Goal: Task Accomplishment & Management: Contribute content

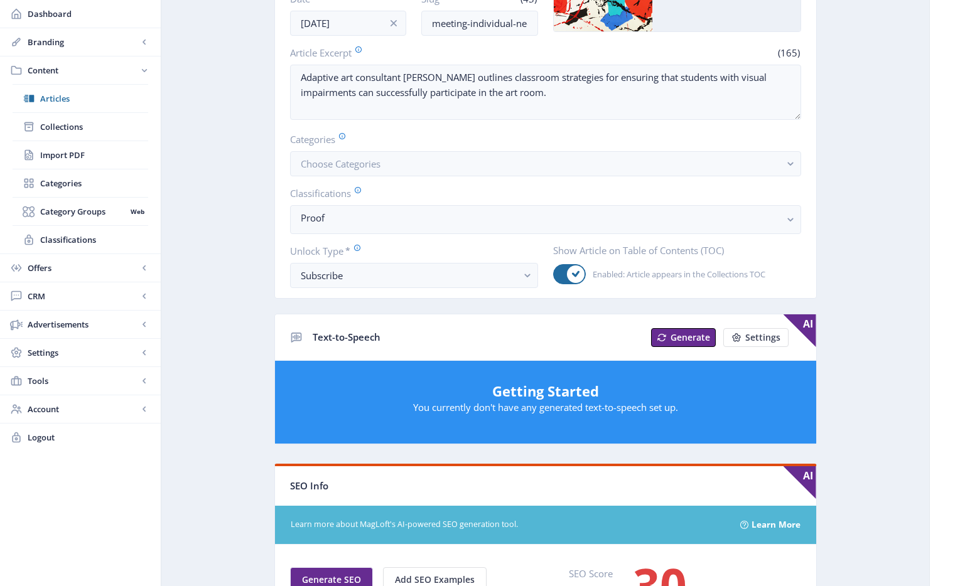
scroll to position [245, 0]
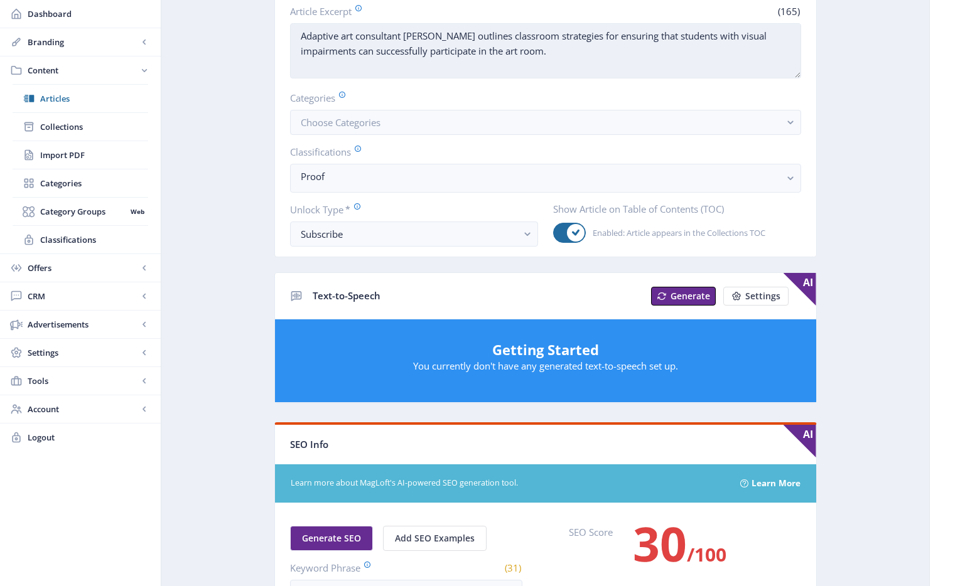
drag, startPoint x: 593, startPoint y: 22, endPoint x: 592, endPoint y: 38, distance: 16.4
click at [593, 22] on app-form-field "Article Excerpt (165) Adaptive art consultant [PERSON_NAME] outlines classroom …" at bounding box center [545, 42] width 511 height 77
click at [584, 50] on textarea "Adaptive art consultant [PERSON_NAME] outlines classroom strategies for ensurin…" at bounding box center [545, 50] width 511 height 55
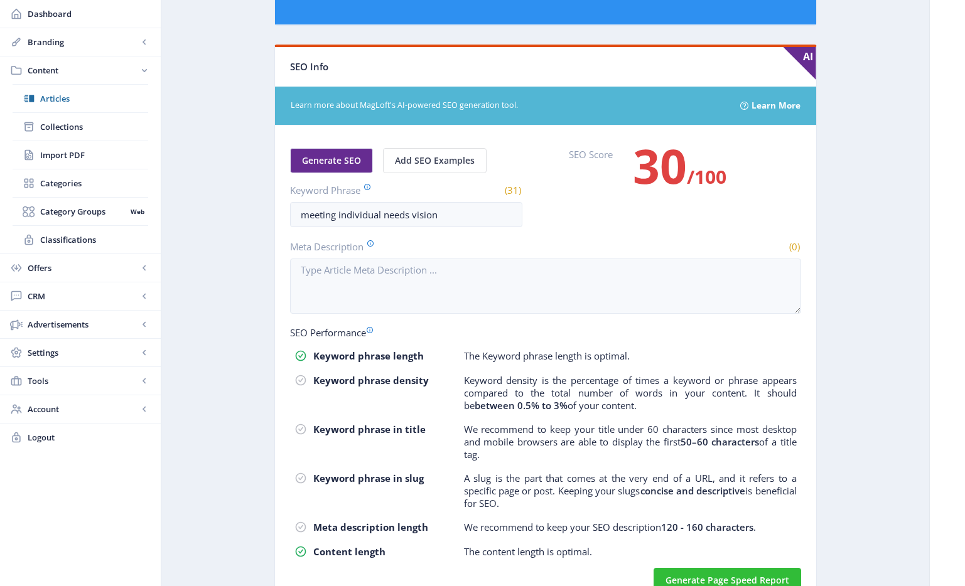
scroll to position [684, 0]
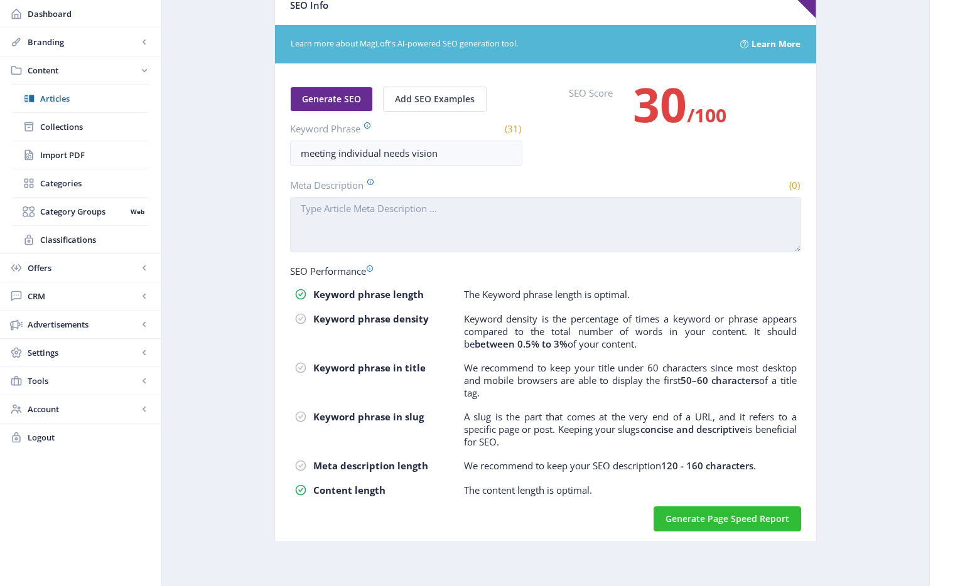
click at [478, 220] on textarea "Meta Description" at bounding box center [545, 224] width 511 height 55
paste textarea "Adaptive art consultant [PERSON_NAME] outlines classroom strategies for ensurin…"
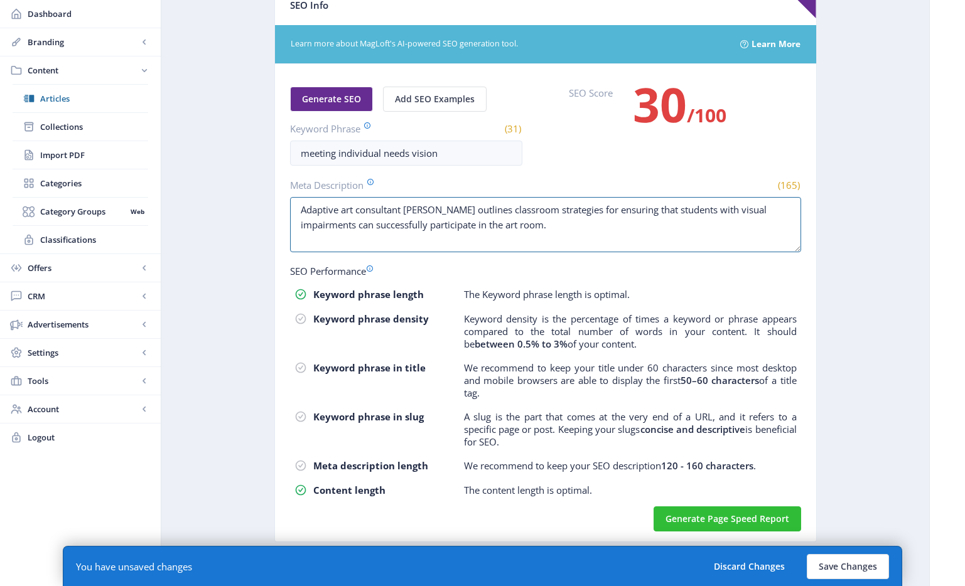
type textarea "Adaptive art consultant [PERSON_NAME] outlines classroom strategies for ensurin…"
click at [351, 99] on span "Generate SEO" at bounding box center [331, 99] width 59 height 10
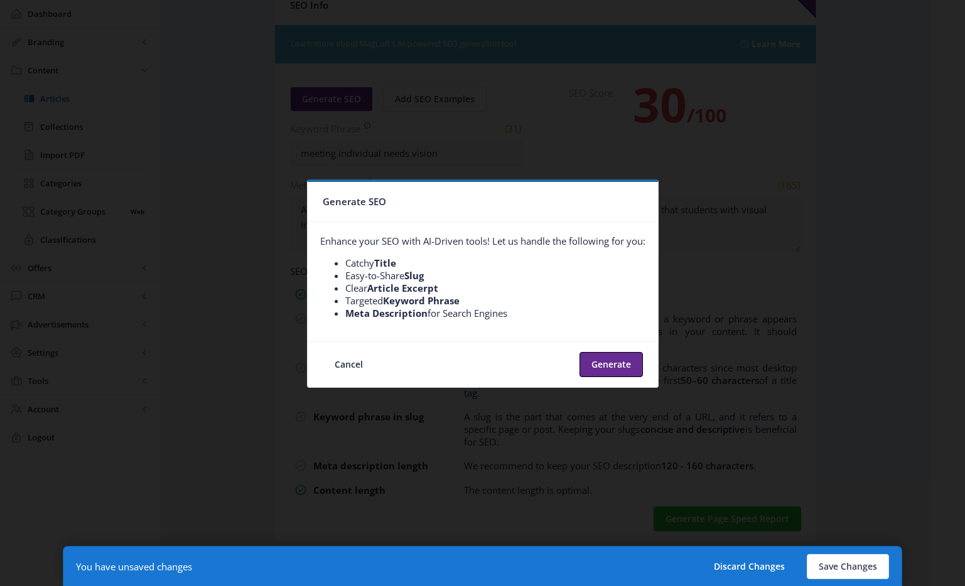
scroll to position [0, 0]
click at [615, 359] on button "Generate" at bounding box center [610, 364] width 63 height 25
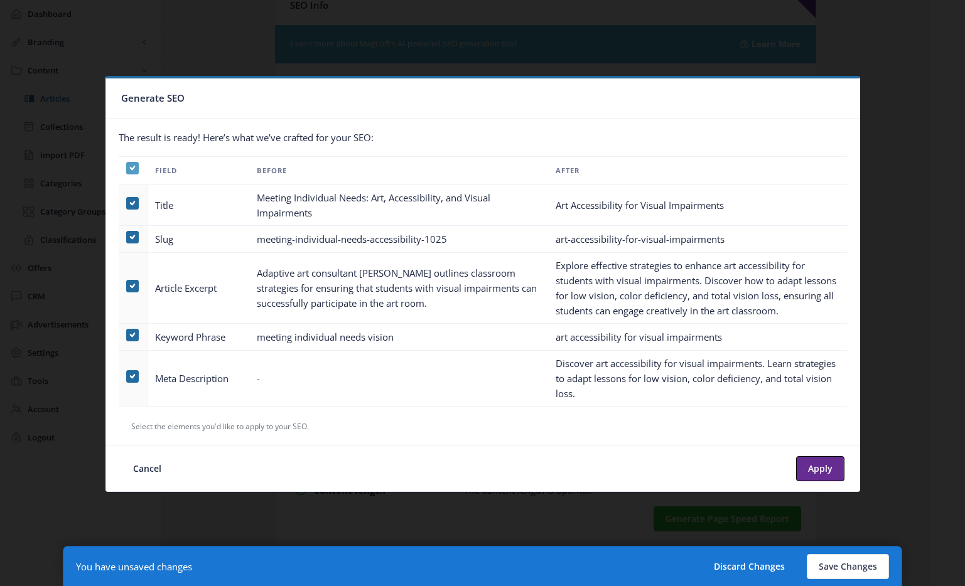
click at [136, 171] on span at bounding box center [132, 168] width 13 height 13
click at [127, 168] on input "checkbox" at bounding box center [126, 168] width 1 height 1
checkbox input "false"
click at [134, 376] on span at bounding box center [132, 376] width 13 height 13
click at [127, 376] on input "checkbox" at bounding box center [126, 376] width 1 height 1
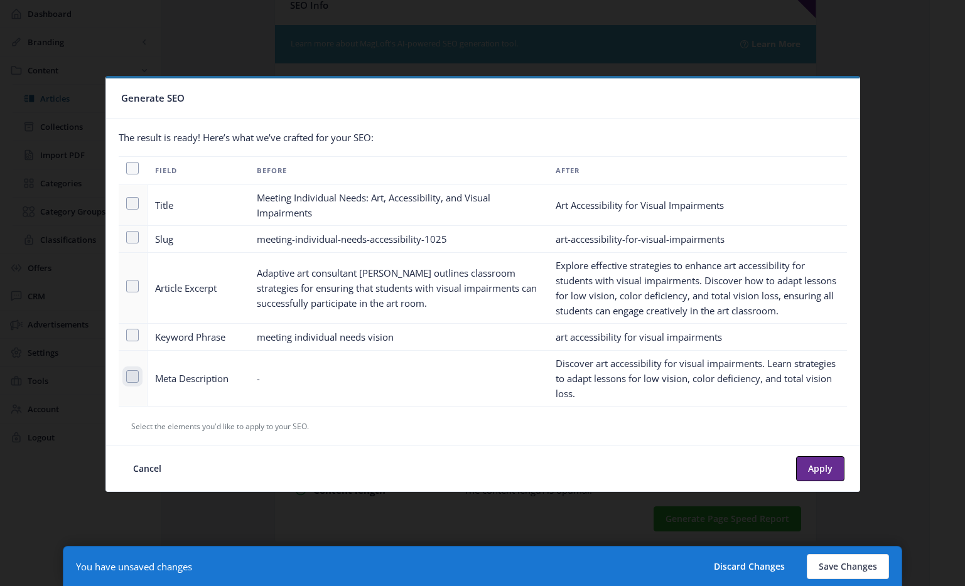
checkbox input "true"
click at [813, 461] on button "Apply" at bounding box center [820, 468] width 48 height 25
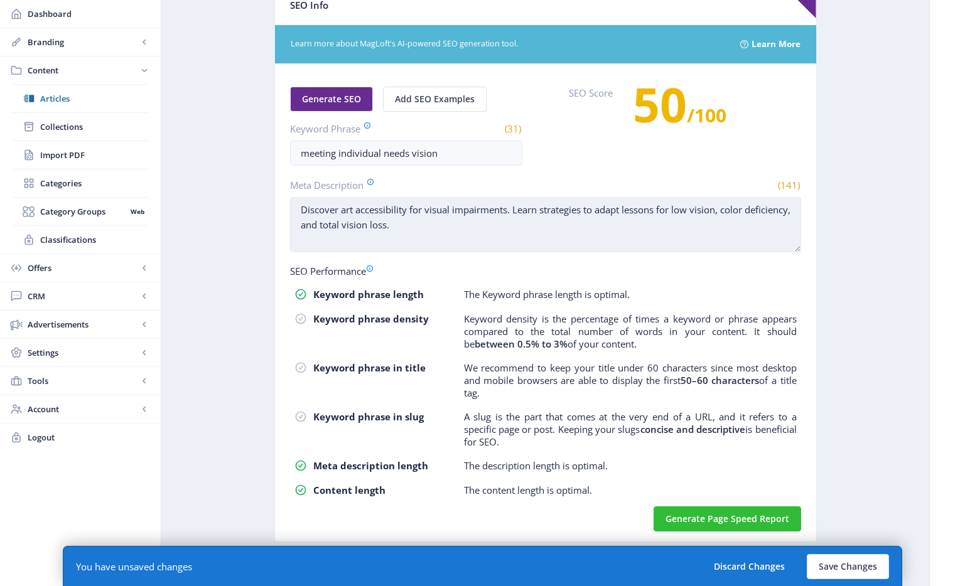
click at [495, 236] on textarea "Discover art accessibility for visual impairments. Learn strategies to adapt le…" at bounding box center [545, 224] width 511 height 55
click at [356, 211] on textarea "Discover art accessibility for visual impairments. Learn strategies to adapt le…" at bounding box center [545, 224] width 511 height 55
click at [427, 212] on textarea "Discover art accessibility for visual impairments. Learn strategies to adapt le…" at bounding box center [545, 224] width 511 height 55
click at [640, 230] on textarea "Discover art accessibility for students with visual impairments. Learn strategi…" at bounding box center [545, 224] width 511 height 55
click at [486, 227] on textarea "Discover art accessibility for students with visual impairments. Learn strategi…" at bounding box center [545, 224] width 511 height 55
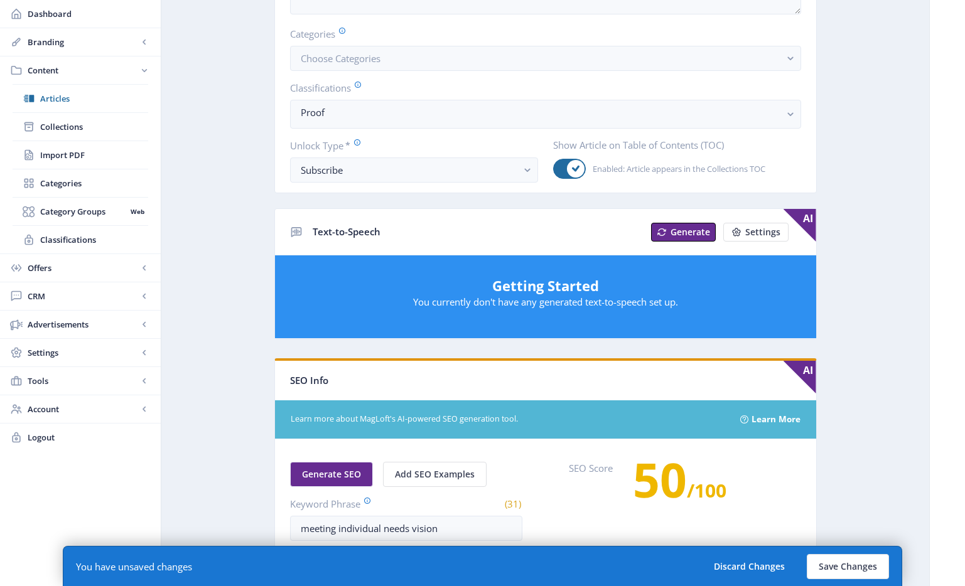
scroll to position [0, 0]
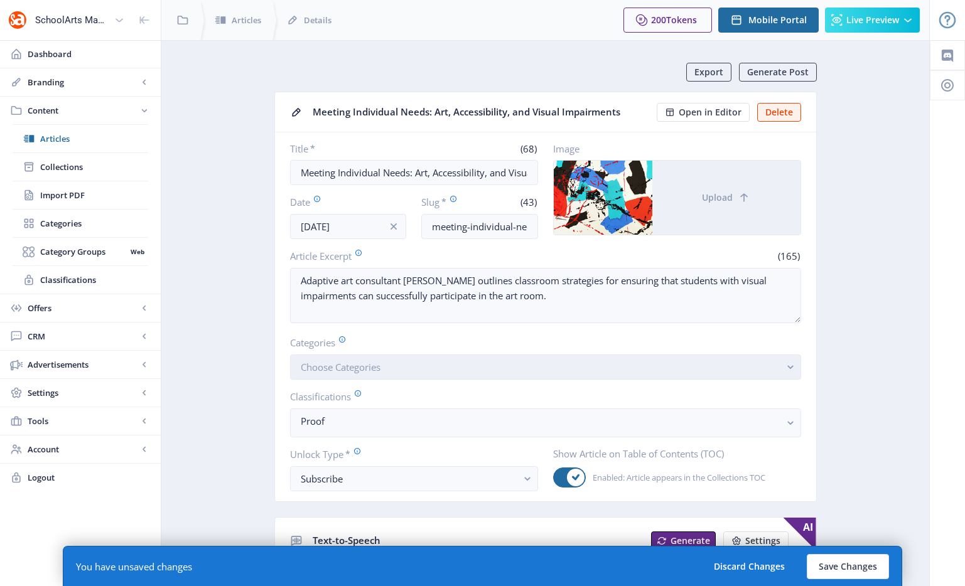
type textarea "Discover art accessibility for students with visual impairments. Learn strategi…"
click at [378, 368] on span "Choose Categories" at bounding box center [341, 367] width 80 height 13
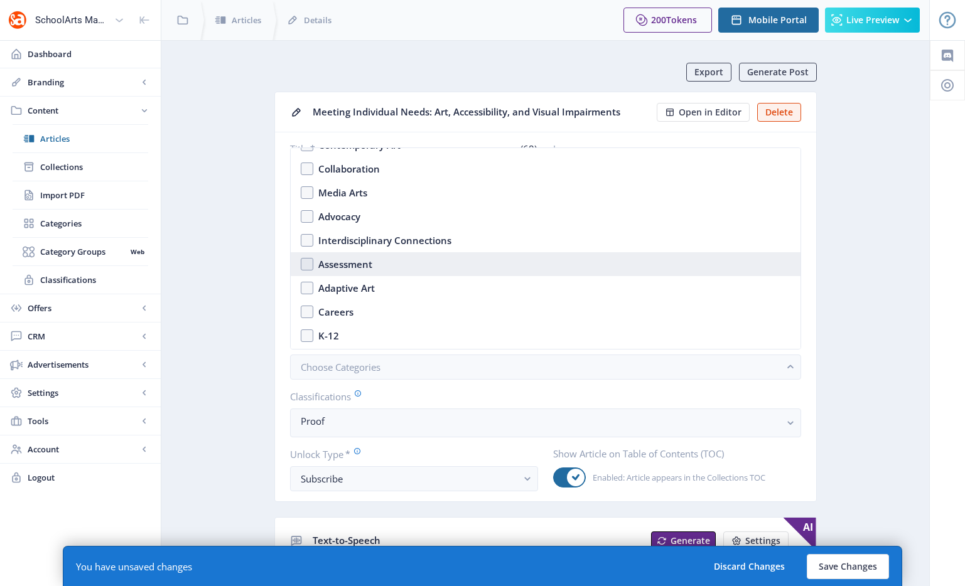
scroll to position [199, 0]
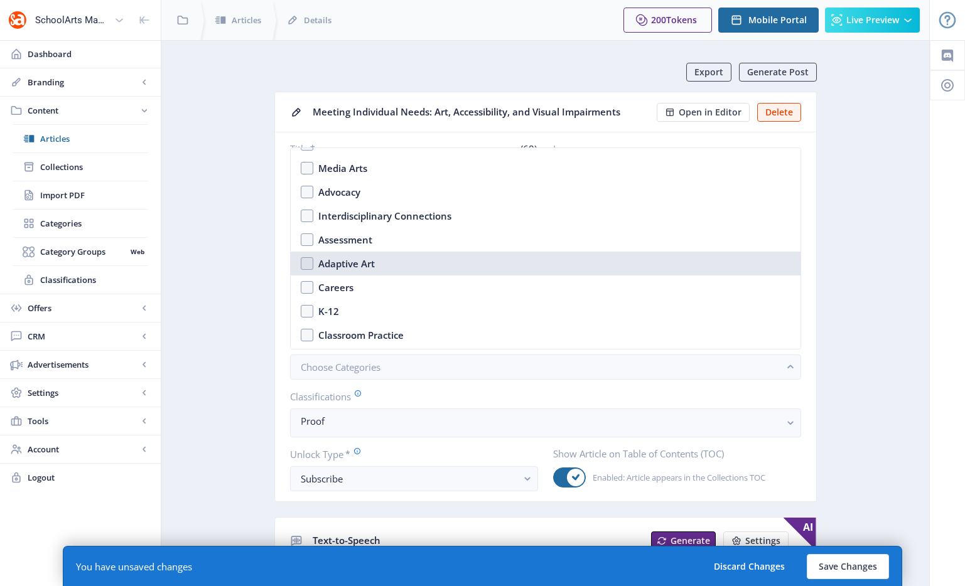
click at [370, 259] on div "Adaptive Art" at bounding box center [346, 263] width 56 height 15
checkbox input "true"
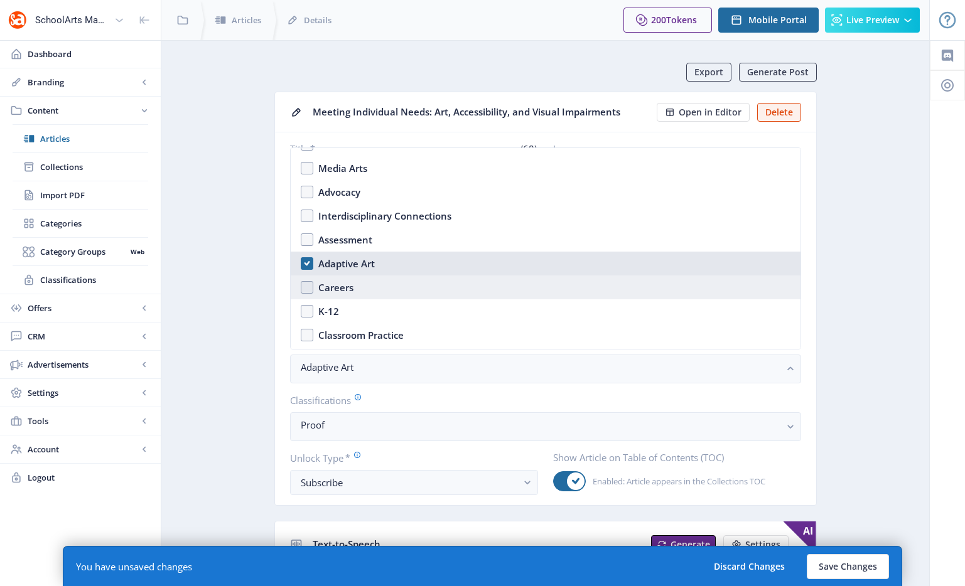
scroll to position [223, 0]
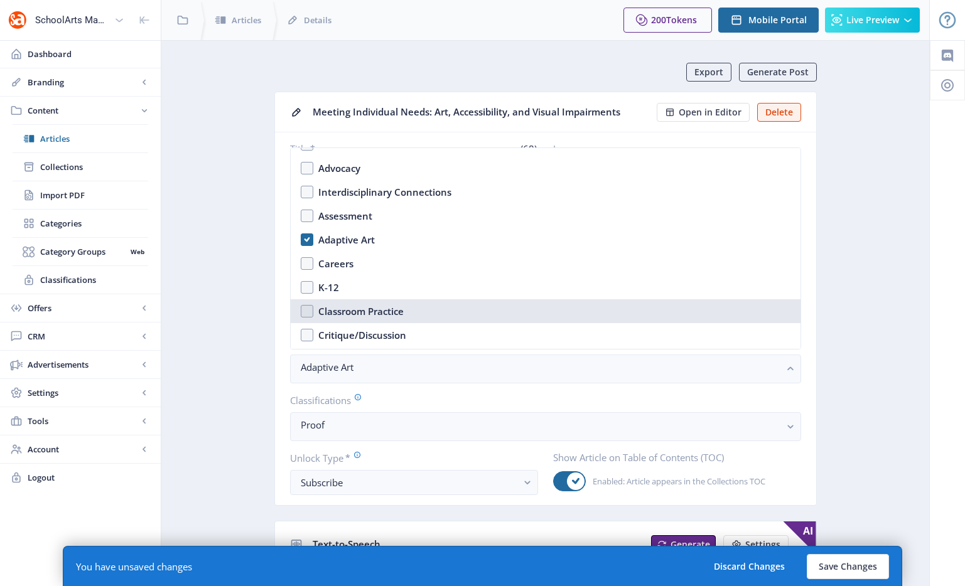
click at [378, 311] on div "Classroom Practice" at bounding box center [360, 311] width 85 height 15
checkbox input "true"
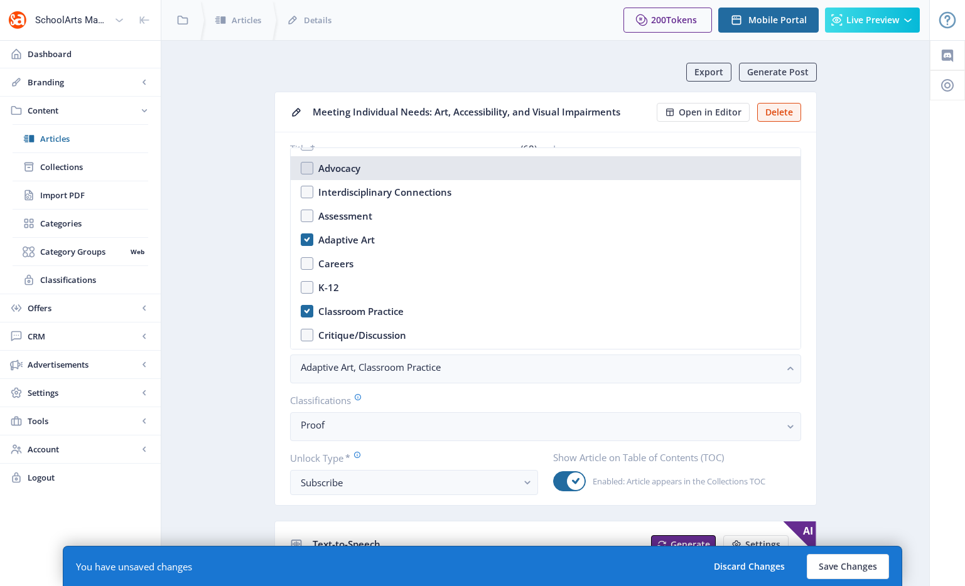
click at [370, 164] on nb-option "Advocacy" at bounding box center [546, 168] width 510 height 24
checkbox input "true"
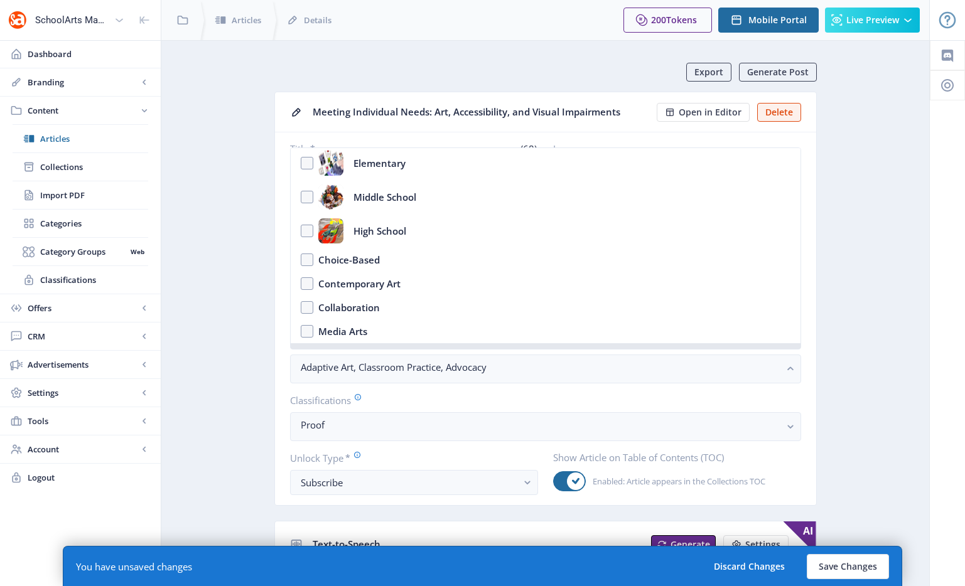
scroll to position [0, 0]
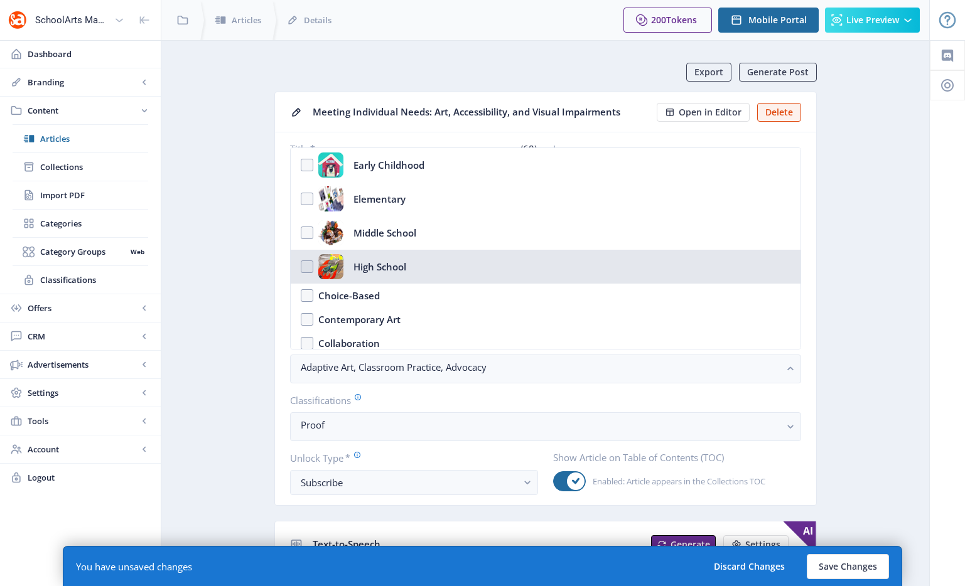
click at [366, 267] on div "High School" at bounding box center [379, 266] width 53 height 25
checkbox input "true"
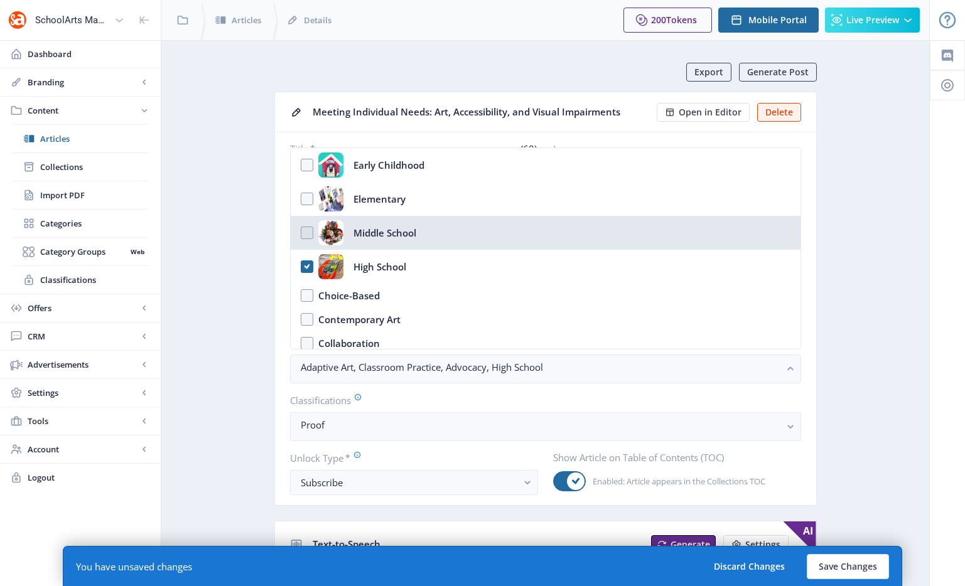
click at [368, 237] on div "Middle School" at bounding box center [384, 232] width 63 height 25
checkbox input "true"
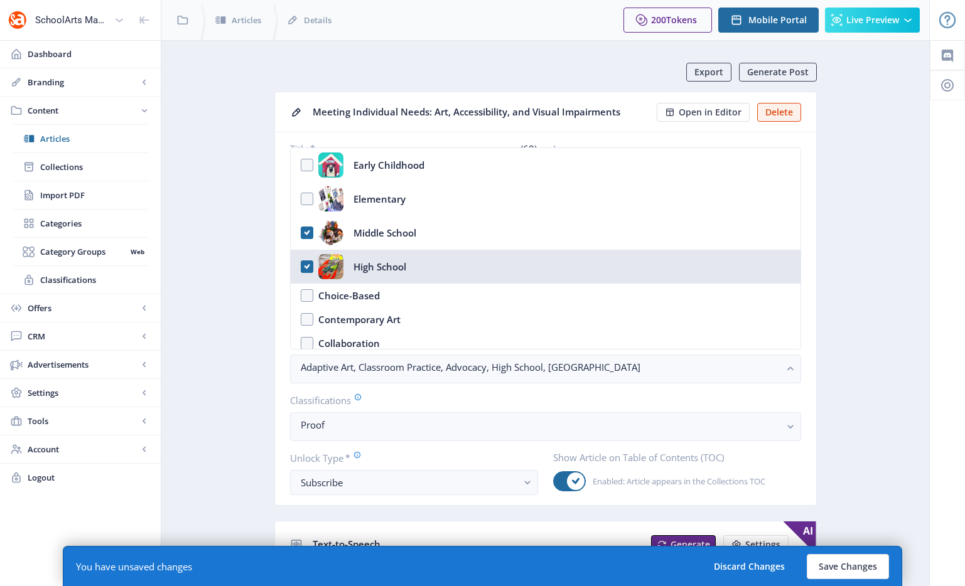
click at [377, 258] on div "High School" at bounding box center [379, 266] width 53 height 25
checkbox input "false"
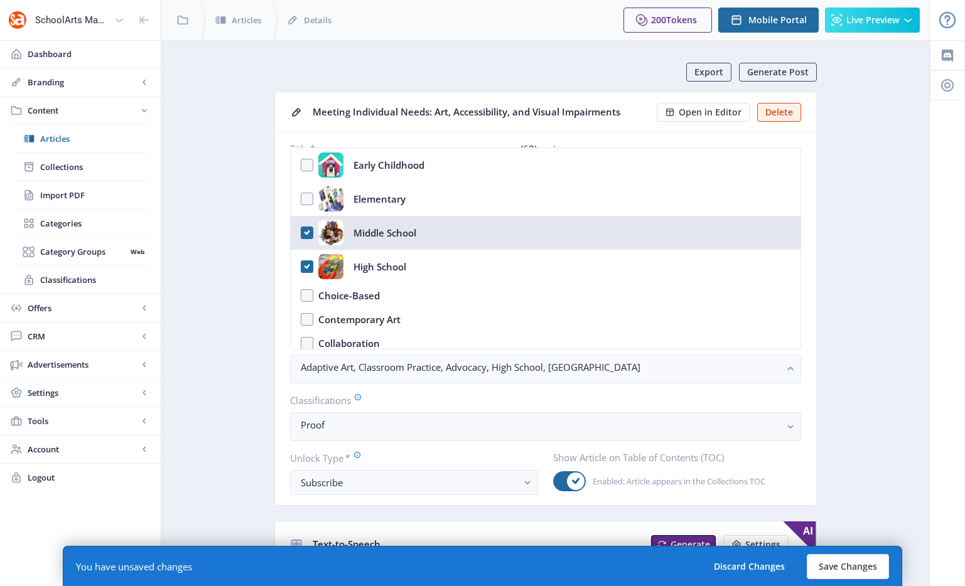
click at [372, 227] on div "Middle School" at bounding box center [384, 232] width 63 height 25
checkbox input "false"
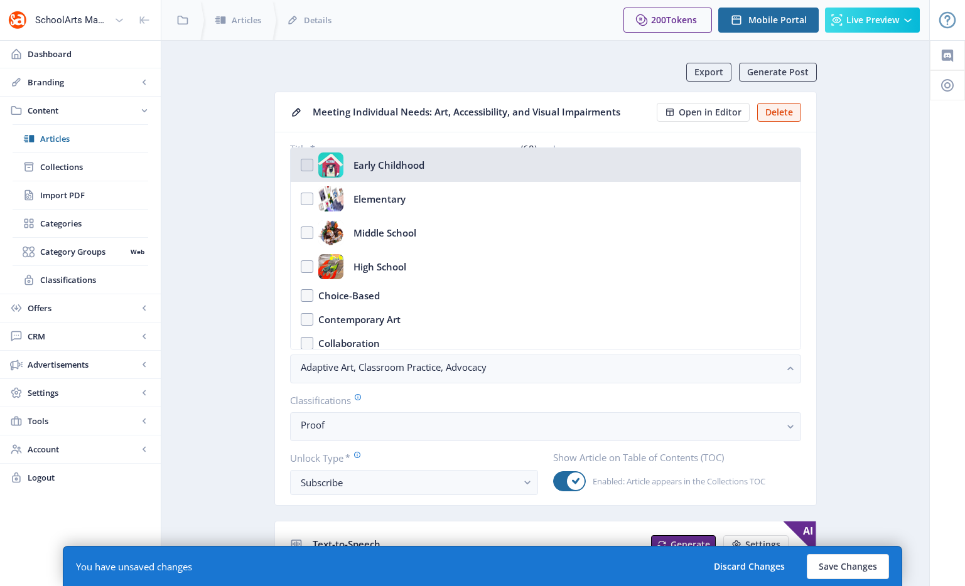
click at [378, 156] on div "Early Childhood" at bounding box center [388, 165] width 71 height 25
checkbox input "true"
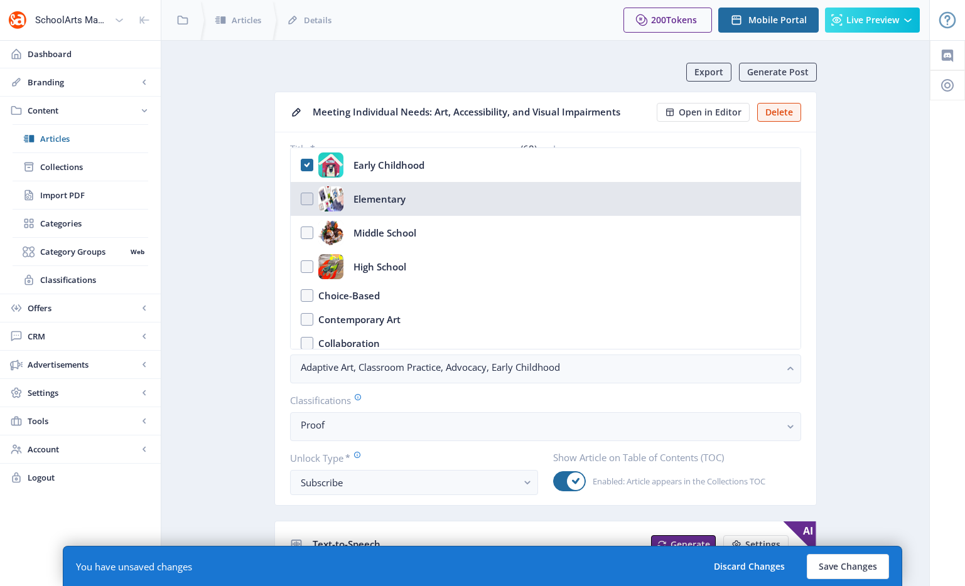
click at [383, 196] on div "Elementary" at bounding box center [379, 198] width 52 height 25
checkbox input "true"
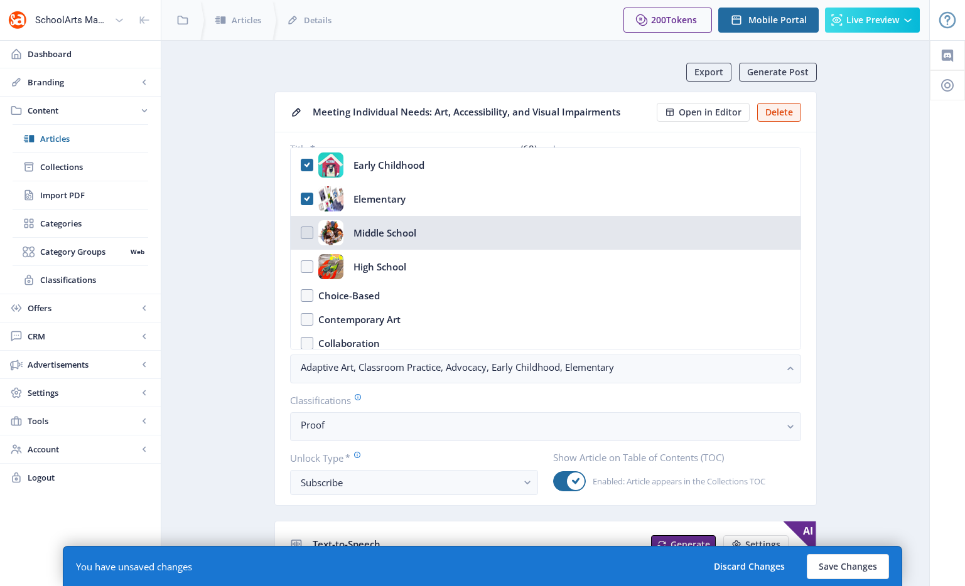
click at [382, 234] on div "Middle School" at bounding box center [384, 232] width 63 height 25
checkbox input "true"
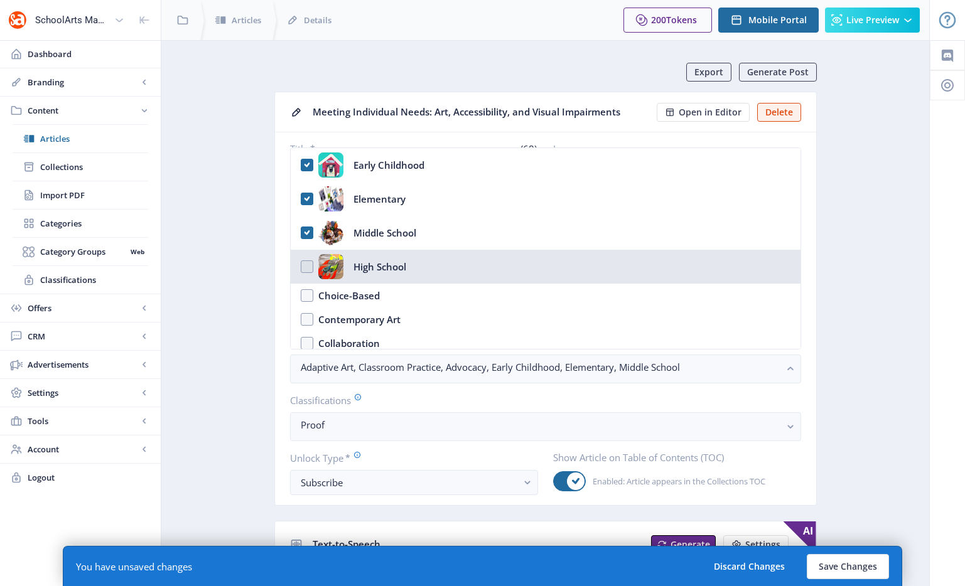
click at [380, 257] on div "High School" at bounding box center [379, 266] width 53 height 25
checkbox input "true"
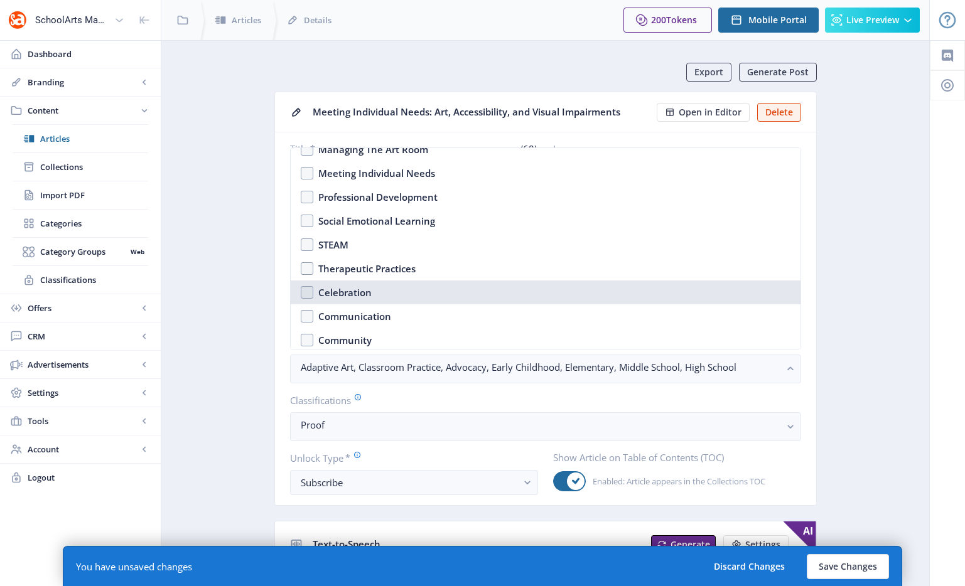
click at [388, 298] on nb-option "Celebration" at bounding box center [546, 293] width 510 height 24
checkbox input "true"
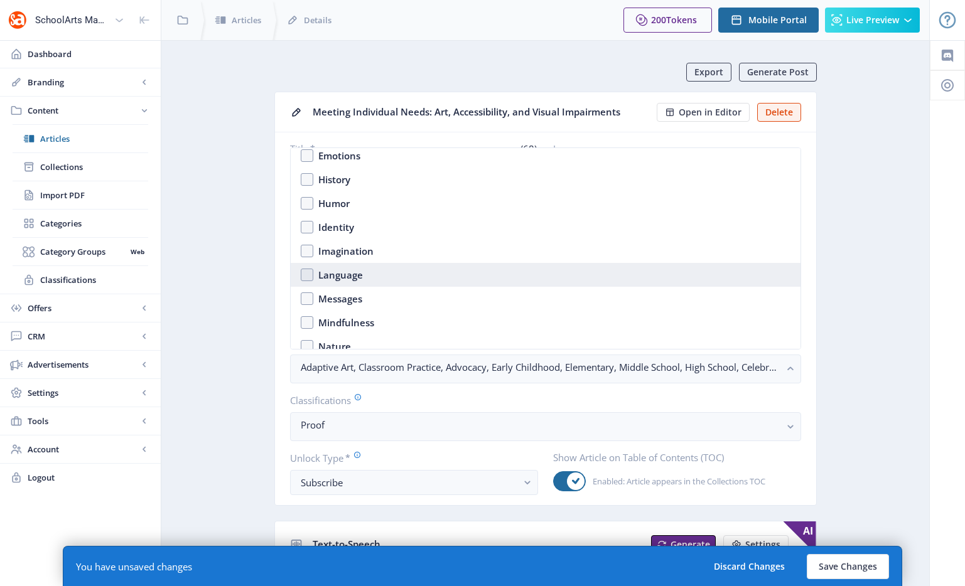
scroll to position [728, 0]
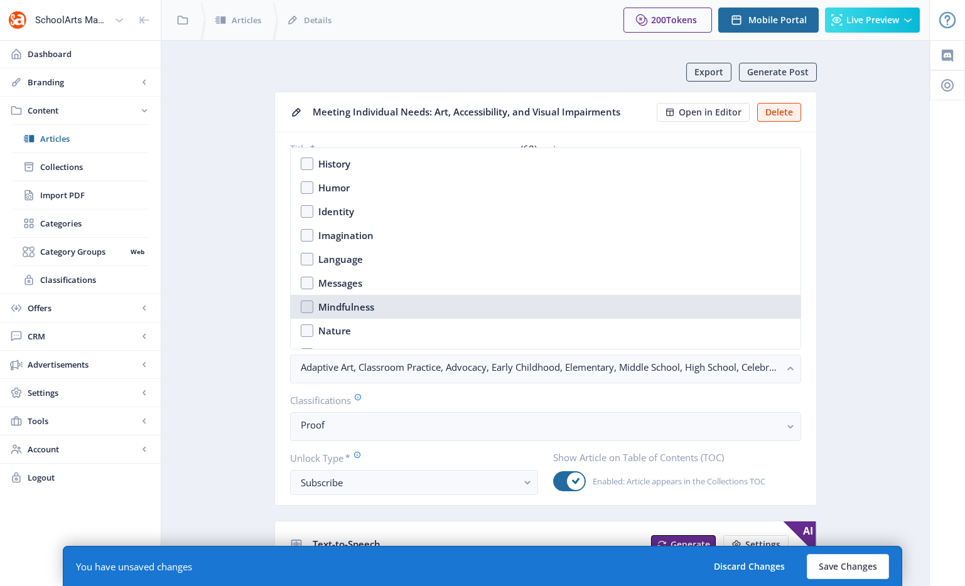
click at [376, 302] on nb-option "Mindfulness" at bounding box center [546, 307] width 510 height 24
checkbox input "true"
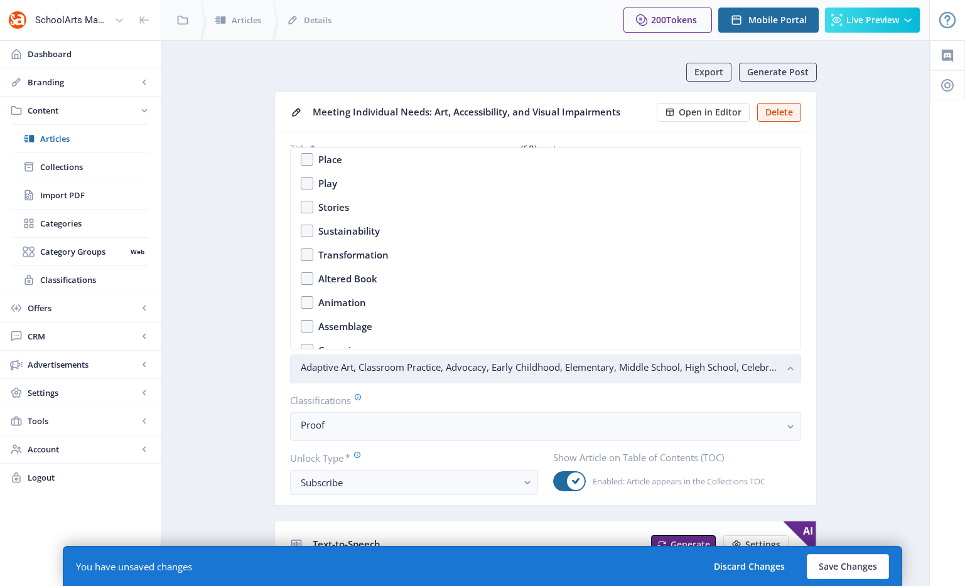
scroll to position [1085, 0]
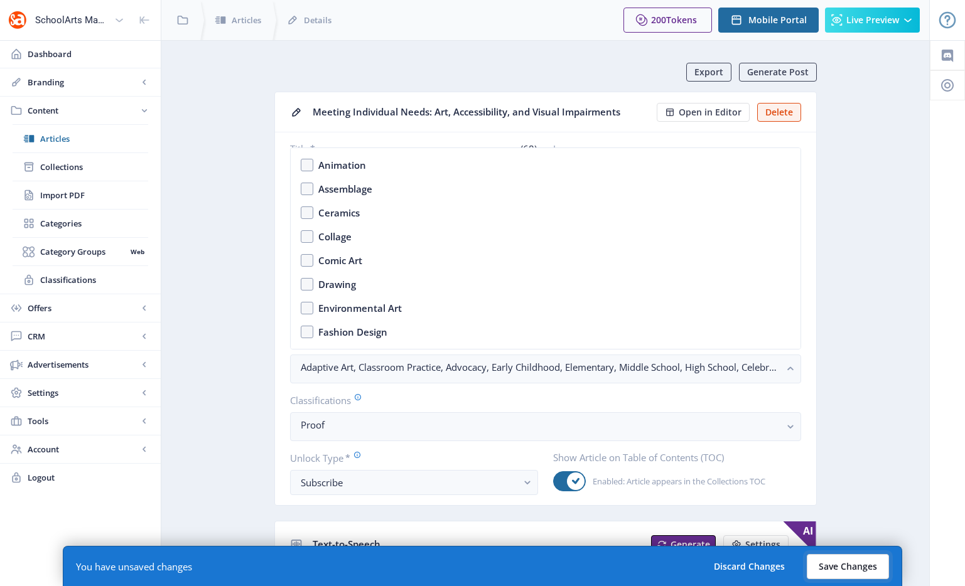
click at [875, 569] on button "Save Changes" at bounding box center [847, 566] width 82 height 25
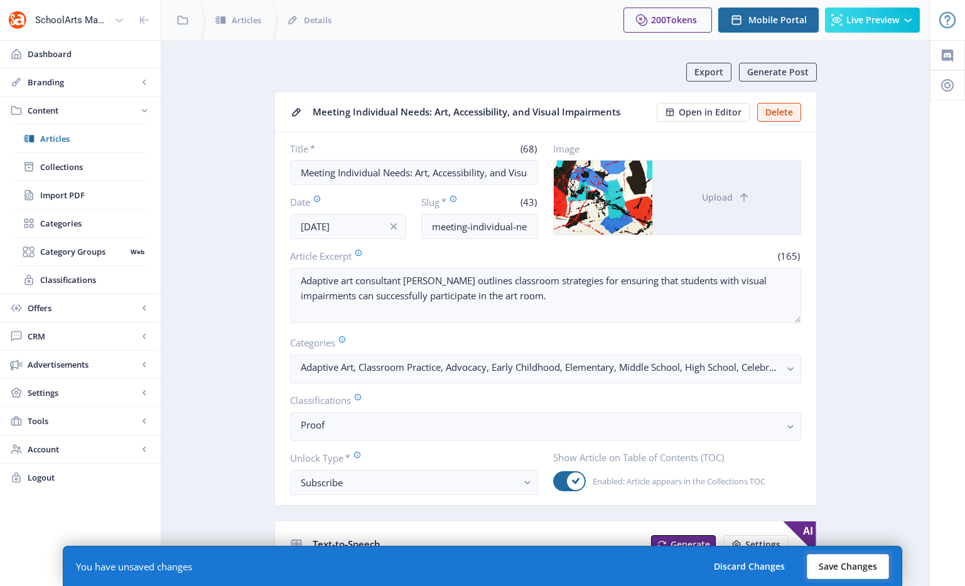
click at [850, 564] on button "Save Changes" at bounding box center [847, 566] width 82 height 25
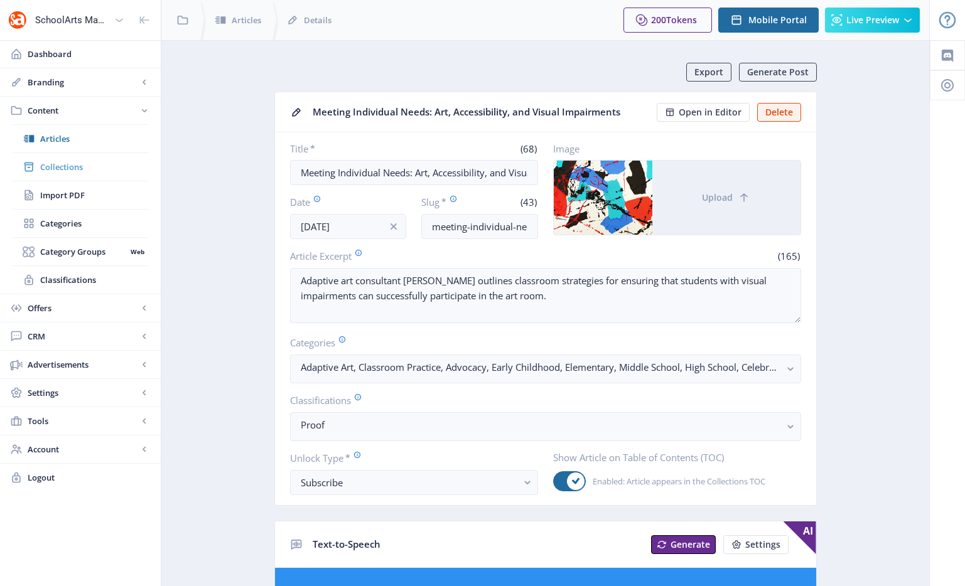
click at [74, 169] on span "Collections" at bounding box center [94, 167] width 108 height 13
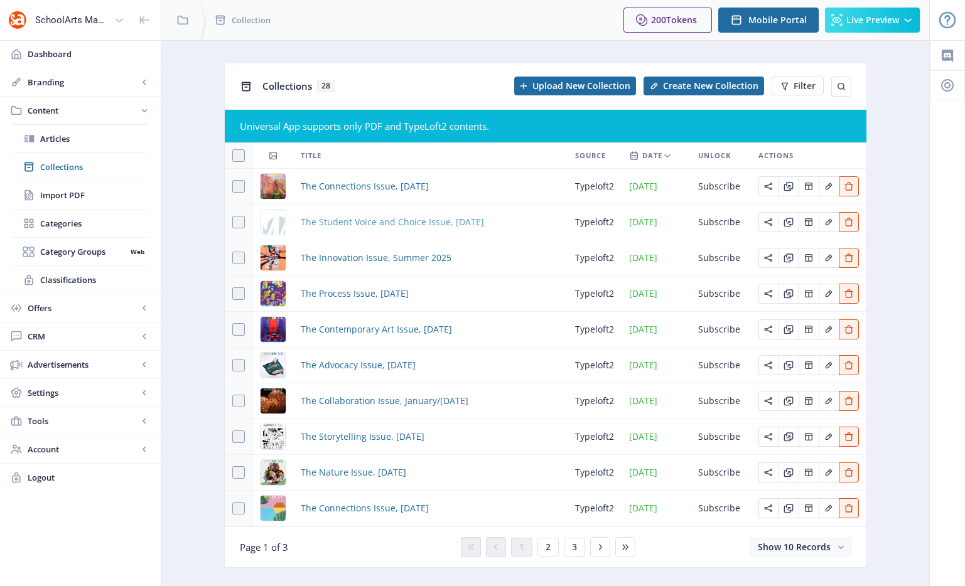
click at [415, 225] on span "The Student Voice and Choice Issue, [DATE]" at bounding box center [392, 222] width 183 height 15
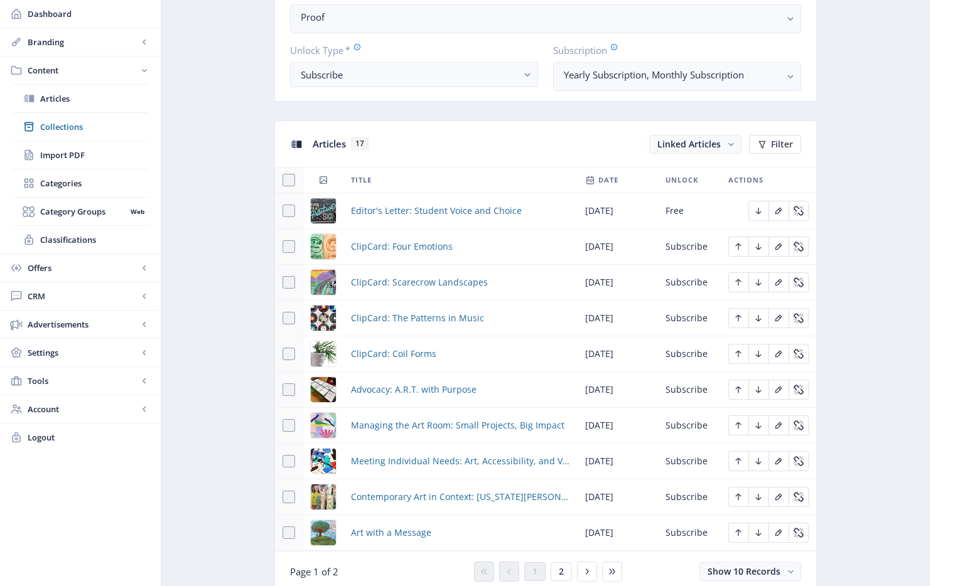
scroll to position [697, 0]
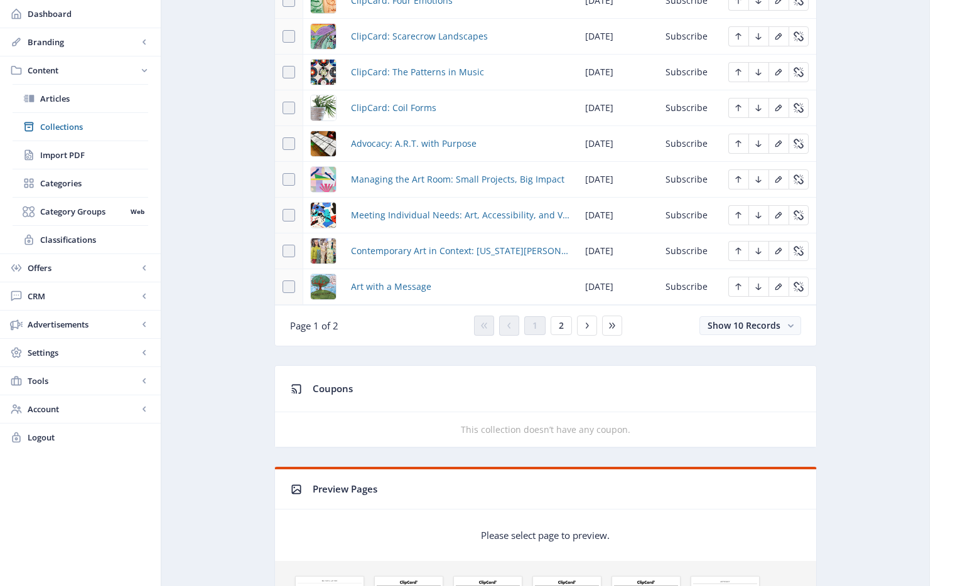
click at [192, 245] on app-content-issue "Generate Post The Student Voice and Choice Issue, [DATE] typeloft2 Open in Edit…" at bounding box center [545, 518] width 724 height 2304
click at [581, 358] on div "Generate Post The Student Voice and Choice Issue, [DATE] typeloft2 Open in Edit…" at bounding box center [545, 508] width 542 height 2285
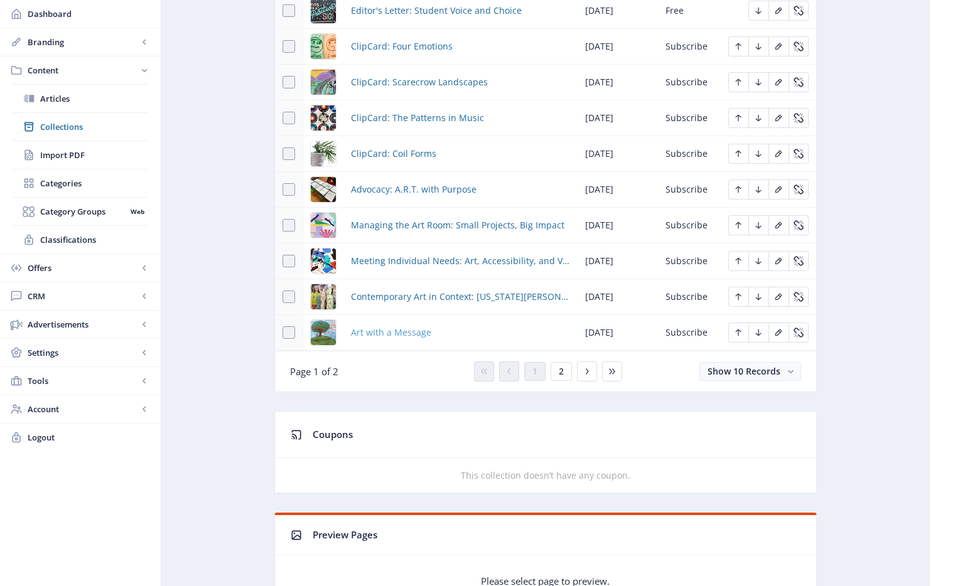
scroll to position [643, 0]
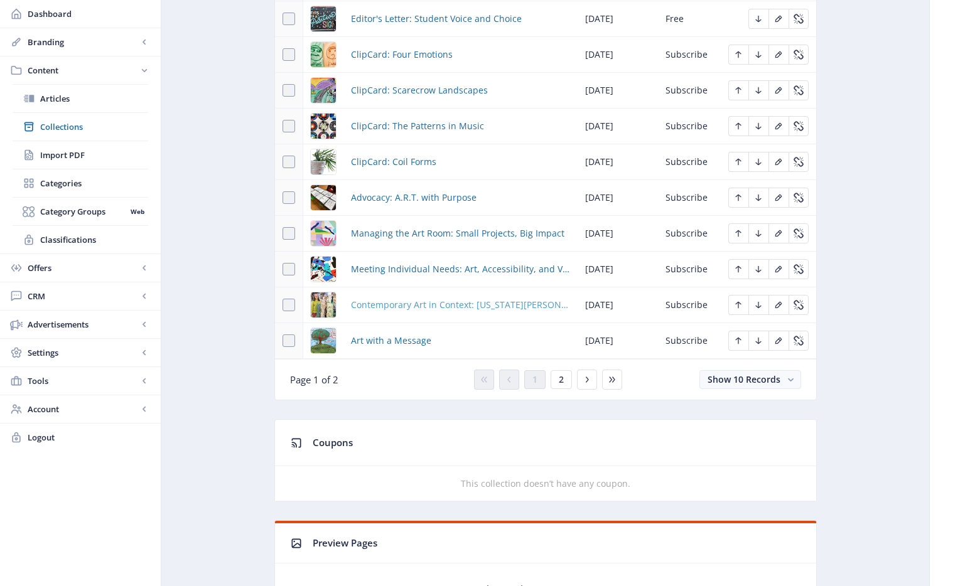
click at [402, 304] on span "Contemporary Art in Context: [US_STATE][PERSON_NAME]" at bounding box center [460, 304] width 219 height 15
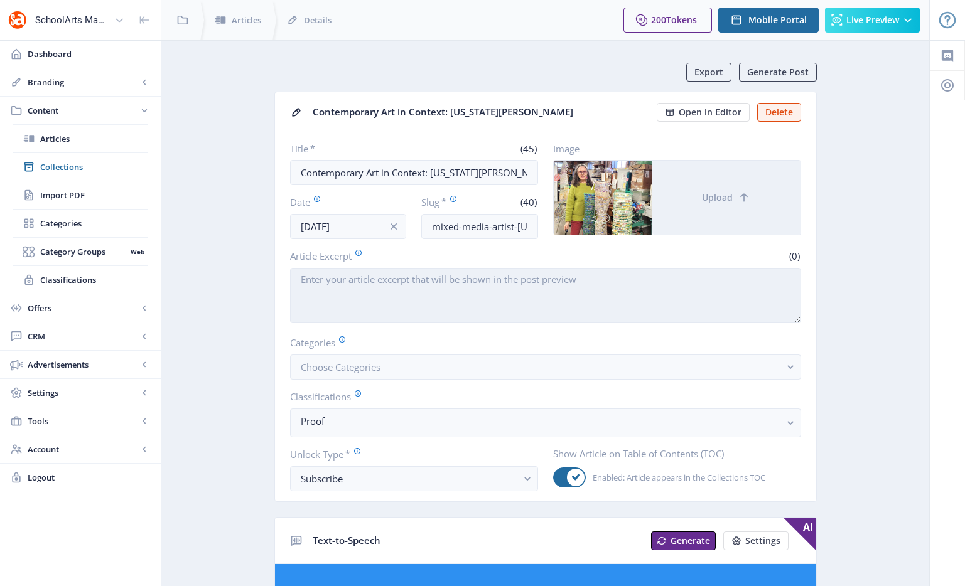
click at [397, 298] on textarea "Article Excerpt" at bounding box center [545, 295] width 511 height 55
paste textarea "Mixed-media visual artist [US_STATE][PERSON_NAME] creates sculptures that conta…"
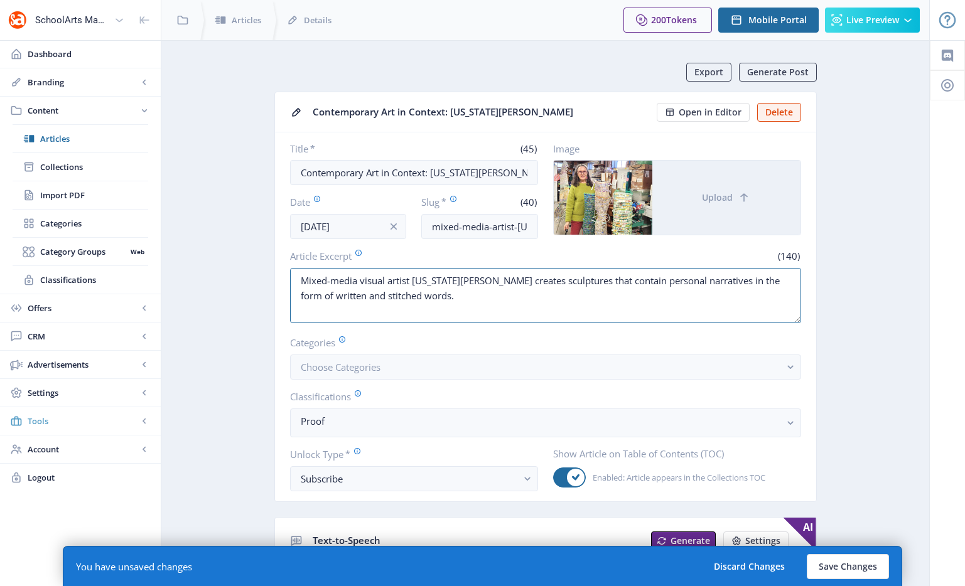
type textarea "Mixed-media visual artist [US_STATE][PERSON_NAME] creates sculptures that conta…"
click at [499, 369] on button "Choose Categories" at bounding box center [545, 367] width 511 height 25
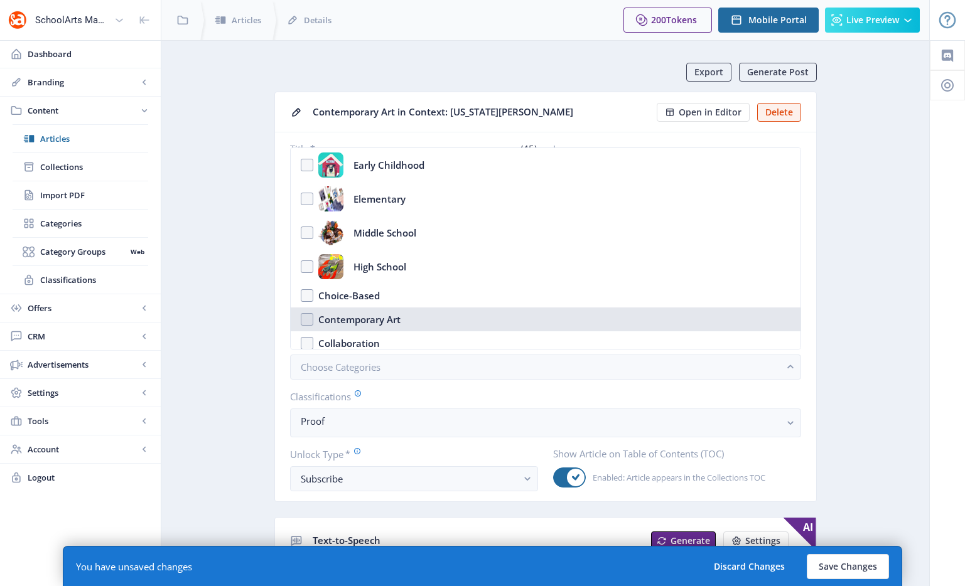
click at [392, 323] on div "Contemporary Art" at bounding box center [359, 319] width 82 height 15
checkbox input "true"
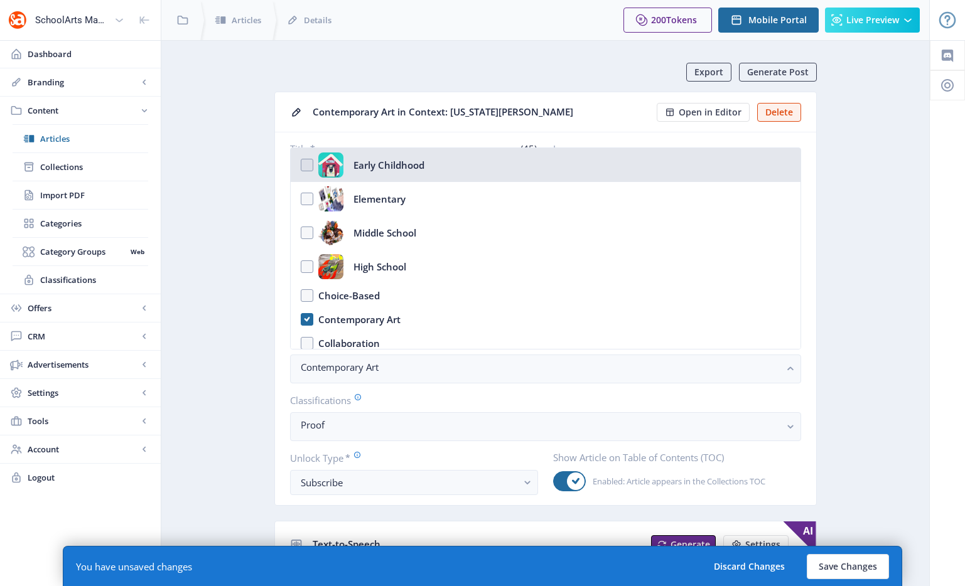
click at [386, 168] on div "Early Childhood" at bounding box center [388, 165] width 71 height 25
checkbox input "true"
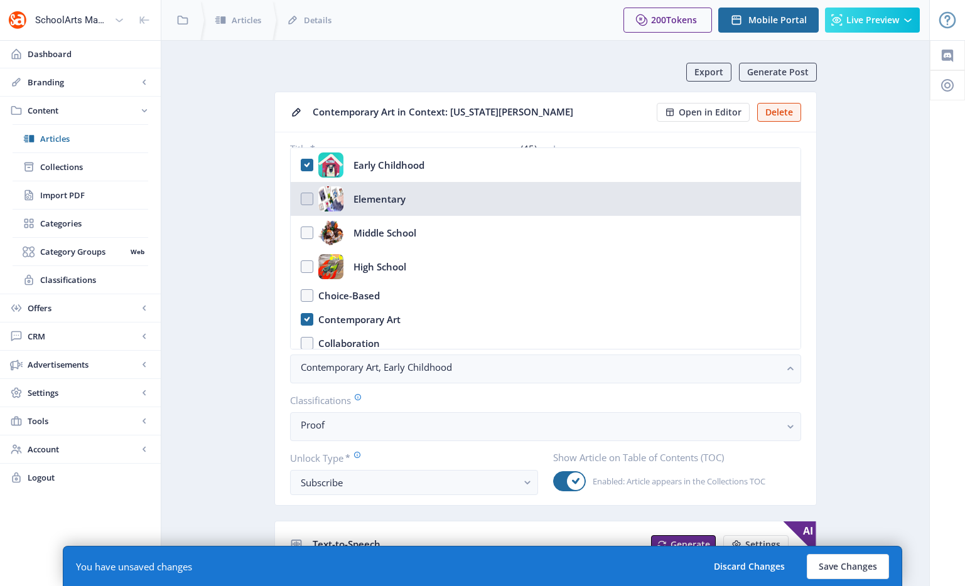
click at [386, 193] on div "Elementary" at bounding box center [379, 198] width 52 height 25
checkbox input "true"
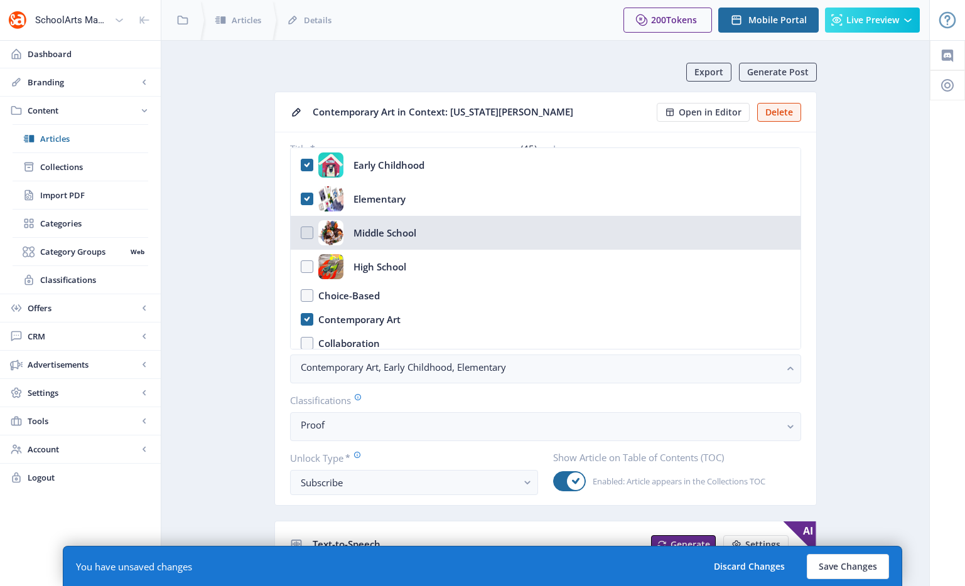
click at [378, 239] on div "Middle School" at bounding box center [384, 232] width 63 height 25
checkbox input "true"
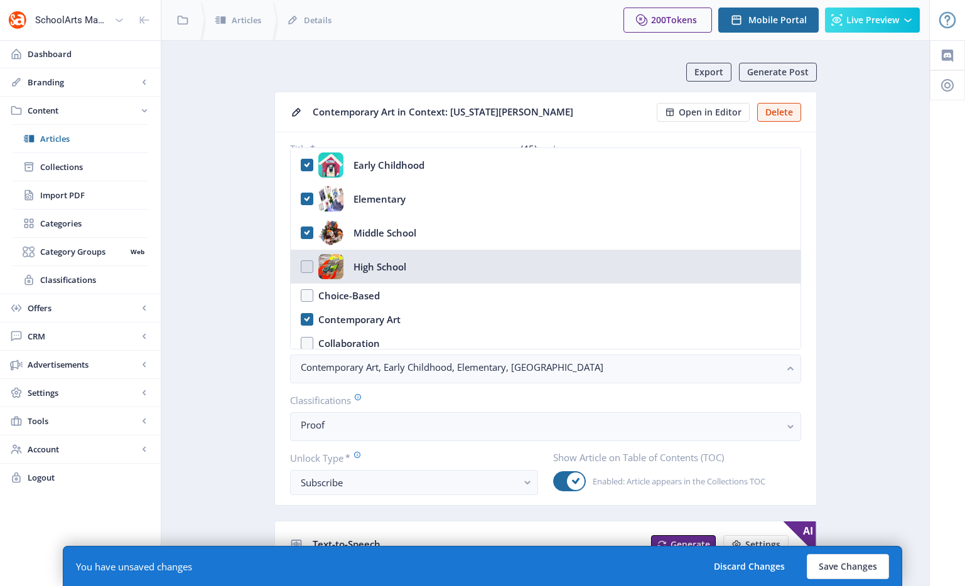
click at [373, 264] on div "High School" at bounding box center [379, 266] width 53 height 25
checkbox input "true"
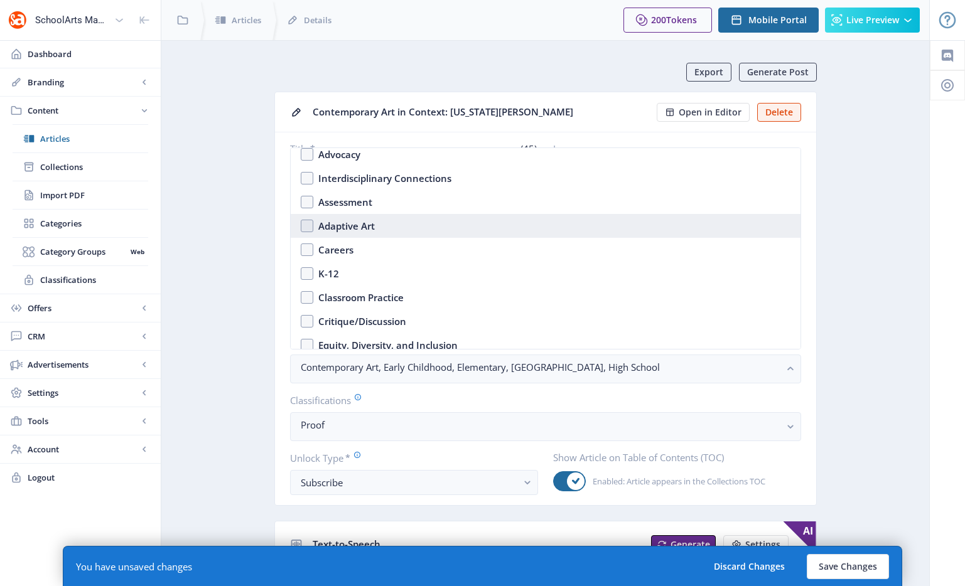
scroll to position [275, 0]
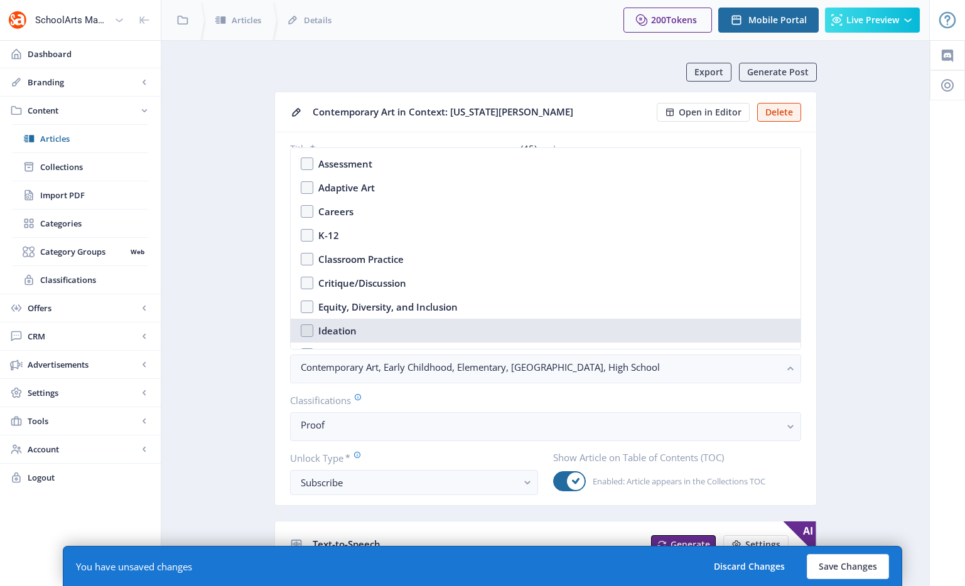
click at [345, 334] on div "Ideation" at bounding box center [337, 330] width 38 height 15
checkbox input "true"
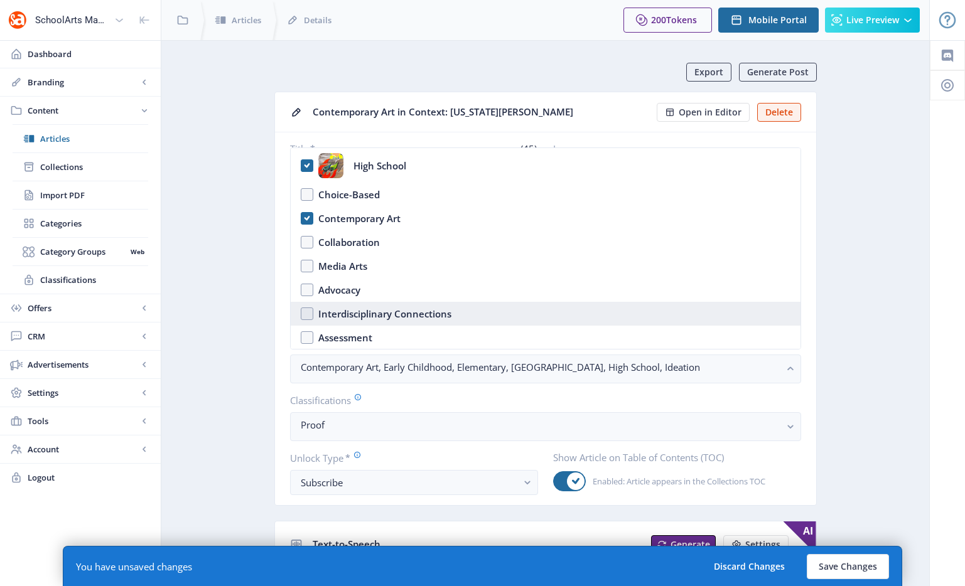
scroll to position [117, 0]
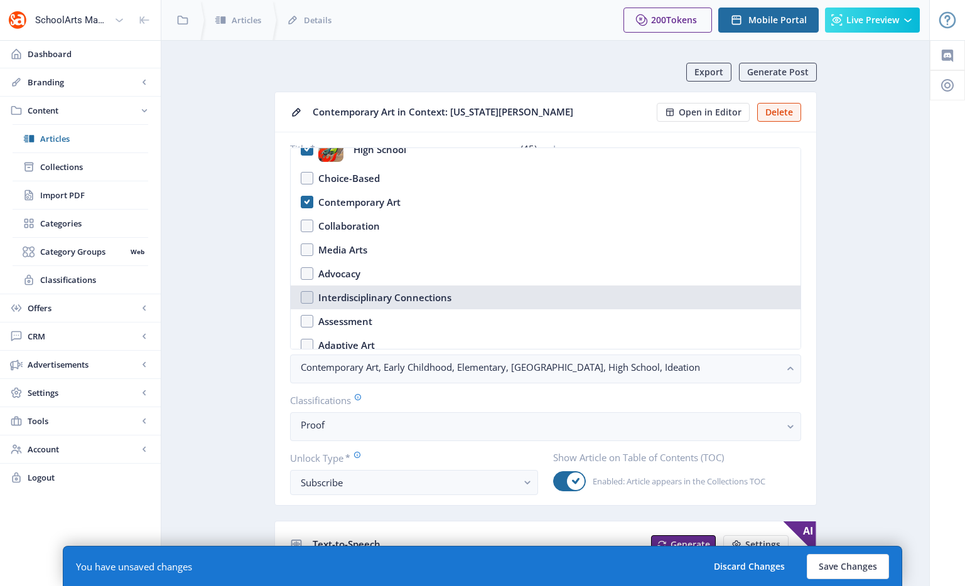
click at [382, 290] on div "Interdisciplinary Connections" at bounding box center [384, 297] width 133 height 15
checkbox input "true"
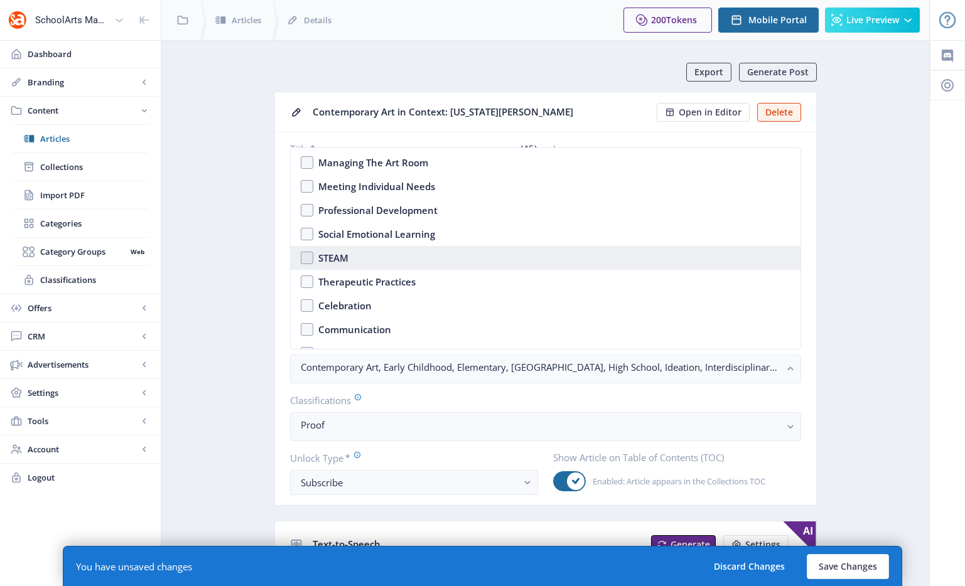
scroll to position [513, 0]
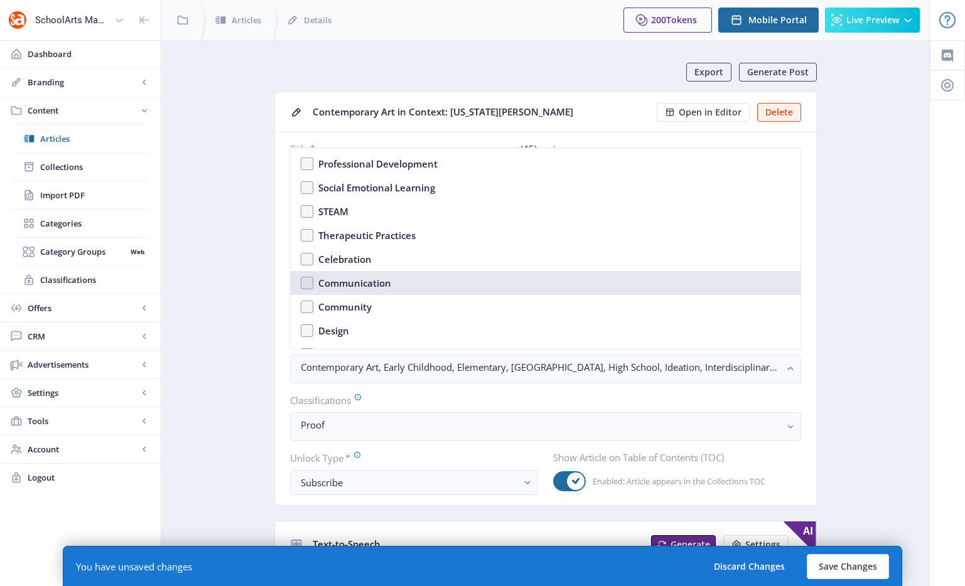
click at [381, 282] on div "Communication" at bounding box center [354, 283] width 73 height 15
checkbox input "true"
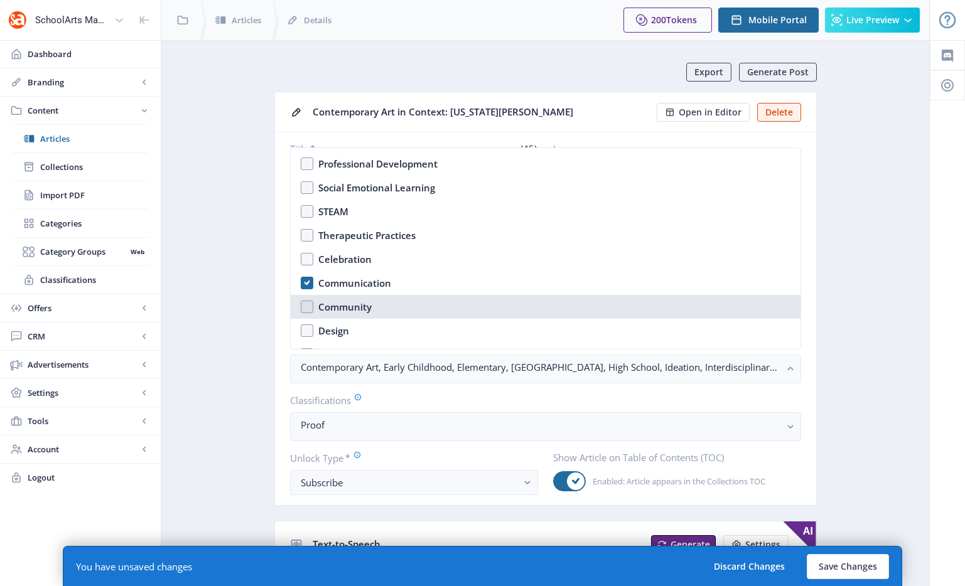
click at [372, 308] on nb-option "Community" at bounding box center [546, 307] width 510 height 24
checkbox input "true"
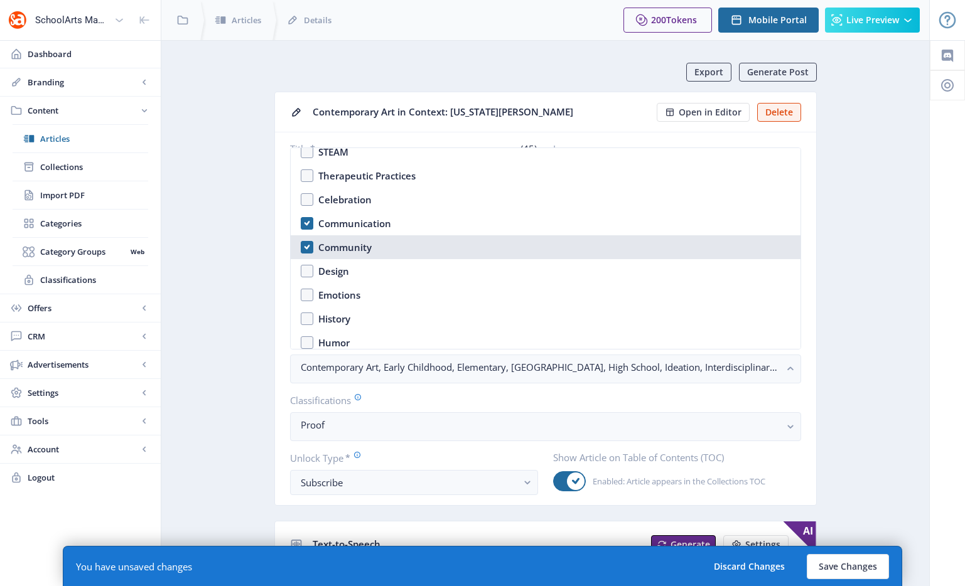
scroll to position [736, 0]
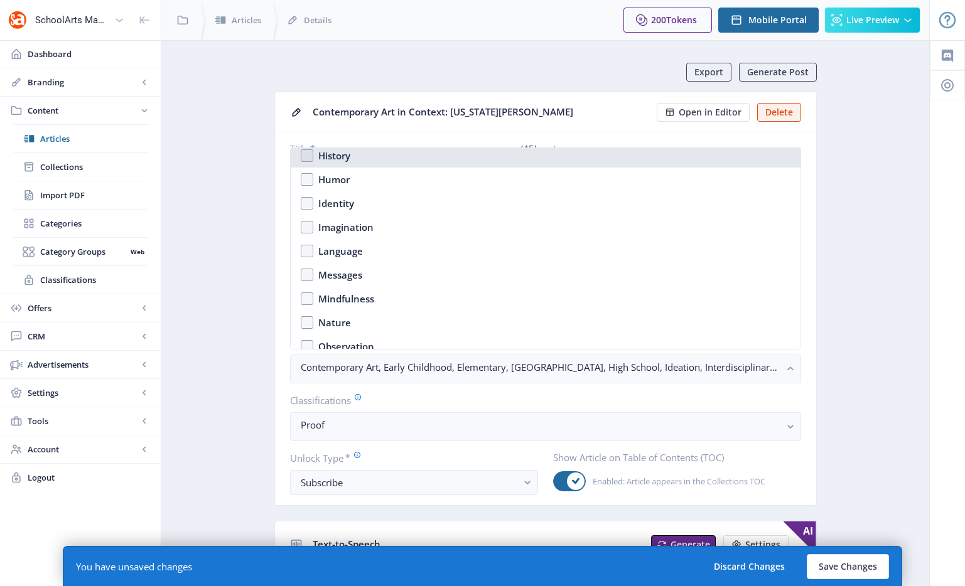
click at [370, 156] on nb-option "History" at bounding box center [546, 156] width 510 height 24
checkbox input "true"
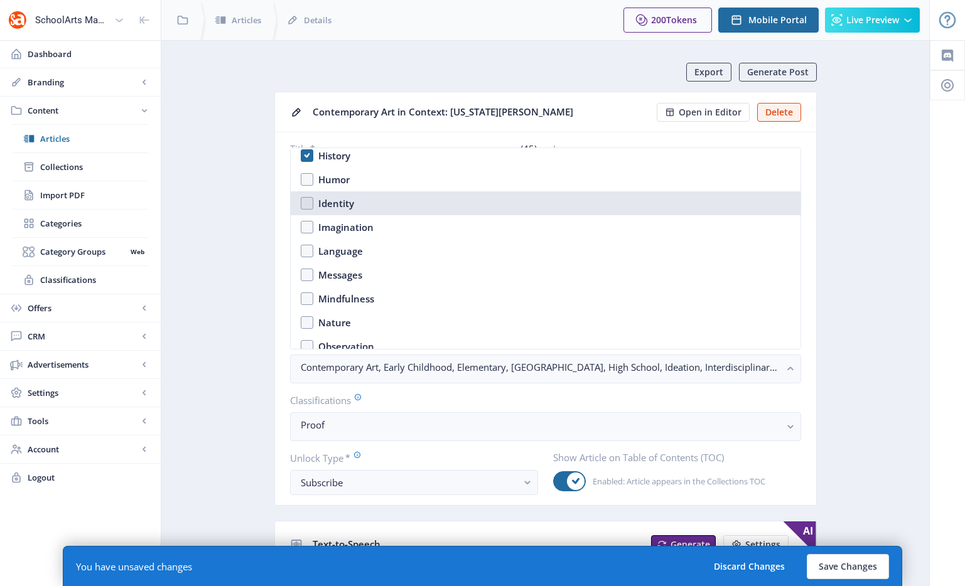
click at [367, 206] on nb-option "Identity" at bounding box center [546, 203] width 510 height 24
checkbox input "true"
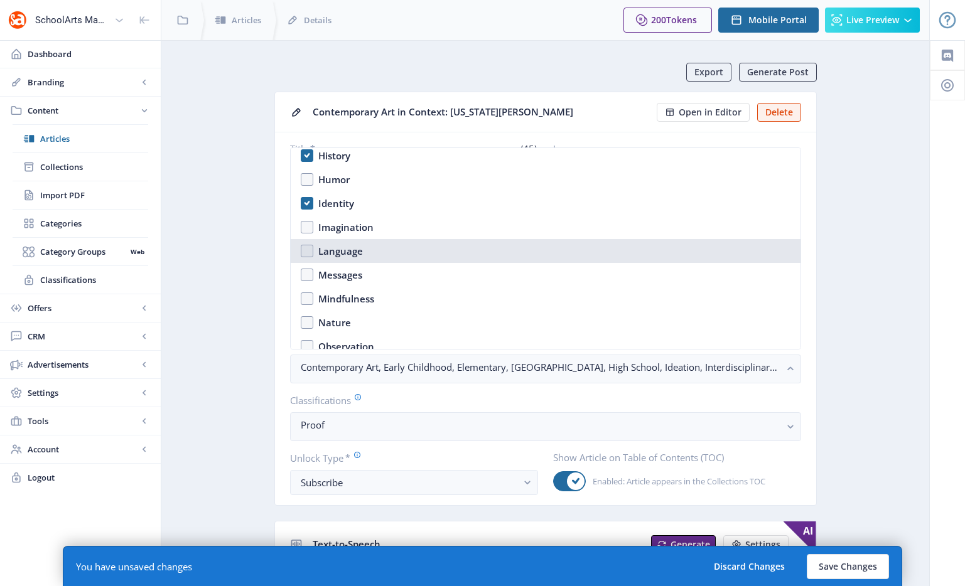
click at [370, 251] on nb-option "Language" at bounding box center [546, 251] width 510 height 24
checkbox input "true"
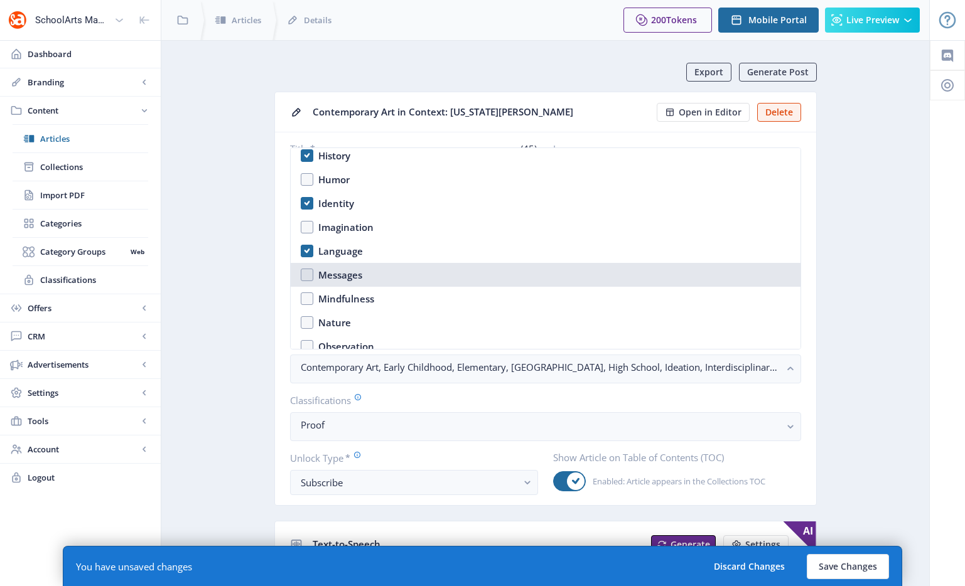
click at [370, 278] on nb-option "Messages" at bounding box center [546, 275] width 510 height 24
checkbox input "true"
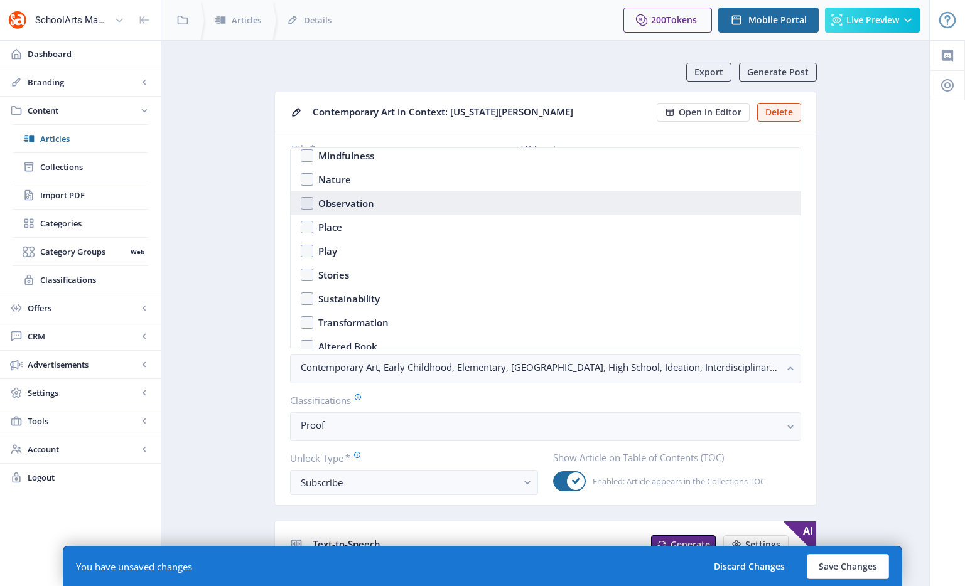
scroll to position [928, 0]
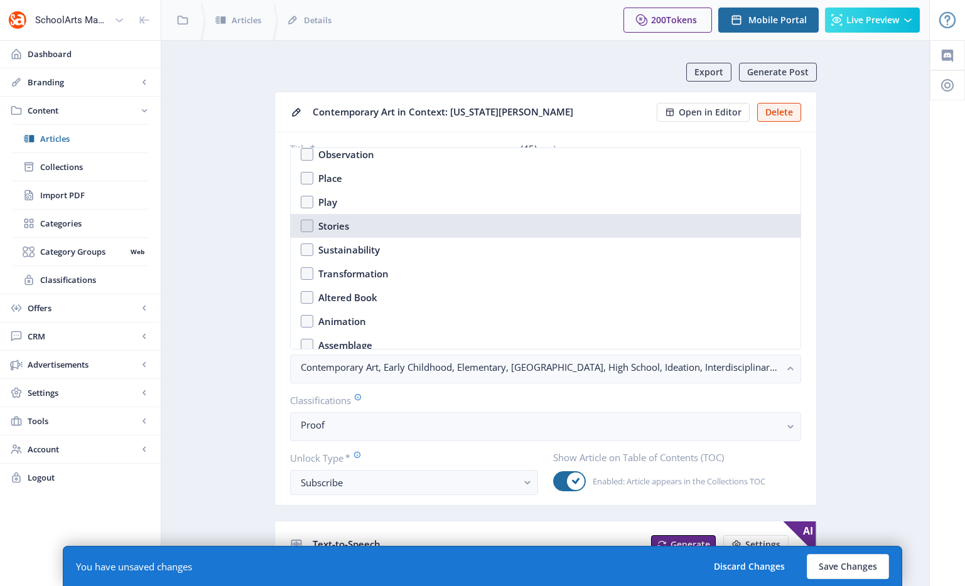
click at [352, 220] on nb-option "Stories" at bounding box center [546, 226] width 510 height 24
checkbox input "true"
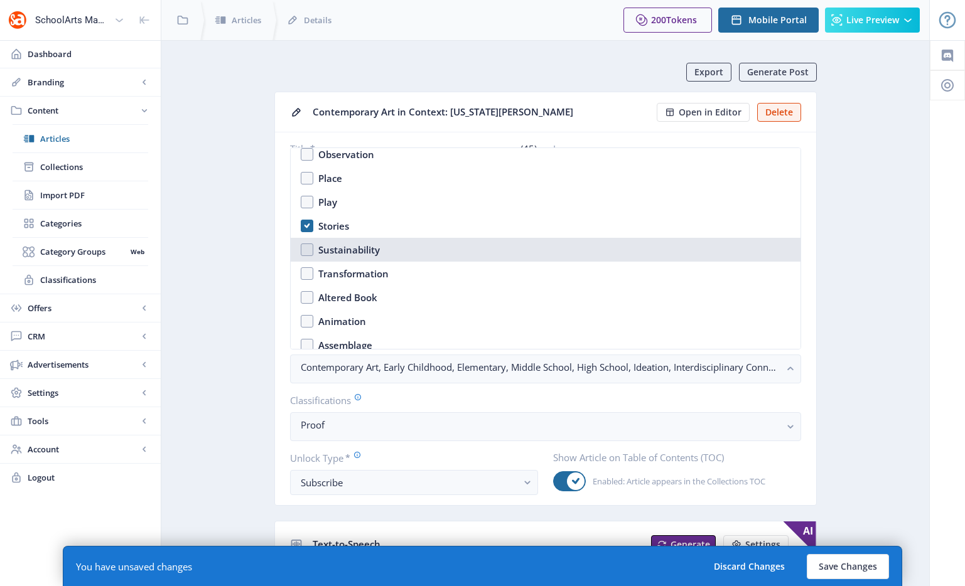
click at [353, 248] on div "Sustainability" at bounding box center [349, 249] width 62 height 15
checkbox input "true"
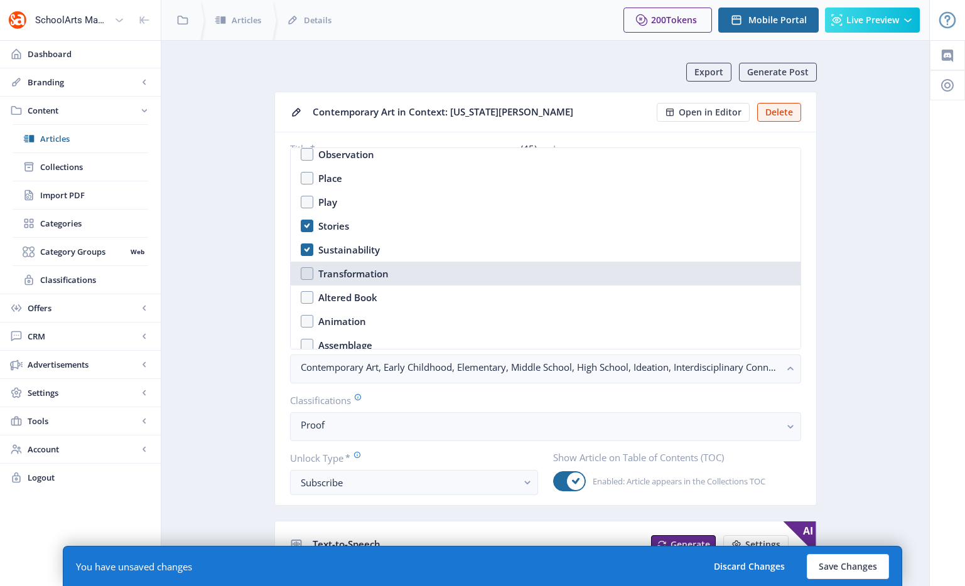
click at [355, 274] on div "Transformation" at bounding box center [353, 273] width 70 height 15
checkbox input "true"
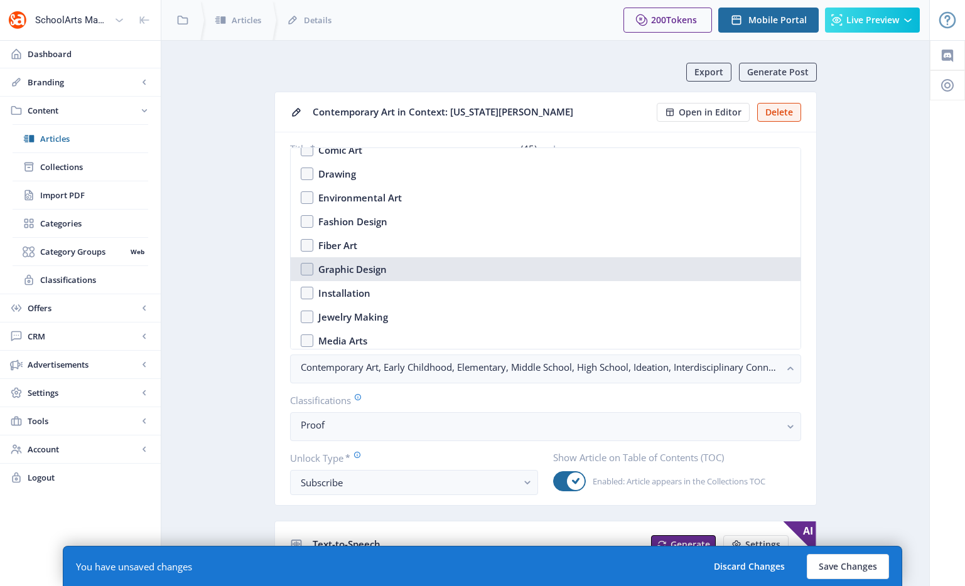
click at [375, 257] on nb-option "Graphic Design" at bounding box center [546, 269] width 510 height 24
checkbox input "true"
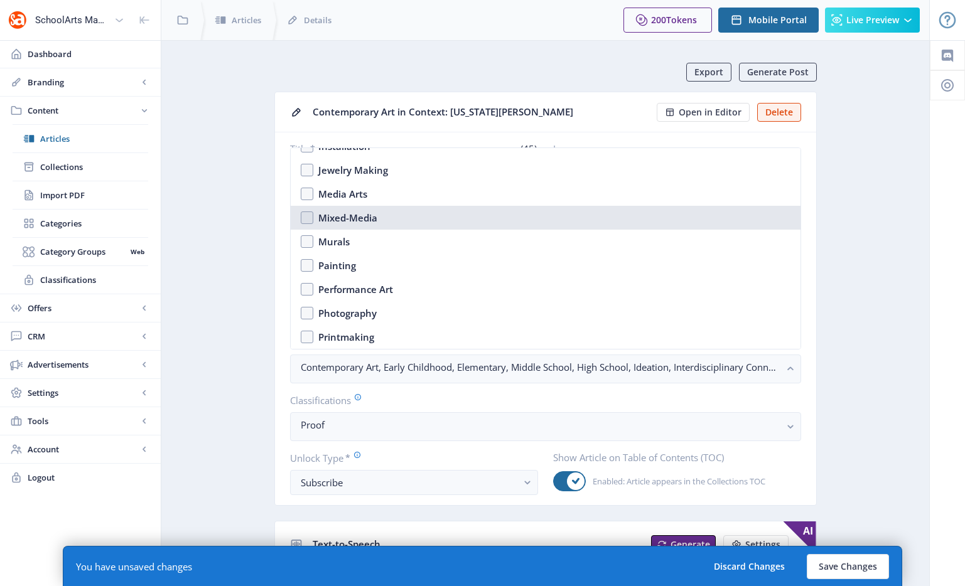
click at [359, 220] on div "Mixed-Media" at bounding box center [347, 217] width 59 height 15
checkbox input "true"
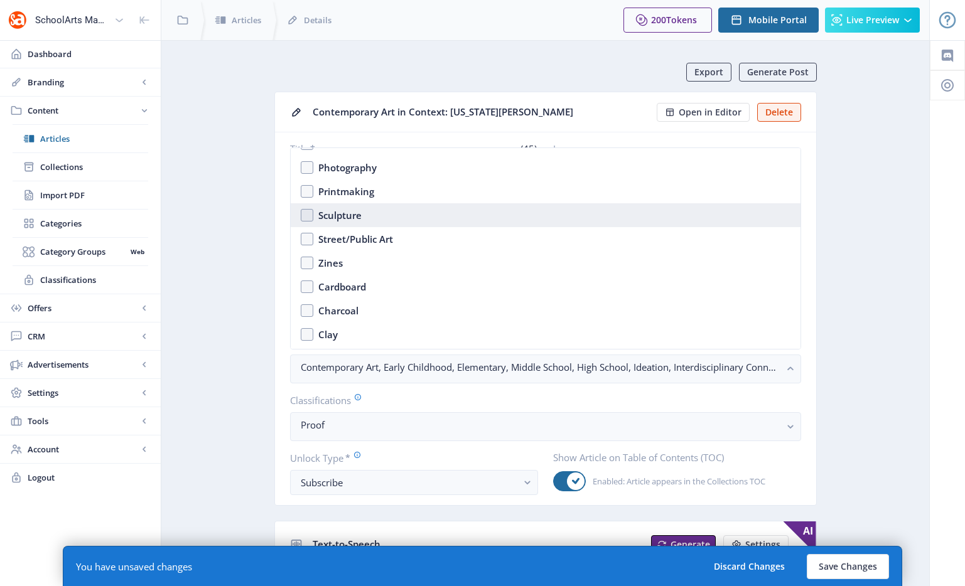
scroll to position [1496, 0]
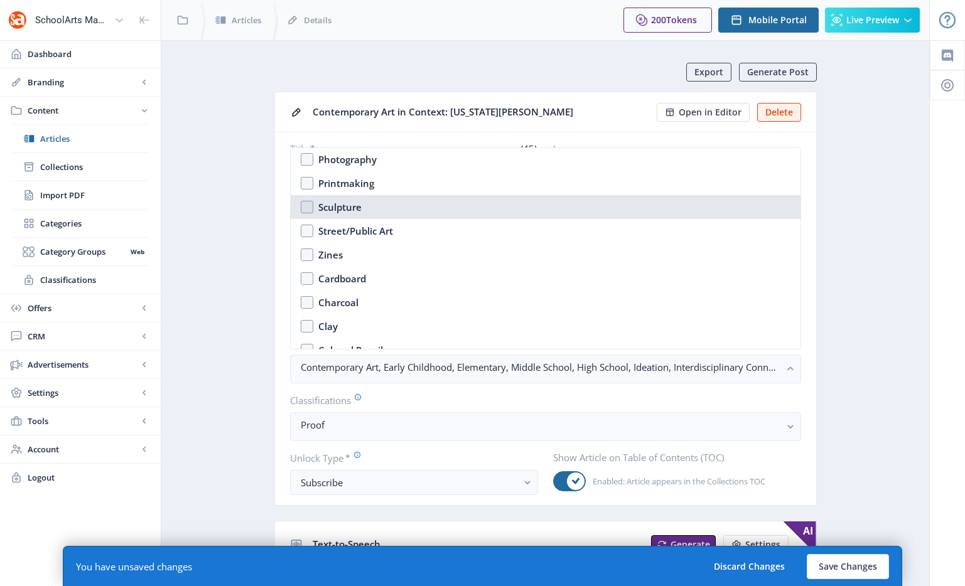
click at [348, 206] on div "Sculpture" at bounding box center [339, 207] width 43 height 15
checkbox input "true"
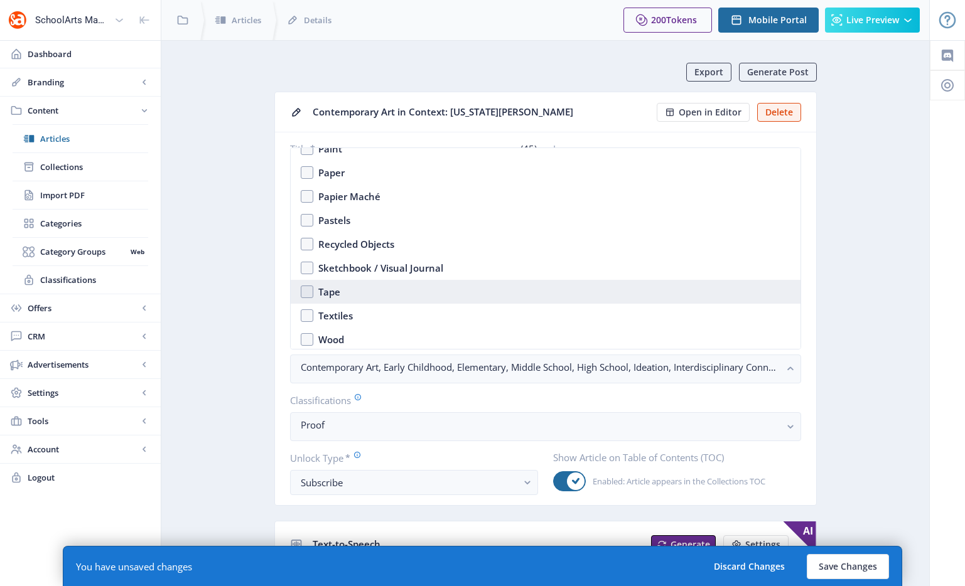
scroll to position [1962, 0]
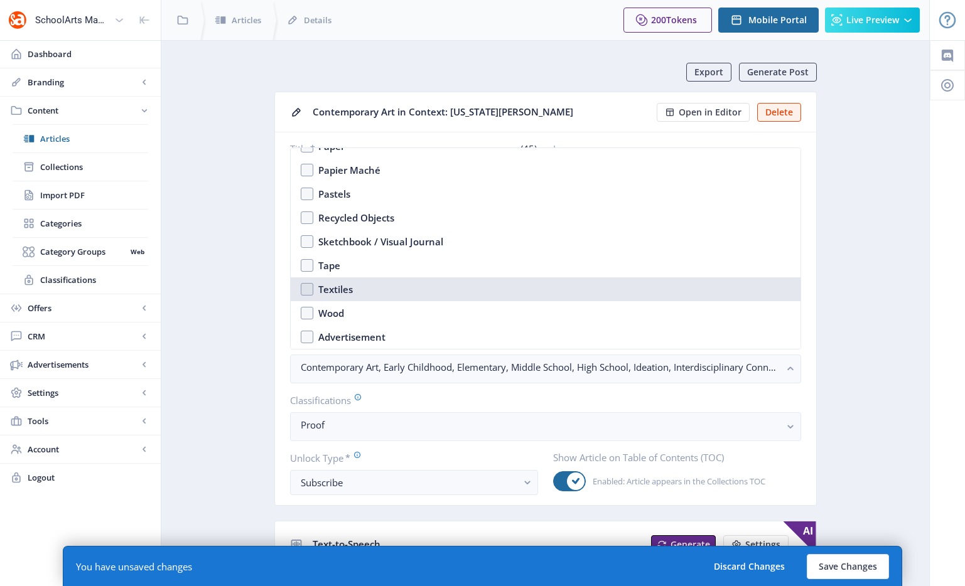
click at [360, 284] on nb-option "Textiles" at bounding box center [546, 289] width 510 height 24
checkbox input "true"
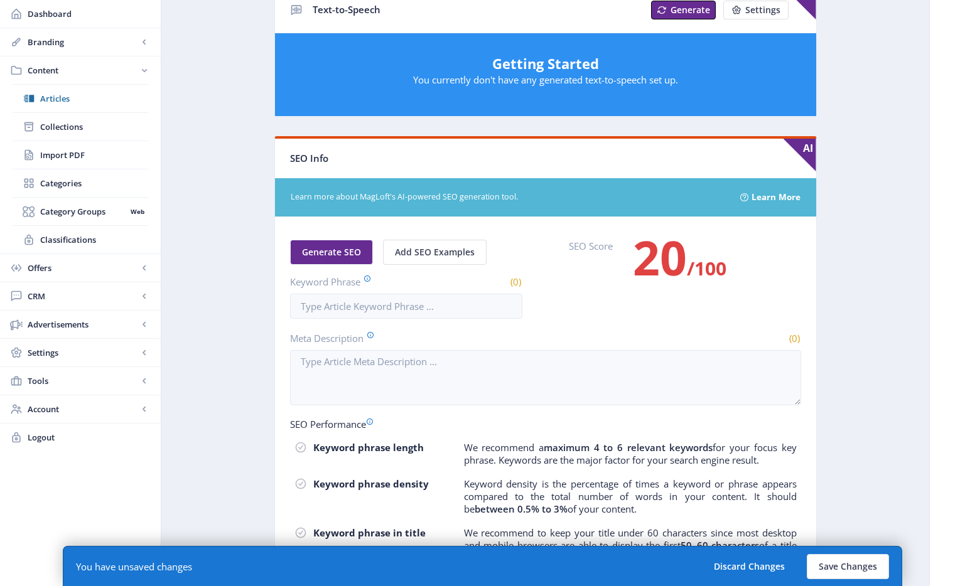
scroll to position [700, 0]
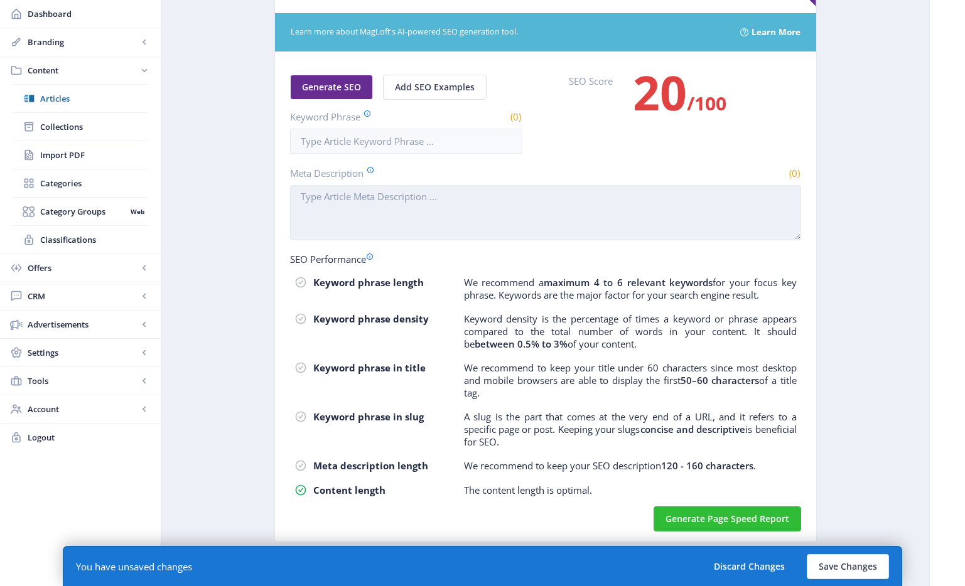
click at [463, 223] on textarea "Meta Description" at bounding box center [545, 212] width 511 height 55
paste textarea "Mixed-media visual artist [US_STATE][PERSON_NAME] creates sculptures that conta…"
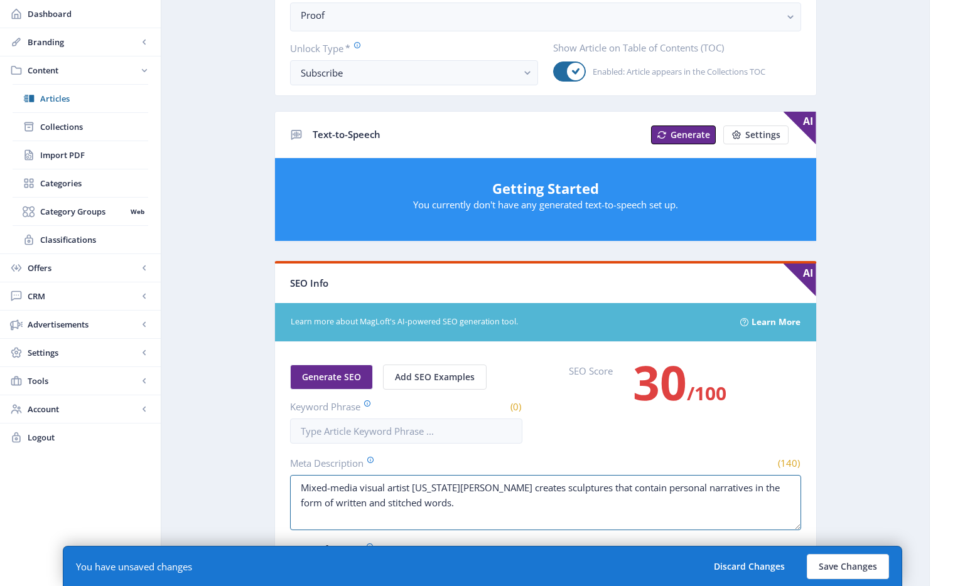
scroll to position [79, 0]
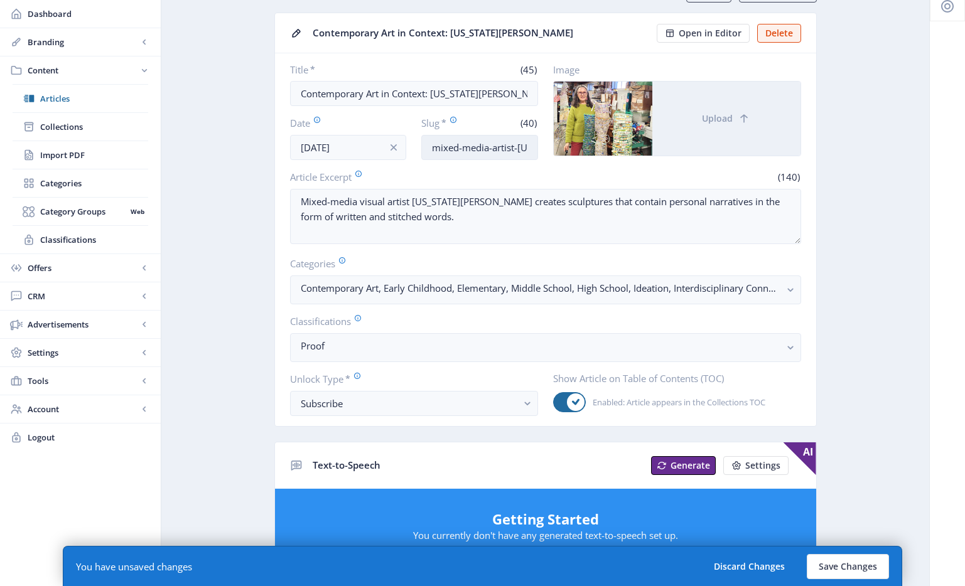
type textarea "Mixed-media visual artist [US_STATE][PERSON_NAME] creates sculptures that conta…"
click at [470, 147] on input "mixed-media-artist-[US_STATE][PERSON_NAME]-1025" at bounding box center [479, 147] width 117 height 25
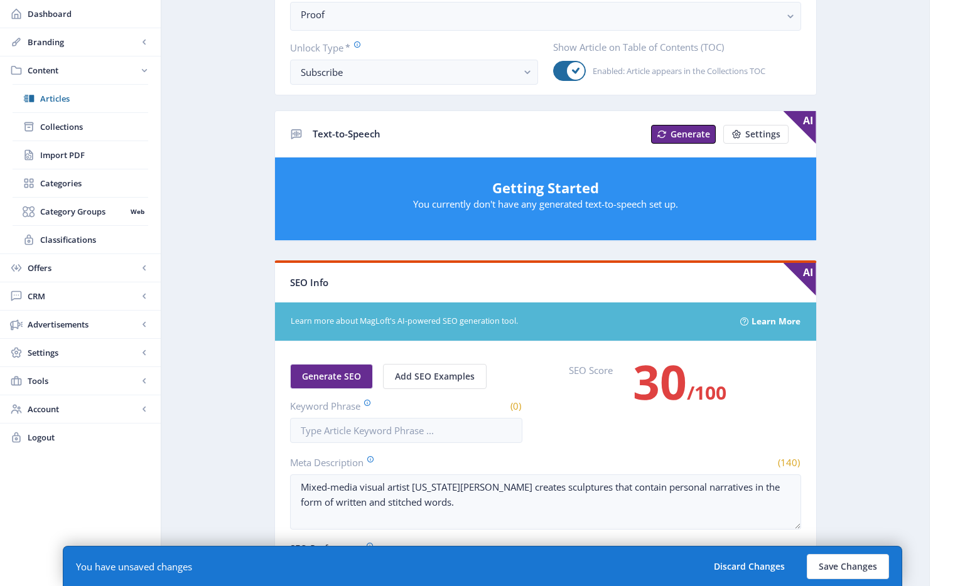
scroll to position [475, 0]
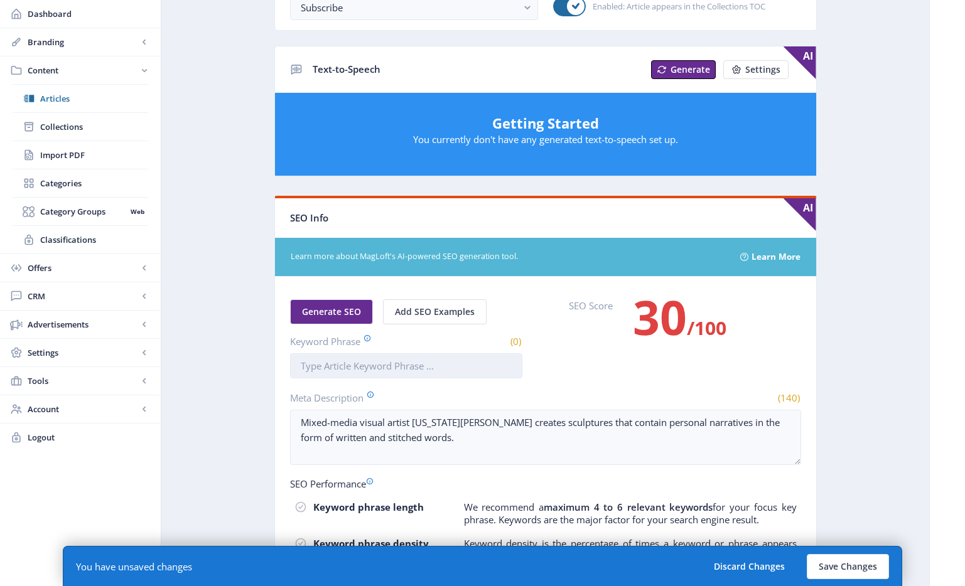
click at [375, 363] on input "Keyword Phrase" at bounding box center [406, 365] width 232 height 25
paste input "mixed-media-artist-[US_STATE][PERSON_NAME]-1025"
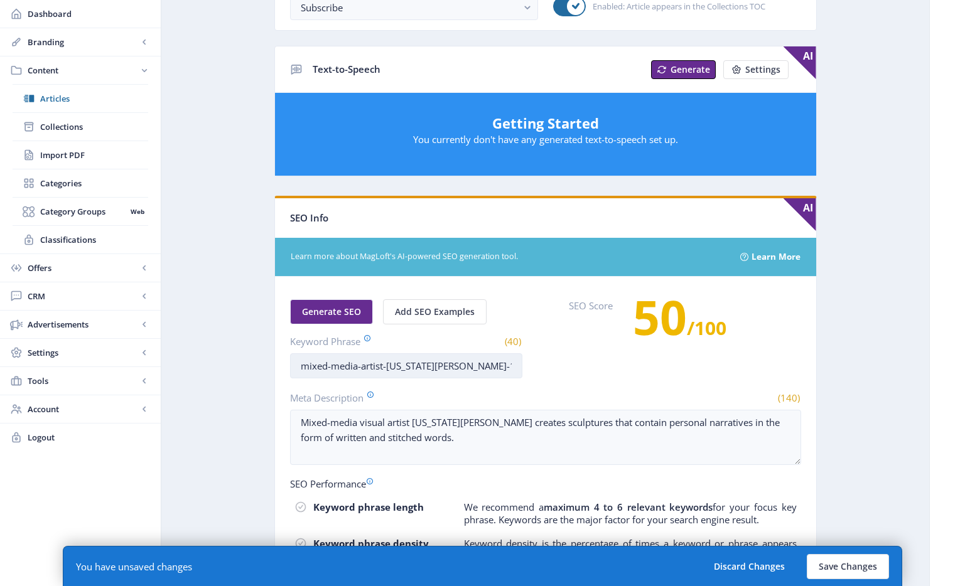
click at [331, 366] on input "mixed-media-artist-[US_STATE][PERSON_NAME]-1025" at bounding box center [406, 365] width 232 height 25
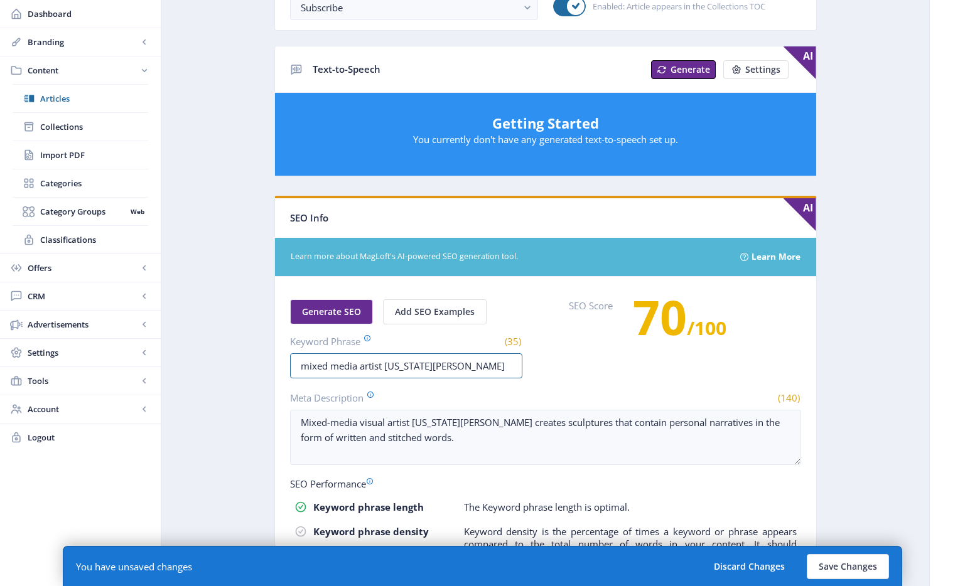
type input "mixed media artist [US_STATE][PERSON_NAME]"
click at [871, 422] on app-content-article "Export Generate Post Contemporary Art in Context: [US_STATE][PERSON_NAME] Open …" at bounding box center [545, 169] width 724 height 1162
click at [855, 564] on button "Save Changes" at bounding box center [847, 566] width 82 height 25
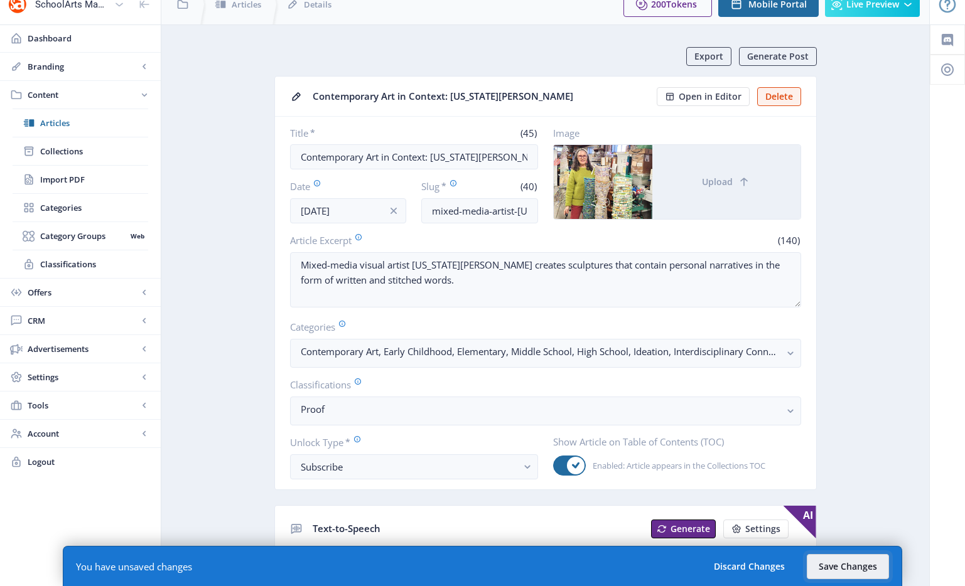
scroll to position [0, 0]
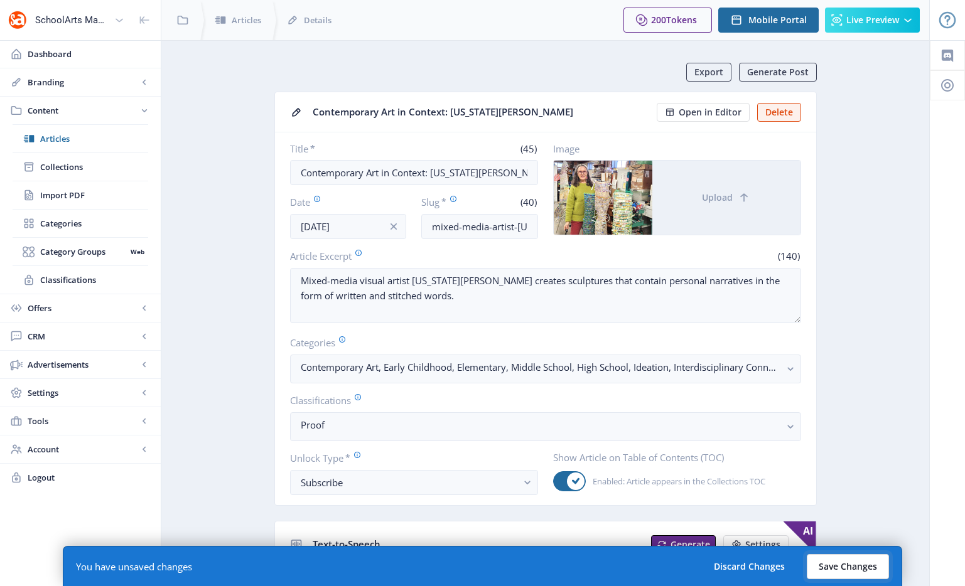
click at [836, 573] on button "Save Changes" at bounding box center [847, 566] width 82 height 25
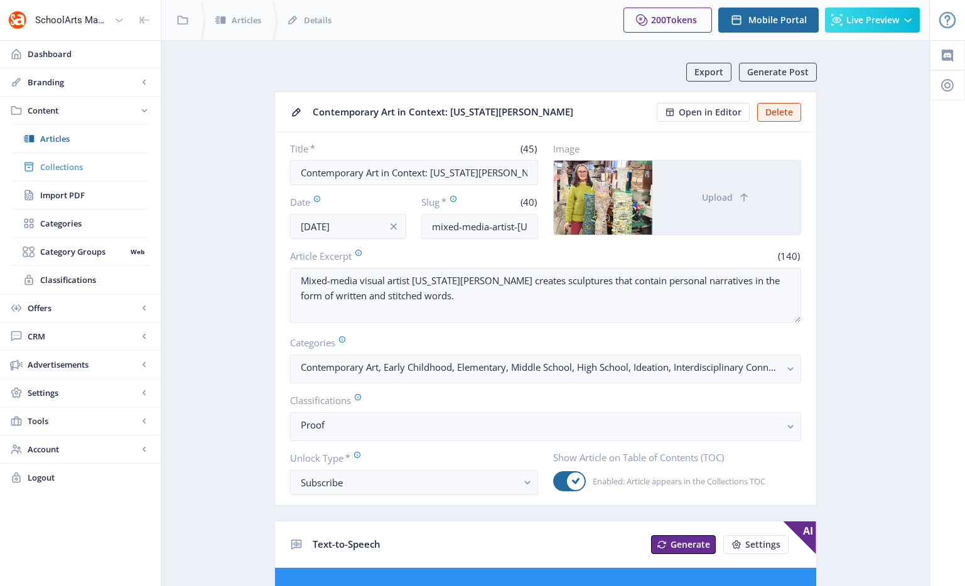
click at [36, 168] on link "Collections" at bounding box center [81, 167] width 136 height 28
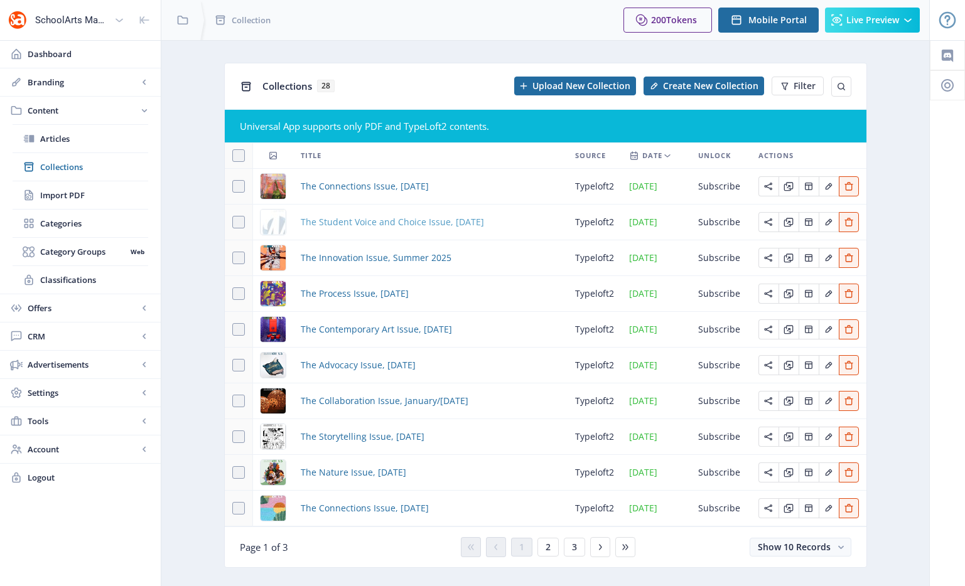
click at [361, 225] on span "The Student Voice and Choice Issue, [DATE]" at bounding box center [392, 222] width 183 height 15
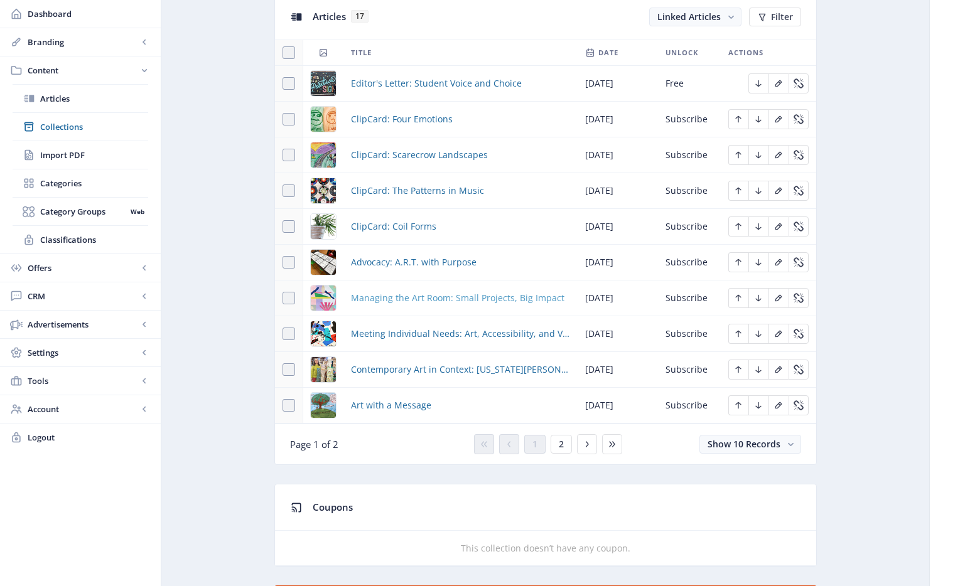
scroll to position [586, 0]
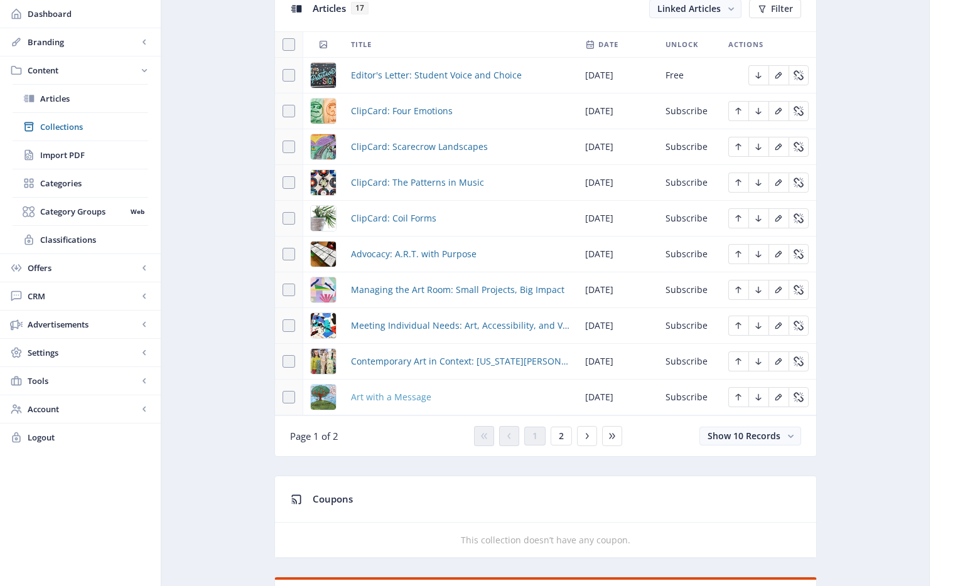
click at [398, 398] on span "Art with a Message" at bounding box center [391, 397] width 80 height 15
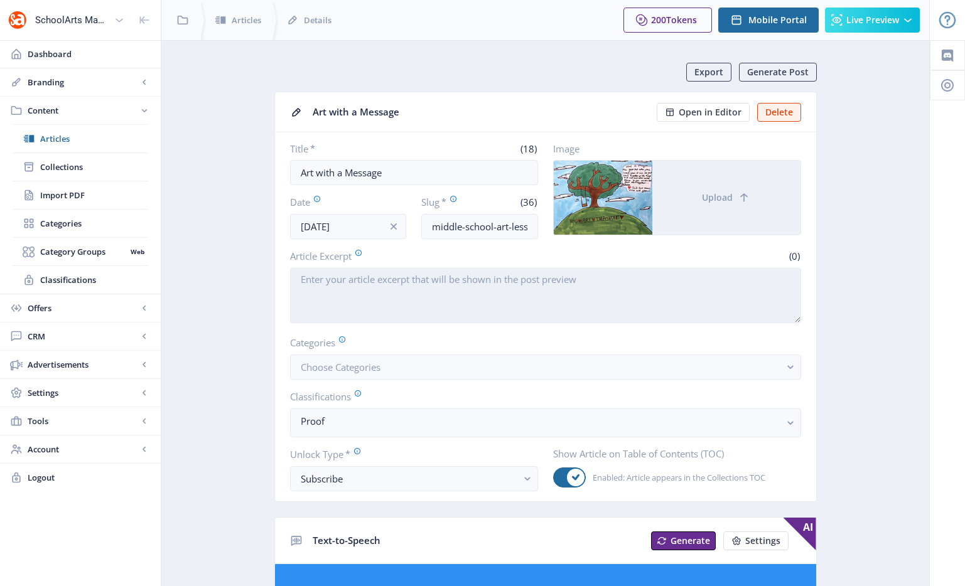
click at [360, 291] on textarea "Article Excerpt" at bounding box center [545, 295] width 511 height 55
paste textarea "Middle-school students learn about the power of words and visuals, and they cre…"
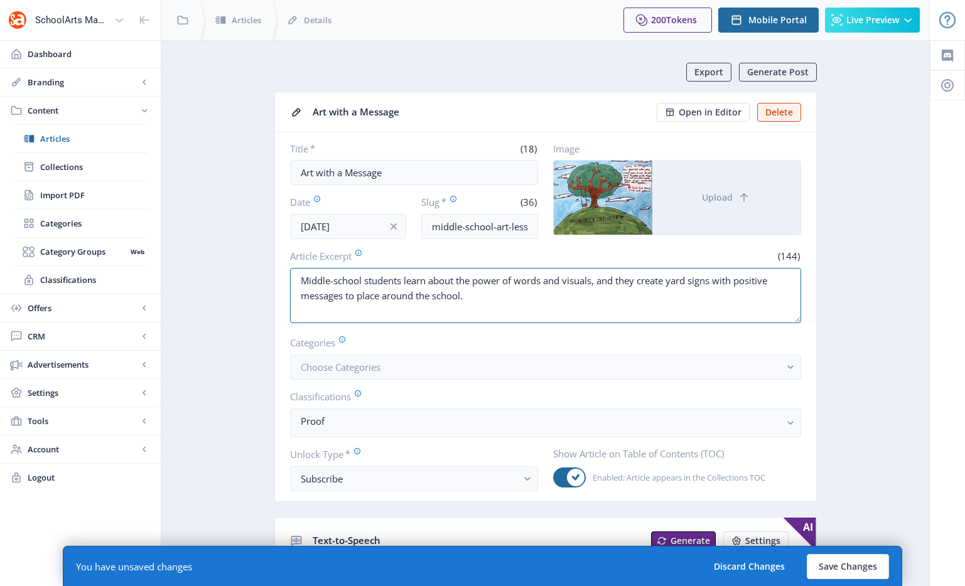
type textarea "Middle-school students learn about the power of words and visuals, and they cre…"
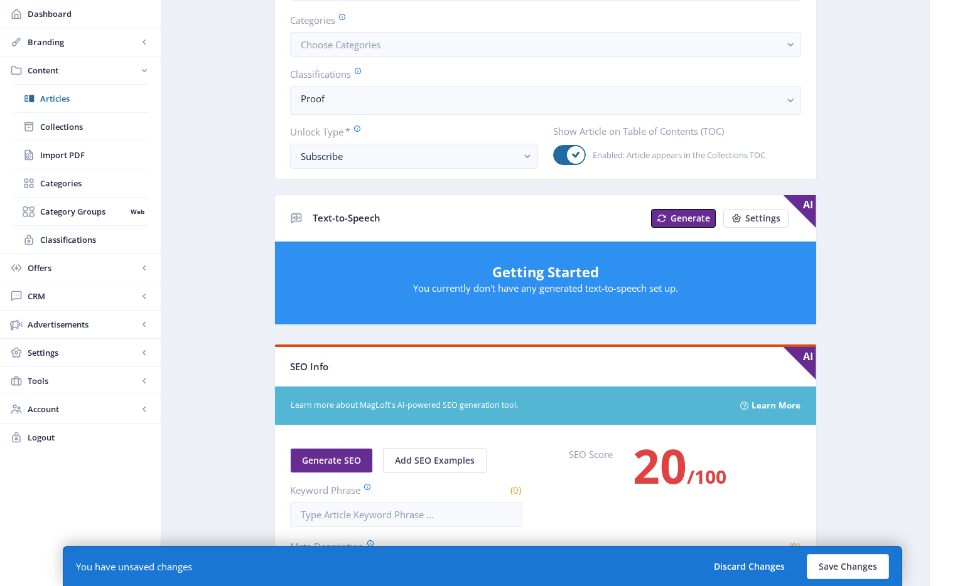
scroll to position [107, 0]
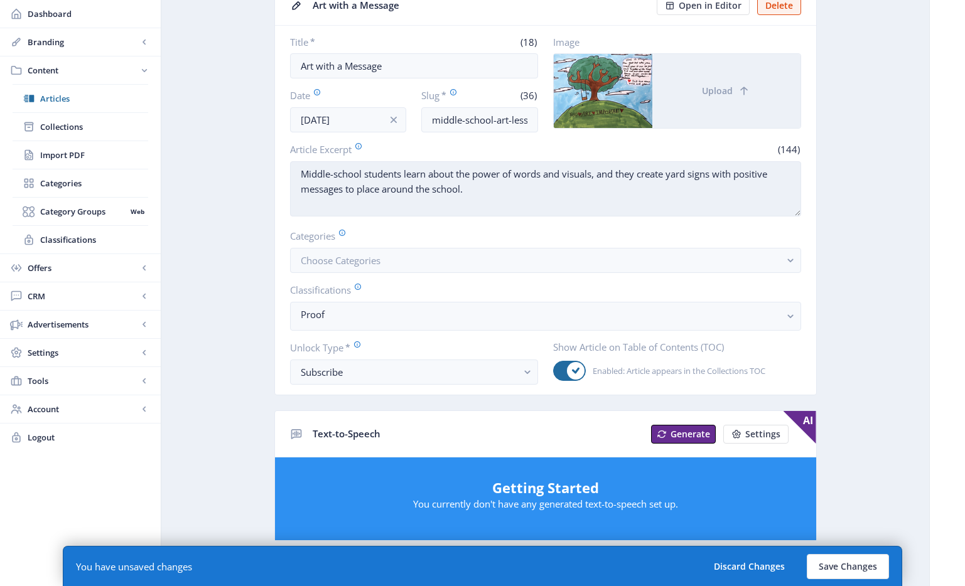
click at [387, 191] on textarea "Middle-school students learn about the power of words and visuals, and they cre…" at bounding box center [545, 188] width 511 height 55
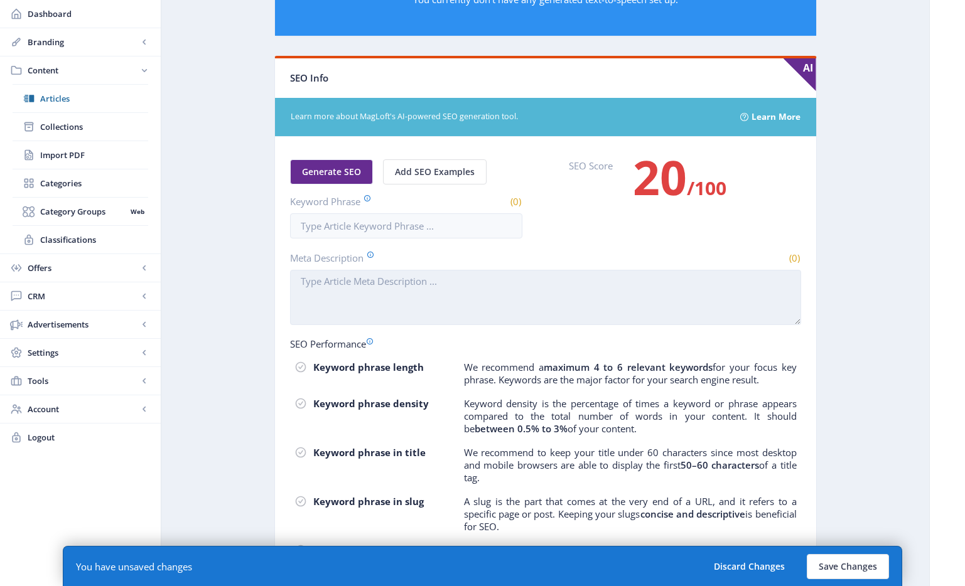
scroll to position [619, 0]
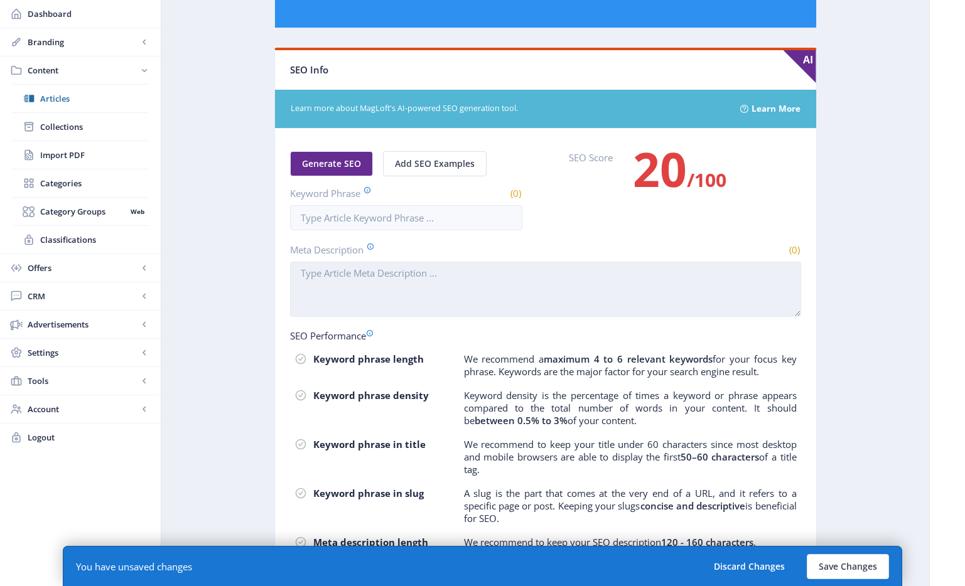
click at [399, 291] on textarea "Meta Description" at bounding box center [545, 289] width 511 height 55
paste textarea "Middle-school students learn about the power of words and visuals, and they cre…"
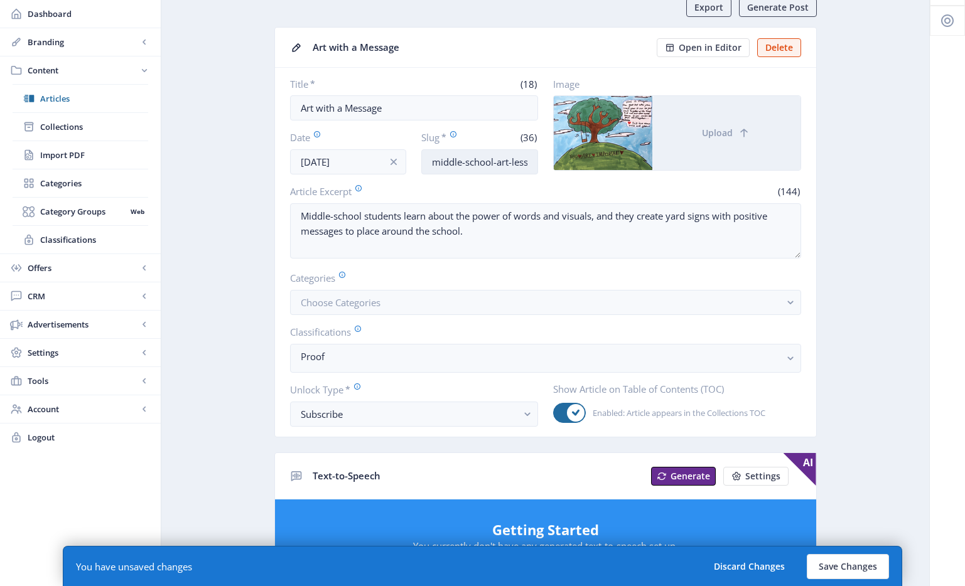
scroll to position [56, 0]
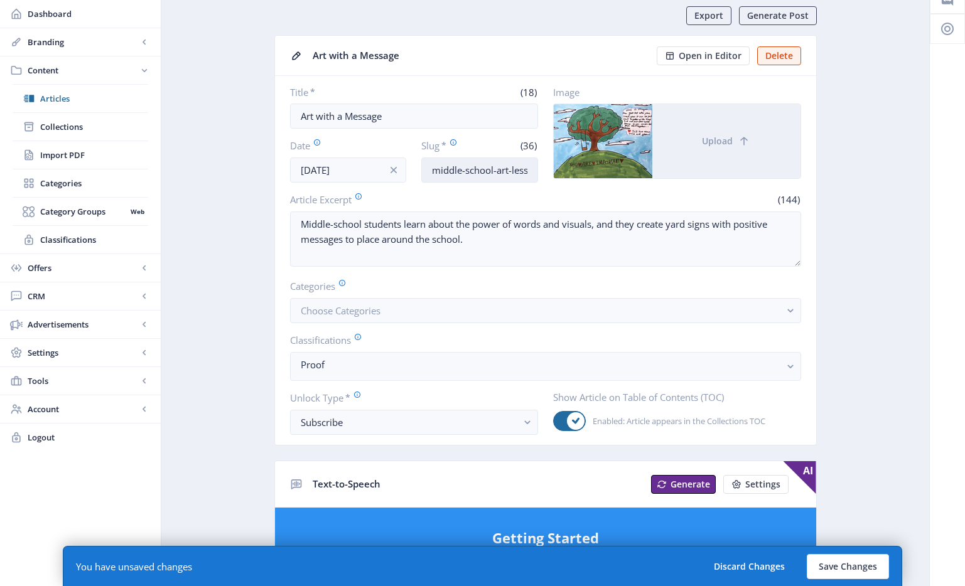
type textarea "Middle-school students learn about the power of words and visuals, and they cre…"
click at [446, 176] on input "middle-school-art-lesson-poster-1025" at bounding box center [479, 170] width 117 height 25
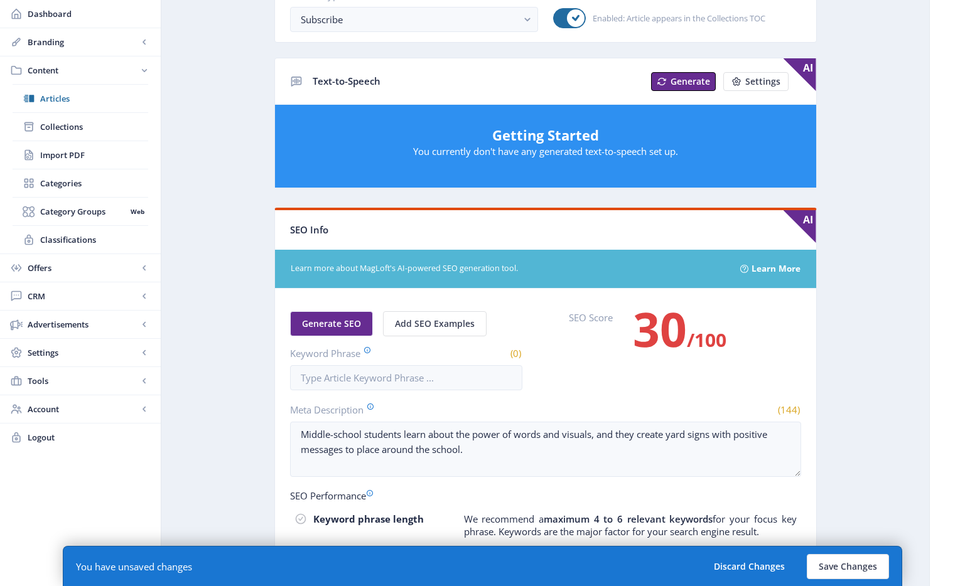
scroll to position [476, 0]
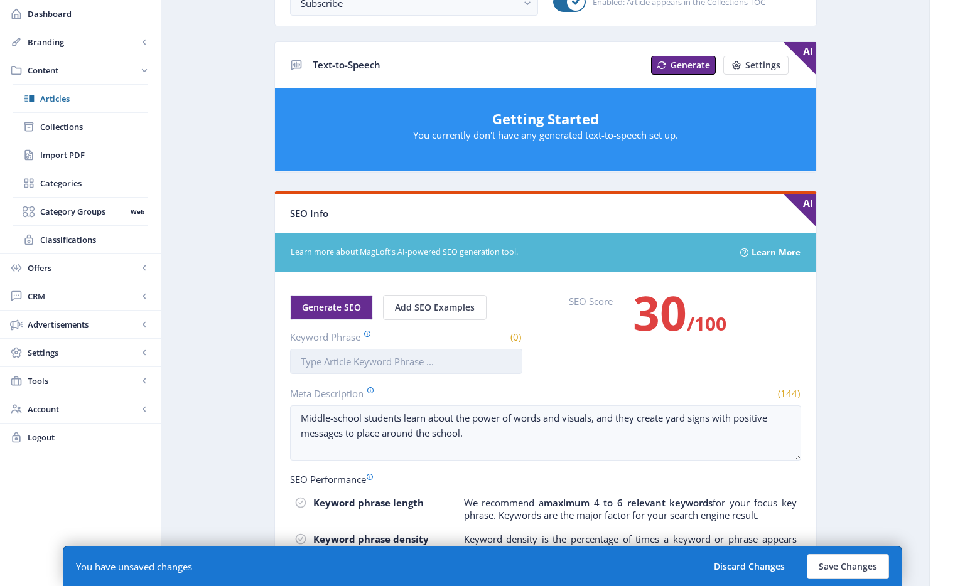
click at [371, 363] on input "Keyword Phrase" at bounding box center [406, 361] width 232 height 25
paste input "middle-school-art-lesson-poster-1025"
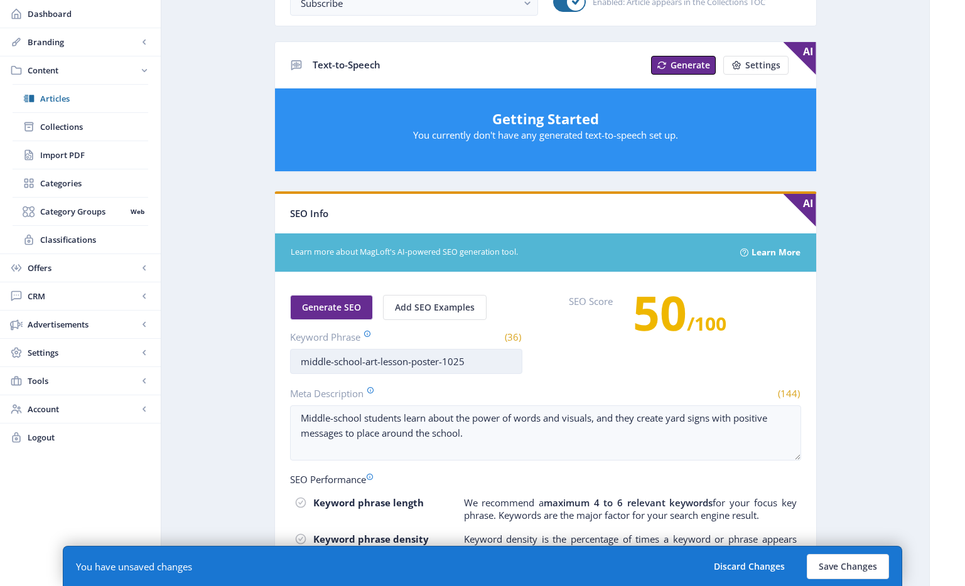
click at [335, 360] on input "middle-school-art-lesson-poster-1025" at bounding box center [406, 361] width 232 height 25
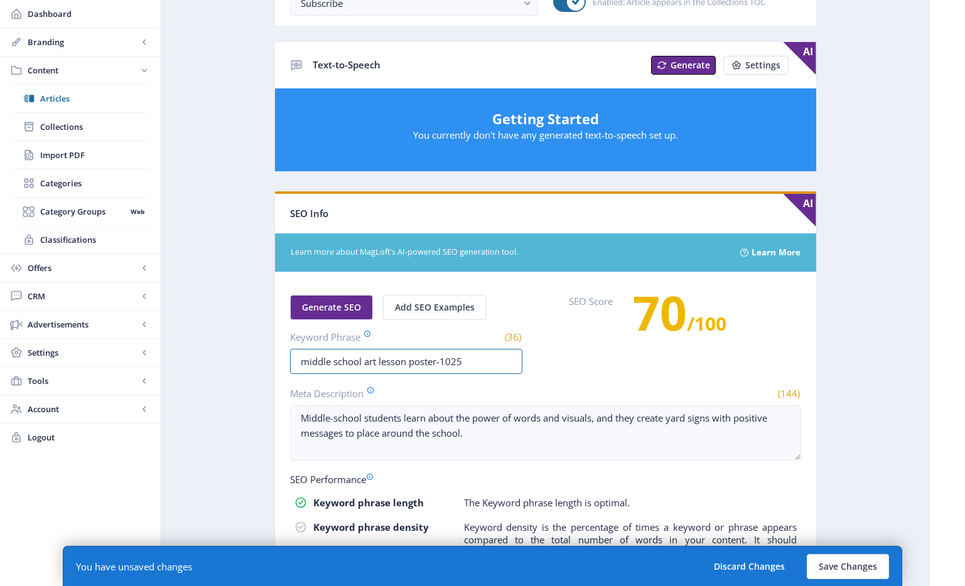
drag, startPoint x: 436, startPoint y: 363, endPoint x: 553, endPoint y: 358, distance: 116.8
click at [553, 358] on div "Generate SEO Add SEO Examples Keyword Phrase (36) middle school art lesson post…" at bounding box center [545, 334] width 511 height 79
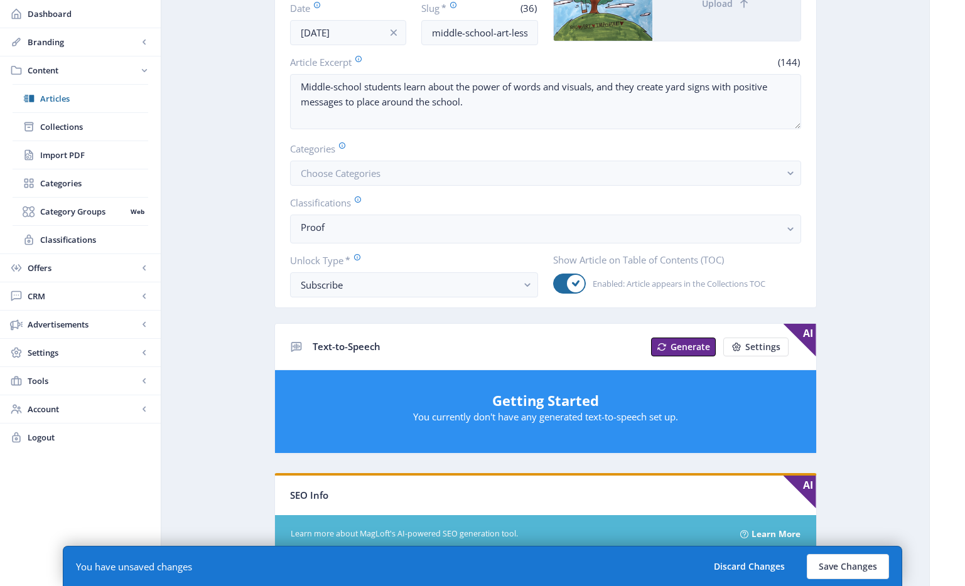
scroll to position [0, 0]
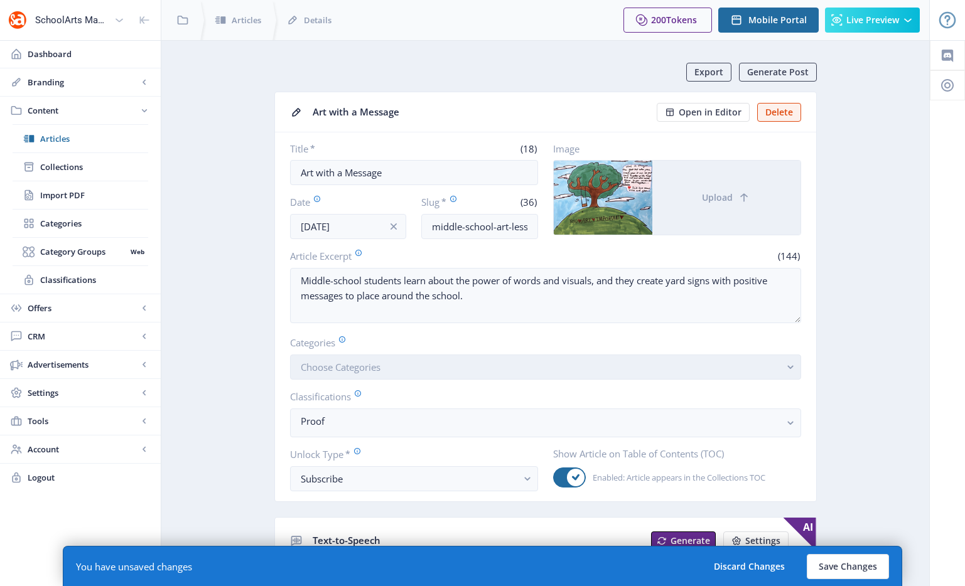
type input "middle school art lesson poster"
click at [400, 368] on button "Choose Categories" at bounding box center [545, 367] width 511 height 25
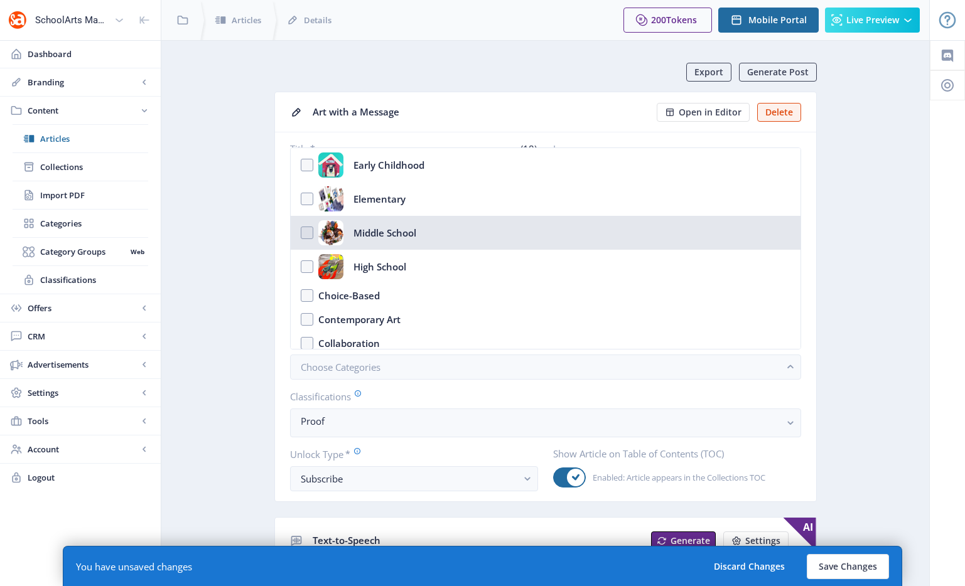
click at [357, 234] on div "Middle School" at bounding box center [384, 232] width 63 height 25
checkbox input "true"
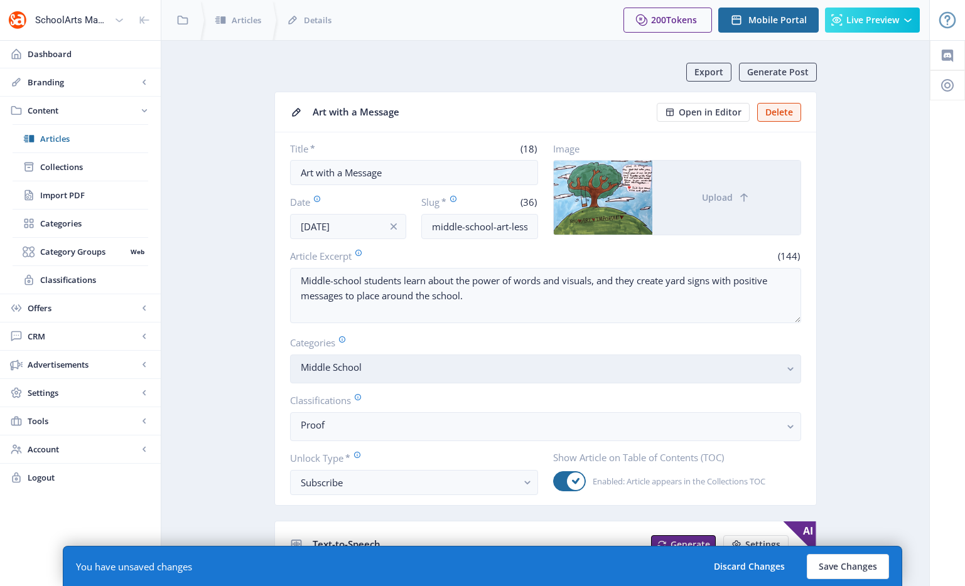
click at [395, 369] on nb-select-label "Middle School" at bounding box center [541, 367] width 480 height 15
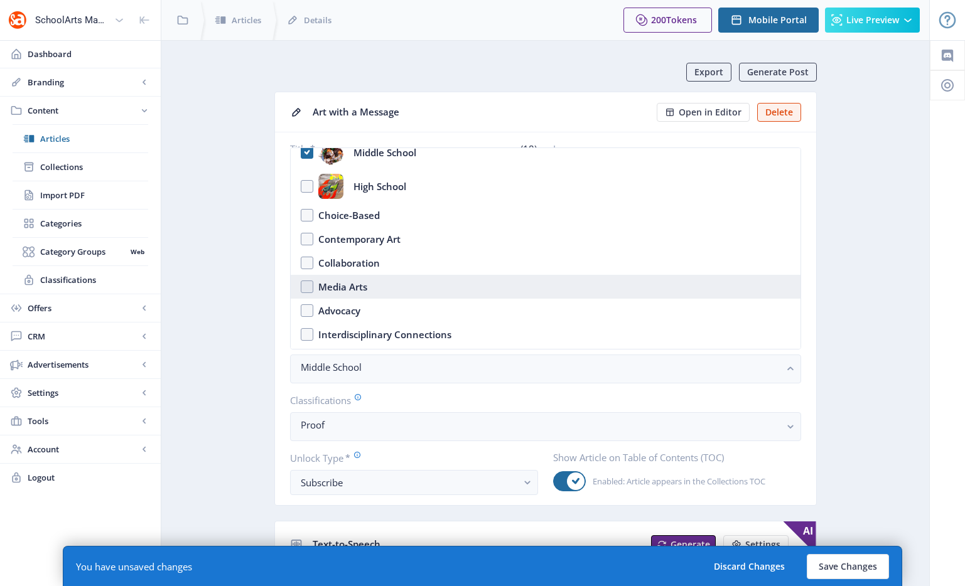
scroll to position [88, 0]
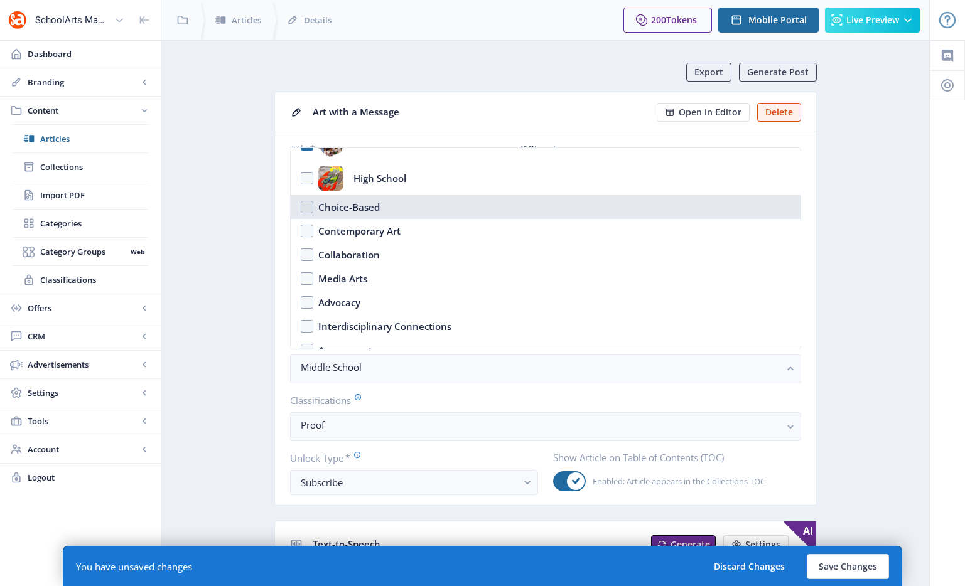
click at [409, 212] on nb-option "Choice-Based" at bounding box center [546, 207] width 510 height 24
checkbox input "true"
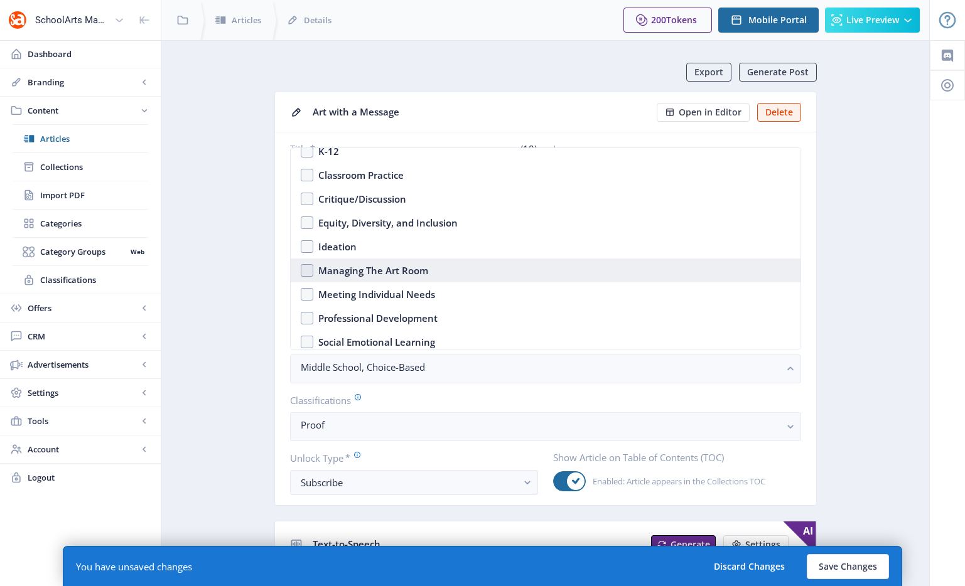
scroll to position [367, 0]
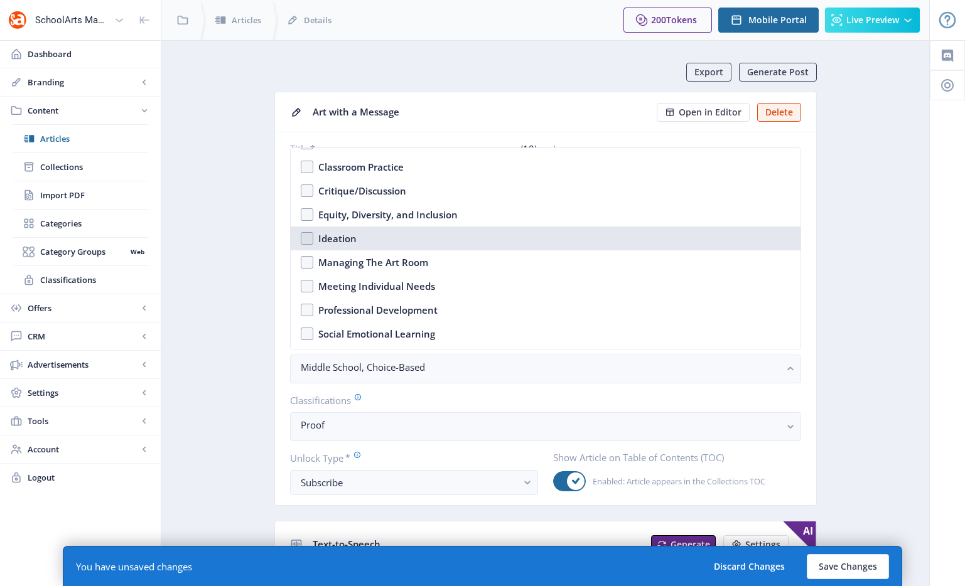
click at [389, 242] on nb-option "Ideation" at bounding box center [546, 239] width 510 height 24
checkbox input "true"
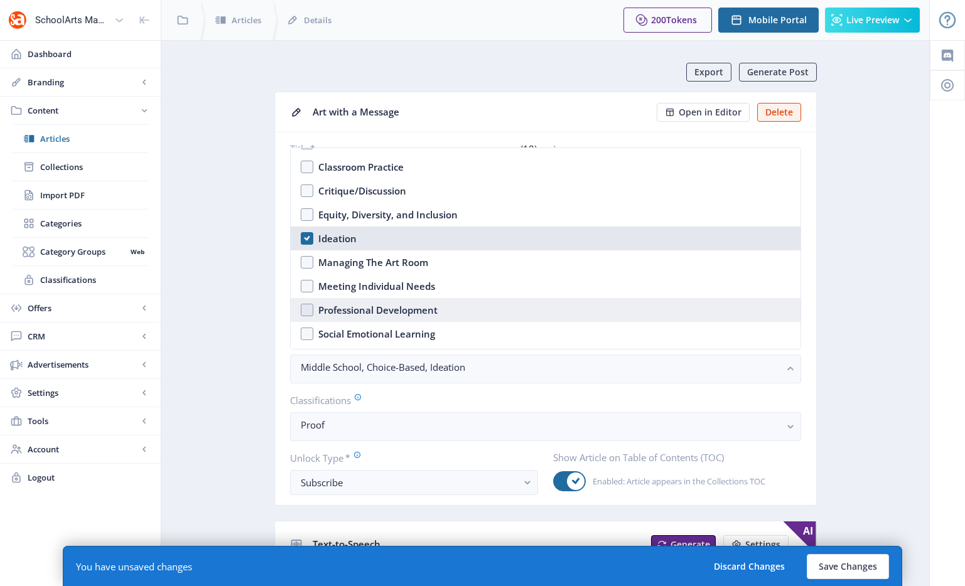
scroll to position [375, 0]
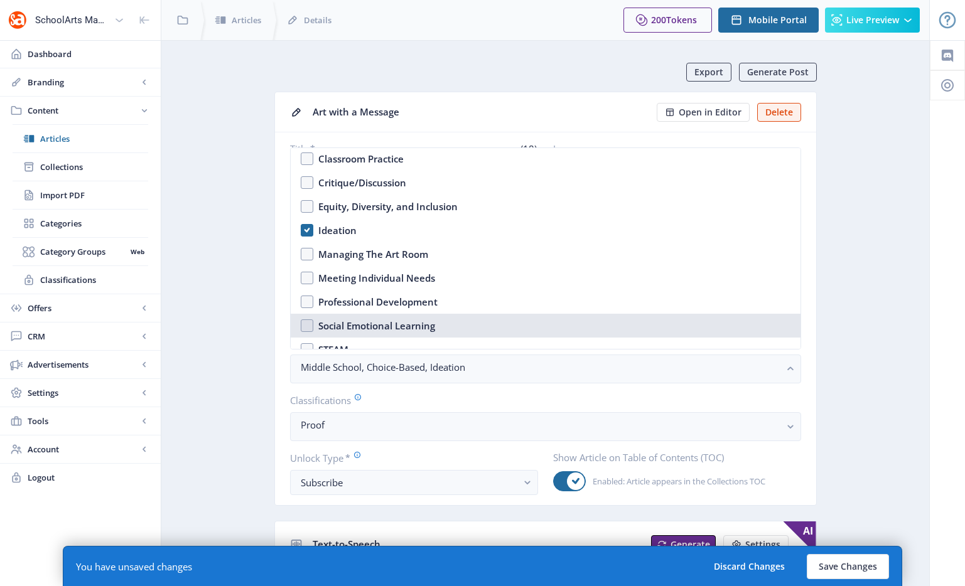
click at [429, 324] on div "Social Emotional Learning" at bounding box center [376, 325] width 117 height 15
checkbox input "true"
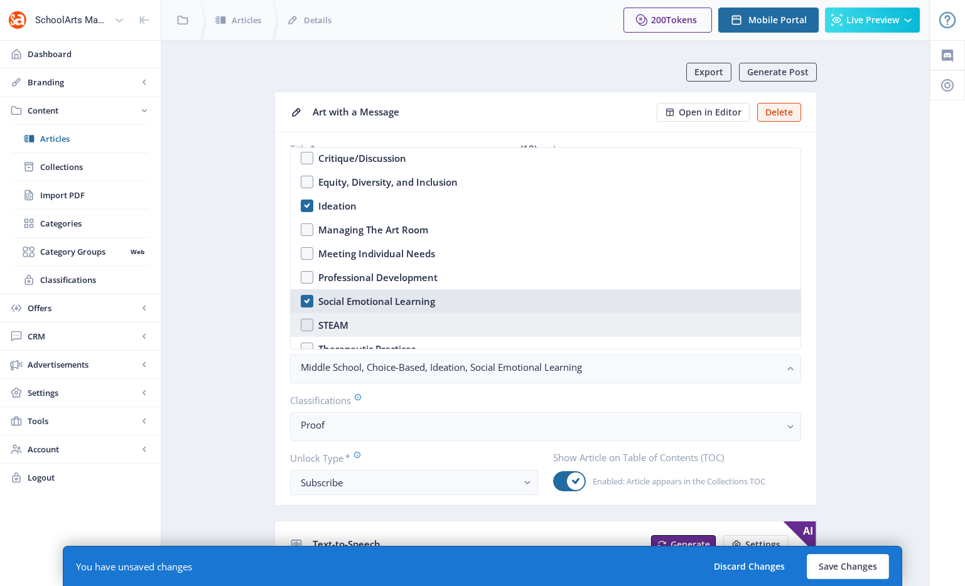
scroll to position [427, 0]
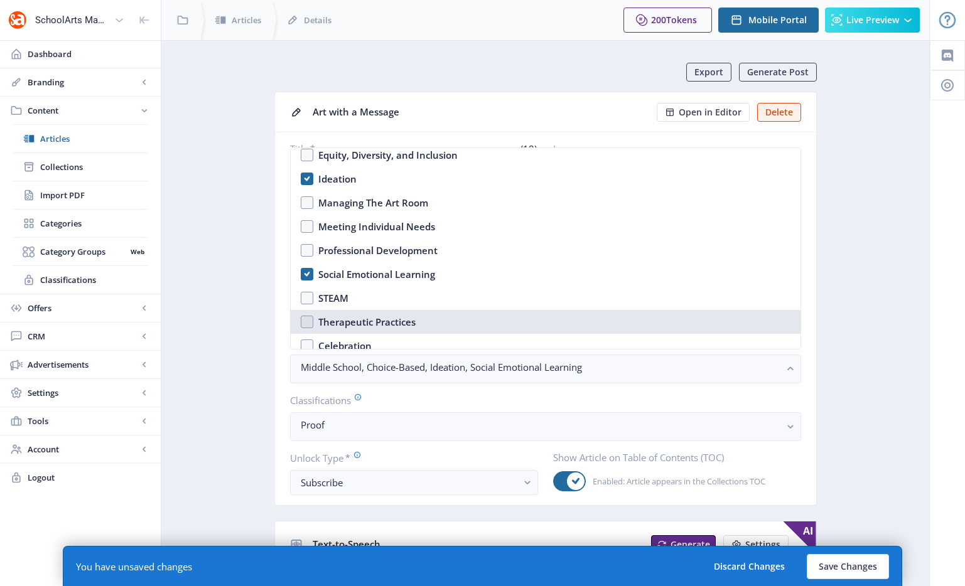
click at [413, 316] on div "Therapeutic Practices" at bounding box center [366, 321] width 97 height 15
checkbox input "true"
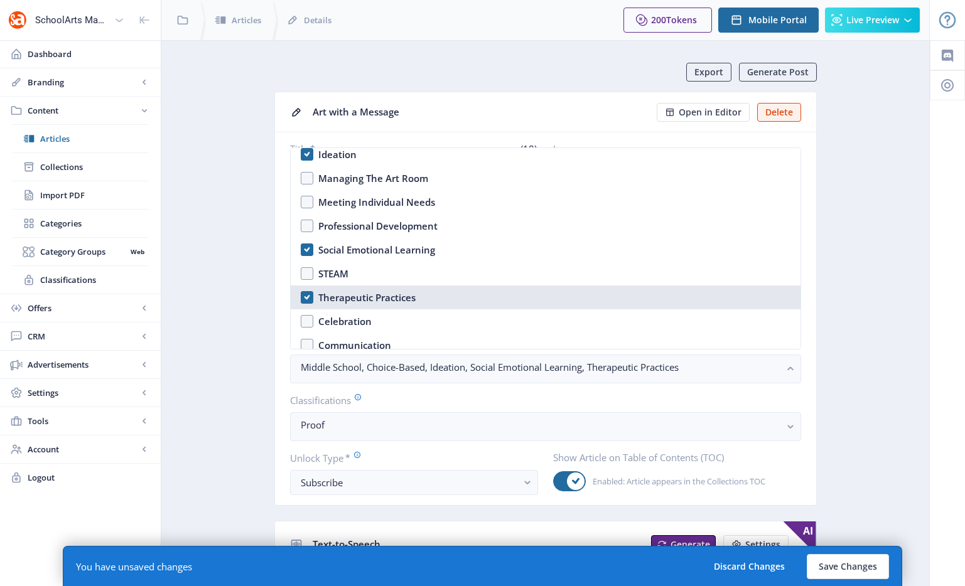
scroll to position [509, 0]
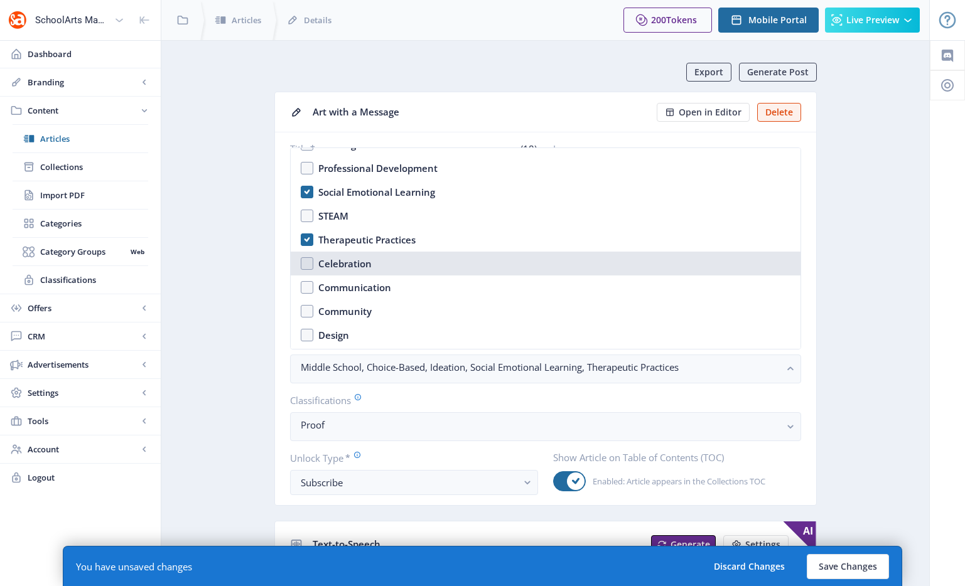
click at [371, 264] on nb-option "Celebration" at bounding box center [546, 264] width 510 height 24
checkbox input "true"
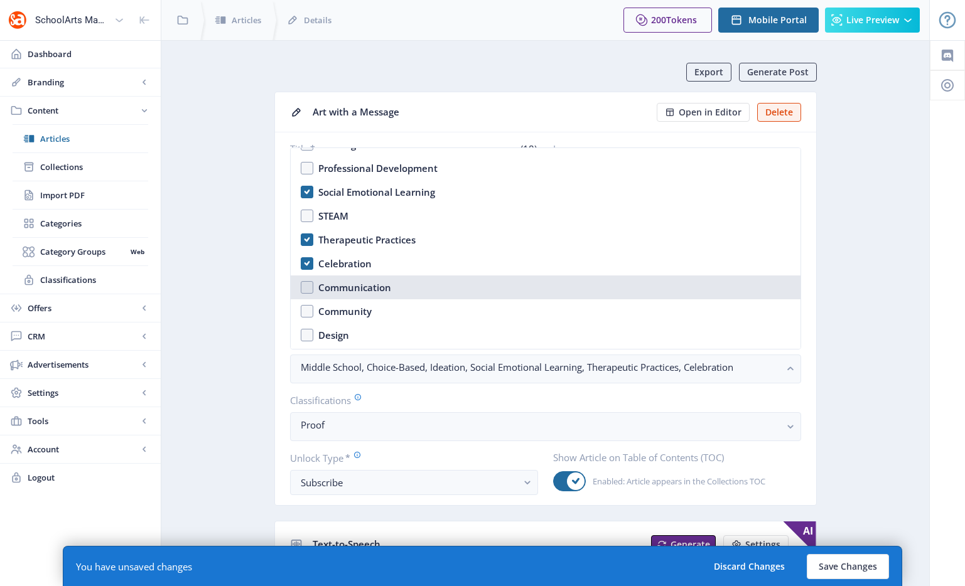
click at [377, 288] on div "Communication" at bounding box center [354, 287] width 73 height 15
checkbox input "true"
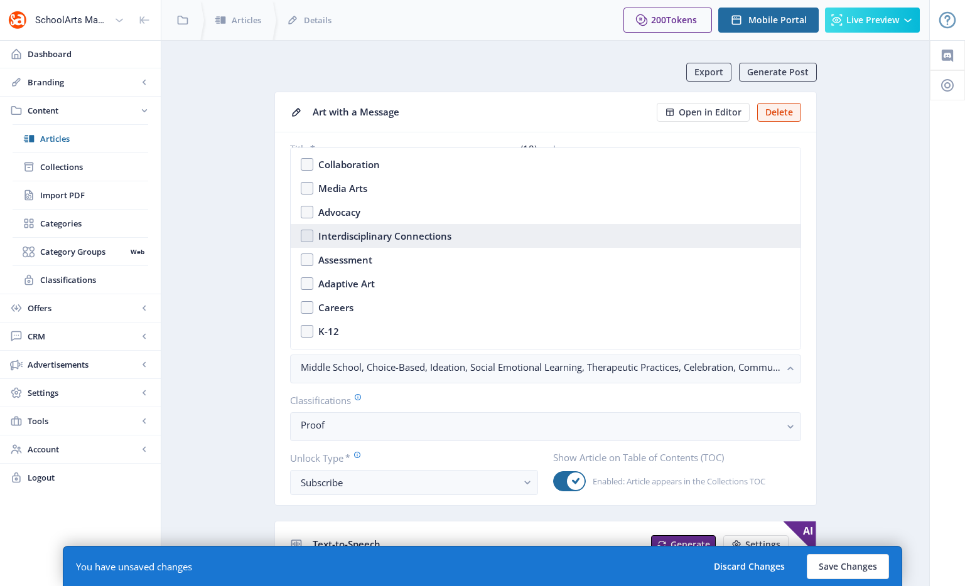
scroll to position [171, 0]
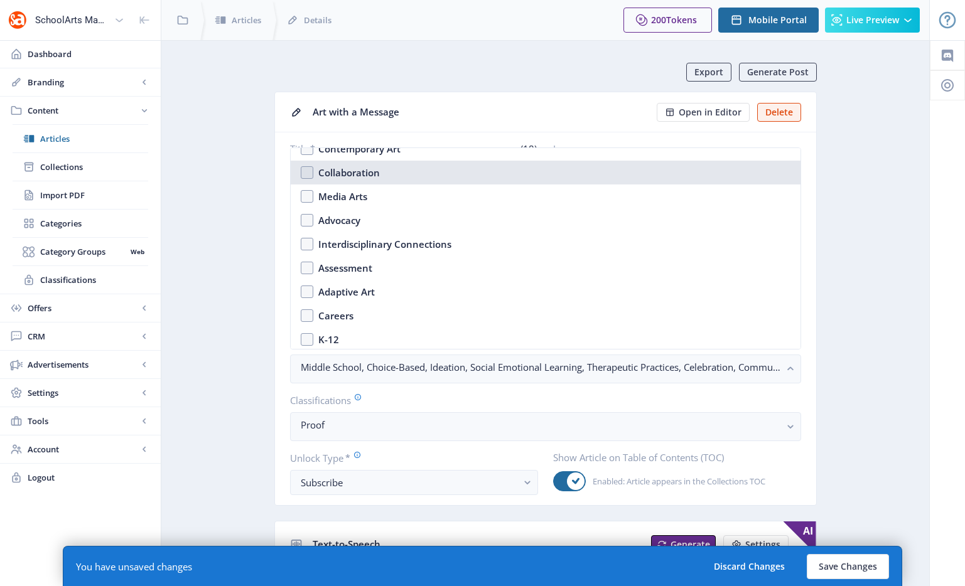
click at [356, 172] on div "Collaboration" at bounding box center [349, 172] width 62 height 15
checkbox input "true"
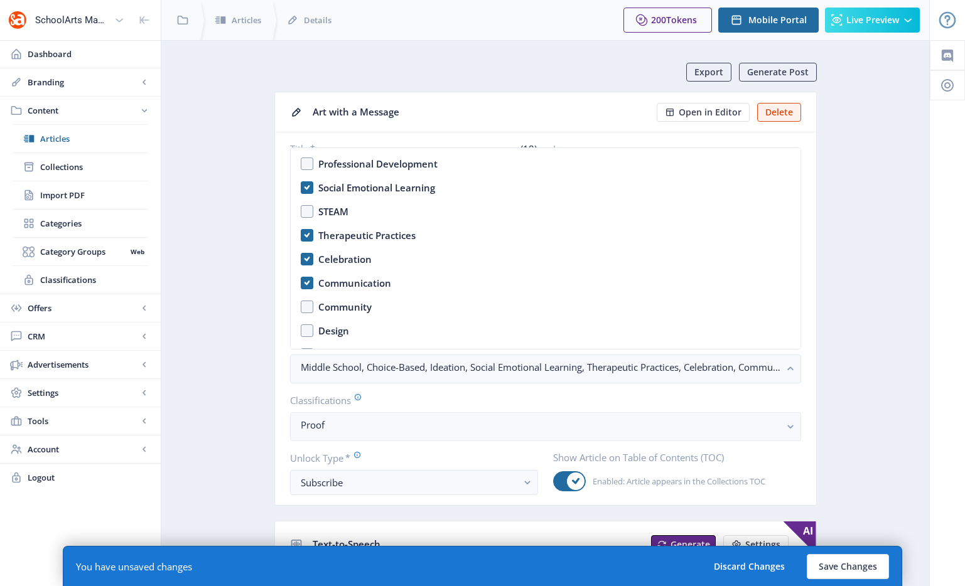
scroll to position [559, 0]
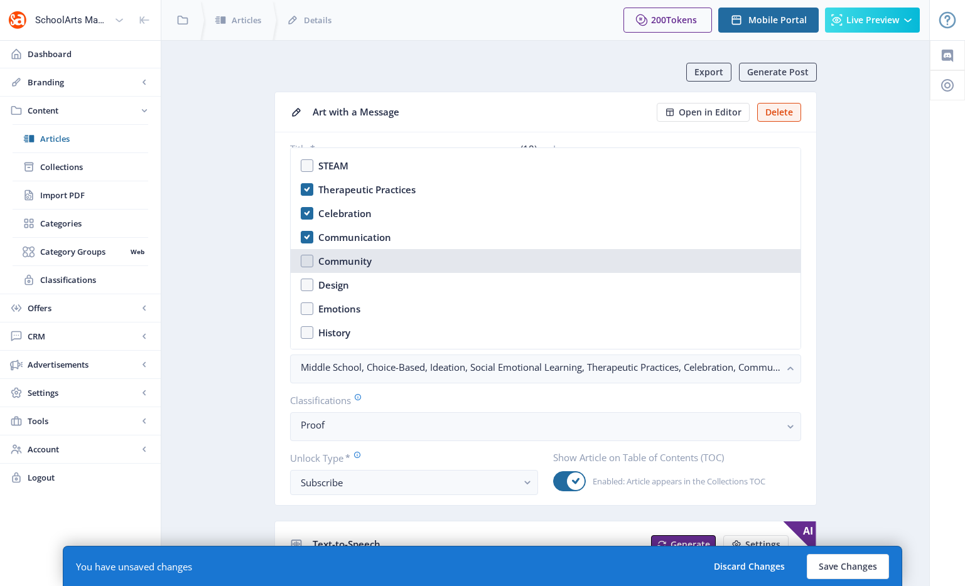
click at [350, 265] on div "Community" at bounding box center [344, 261] width 53 height 15
checkbox input "true"
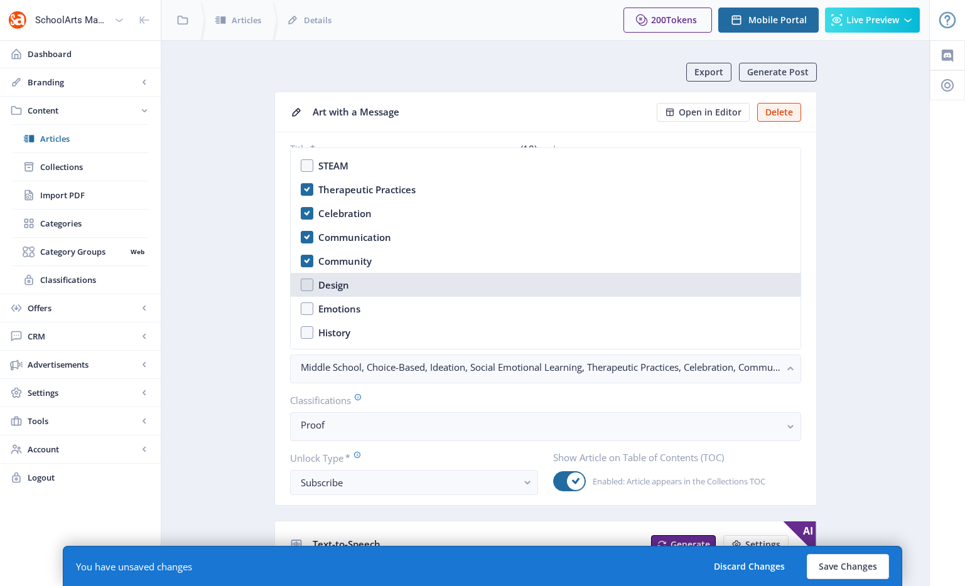
click at [348, 282] on nb-option "Design" at bounding box center [546, 285] width 510 height 24
checkbox input "true"
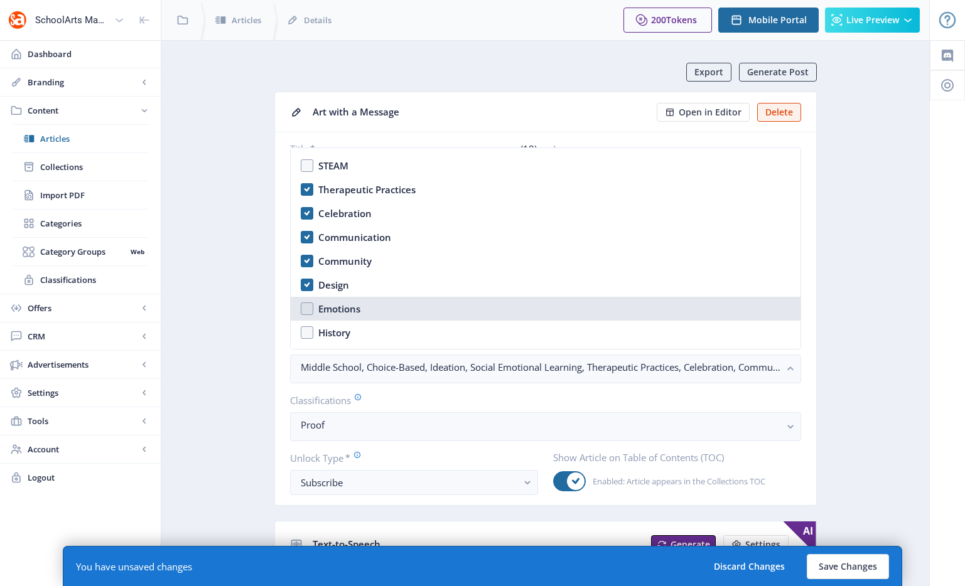
click at [350, 301] on div "Emotions" at bounding box center [339, 308] width 42 height 15
checkbox input "true"
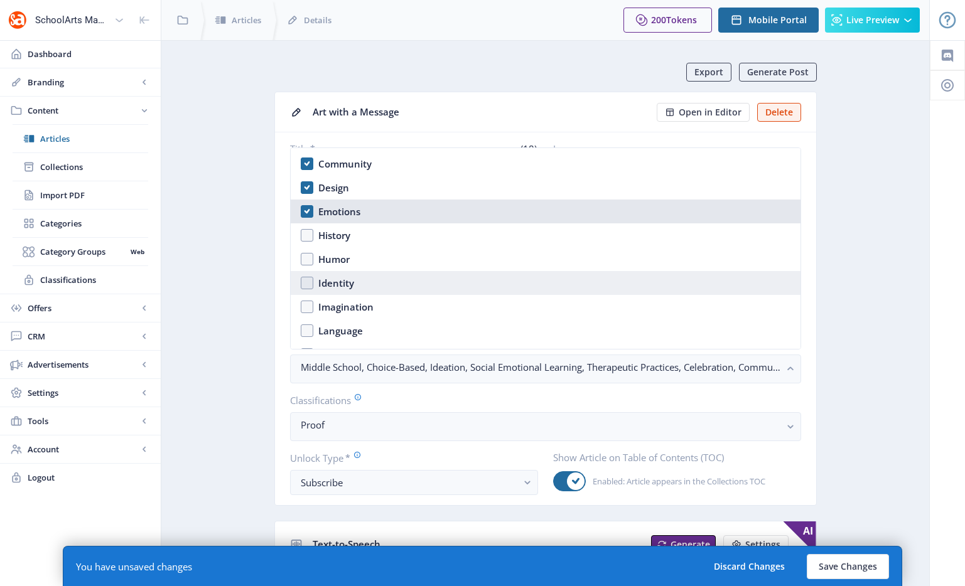
scroll to position [694, 0]
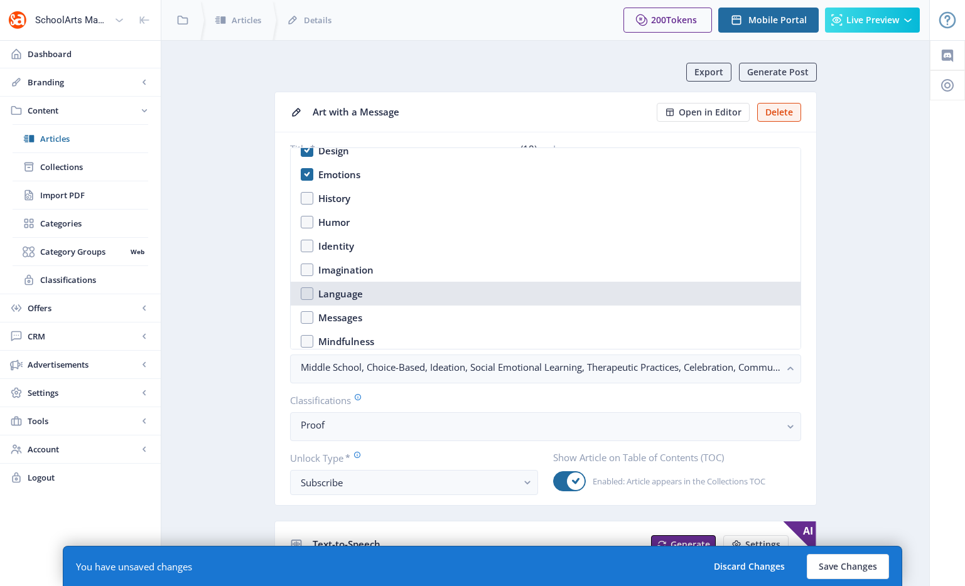
click at [358, 296] on div "Language" at bounding box center [340, 293] width 45 height 15
checkbox input "true"
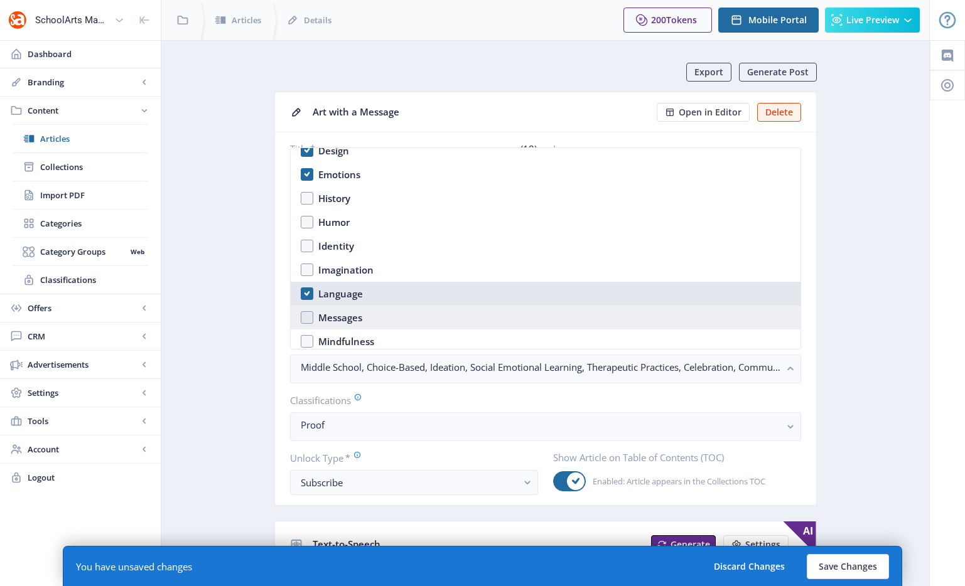
scroll to position [710, 0]
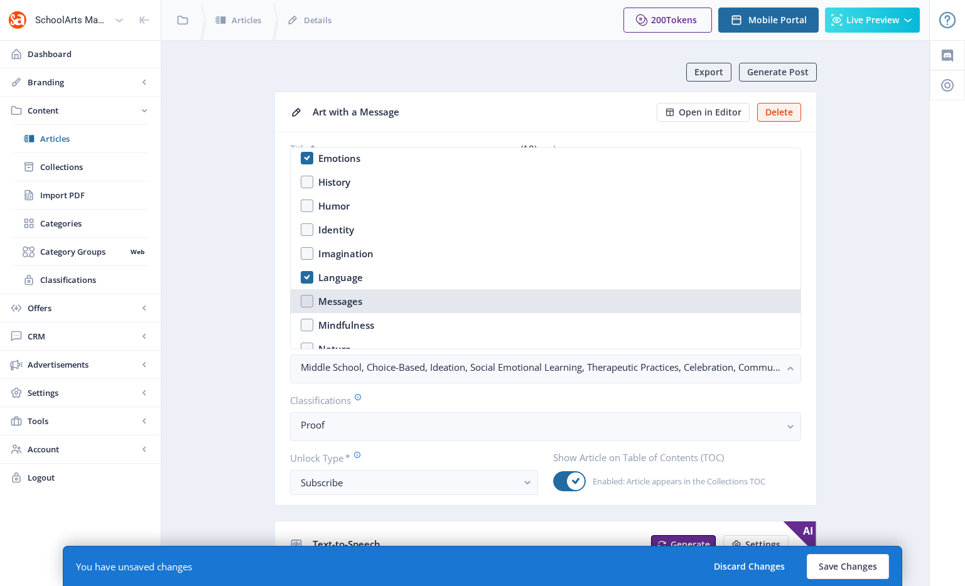
click at [369, 296] on nb-option "Messages" at bounding box center [546, 301] width 510 height 24
checkbox input "true"
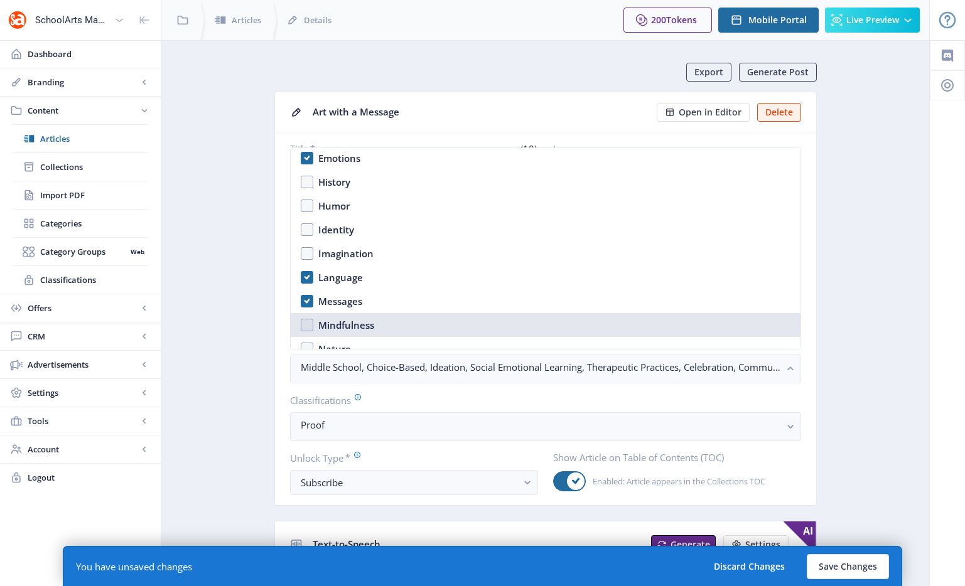
click at [369, 315] on nb-option "Mindfulness" at bounding box center [546, 325] width 510 height 24
checkbox input "true"
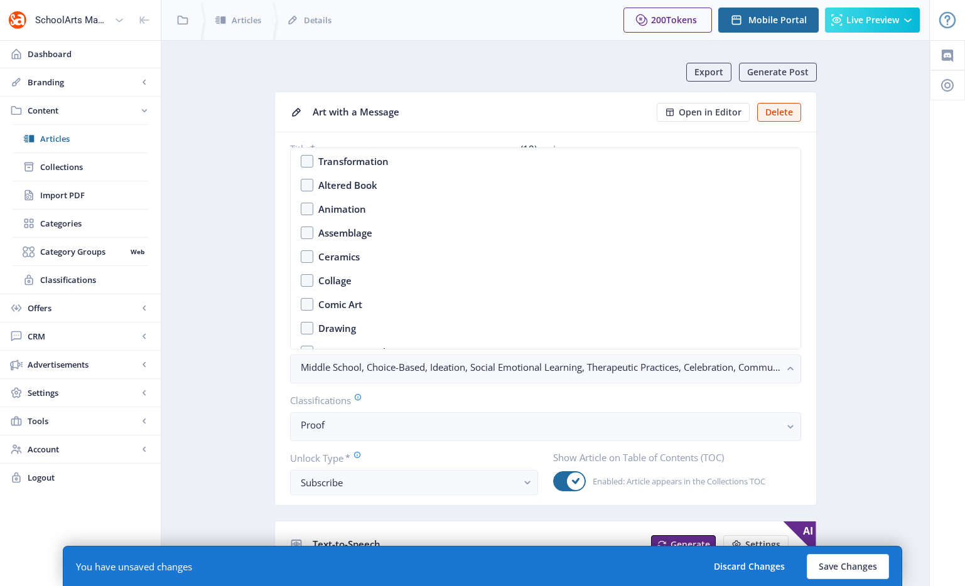
scroll to position [1146, 0]
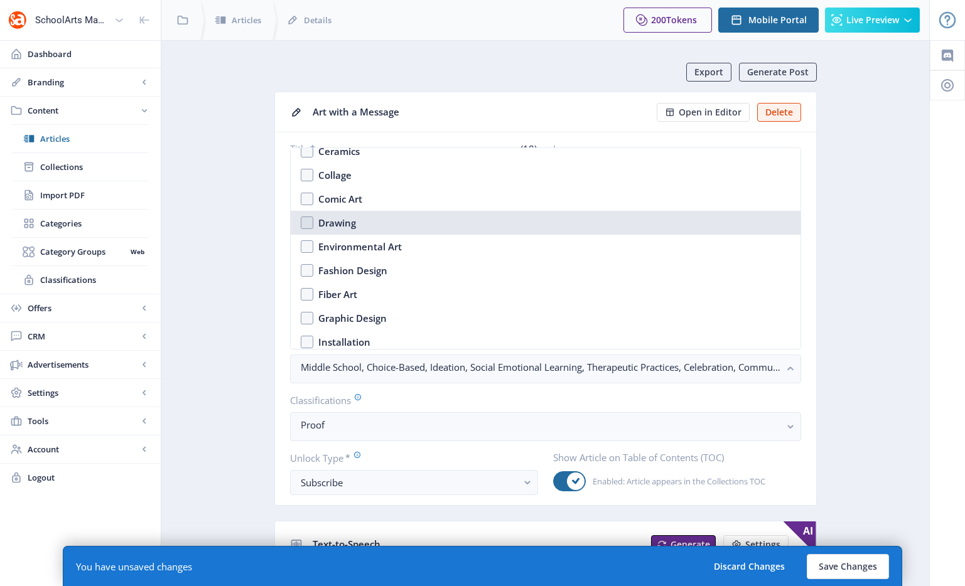
click at [353, 224] on div "Drawing" at bounding box center [337, 222] width 38 height 15
checkbox input "true"
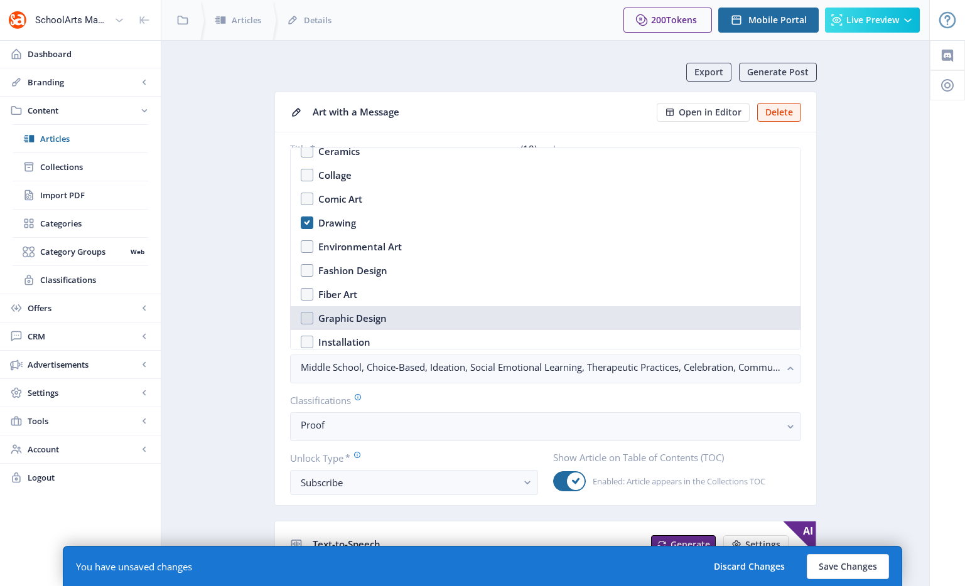
click at [368, 319] on div "Graphic Design" at bounding box center [352, 318] width 68 height 15
checkbox input "true"
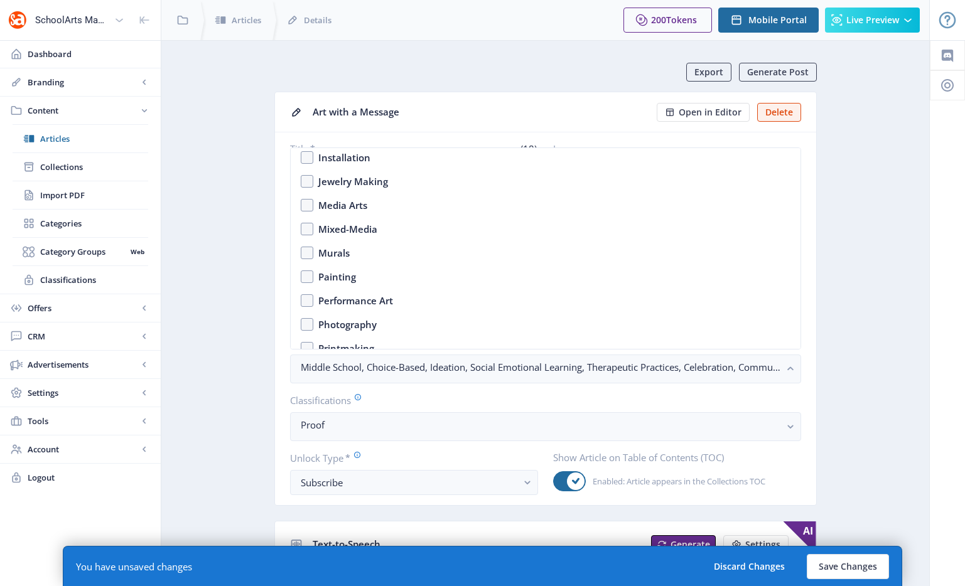
scroll to position [1395, 0]
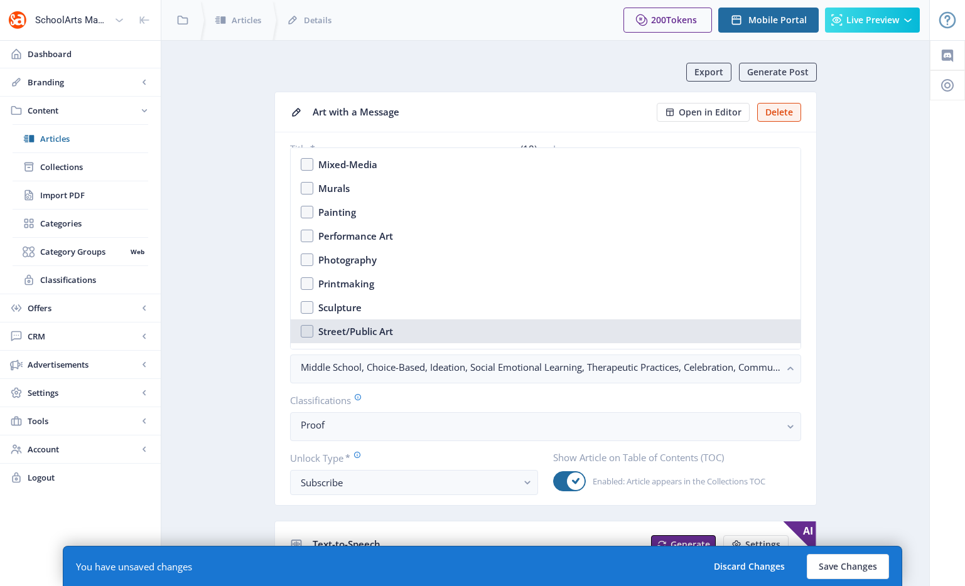
click at [399, 324] on nb-option "Street/Public Art" at bounding box center [546, 331] width 510 height 24
checkbox input "true"
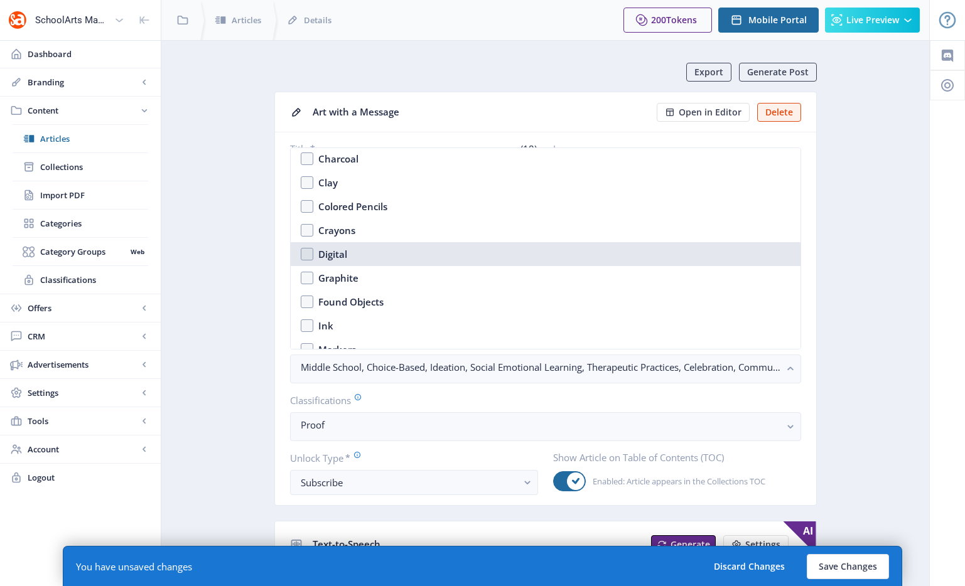
click at [383, 259] on nb-option "Digital" at bounding box center [546, 254] width 510 height 24
checkbox input "true"
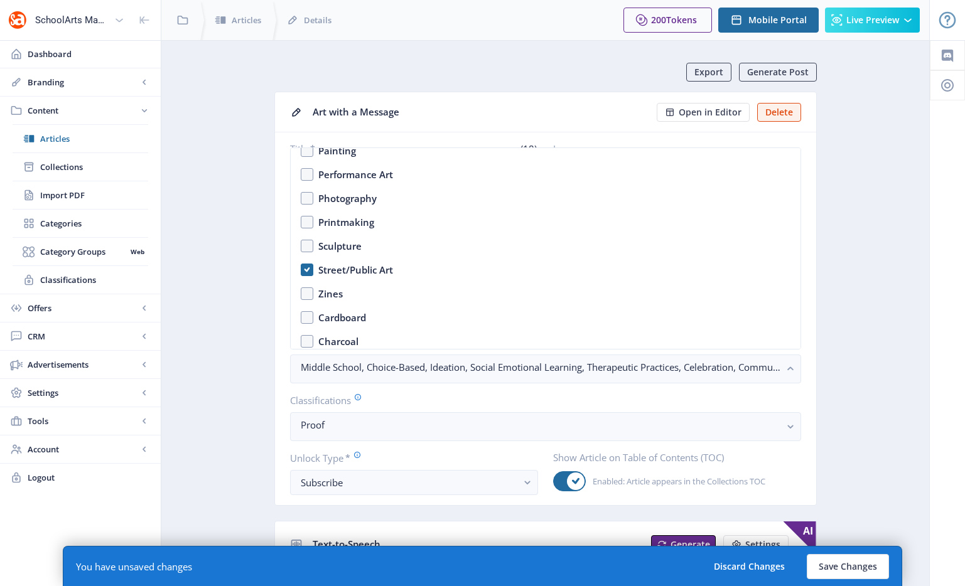
scroll to position [1378, 0]
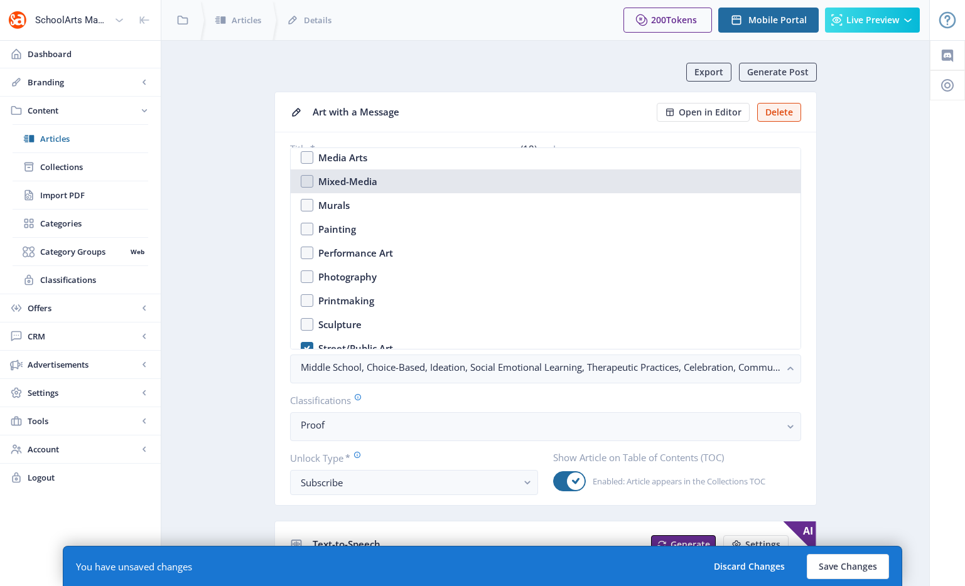
click at [368, 183] on div "Mixed-Media" at bounding box center [347, 181] width 59 height 15
checkbox input "true"
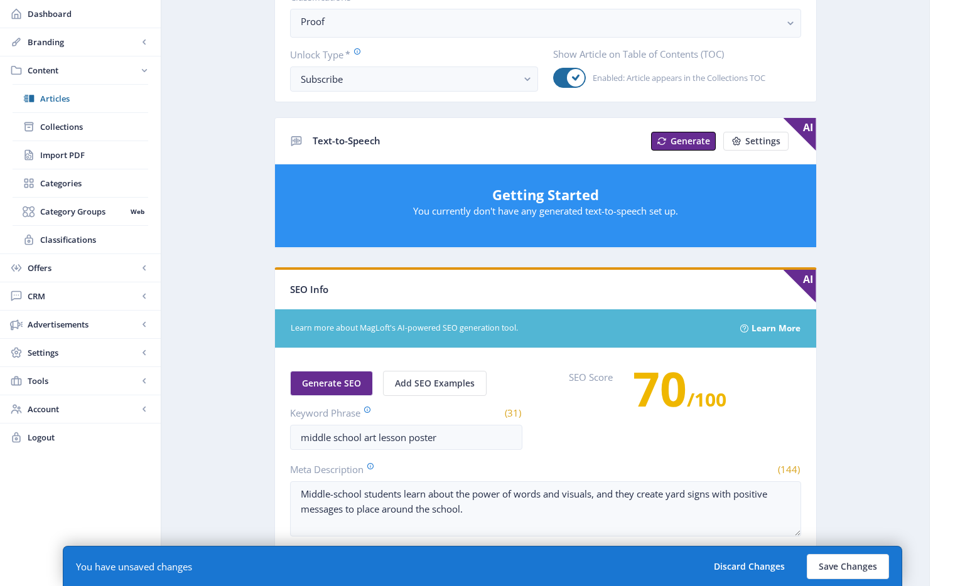
scroll to position [663, 0]
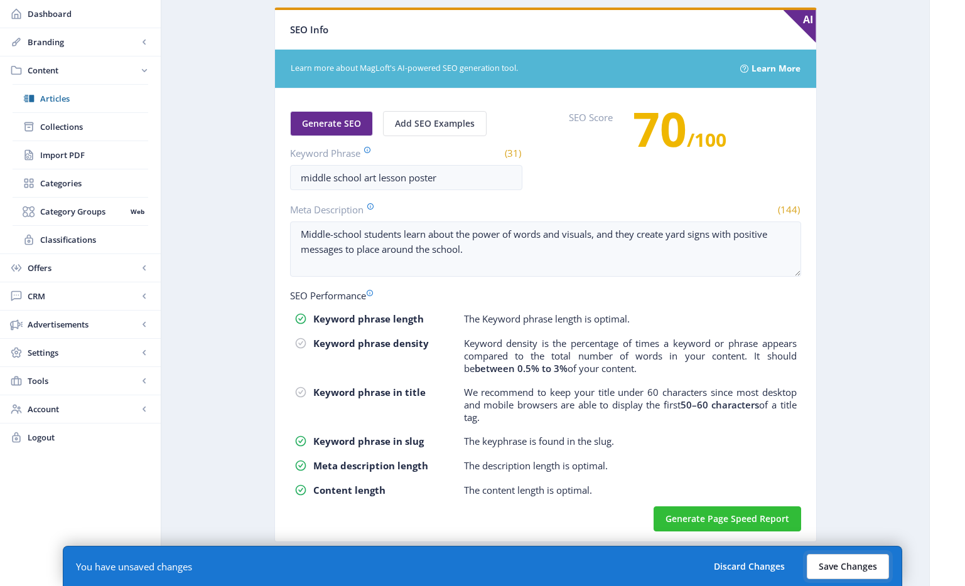
click at [848, 572] on button "Save Changes" at bounding box center [847, 566] width 82 height 25
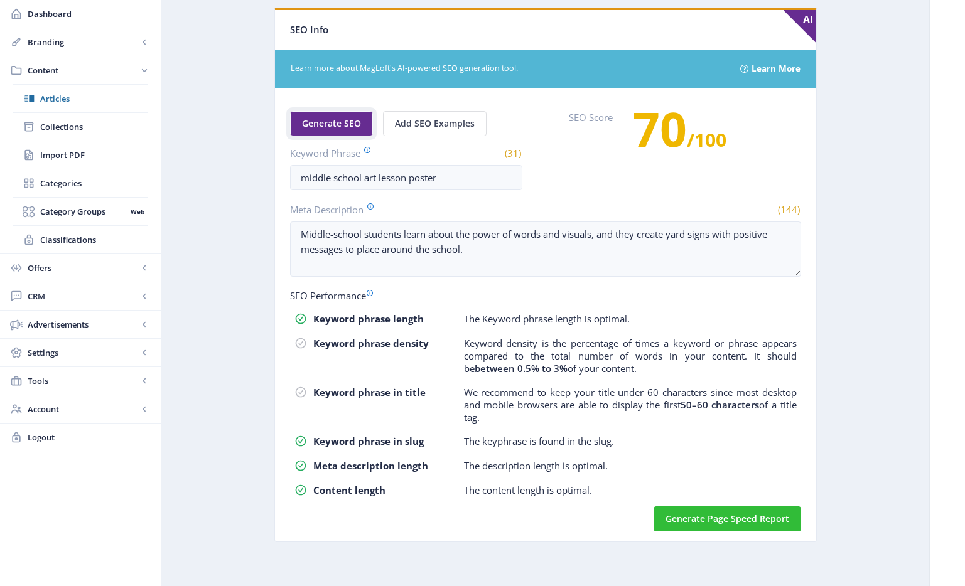
click at [335, 126] on span "Generate SEO" at bounding box center [331, 124] width 59 height 10
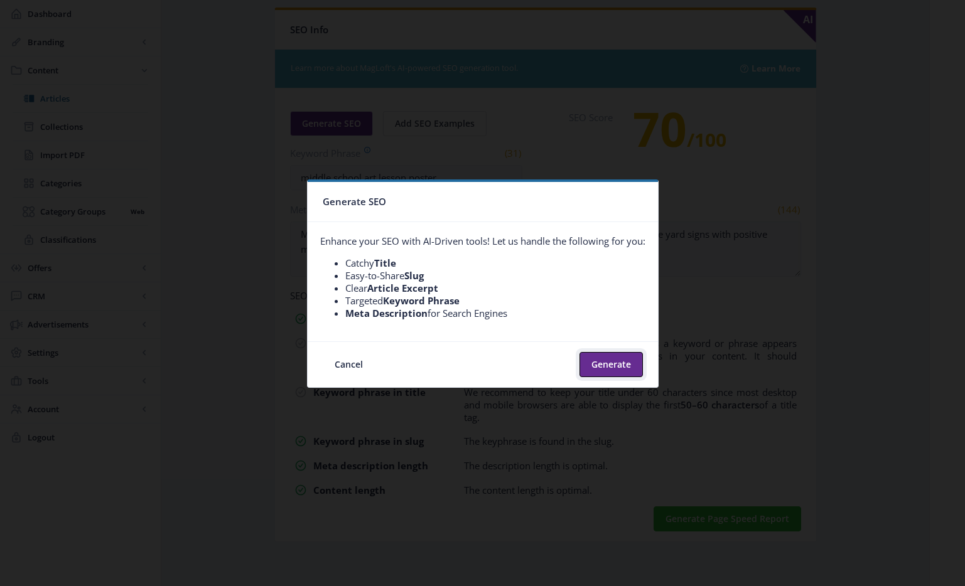
click at [588, 364] on button "Generate" at bounding box center [610, 364] width 63 height 25
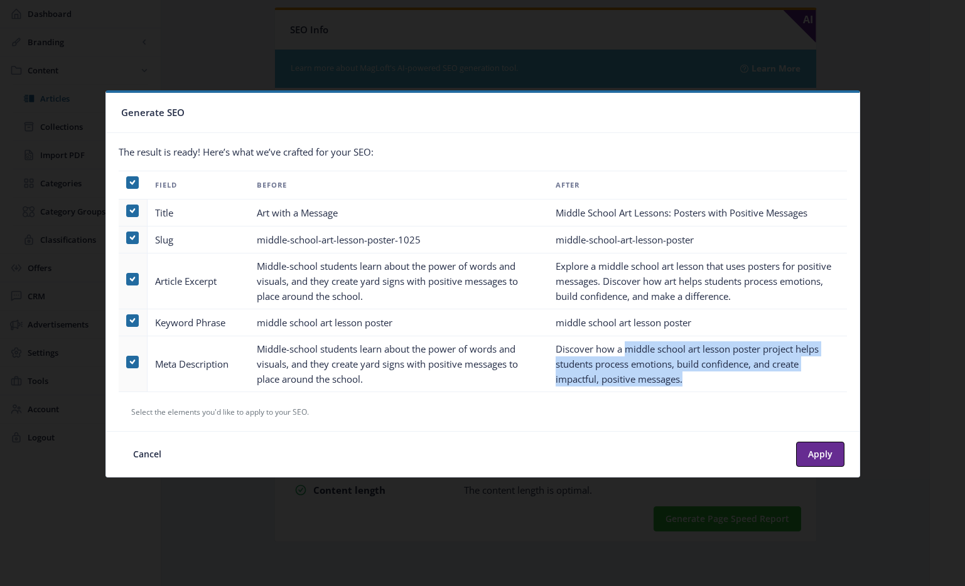
drag, startPoint x: 686, startPoint y: 380, endPoint x: 626, endPoint y: 351, distance: 66.0
click at [626, 351] on td "Discover how a middle school art lesson poster project helps students process e…" at bounding box center [697, 364] width 299 height 56
copy td "middle school art lesson poster project helps students process emotions, build …"
click at [151, 454] on button "Cancel" at bounding box center [147, 454] width 52 height 25
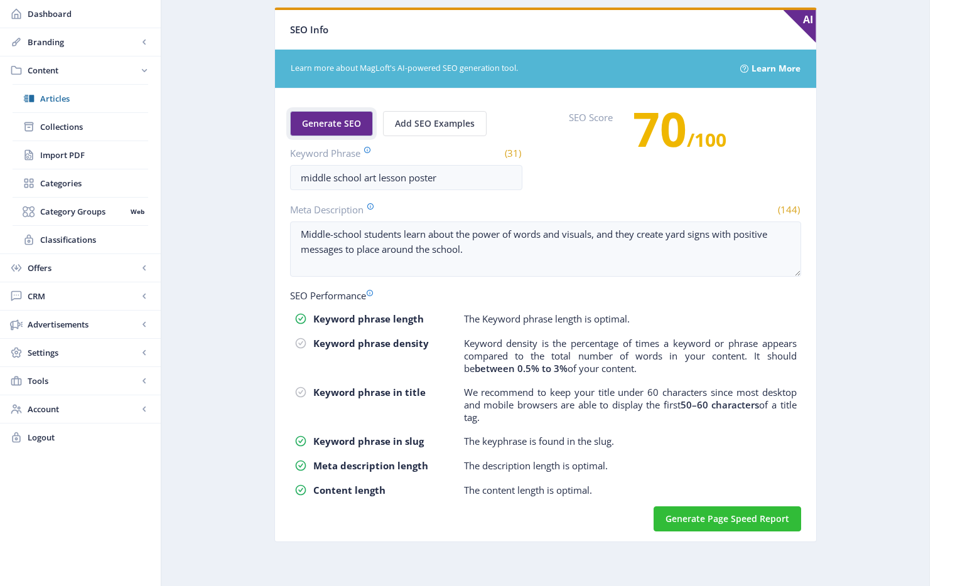
scroll to position [656, 0]
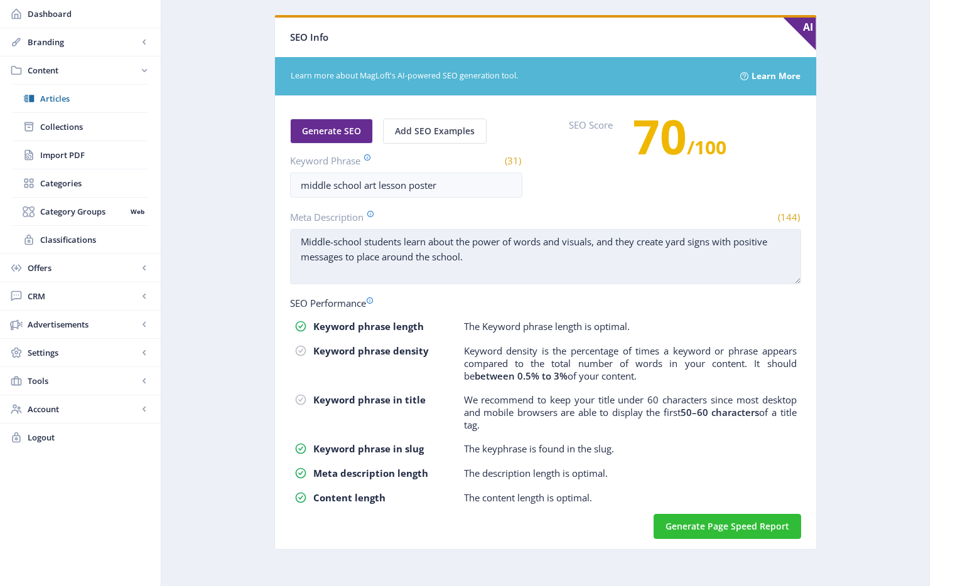
click at [533, 246] on textarea "Middle-school students learn about the power of words and visuals, and they cre…" at bounding box center [545, 256] width 511 height 55
click at [537, 265] on textarea "Middle-school students learn about the power of words and visuals, and they cre…" at bounding box center [545, 256] width 511 height 55
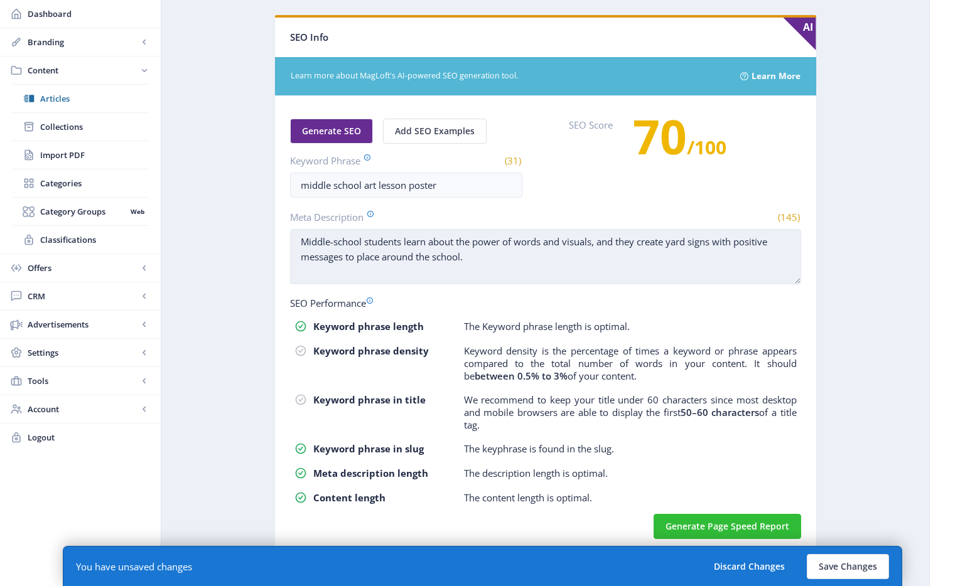
paste textarea "middle school art lesson poster project helps students process emotions, build …"
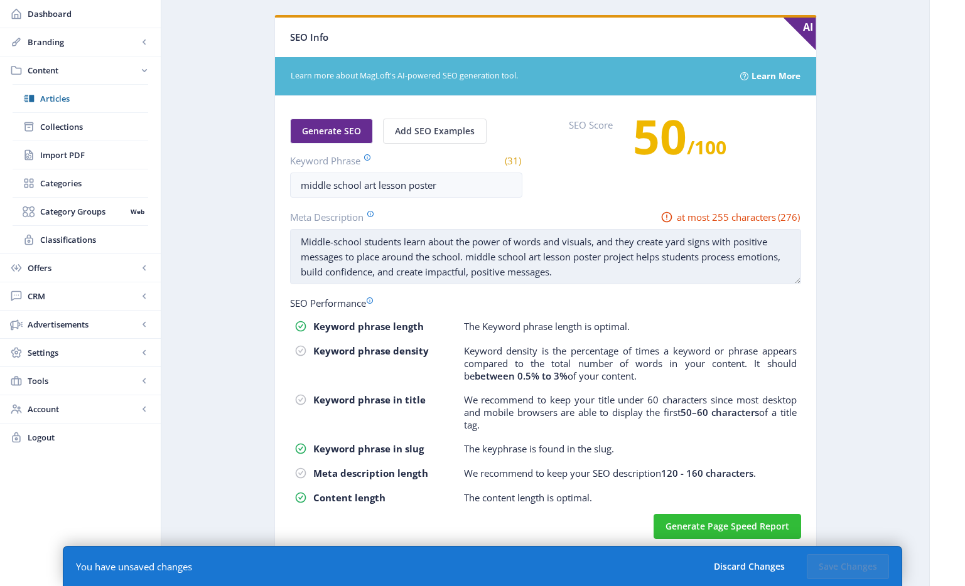
drag, startPoint x: 698, startPoint y: 272, endPoint x: 708, endPoint y: 261, distance: 14.7
click at [708, 261] on textarea "Middle-school students learn about the power of words and visuals, and they cre…" at bounding box center [545, 256] width 511 height 55
click at [569, 279] on textarea "Middle-school students learn about the power of words and visuals, and they cre…" at bounding box center [545, 256] width 511 height 55
drag, startPoint x: 502, startPoint y: 264, endPoint x: 471, endPoint y: 257, distance: 31.4
click at [471, 257] on textarea "Middle-school students learn about the power of words and visuals, and they cre…" at bounding box center [545, 256] width 511 height 55
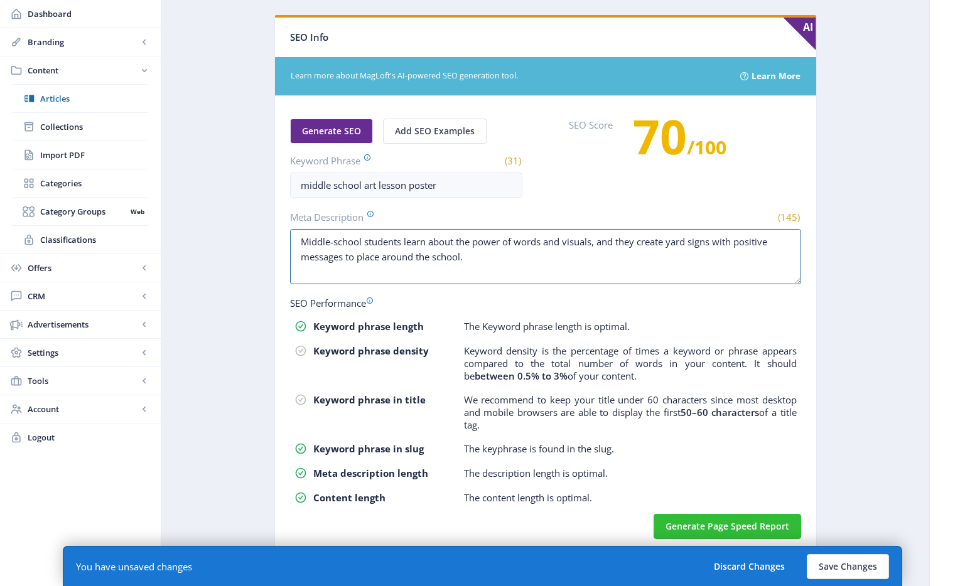
type textarea "Middle-school students learn about the power of words and visuals, and they cre…"
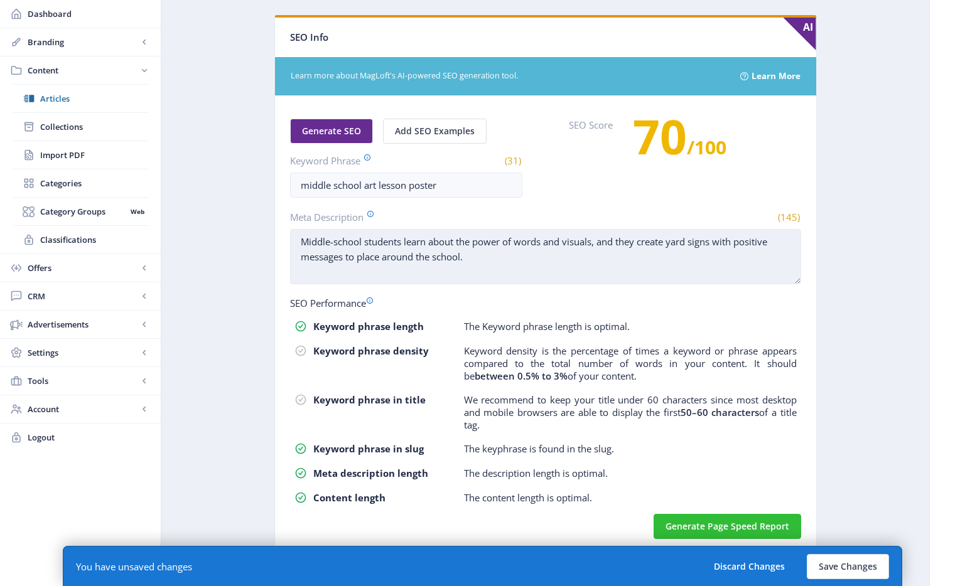
click at [522, 276] on textarea "Middle-school students learn about the power of words and visuals, and they cre…" at bounding box center [545, 256] width 511 height 55
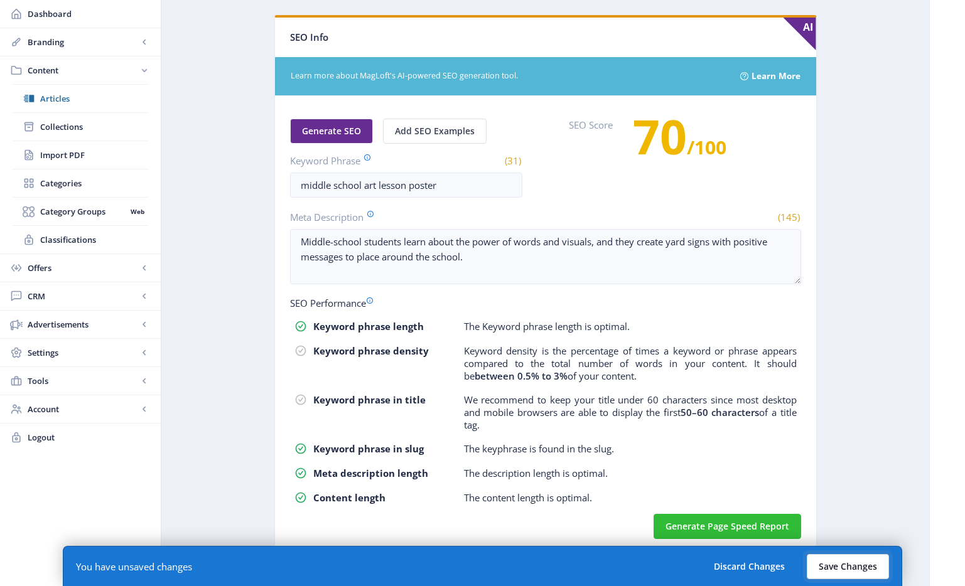
click at [840, 576] on button "Save Changes" at bounding box center [847, 566] width 82 height 25
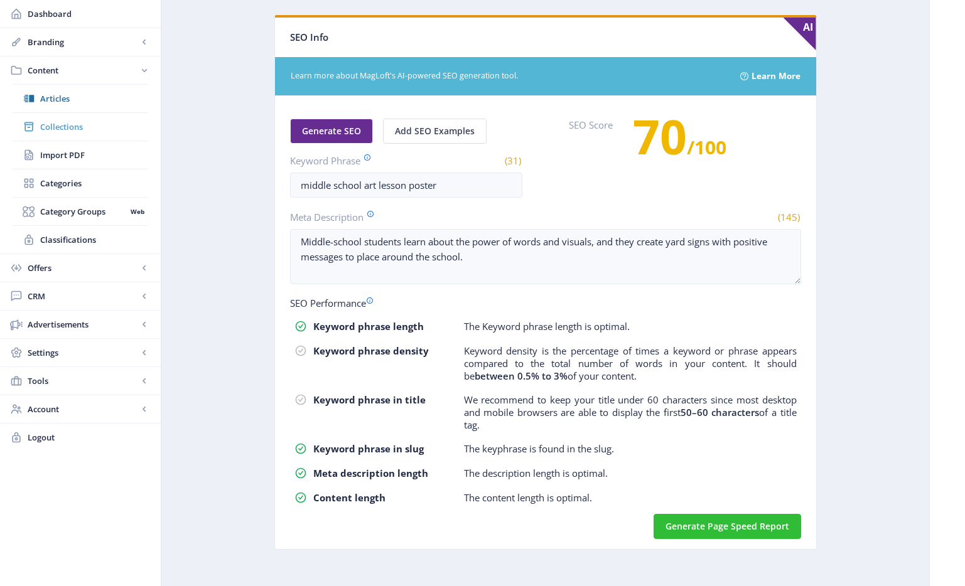
click at [31, 132] on icon at bounding box center [29, 127] width 13 height 13
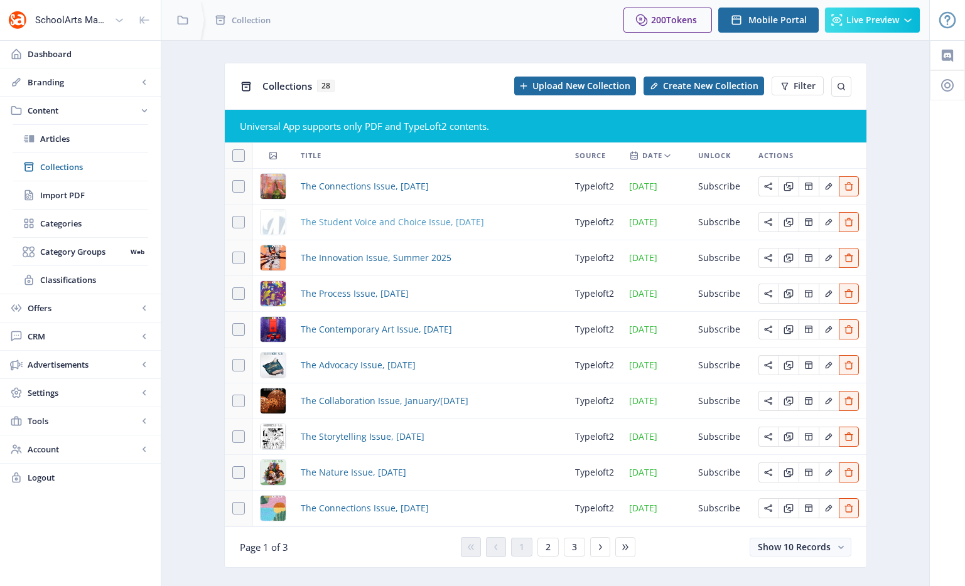
click at [326, 219] on span "The Student Voice and Choice Issue, [DATE]" at bounding box center [392, 222] width 183 height 15
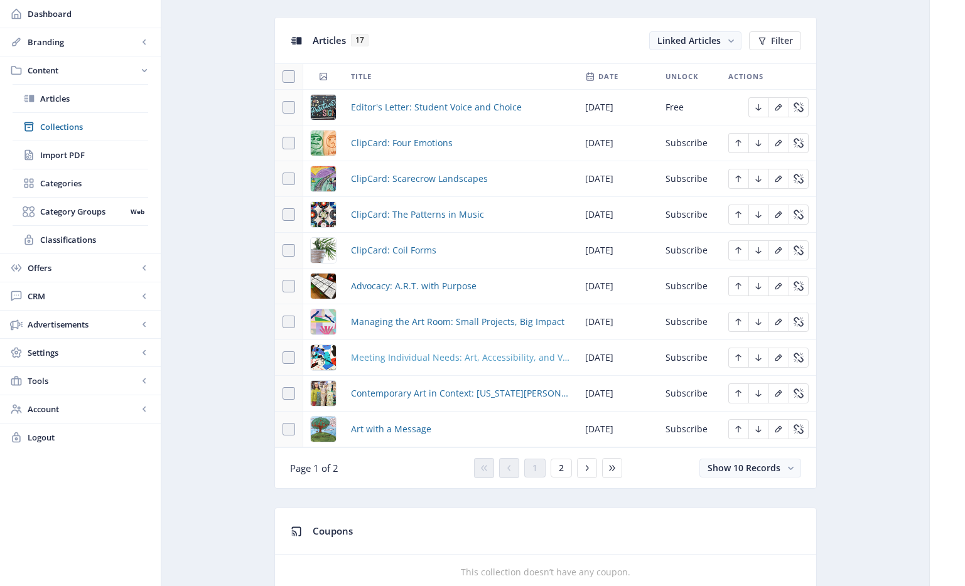
scroll to position [619, 0]
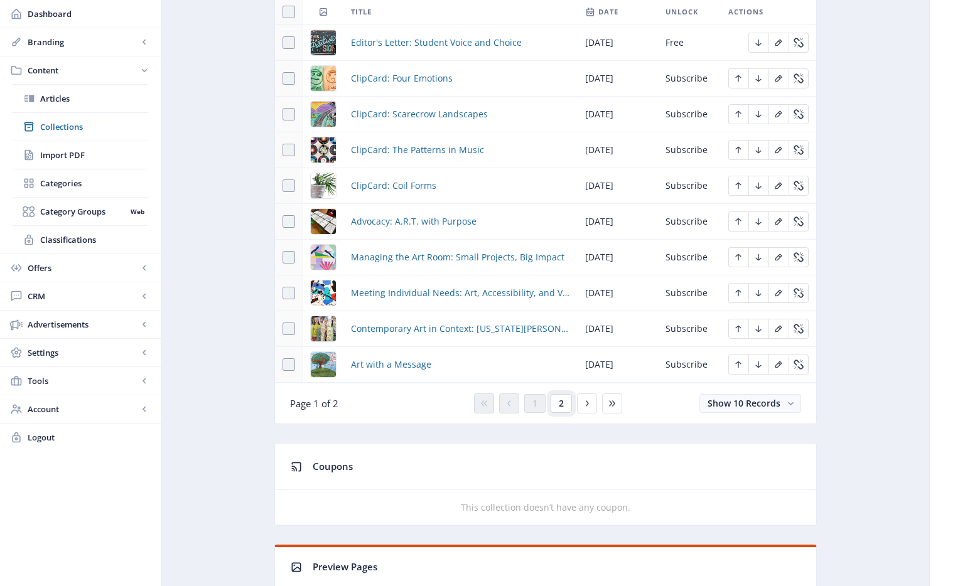
click at [556, 405] on button "2" at bounding box center [560, 403] width 21 height 19
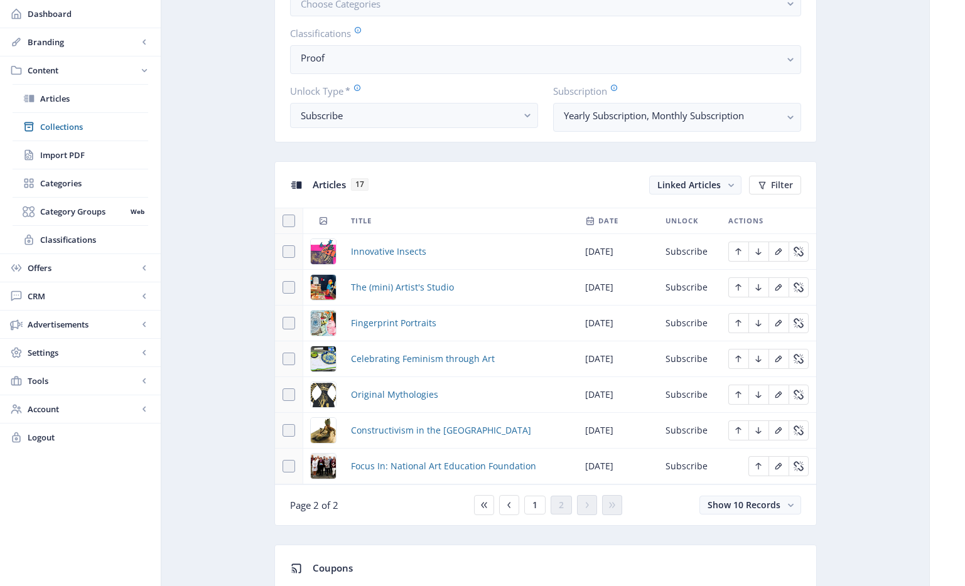
scroll to position [417, 0]
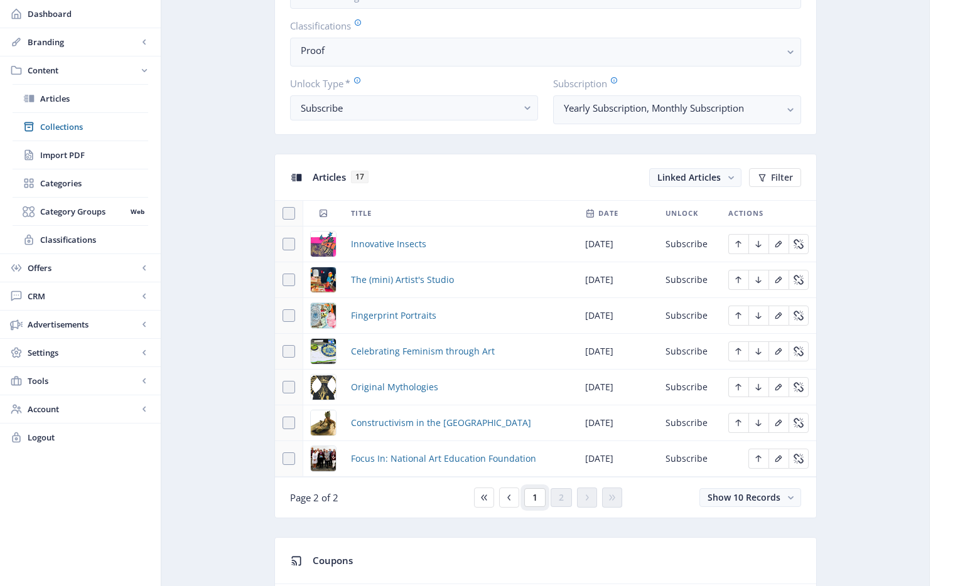
click at [538, 504] on button "1" at bounding box center [534, 497] width 21 height 19
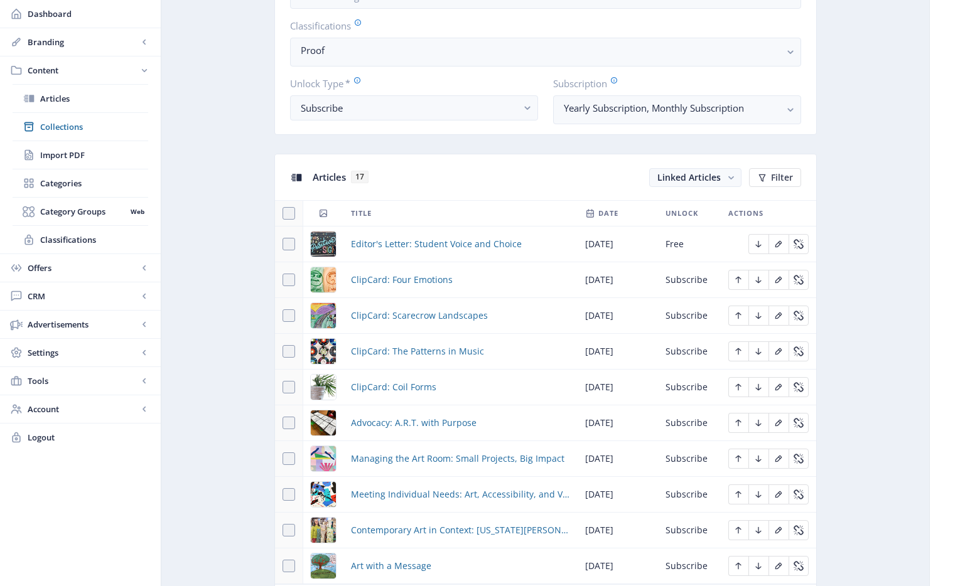
scroll to position [546, 0]
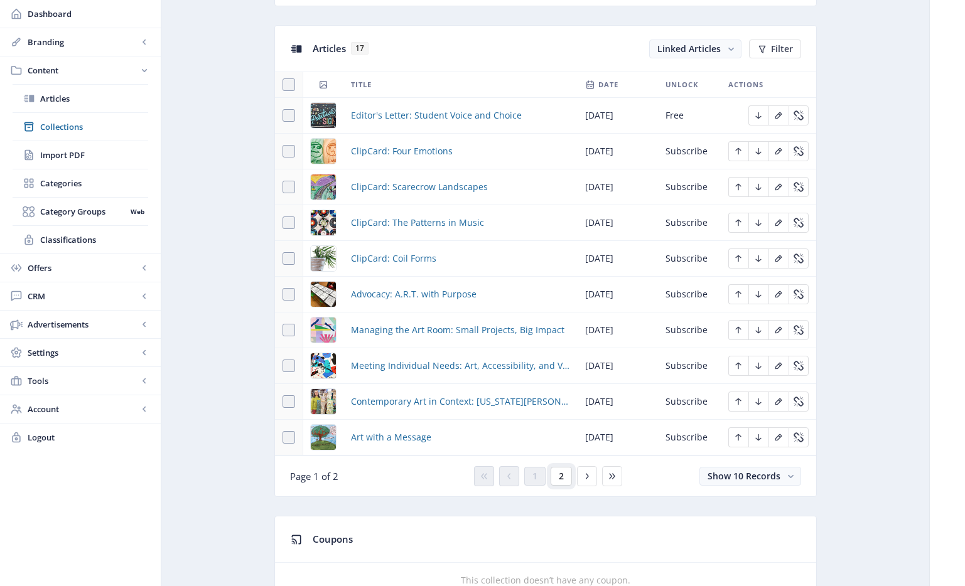
click at [554, 479] on button "2" at bounding box center [560, 476] width 21 height 19
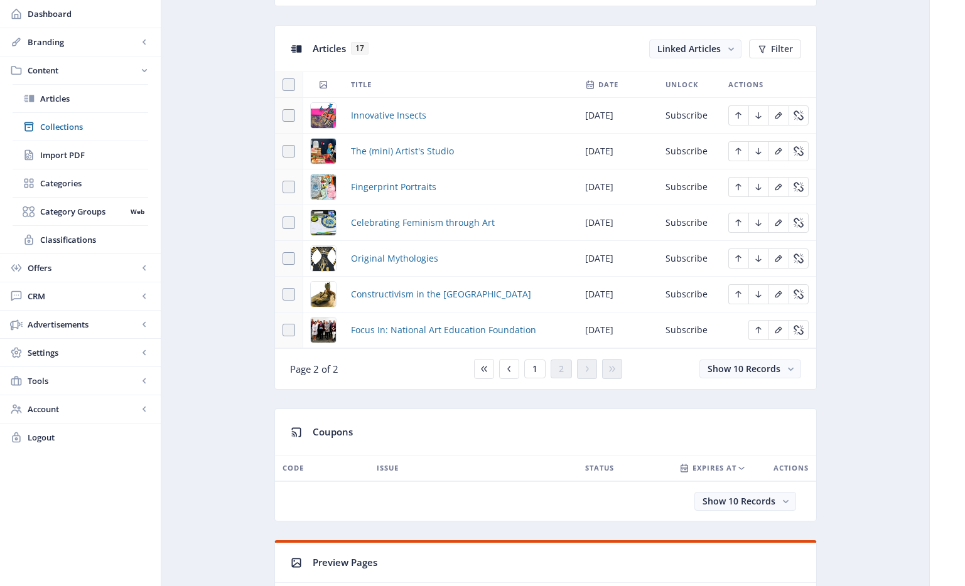
scroll to position [500, 0]
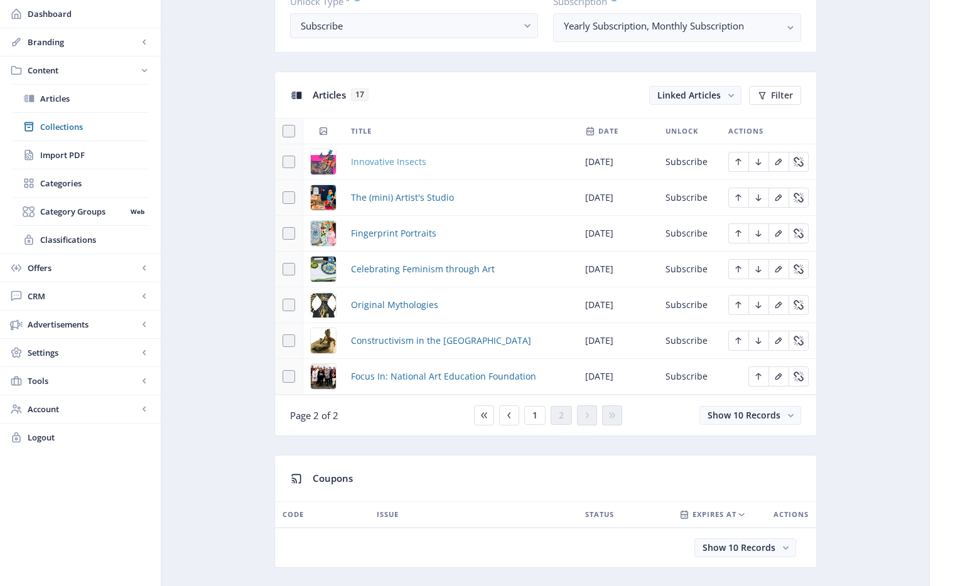
click at [394, 159] on span "Innovative Insects" at bounding box center [388, 161] width 75 height 15
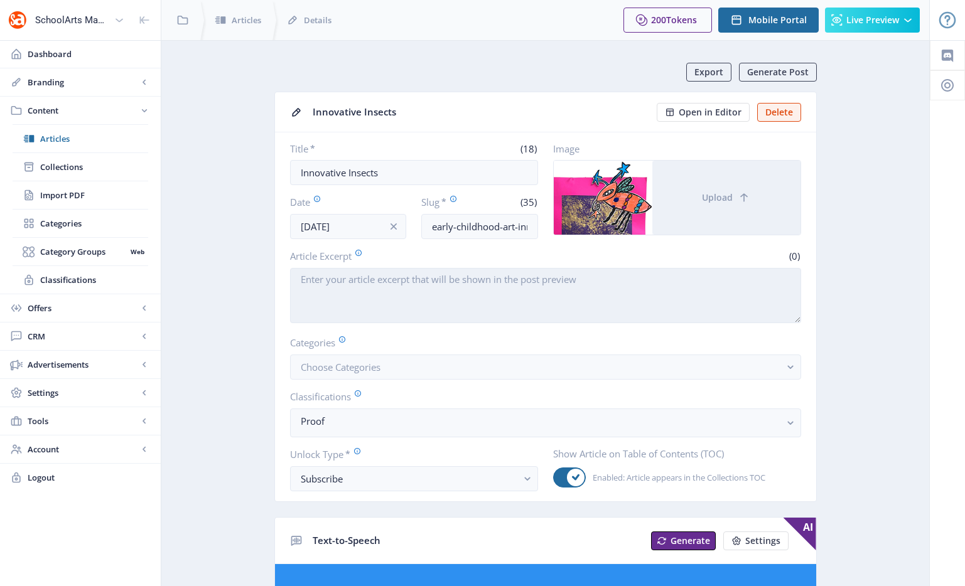
click at [340, 294] on textarea "Article Excerpt" at bounding box center [545, 295] width 511 height 55
paste textarea "Young students participate in a three-part insect-drawing unit that combines sc…"
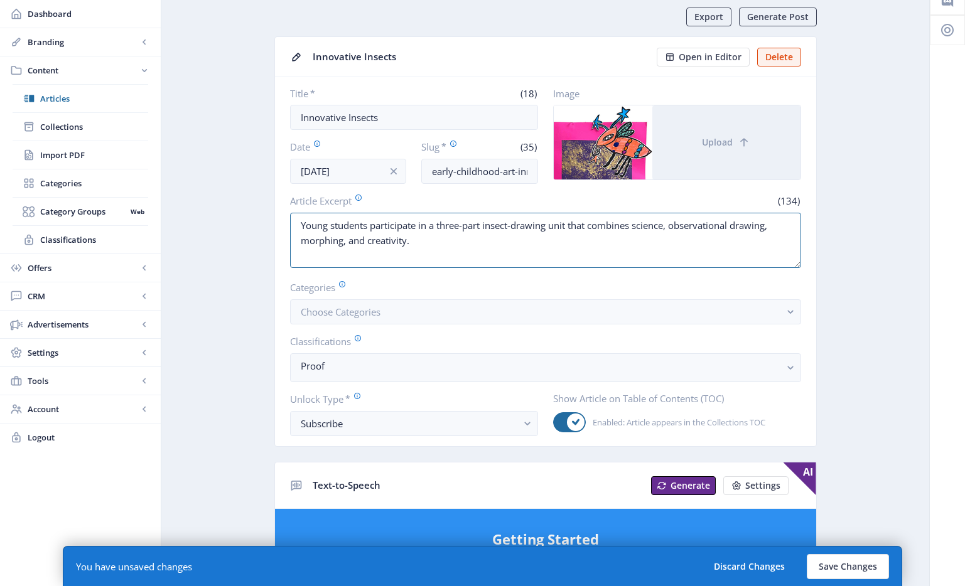
scroll to position [249, 0]
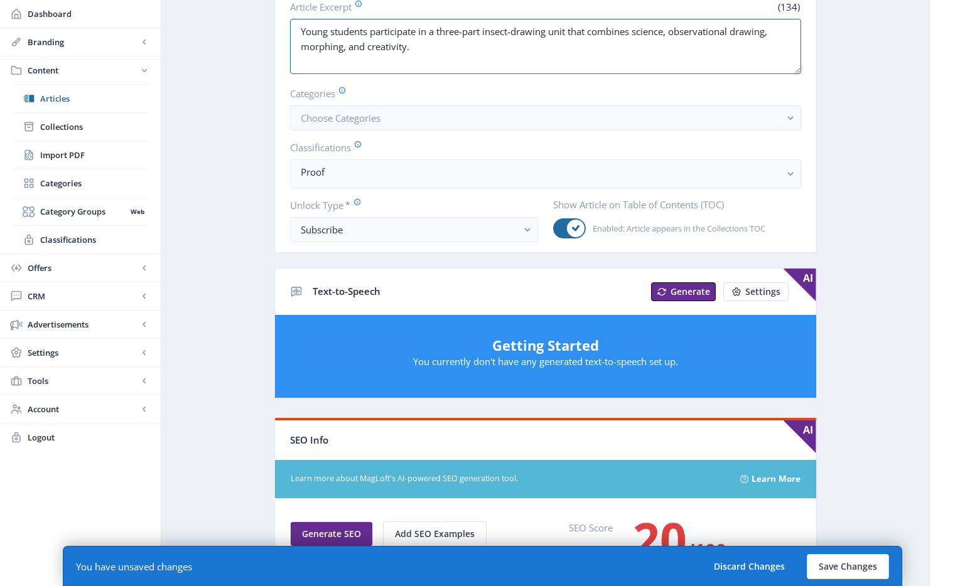
type textarea "Young students participate in a three-part insect-drawing unit that combines sc…"
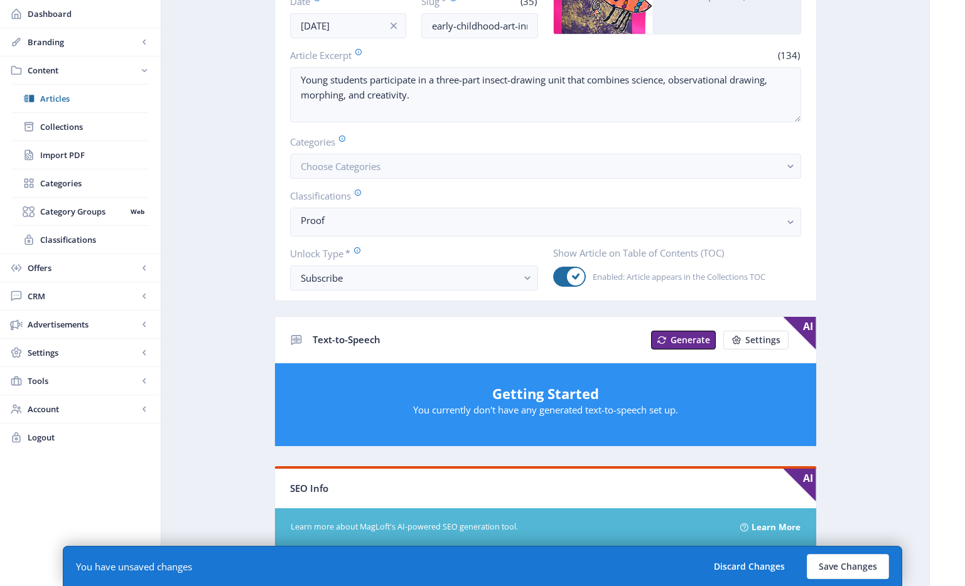
scroll to position [18, 0]
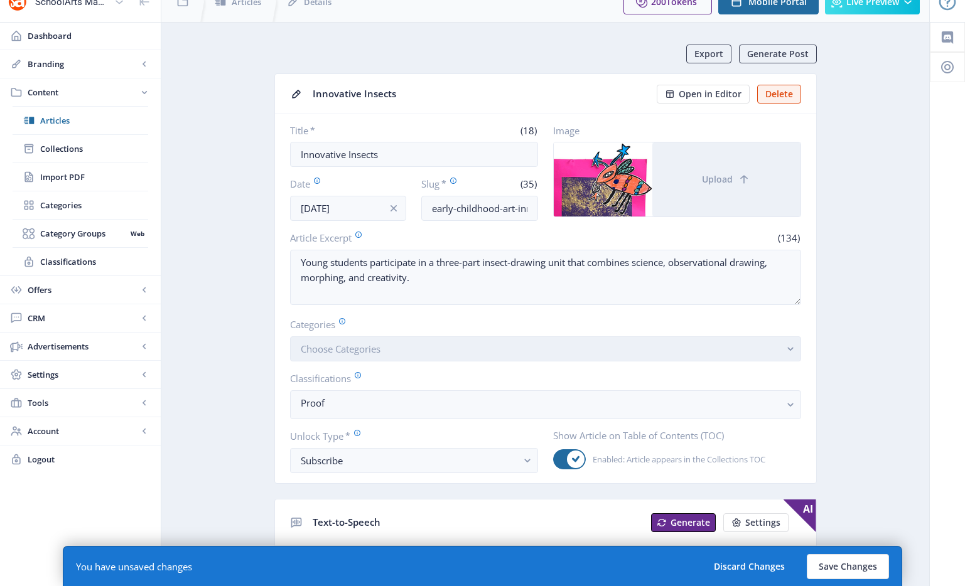
click at [402, 345] on button "Choose Categories" at bounding box center [545, 348] width 511 height 25
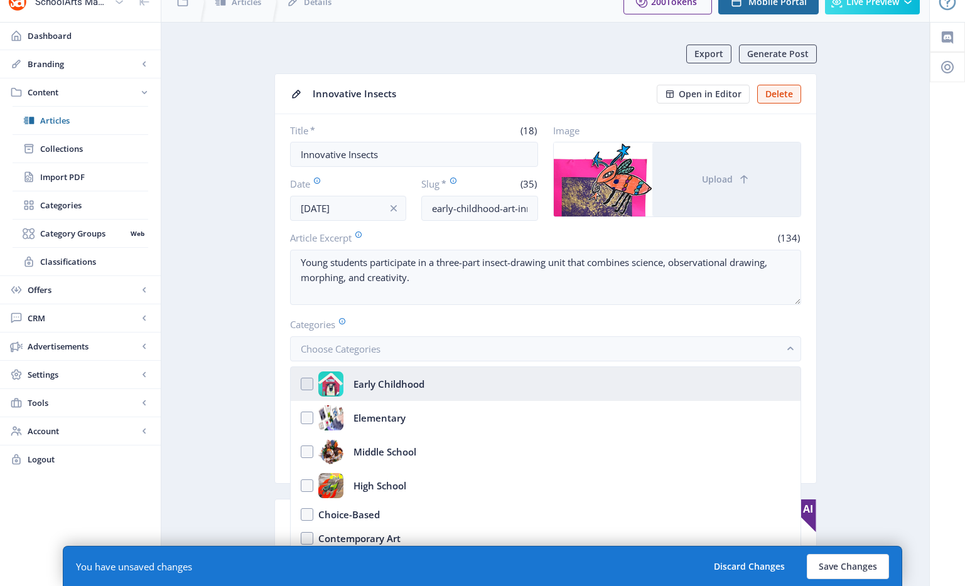
click at [388, 388] on div "Early Childhood" at bounding box center [388, 384] width 71 height 25
checkbox input "true"
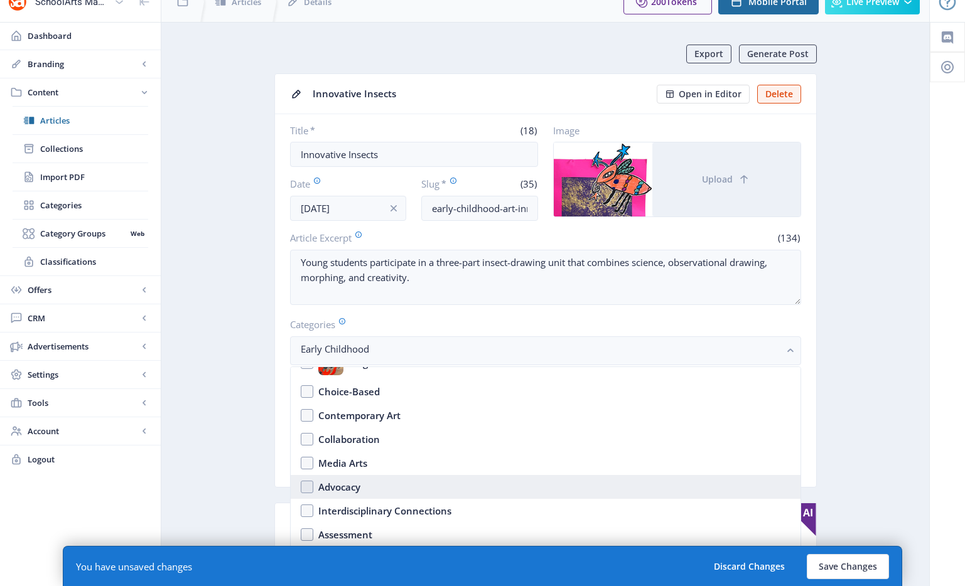
scroll to position [97, 0]
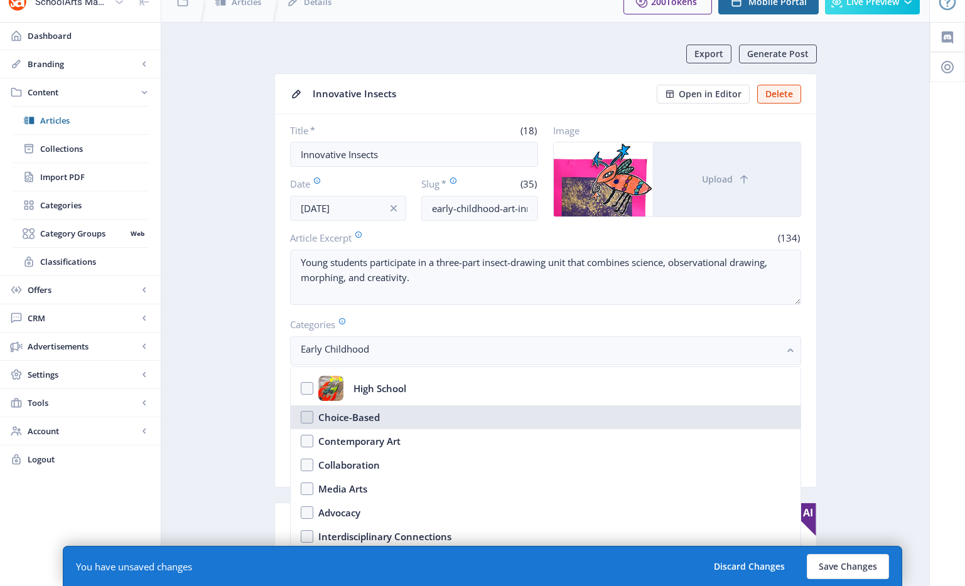
click at [399, 412] on nb-option "Choice-Based" at bounding box center [546, 417] width 510 height 24
checkbox input "true"
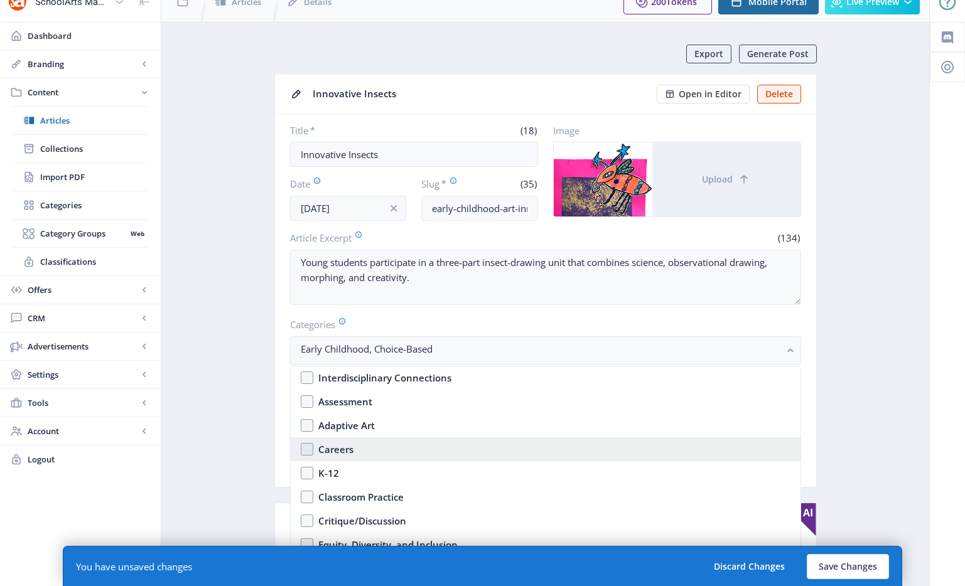
scroll to position [272, 0]
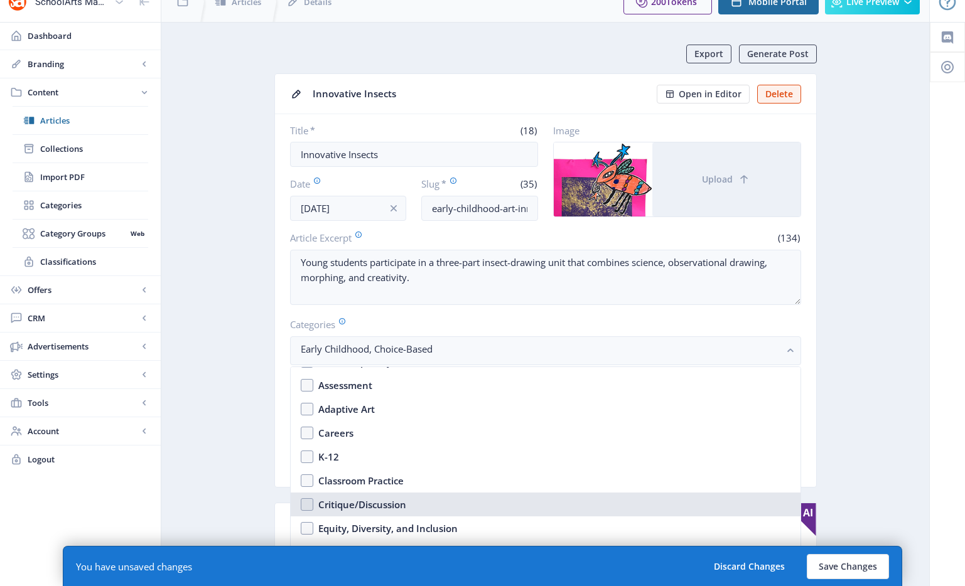
click at [382, 500] on div "Critique/Discussion" at bounding box center [362, 504] width 88 height 15
checkbox input "true"
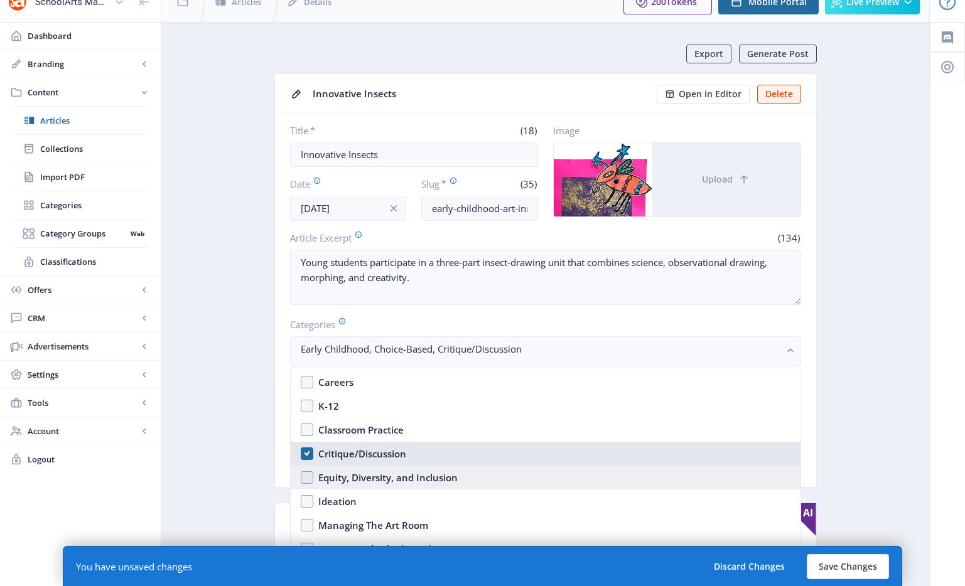
scroll to position [340, 0]
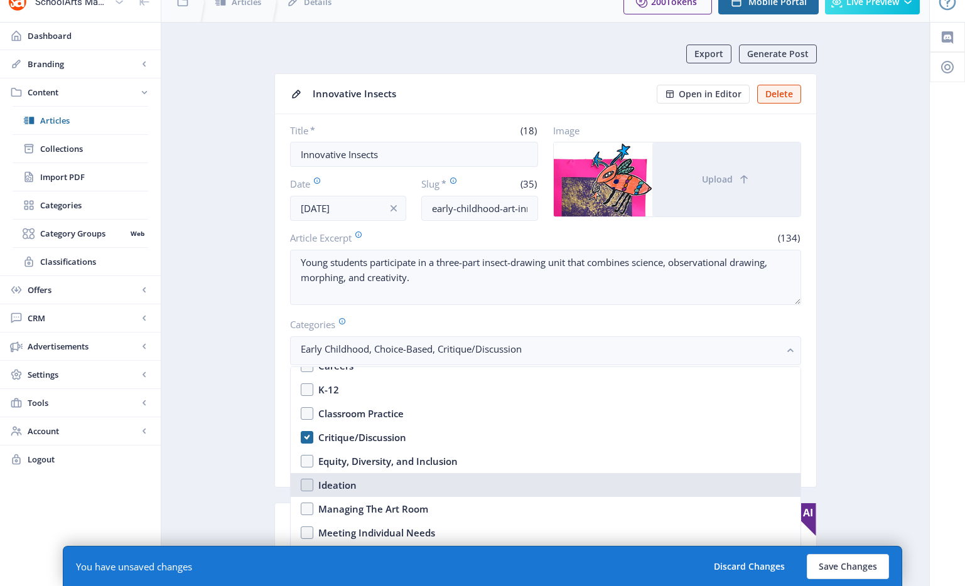
click at [405, 474] on nb-option "Ideation" at bounding box center [546, 485] width 510 height 24
checkbox input "true"
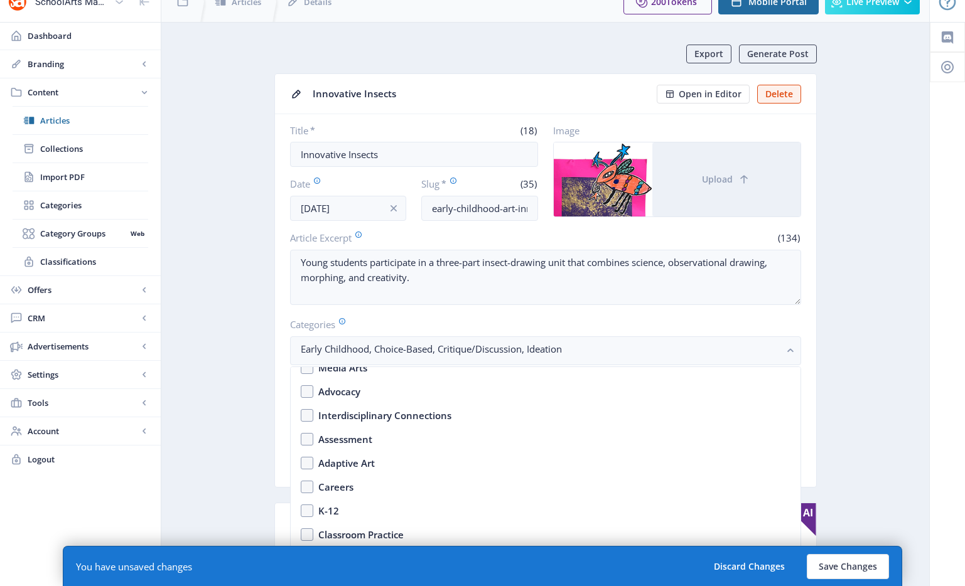
scroll to position [128, 0]
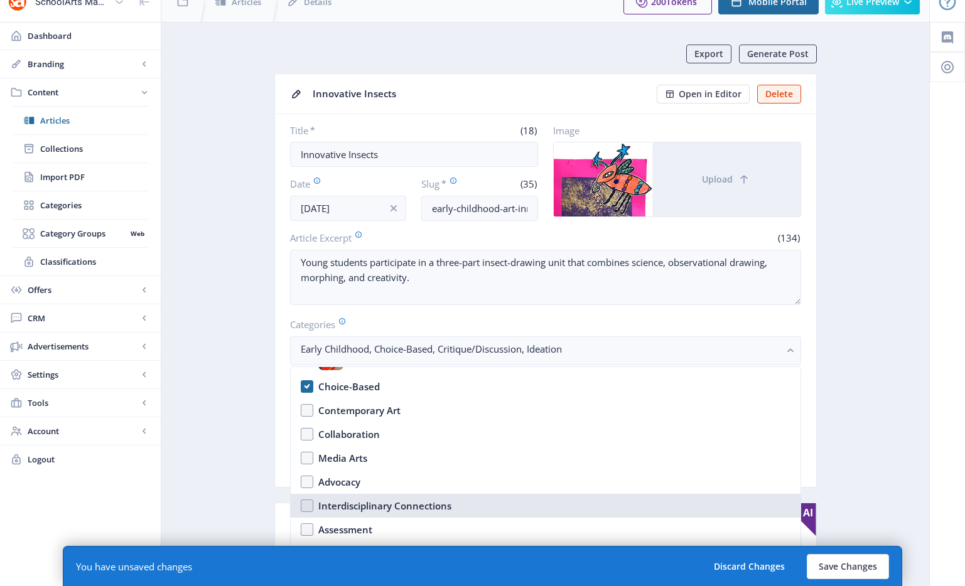
click at [405, 496] on nb-option "Interdisciplinary Connections" at bounding box center [546, 506] width 510 height 24
checkbox input "true"
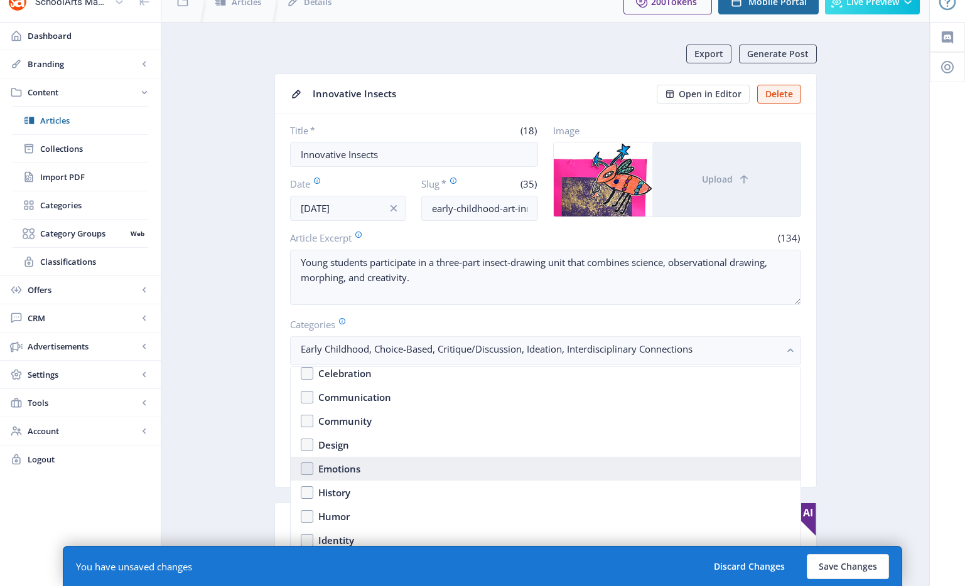
scroll to position [438, 0]
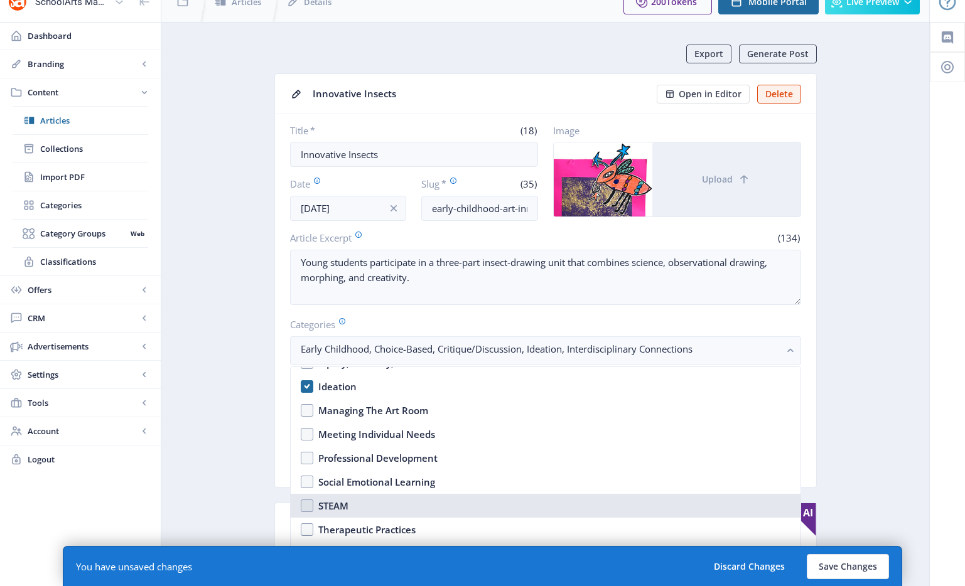
click at [373, 500] on nb-option "STEAM" at bounding box center [546, 506] width 510 height 24
checkbox input "true"
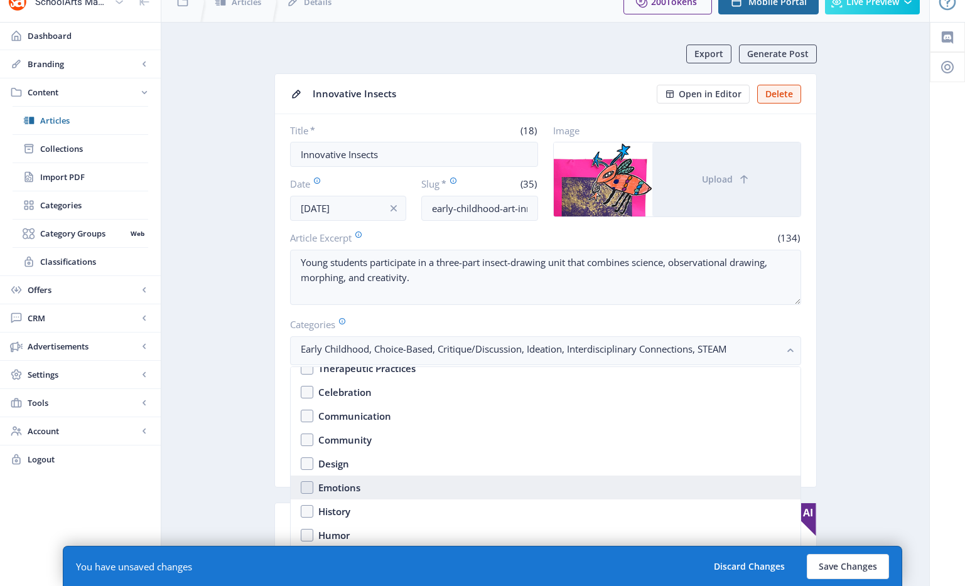
scroll to position [608, 0]
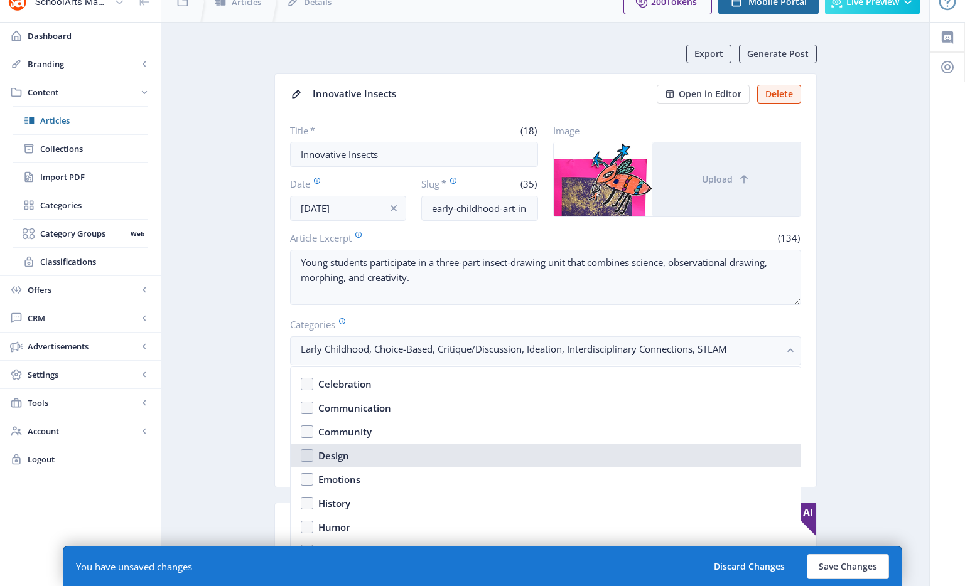
click at [387, 460] on nb-option "Design" at bounding box center [546, 456] width 510 height 24
checkbox input "true"
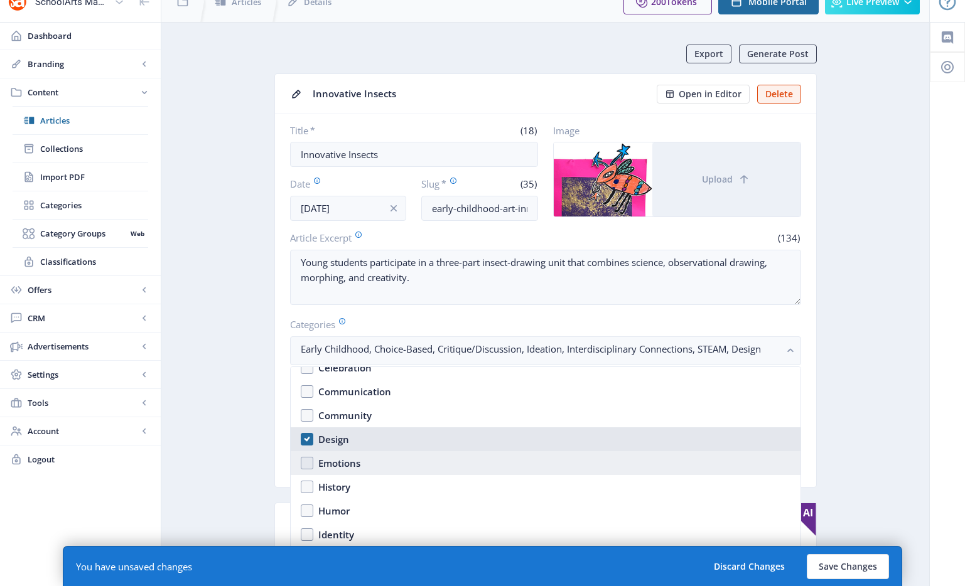
scroll to position [658, 0]
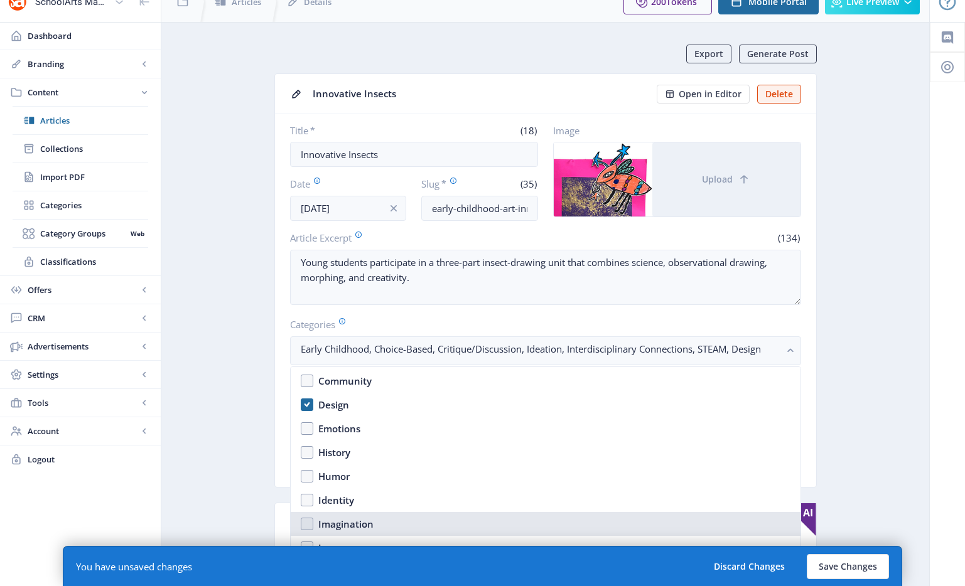
click at [368, 523] on div "Imagination" at bounding box center [345, 524] width 55 height 15
checkbox input "true"
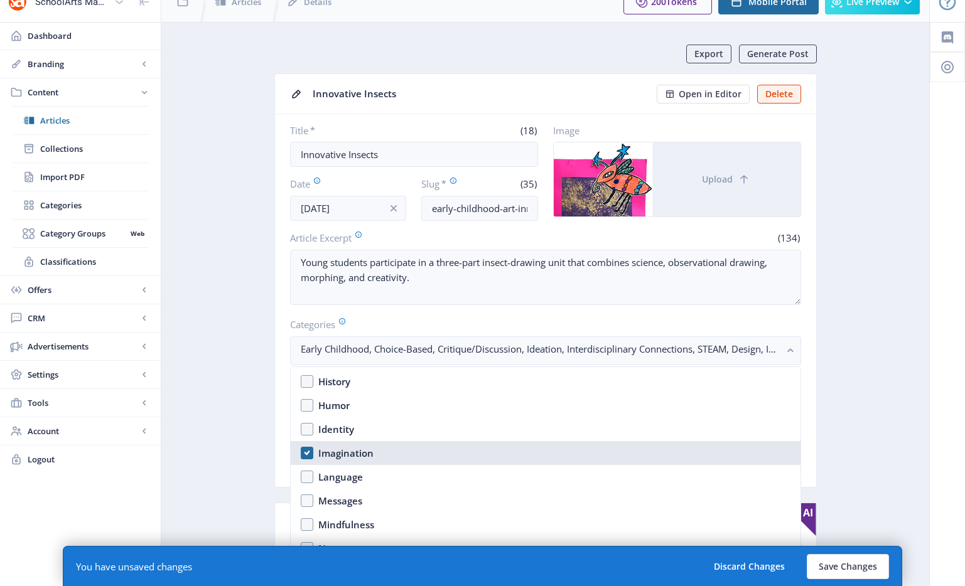
scroll to position [883, 0]
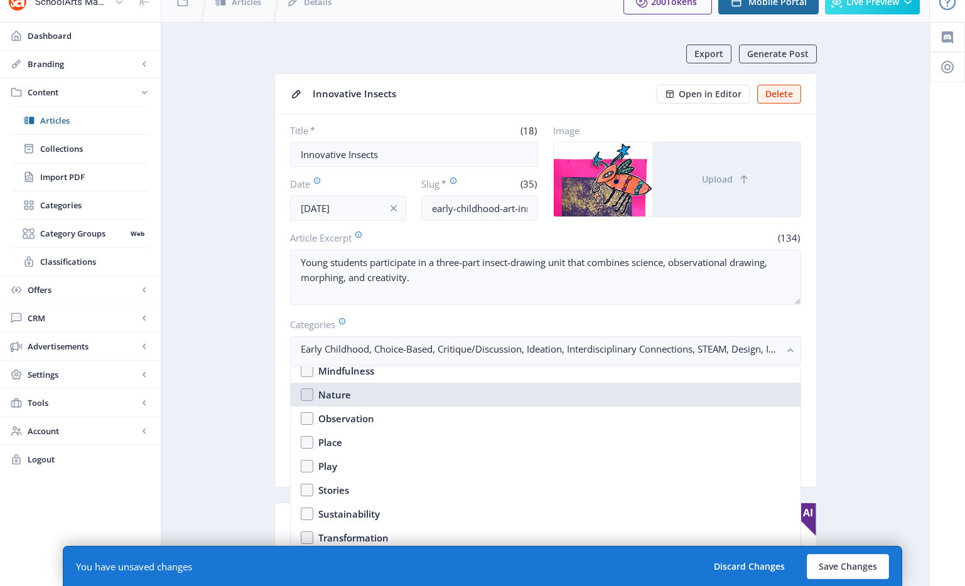
click at [354, 397] on nb-option "Nature" at bounding box center [546, 395] width 510 height 24
checkbox input "true"
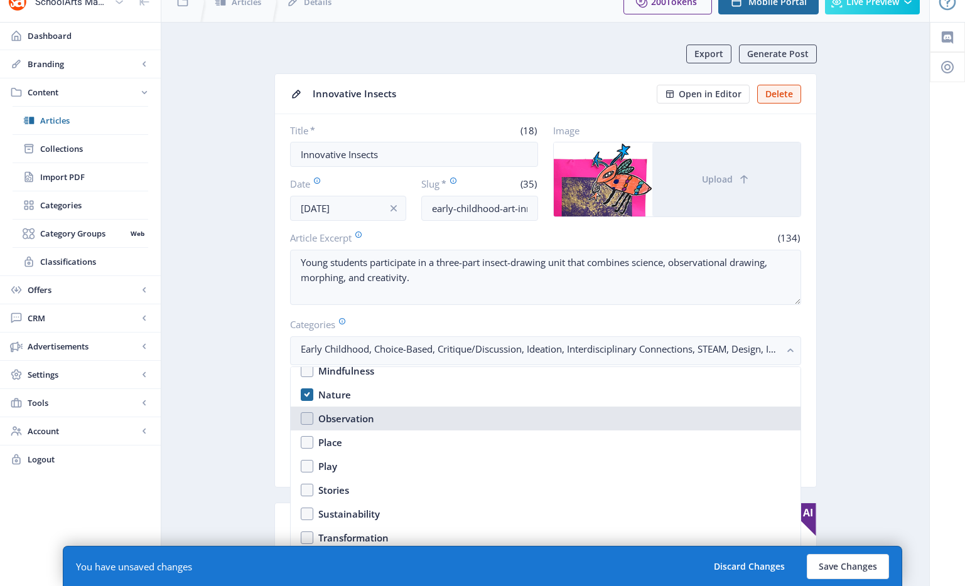
click at [383, 422] on nb-option "Observation" at bounding box center [546, 419] width 510 height 24
checkbox input "true"
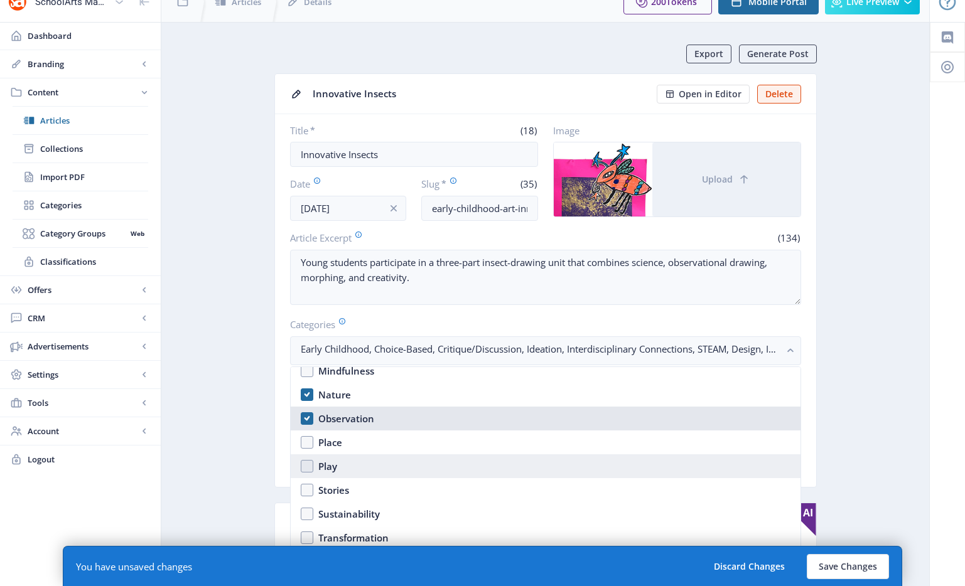
scroll to position [1005, 0]
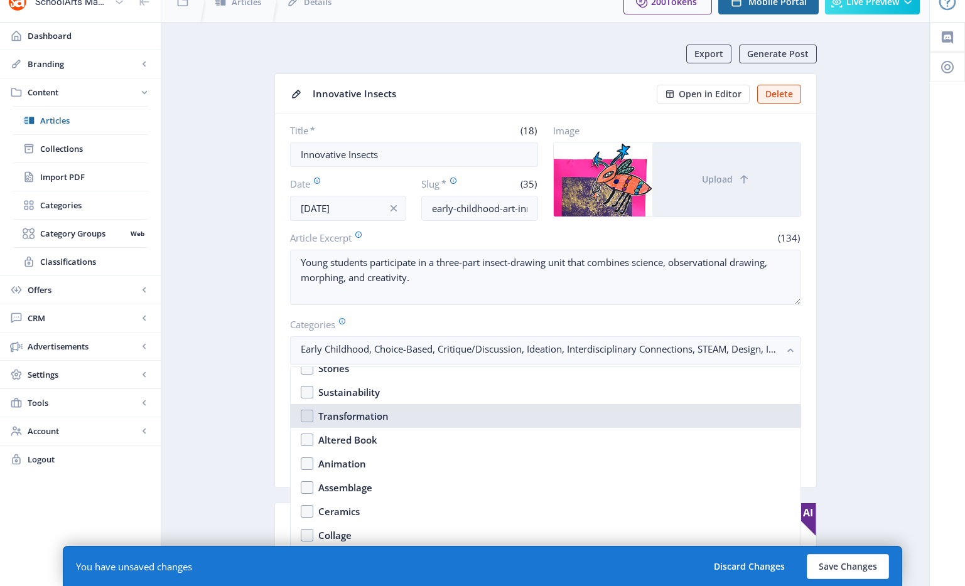
click at [376, 413] on div "Transformation" at bounding box center [353, 416] width 70 height 15
checkbox input "true"
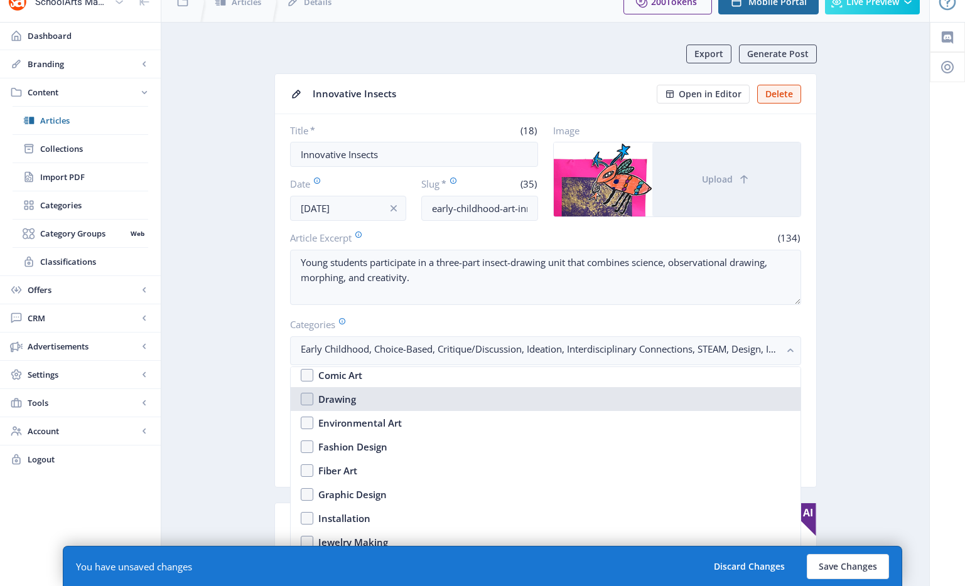
click at [366, 399] on nb-option "Drawing" at bounding box center [546, 399] width 510 height 24
checkbox input "true"
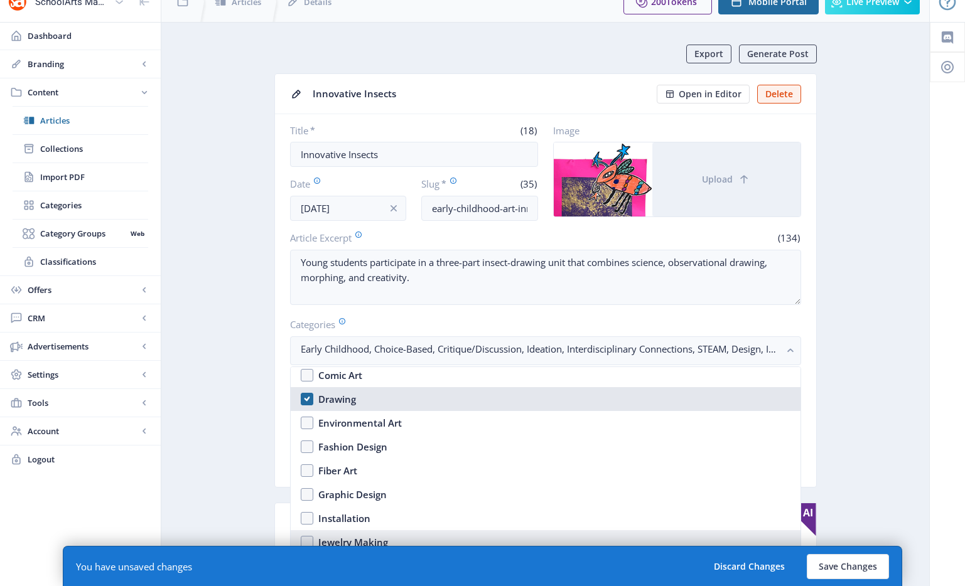
scroll to position [1313, 0]
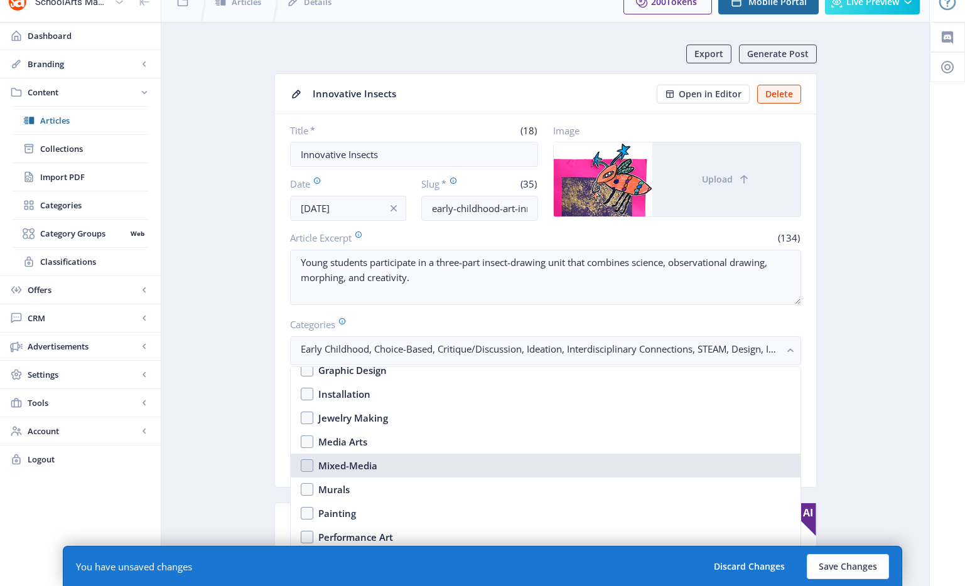
click at [382, 463] on nb-option "Mixed-Media" at bounding box center [546, 466] width 510 height 24
checkbox input "true"
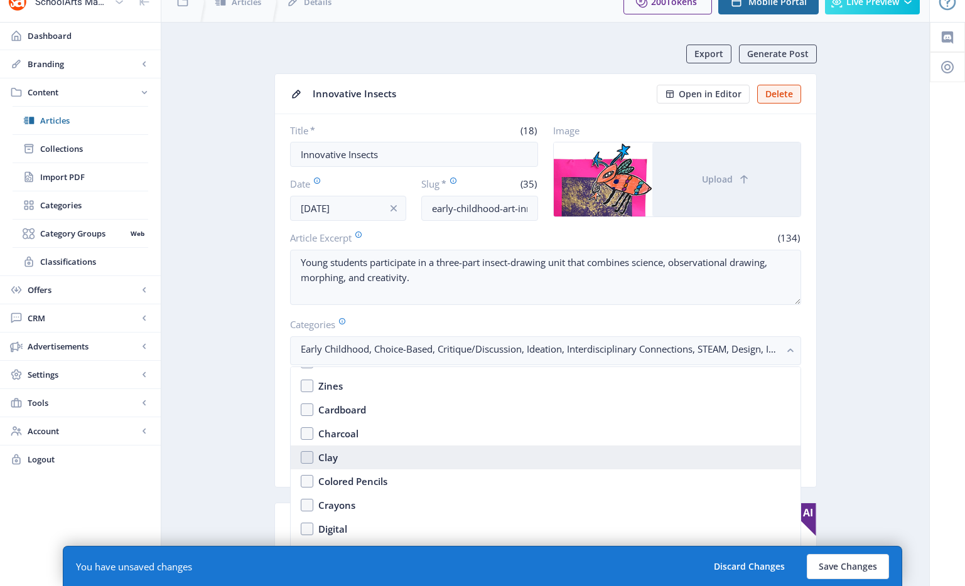
scroll to position [1718, 0]
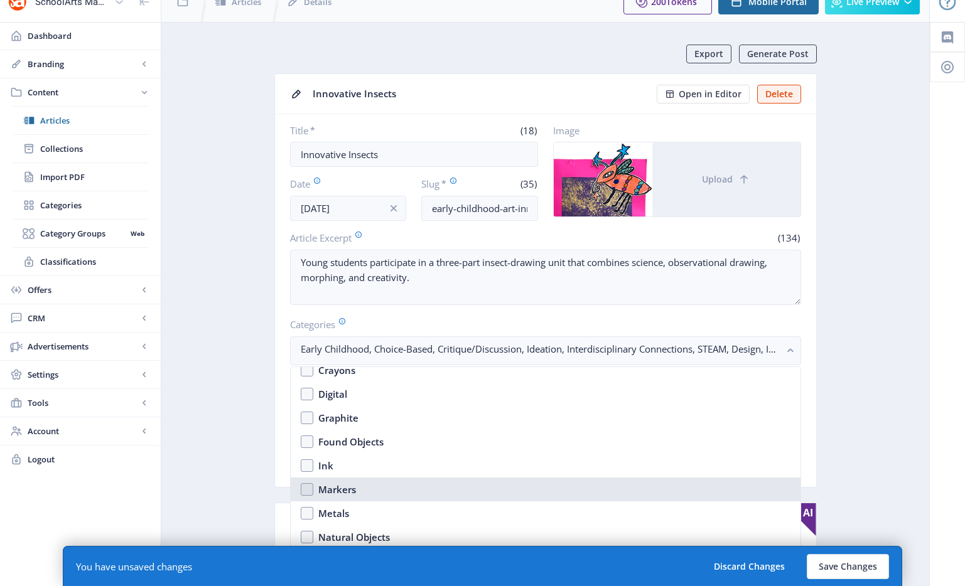
click at [378, 483] on nb-option "Markers" at bounding box center [546, 490] width 510 height 24
checkbox input "true"
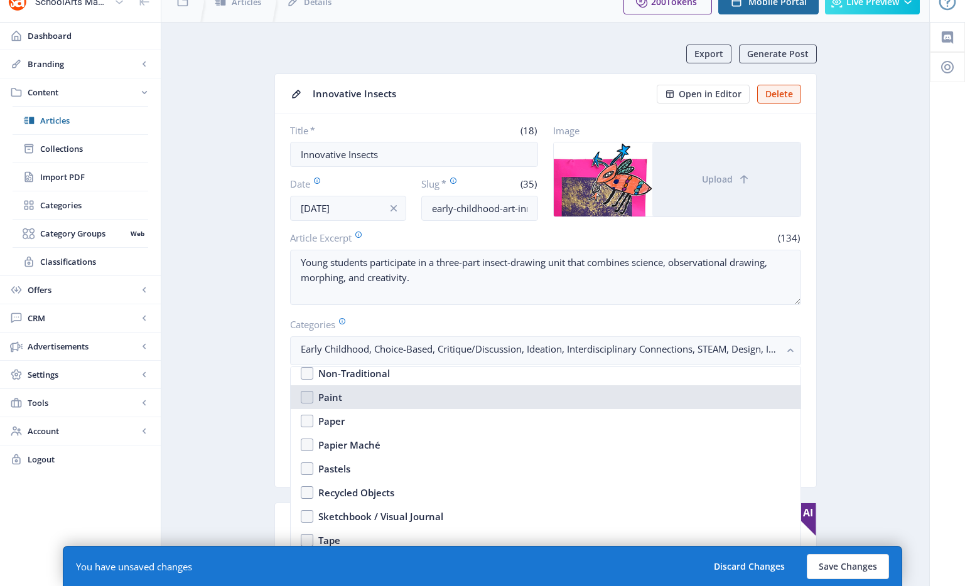
click at [352, 407] on nb-option "Paint" at bounding box center [546, 397] width 510 height 24
checkbox input "true"
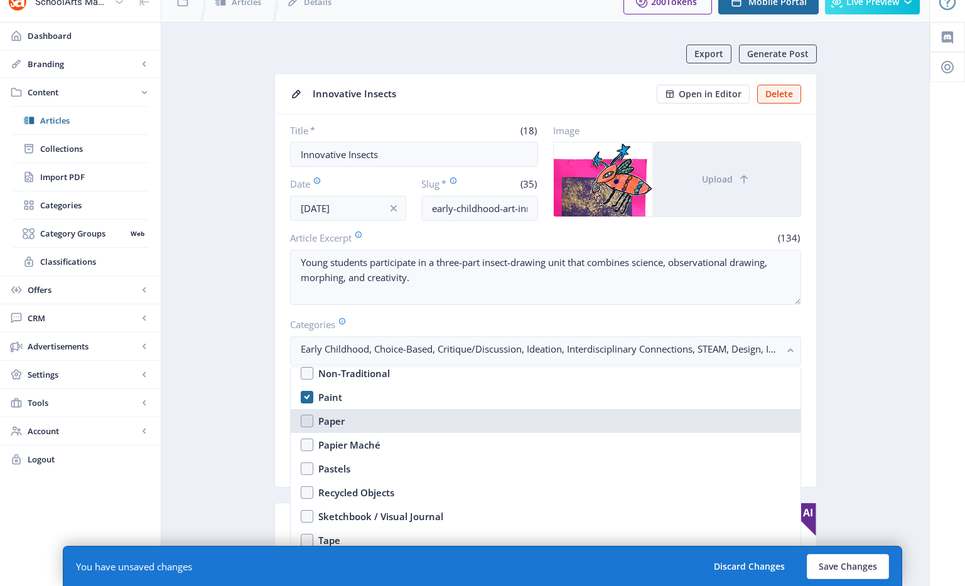
click at [351, 419] on nb-option "Paper" at bounding box center [546, 421] width 510 height 24
checkbox input "true"
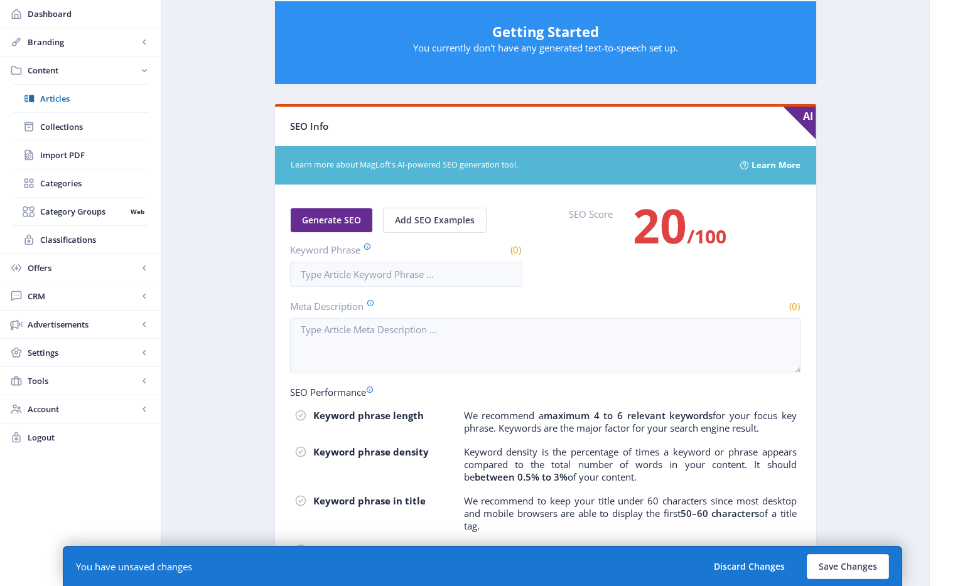
scroll to position [631, 0]
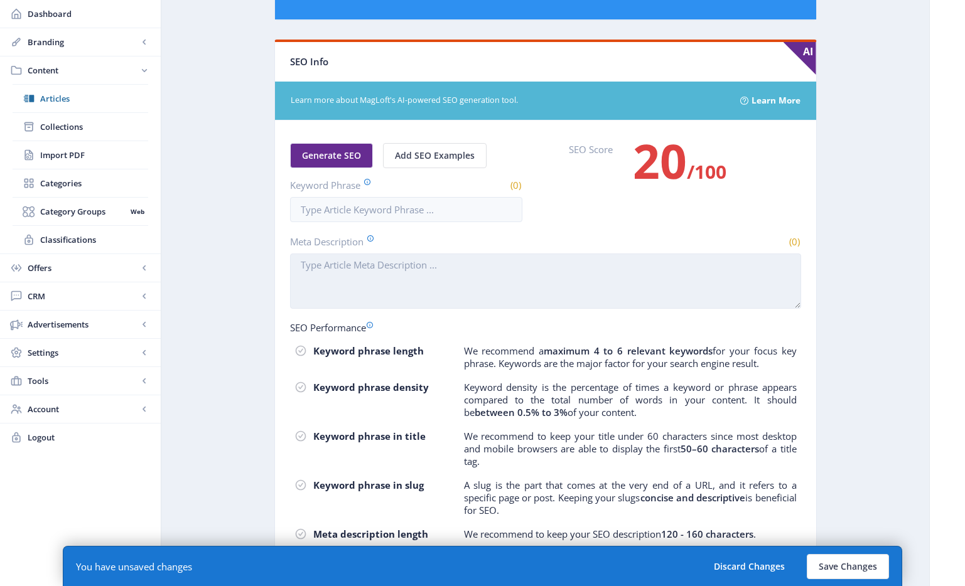
click at [433, 275] on textarea "Meta Description" at bounding box center [545, 281] width 511 height 55
paste textarea "Young students participate in a three-part insect-drawing unit that combines sc…"
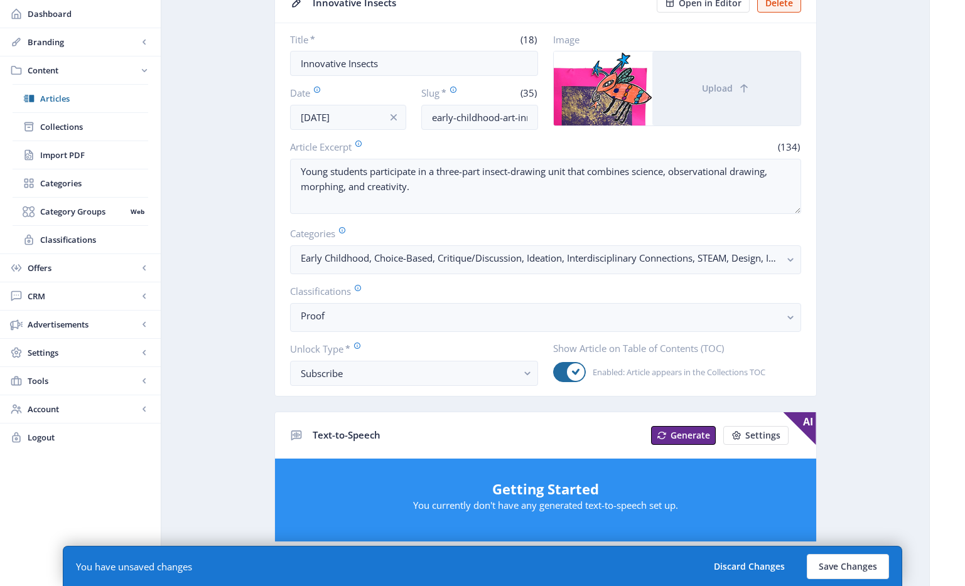
scroll to position [101, 0]
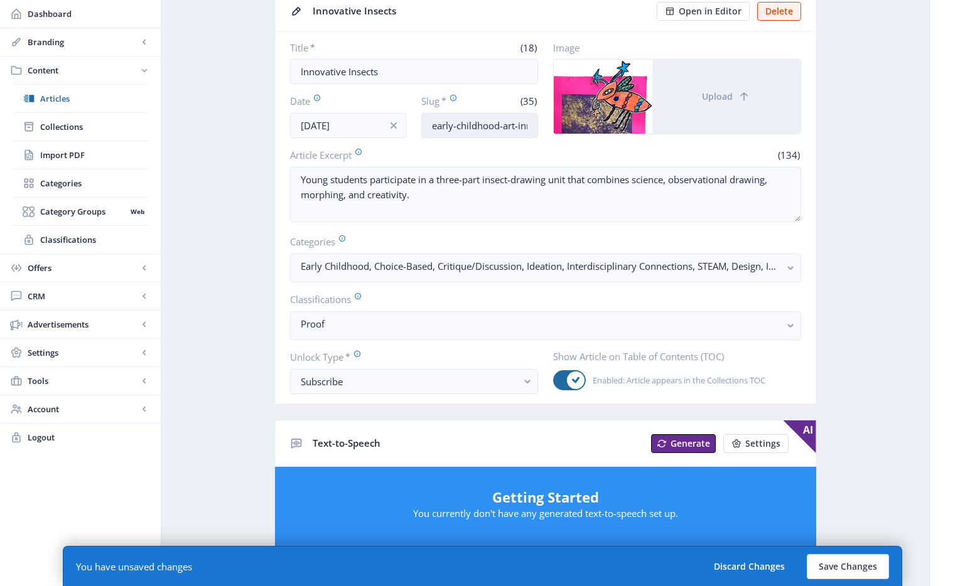
type textarea "Young students participate in a three-part insect-drawing unit that combines sc…"
click at [472, 131] on input "early-childhood-art-innovation-1025" at bounding box center [479, 125] width 117 height 25
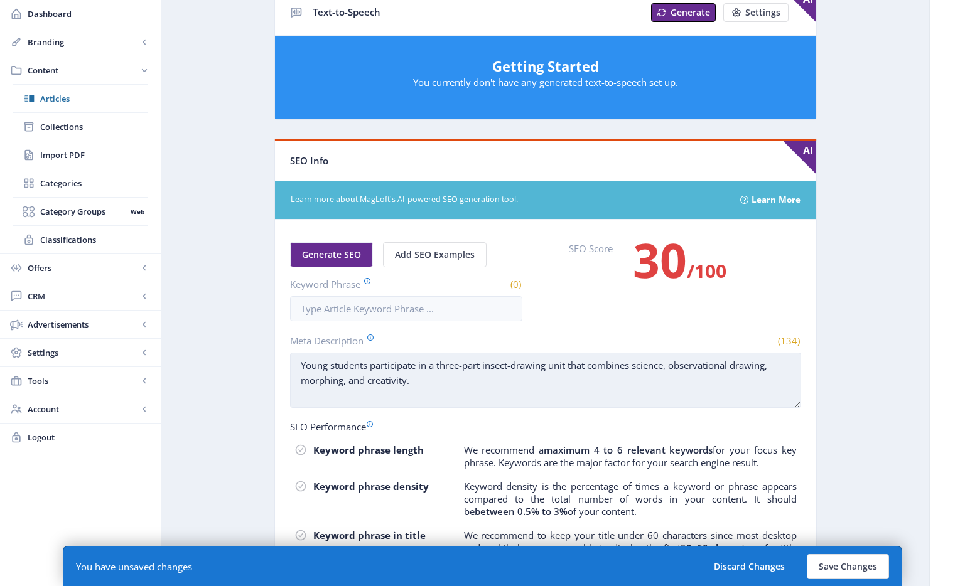
scroll to position [597, 0]
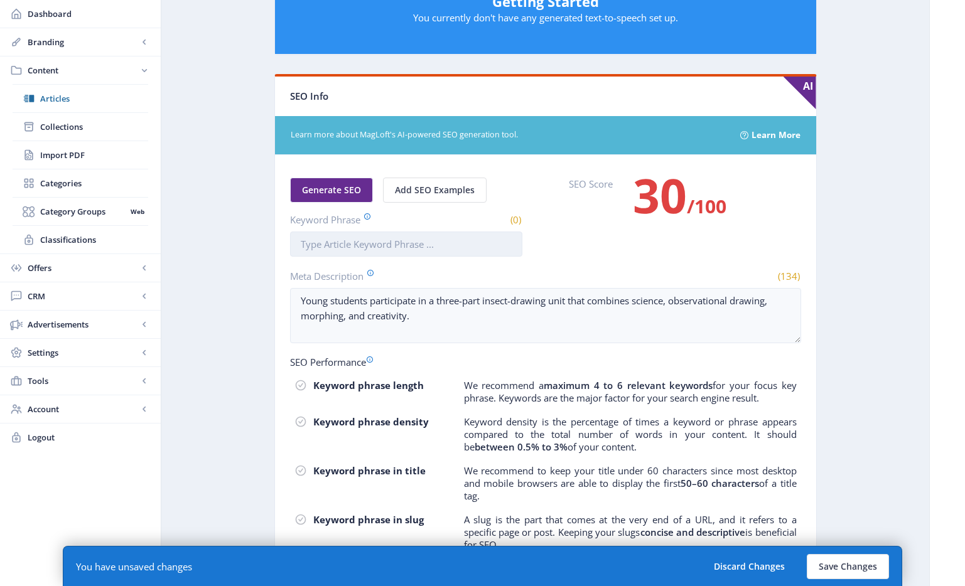
click at [371, 243] on input "Keyword Phrase" at bounding box center [406, 244] width 232 height 25
paste input "early-childhood-art-innovation-1025"
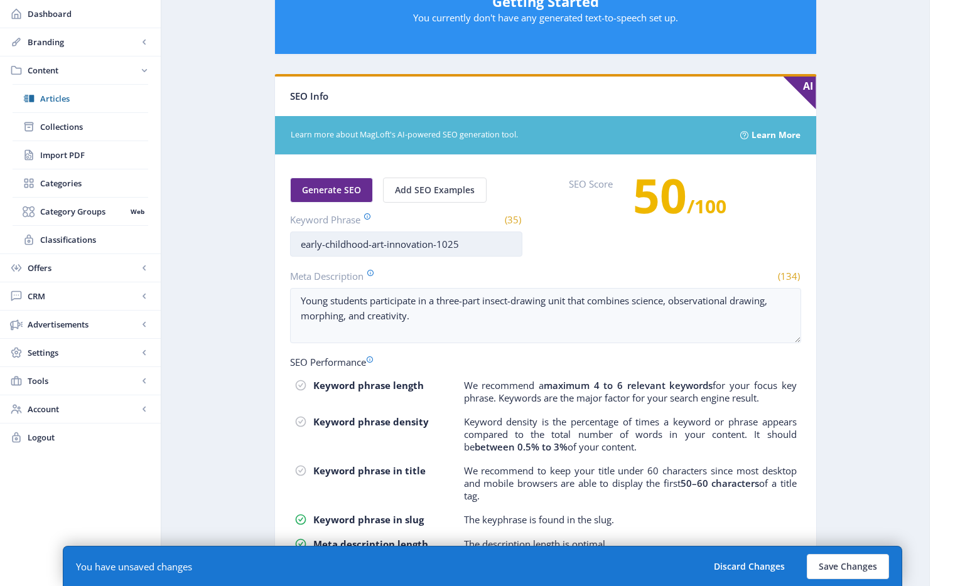
click at [326, 244] on input "early-childhood-art-innovation-1025" at bounding box center [406, 244] width 232 height 25
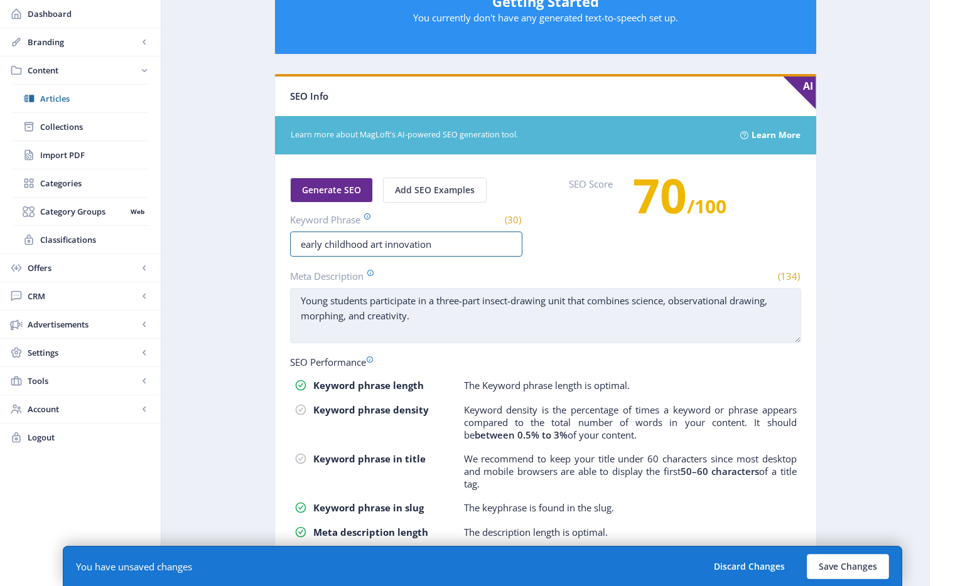
type input "early childhood art innovation"
click at [323, 301] on textarea "Young students participate in a three-part insect-drawing unit that combines sc…" at bounding box center [545, 315] width 511 height 55
type textarea "Young students participate in a three-part insect-drawing unit that combines sc…"
click at [425, 323] on textarea "Young students participate in a three-part insect-drawing unit that combines sc…" at bounding box center [545, 315] width 511 height 55
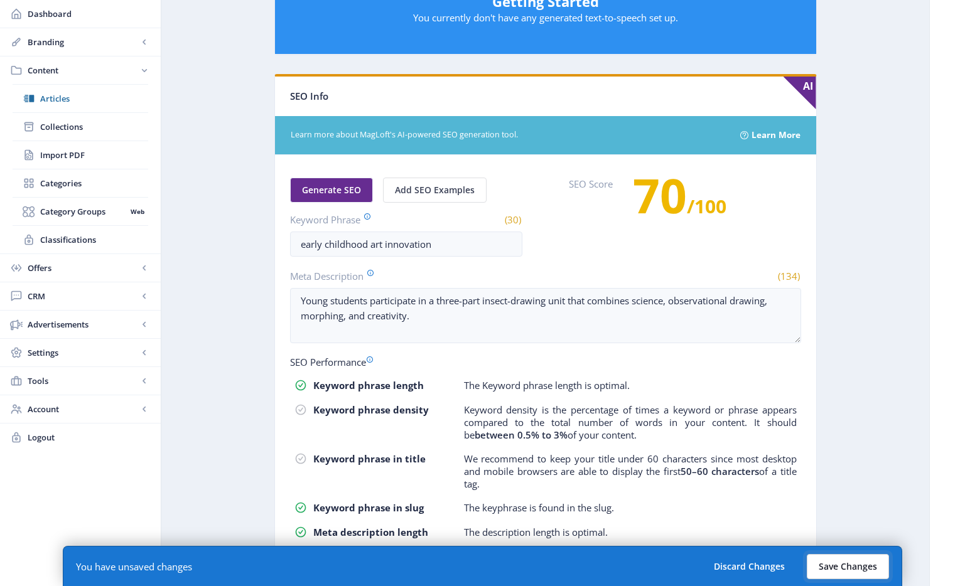
click at [856, 569] on button "Save Changes" at bounding box center [847, 566] width 82 height 25
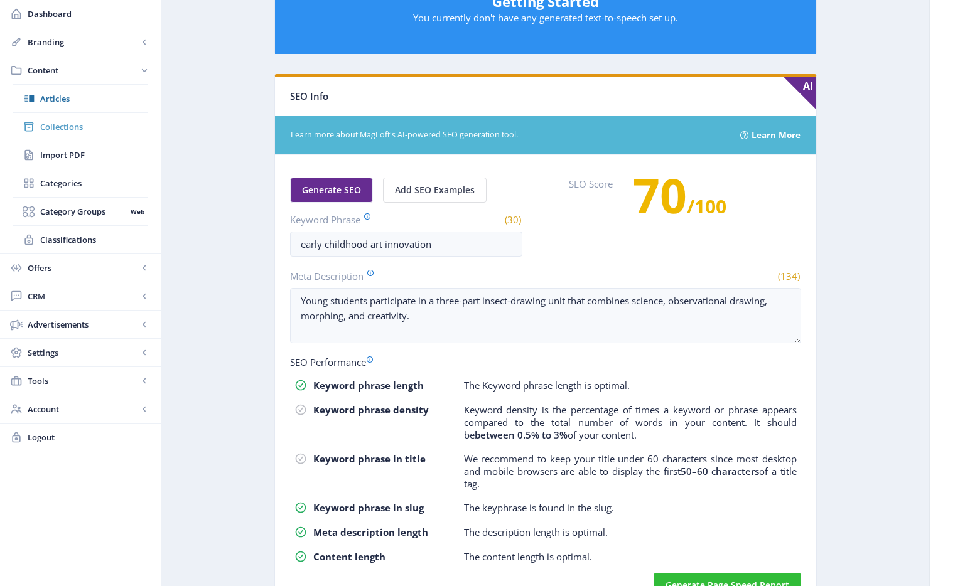
click at [53, 126] on span "Collections" at bounding box center [94, 127] width 108 height 13
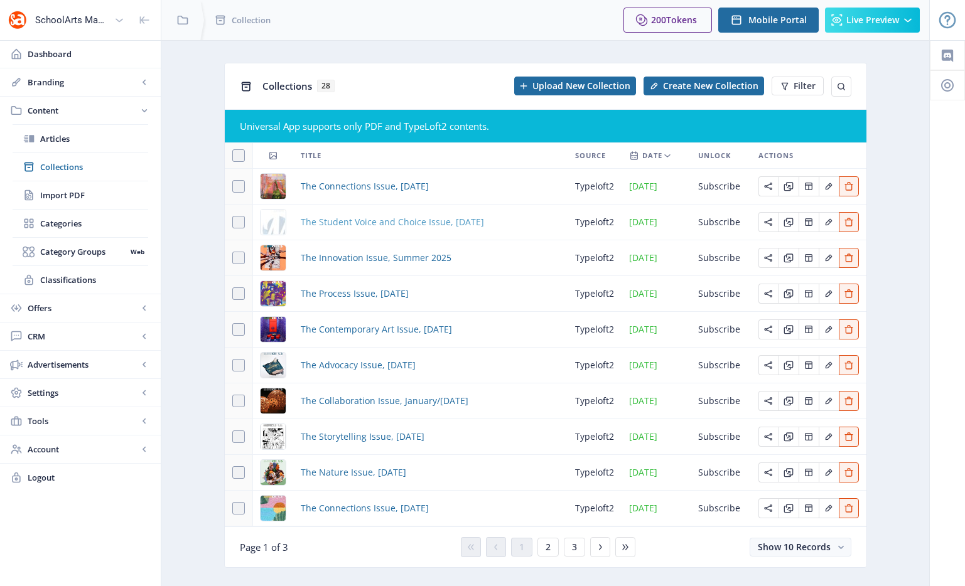
click at [358, 227] on span "The Student Voice and Choice Issue, [DATE]" at bounding box center [392, 222] width 183 height 15
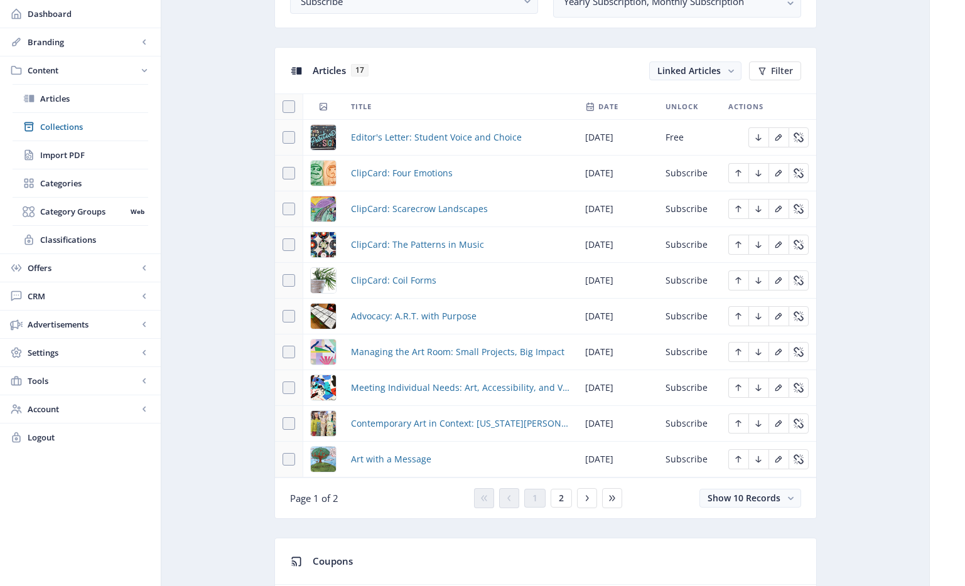
scroll to position [589, 0]
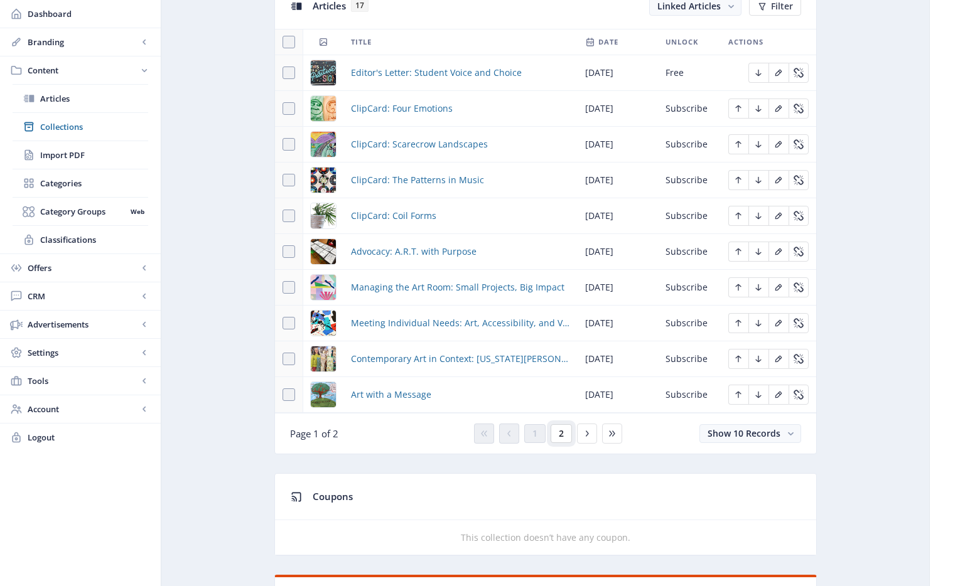
click at [563, 441] on button "2" at bounding box center [560, 433] width 21 height 19
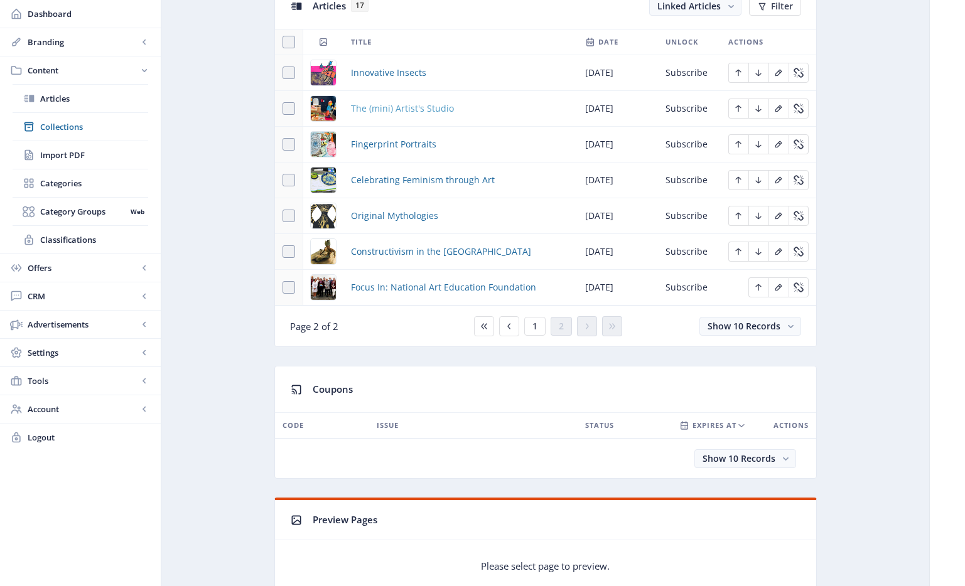
click at [415, 105] on span "The (mini) Artist's Studio" at bounding box center [402, 108] width 103 height 15
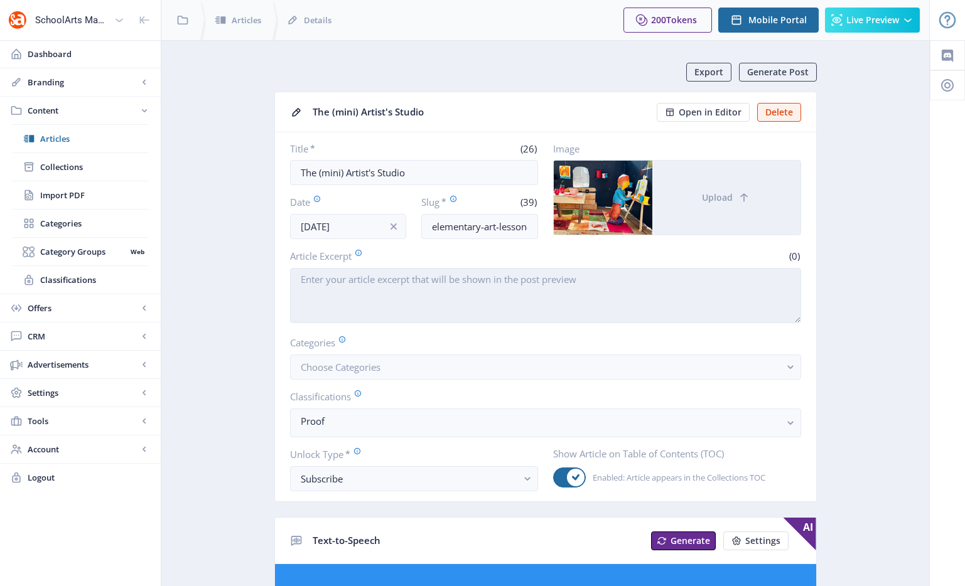
click at [345, 296] on textarea "Article Excerpt" at bounding box center [545, 295] width 511 height 55
click at [345, 295] on textarea "Article Excerpt" at bounding box center [545, 295] width 511 height 55
paste textarea "Elementary students each select an artist to research and construct 3D miniatur…"
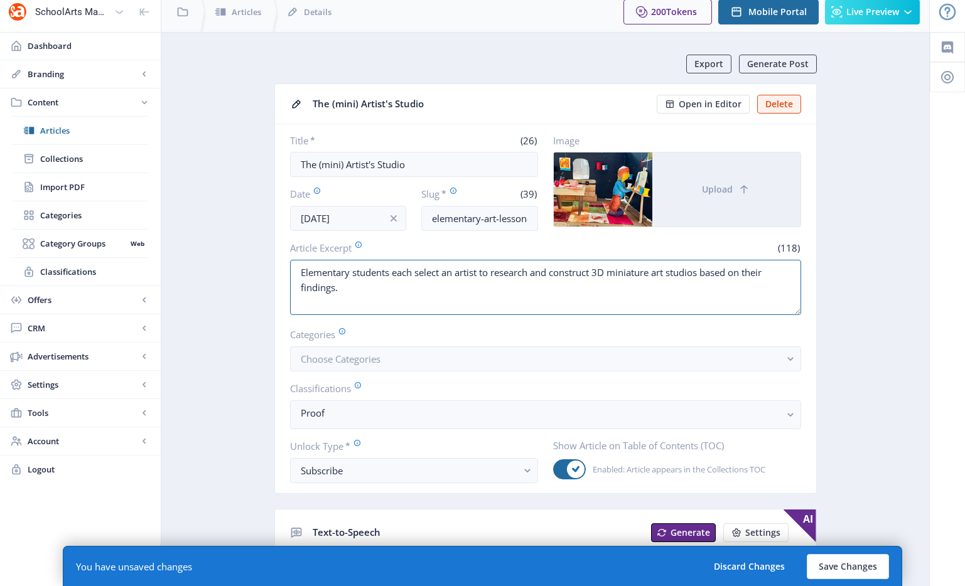
scroll to position [24, 0]
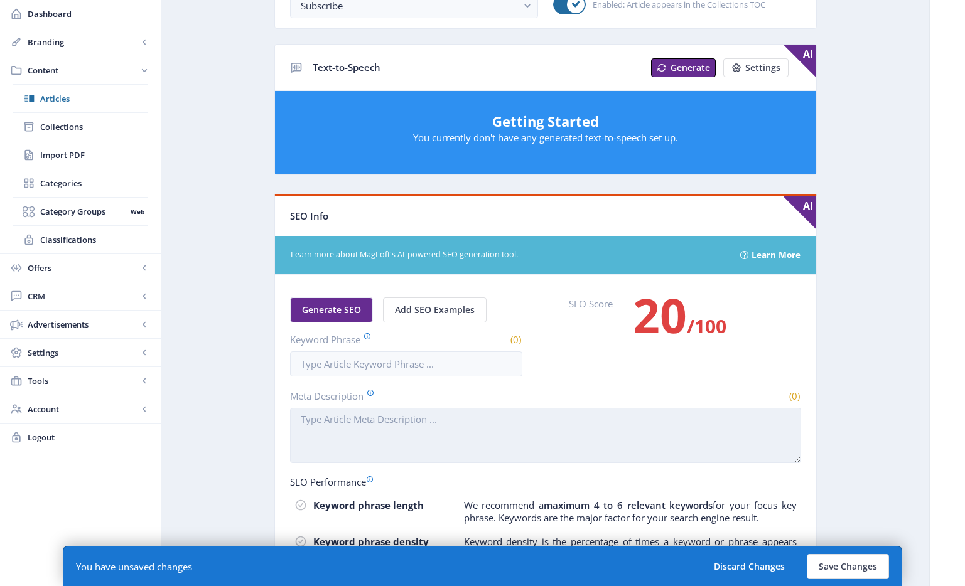
type textarea "Elementary students each select an artist to research and construct 3D miniatur…"
click at [399, 414] on textarea "Meta Description" at bounding box center [545, 435] width 511 height 55
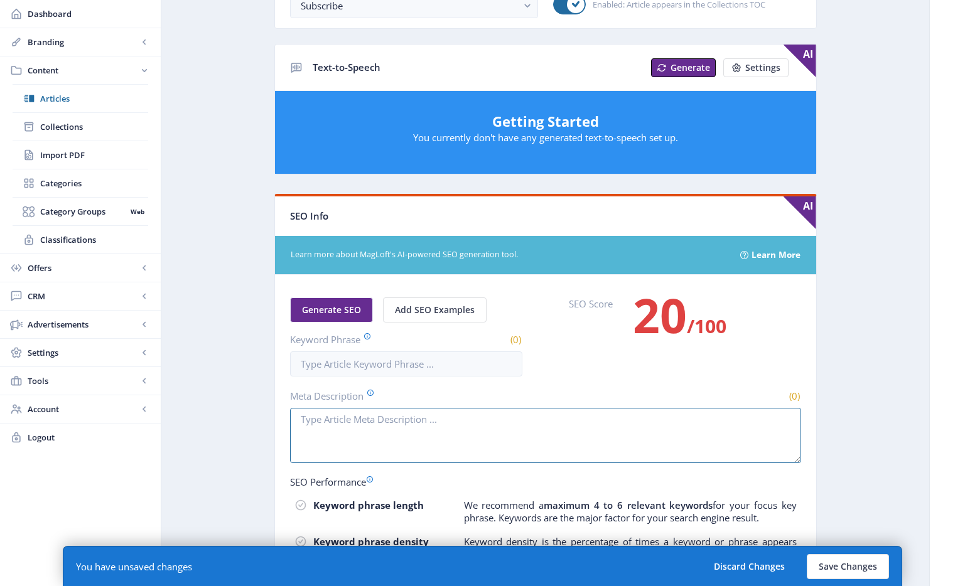
paste textarea "Elementary students each select an artist to research and construct 3D miniatur…"
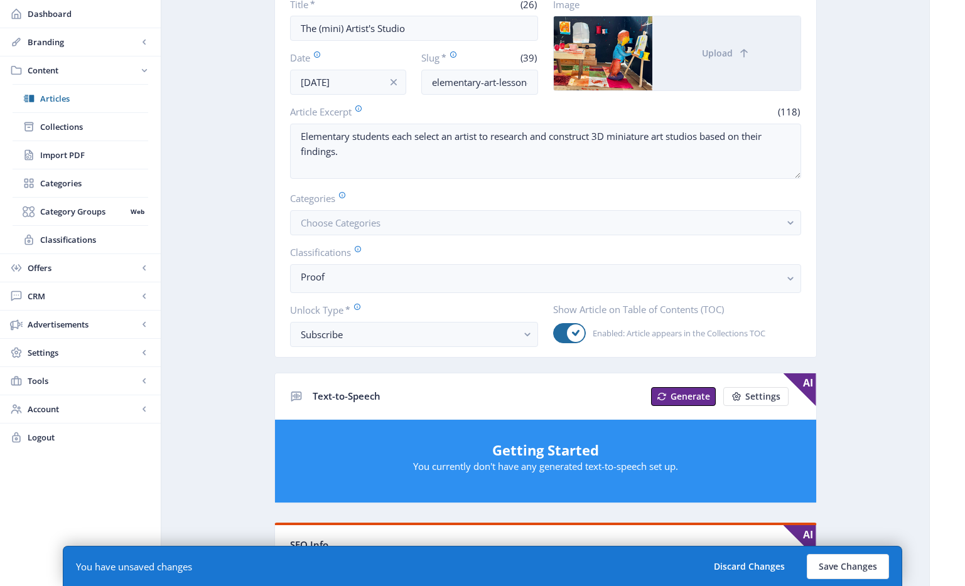
scroll to position [0, 0]
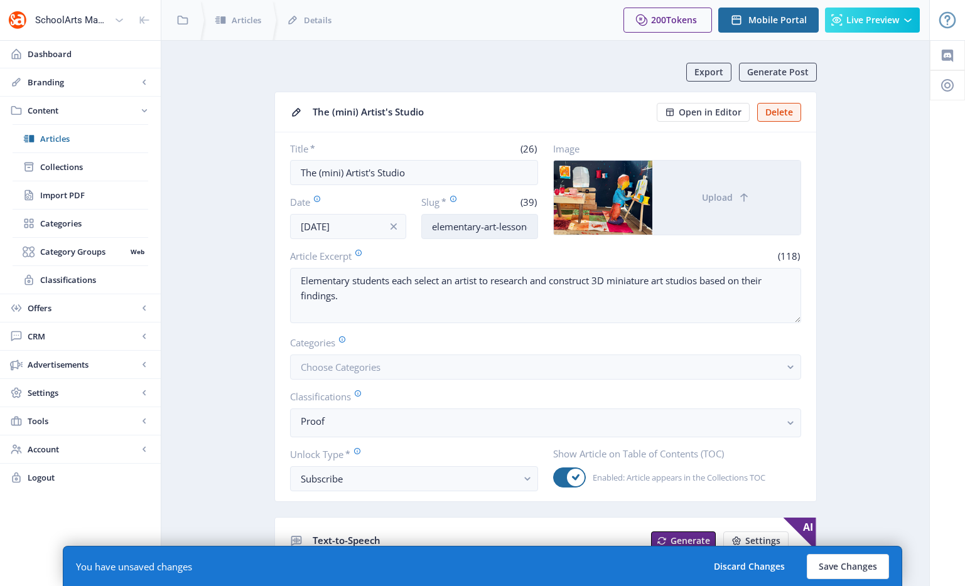
type textarea "Elementary students each select an artist to research and construct 3D miniatur…"
click at [457, 232] on input "elementary-art-lesson-clay-diorama-1025" at bounding box center [479, 226] width 117 height 25
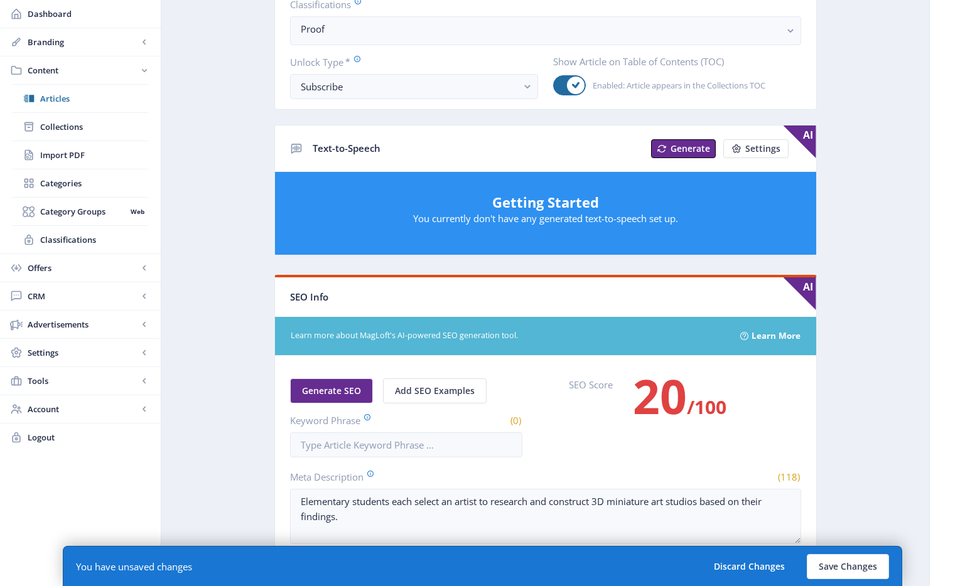
scroll to position [466, 0]
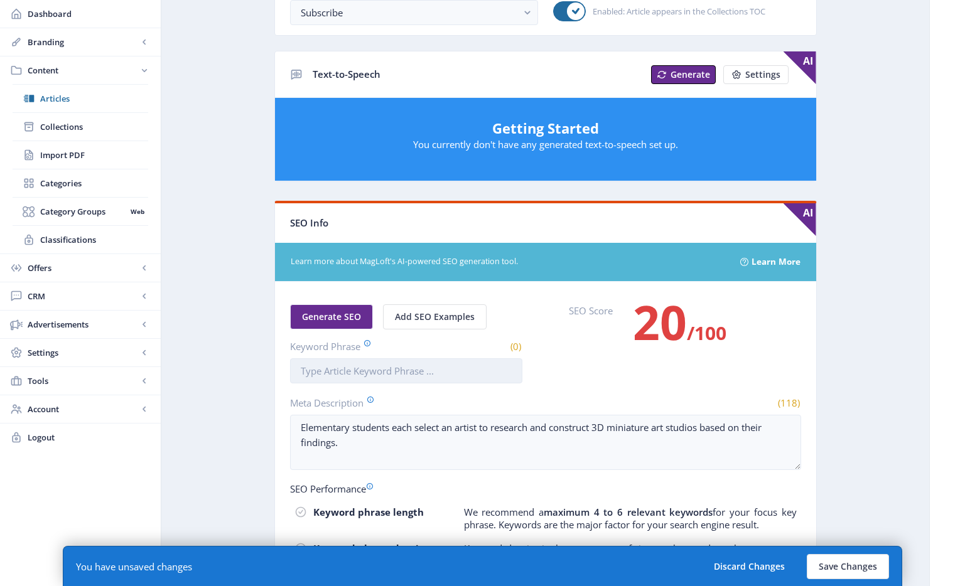
click at [360, 377] on input "Keyword Phrase" at bounding box center [406, 370] width 232 height 25
paste input "elementary-art-lesson-clay-diorama-1025"
click at [355, 370] on input "elementary-art-lesson-clay-diorama-1025" at bounding box center [406, 370] width 232 height 25
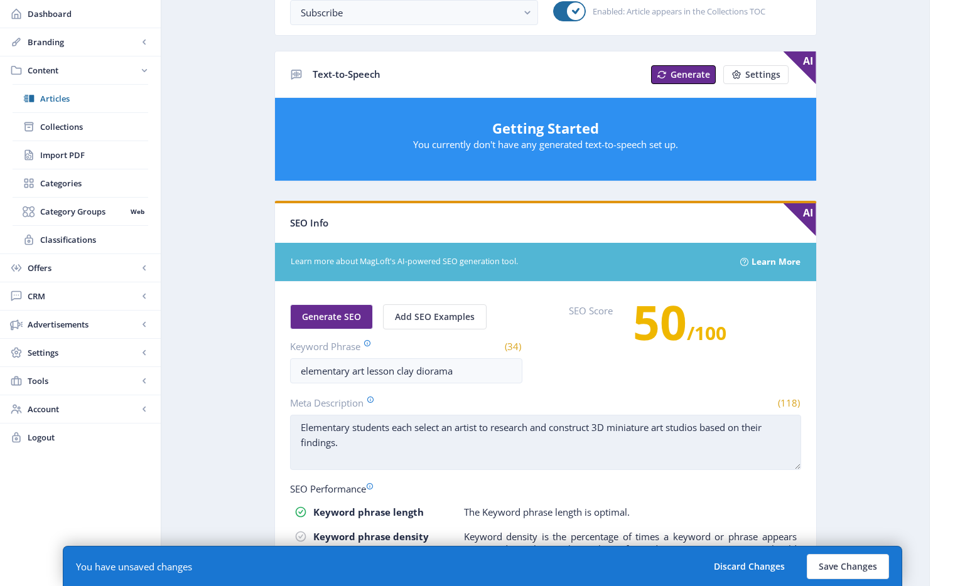
click at [554, 446] on textarea "Elementary students each select an artist to research and construct 3D miniatur…" at bounding box center [545, 442] width 511 height 55
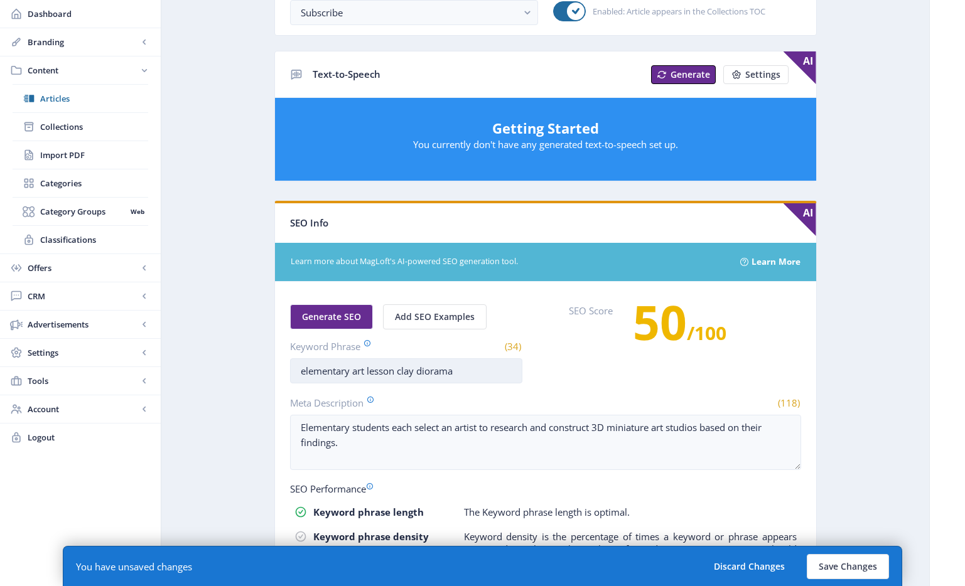
click at [399, 372] on input "elementary art lesson clay diorama" at bounding box center [406, 370] width 232 height 25
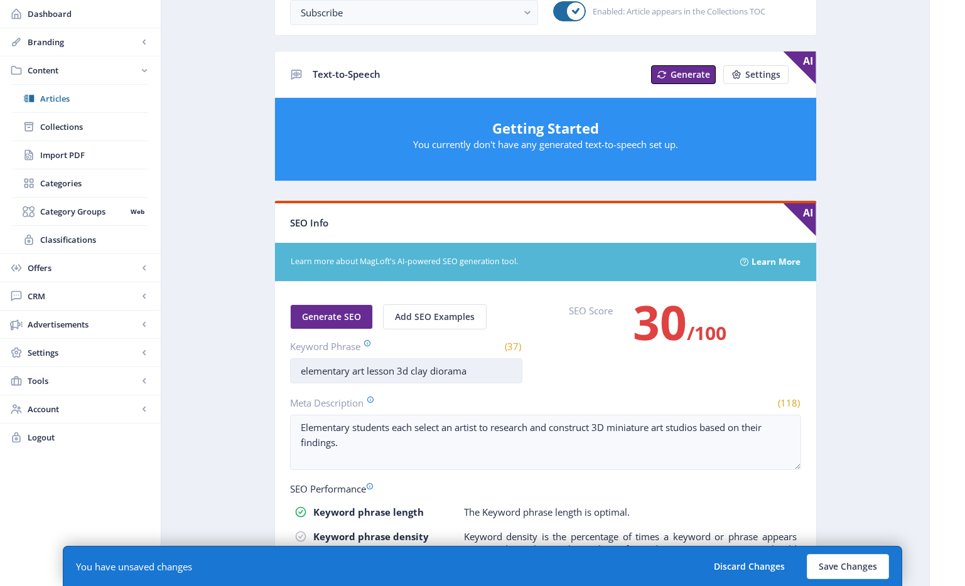
click at [447, 371] on input "elementary art lesson 3d clay diorama" at bounding box center [406, 370] width 232 height 25
click at [459, 385] on nb-card-body "Generate SEO Add SEO Examples Keyword Phrase (37) elementary art lesson 3d clay…" at bounding box center [545, 521] width 541 height 478
click at [412, 373] on input "elementary art lesson 3d clay diorama" at bounding box center [406, 370] width 232 height 25
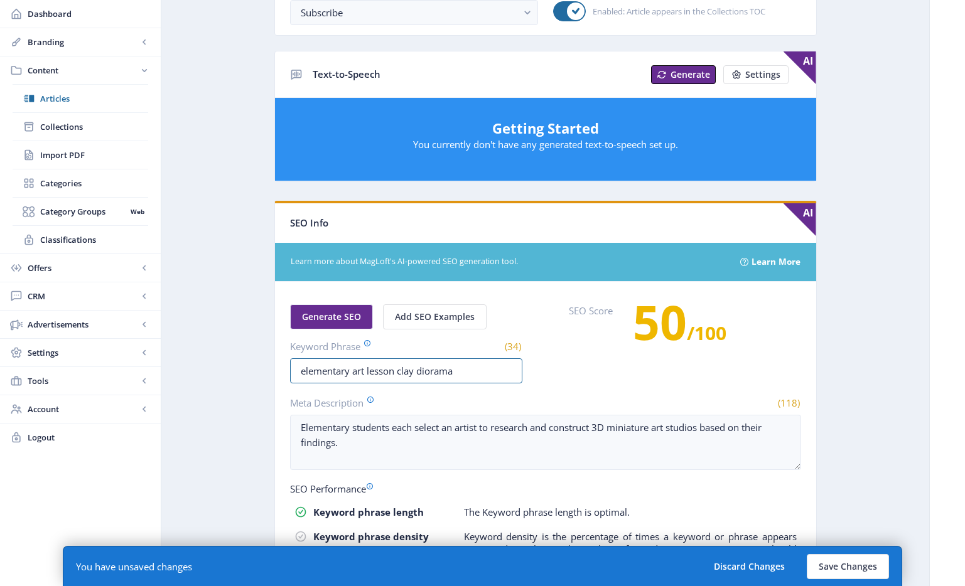
type input "elementary art lesson clay diorama"
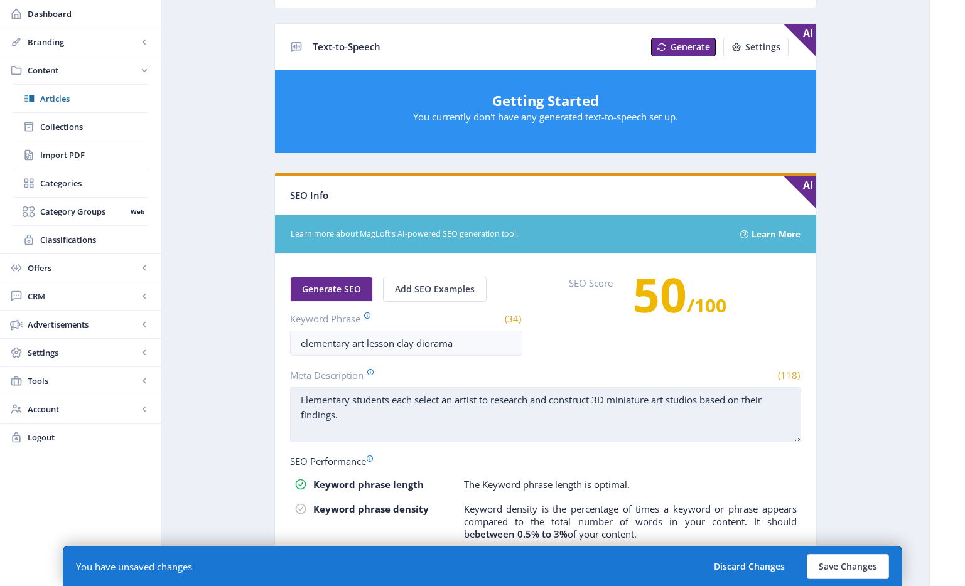
click at [476, 404] on textarea "Elementary students each select an artist to research and construct 3D miniatur…" at bounding box center [545, 414] width 511 height 55
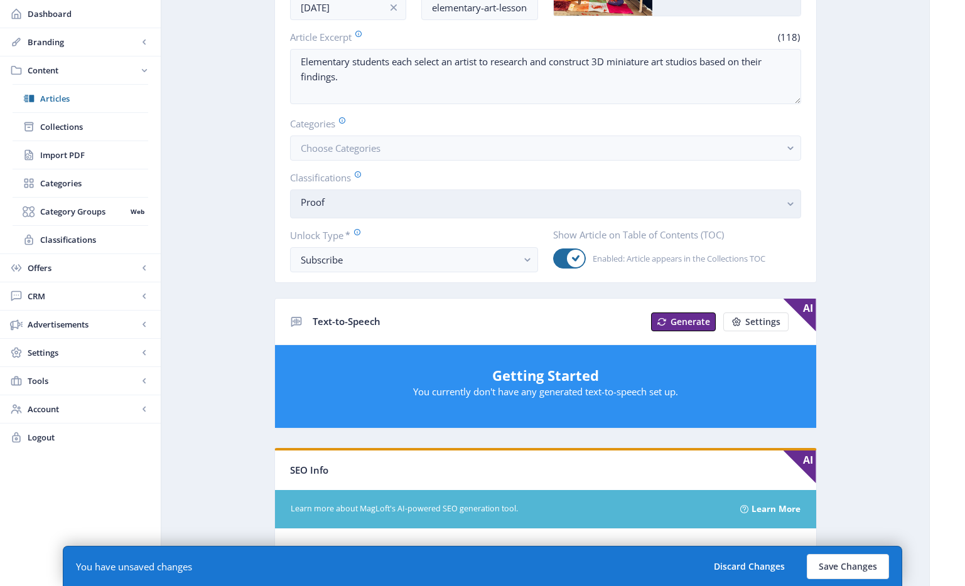
scroll to position [0, 0]
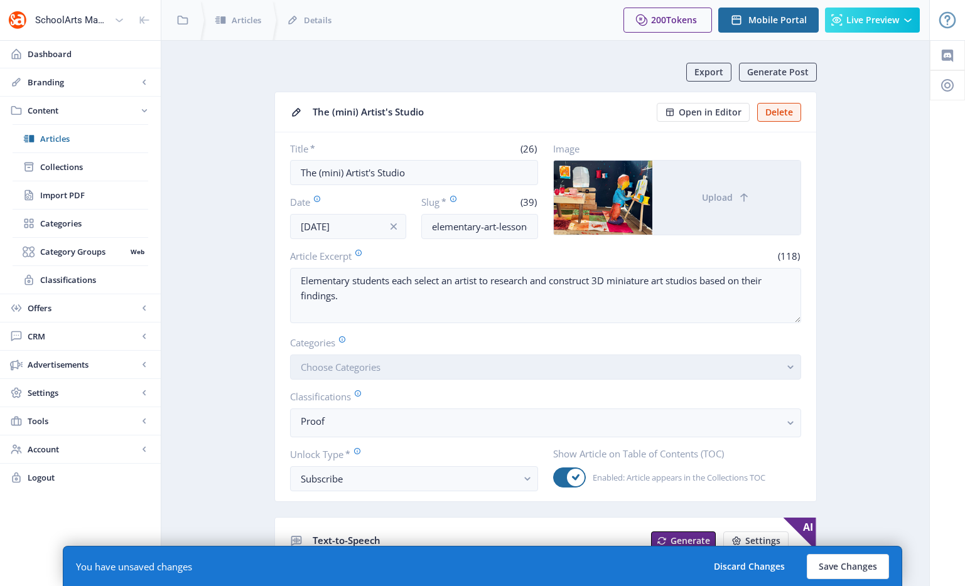
click at [445, 368] on button "Choose Categories" at bounding box center [545, 367] width 511 height 25
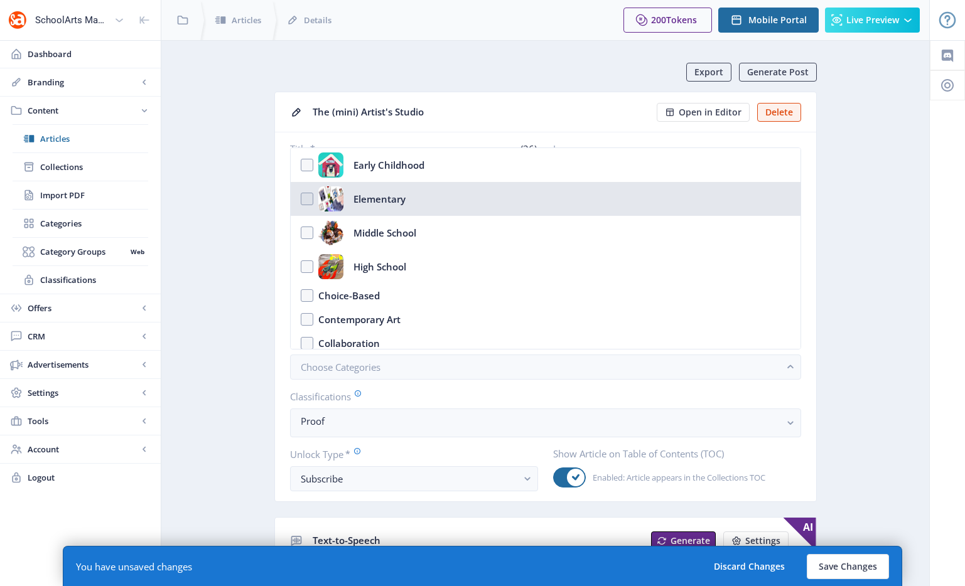
click at [402, 206] on div "Elementary" at bounding box center [379, 198] width 52 height 25
checkbox input "true"
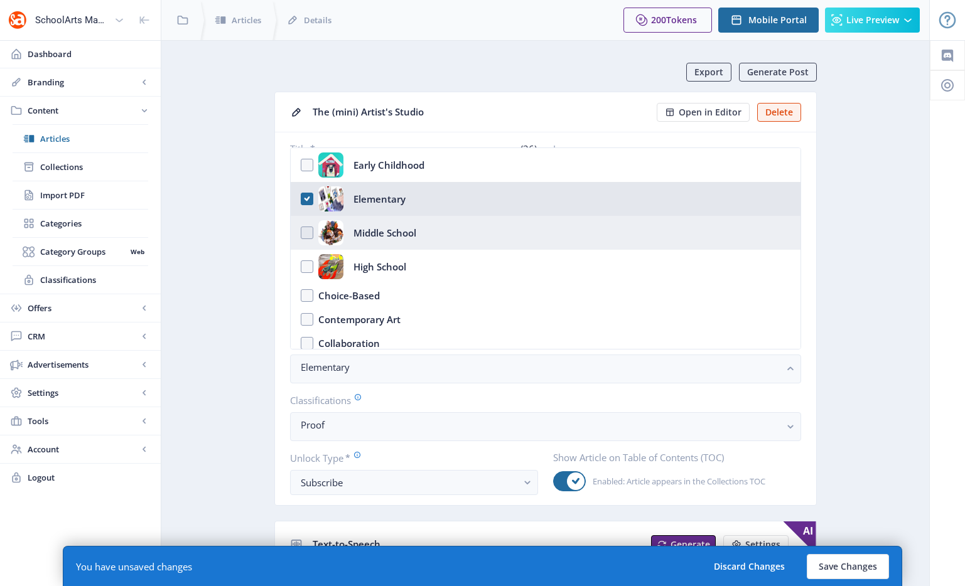
scroll to position [16, 0]
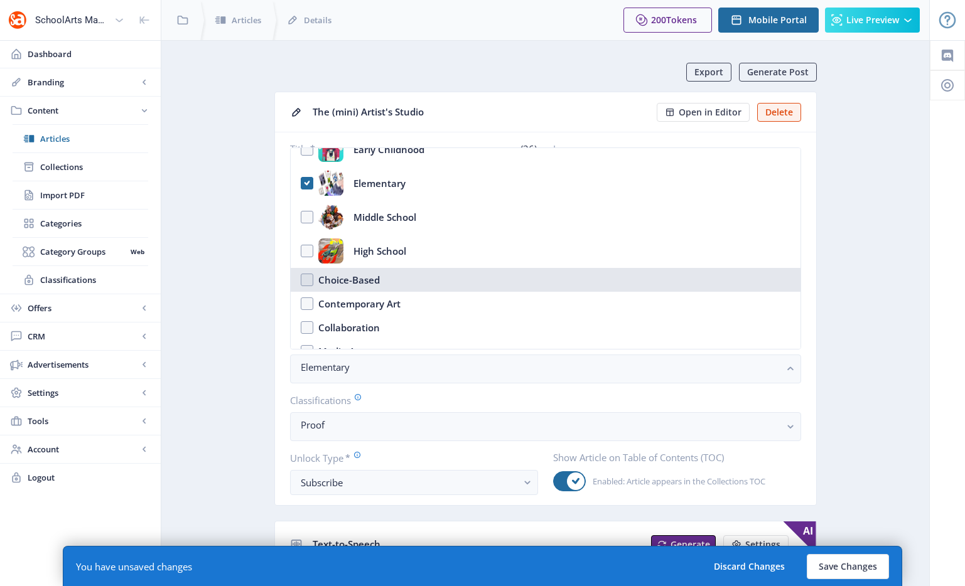
click at [365, 275] on div "Choice-Based" at bounding box center [349, 279] width 62 height 15
checkbox input "true"
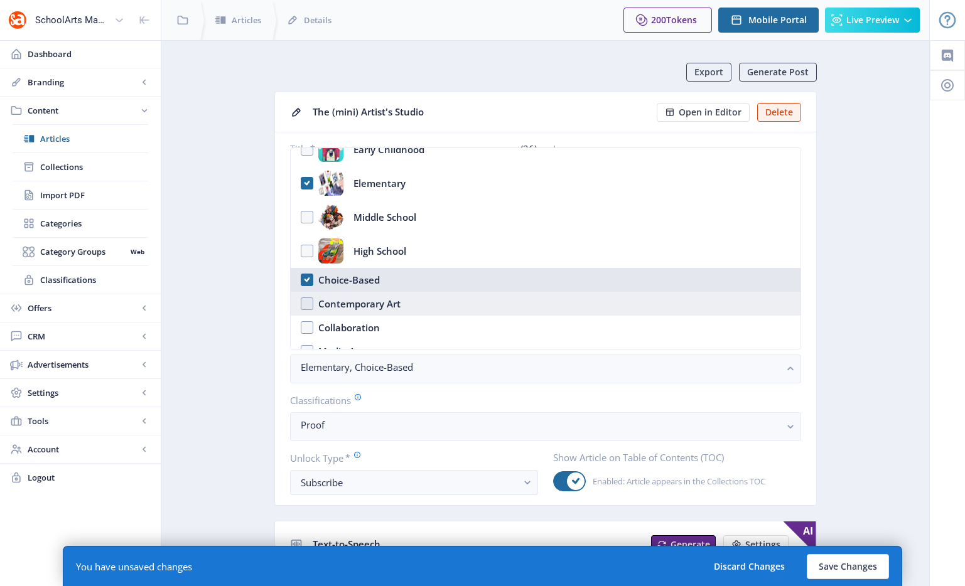
scroll to position [24, 0]
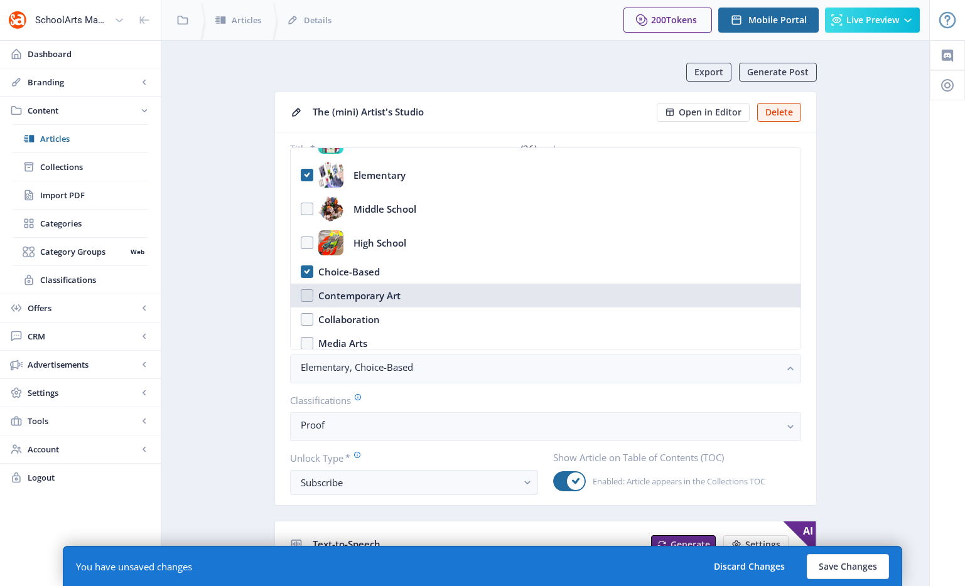
click at [402, 288] on nb-option "Contemporary Art" at bounding box center [546, 296] width 510 height 24
checkbox input "true"
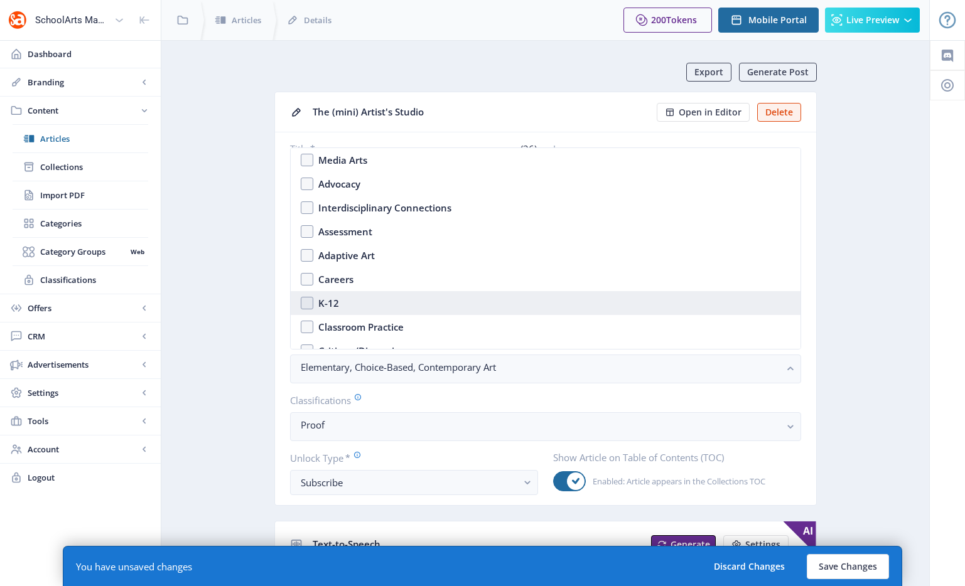
scroll to position [289, 0]
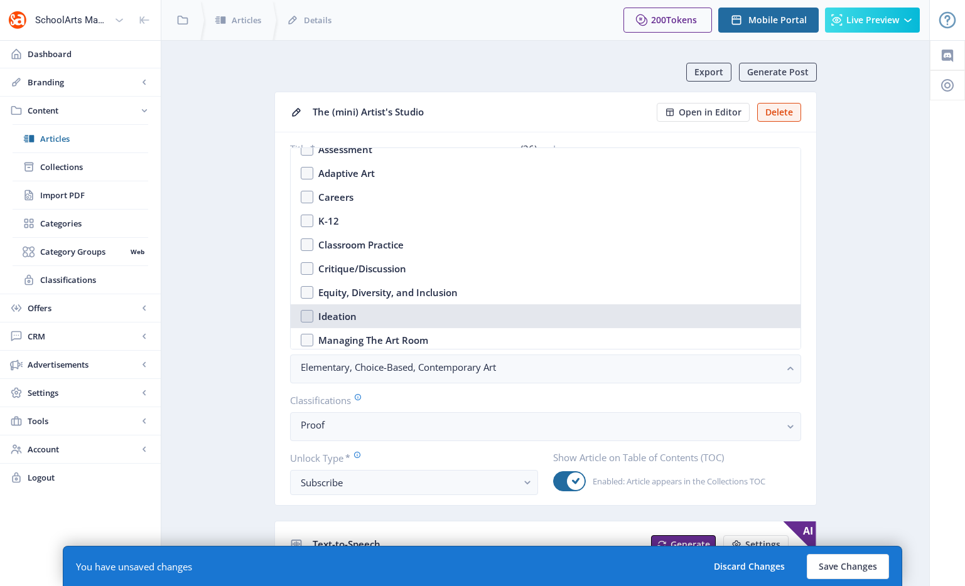
click at [349, 321] on div "Ideation" at bounding box center [337, 316] width 38 height 15
checkbox input "true"
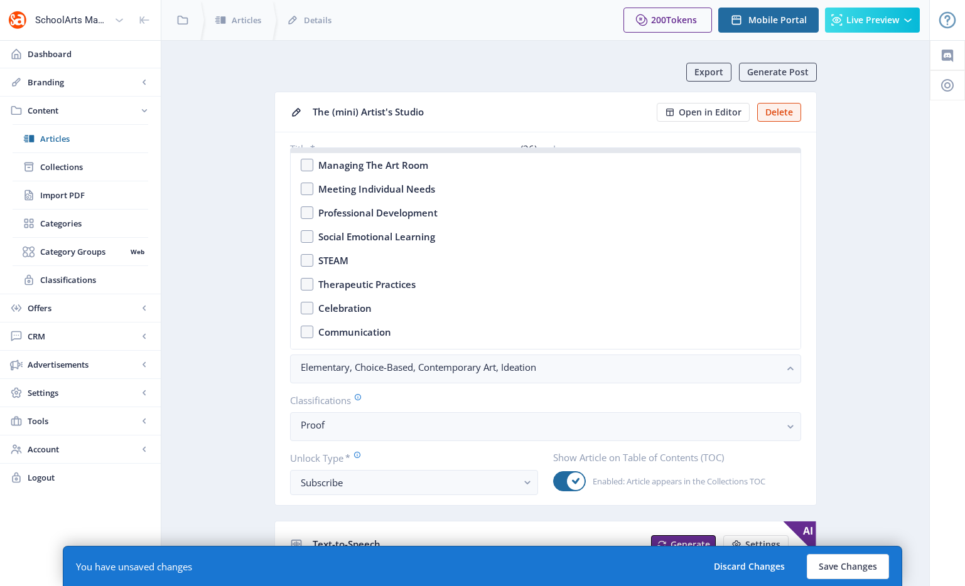
scroll to position [528, 0]
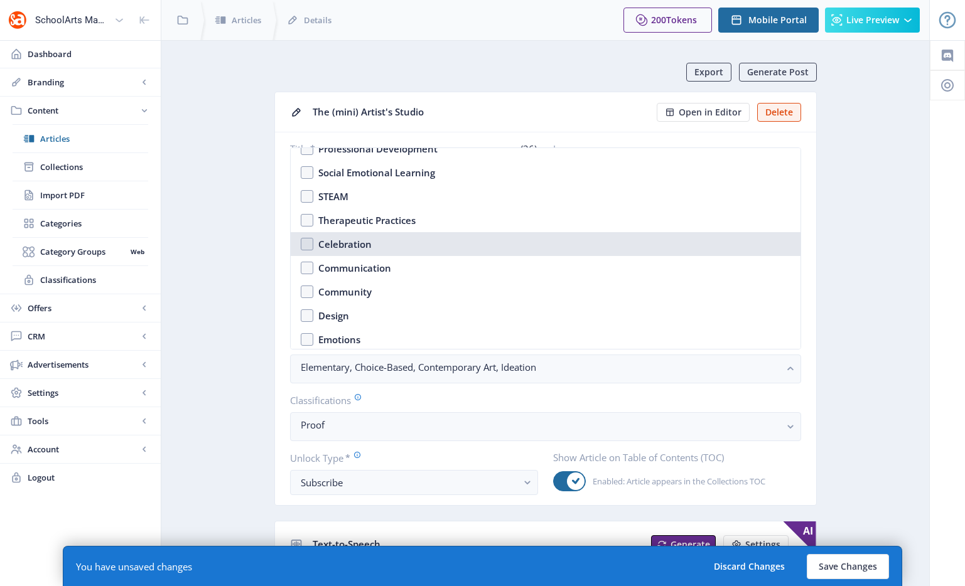
click at [359, 247] on div "Celebration" at bounding box center [344, 244] width 53 height 15
checkbox input "true"
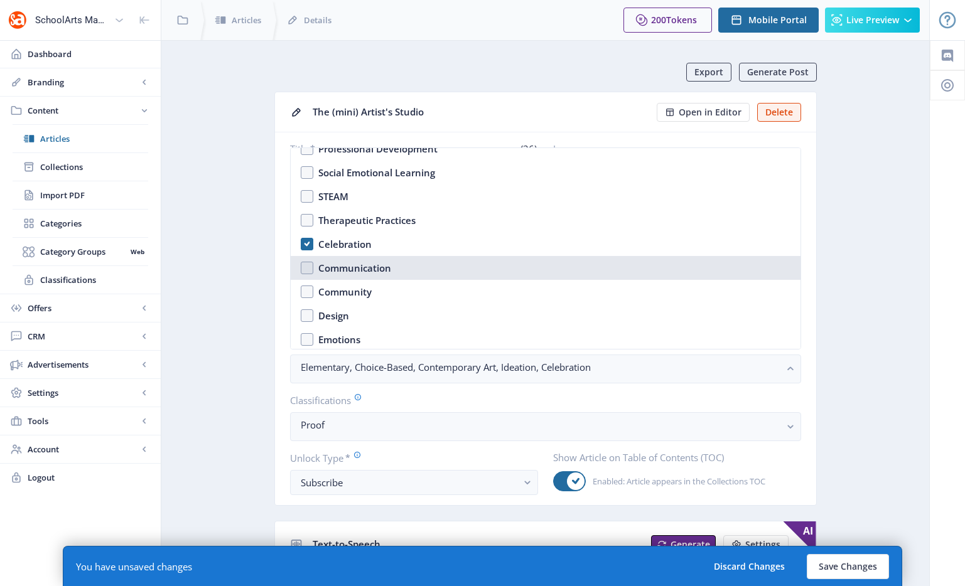
click at [365, 264] on div "Communication" at bounding box center [354, 267] width 73 height 15
checkbox input "true"
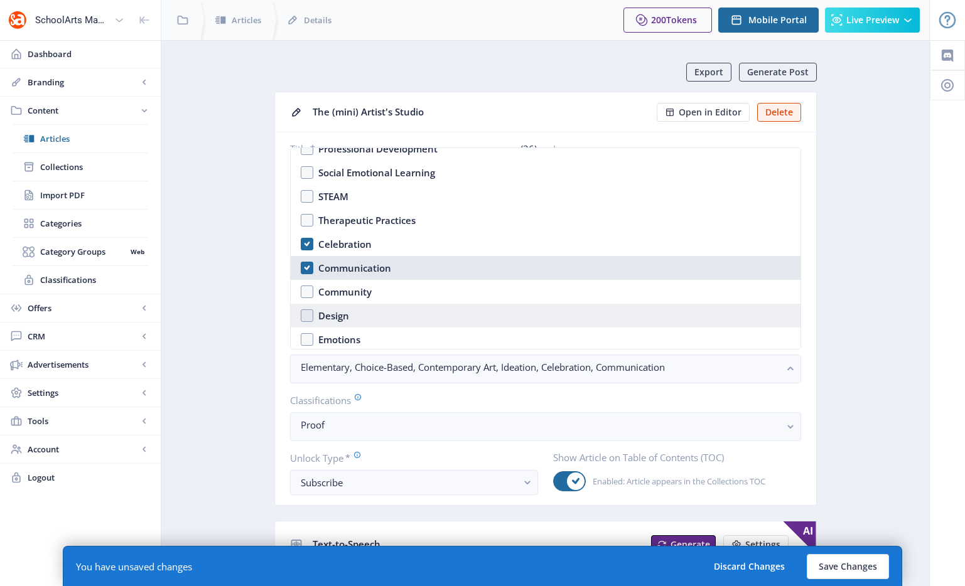
scroll to position [537, 0]
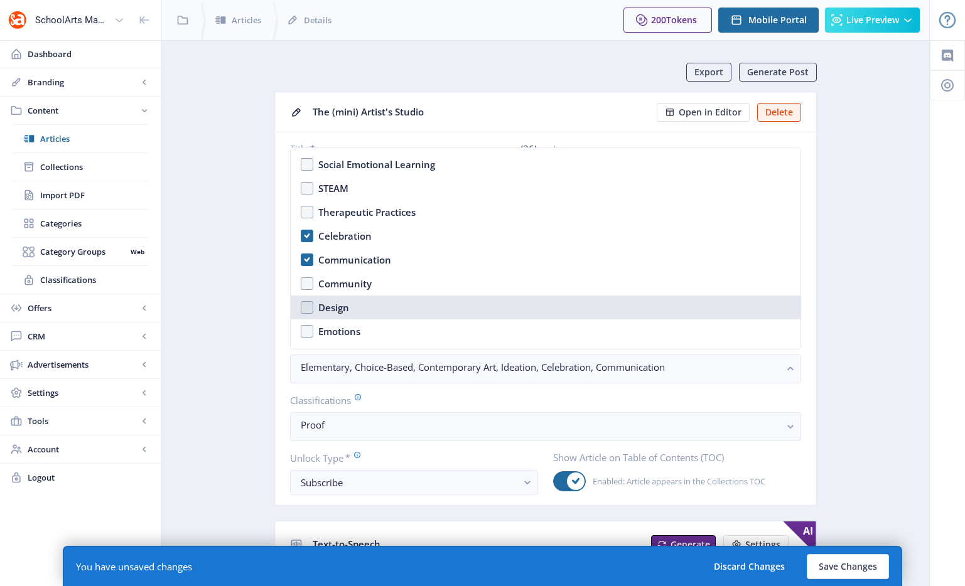
click at [360, 312] on nb-option "Design" at bounding box center [546, 308] width 510 height 24
checkbox input "true"
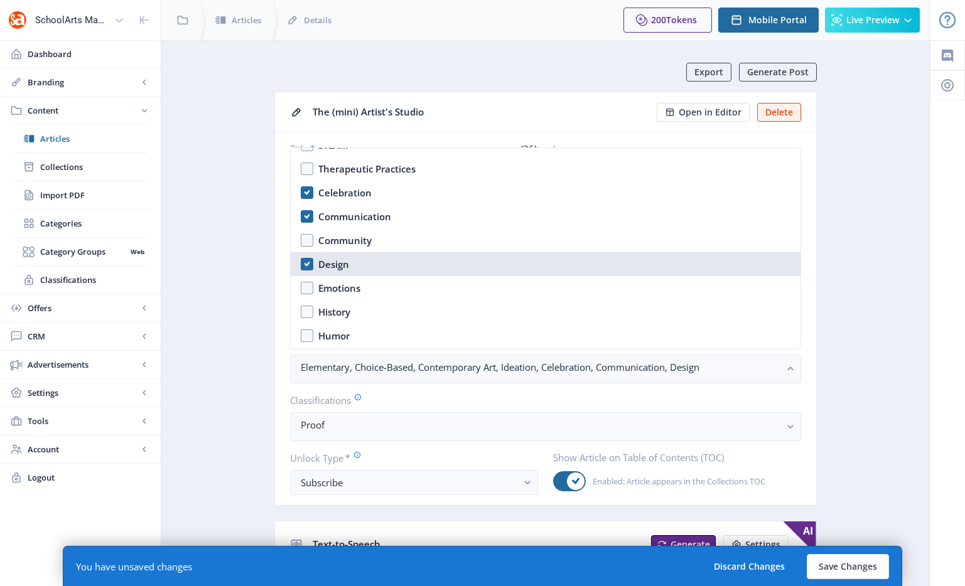
scroll to position [626, 0]
click at [344, 265] on div "History" at bounding box center [334, 265] width 32 height 15
checkbox input "true"
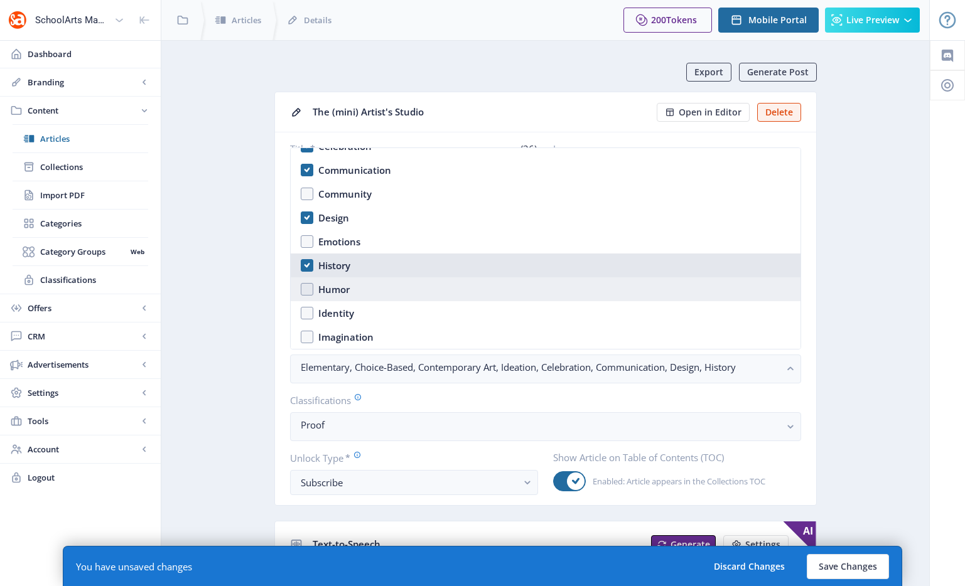
scroll to position [654, 0]
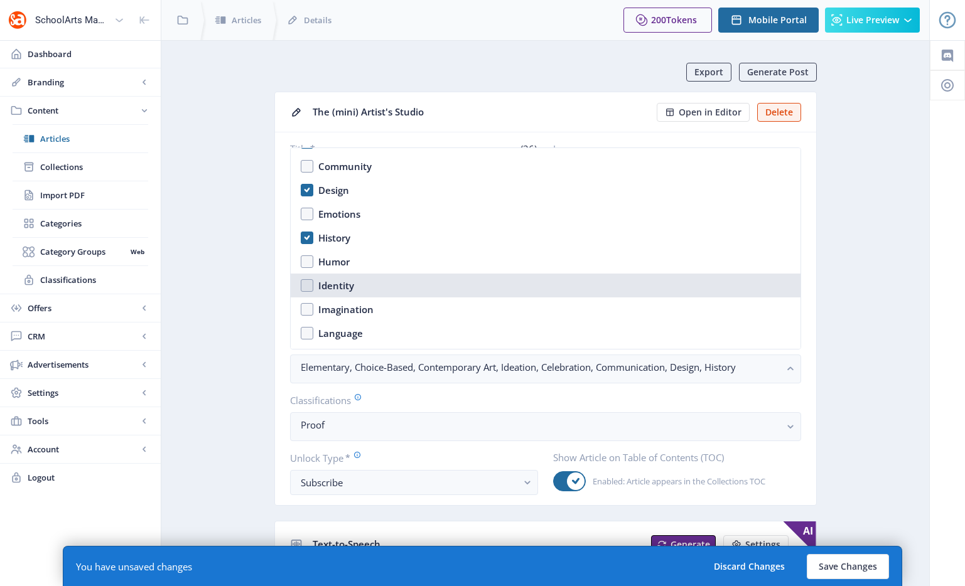
click at [368, 280] on nb-option "Identity" at bounding box center [546, 286] width 510 height 24
checkbox input "true"
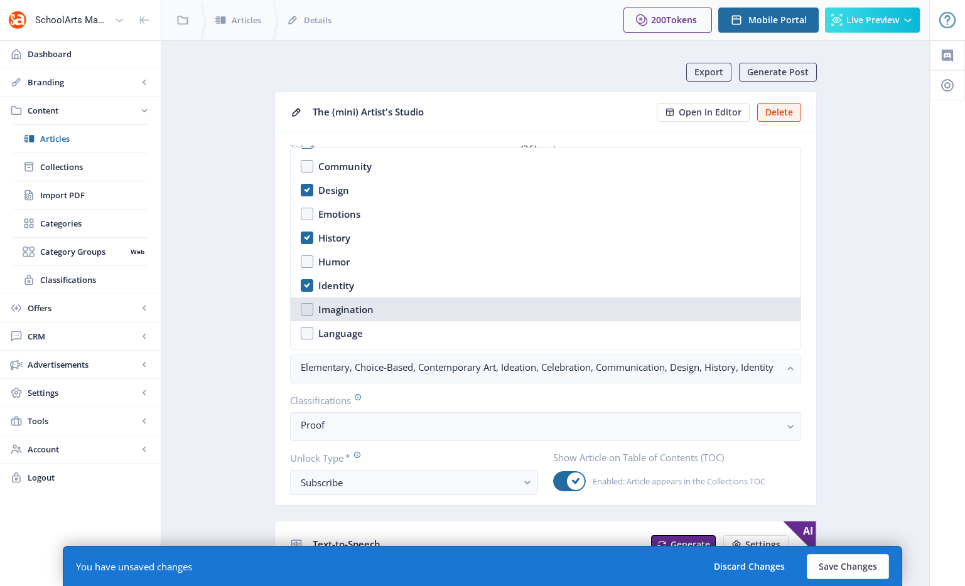
click at [367, 297] on nb-option "Imagination" at bounding box center [546, 309] width 510 height 24
checkbox input "true"
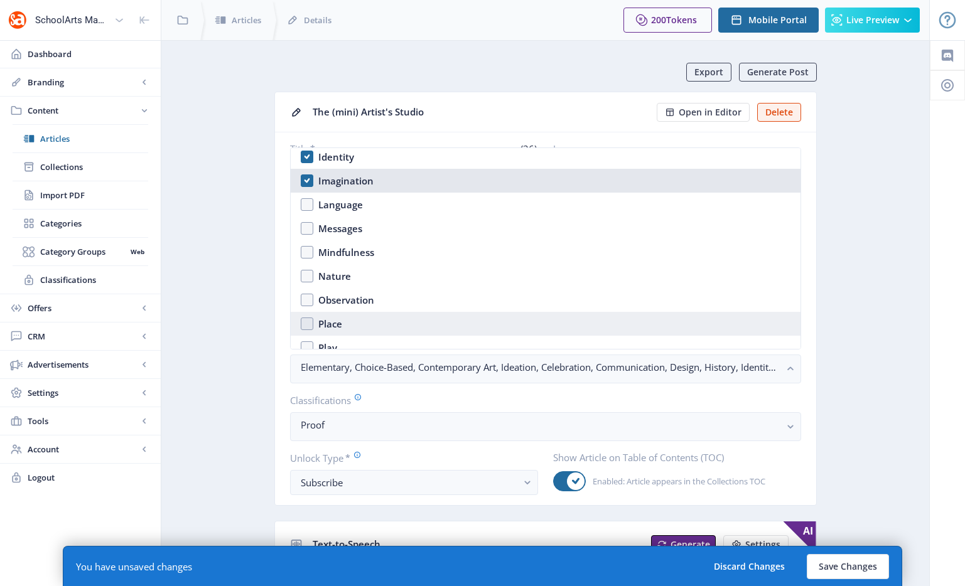
scroll to position [808, 0]
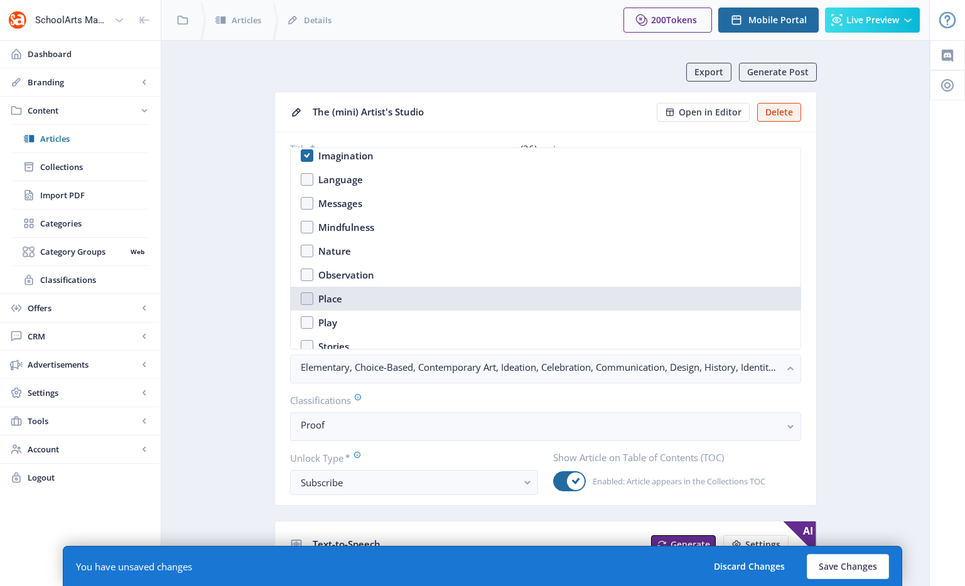
click at [337, 299] on div "Place" at bounding box center [330, 298] width 24 height 15
checkbox input "true"
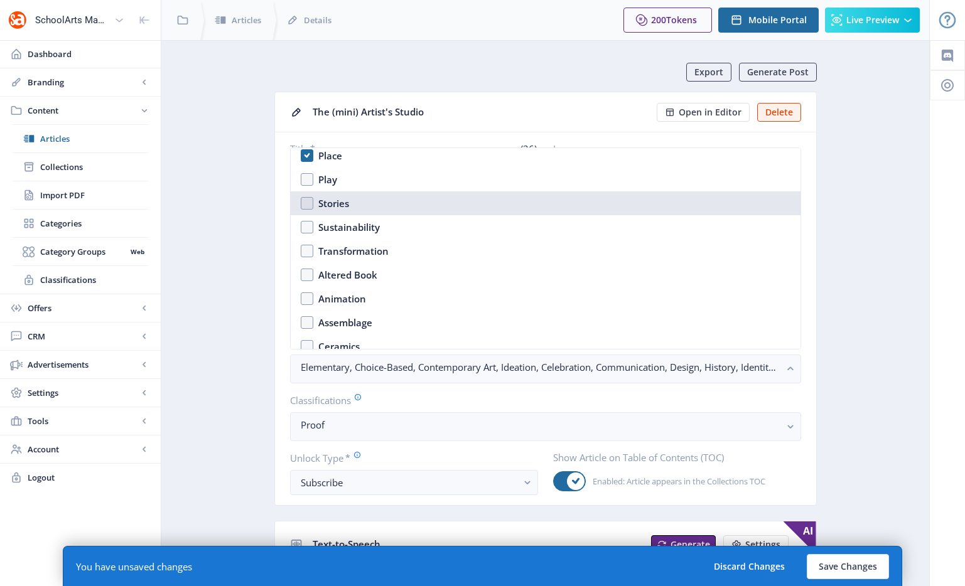
click at [330, 203] on div "Stories" at bounding box center [333, 203] width 31 height 15
checkbox input "true"
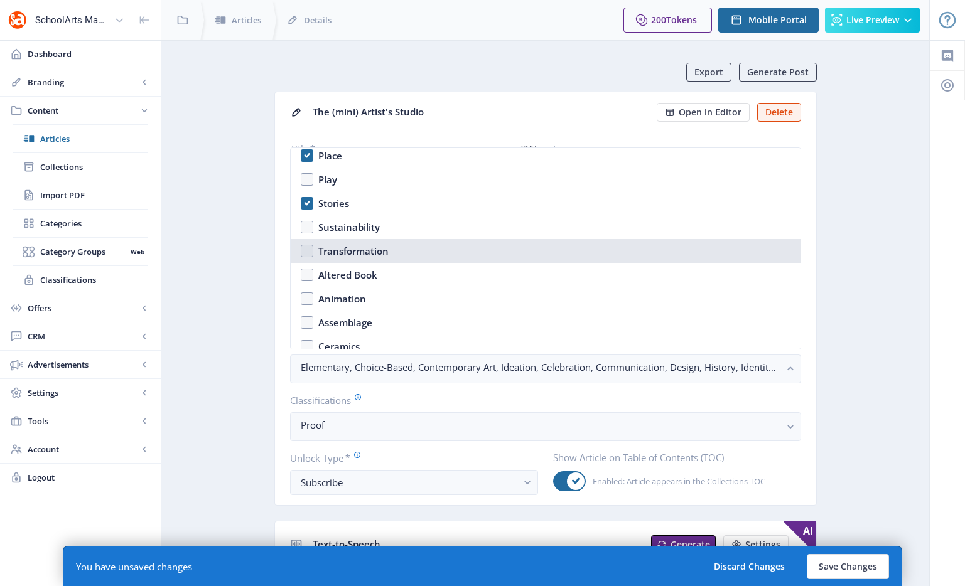
click at [391, 245] on nb-option "Transformation" at bounding box center [546, 251] width 510 height 24
checkbox input "true"
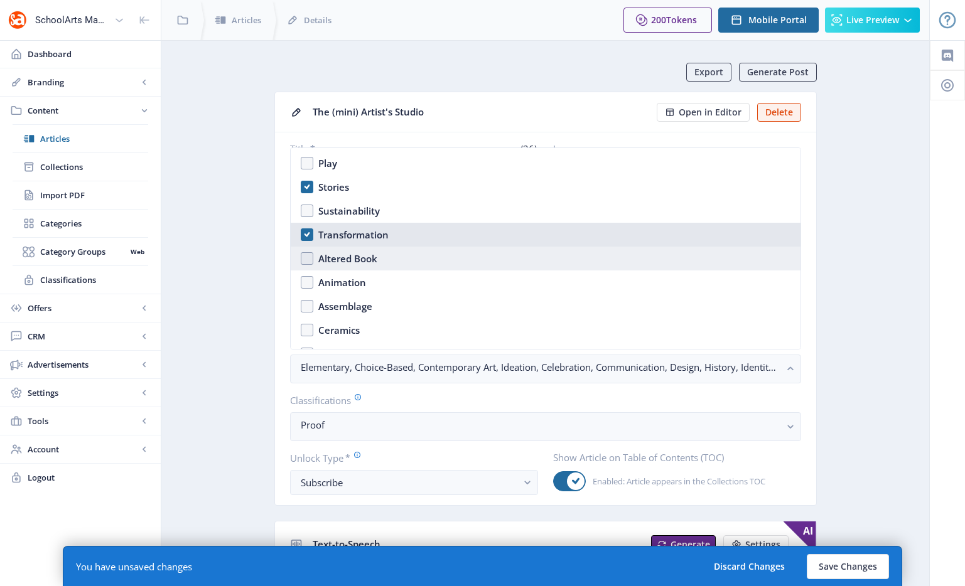
scroll to position [1014, 0]
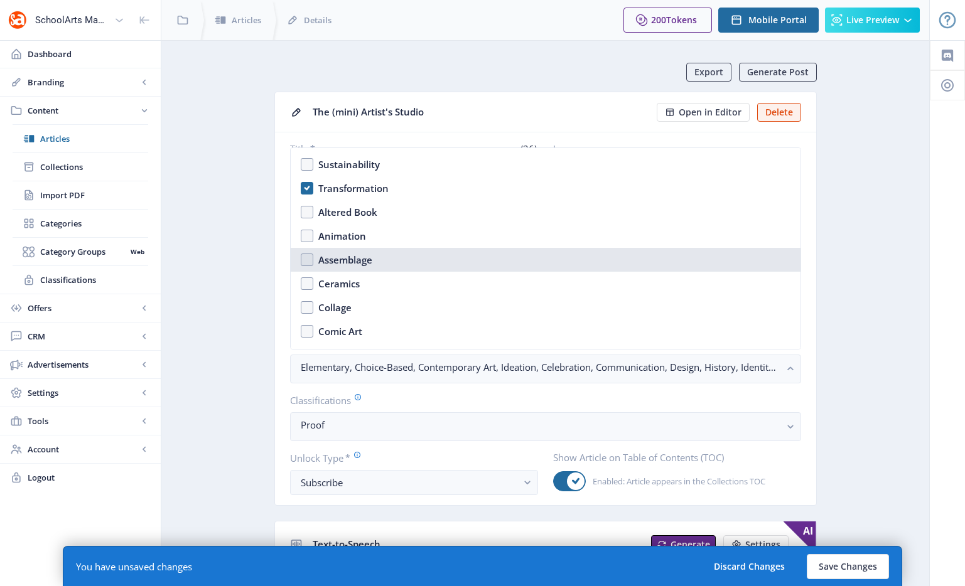
click at [357, 257] on div "Assemblage" at bounding box center [345, 259] width 54 height 15
checkbox input "true"
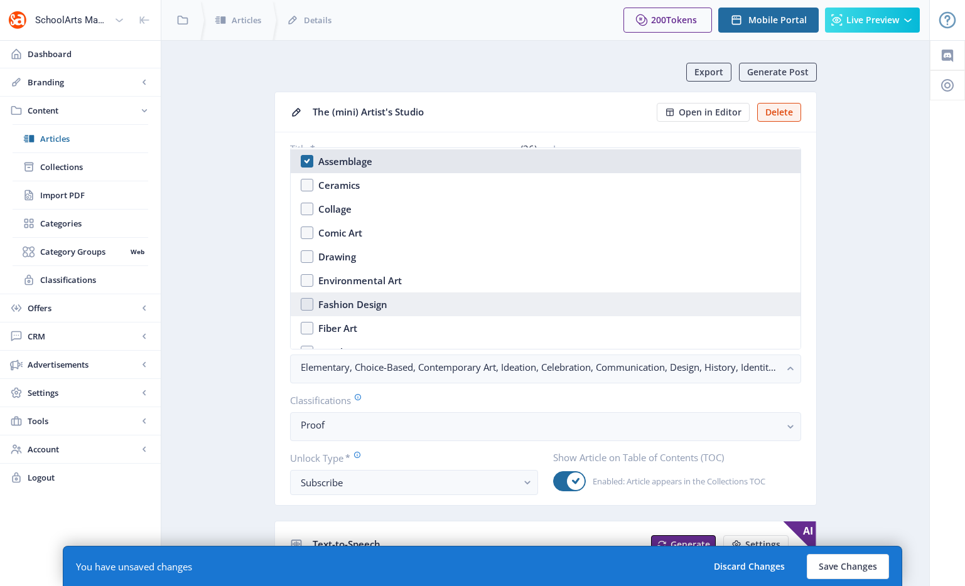
scroll to position [1236, 0]
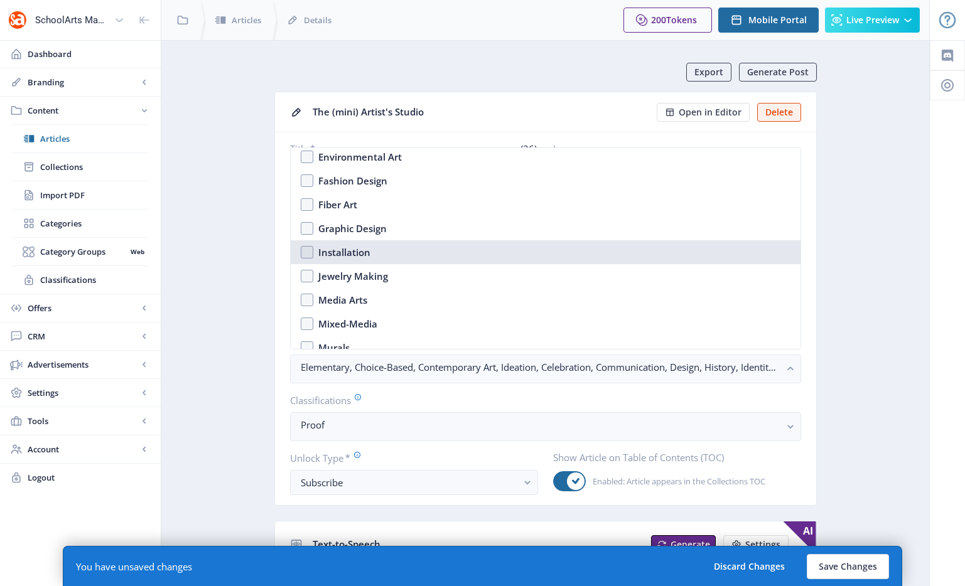
click at [387, 254] on nb-option "Installation" at bounding box center [546, 252] width 510 height 24
checkbox input "true"
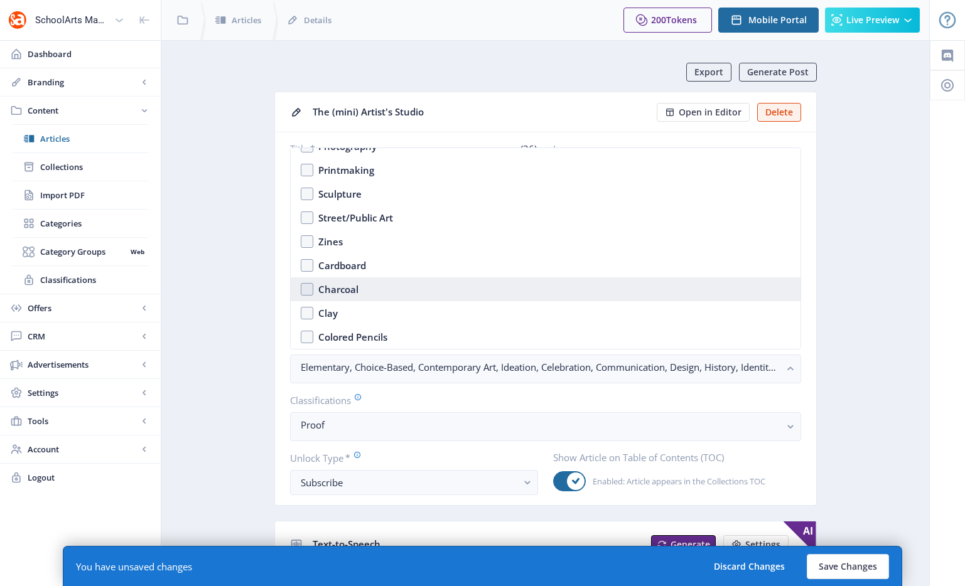
scroll to position [1517, 0]
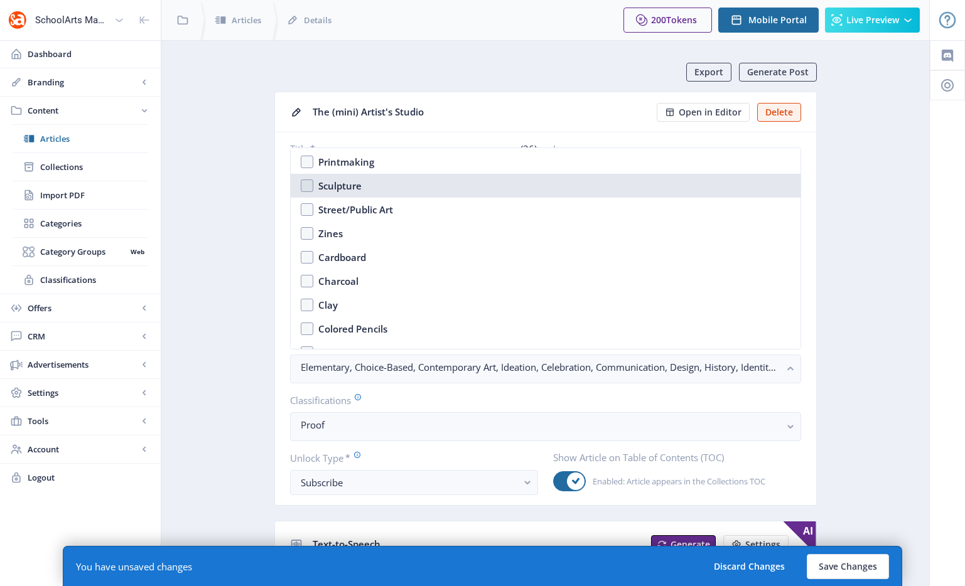
click at [346, 186] on div "Sculpture" at bounding box center [339, 185] width 43 height 15
checkbox input "true"
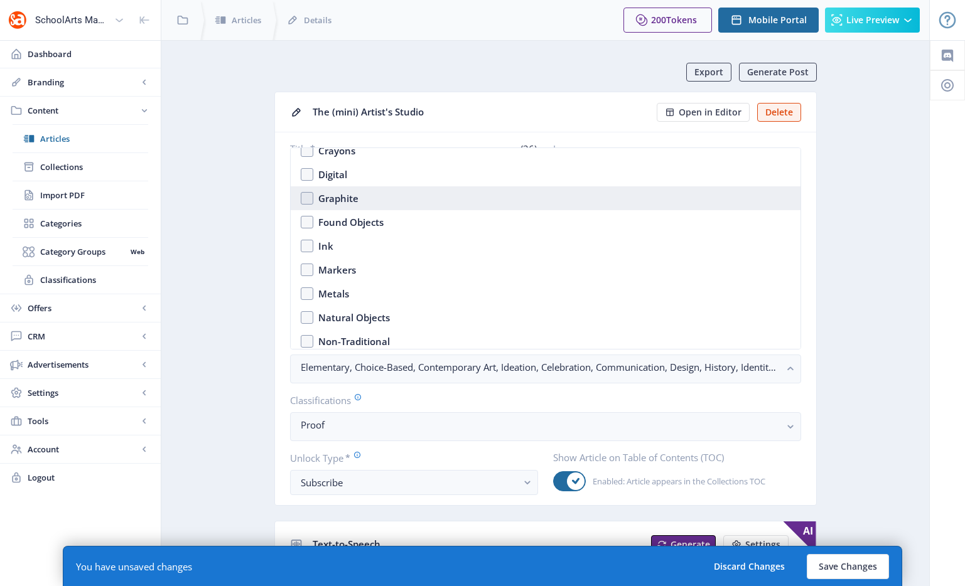
scroll to position [1646, 0]
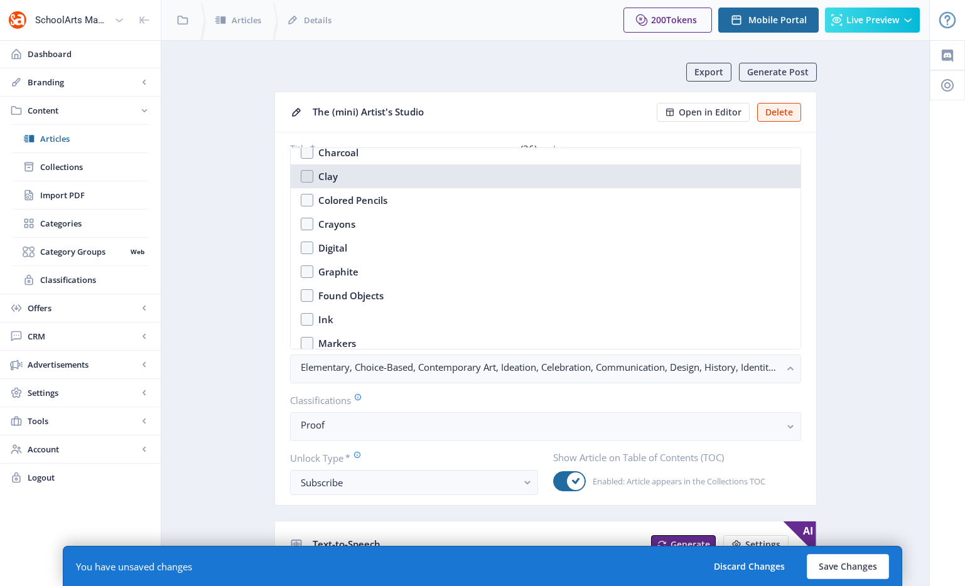
click at [337, 181] on nb-option "Clay" at bounding box center [546, 176] width 510 height 24
checkbox input "true"
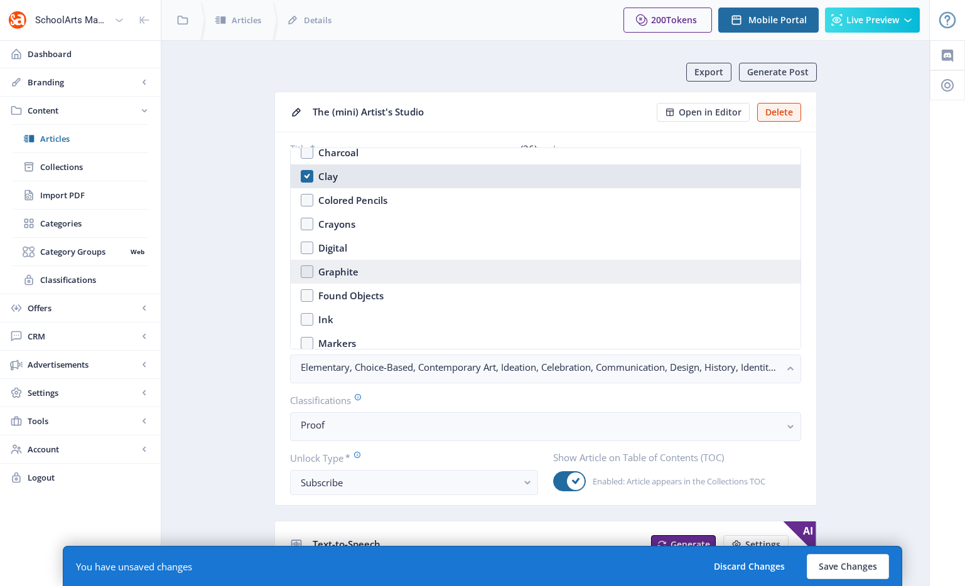
scroll to position [1726, 0]
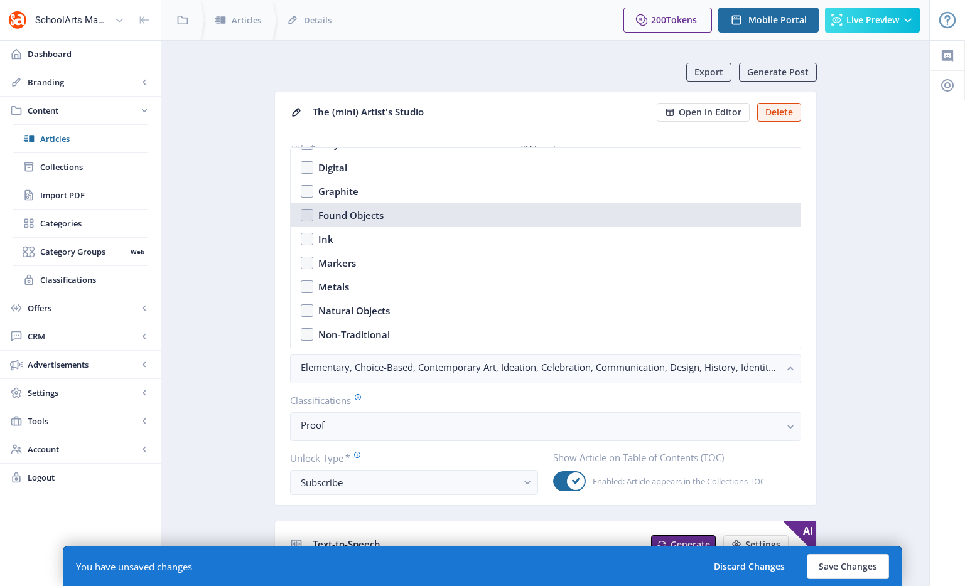
click at [341, 213] on div "Found Objects" at bounding box center [350, 215] width 65 height 15
checkbox input "true"
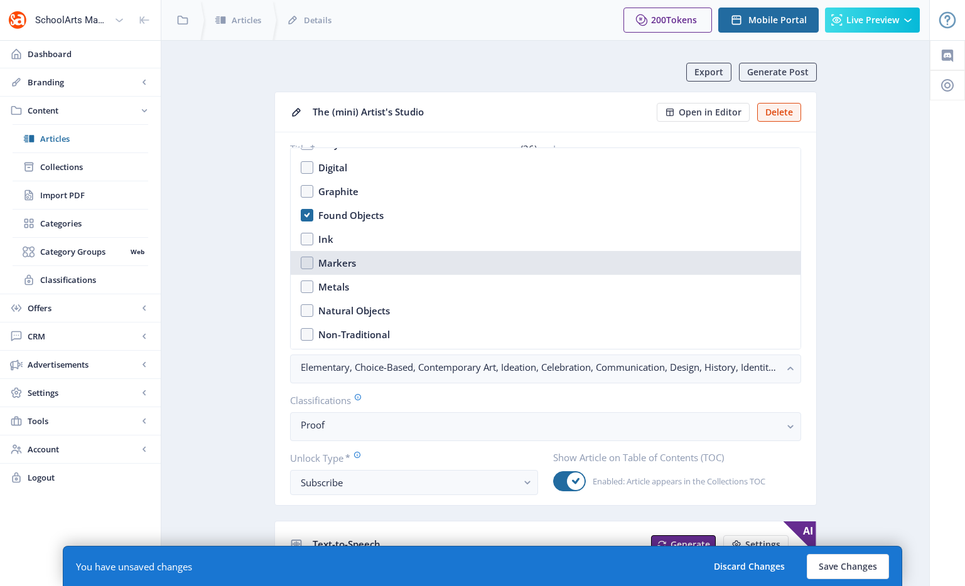
click at [371, 265] on nb-option "Markers" at bounding box center [546, 263] width 510 height 24
checkbox input "true"
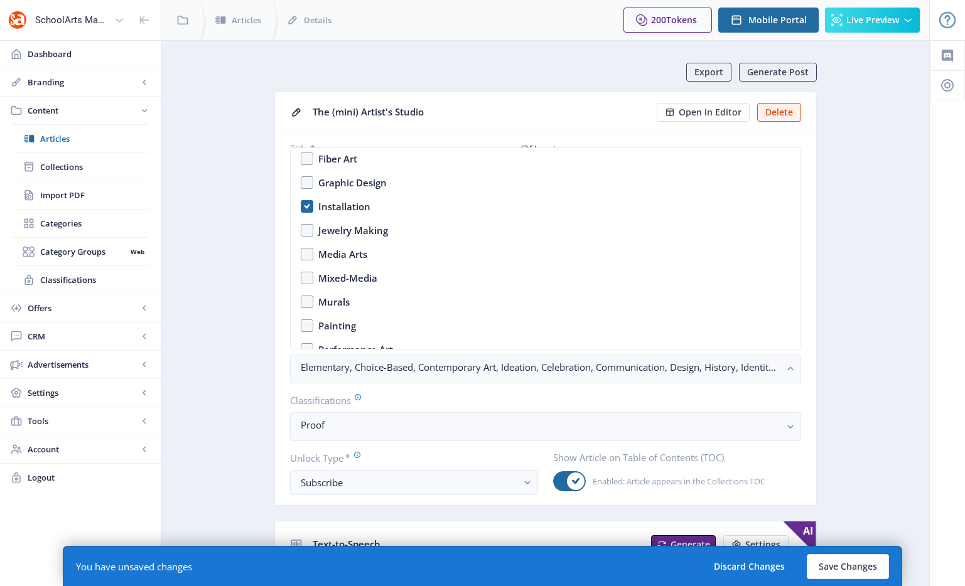
scroll to position [1266, 0]
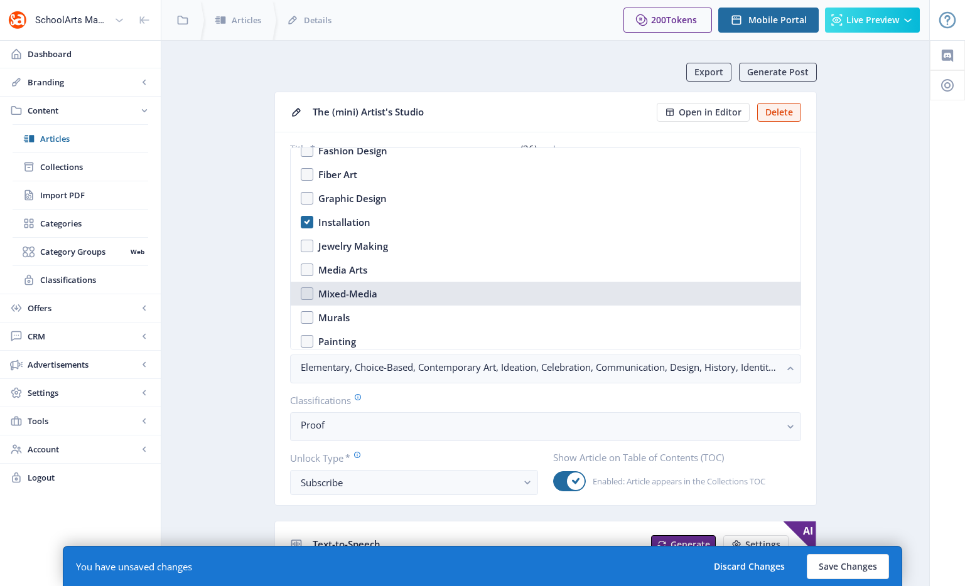
click at [356, 290] on div "Mixed-Media" at bounding box center [347, 293] width 59 height 15
checkbox input "true"
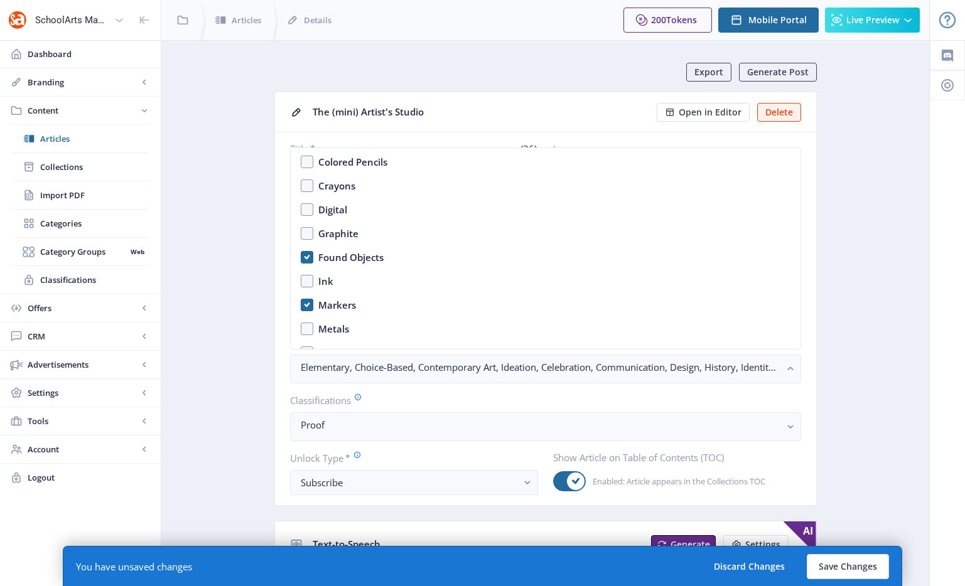
scroll to position [1831, 0]
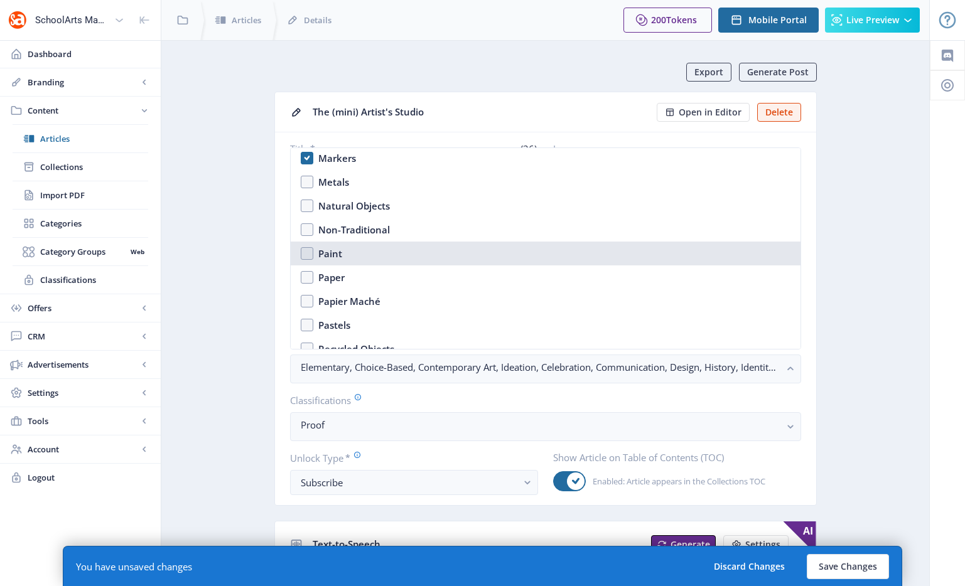
click at [331, 259] on div "Paint" at bounding box center [330, 253] width 24 height 15
checkbox input "true"
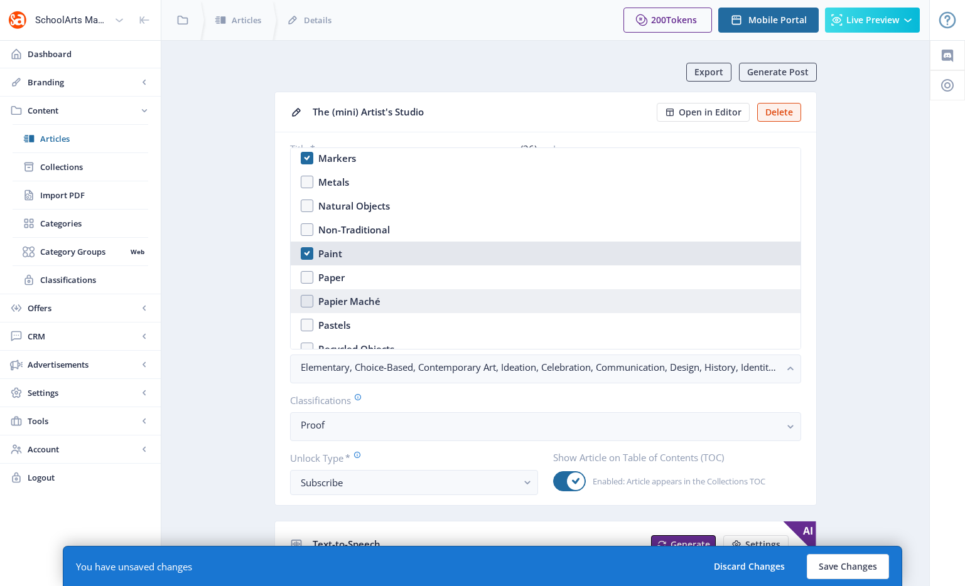
scroll to position [1962, 0]
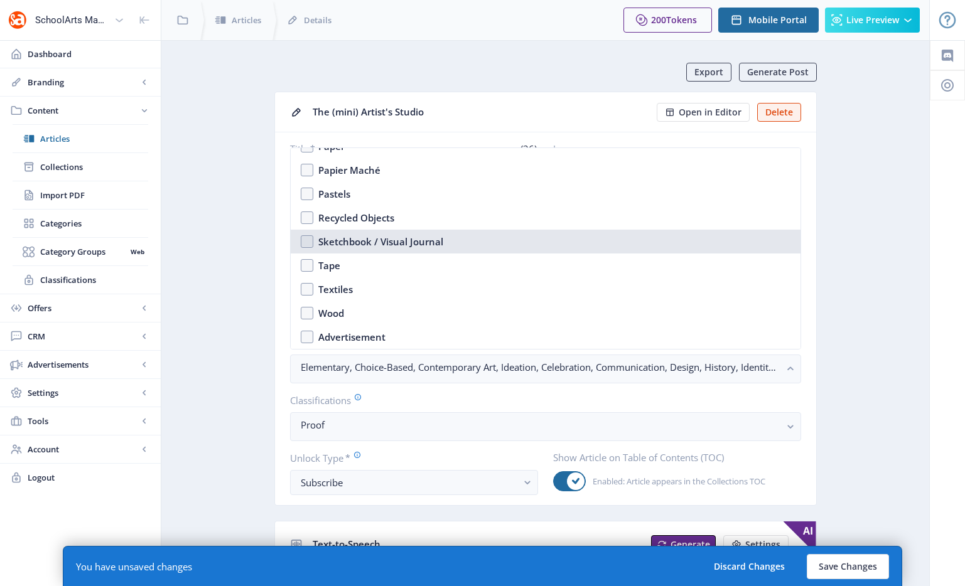
click at [400, 247] on div "Sketchbook / Visual Journal" at bounding box center [380, 241] width 125 height 15
checkbox input "true"
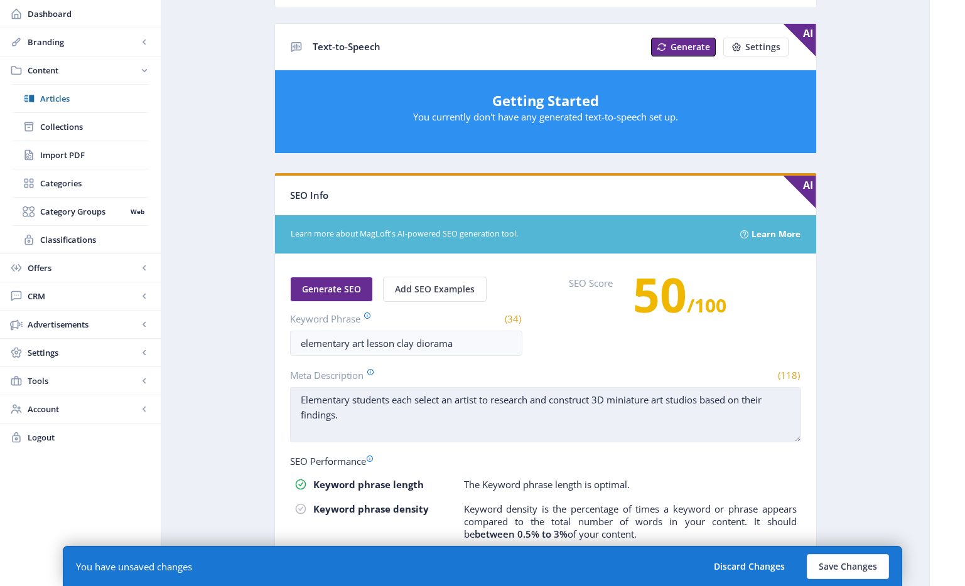
scroll to position [587, 0]
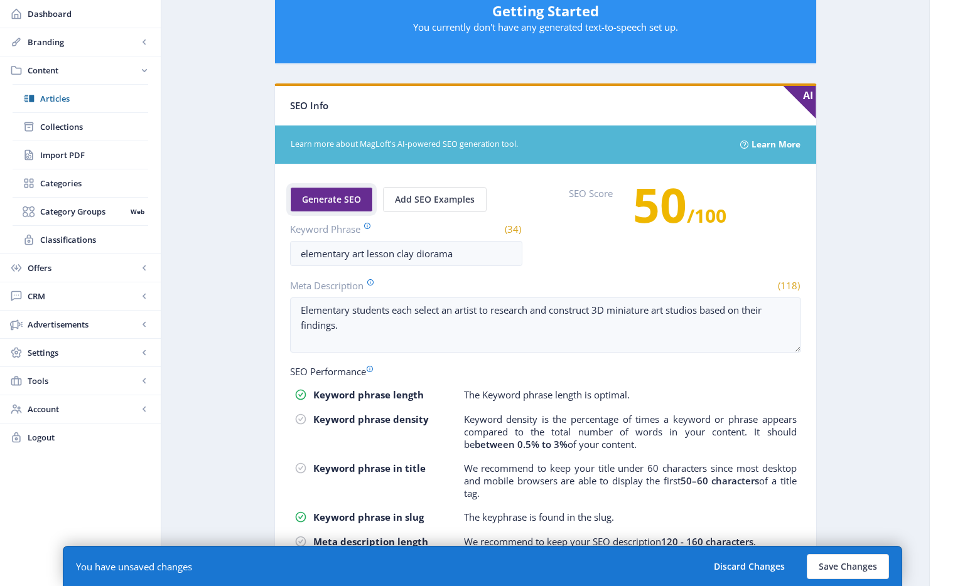
click at [341, 192] on button "Generate SEO" at bounding box center [331, 199] width 83 height 25
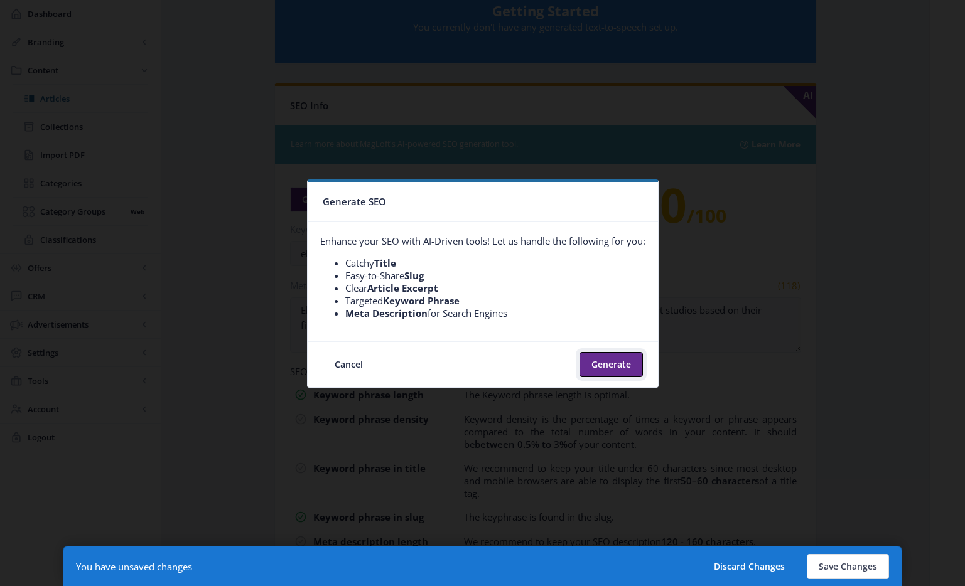
click at [621, 357] on button "Generate" at bounding box center [610, 364] width 63 height 25
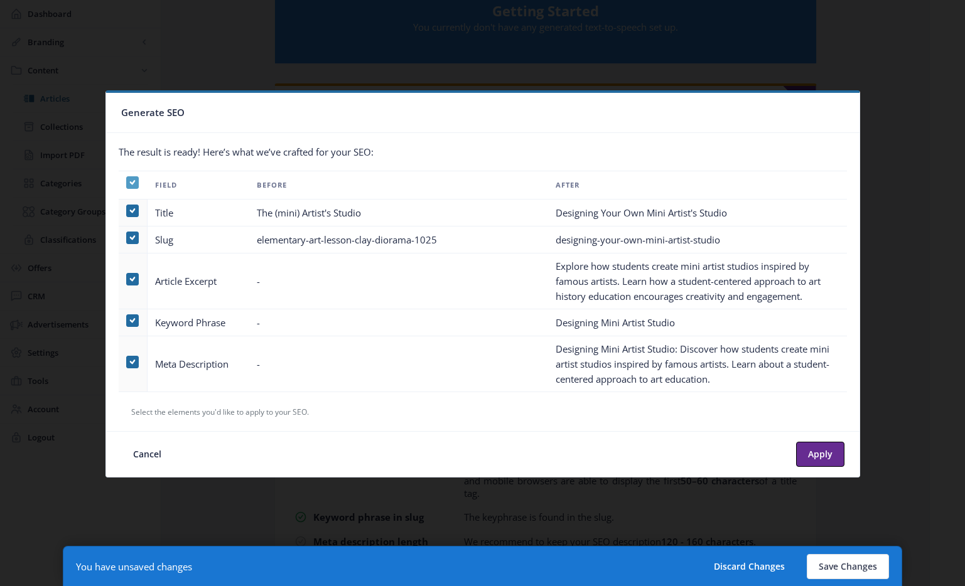
click at [128, 183] on span at bounding box center [132, 182] width 13 height 13
click at [127, 183] on input "checkbox" at bounding box center [126, 182] width 1 height 1
checkbox input "false"
click at [127, 363] on span at bounding box center [132, 362] width 13 height 13
click at [127, 362] on input "checkbox" at bounding box center [126, 362] width 1 height 1
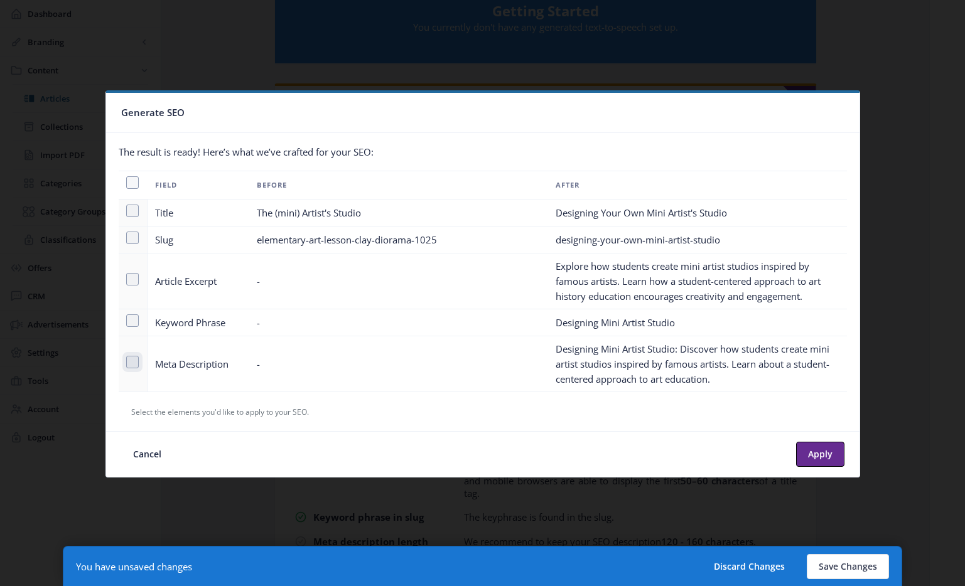
checkbox input "true"
click at [827, 456] on button "Apply" at bounding box center [820, 454] width 48 height 25
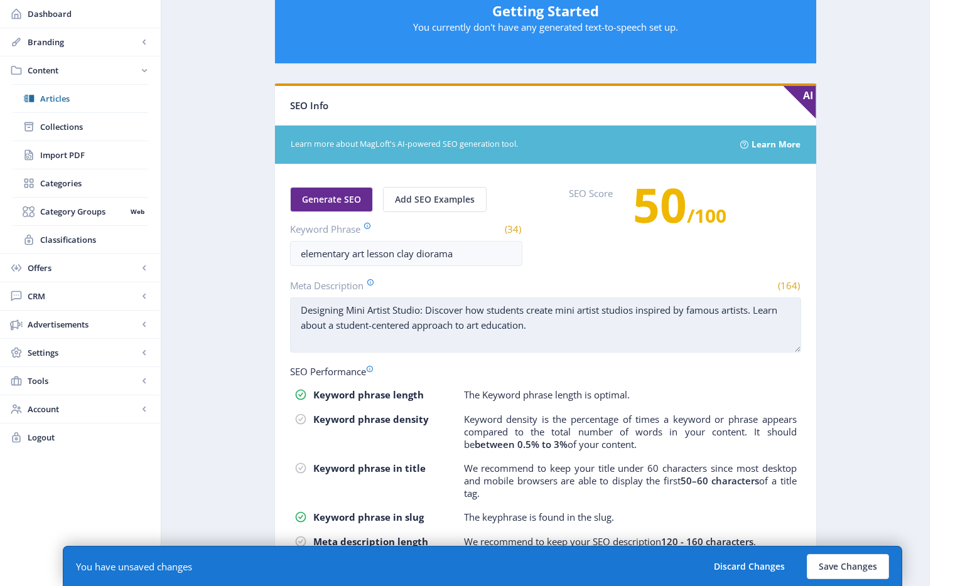
click at [427, 327] on textarea "Designing Mini Artist Studio: Discover how students create mini artist studios …" at bounding box center [545, 324] width 511 height 55
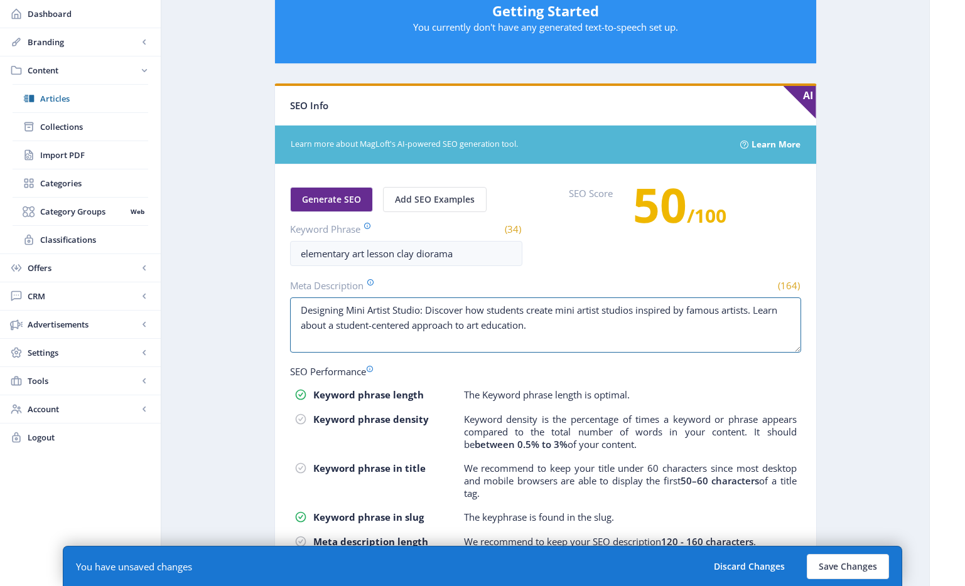
drag, startPoint x: 426, startPoint y: 312, endPoint x: 296, endPoint y: 295, distance: 131.6
click at [296, 295] on app-form-field "Meta Description (164) Designing Mini Artist Studio: Discover how students crea…" at bounding box center [545, 317] width 511 height 77
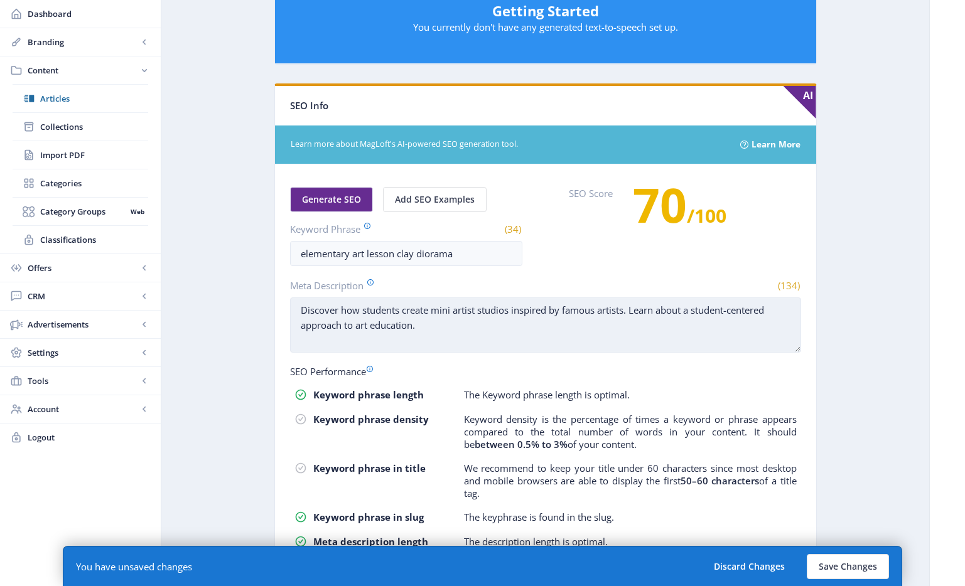
click at [506, 332] on textarea "Discover how students create mini artist studios inspired by famous artists. Le…" at bounding box center [545, 324] width 511 height 55
click at [506, 335] on textarea "Discover how students create mini artist studios inspired by famous artists. Le…" at bounding box center [545, 324] width 511 height 55
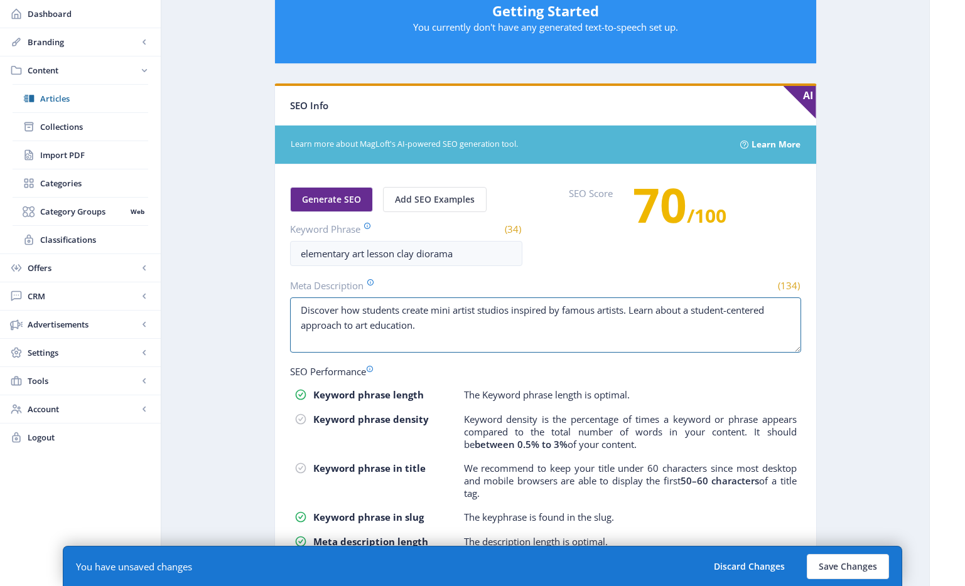
type textarea "Discover how students create mini artist studios inspired by famous artists. Le…"
click at [861, 394] on app-content-article "Export Generate Post The (mini) Artist's Studio Open in Editor Delete Title * (…" at bounding box center [545, 56] width 724 height 1162
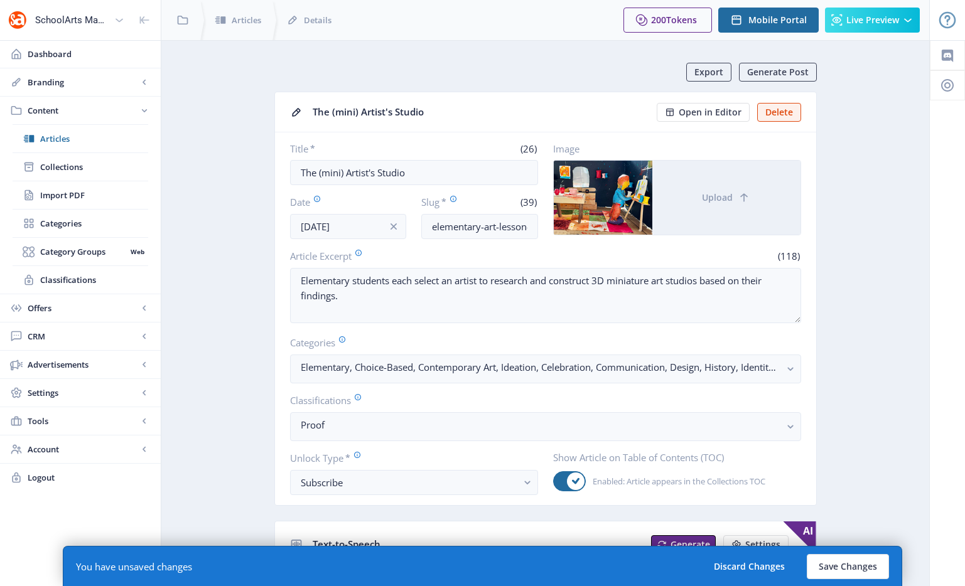
scroll to position [523, 0]
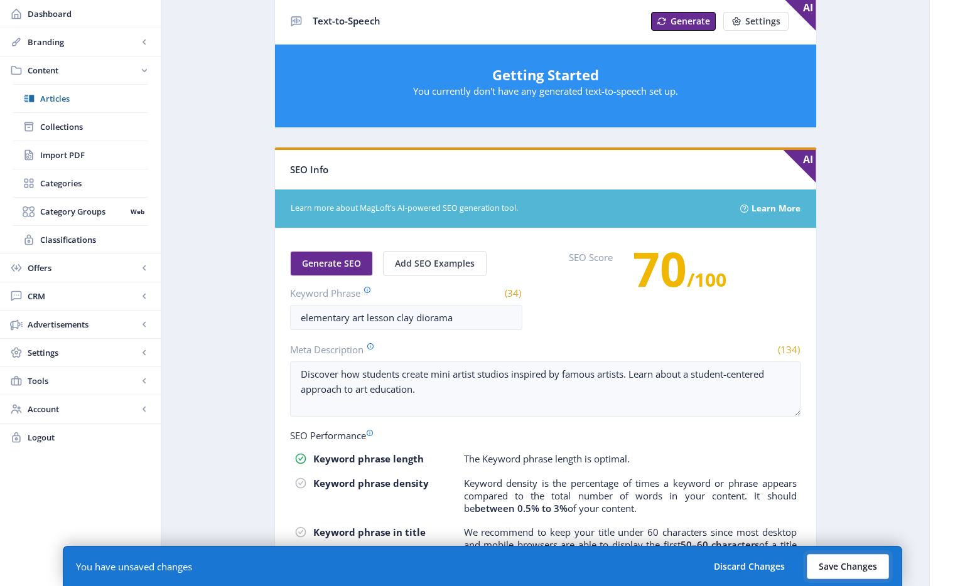
click at [850, 570] on button "Save Changes" at bounding box center [847, 566] width 82 height 25
click at [73, 129] on span "Collections" at bounding box center [94, 127] width 108 height 13
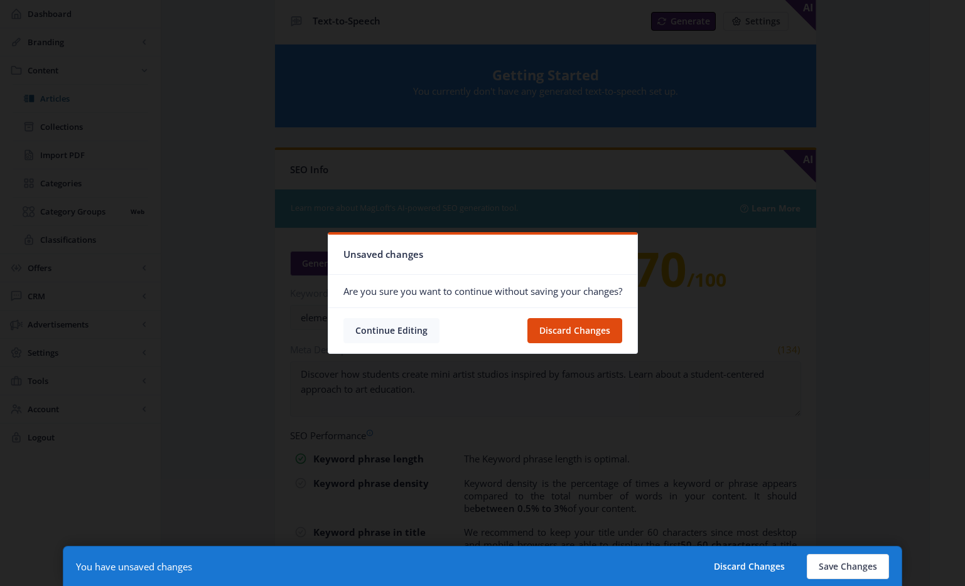
click at [395, 330] on button "Continue Editing" at bounding box center [391, 330] width 96 height 25
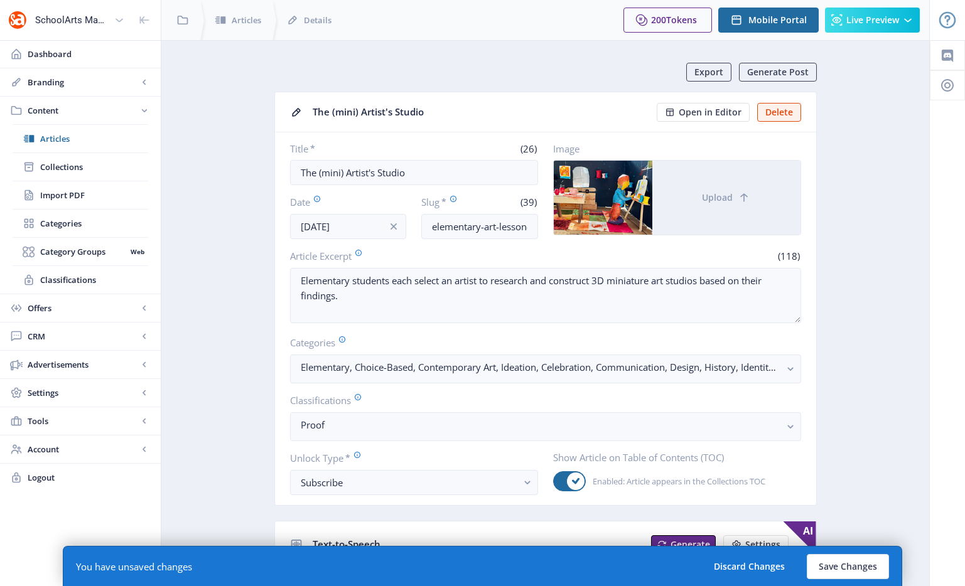
scroll to position [523, 0]
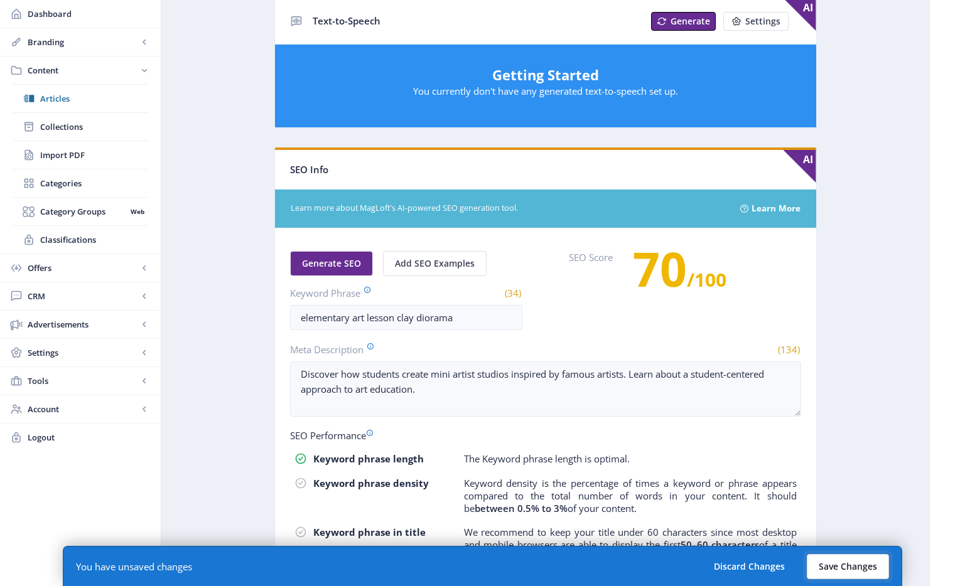
click at [843, 572] on button "Save Changes" at bounding box center [847, 566] width 82 height 25
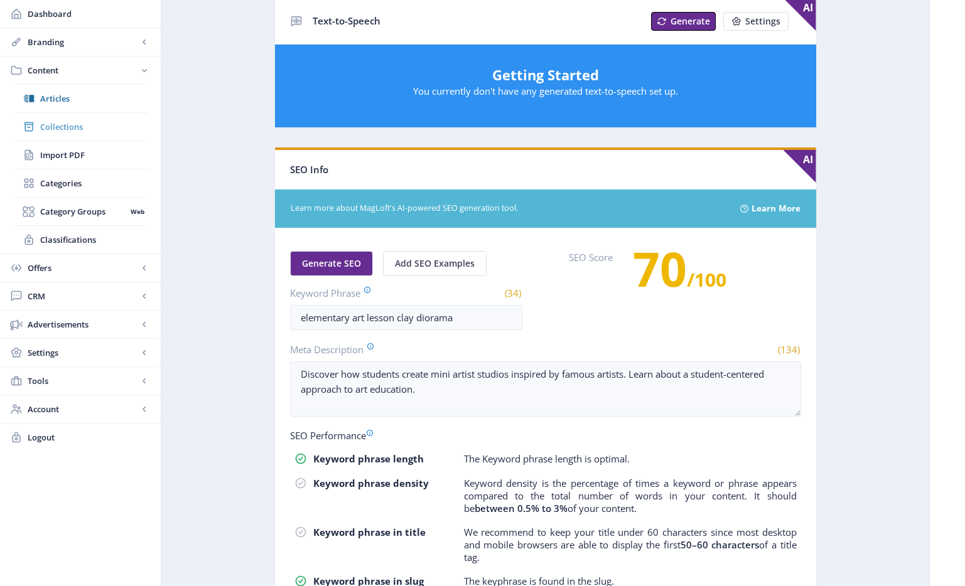
click at [70, 129] on span "Collections" at bounding box center [94, 127] width 108 height 13
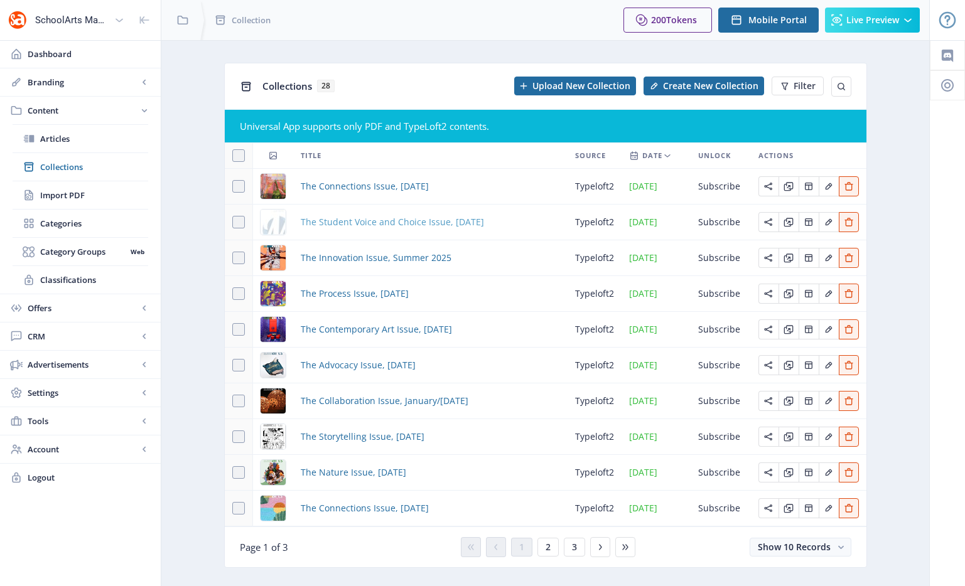
click at [409, 225] on span "The Student Voice and Choice Issue, [DATE]" at bounding box center [392, 222] width 183 height 15
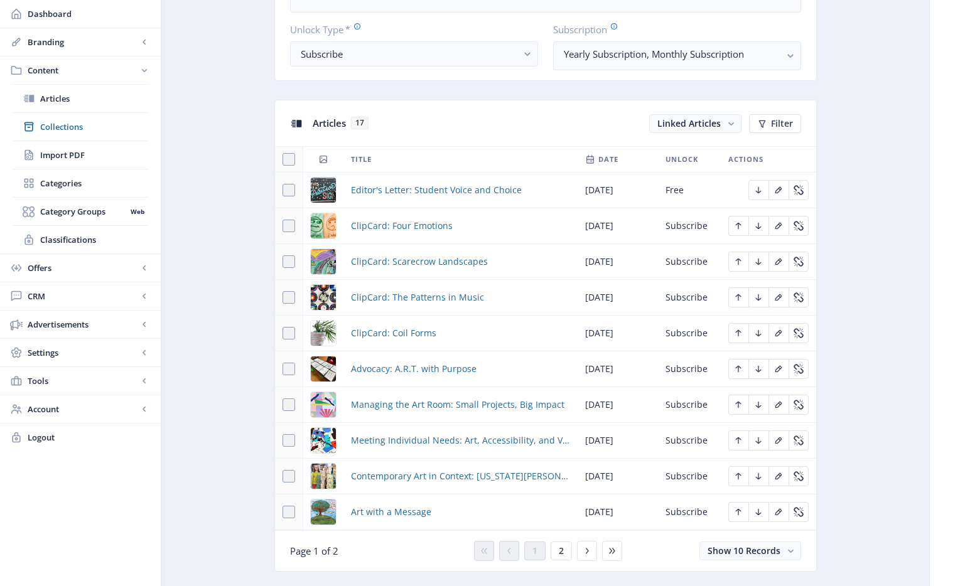
scroll to position [552, 0]
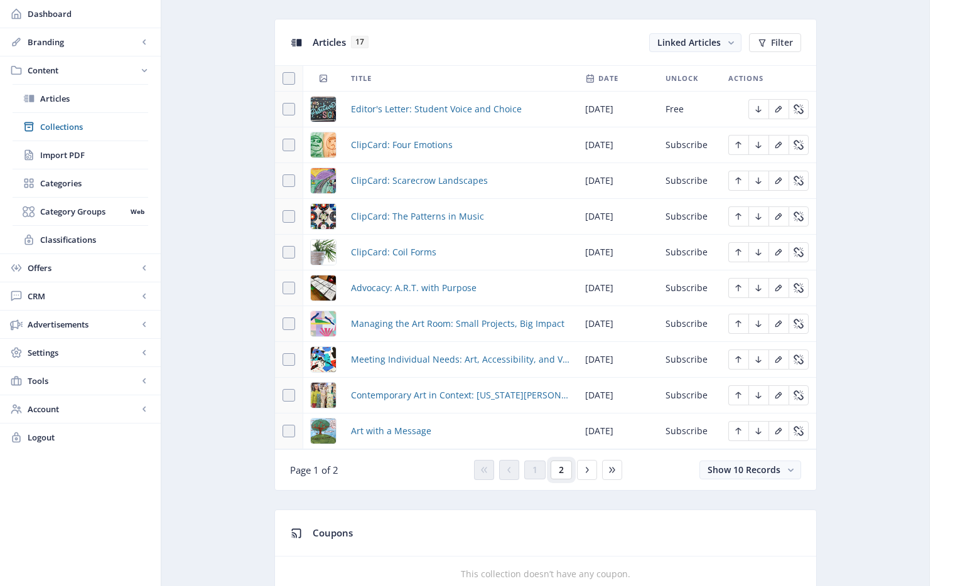
click at [564, 472] on button "2" at bounding box center [560, 470] width 21 height 19
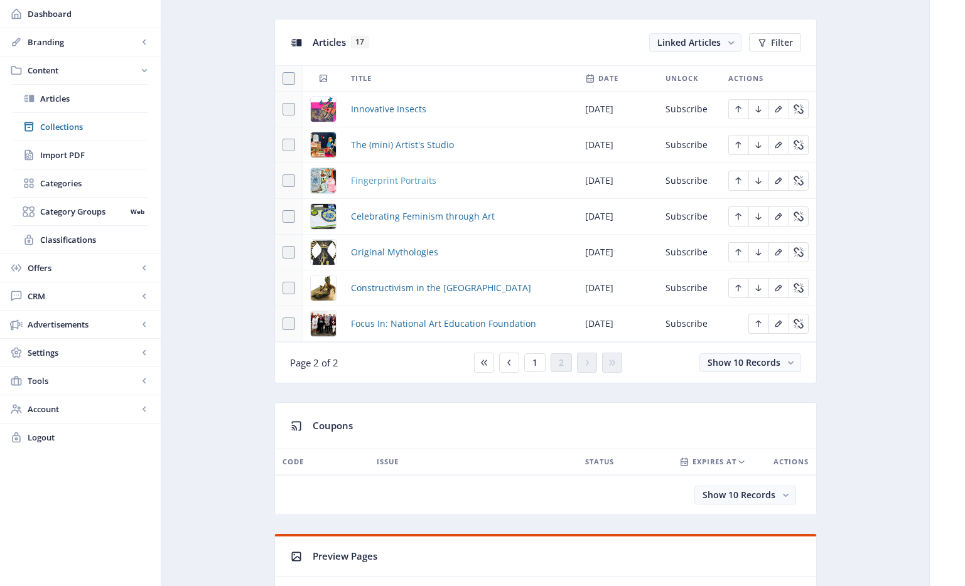
click at [409, 176] on span "Fingerprint Portraits" at bounding box center [393, 180] width 85 height 15
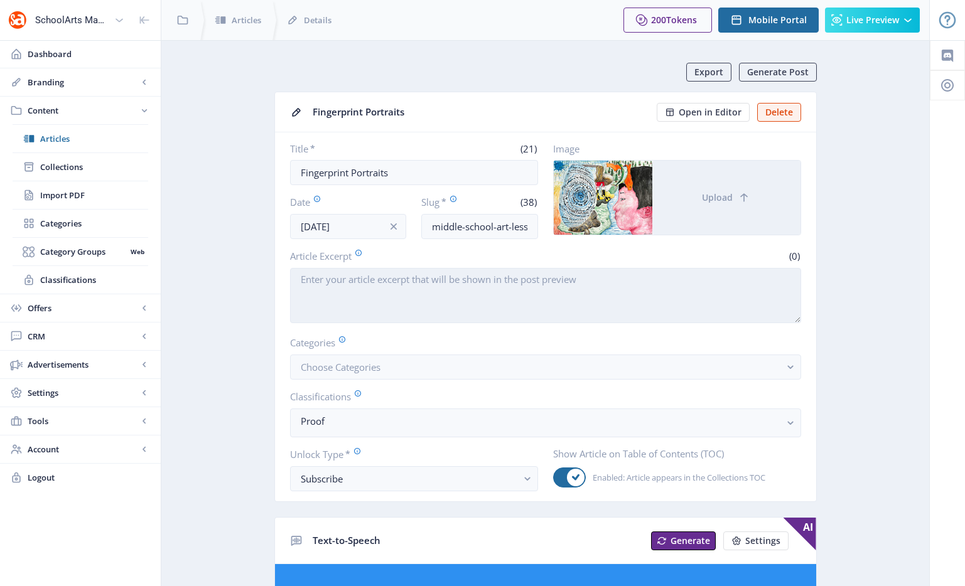
click at [387, 288] on textarea "Article Excerpt" at bounding box center [545, 295] width 511 height 55
paste textarea "Middle-school students use writing, drawing, and mapping to create conceptual s…"
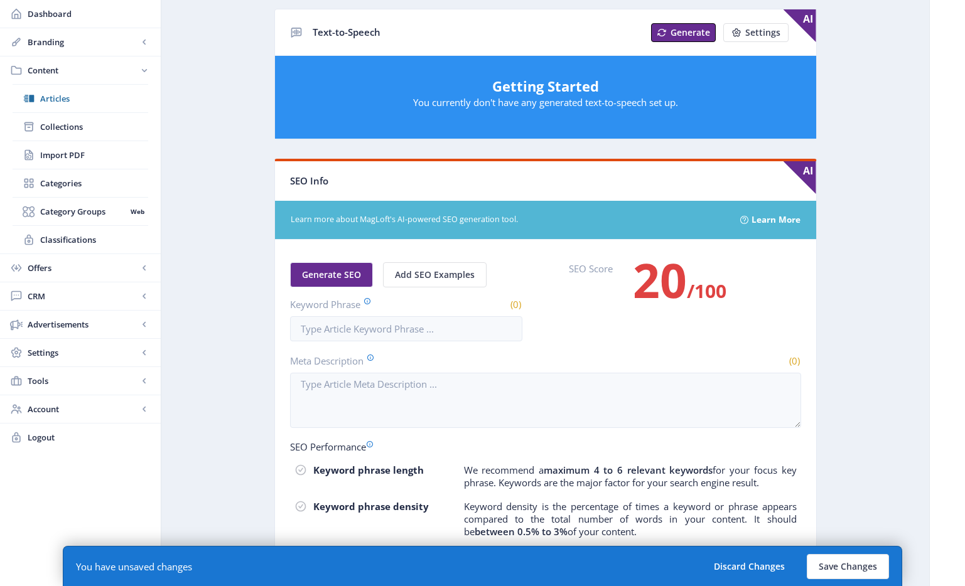
scroll to position [638, 0]
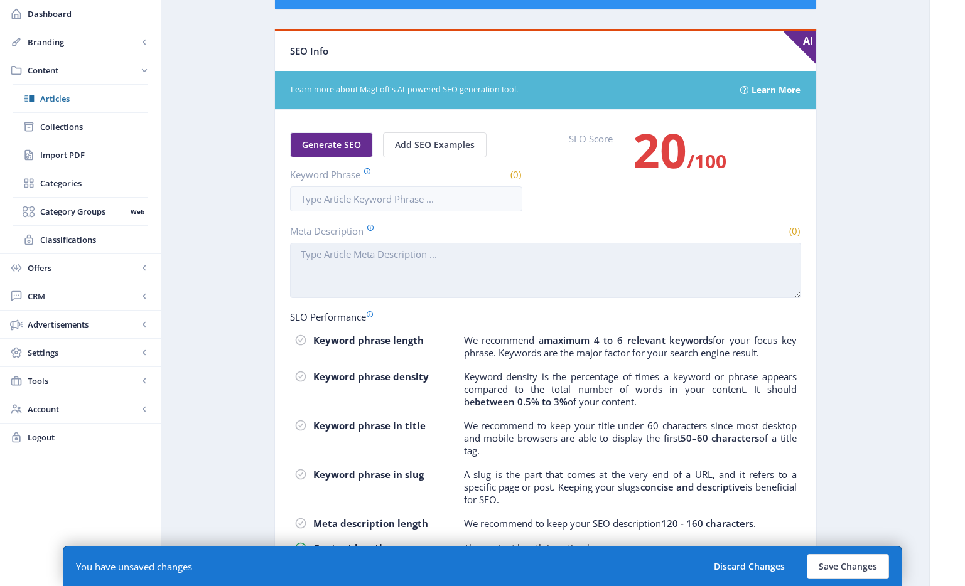
type textarea "Middle-school students use writing, drawing, and mapping to create conceptual s…"
click at [353, 274] on textarea "Meta Description" at bounding box center [545, 270] width 511 height 55
paste textarea "Middle-school students use writing, drawing, and mapping to create conceptual s…"
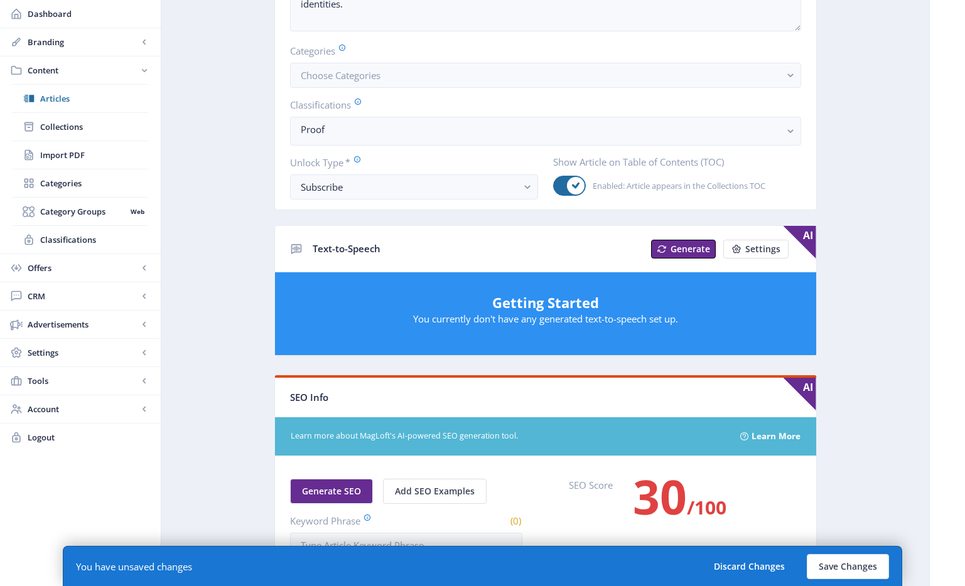
scroll to position [77, 0]
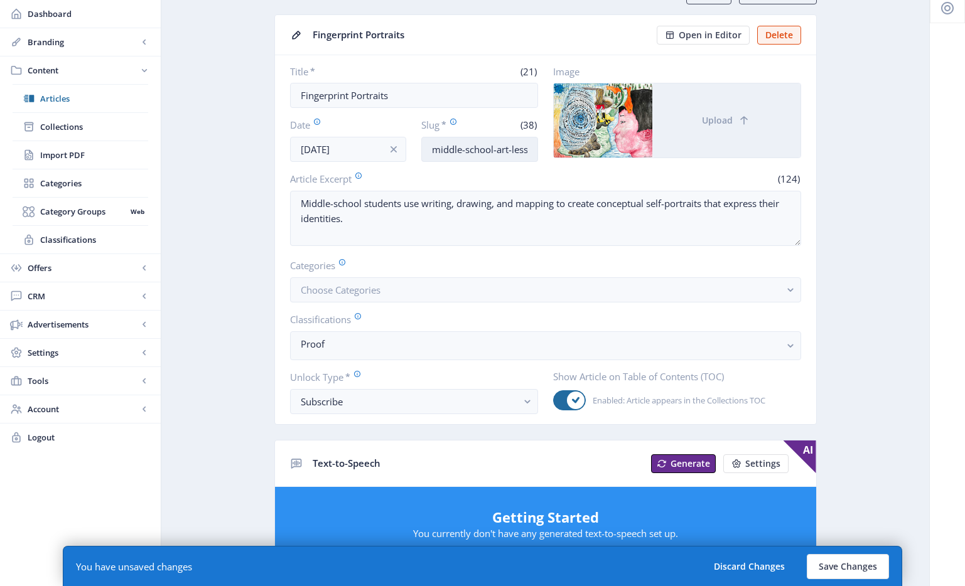
type textarea "Middle-school students use writing, drawing, and mapping to create conceptual s…"
click at [479, 150] on input "middle-school-art-lesson-portrait-1025" at bounding box center [479, 149] width 117 height 25
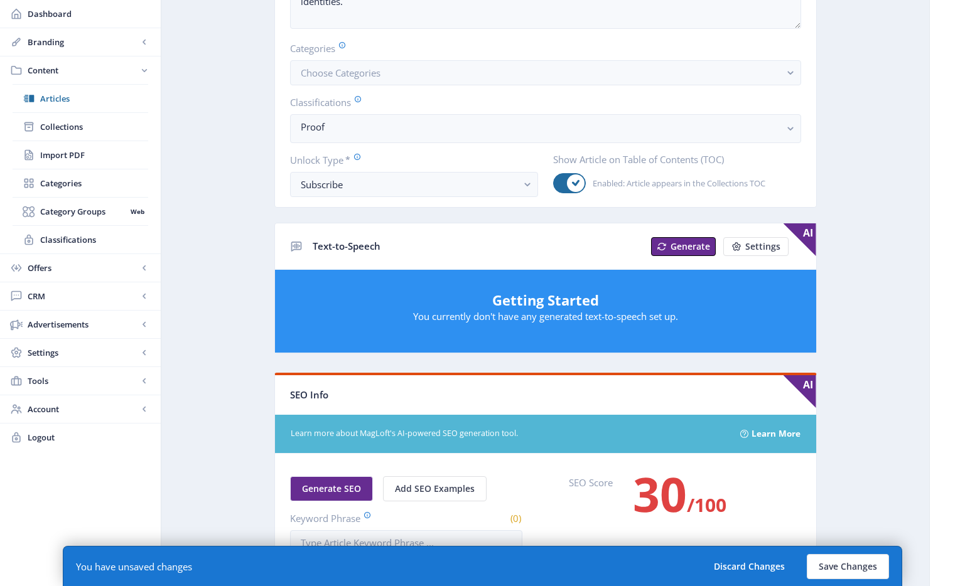
scroll to position [544, 0]
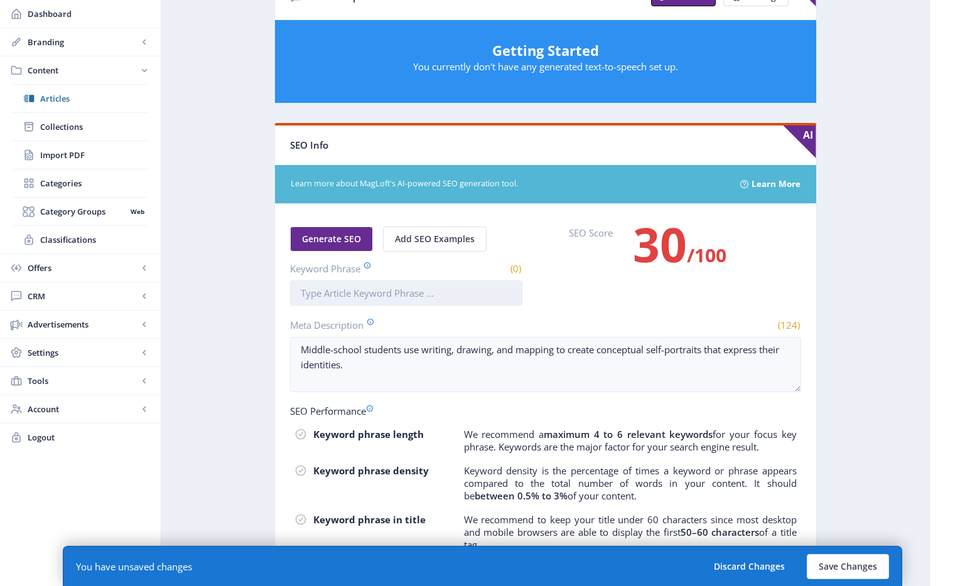
click at [360, 297] on input "Keyword Phrase" at bounding box center [406, 293] width 232 height 25
paste input "middle-school-art-lesson-portrait-1025"
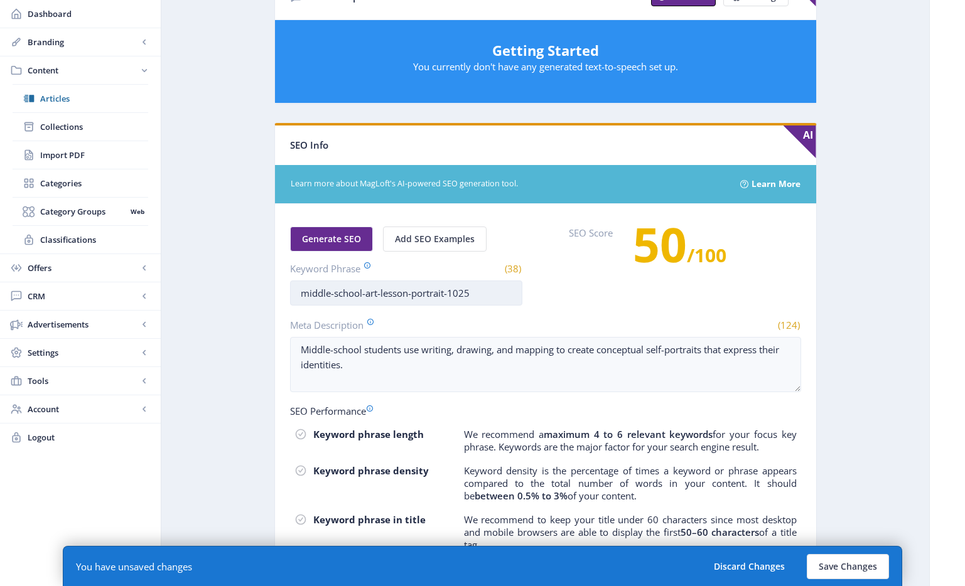
click at [333, 293] on input "middle-school-art-lesson-portrait-1025" at bounding box center [406, 293] width 232 height 25
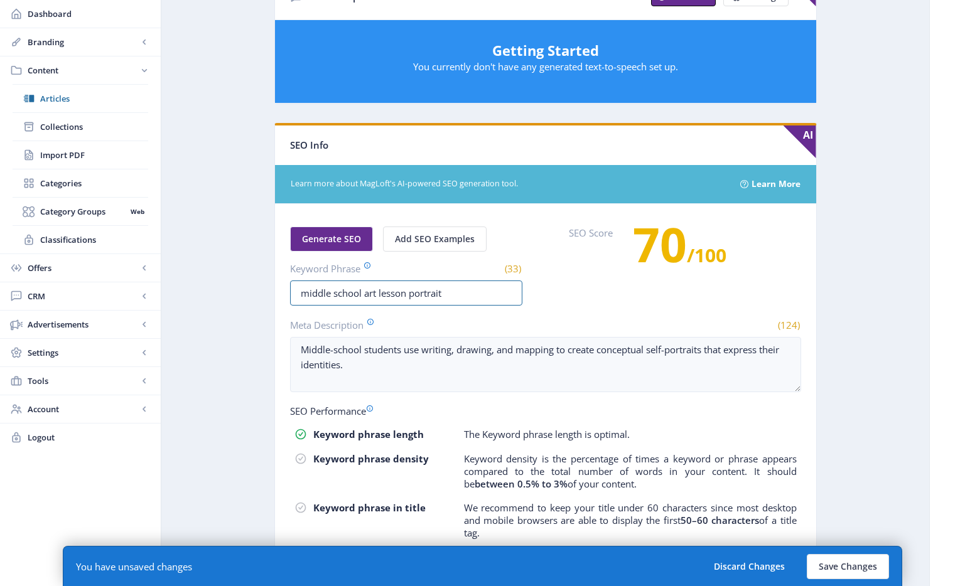
type input "middle school art lesson portrait"
click at [824, 389] on app-content-article "Export Generate Post Fingerprint Portraits Open in Editor Delete Title * (21) F…" at bounding box center [545, 98] width 724 height 1158
click at [859, 565] on button "Save Changes" at bounding box center [847, 566] width 82 height 25
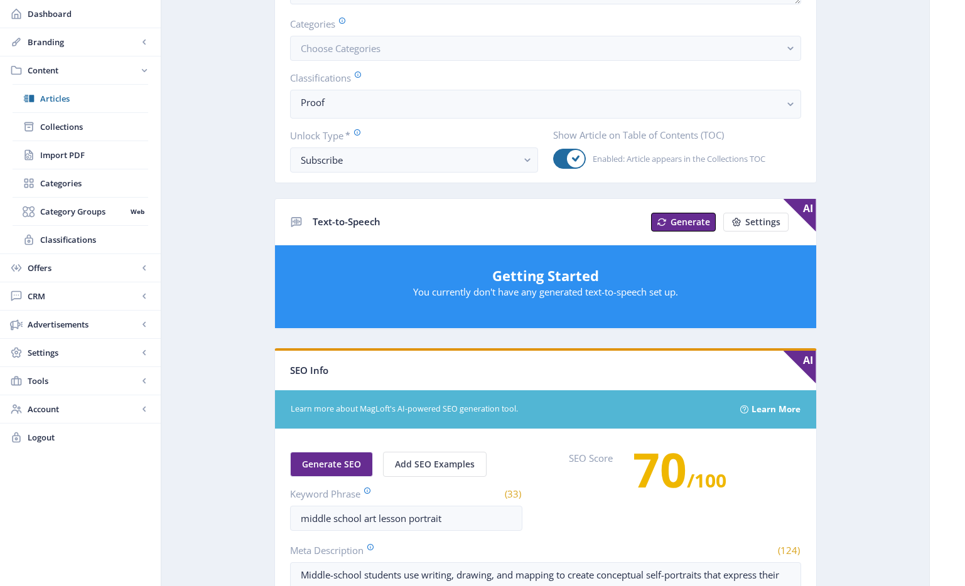
scroll to position [39, 0]
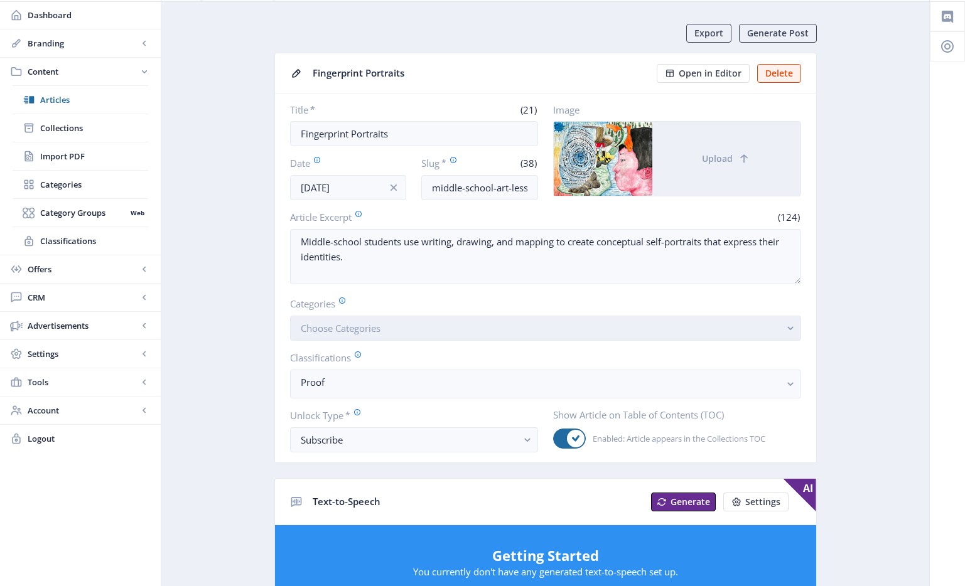
click at [382, 338] on button "Choose Categories" at bounding box center [545, 328] width 511 height 25
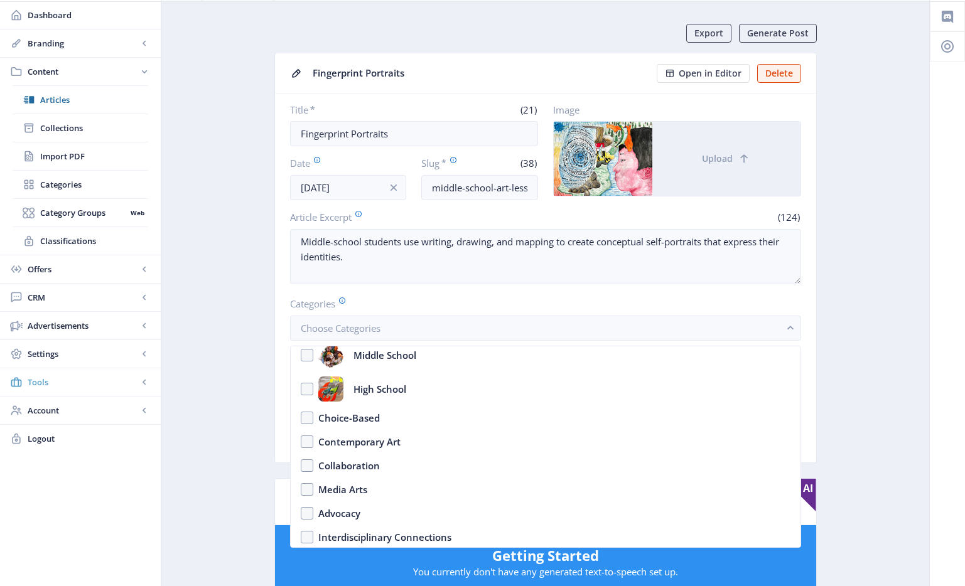
scroll to position [0, 0]
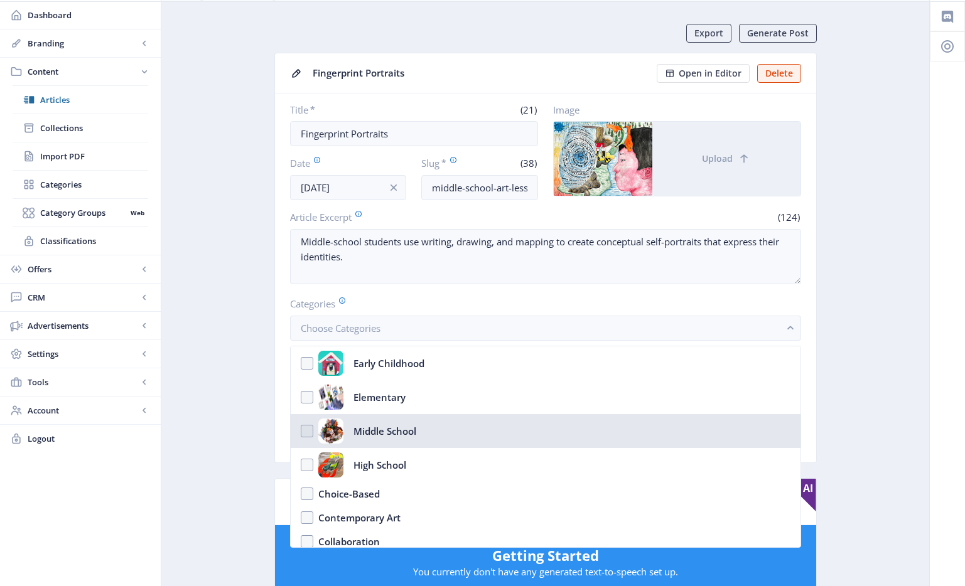
click at [378, 431] on div "Middle School" at bounding box center [384, 431] width 63 height 25
checkbox input "true"
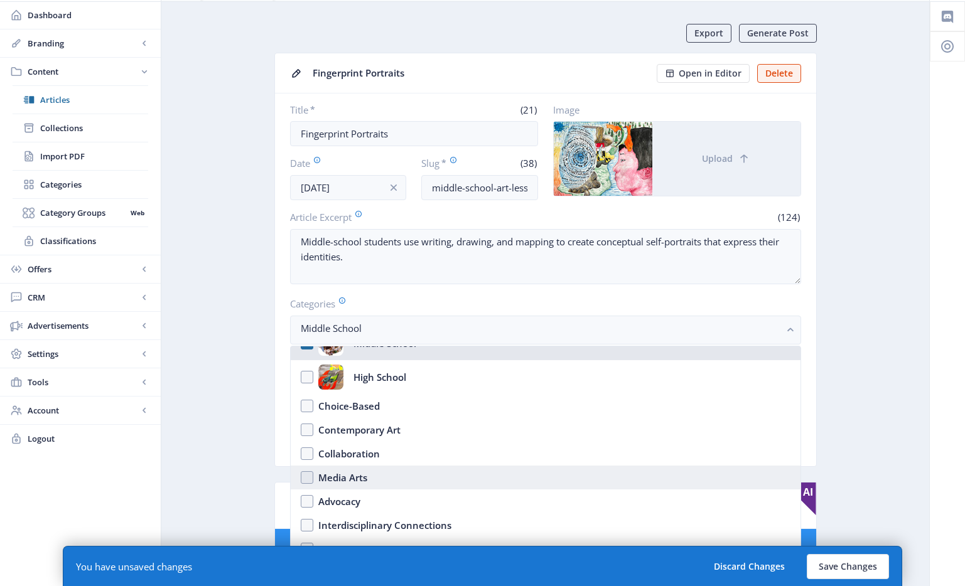
scroll to position [264, 0]
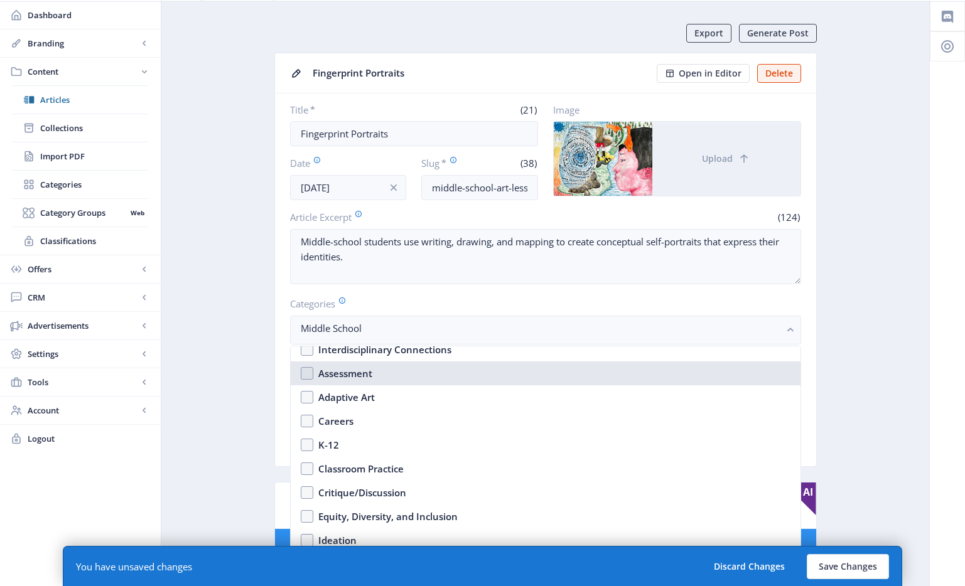
click at [354, 375] on div "Assessment" at bounding box center [345, 373] width 54 height 15
checkbox input "true"
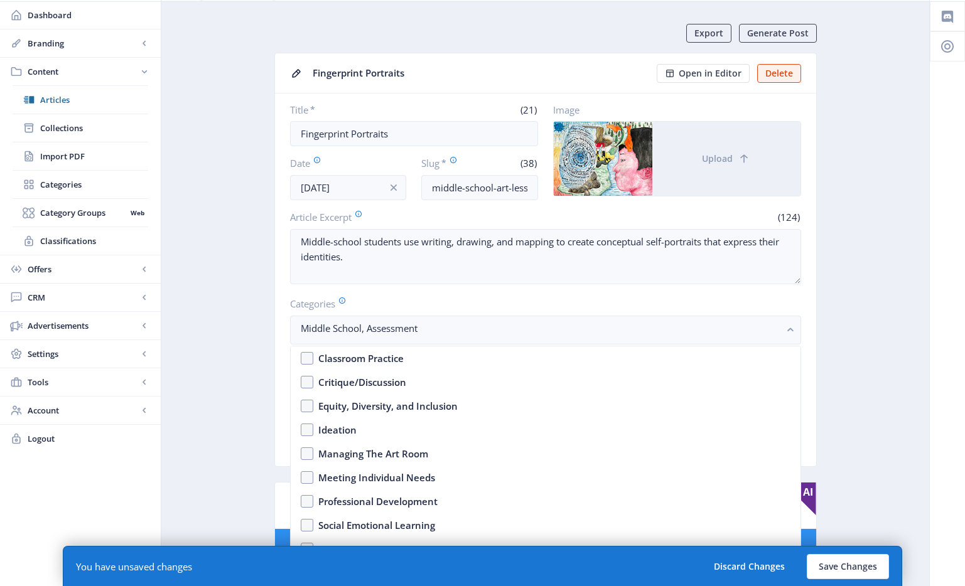
scroll to position [30, 0]
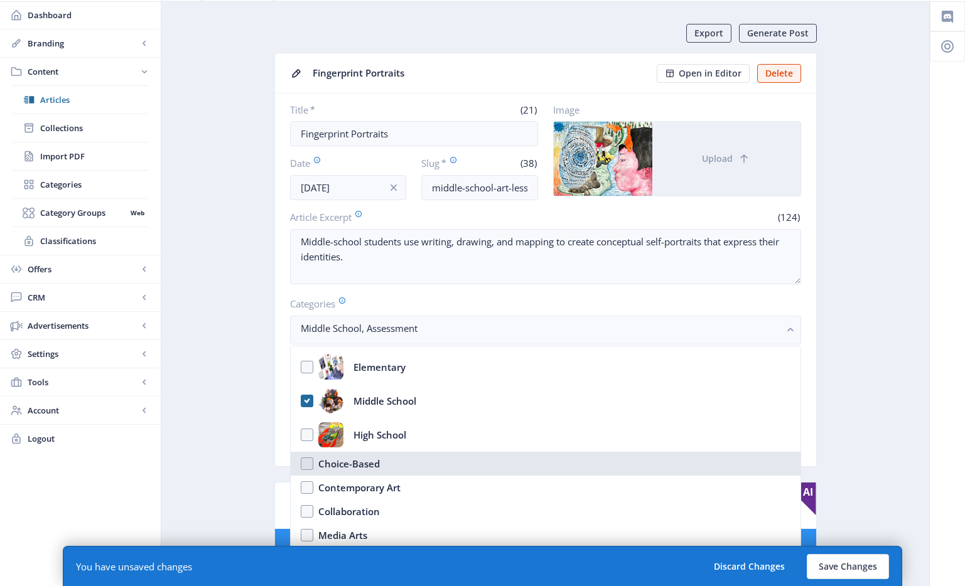
click at [375, 464] on div "Choice-Based" at bounding box center [349, 463] width 62 height 15
checkbox input "true"
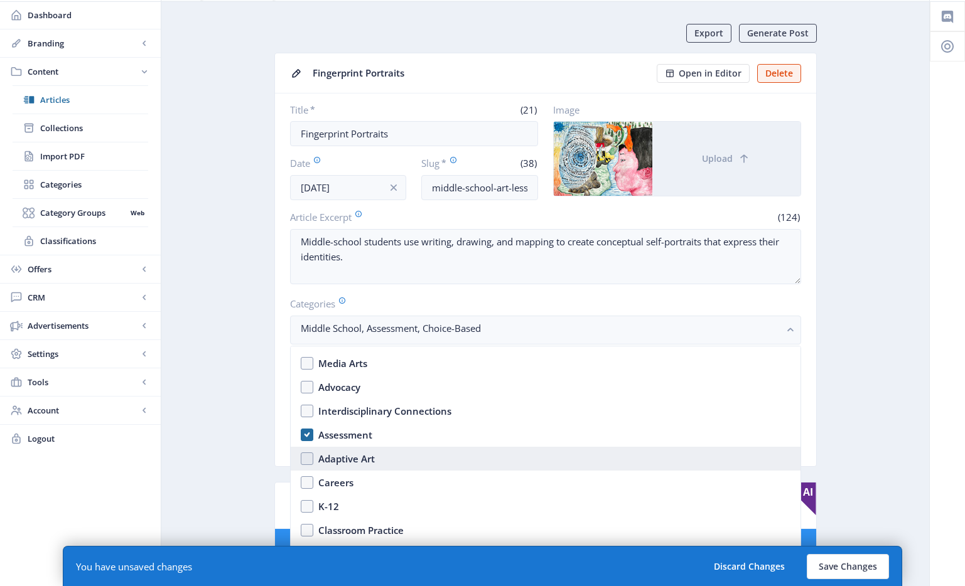
scroll to position [289, 0]
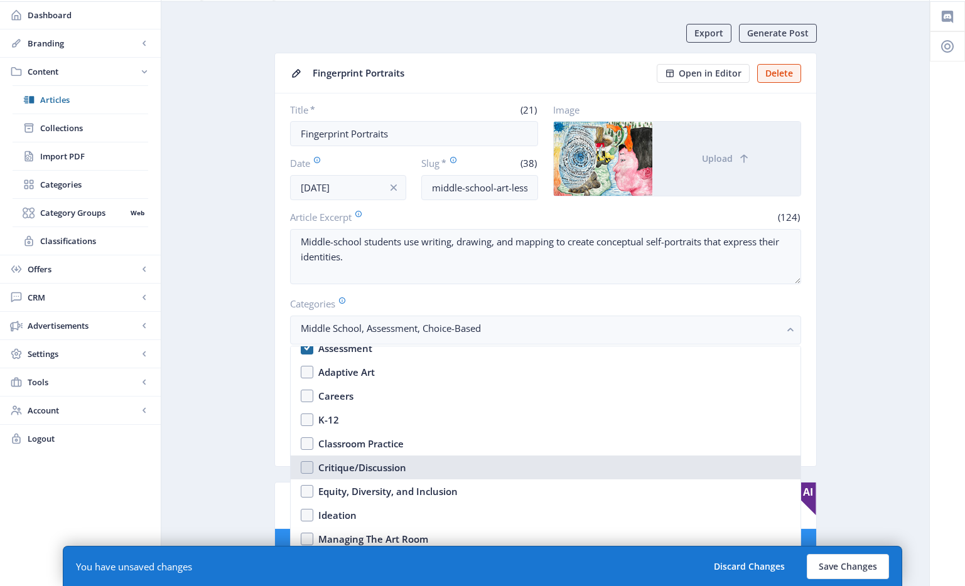
click at [401, 471] on div "Critique/Discussion" at bounding box center [362, 467] width 88 height 15
checkbox input "true"
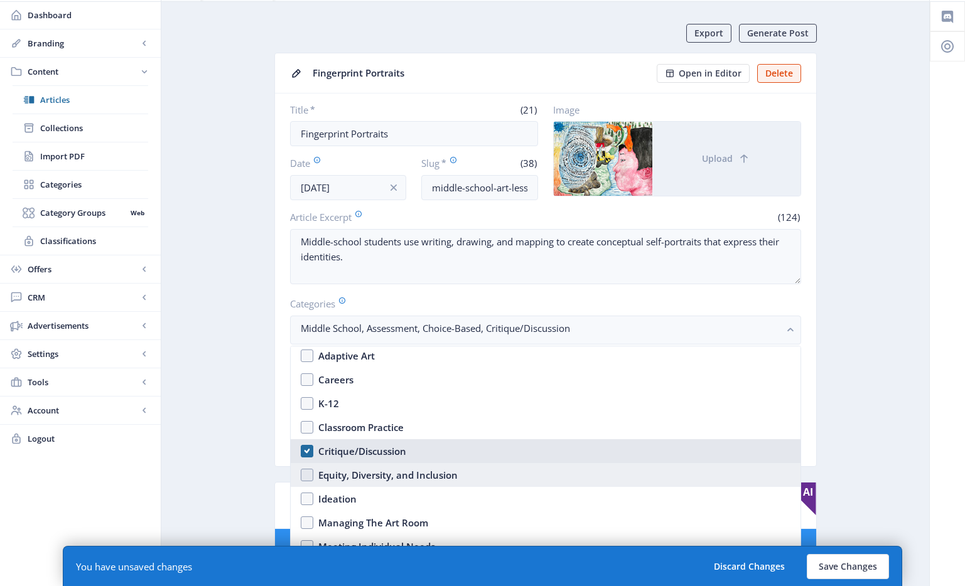
scroll to position [313, 0]
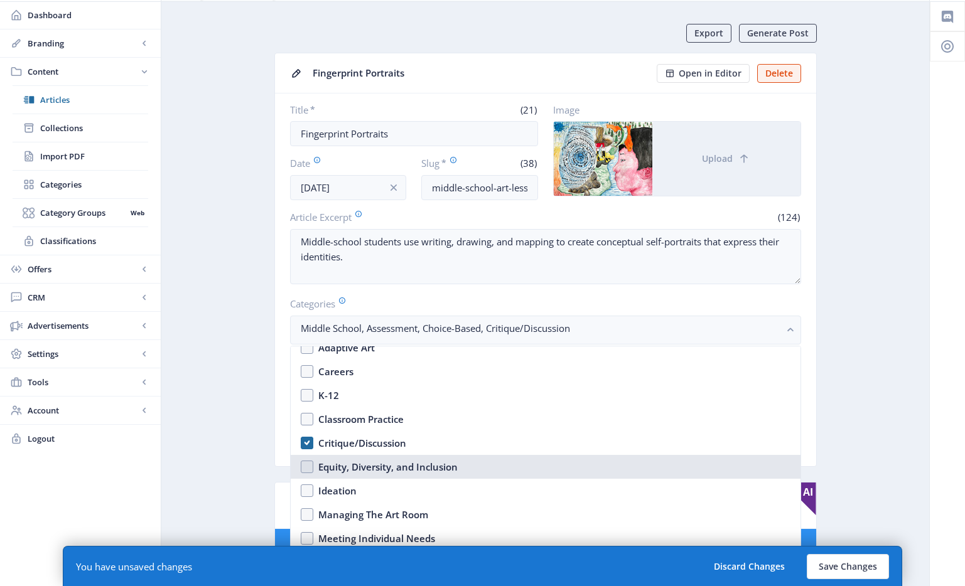
click at [430, 463] on div "Equity, Diversity, and Inclusion" at bounding box center [387, 466] width 139 height 15
checkbox input "true"
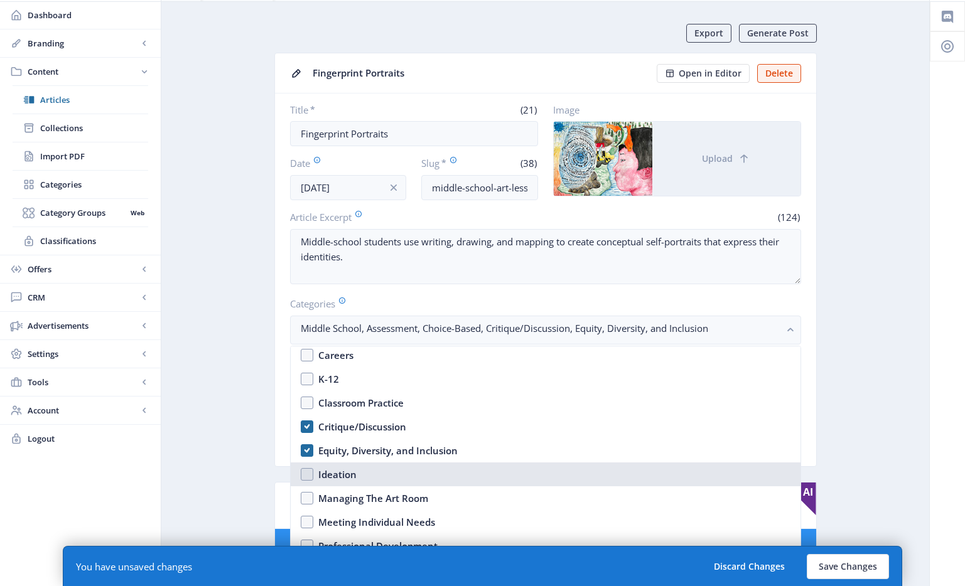
click at [388, 468] on nb-option "Ideation" at bounding box center [546, 475] width 510 height 24
checkbox input "true"
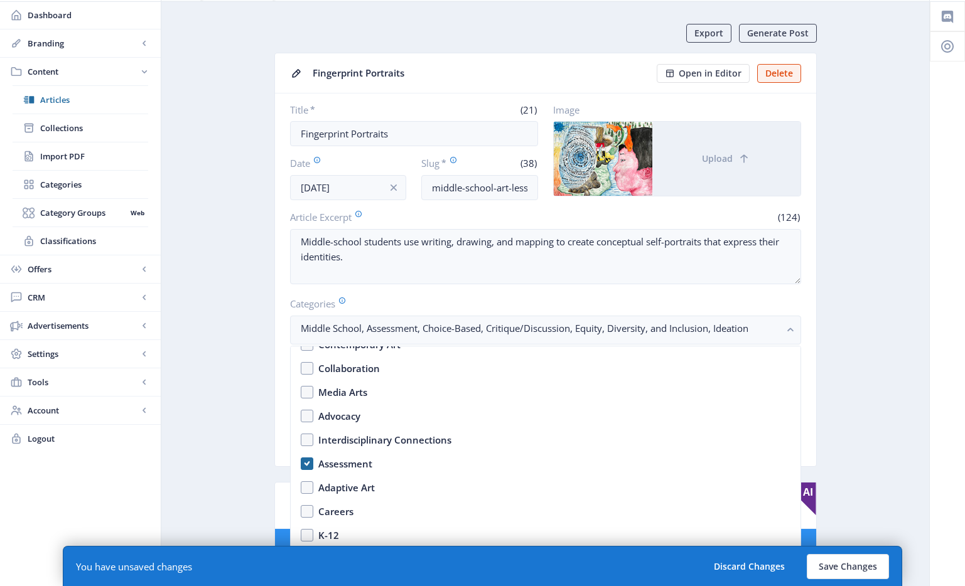
scroll to position [109, 0]
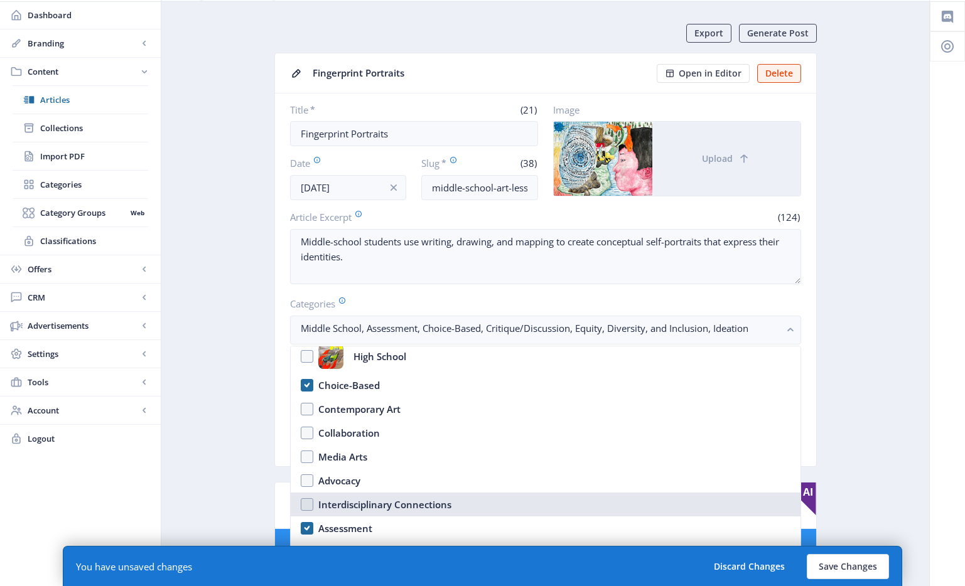
click at [375, 503] on div "Interdisciplinary Connections" at bounding box center [384, 504] width 133 height 15
checkbox input "true"
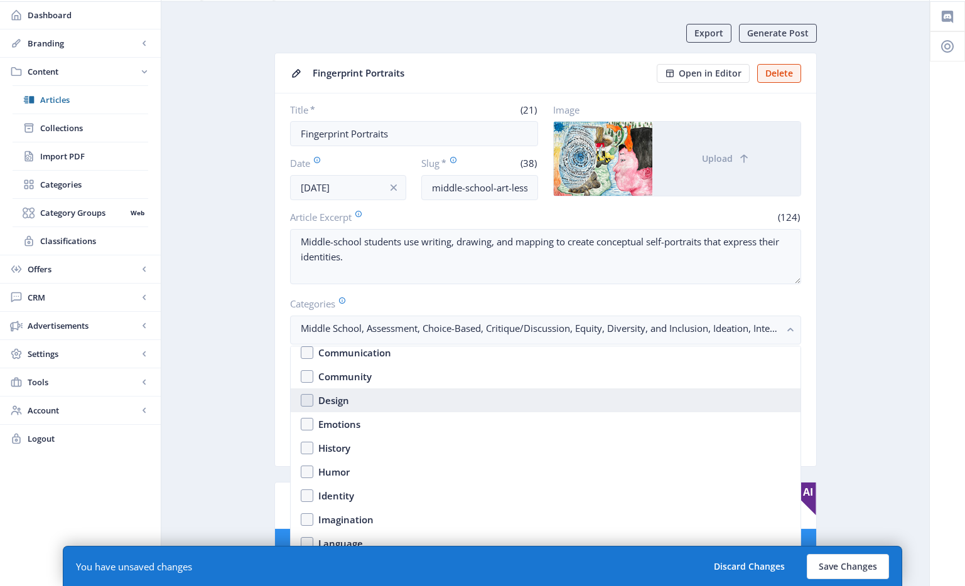
scroll to position [627, 0]
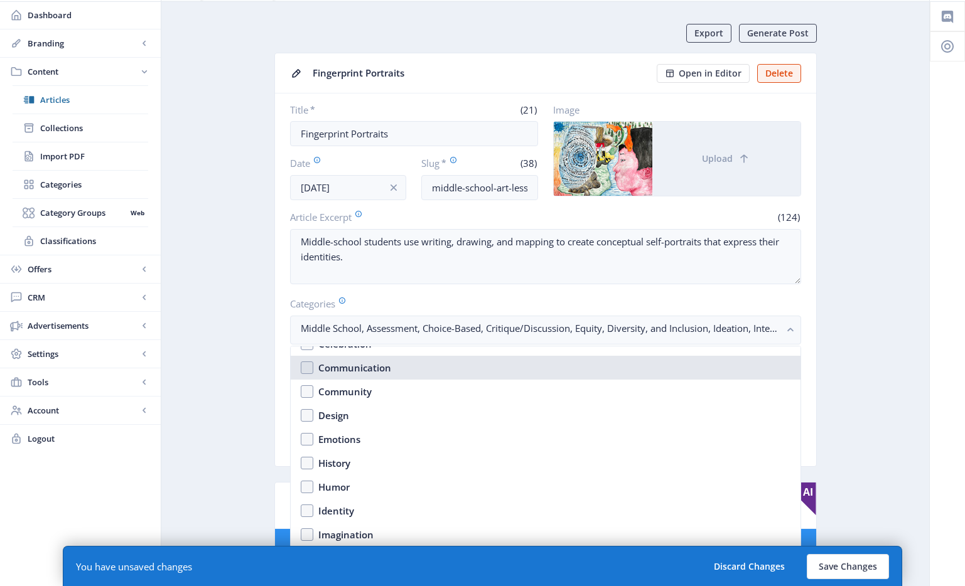
click at [367, 367] on div "Communication" at bounding box center [354, 367] width 73 height 15
checkbox input "true"
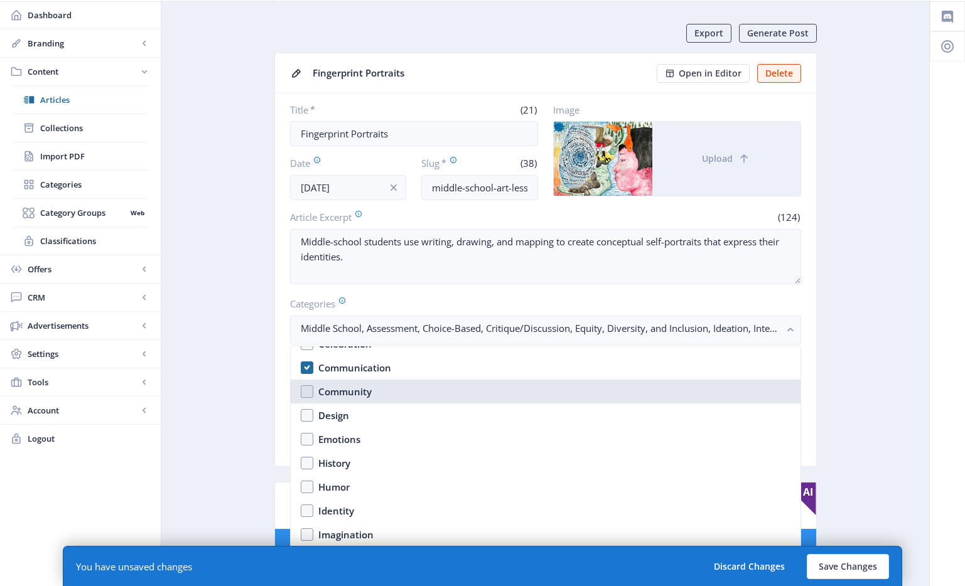
click at [359, 389] on div "Community" at bounding box center [344, 391] width 53 height 15
checkbox input "true"
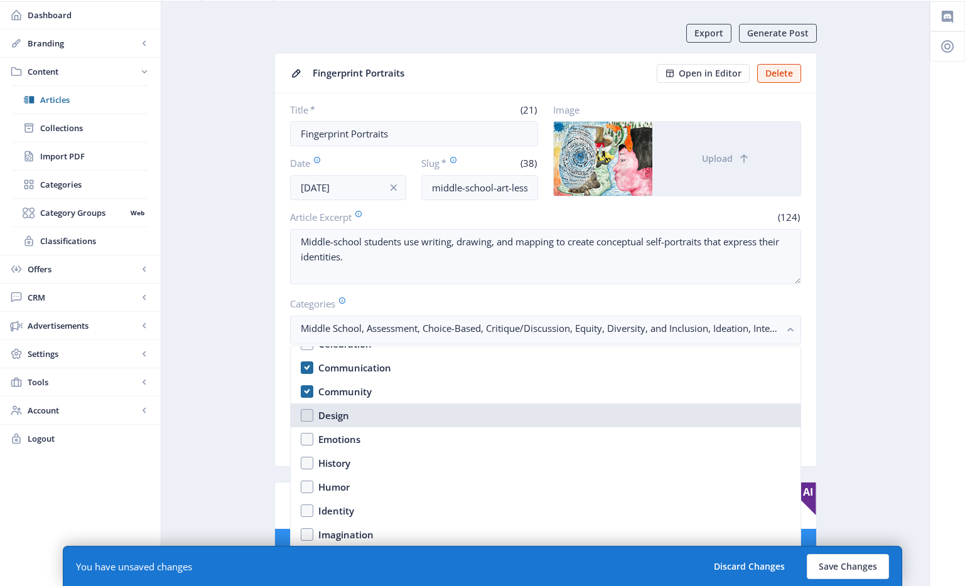
click at [368, 410] on nb-option "Design" at bounding box center [546, 416] width 510 height 24
checkbox input "true"
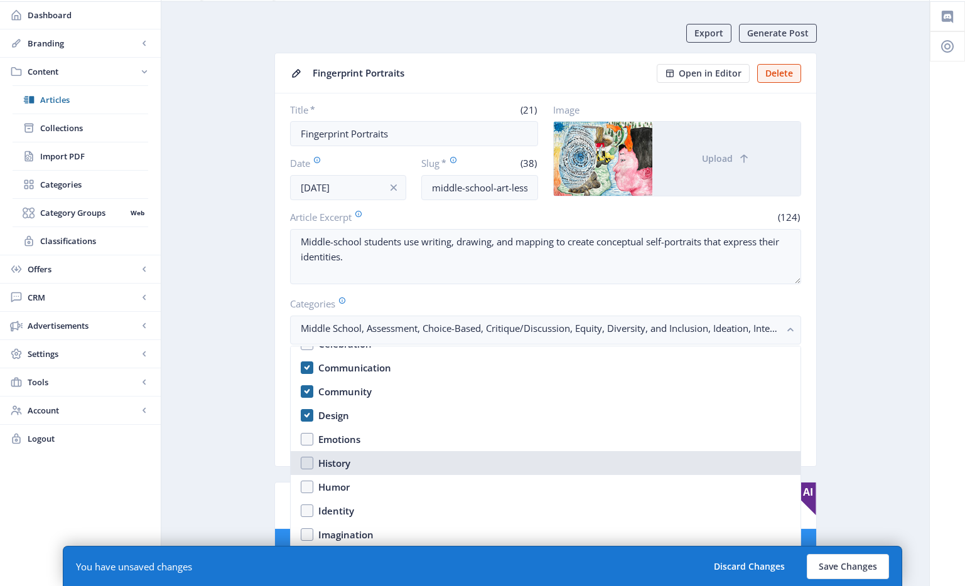
click at [372, 468] on nb-option "History" at bounding box center [546, 463] width 510 height 24
checkbox input "true"
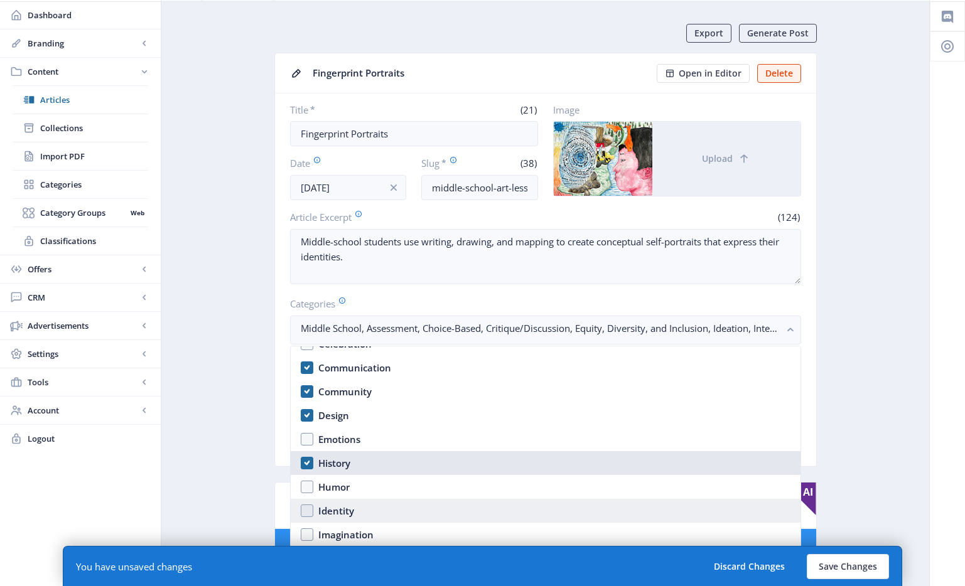
scroll to position [648, 0]
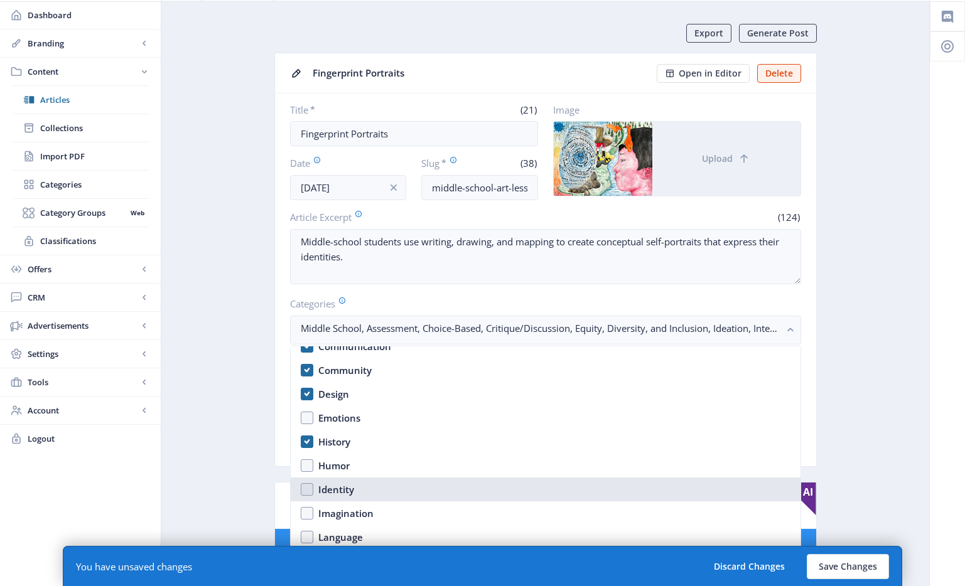
click at [358, 494] on nb-option "Identity" at bounding box center [546, 490] width 510 height 24
checkbox input "true"
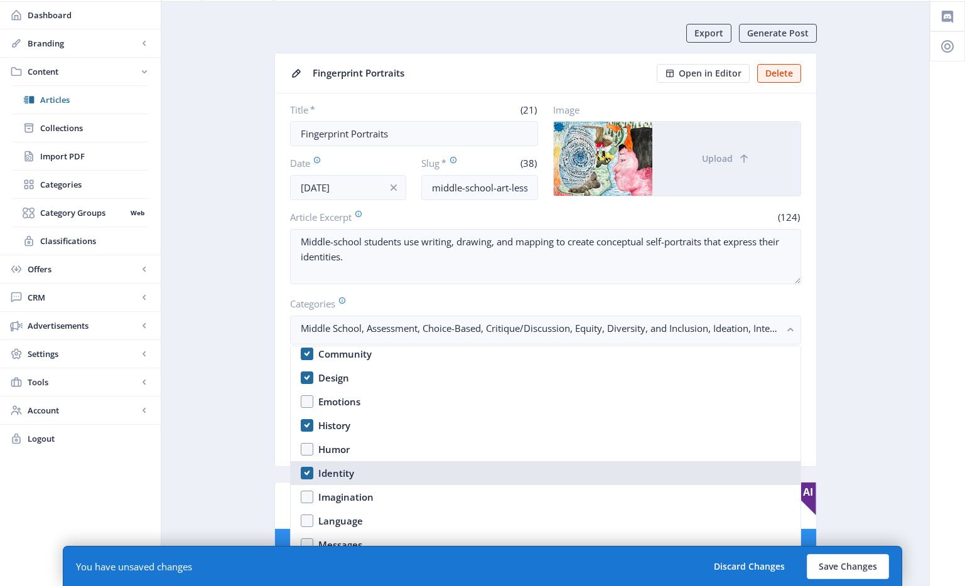
scroll to position [673, 0]
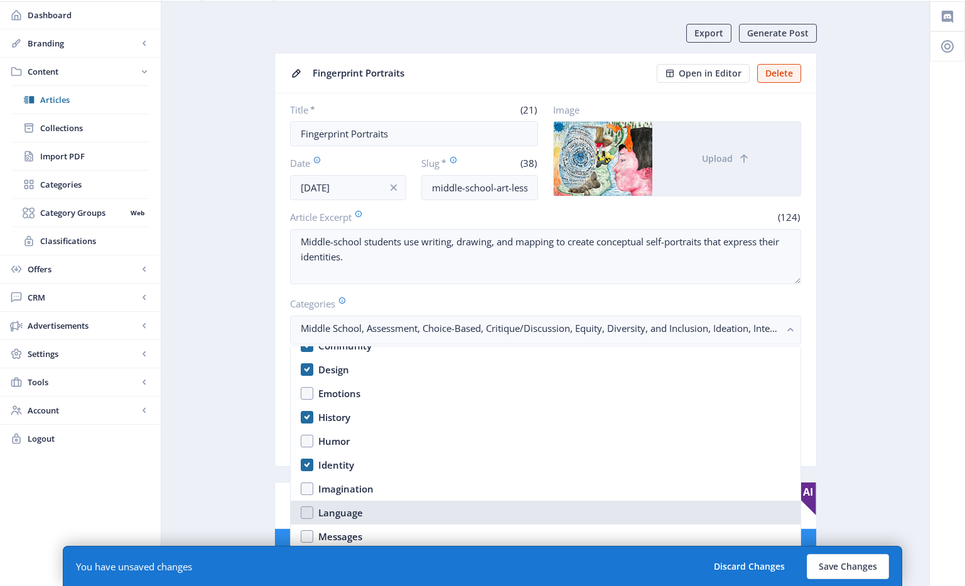
click at [358, 512] on div "Language" at bounding box center [340, 512] width 45 height 15
checkbox input "true"
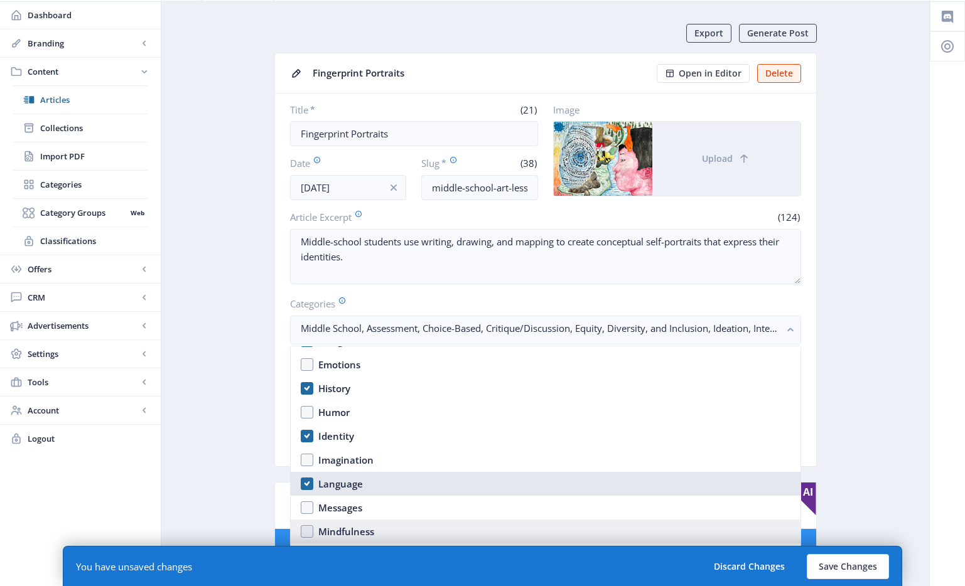
scroll to position [727, 0]
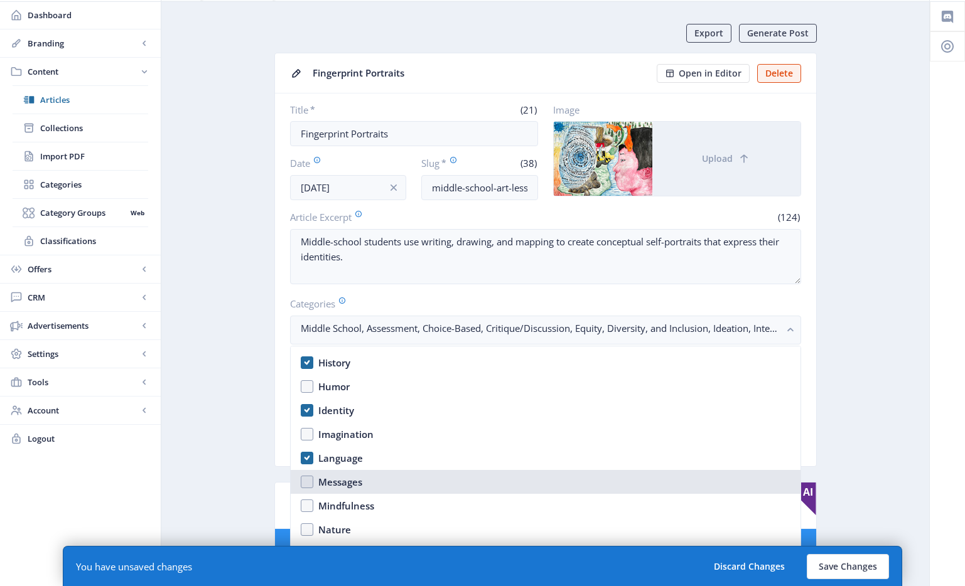
click at [377, 480] on nb-option "Messages" at bounding box center [546, 482] width 510 height 24
checkbox input "true"
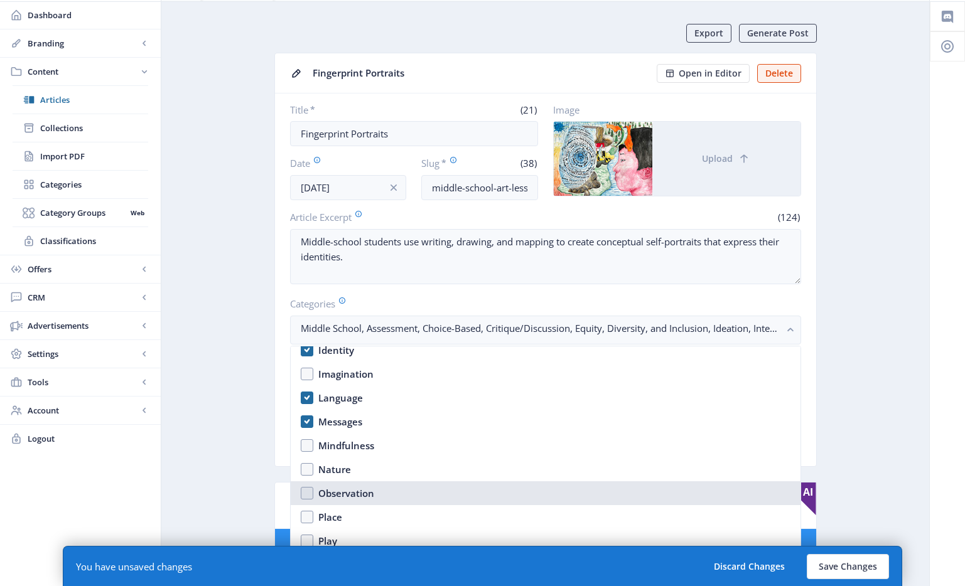
click at [375, 489] on nb-option "Observation" at bounding box center [546, 493] width 510 height 24
checkbox input "true"
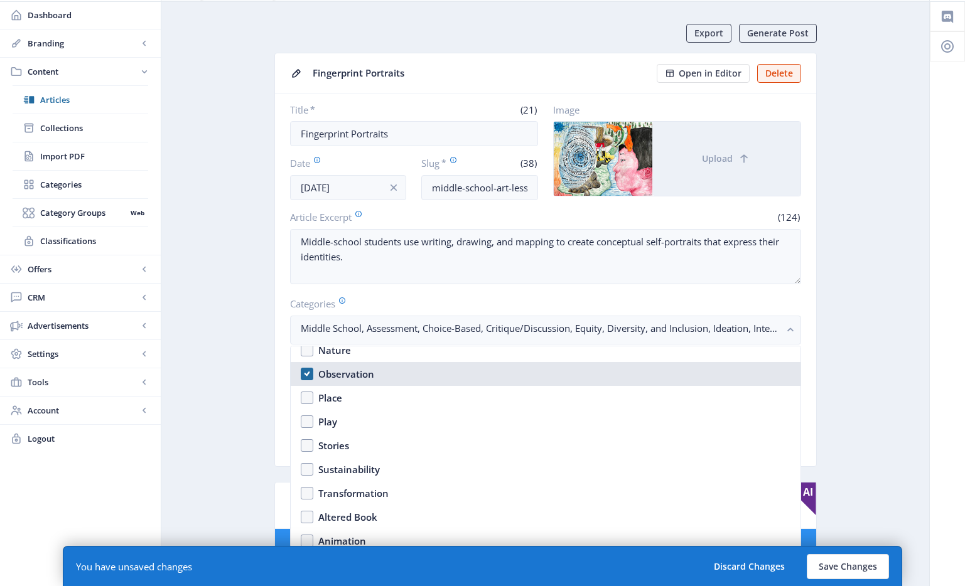
scroll to position [971, 0]
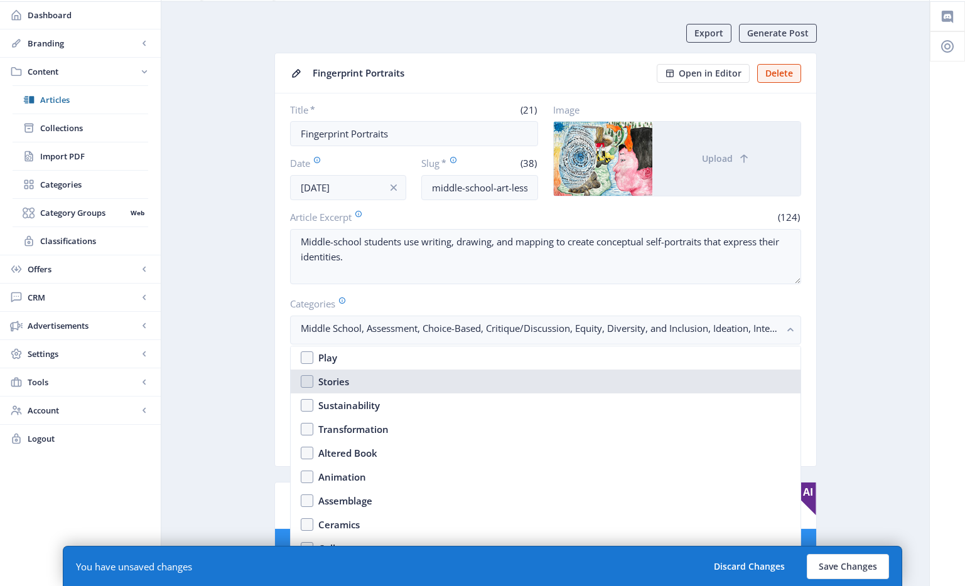
click at [355, 377] on nb-option "Stories" at bounding box center [546, 382] width 510 height 24
checkbox input "true"
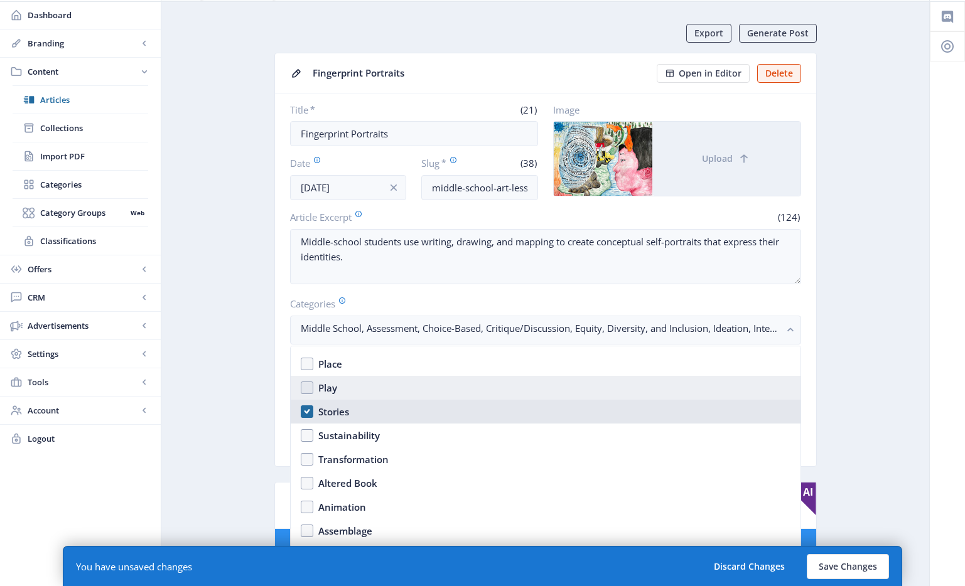
scroll to position [1093, 0]
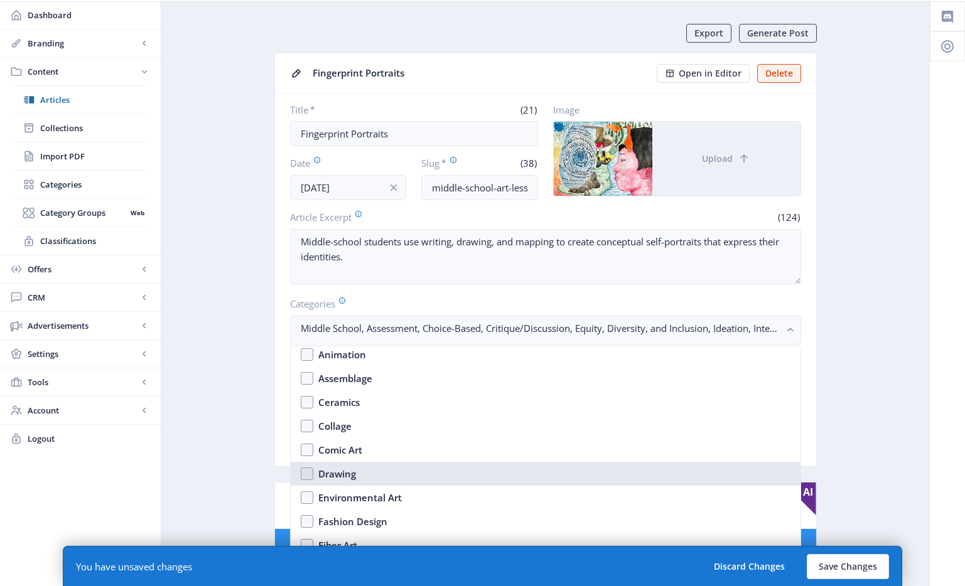
click at [360, 473] on nb-option "Drawing" at bounding box center [546, 474] width 510 height 24
checkbox input "true"
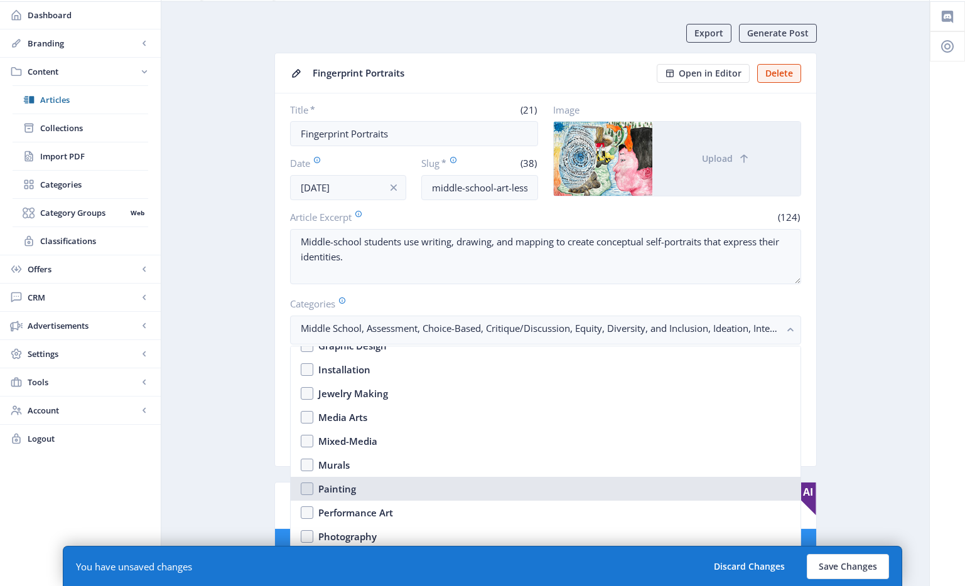
click at [353, 491] on div "Painting" at bounding box center [337, 488] width 38 height 15
checkbox input "true"
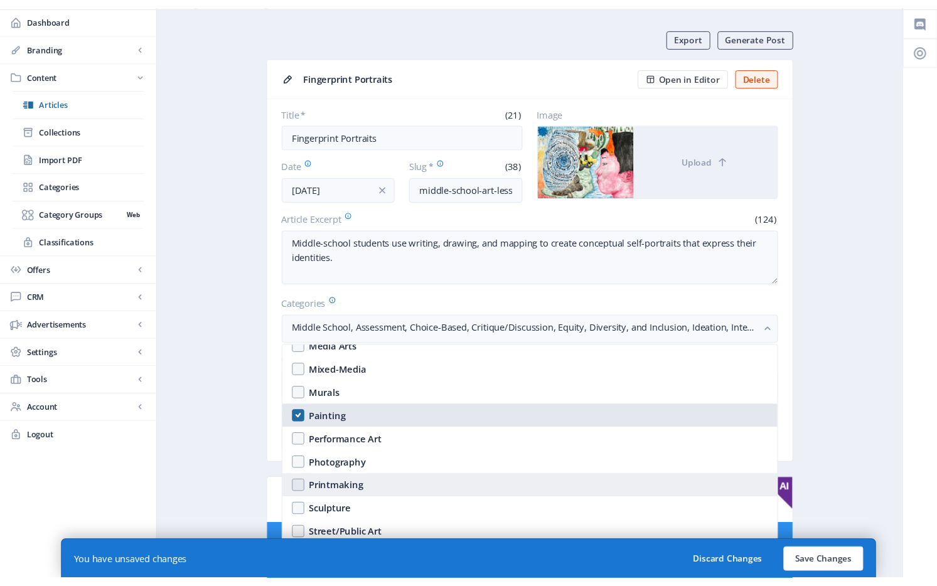
scroll to position [1394, 0]
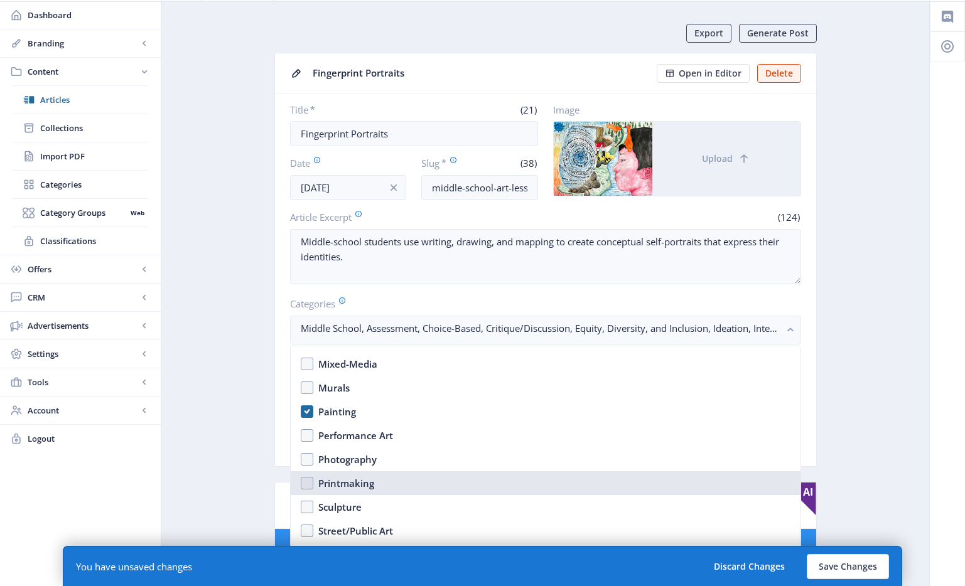
click at [376, 481] on nb-option "Printmaking" at bounding box center [546, 483] width 510 height 24
checkbox input "true"
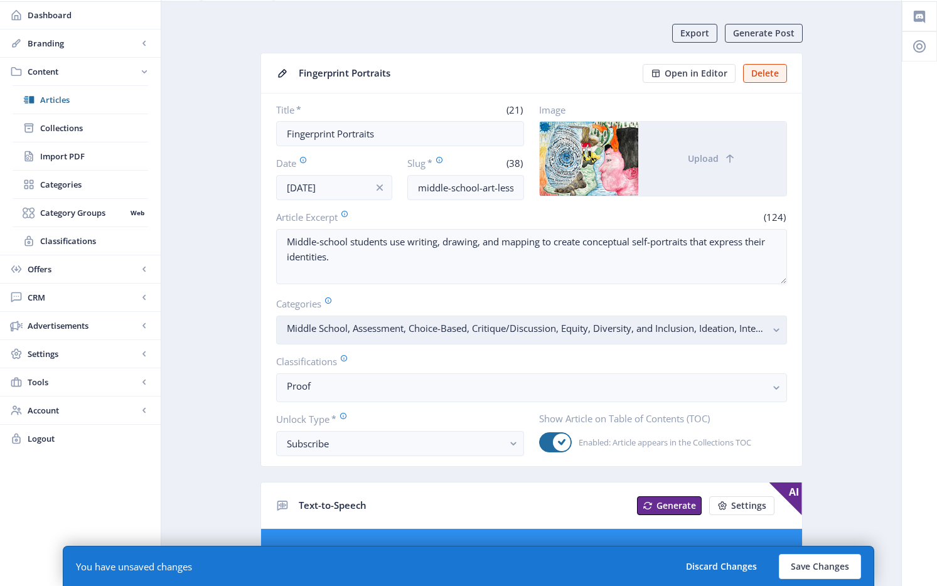
click at [604, 331] on nb-select-label "Middle School, Assessment, Choice-Based, Critique/Discussion, Equity, Diversity…" at bounding box center [527, 328] width 480 height 15
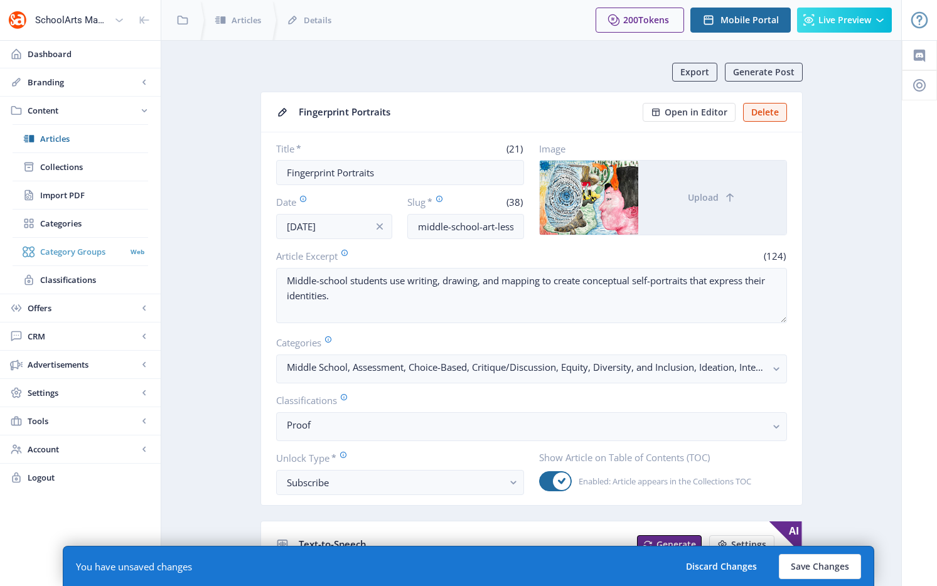
scroll to position [39, 0]
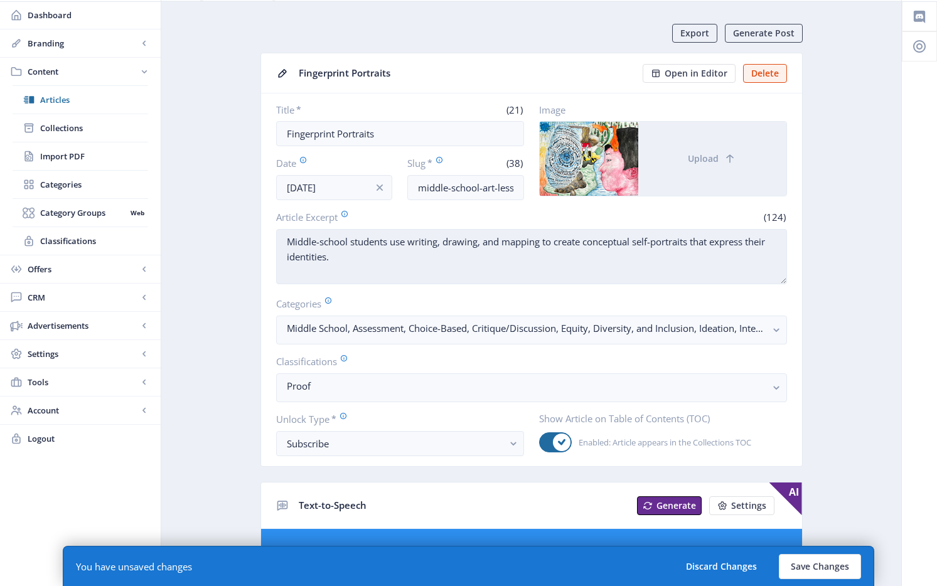
click at [456, 244] on textarea "Middle-school students use writing, drawing, and mapping to create conceptual s…" at bounding box center [531, 256] width 511 height 55
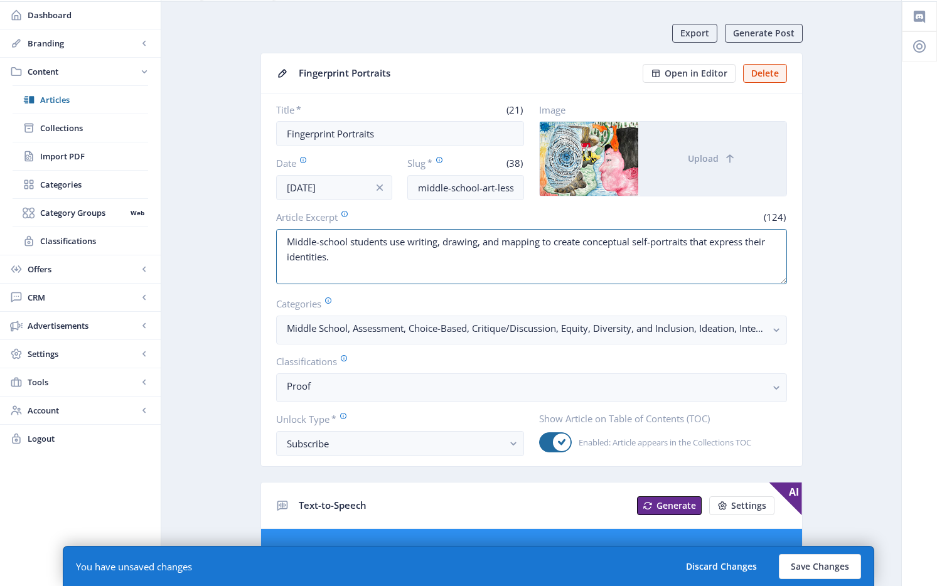
drag, startPoint x: 496, startPoint y: 276, endPoint x: 506, endPoint y: 289, distance: 16.6
click at [496, 276] on textarea "Middle-school students use writing, drawing, and mapping to create conceptual s…" at bounding box center [531, 256] width 511 height 55
click at [530, 328] on nb-select-label "Middle School, Assessment, Choice-Based, Critique/Discussion, Equity, Diversity…" at bounding box center [527, 328] width 480 height 15
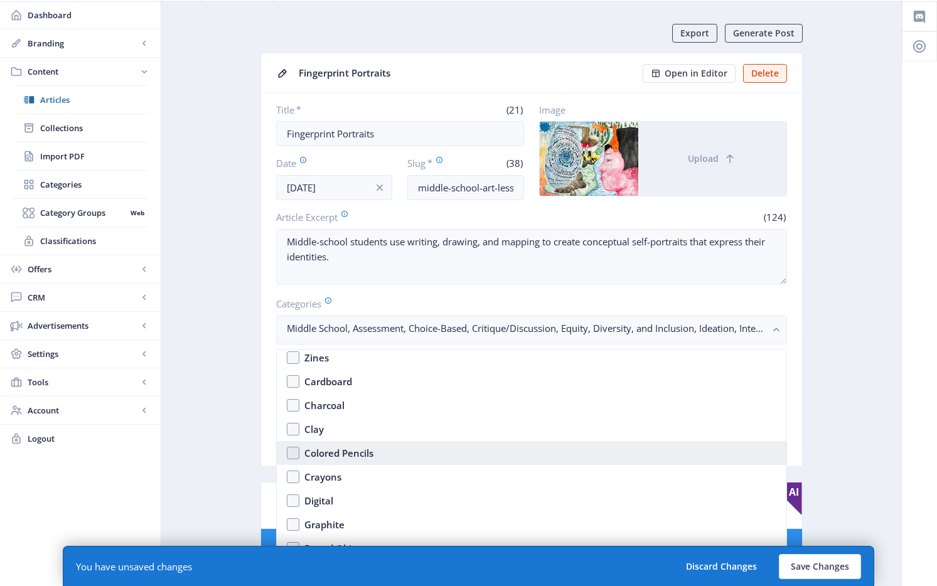
scroll to position [1675, 0]
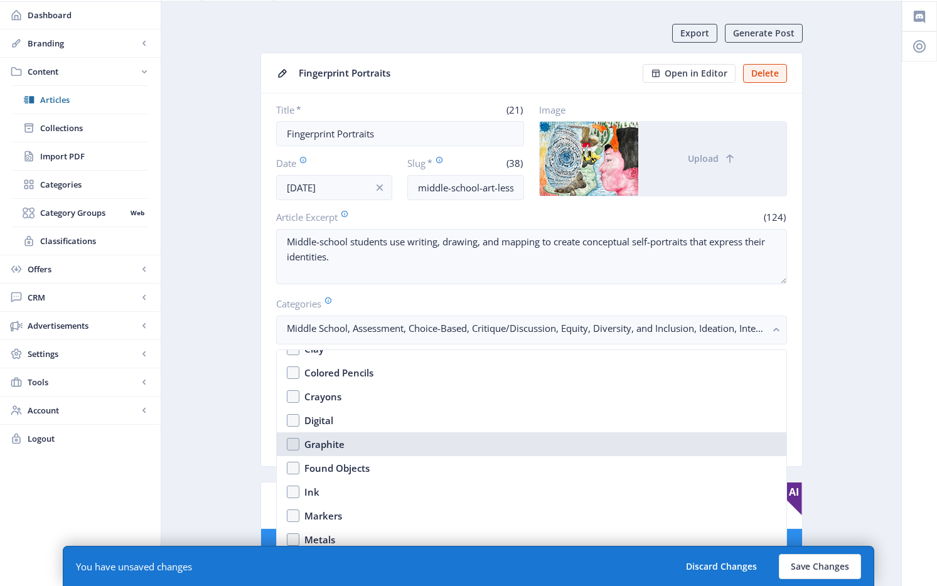
click at [323, 448] on div "Graphite" at bounding box center [324, 444] width 40 height 15
checkbox input "true"
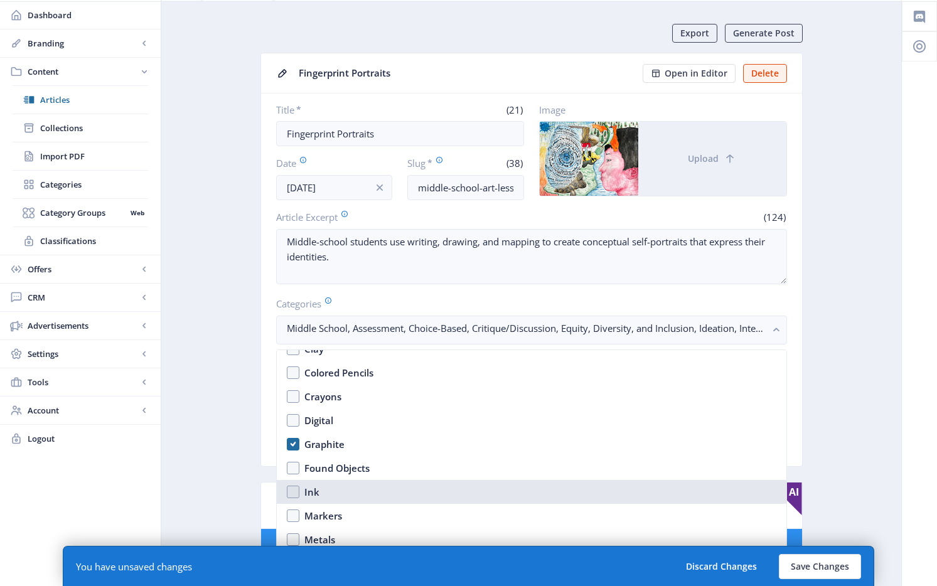
click at [345, 484] on nb-option "Ink" at bounding box center [532, 492] width 510 height 24
checkbox input "true"
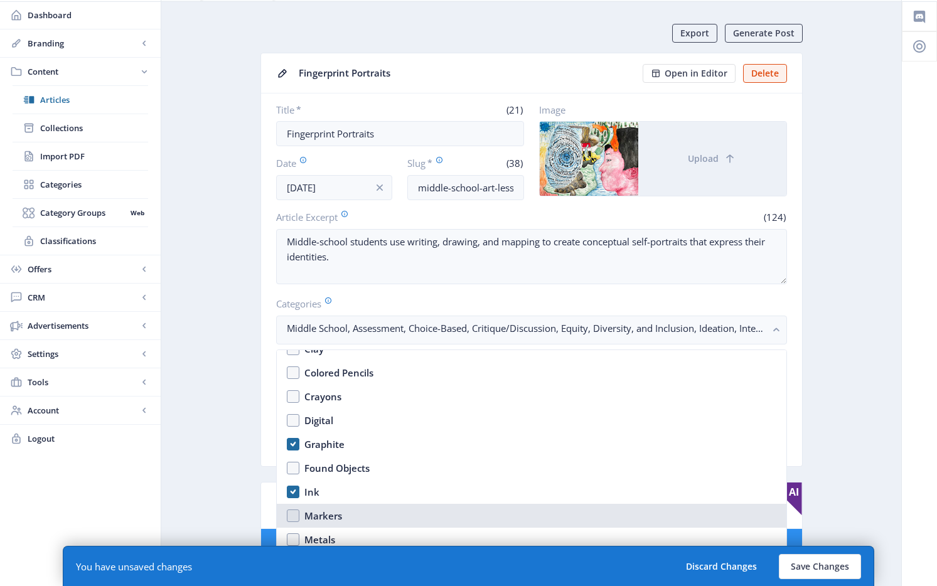
click at [336, 510] on div "Markers" at bounding box center [323, 515] width 38 height 15
checkbox input "true"
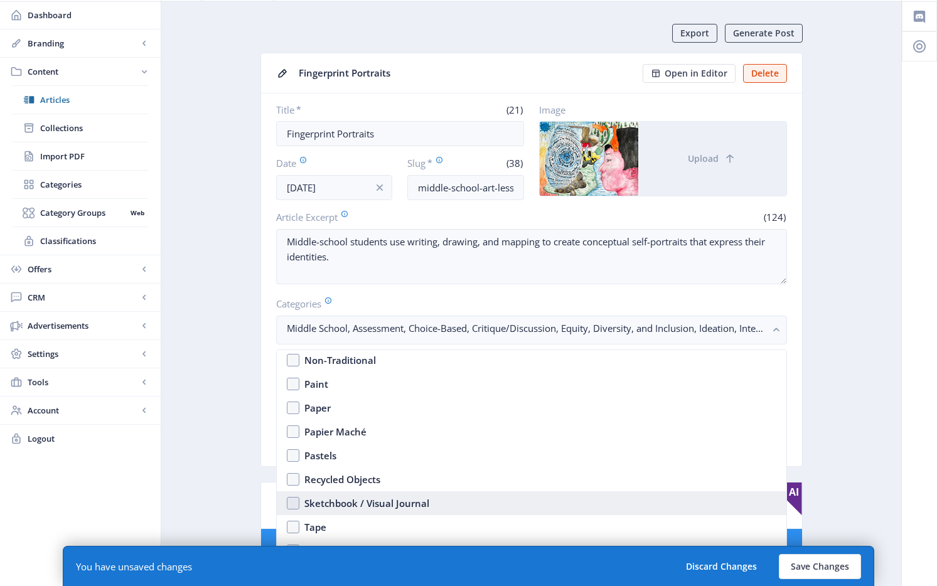
scroll to position [1866, 0]
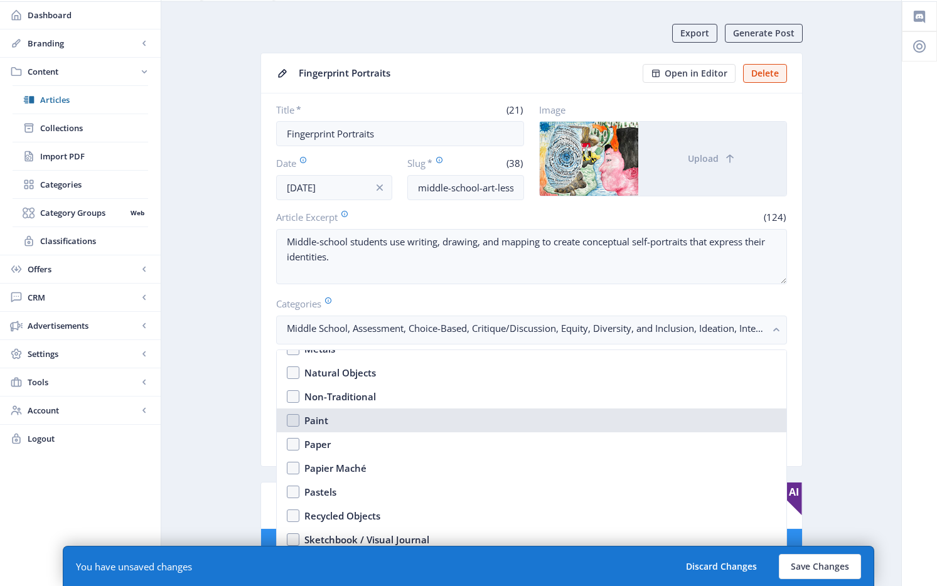
click at [323, 418] on div "Paint" at bounding box center [316, 420] width 24 height 15
checkbox input "true"
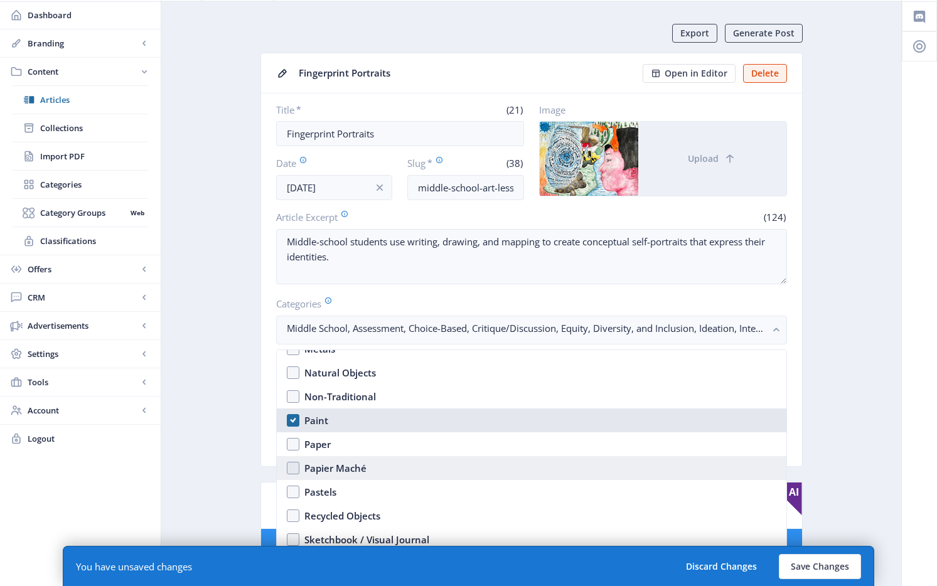
scroll to position [1898, 0]
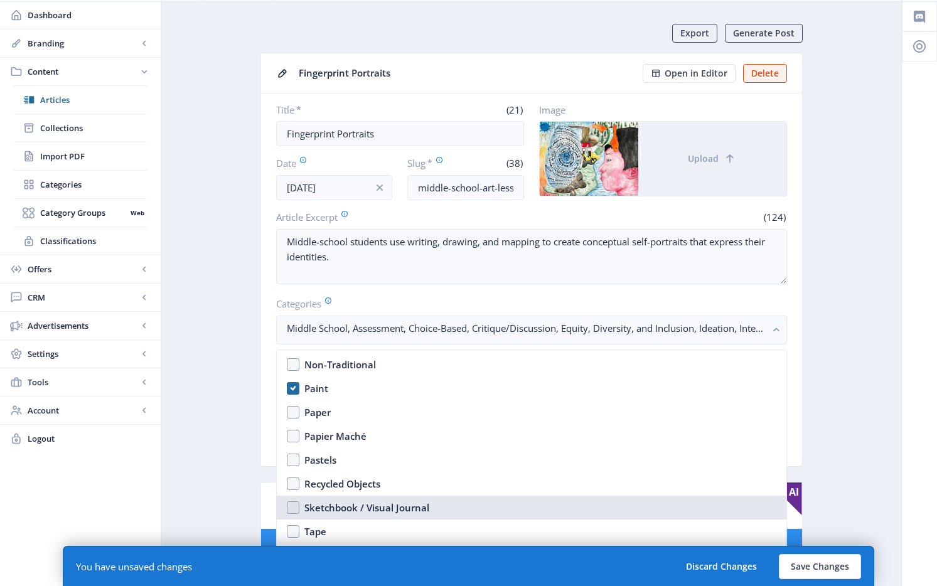
click at [355, 511] on div "Sketchbook / Visual Journal" at bounding box center [366, 507] width 125 height 15
checkbox input "true"
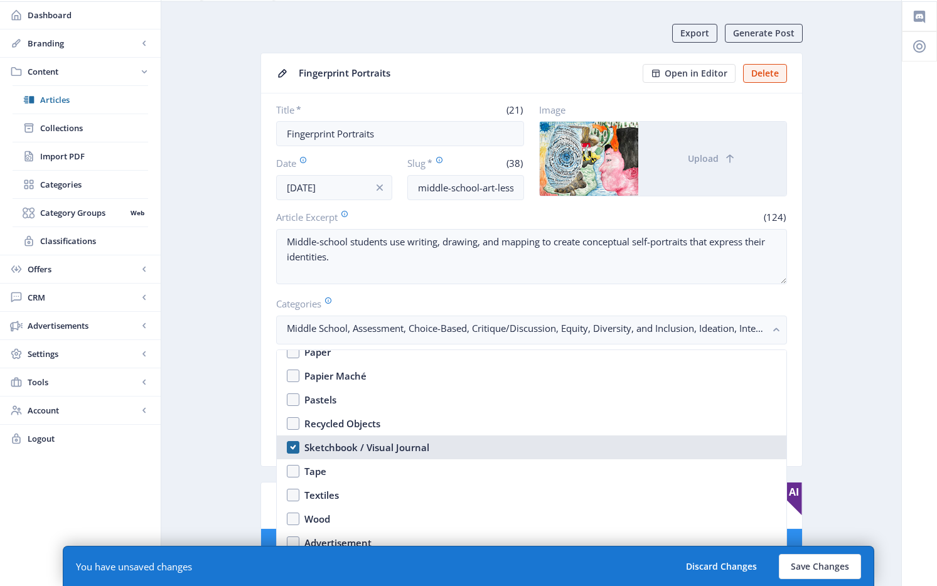
scroll to position [1962, 0]
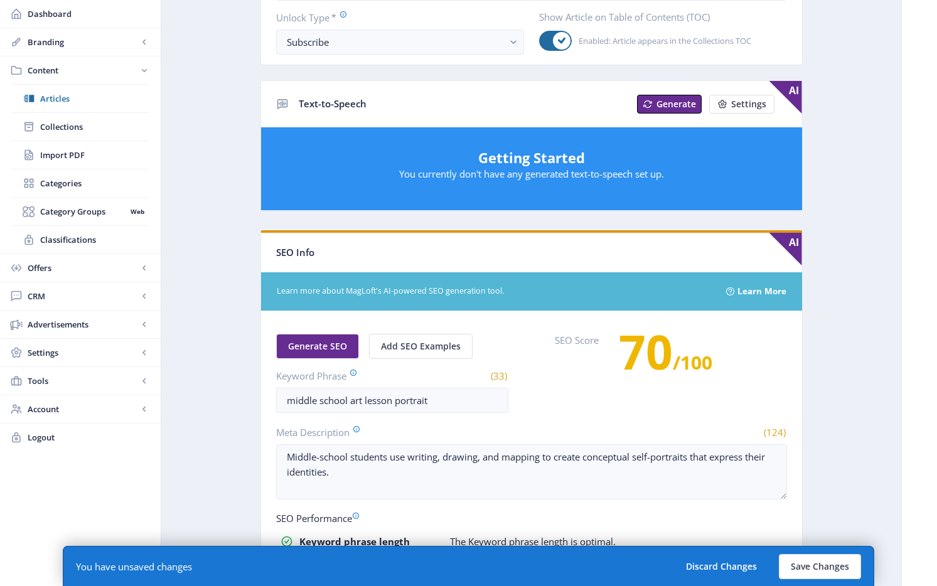
scroll to position [663, 0]
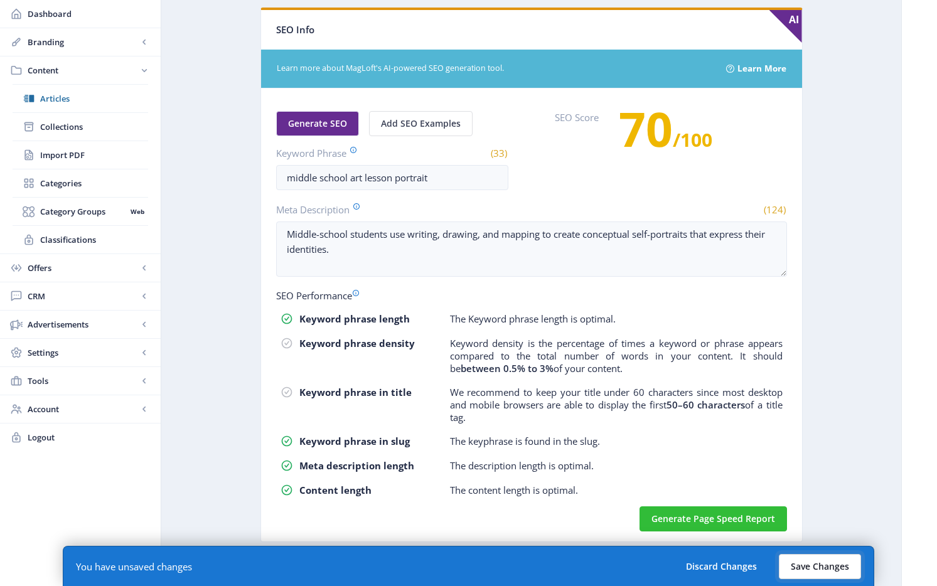
click at [831, 559] on button "Save Changes" at bounding box center [820, 566] width 82 height 25
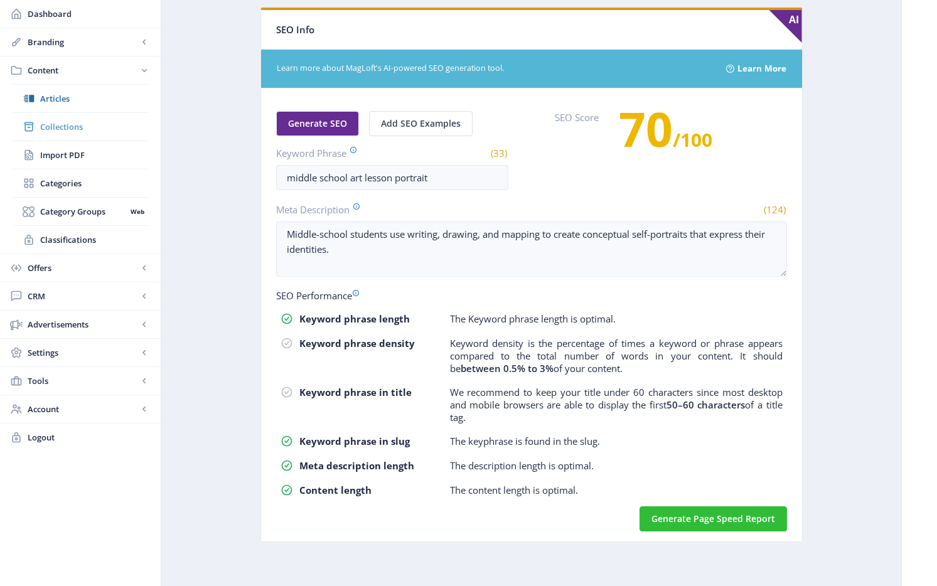
click at [63, 132] on span "Collections" at bounding box center [94, 127] width 108 height 13
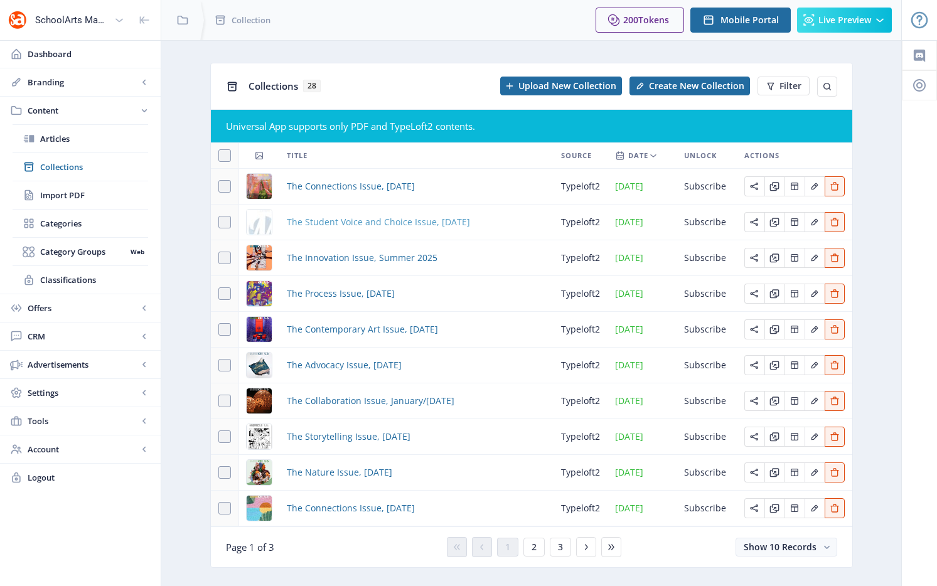
click at [394, 227] on span "The Student Voice and Choice Issue, [DATE]" at bounding box center [378, 222] width 183 height 15
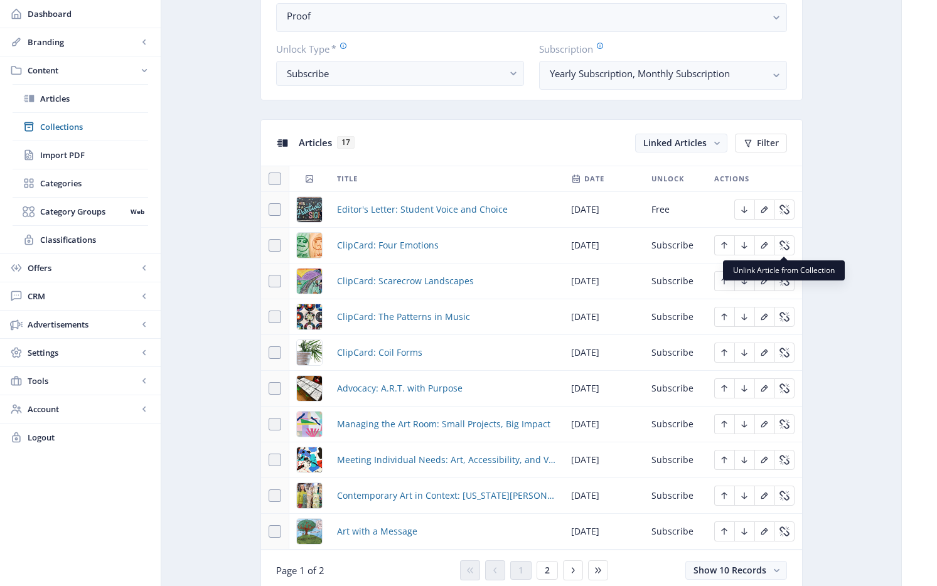
scroll to position [543, 0]
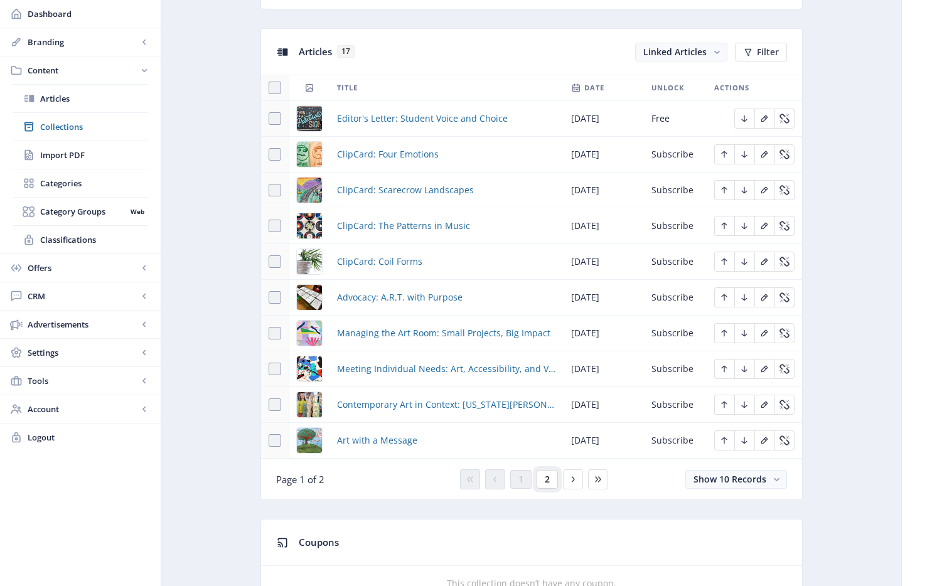
click at [548, 479] on span "2" at bounding box center [547, 479] width 5 height 10
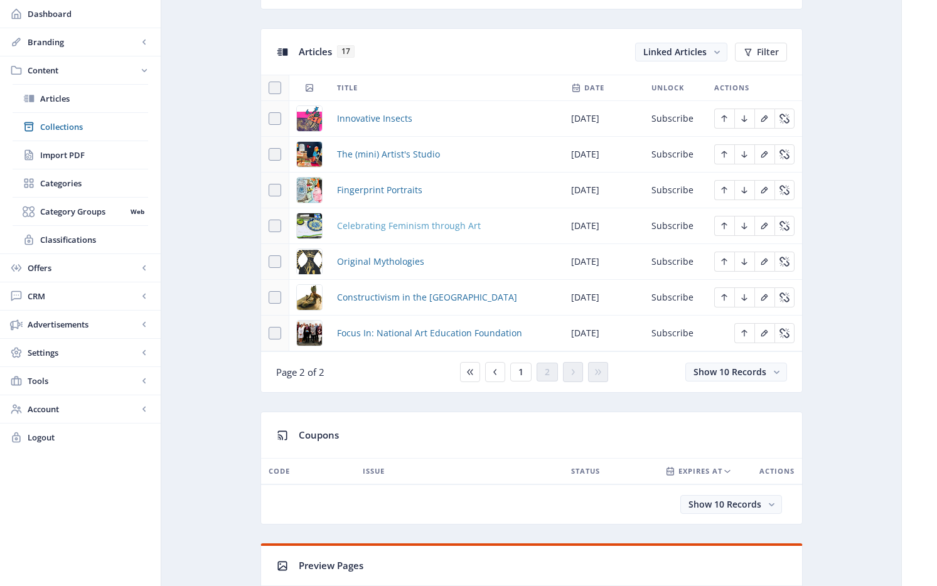
click at [378, 223] on span "Celebrating Feminism through Art" at bounding box center [409, 225] width 144 height 15
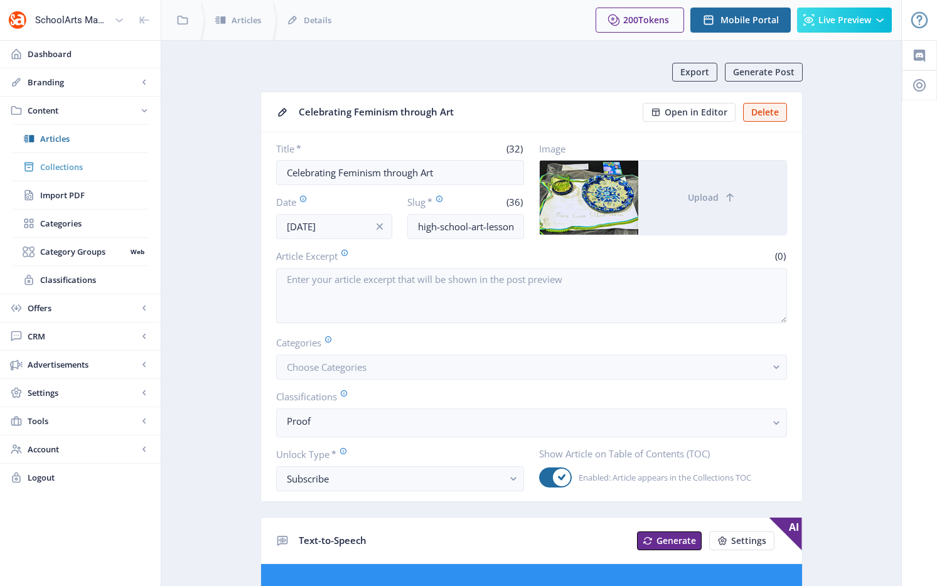
click at [59, 166] on span "Collections" at bounding box center [94, 167] width 108 height 13
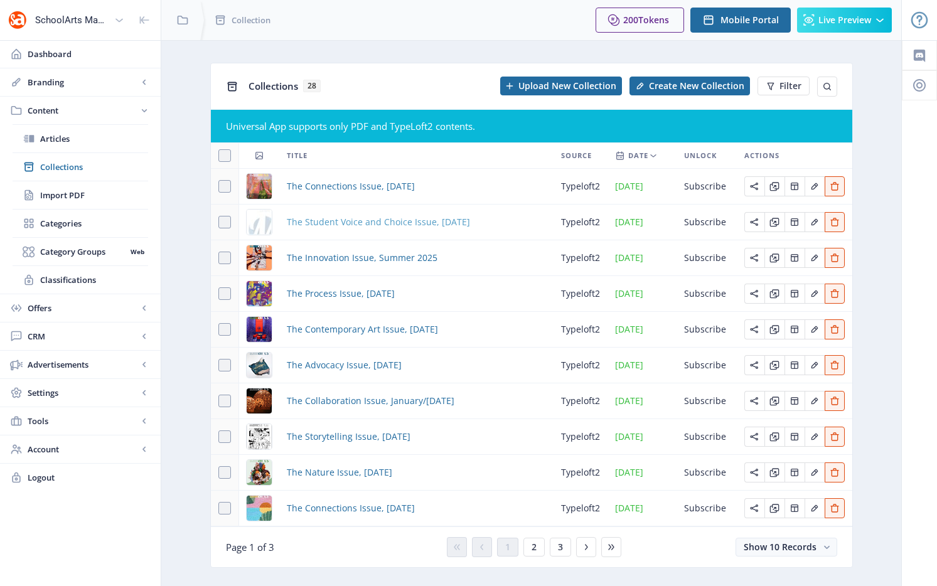
click at [335, 217] on span "The Student Voice and Choice Issue, [DATE]" at bounding box center [378, 222] width 183 height 15
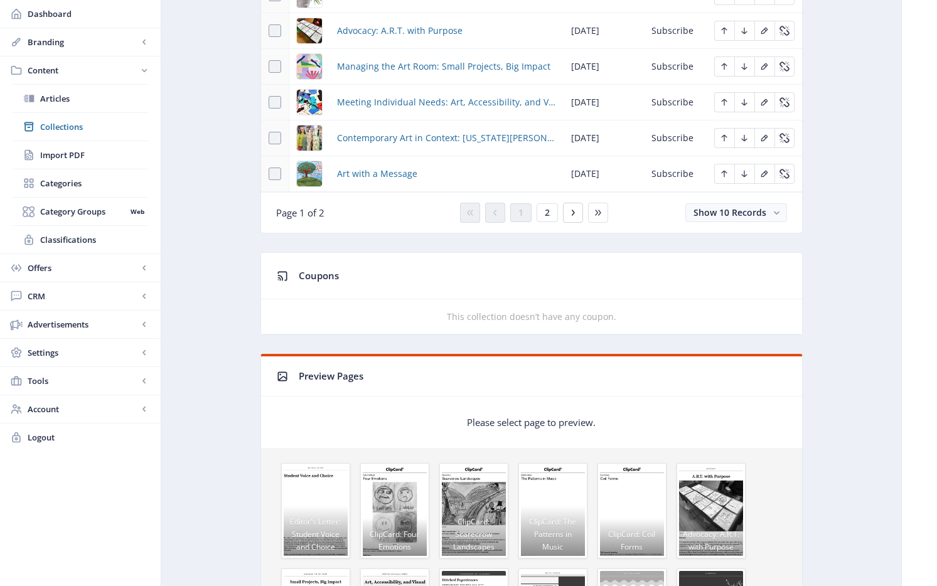
scroll to position [745, 0]
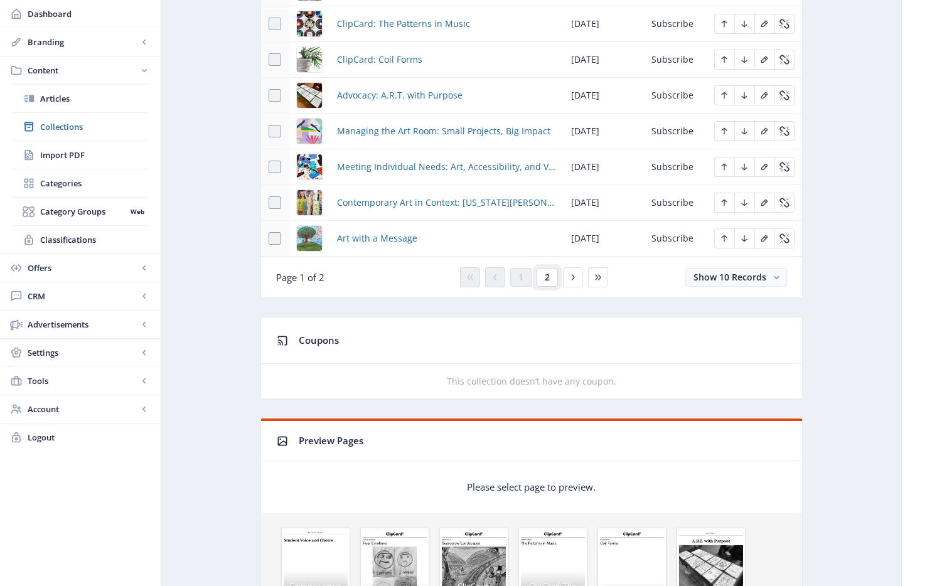
click at [557, 276] on button "2" at bounding box center [547, 277] width 21 height 19
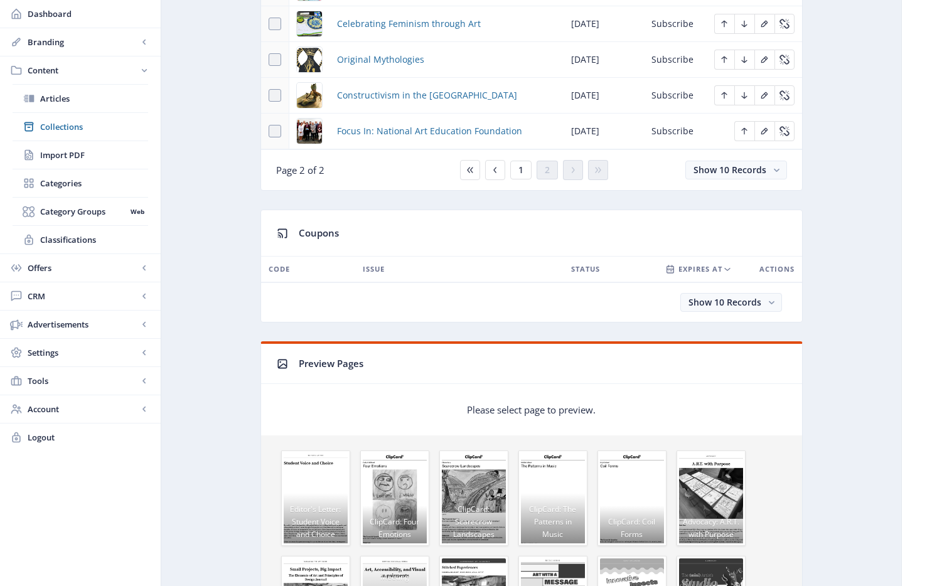
scroll to position [599, 0]
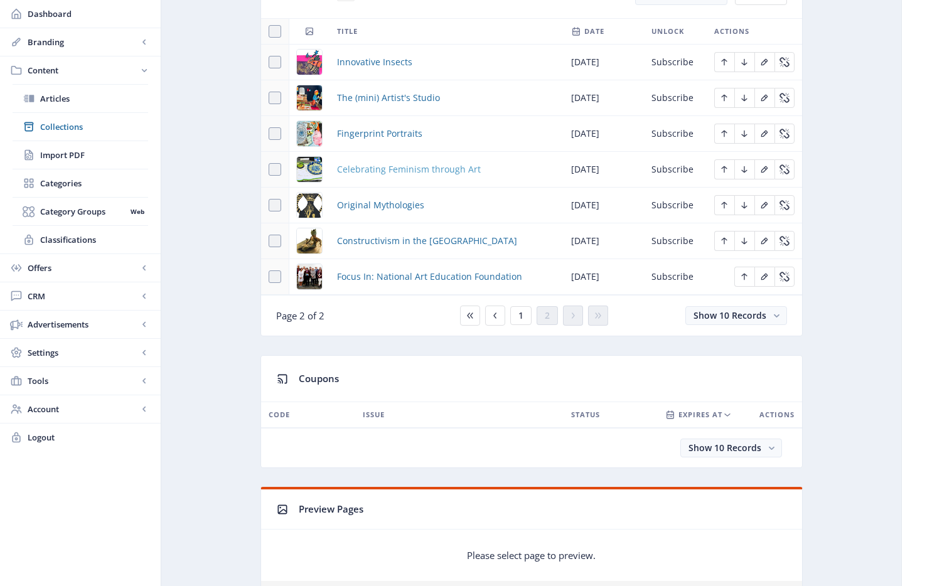
click at [378, 166] on span "Celebrating Feminism through Art" at bounding box center [409, 169] width 144 height 15
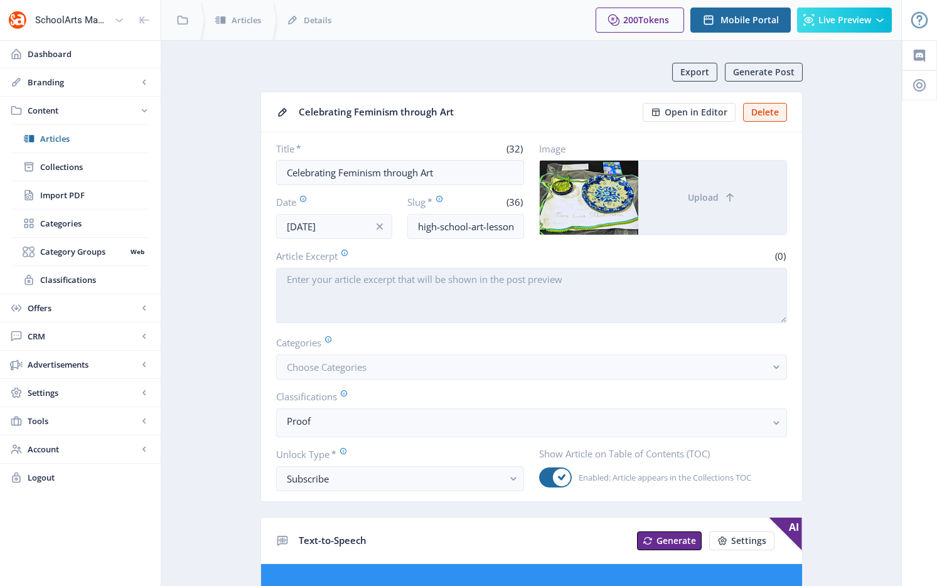
click at [309, 294] on textarea "Article Excerpt" at bounding box center [531, 295] width 511 height 55
paste textarea "High-school students embark on a meaningful project to challenge censorship, up…"
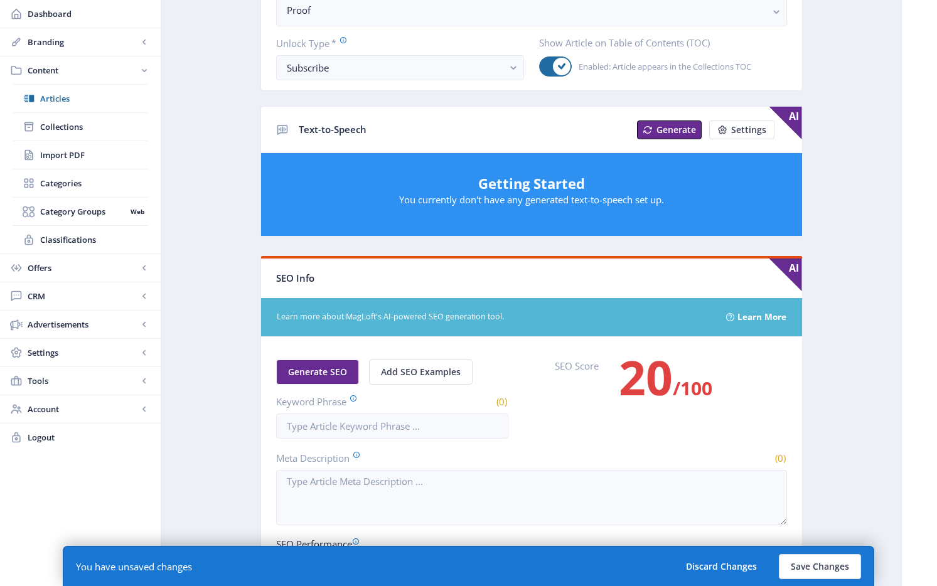
scroll to position [567, 0]
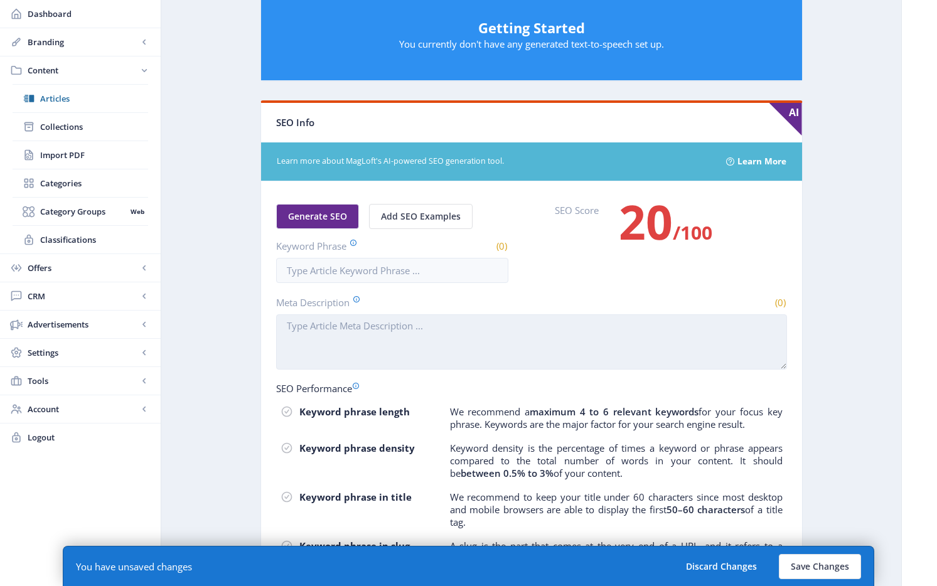
type textarea "High-school students embark on a meaningful project to challenge censorship, up…"
click at [365, 334] on textarea "Meta Description" at bounding box center [531, 341] width 511 height 55
paste textarea "High-school students embark on a meaningful project to challenge censorship, up…"
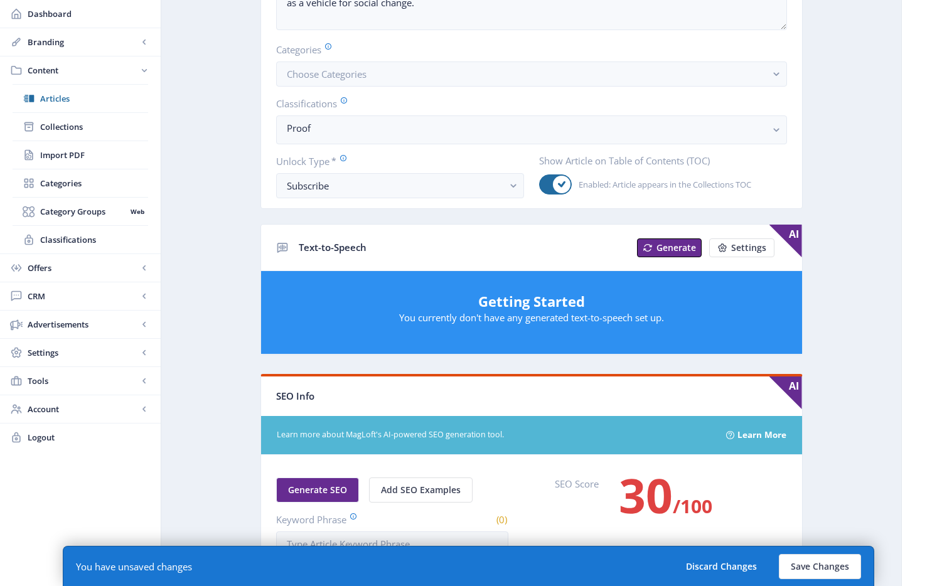
scroll to position [164, 0]
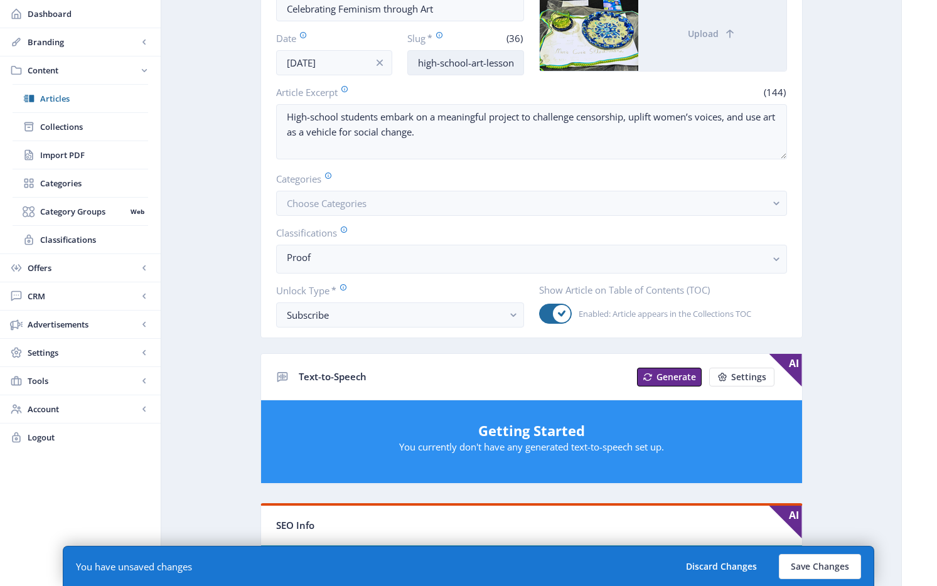
type textarea "High-school students embark on a meaningful project to challenge censorship, up…"
click at [484, 70] on input "high-school-art-lesson-feminism-1025" at bounding box center [465, 62] width 117 height 25
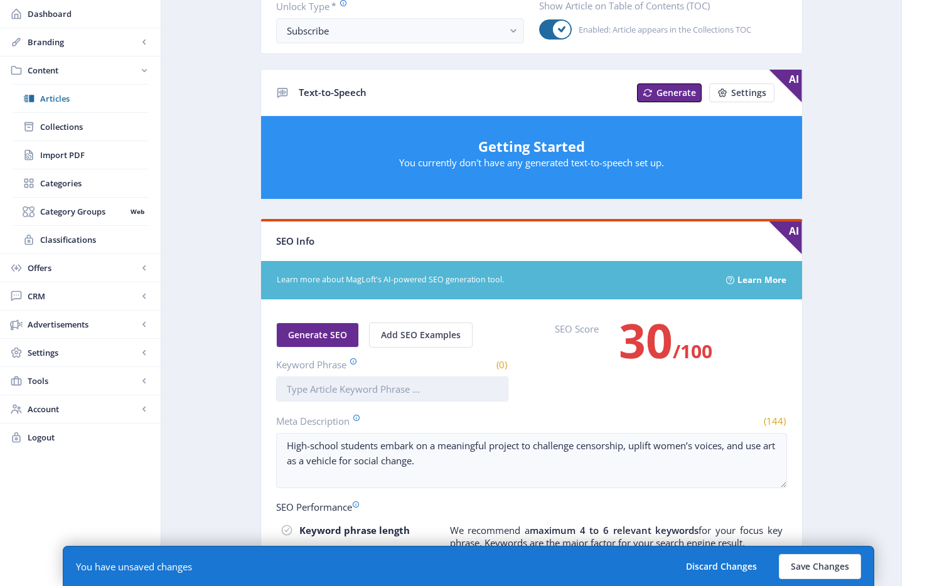
click at [404, 388] on input "Keyword Phrase" at bounding box center [392, 389] width 232 height 25
paste input "high-school-art-lesson-feminism-1025"
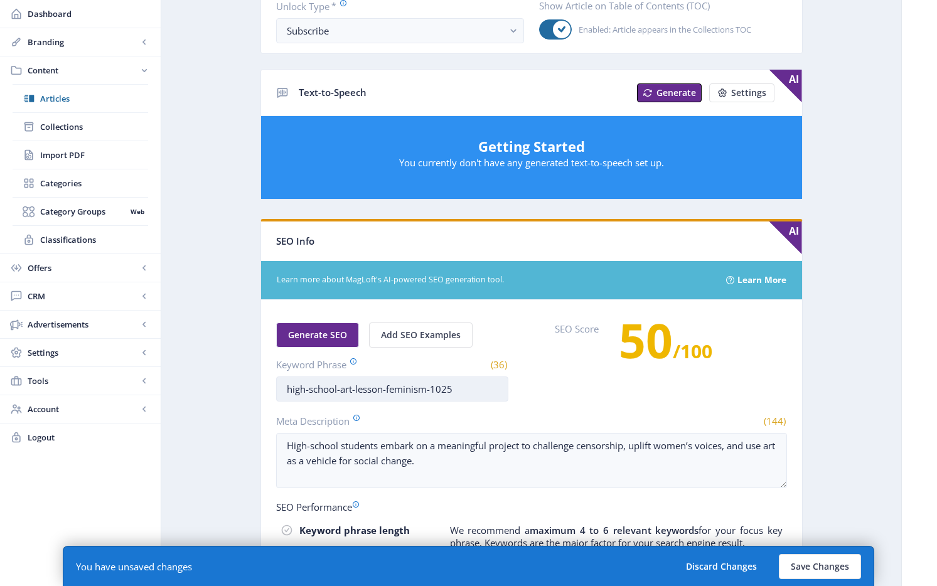
click at [309, 389] on input "high-school-art-lesson-feminism-1025" at bounding box center [392, 389] width 232 height 25
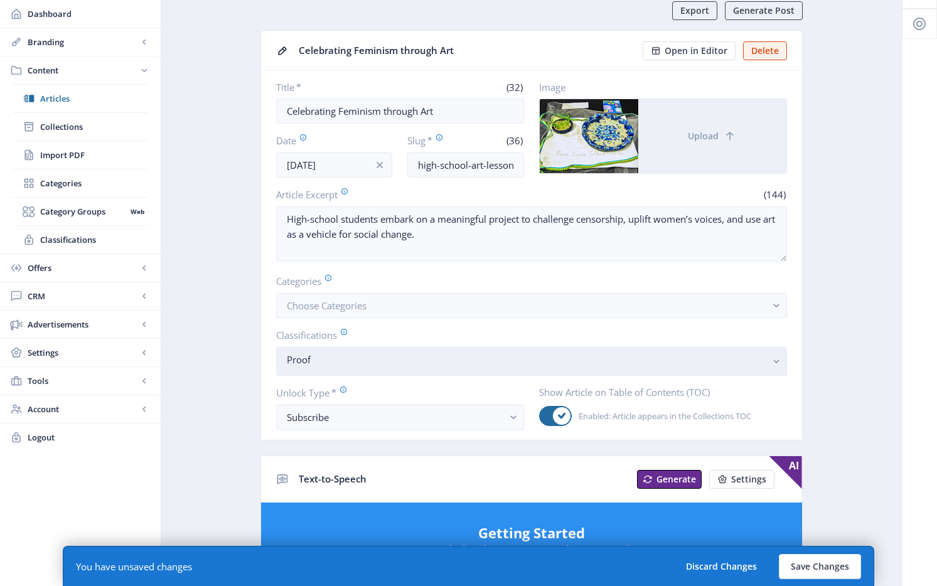
scroll to position [149, 0]
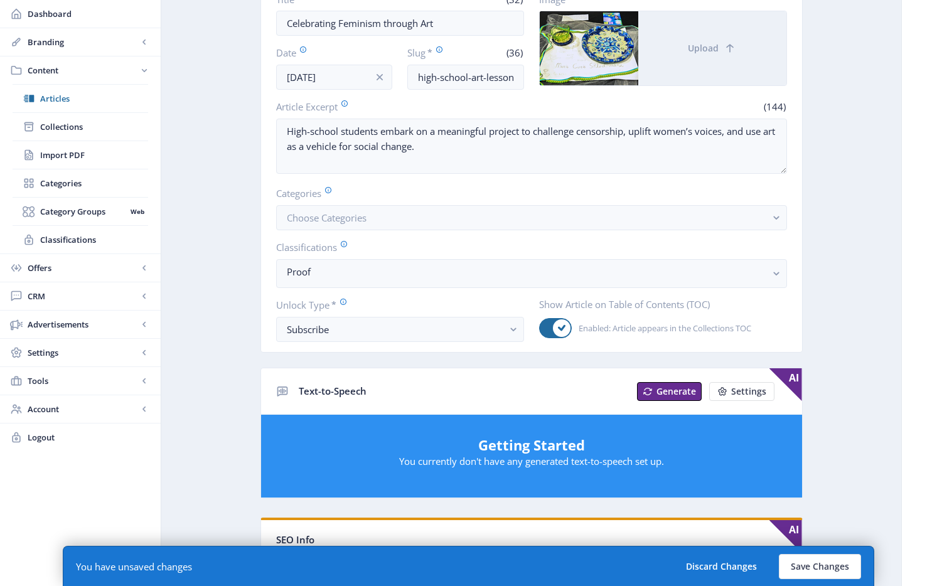
type input "high school art lesson feminism"
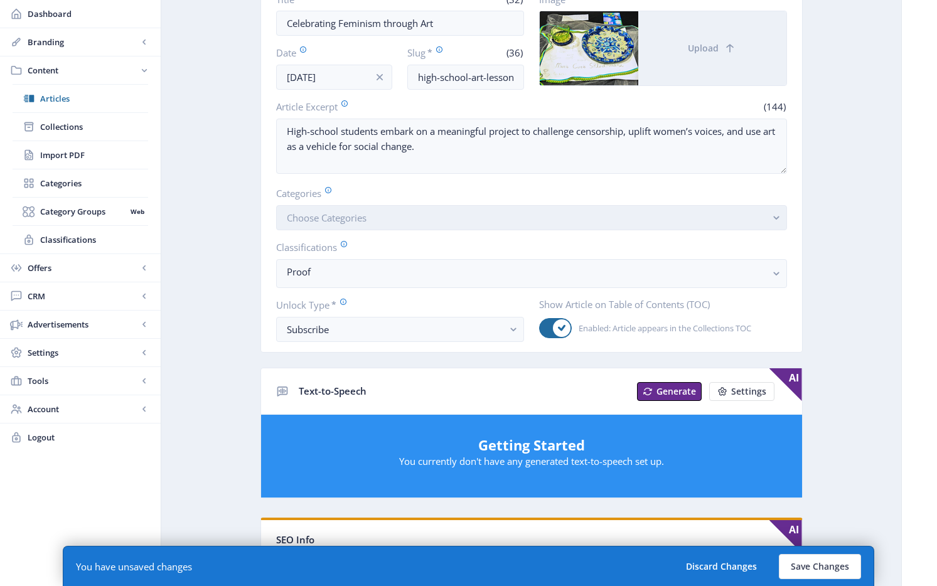
click at [436, 221] on button "Choose Categories" at bounding box center [531, 217] width 511 height 25
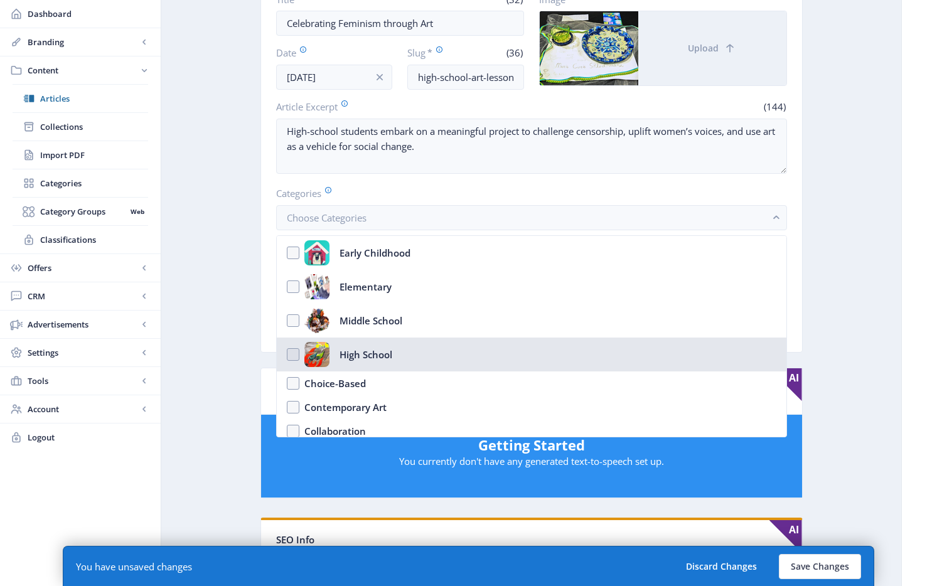
click at [358, 356] on div "High School" at bounding box center [366, 354] width 53 height 25
checkbox input "true"
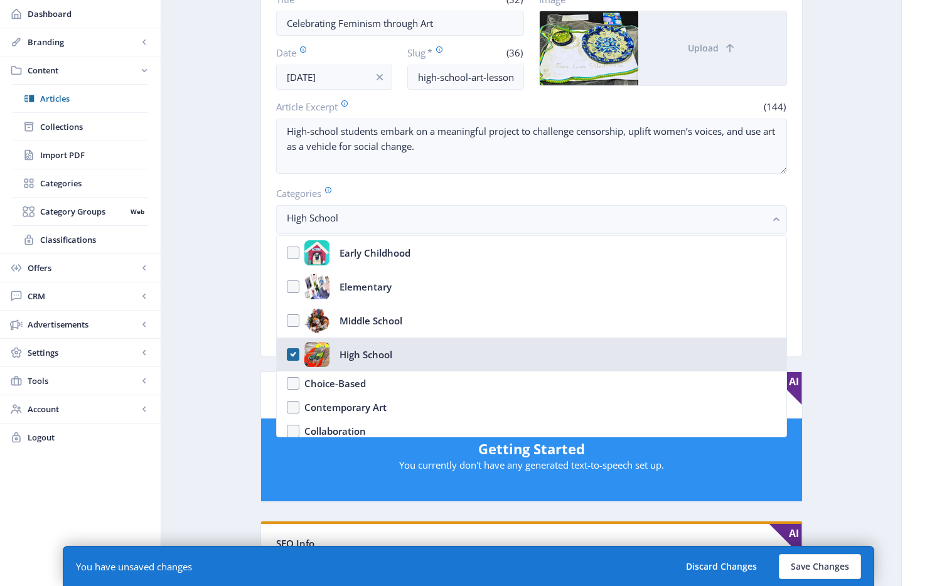
scroll to position [158, 0]
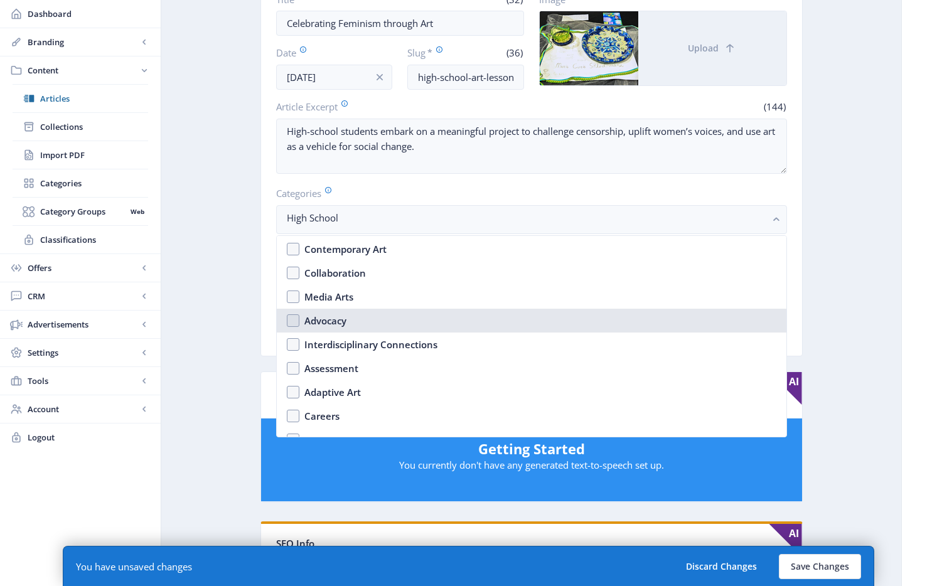
click at [348, 317] on nb-option "Advocacy" at bounding box center [532, 321] width 510 height 24
checkbox input "true"
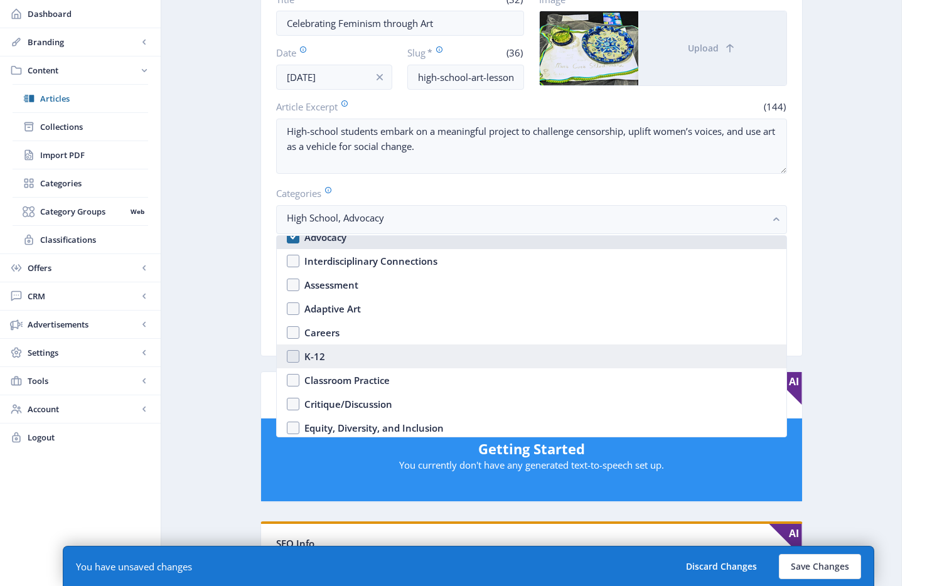
scroll to position [87, 0]
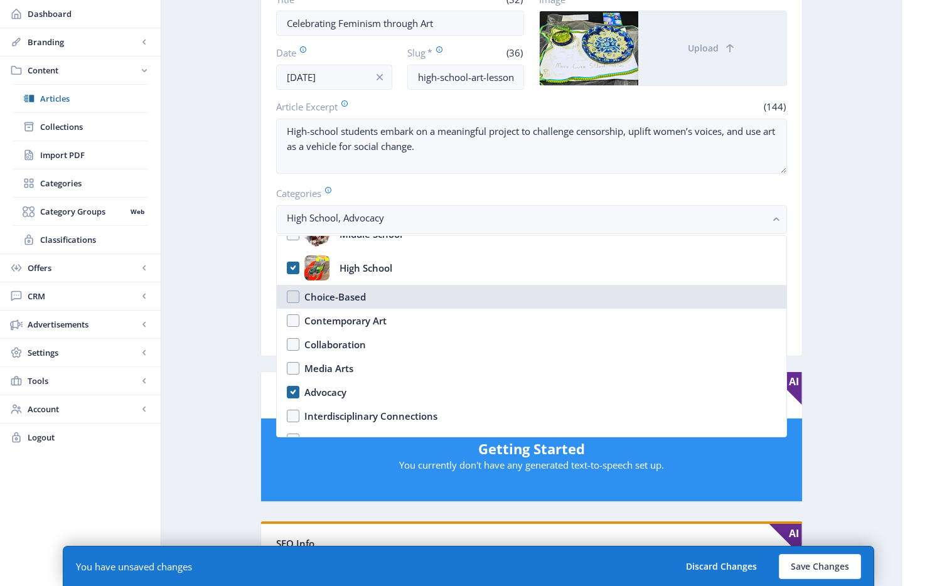
click at [360, 296] on div "Choice-Based" at bounding box center [335, 296] width 62 height 15
checkbox input "true"
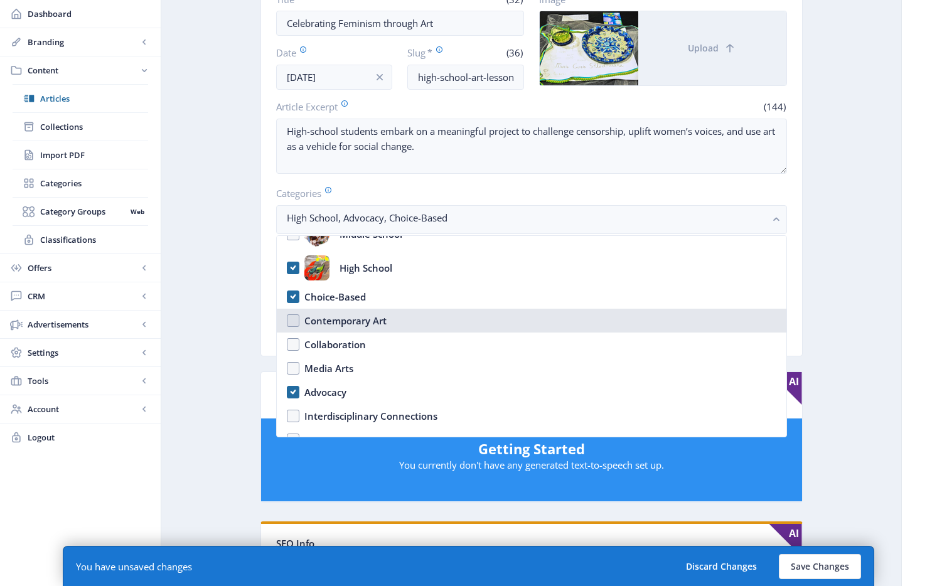
click at [360, 322] on div "Contemporary Art" at bounding box center [345, 320] width 82 height 15
checkbox input "true"
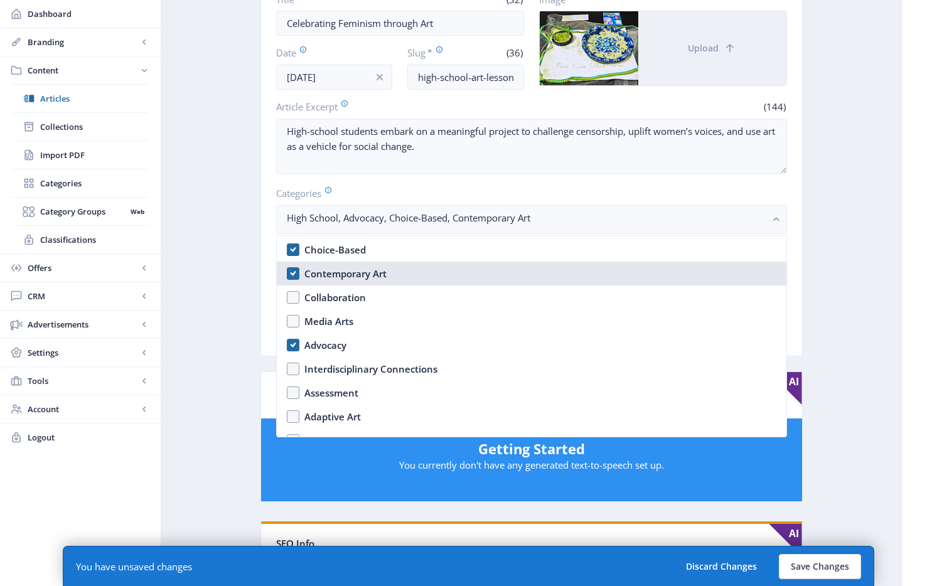
scroll to position [287, 0]
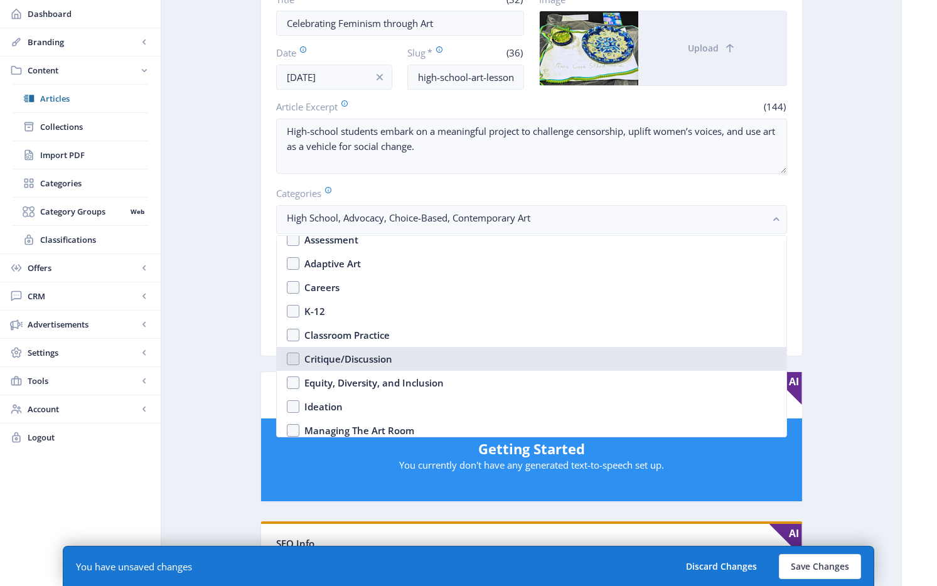
click at [366, 360] on div "Critique/Discussion" at bounding box center [348, 358] width 88 height 15
checkbox input "true"
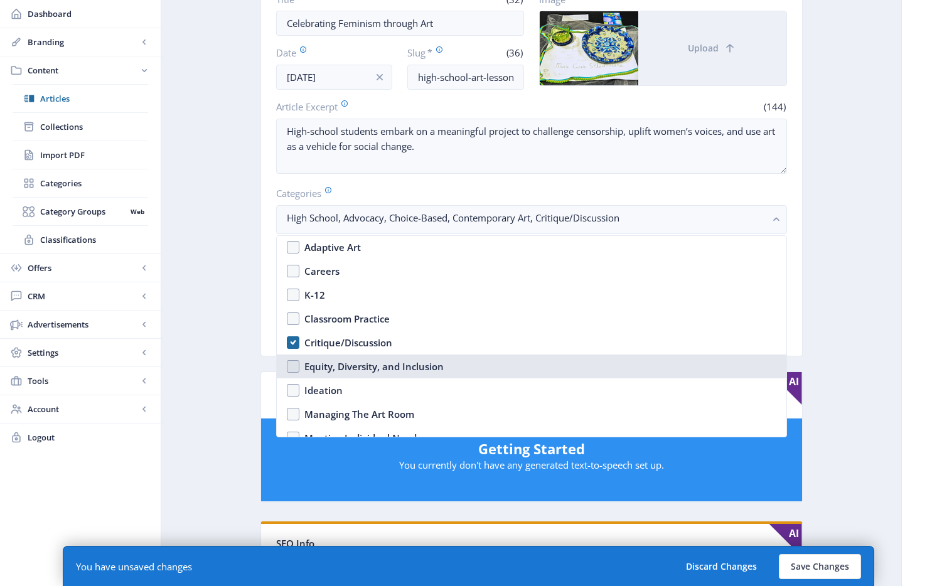
click at [406, 366] on div "Equity, Diversity, and Inclusion" at bounding box center [373, 366] width 139 height 15
checkbox input "true"
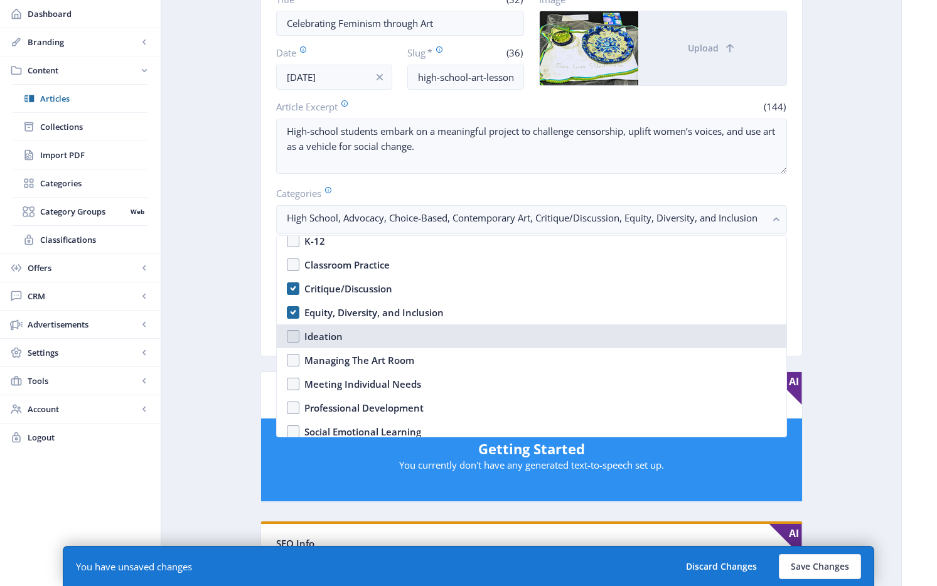
click at [318, 335] on div "Ideation" at bounding box center [323, 336] width 38 height 15
checkbox input "true"
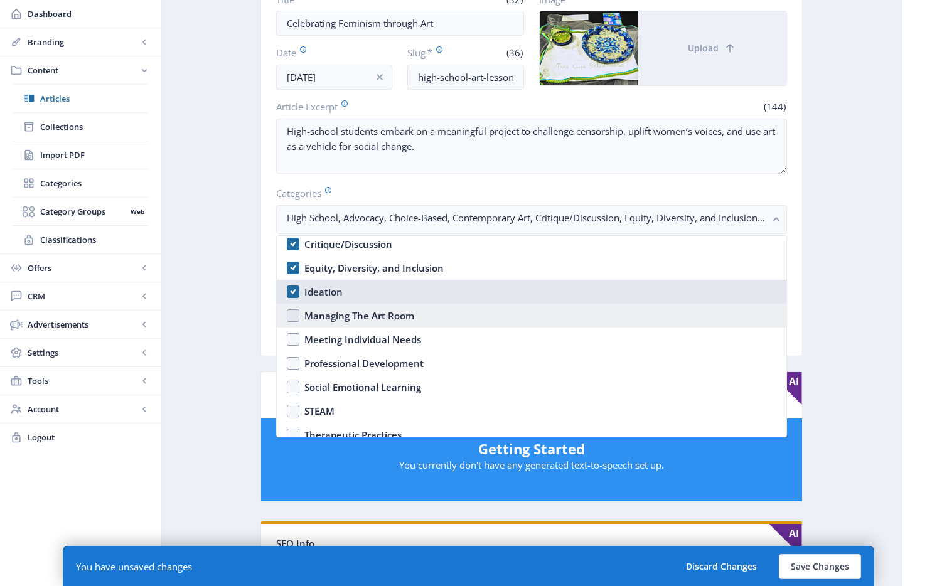
scroll to position [554, 0]
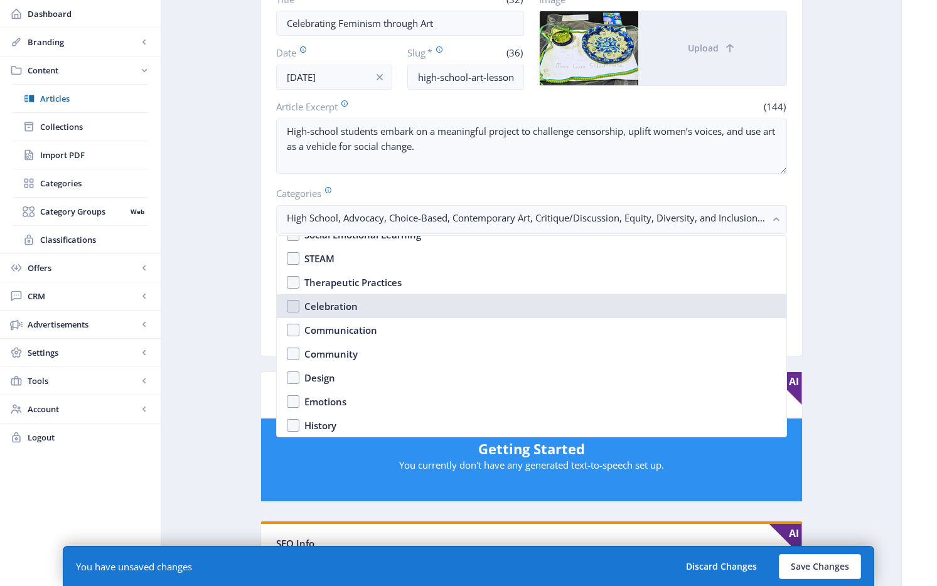
click at [326, 306] on div "Celebration" at bounding box center [330, 306] width 53 height 15
checkbox input "true"
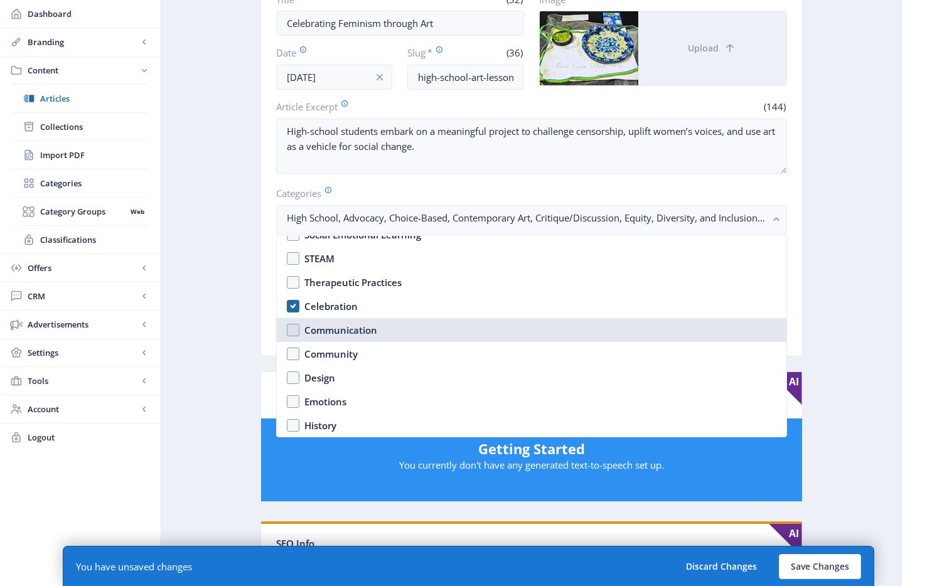
click at [346, 330] on div "Communication" at bounding box center [340, 330] width 73 height 15
checkbox input "true"
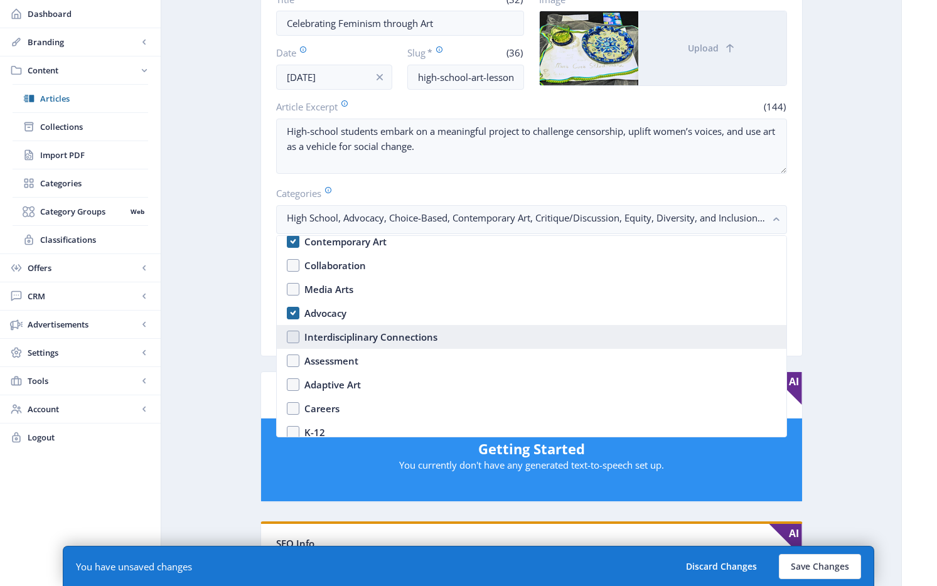
scroll to position [63, 0]
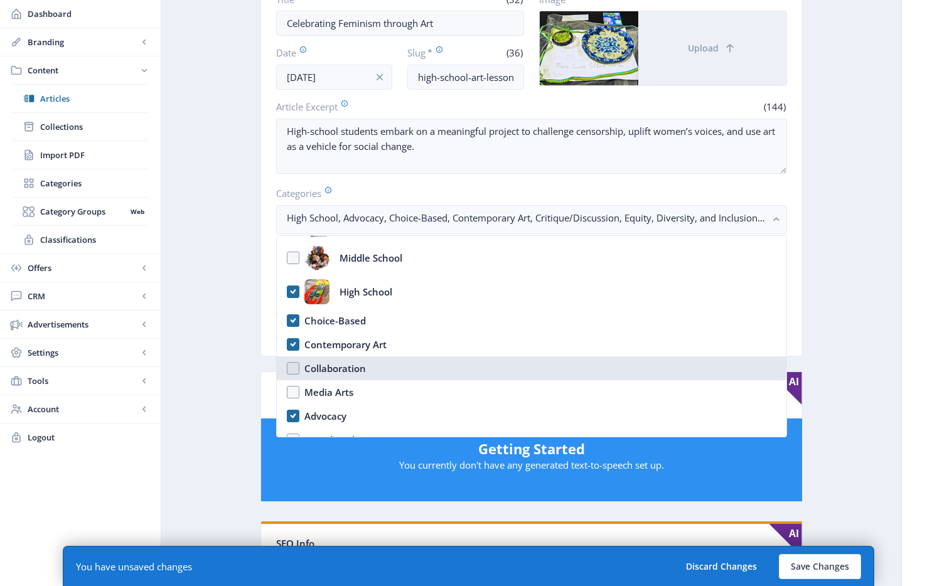
click at [332, 365] on div "Collaboration" at bounding box center [335, 368] width 62 height 15
checkbox input "true"
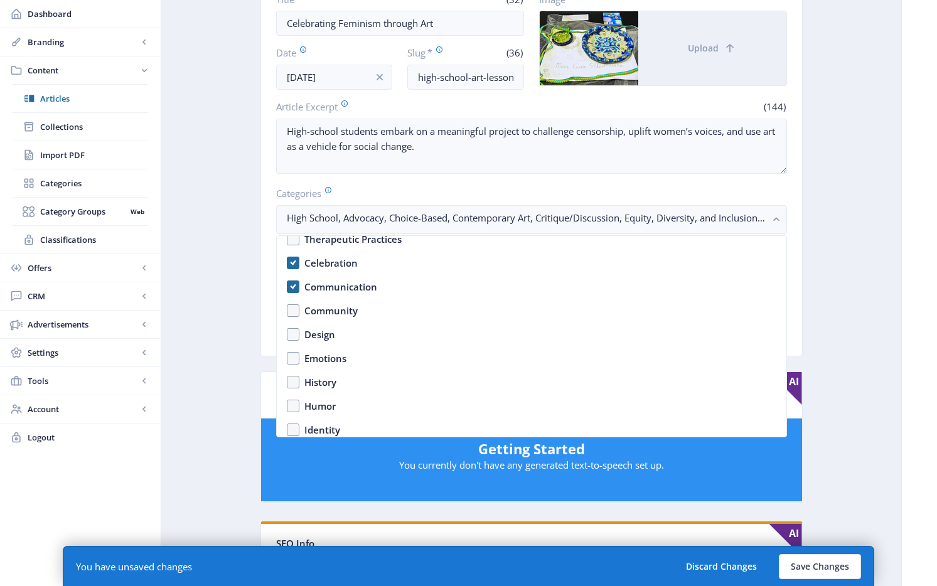
scroll to position [662, 0]
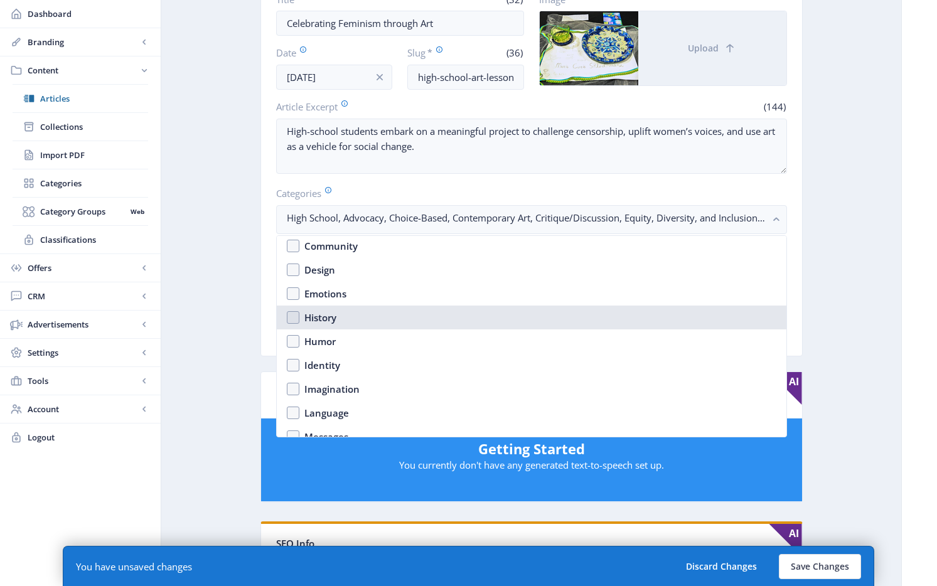
click at [319, 321] on div "History" at bounding box center [320, 317] width 32 height 15
checkbox input "true"
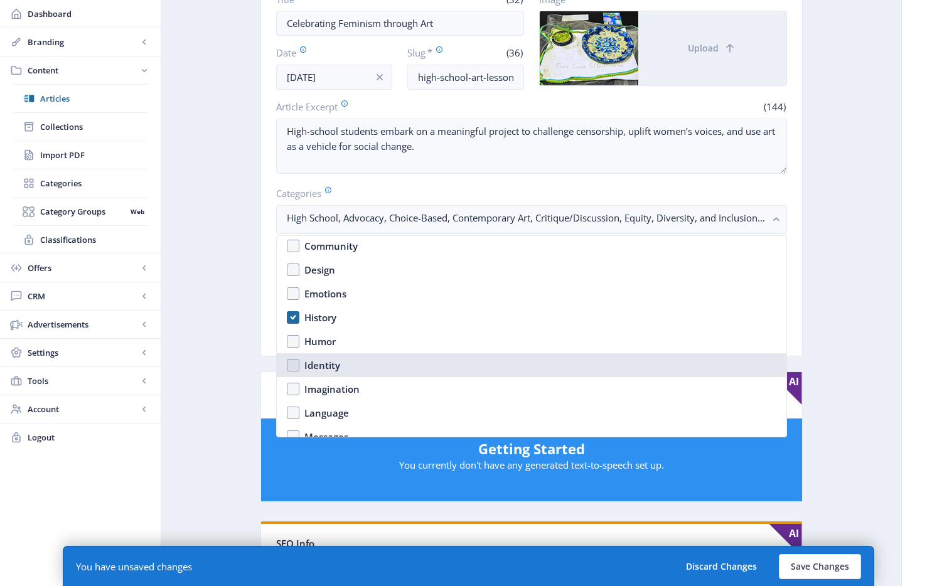
click at [316, 370] on div "Identity" at bounding box center [322, 365] width 36 height 15
checkbox input "true"
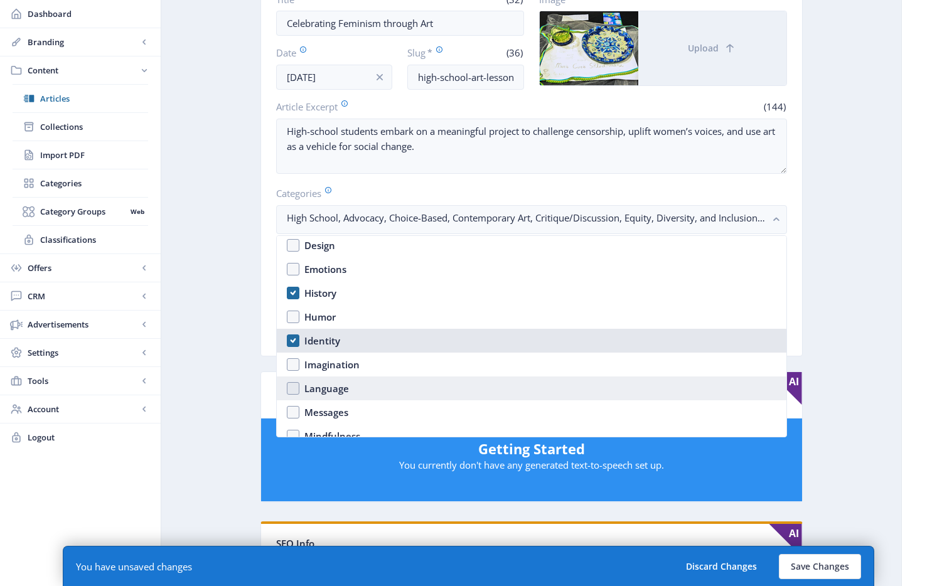
scroll to position [707, 0]
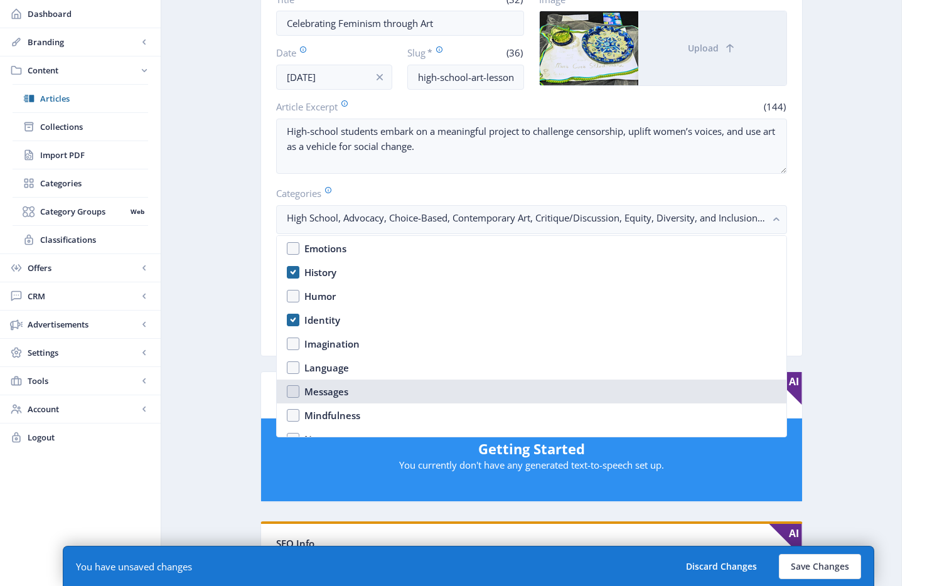
click at [318, 394] on div "Messages" at bounding box center [326, 391] width 44 height 15
checkbox input "true"
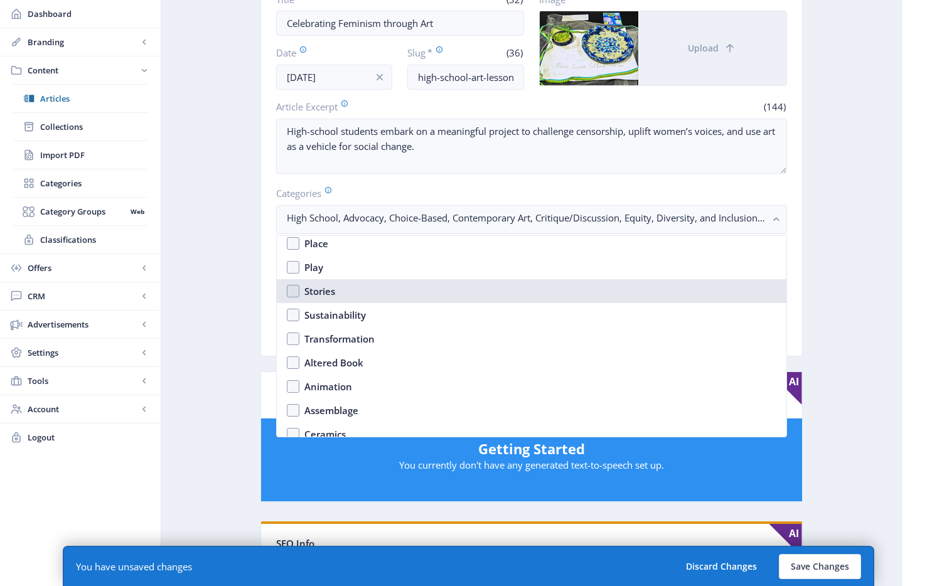
click at [314, 286] on div "Stories" at bounding box center [319, 291] width 31 height 15
checkbox input "true"
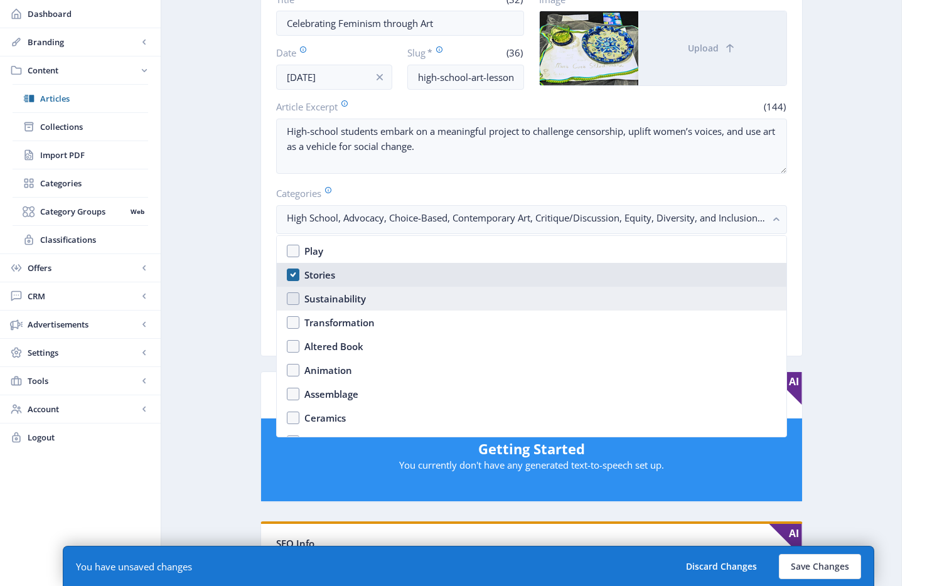
scroll to position [996, 0]
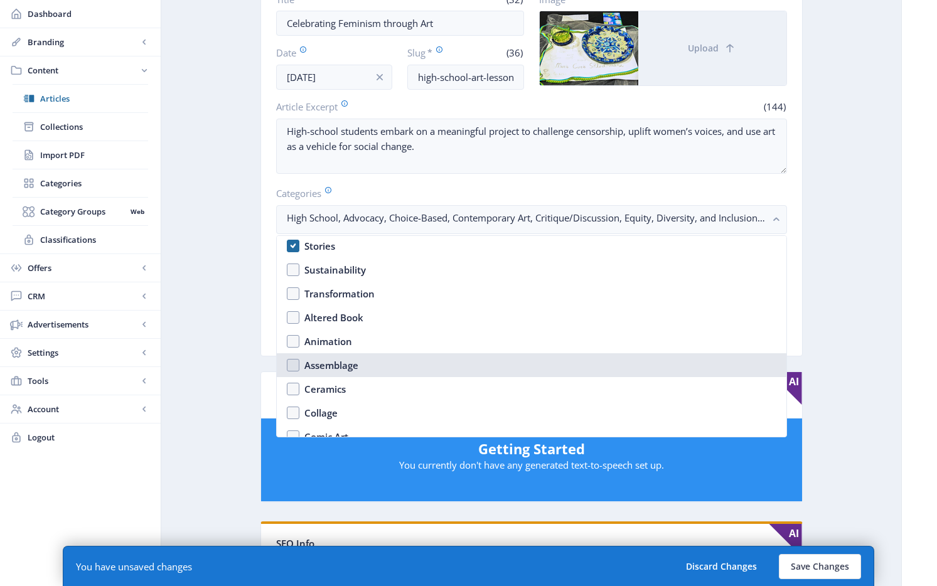
click at [336, 367] on div "Assemblage" at bounding box center [331, 365] width 54 height 15
checkbox input "true"
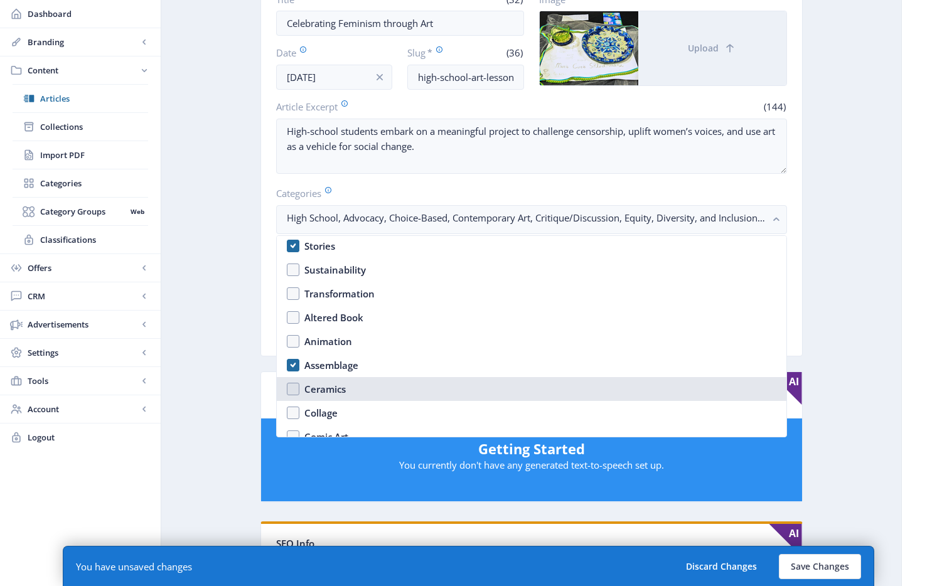
click at [321, 392] on div "Ceramics" at bounding box center [324, 389] width 41 height 15
checkbox input "true"
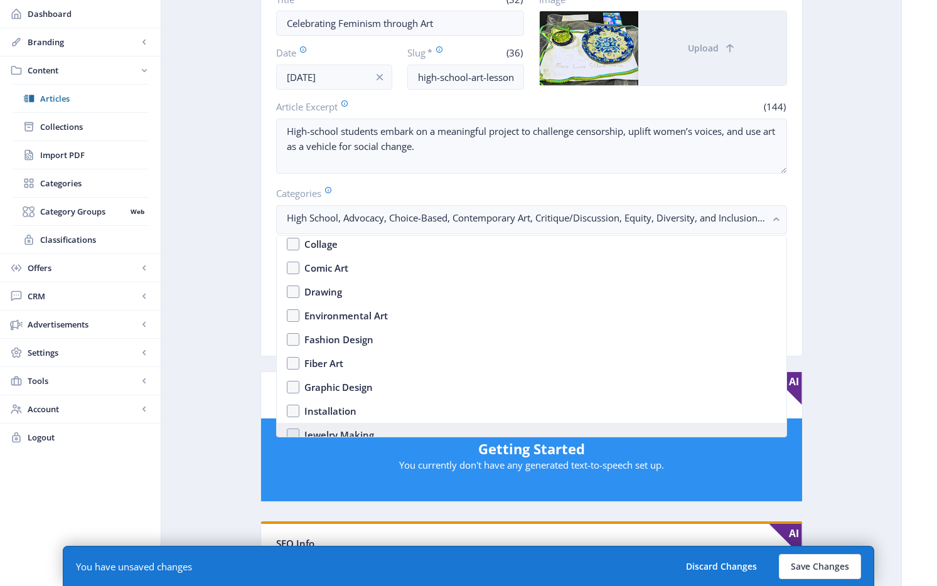
scroll to position [1229, 0]
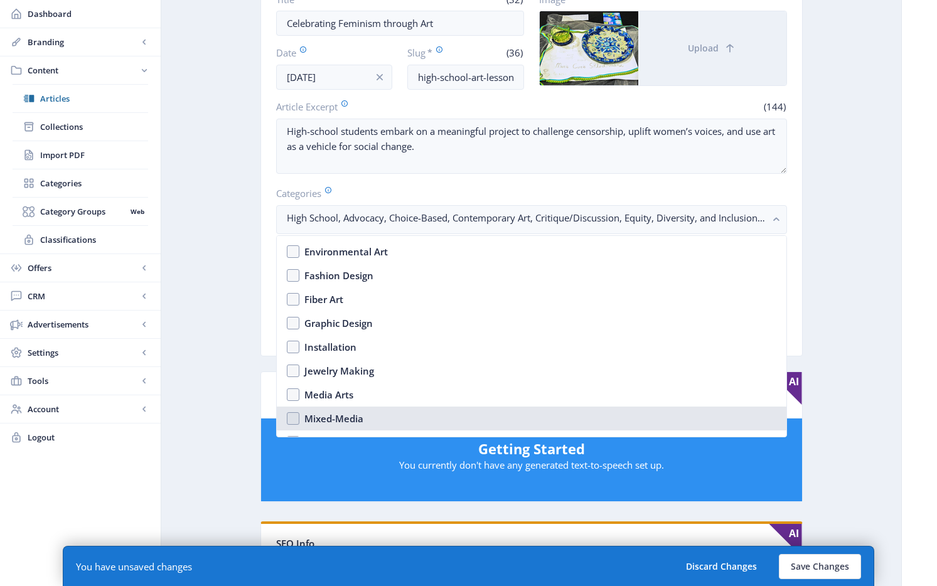
click at [330, 418] on div "Mixed-Media" at bounding box center [333, 418] width 59 height 15
checkbox input "true"
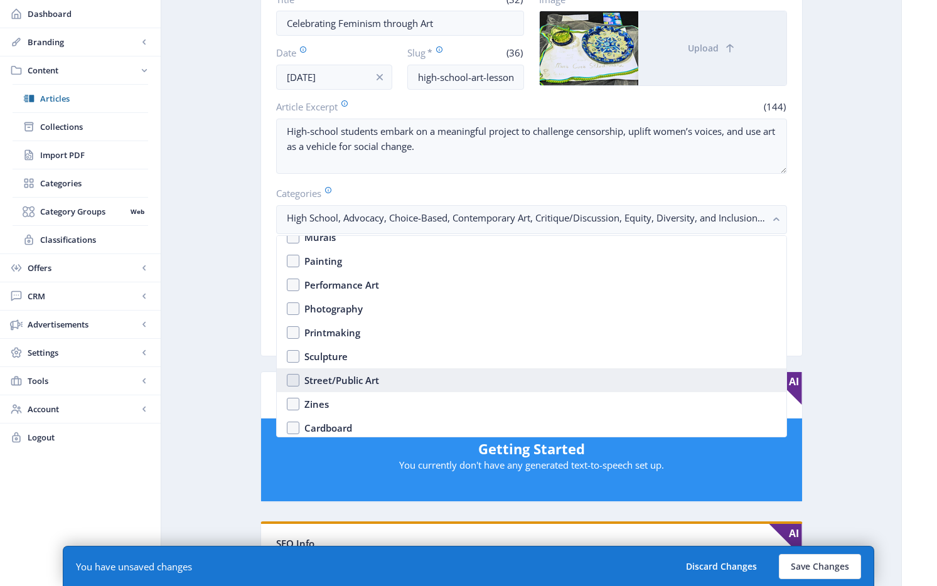
scroll to position [1487, 0]
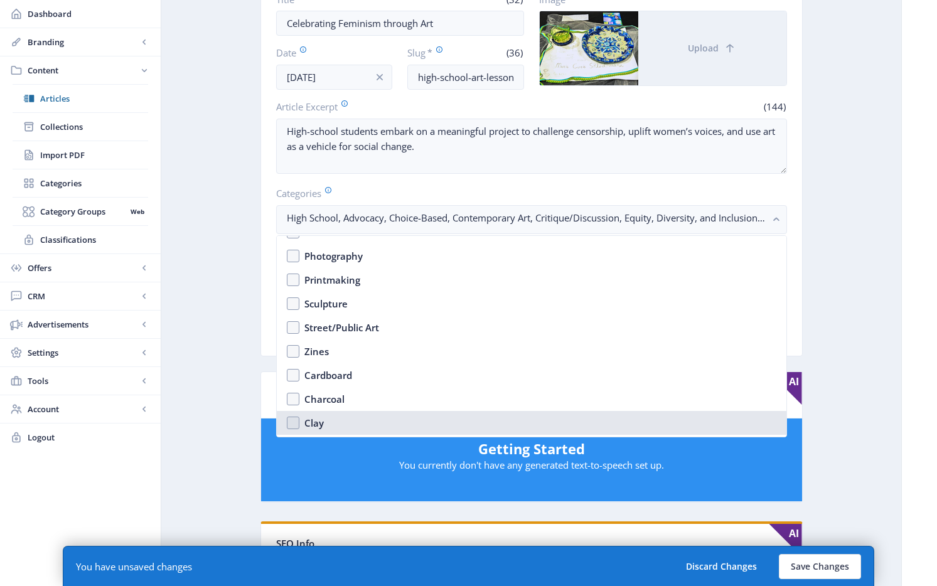
click at [323, 419] on nb-option "Clay" at bounding box center [532, 423] width 510 height 24
checkbox input "true"
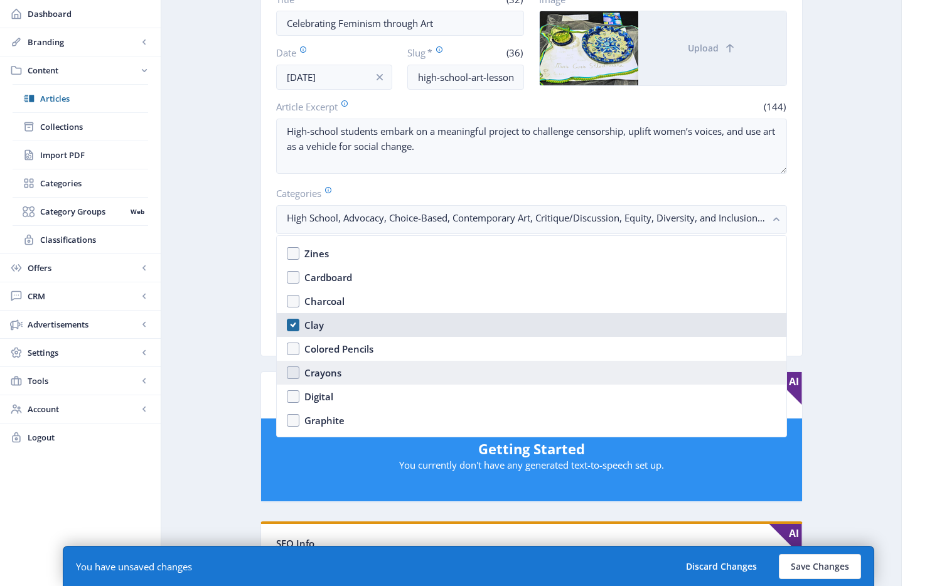
scroll to position [1652, 0]
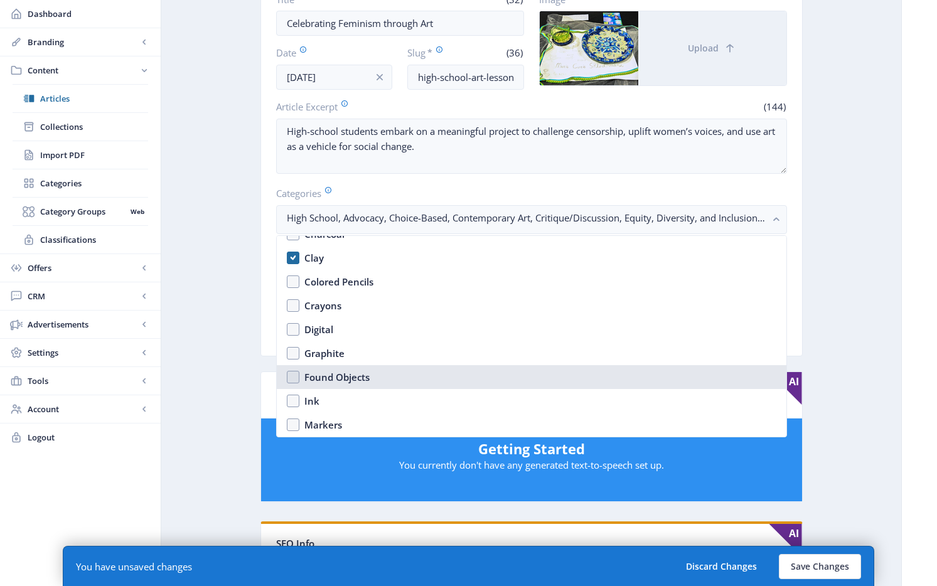
click at [360, 380] on div "Found Objects" at bounding box center [336, 377] width 65 height 15
checkbox input "true"
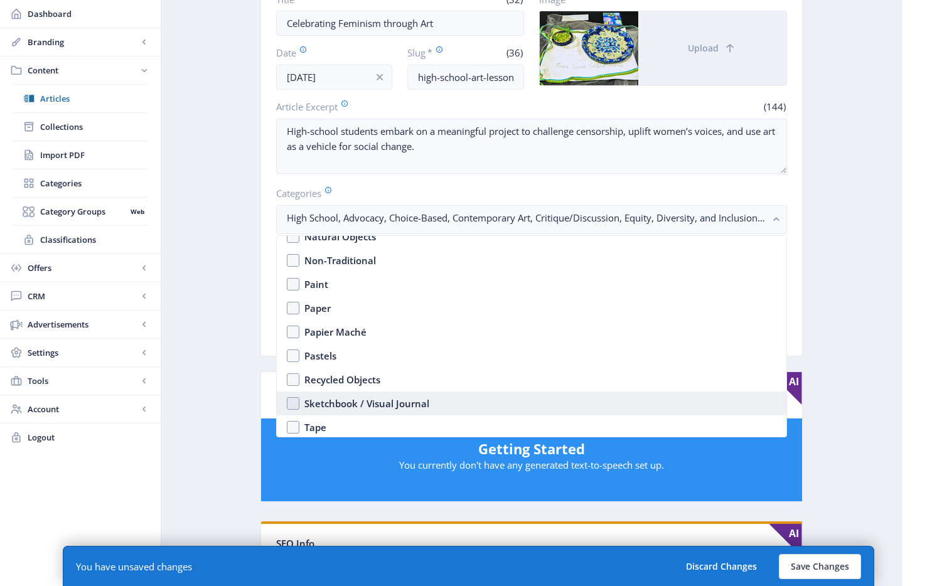
scroll to position [1824, 0]
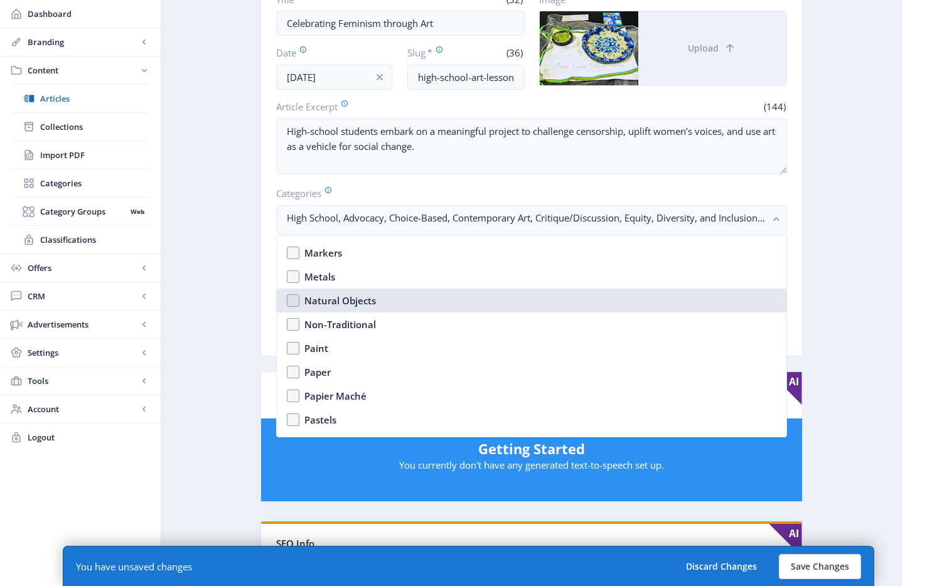
click at [348, 302] on div "Natural Objects" at bounding box center [340, 300] width 72 height 15
checkbox input "true"
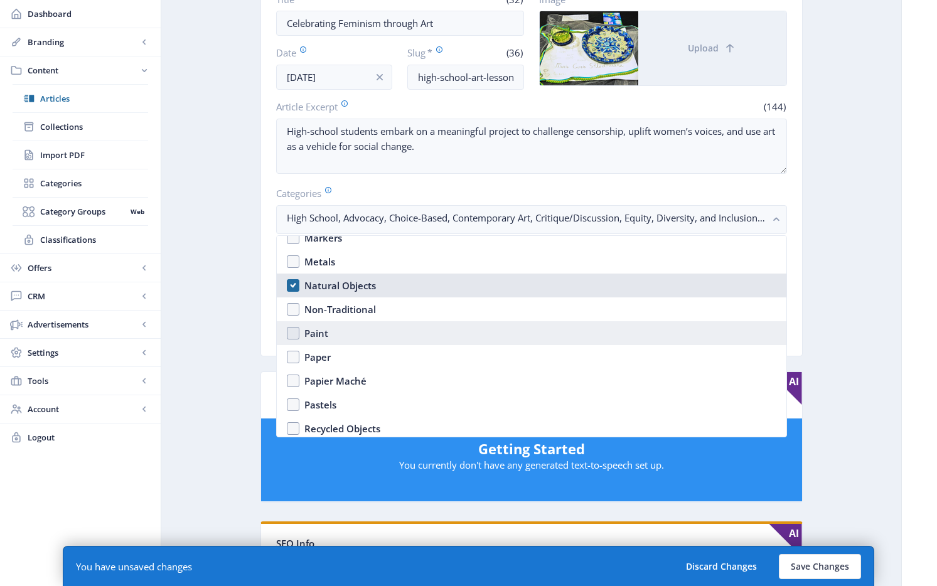
scroll to position [1962, 0]
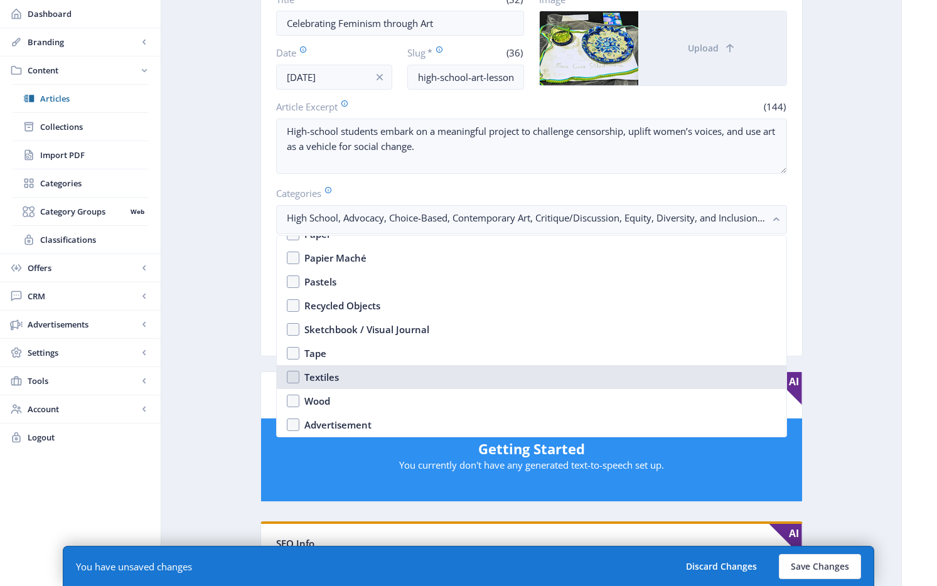
click at [313, 382] on div "Textiles" at bounding box center [321, 377] width 35 height 15
checkbox input "true"
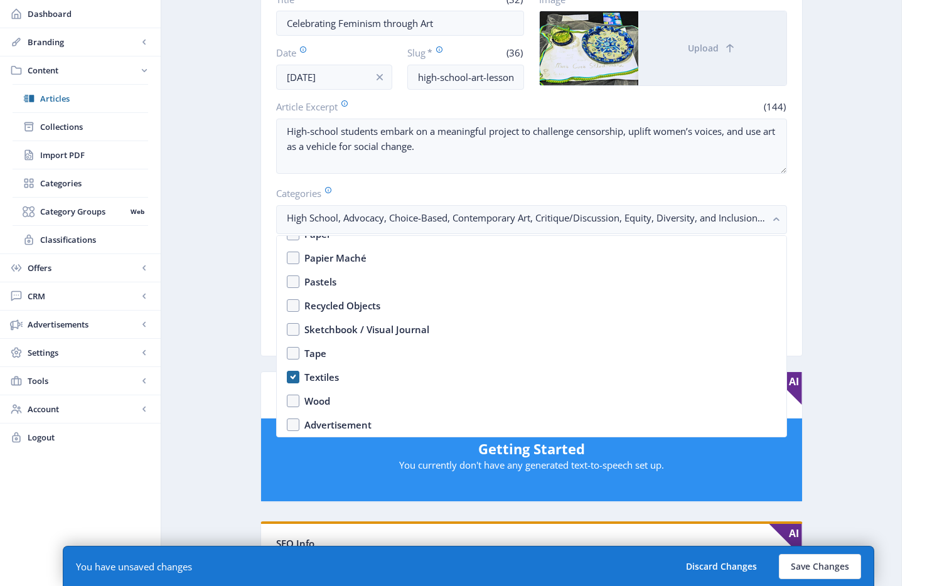
click at [834, 301] on app-content-article "Export Generate Post Celebrating Feminism through Art Open in Editor Delete Tit…" at bounding box center [531, 494] width 696 height 1162
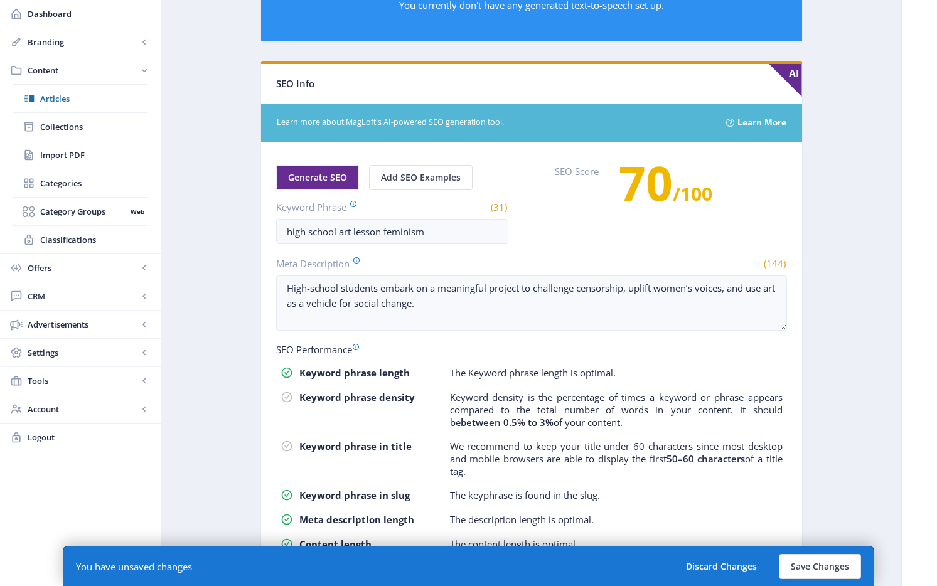
scroll to position [663, 0]
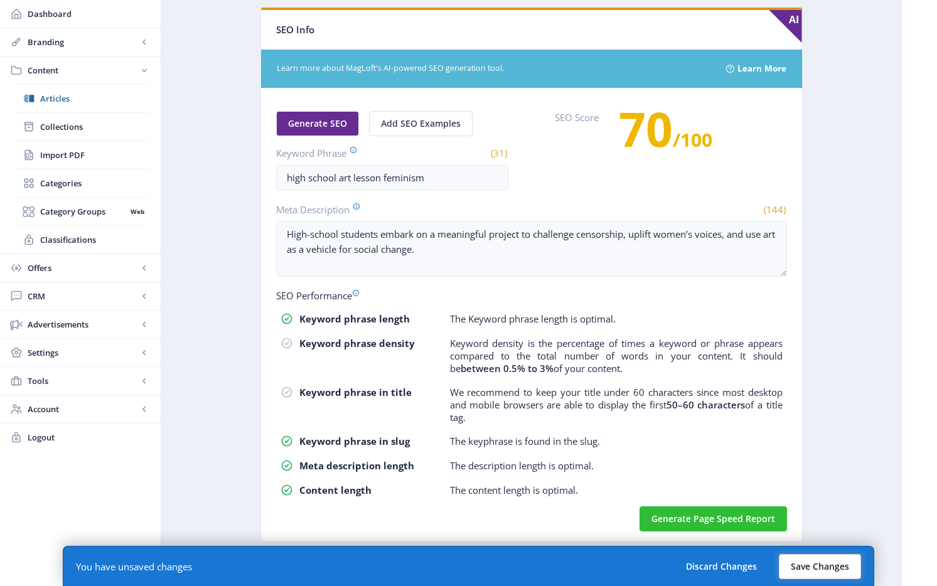
click at [810, 563] on button "Save Changes" at bounding box center [820, 566] width 82 height 25
click at [827, 567] on button "Save Changes" at bounding box center [820, 566] width 82 height 25
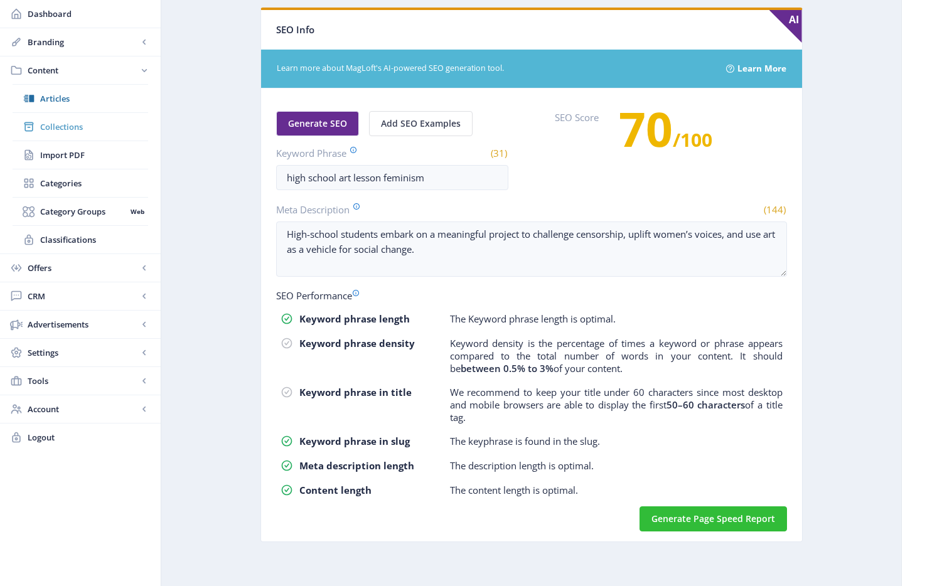
click at [68, 128] on span "Collections" at bounding box center [94, 127] width 108 height 13
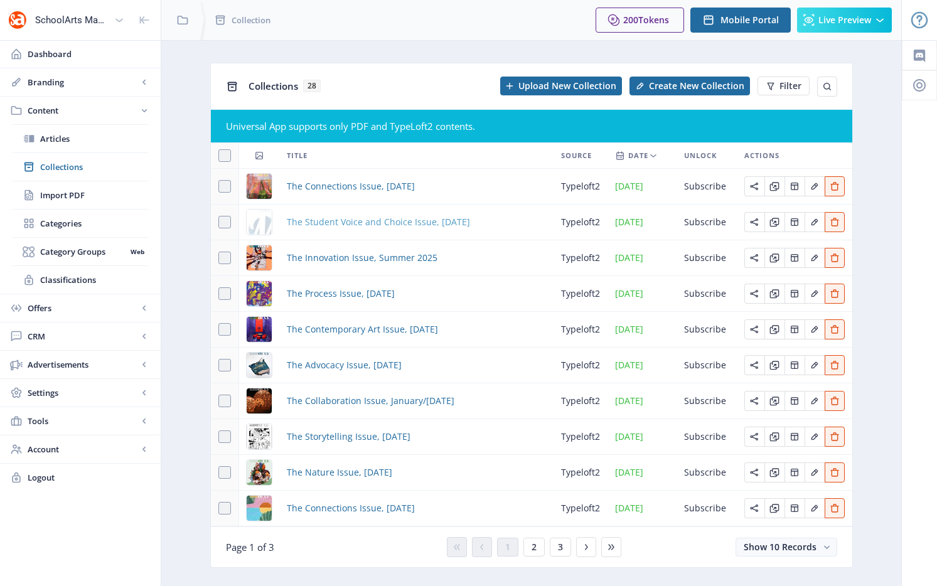
click at [341, 221] on span "The Student Voice and Choice Issue, [DATE]" at bounding box center [378, 222] width 183 height 15
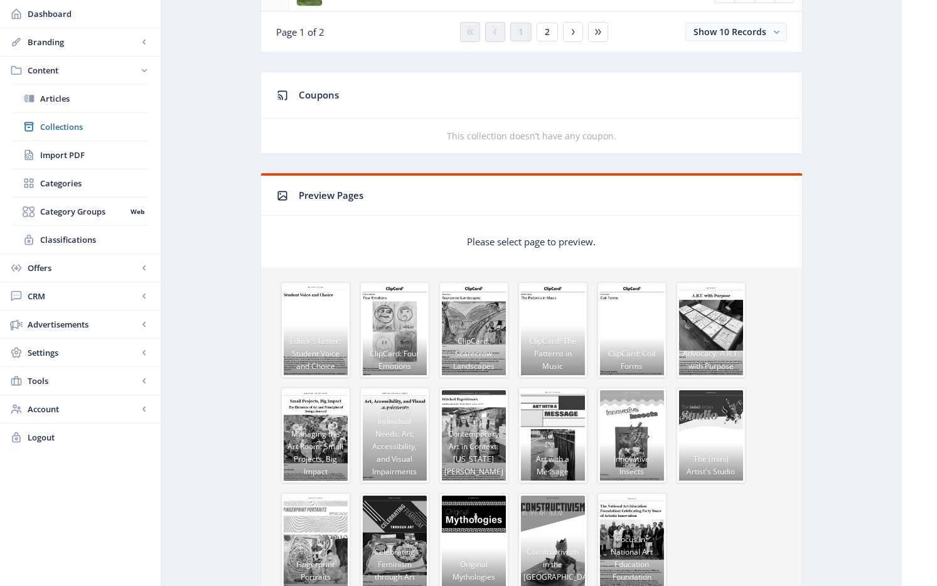
scroll to position [532, 0]
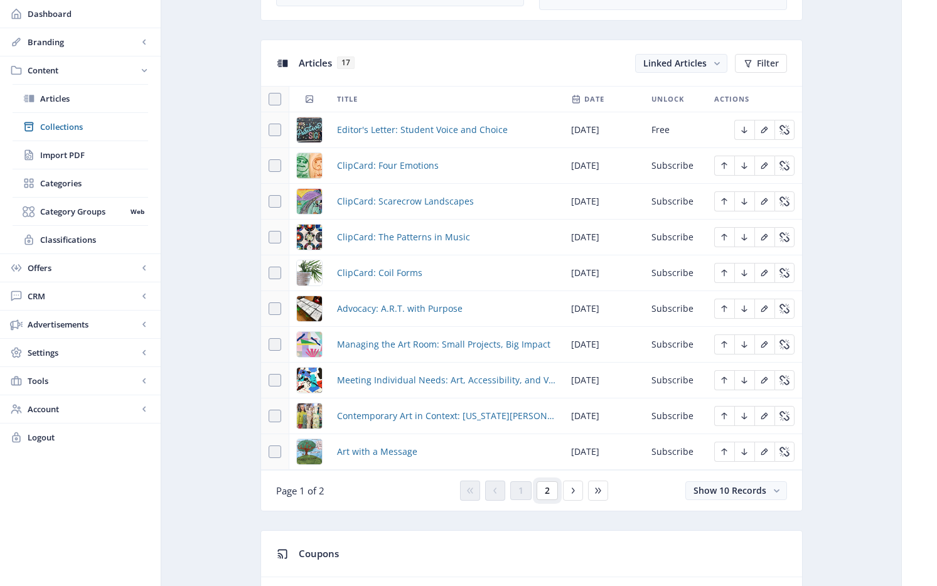
click at [554, 488] on button "2" at bounding box center [547, 490] width 21 height 19
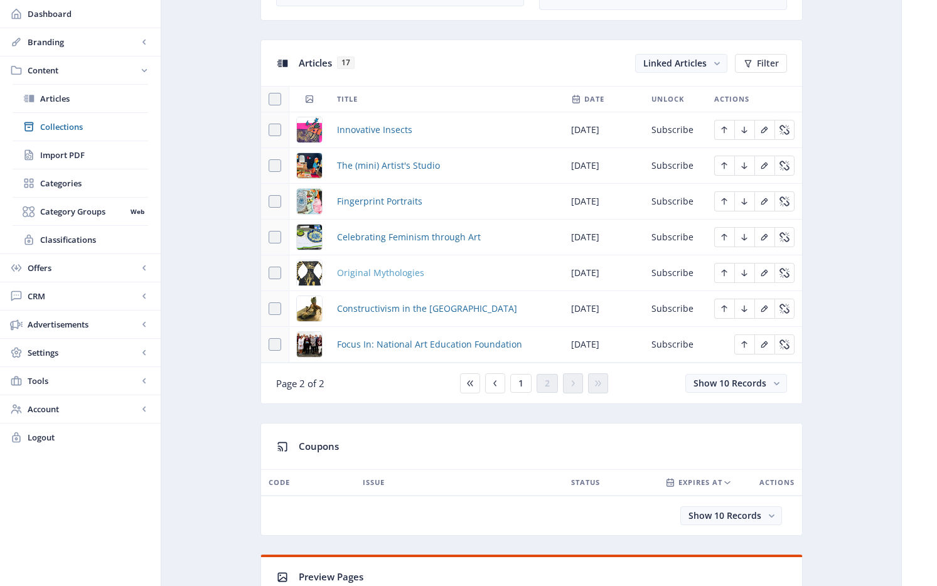
click at [382, 273] on span "Original Mythologies" at bounding box center [380, 272] width 87 height 15
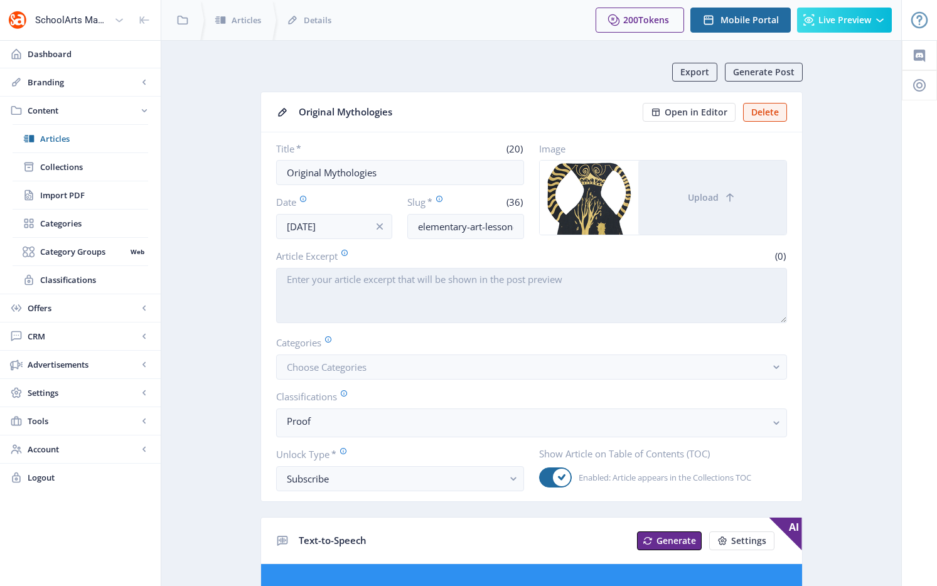
click at [345, 296] on textarea "Article Excerpt" at bounding box center [531, 295] width 511 height 55
paste textarea "Elementary students studying Greek mythology investigate Grecian pottery and cr…"
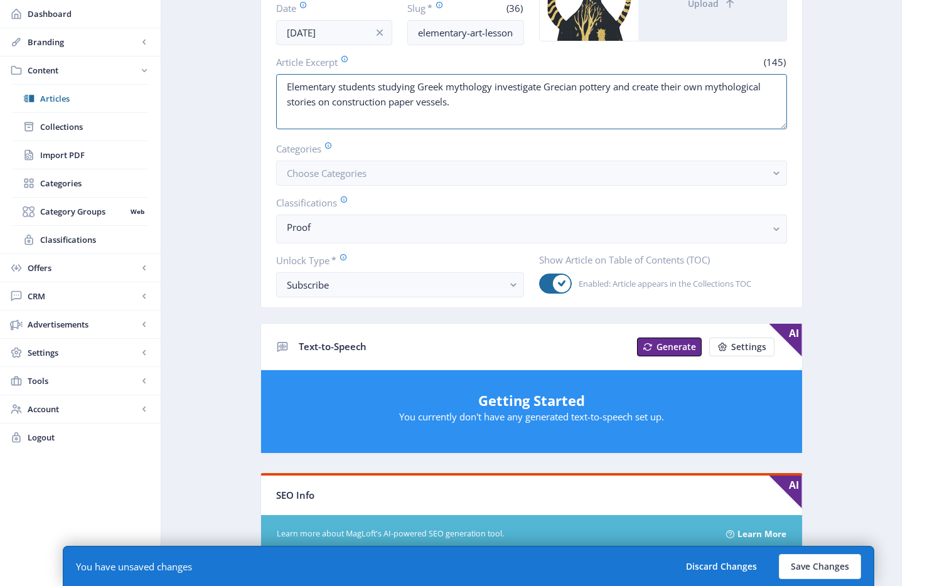
scroll to position [696, 0]
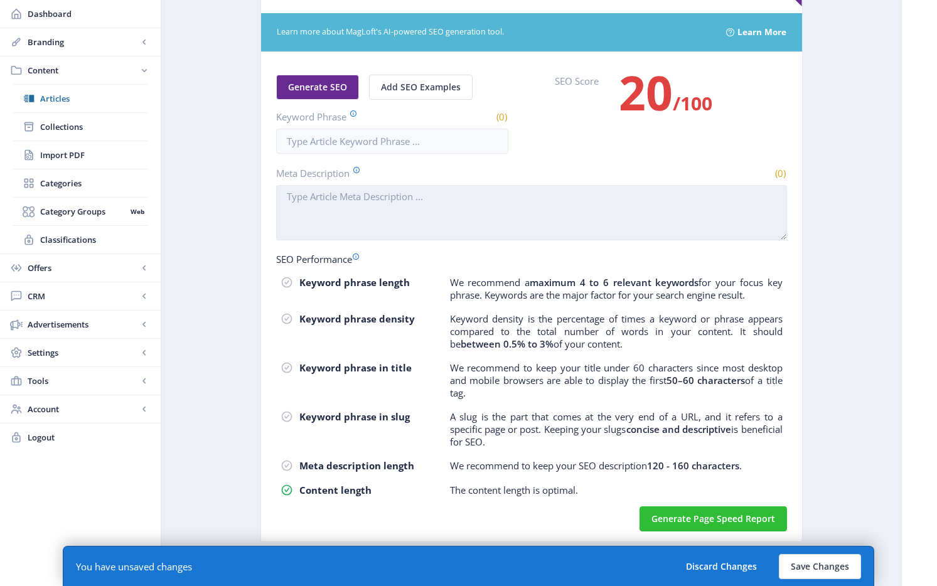
type textarea "Elementary students studying Greek mythology investigate Grecian pottery and cr…"
click at [383, 216] on textarea "Meta Description" at bounding box center [531, 212] width 511 height 55
paste textarea "Elementary students studying Greek mythology investigate Grecian pottery and cr…"
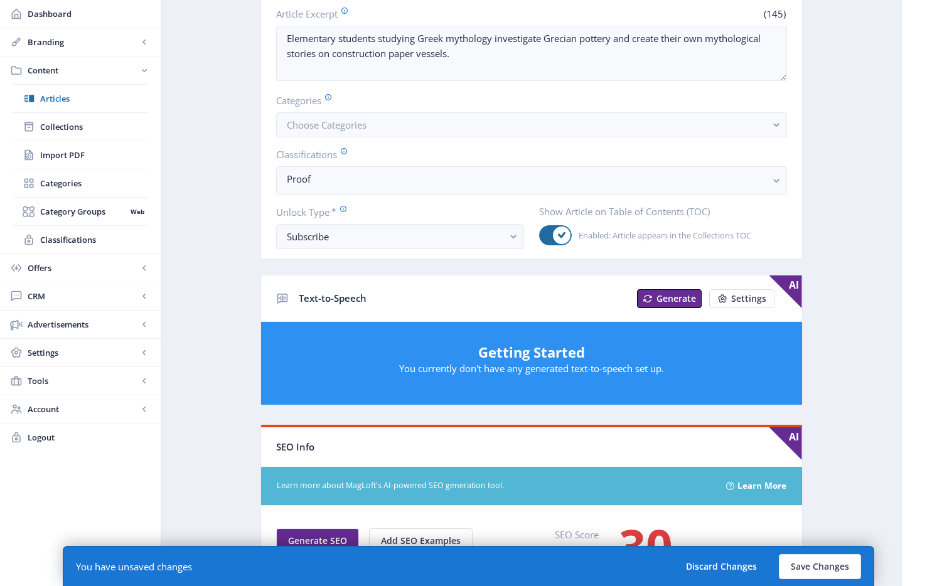
scroll to position [0, 0]
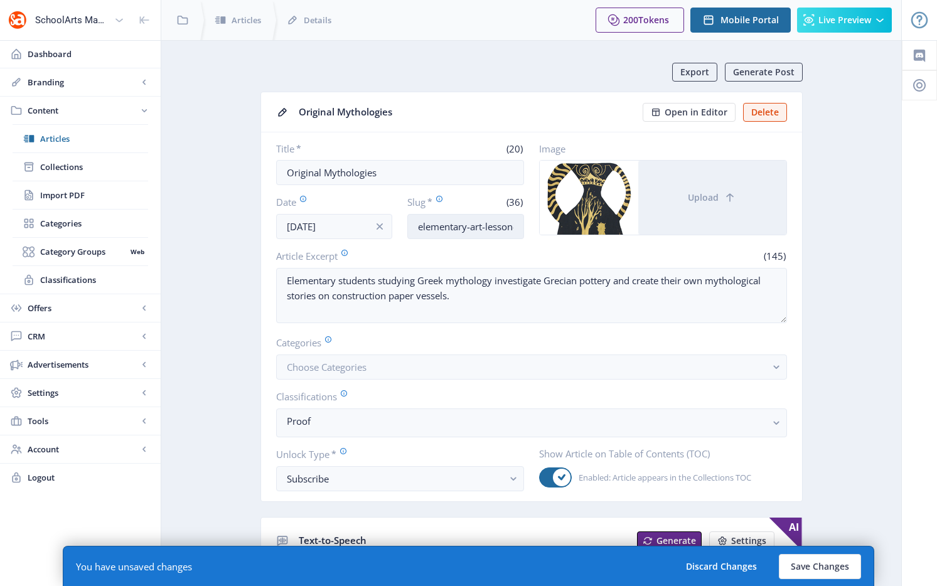
type textarea "Elementary students studying Greek mythology investigate Grecian pottery and cr…"
click at [451, 229] on input "elementary-art-lesson-mythology-1025" at bounding box center [465, 226] width 117 height 25
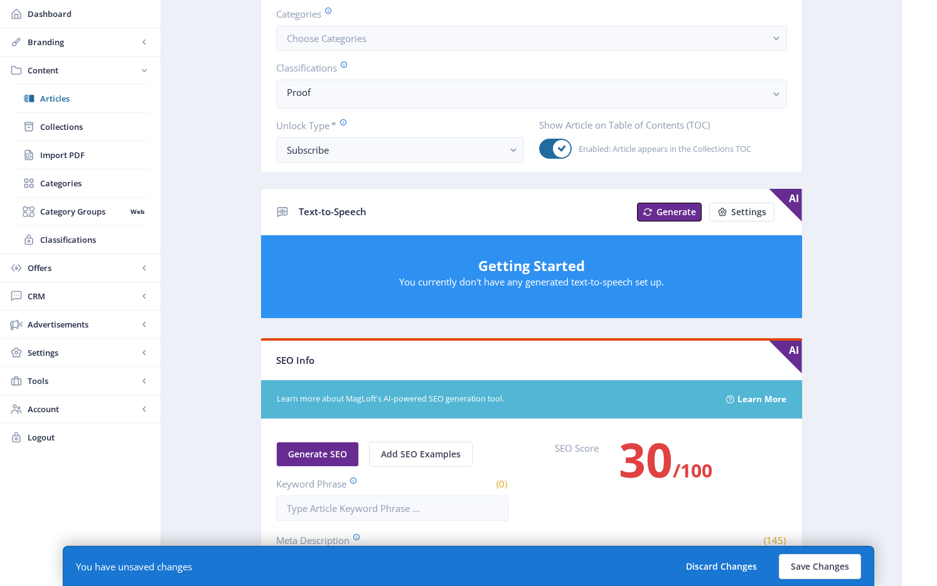
scroll to position [530, 0]
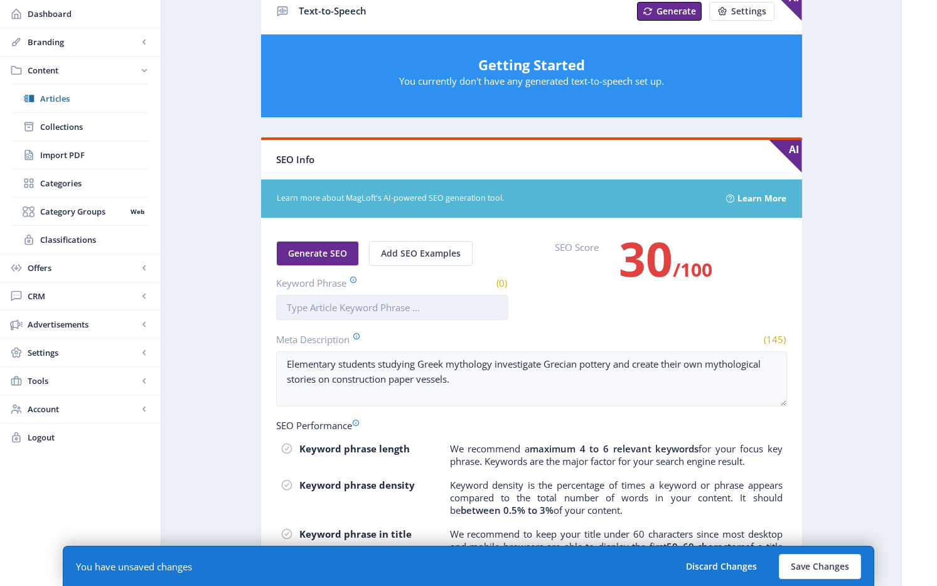
click at [390, 308] on input "Keyword Phrase" at bounding box center [392, 307] width 232 height 25
paste input "elementary-art-lesson-mythology-1025"
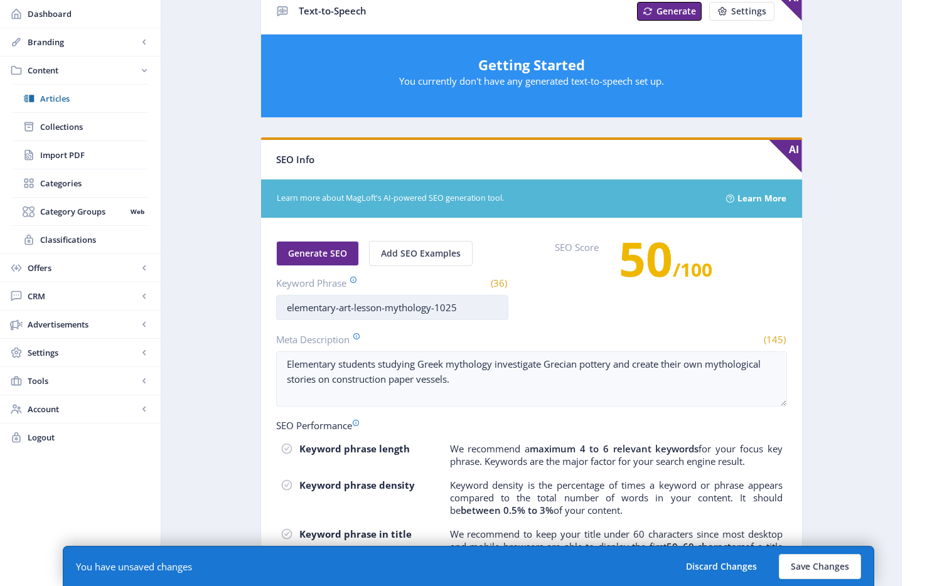
click at [340, 308] on input "elementary-art-lesson-mythology-1025" at bounding box center [392, 307] width 232 height 25
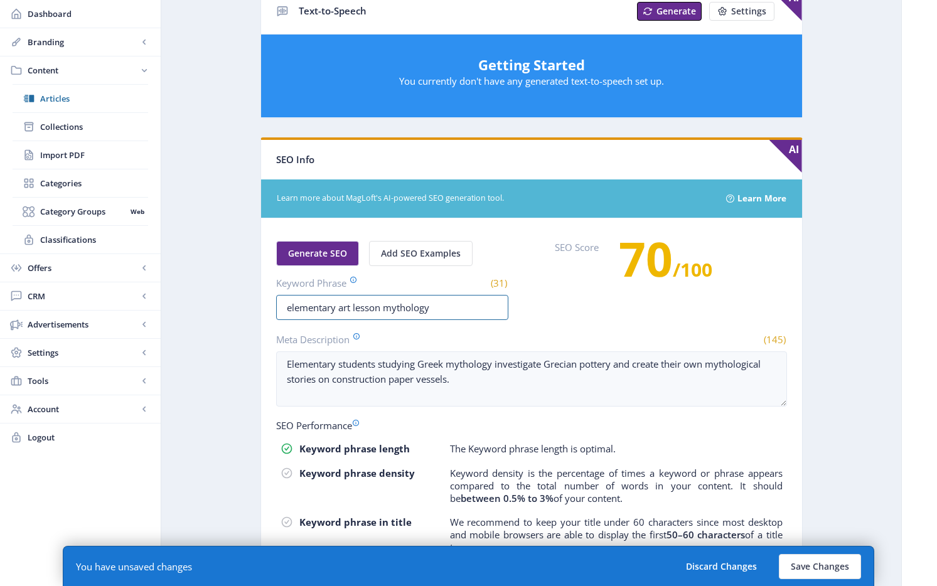
type input "elementary art lesson mythology"
click at [839, 353] on app-content-article "Export Generate Post Original Mythologies Open in Editor Delete Title * (20) Or…" at bounding box center [531, 112] width 696 height 1158
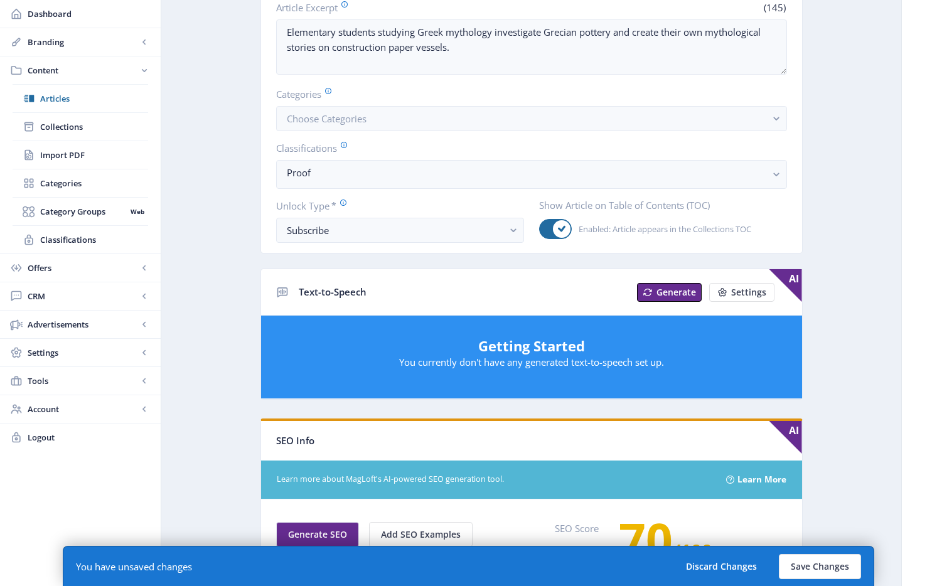
scroll to position [0, 0]
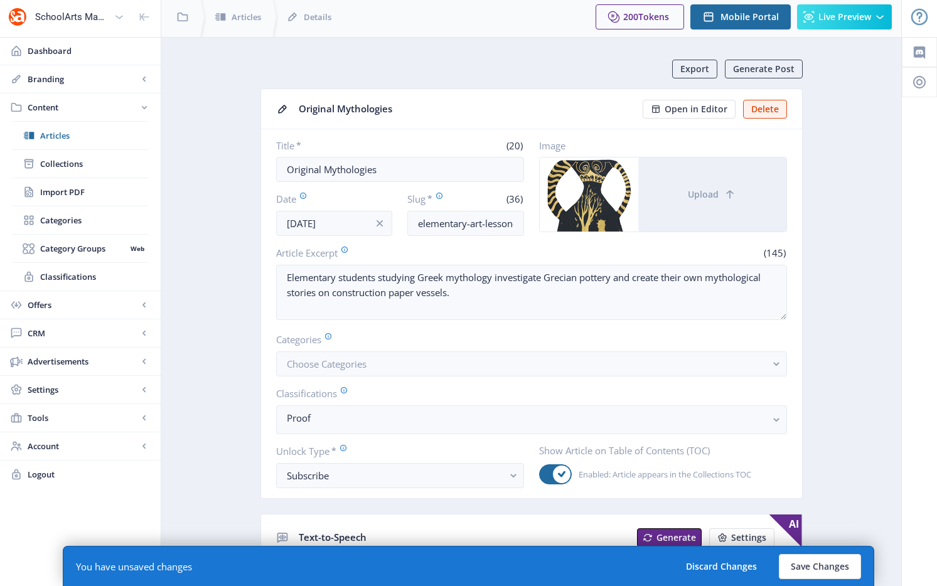
scroll to position [28, 0]
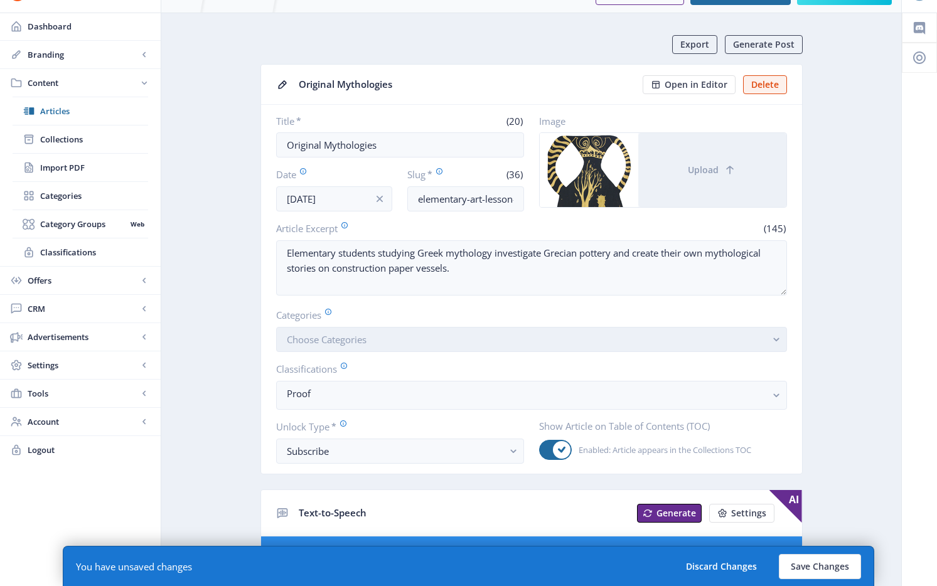
click at [388, 337] on button "Choose Categories" at bounding box center [531, 339] width 511 height 25
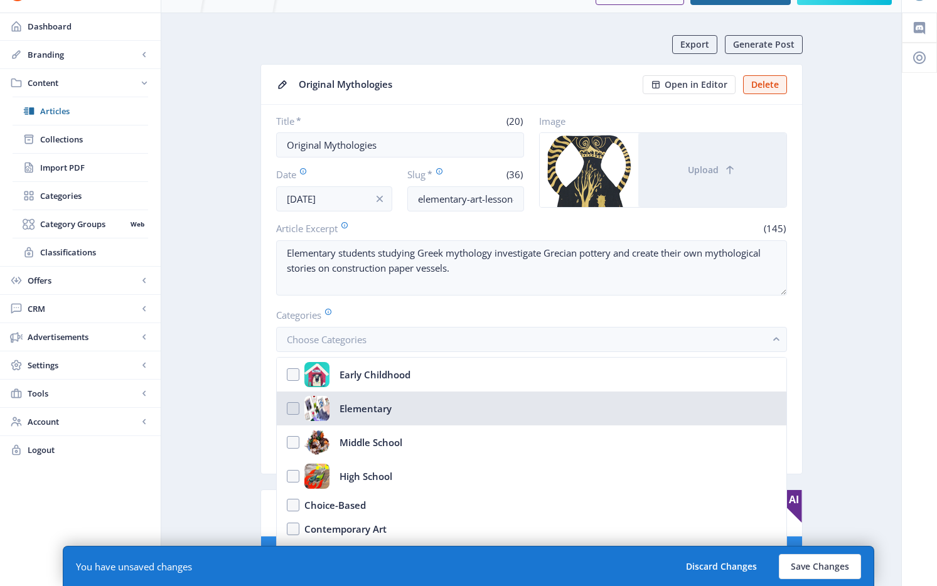
click at [380, 405] on div "Elementary" at bounding box center [366, 408] width 52 height 25
checkbox input "true"
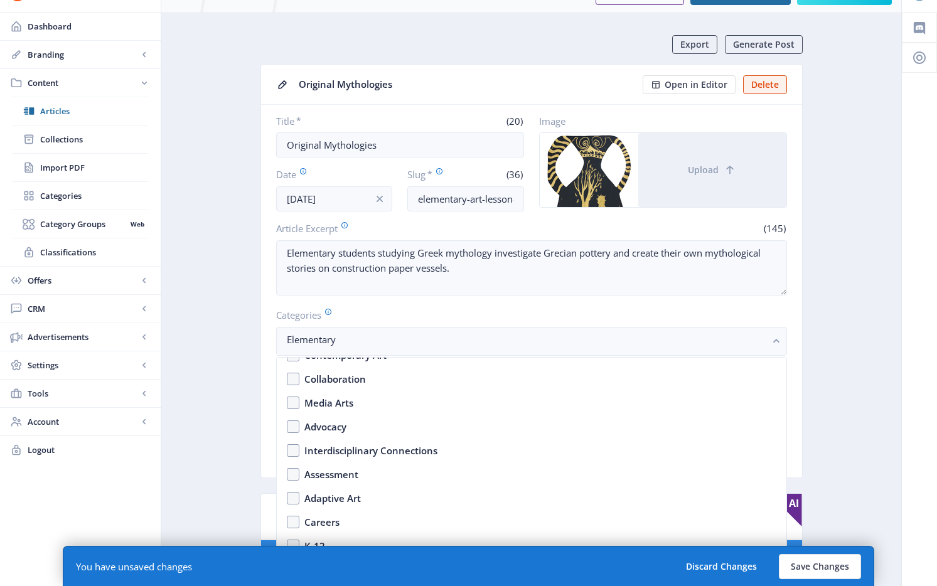
scroll to position [78, 0]
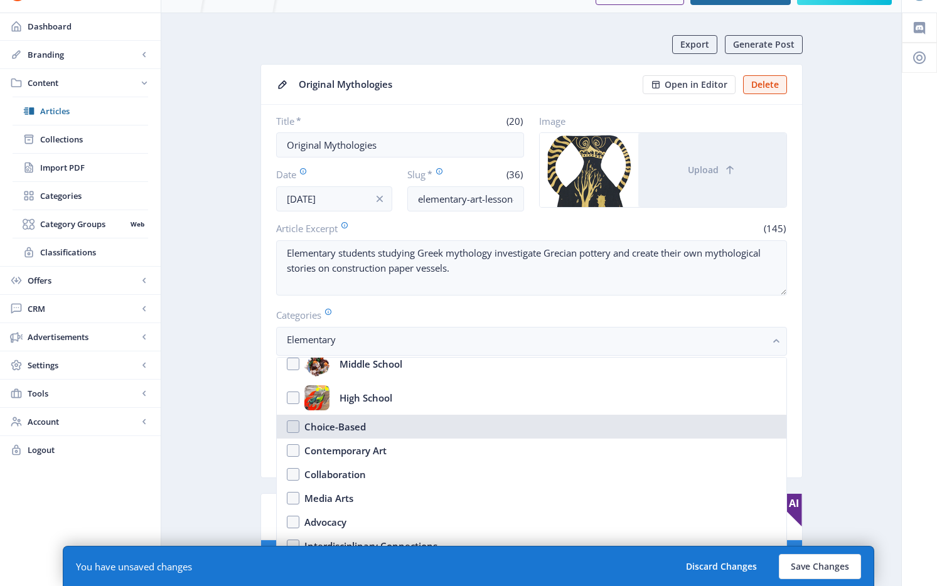
click at [361, 431] on div "Choice-Based" at bounding box center [335, 426] width 62 height 15
checkbox input "true"
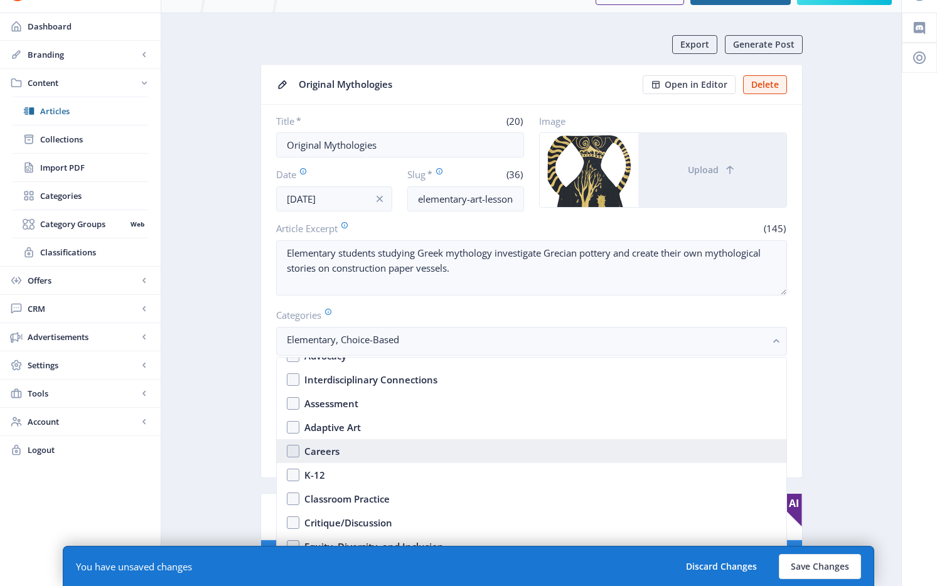
scroll to position [253, 0]
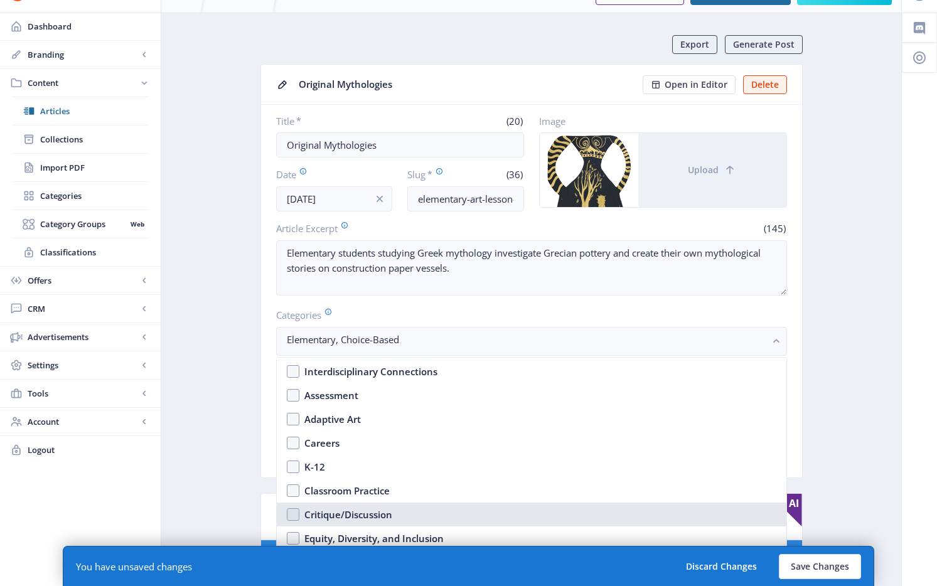
click at [364, 522] on div "Critique/Discussion" at bounding box center [348, 514] width 88 height 15
checkbox input "true"
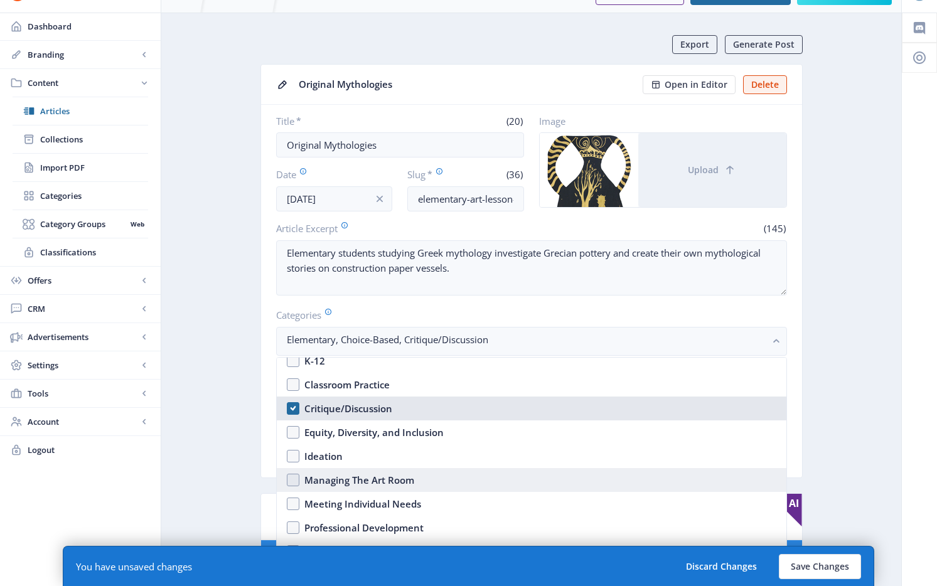
scroll to position [367, 0]
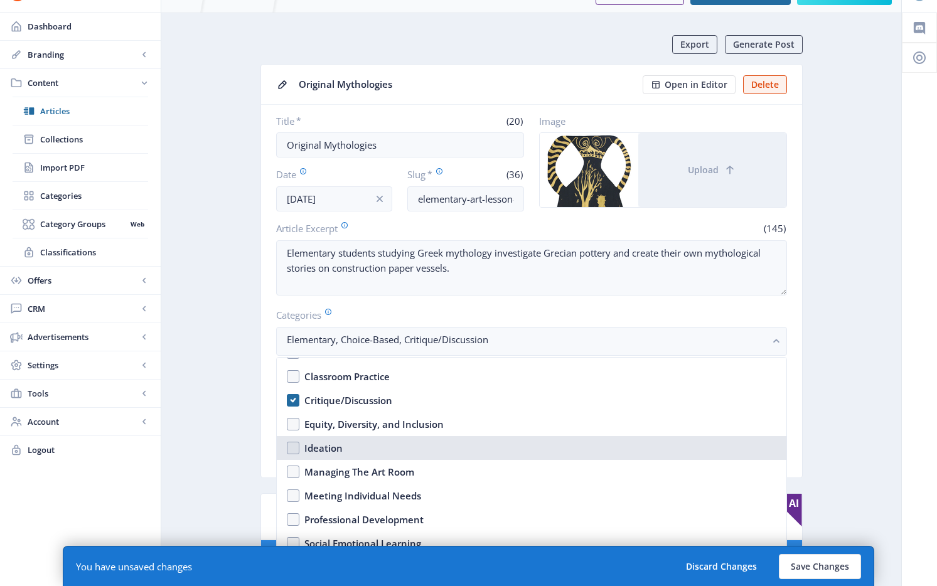
click at [335, 451] on div "Ideation" at bounding box center [323, 448] width 38 height 15
checkbox input "true"
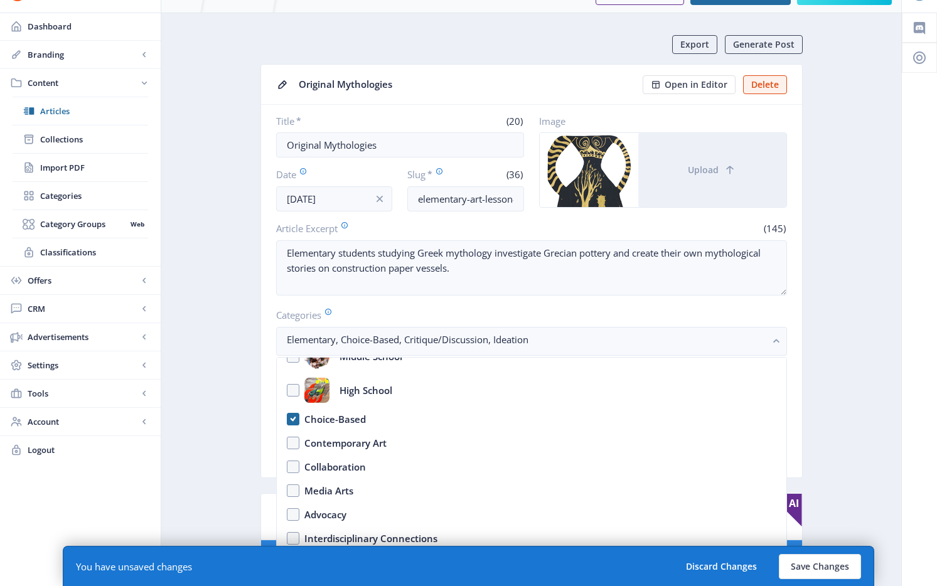
scroll to position [131, 0]
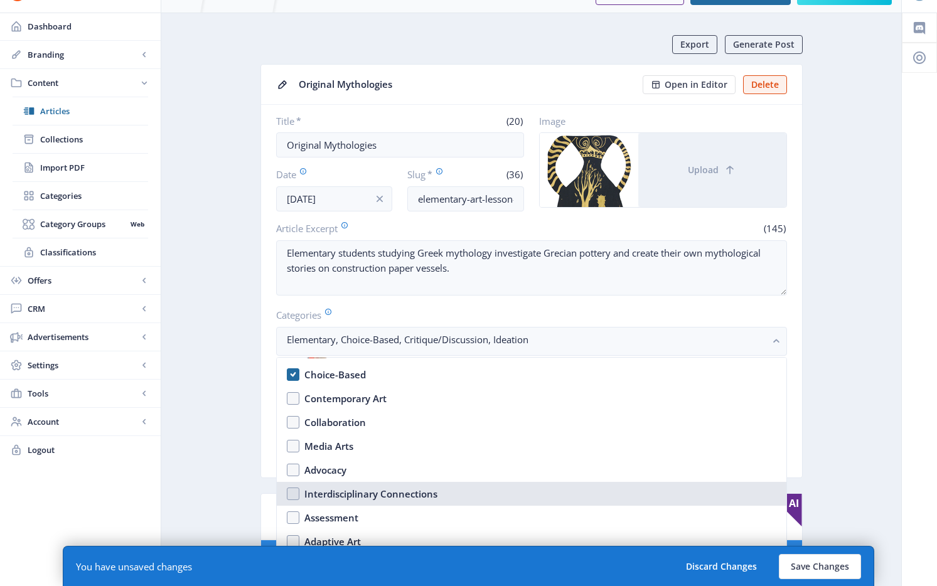
click at [389, 499] on div "Interdisciplinary Connections" at bounding box center [370, 493] width 133 height 15
checkbox input "true"
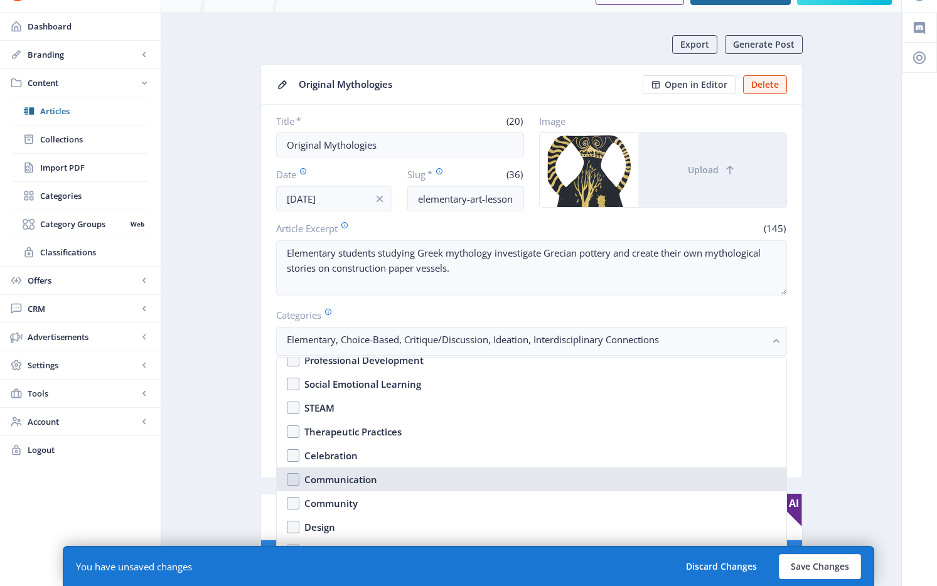
click at [365, 488] on nb-option "Communication" at bounding box center [532, 480] width 510 height 24
checkbox input "true"
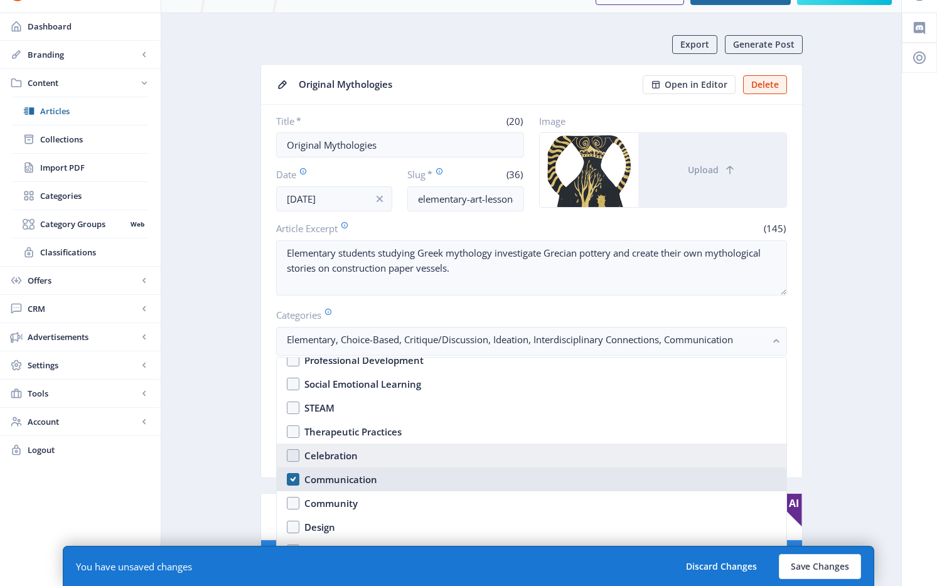
scroll to position [568, 0]
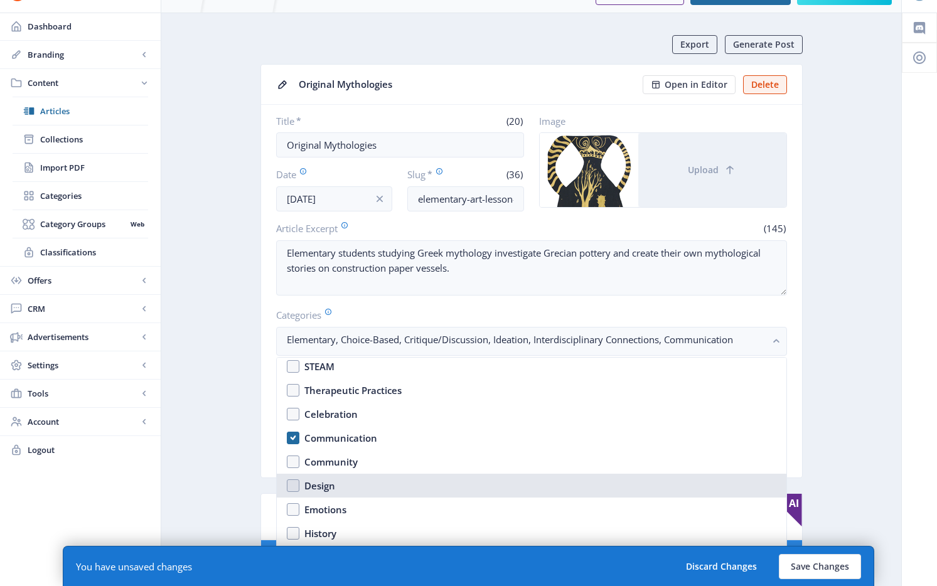
click at [338, 486] on nb-option "Design" at bounding box center [532, 486] width 510 height 24
checkbox input "true"
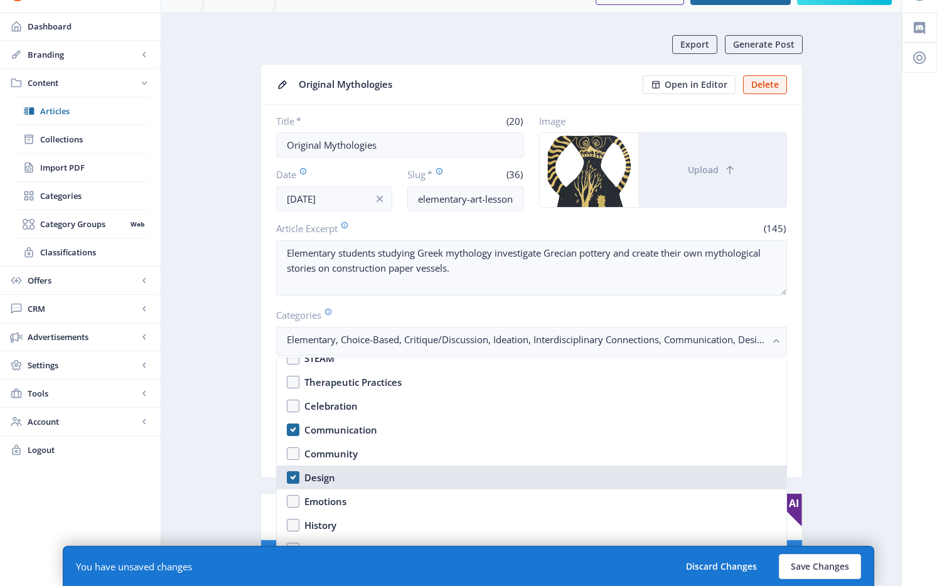
scroll to position [618, 0]
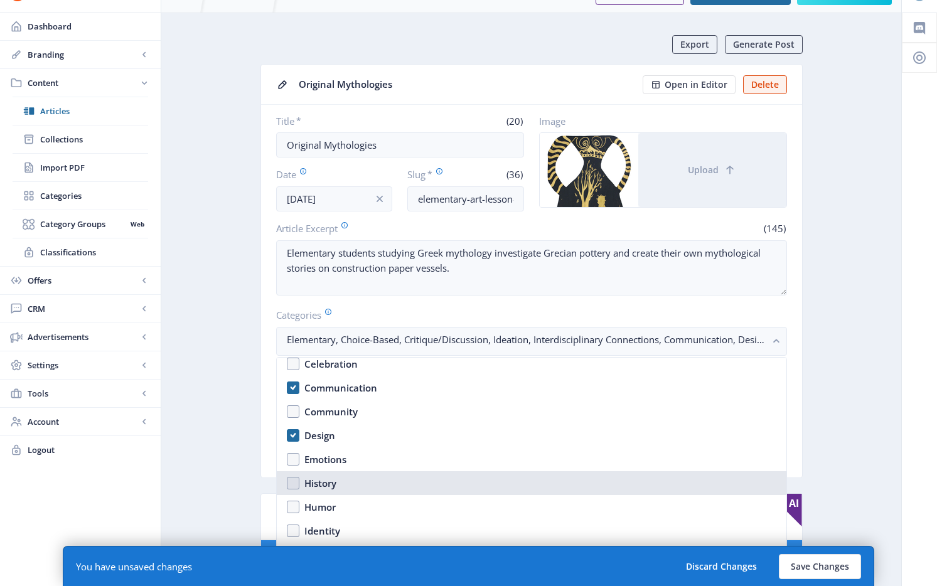
click at [306, 489] on div "History" at bounding box center [320, 483] width 32 height 15
checkbox input "true"
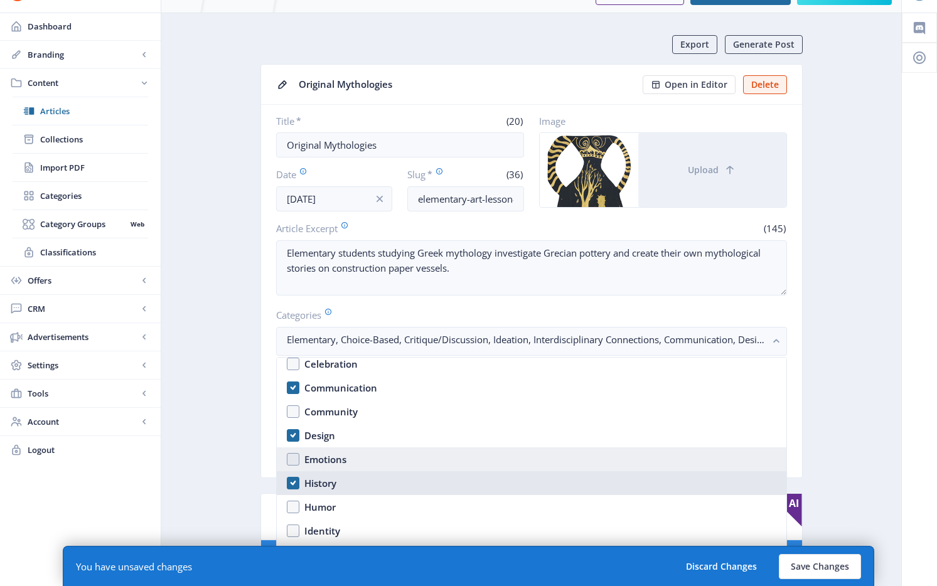
scroll to position [756, 0]
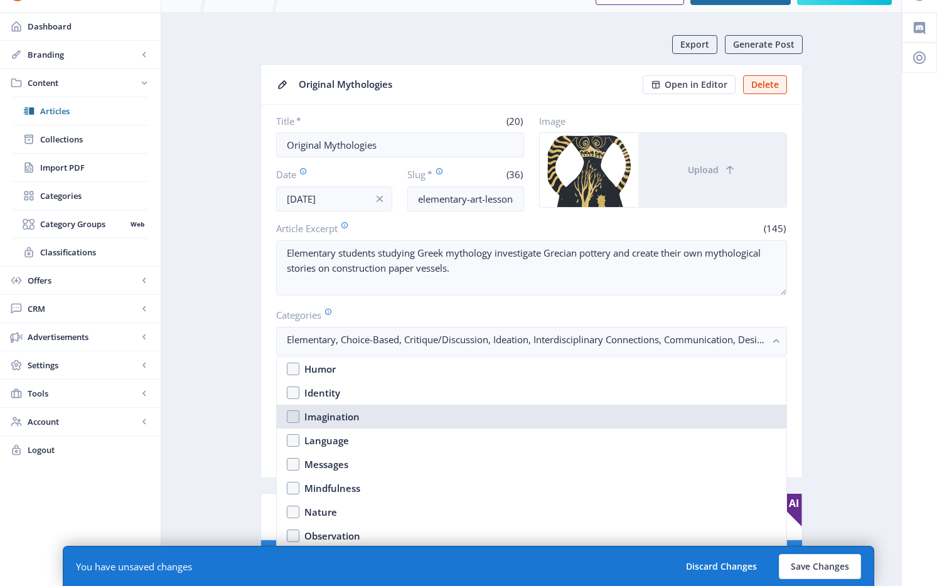
click at [333, 425] on nb-option "Imagination" at bounding box center [532, 417] width 510 height 24
checkbox input "true"
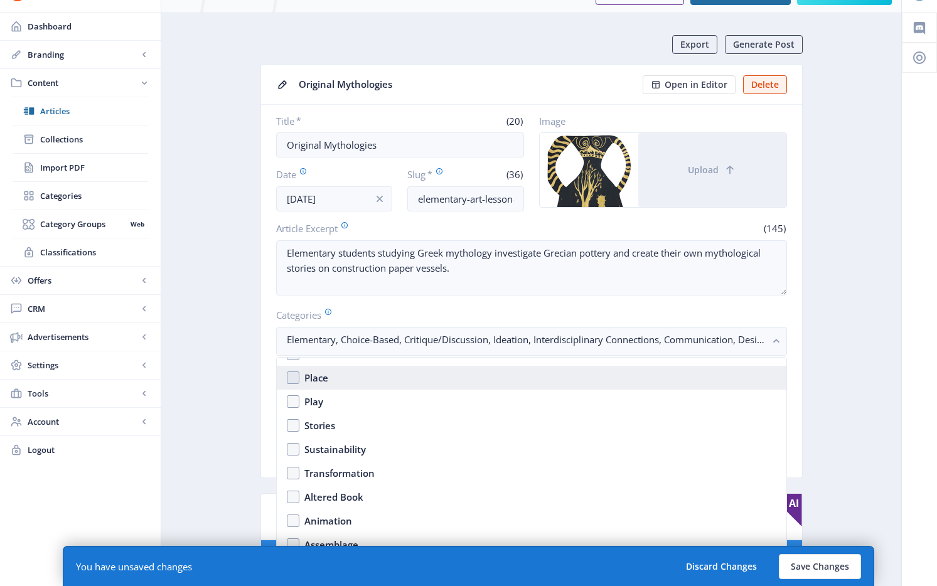
scroll to position [1003, 0]
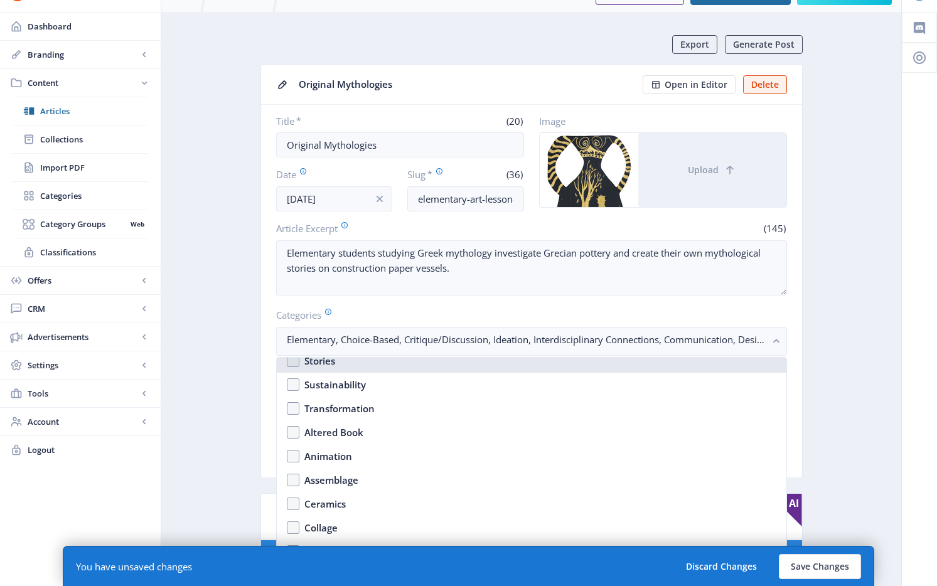
click at [332, 366] on div "Stories" at bounding box center [319, 360] width 31 height 15
checkbox input "true"
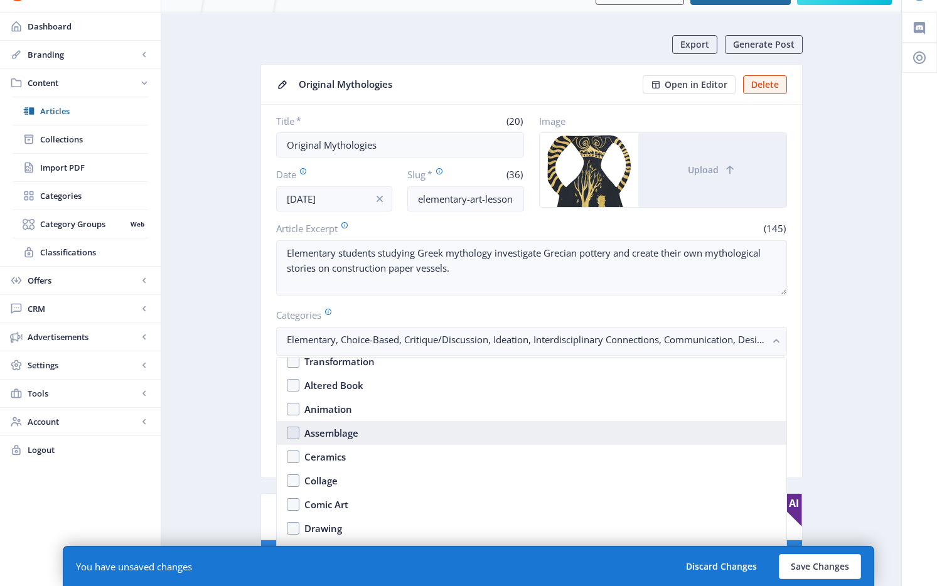
scroll to position [1119, 0]
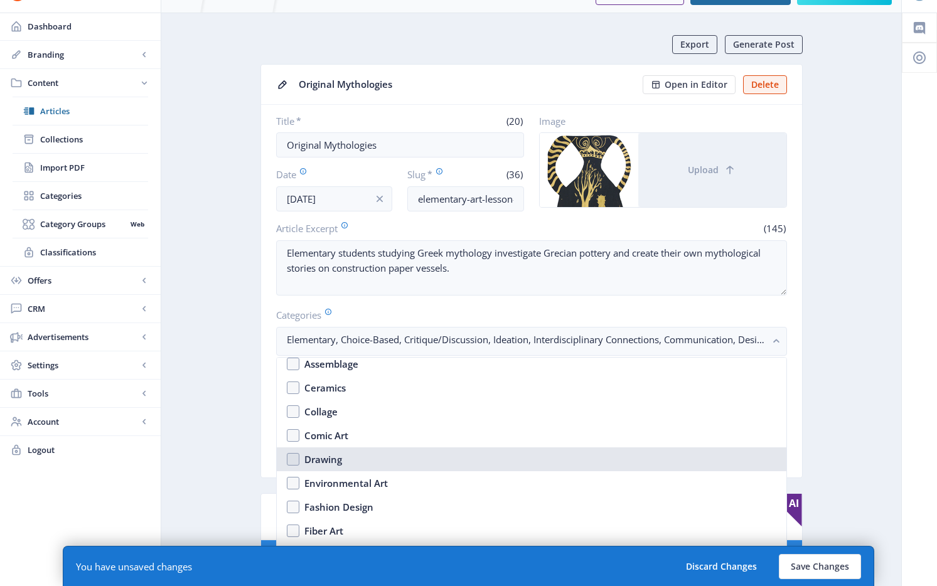
click at [334, 454] on div "Drawing" at bounding box center [323, 459] width 38 height 15
checkbox input "true"
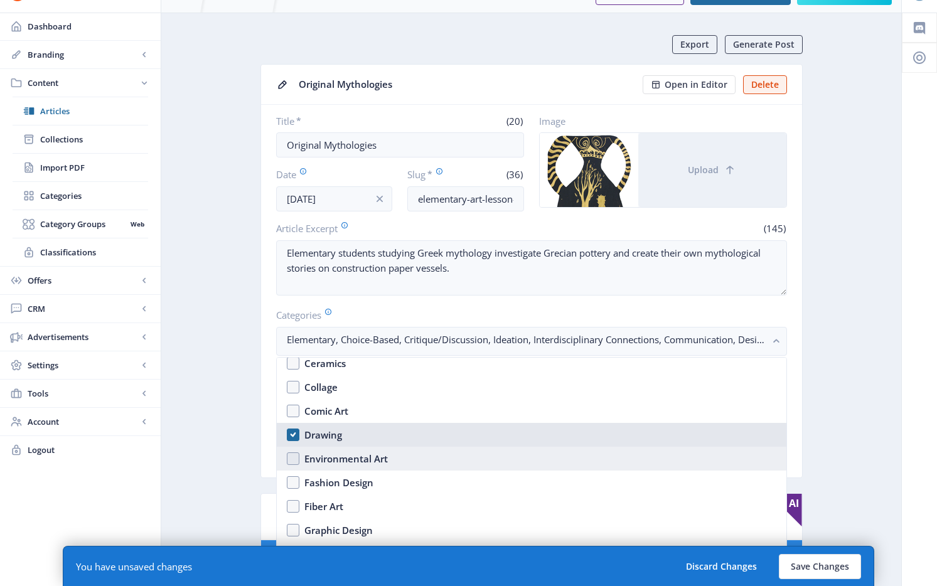
scroll to position [1275, 0]
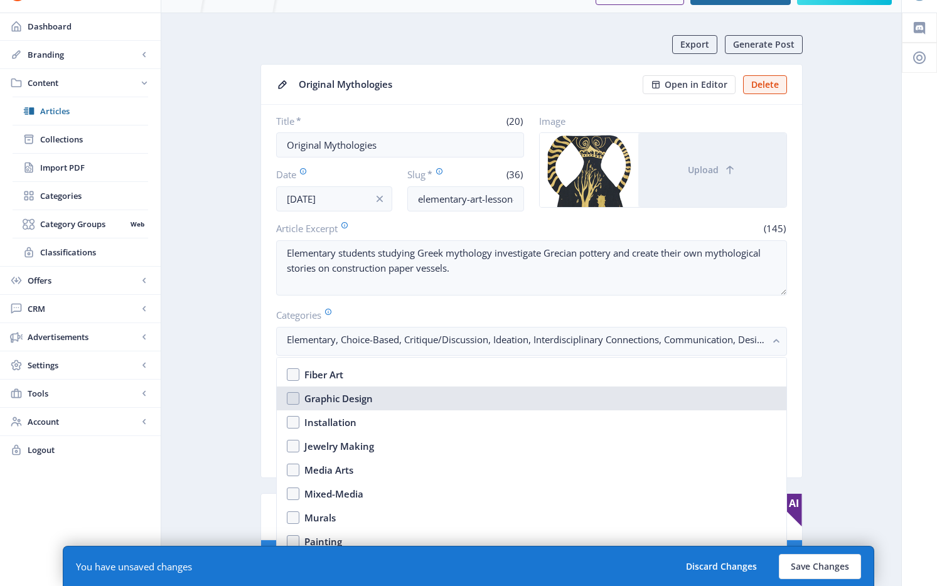
click at [352, 398] on div "Graphic Design" at bounding box center [338, 398] width 68 height 15
checkbox input "true"
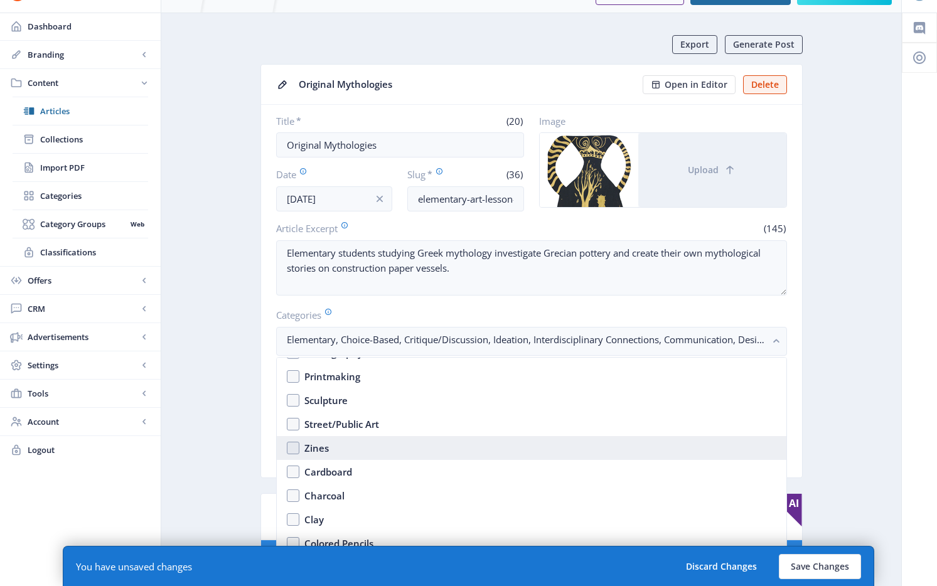
scroll to position [1713, 0]
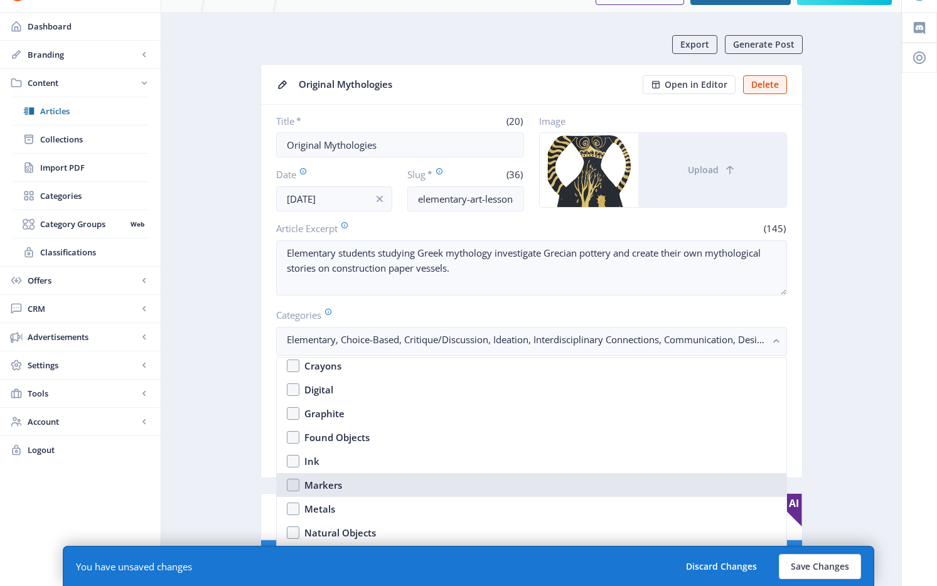
click at [340, 489] on div "Markers" at bounding box center [323, 485] width 38 height 15
checkbox input "true"
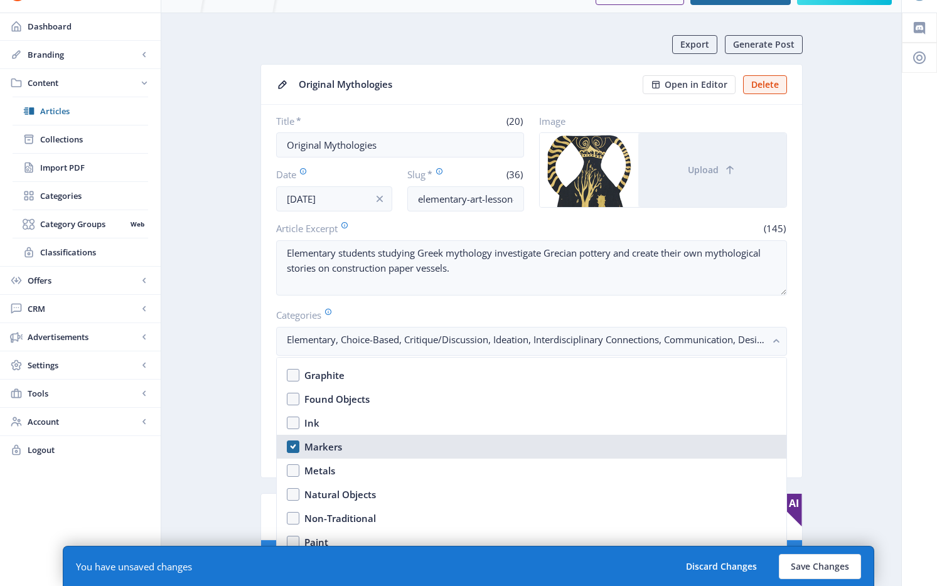
scroll to position [1863, 0]
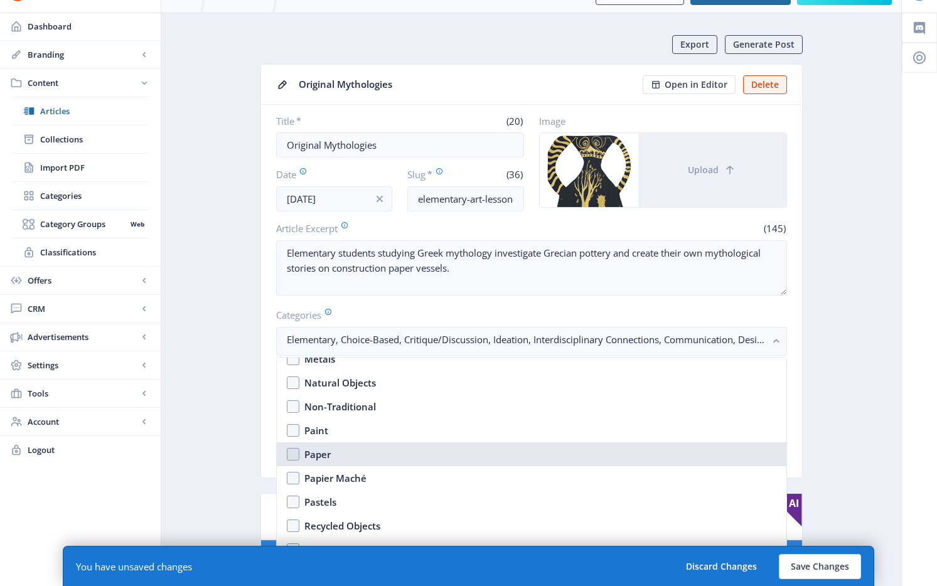
click at [335, 464] on nb-option "Paper" at bounding box center [532, 454] width 510 height 24
checkbox input "true"
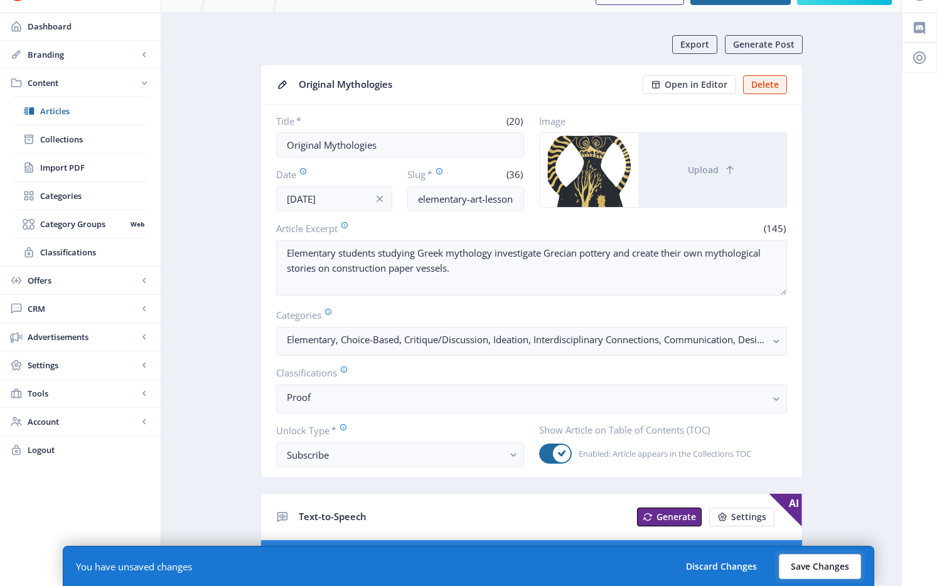
click at [831, 572] on button "Save Changes" at bounding box center [820, 566] width 82 height 25
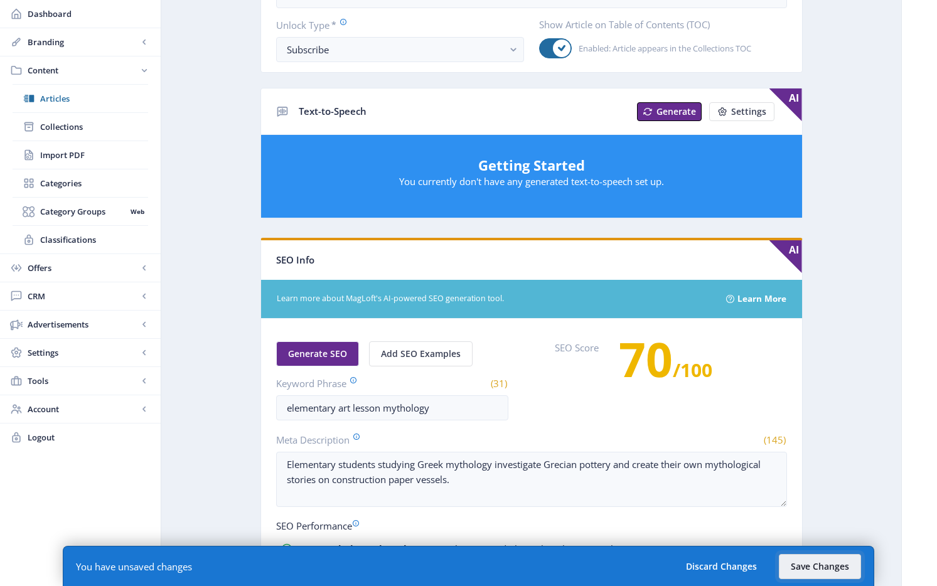
scroll to position [449, 0]
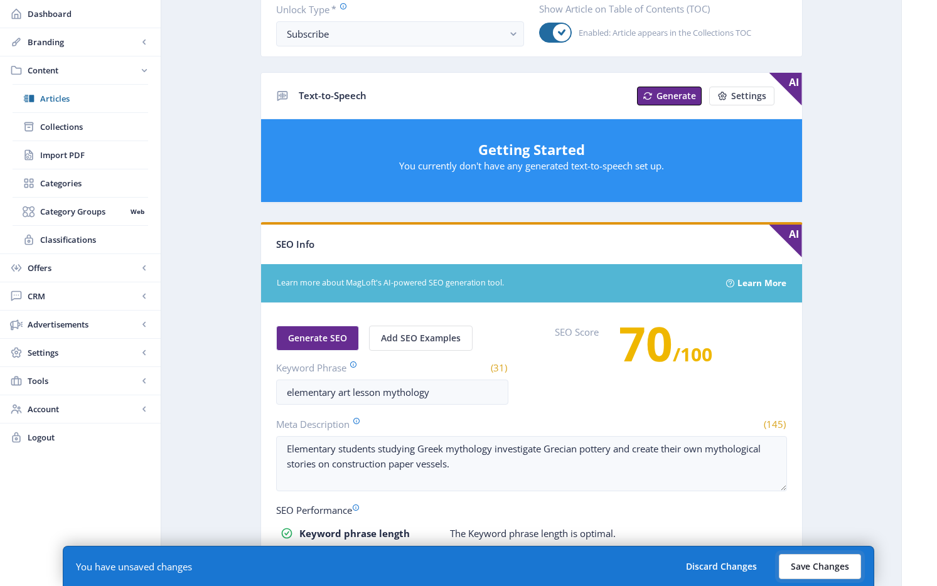
click at [829, 561] on button "Save Changes" at bounding box center [820, 566] width 82 height 25
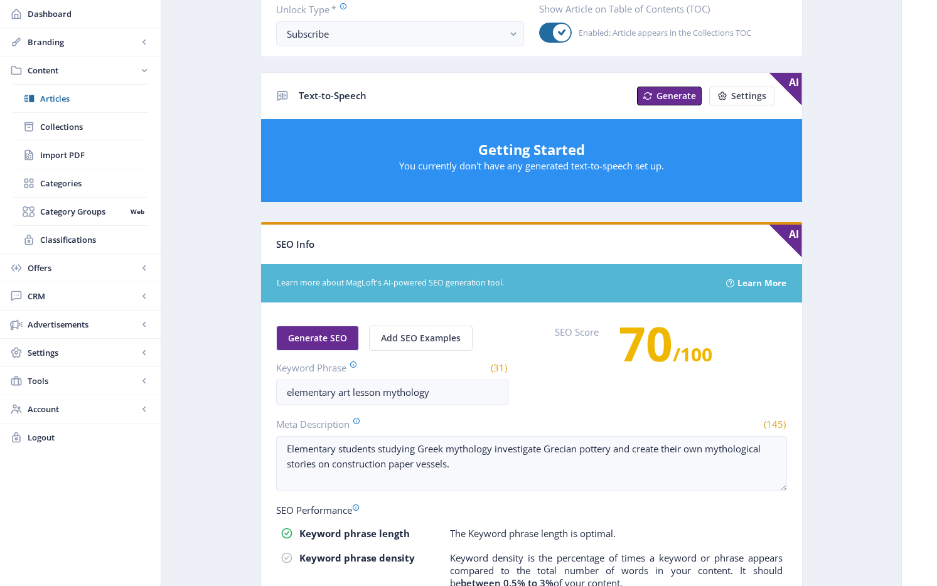
scroll to position [167, 0]
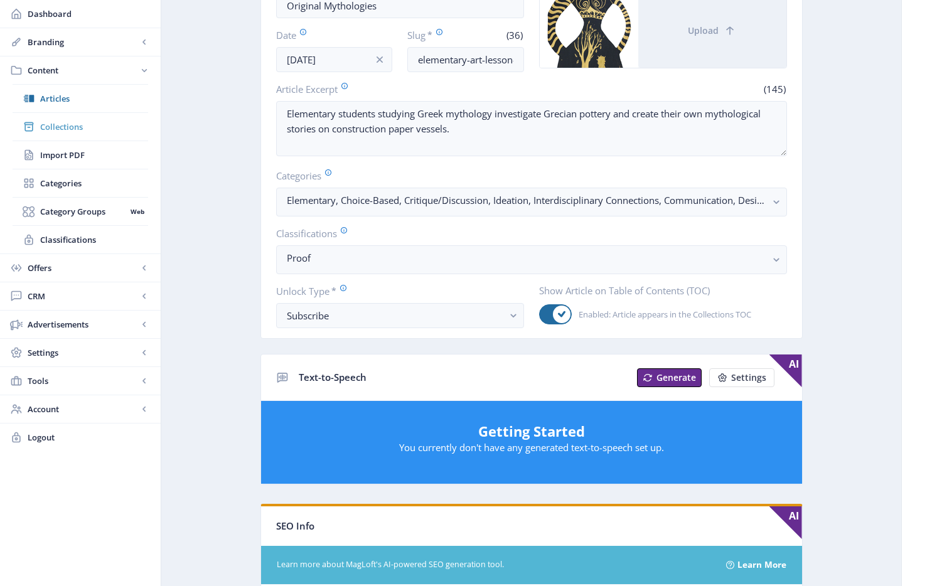
click at [65, 122] on span "Collections" at bounding box center [94, 127] width 108 height 13
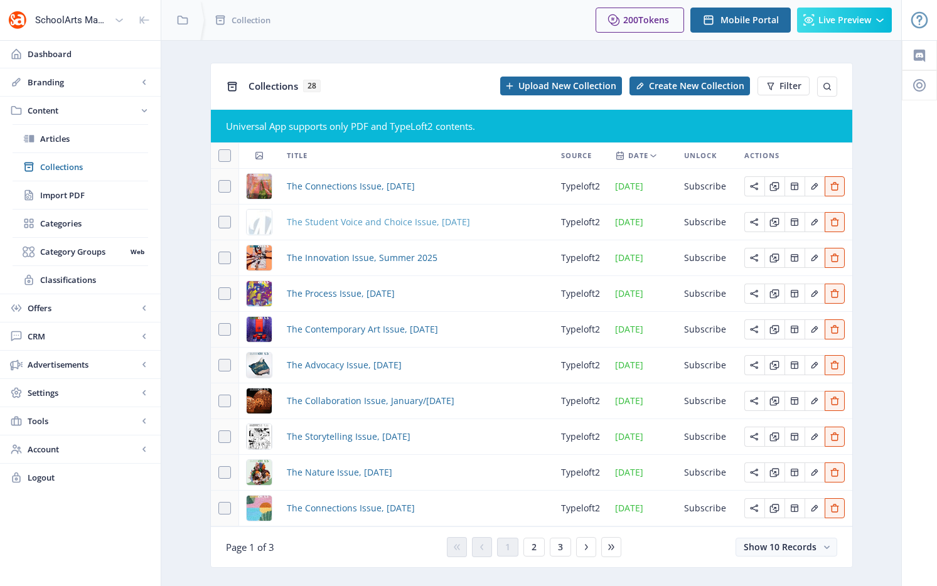
click at [379, 227] on span "The Student Voice and Choice Issue, [DATE]" at bounding box center [378, 222] width 183 height 15
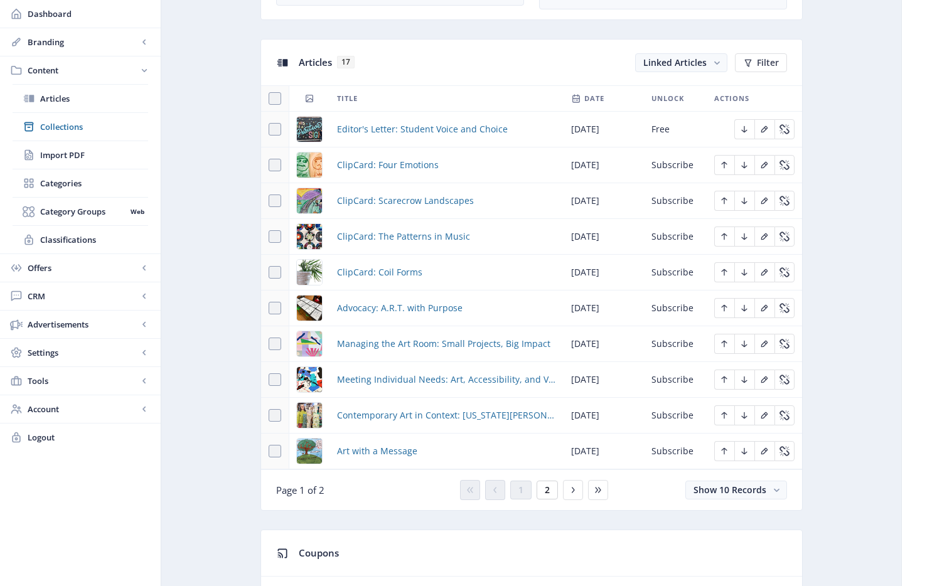
scroll to position [540, 0]
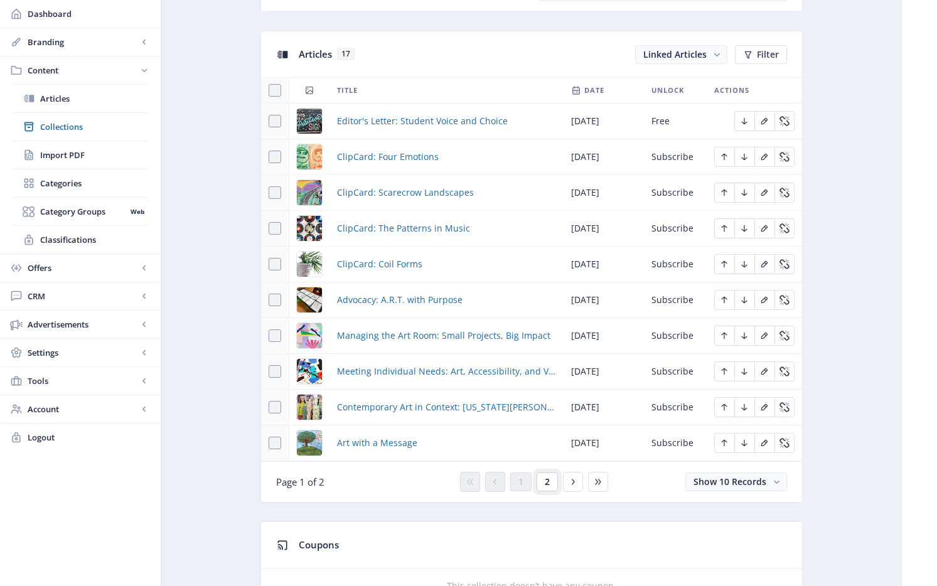
click at [546, 480] on span "2" at bounding box center [547, 482] width 5 height 10
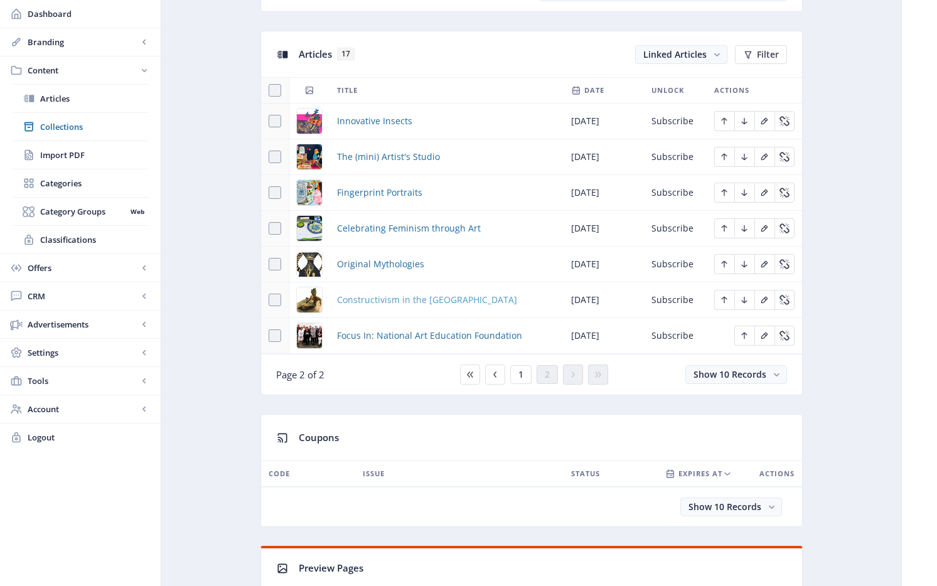
click at [391, 297] on span "Constructivism in the [GEOGRAPHIC_DATA]" at bounding box center [427, 299] width 180 height 15
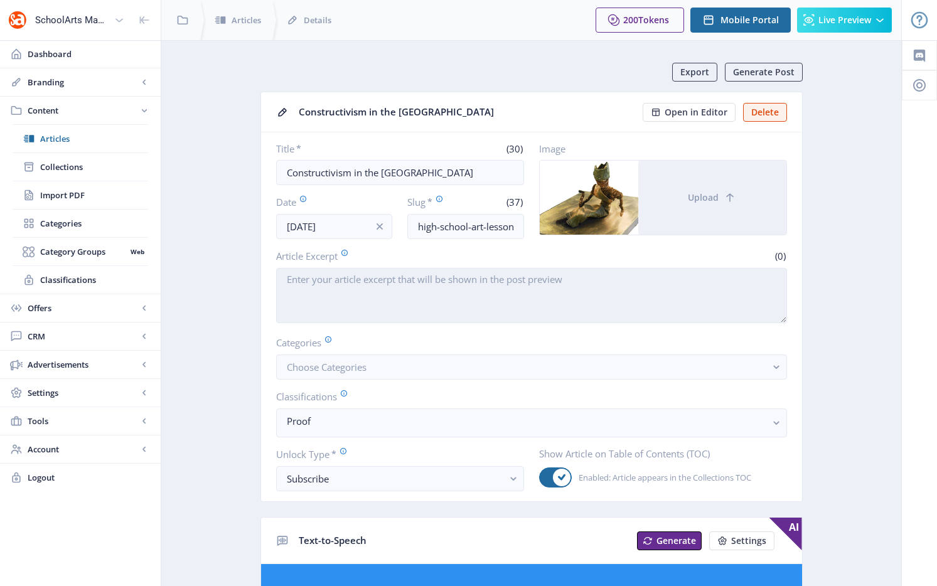
click at [333, 294] on textarea "Article Excerpt" at bounding box center [531, 295] width 511 height 55
paste textarea "High-school students investigate the metal sculptures of Constructivist [PERSON…"
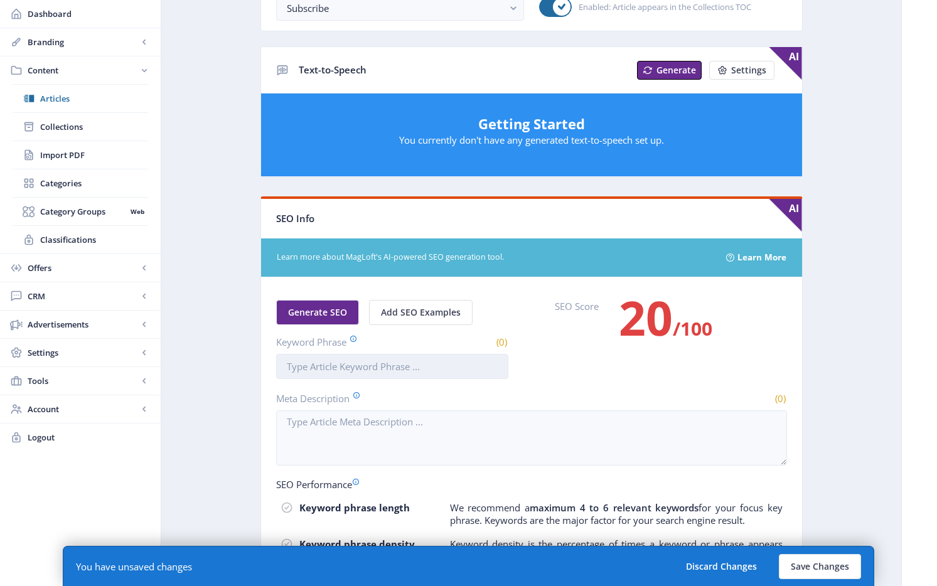
scroll to position [535, 0]
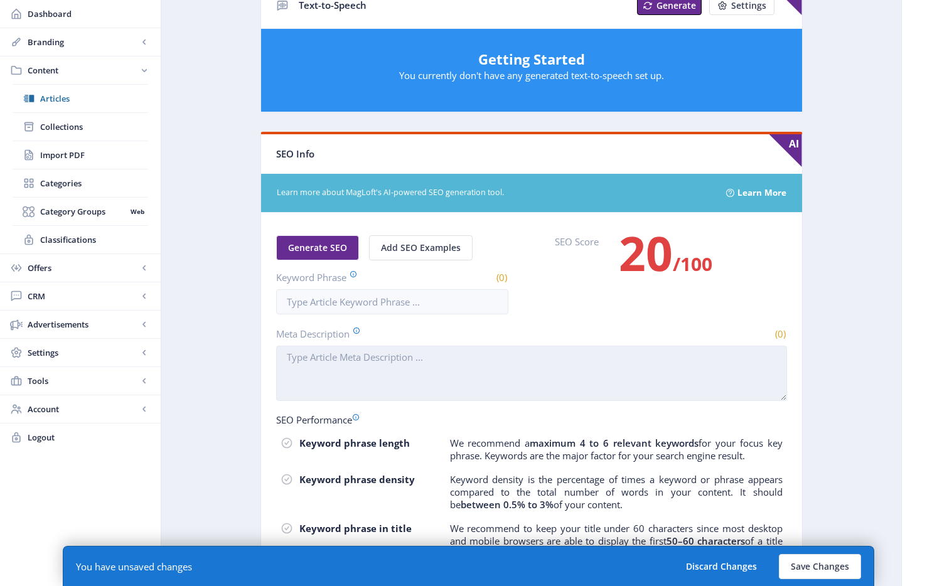
type textarea "High-school students investigate the metal sculptures of Constructivist [PERSON…"
click at [358, 362] on textarea "Meta Description" at bounding box center [531, 373] width 511 height 55
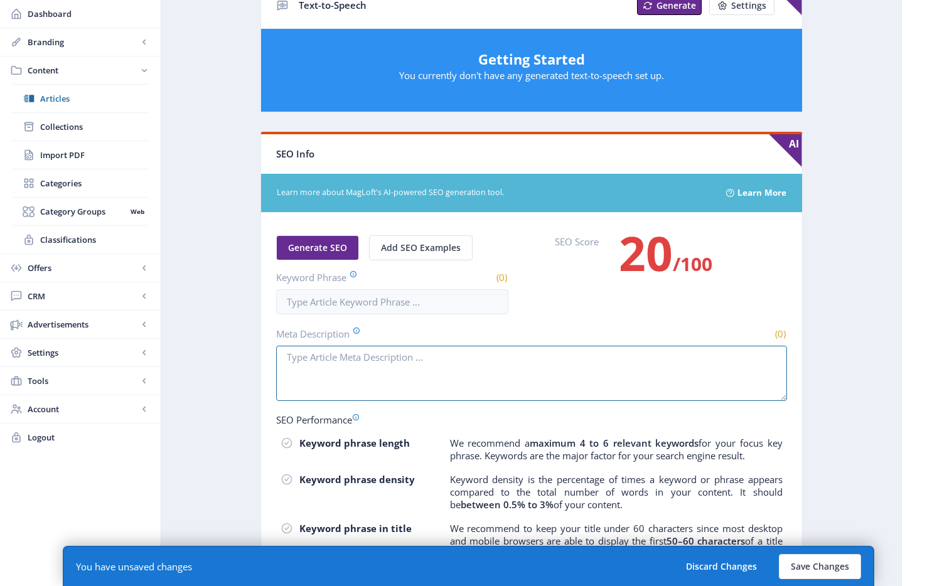
paste textarea "High-school students investigate the metal sculptures of Constructivist [PERSON…"
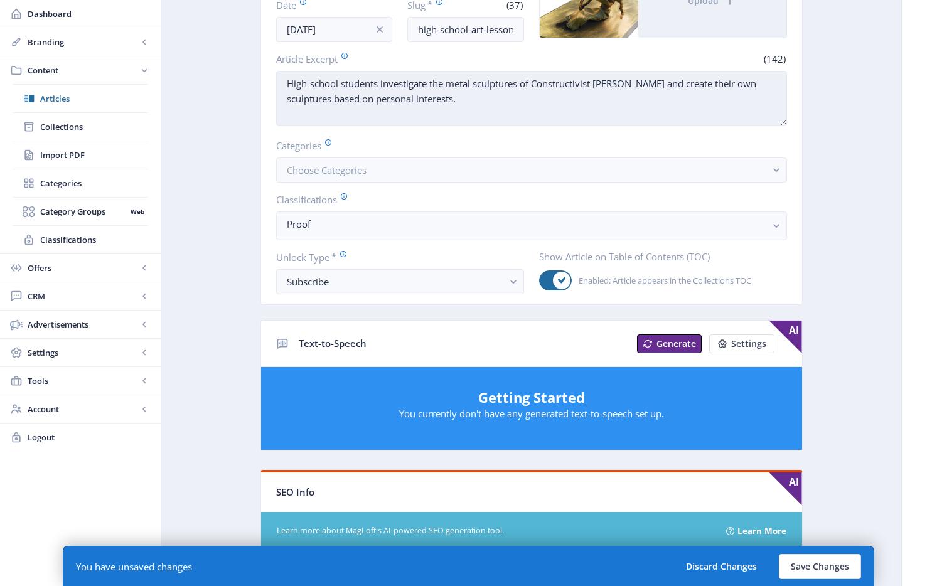
scroll to position [0, 0]
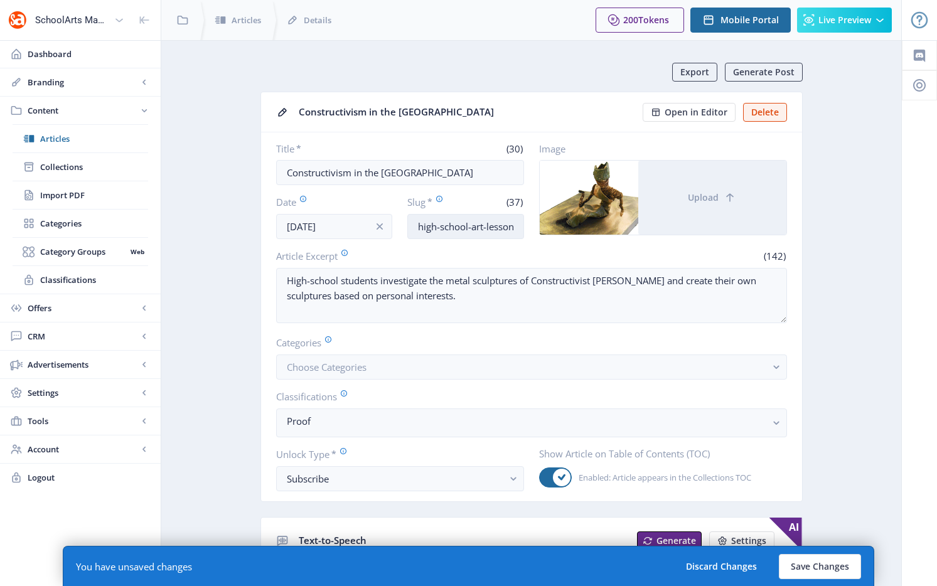
type textarea "High-school students investigate the metal sculptures of Constructivist [PERSON…"
click at [446, 235] on input "high-school-art-lesson-sculpture-1025" at bounding box center [465, 226] width 117 height 25
click at [446, 232] on input "high-school-art-lesson-sculpture-1025" at bounding box center [465, 226] width 117 height 25
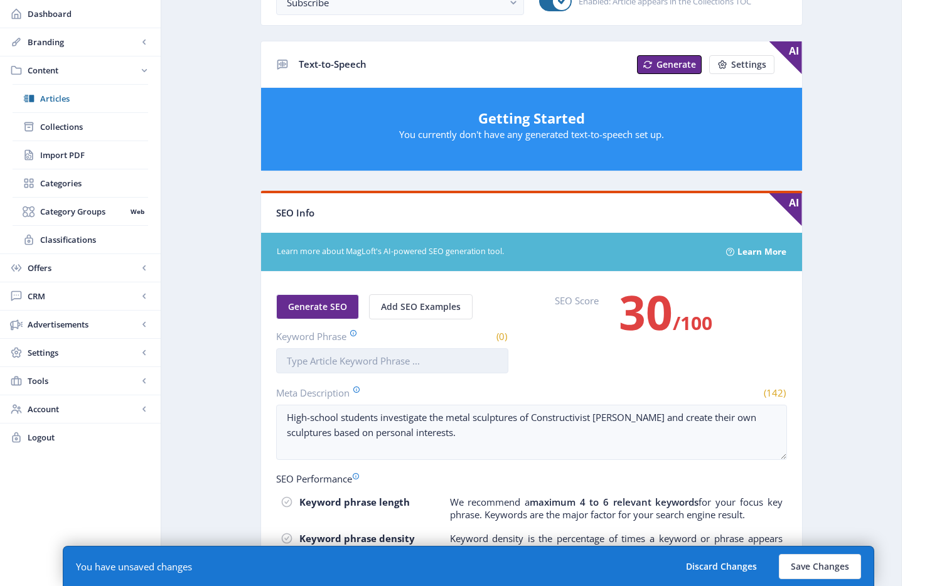
scroll to position [693, 0]
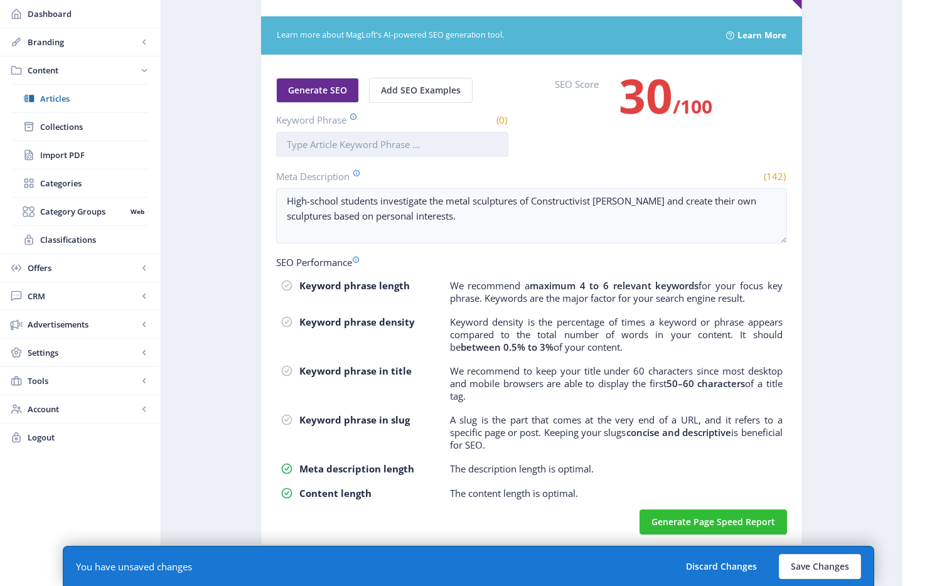
click at [360, 151] on input "Keyword Phrase" at bounding box center [392, 144] width 232 height 25
paste input "high-school-art-lesson-sculpture-1025"
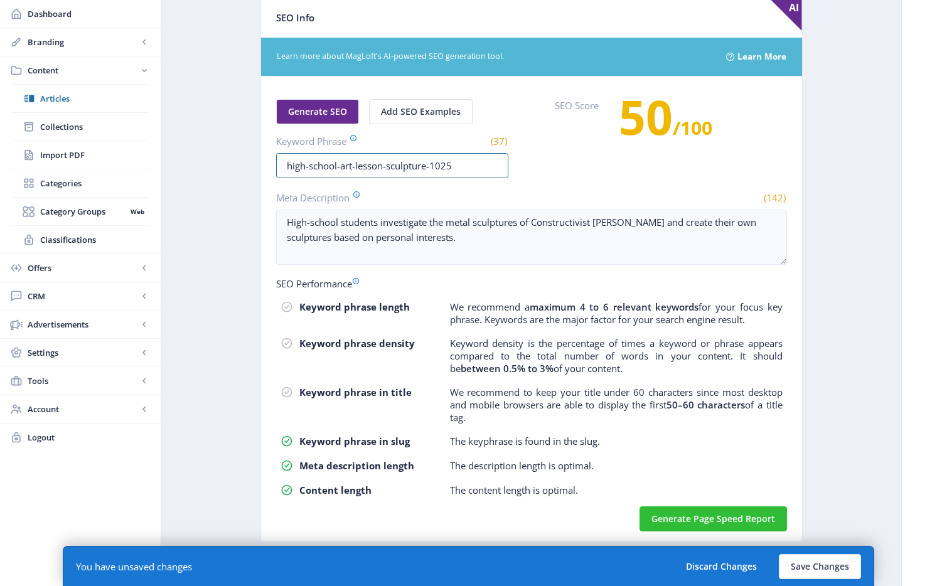
scroll to position [672, 0]
click at [311, 167] on input "high-school-art-lesson-sculpture-1025" at bounding box center [392, 165] width 232 height 25
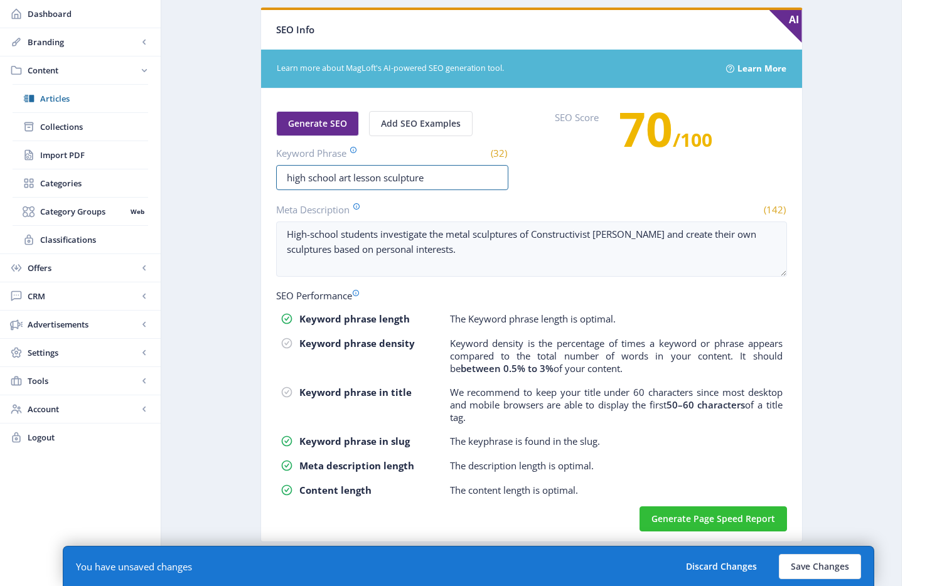
type input "high school art lesson sculpture"
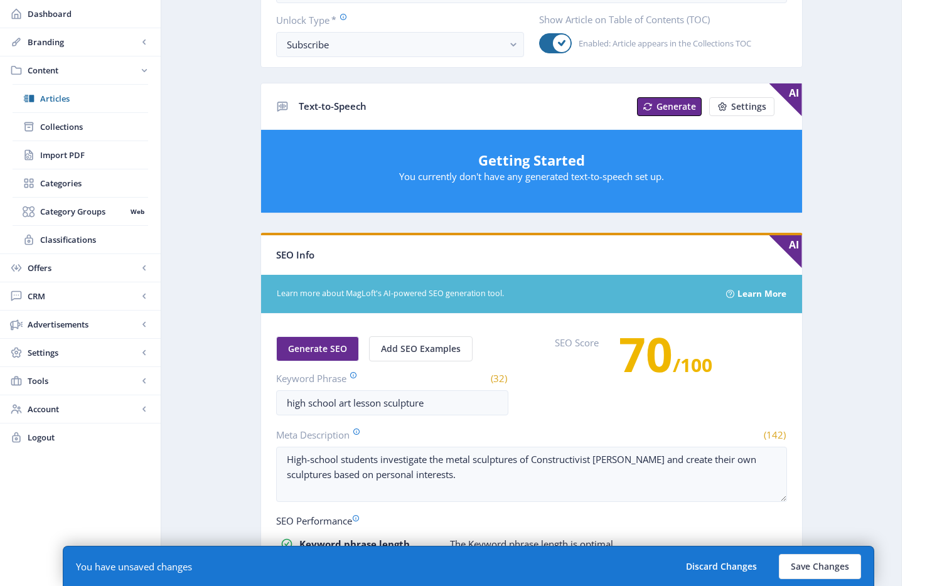
scroll to position [88, 0]
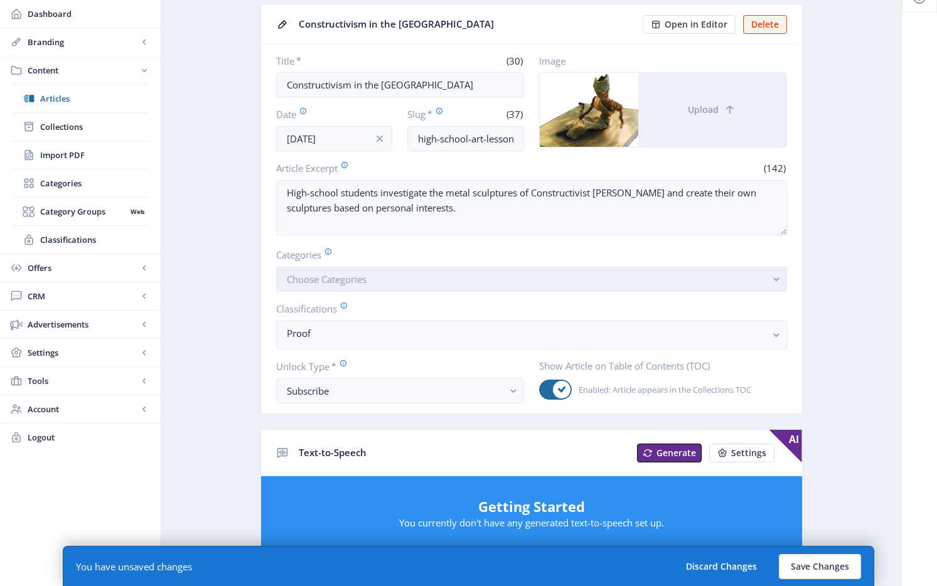
click at [357, 272] on button "Choose Categories" at bounding box center [531, 279] width 511 height 25
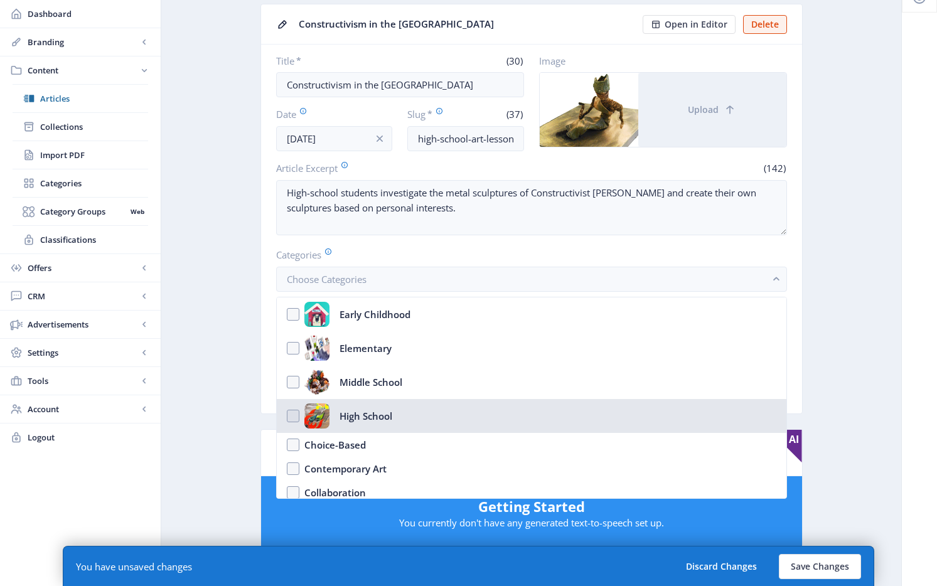
click at [375, 419] on div "High School" at bounding box center [366, 416] width 53 height 25
checkbox input "true"
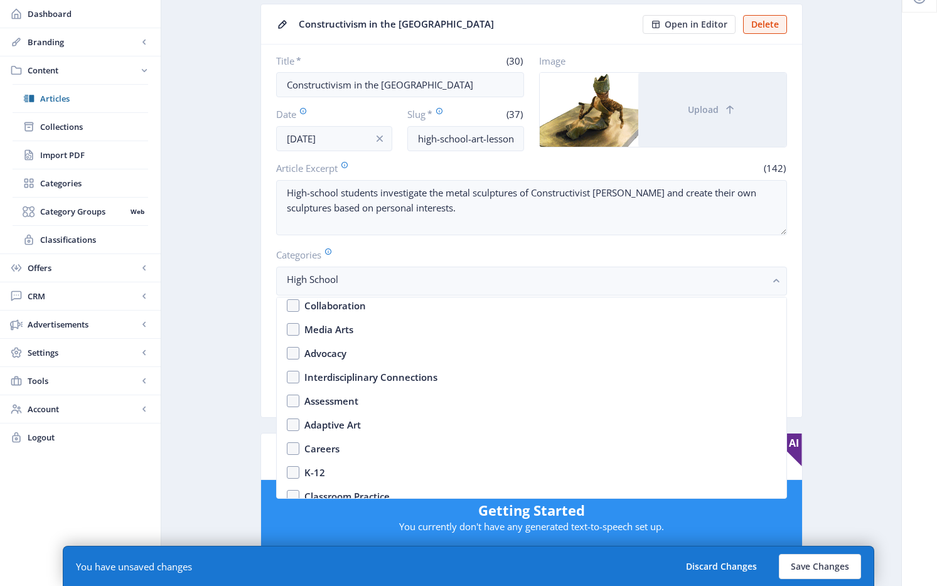
scroll to position [36, 0]
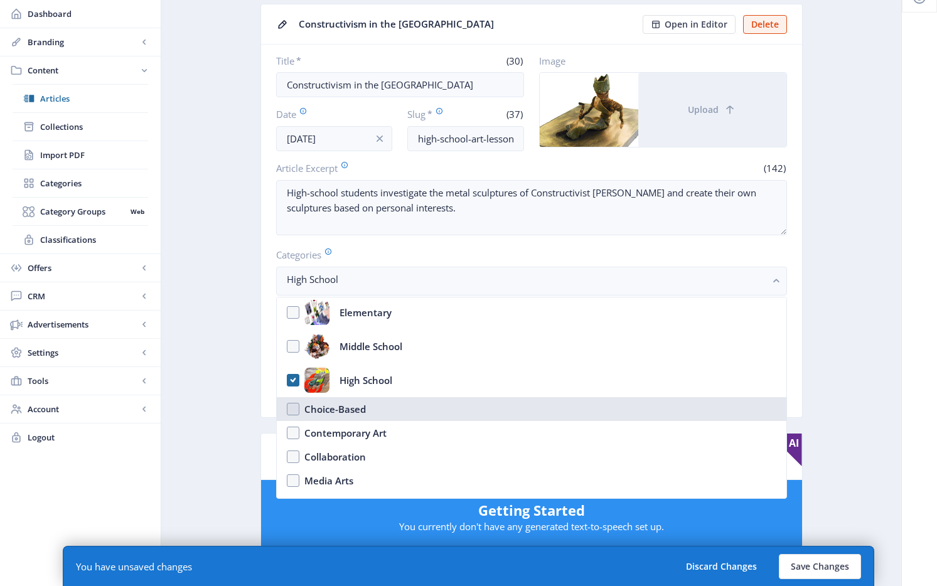
click at [328, 412] on div "Choice-Based" at bounding box center [335, 409] width 62 height 15
checkbox input "true"
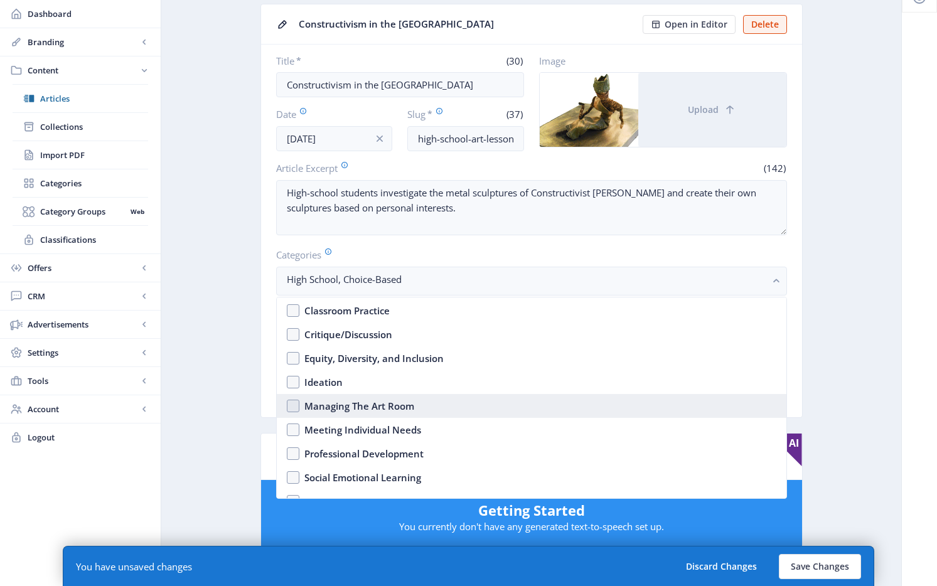
scroll to position [423, 0]
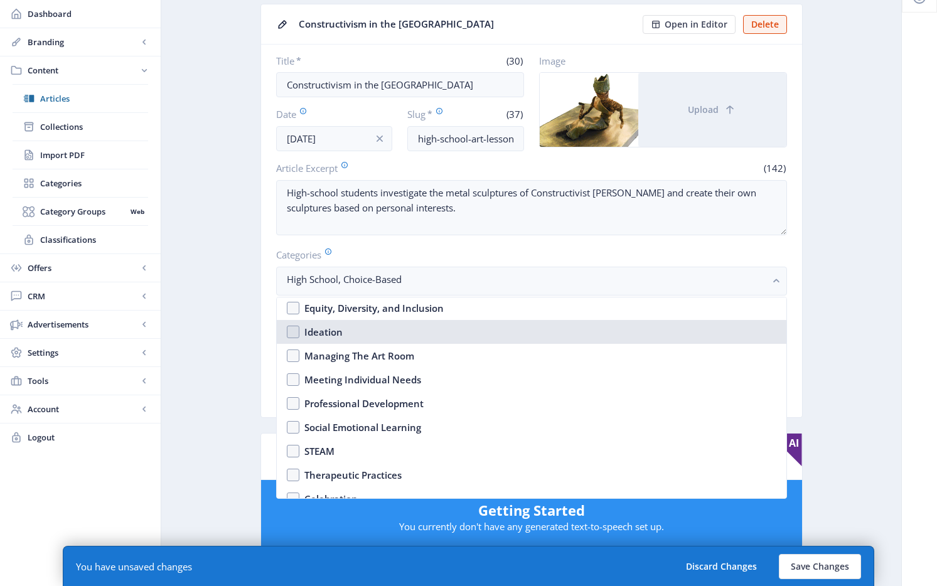
click at [330, 331] on div "Ideation" at bounding box center [323, 331] width 38 height 15
checkbox input "true"
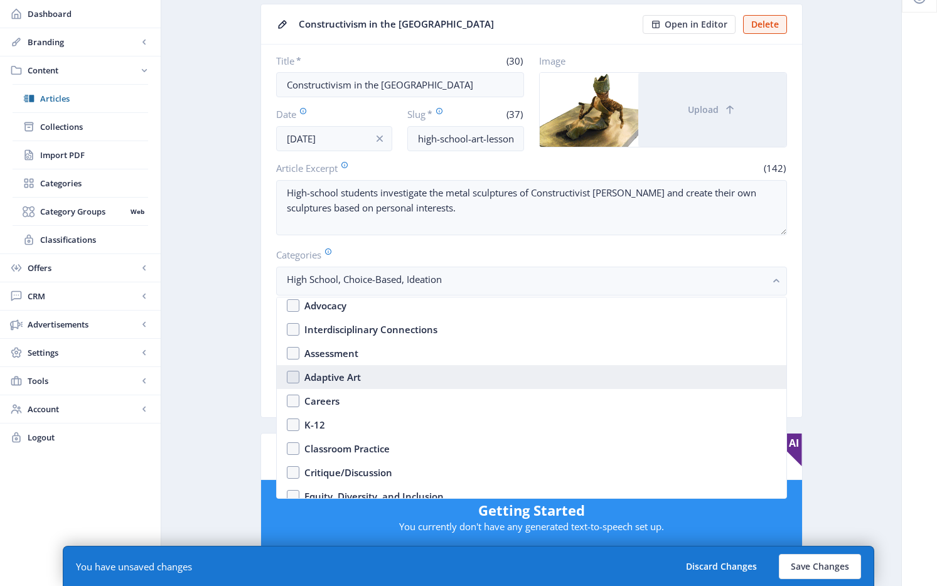
scroll to position [218, 0]
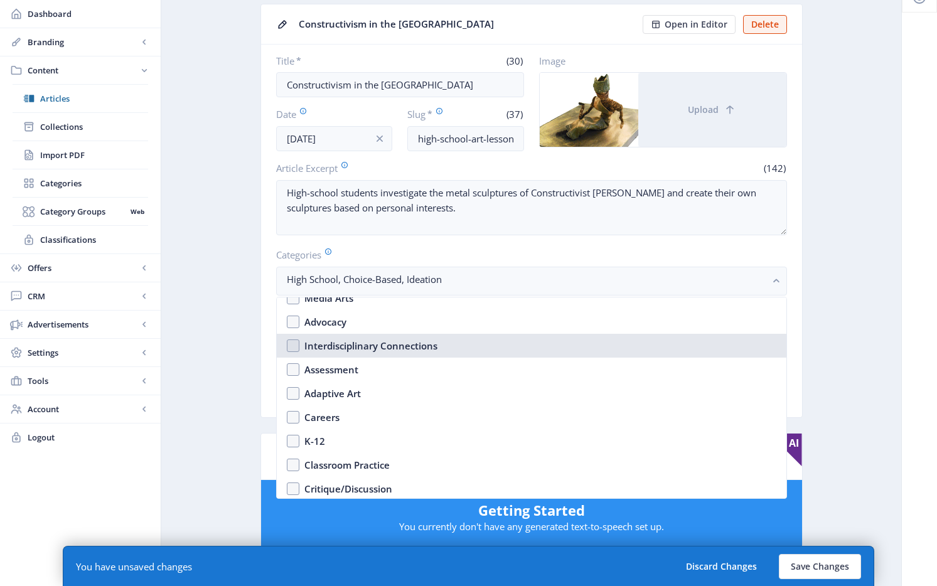
click at [358, 341] on div "Interdisciplinary Connections" at bounding box center [370, 345] width 133 height 15
checkbox input "true"
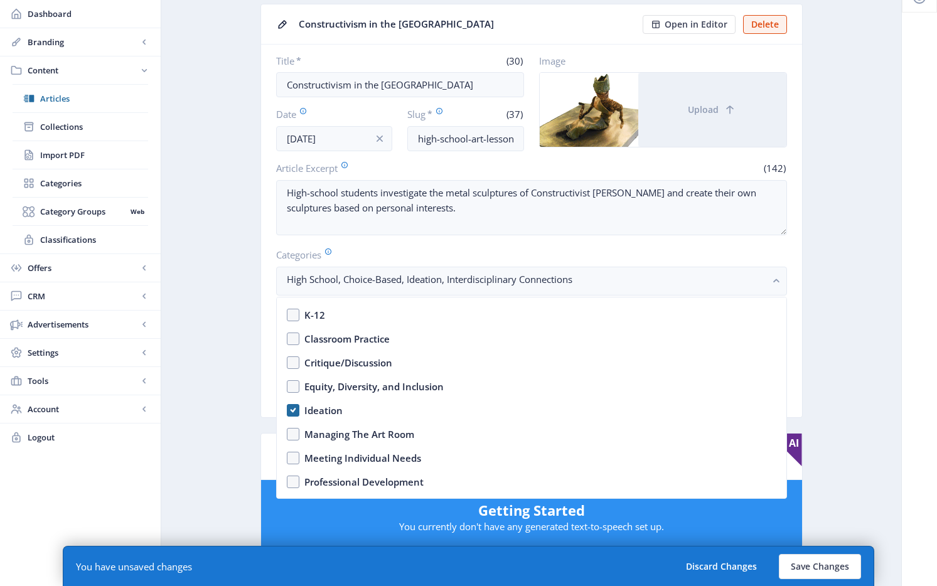
scroll to position [479, 0]
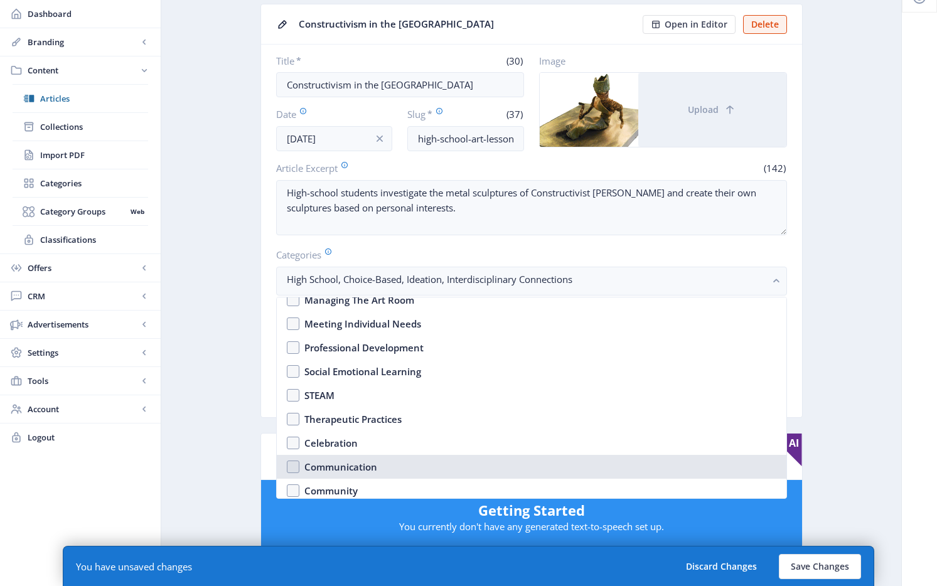
click at [359, 471] on div "Communication" at bounding box center [340, 466] width 73 height 15
checkbox input "true"
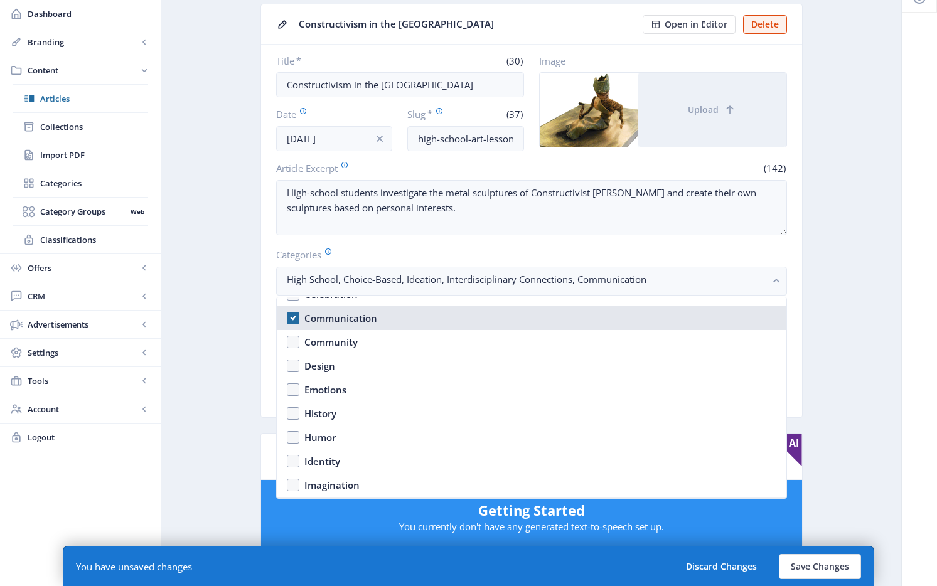
scroll to position [692, 0]
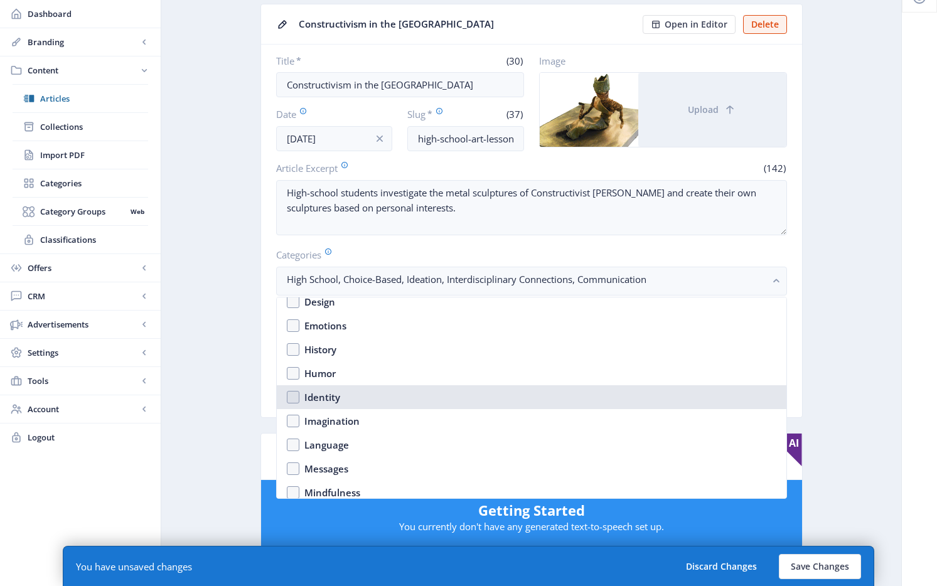
click at [323, 395] on div "Identity" at bounding box center [322, 397] width 36 height 15
checkbox input "true"
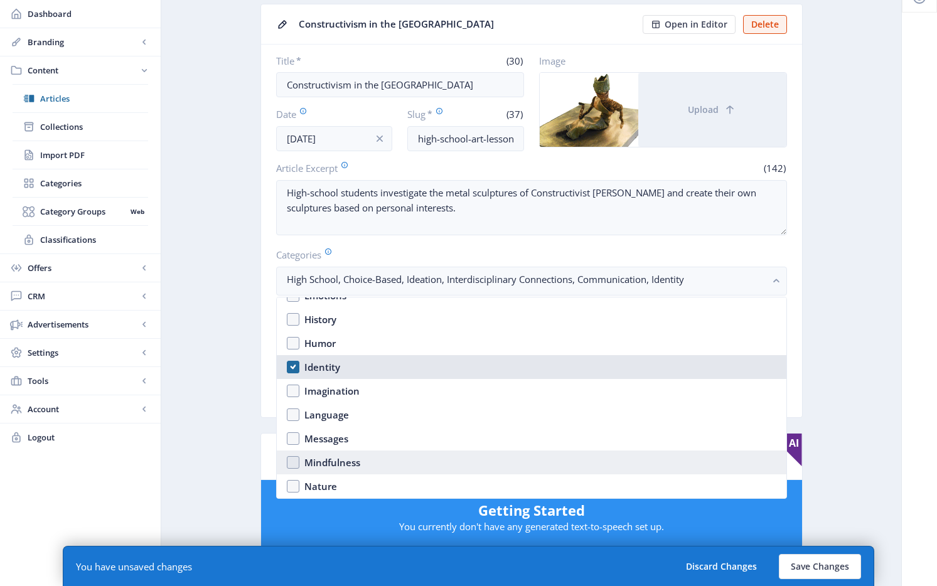
scroll to position [753, 0]
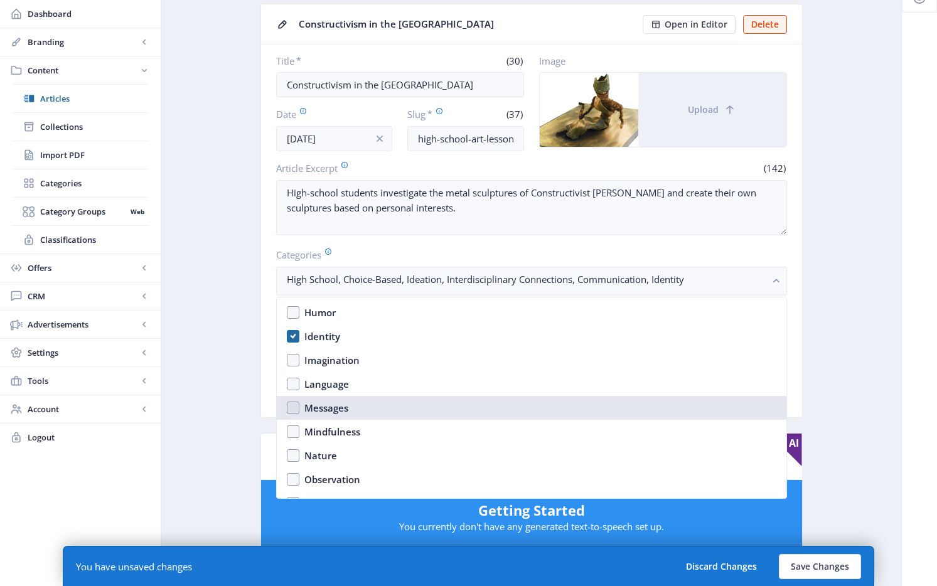
click at [331, 410] on div "Messages" at bounding box center [326, 407] width 44 height 15
checkbox input "true"
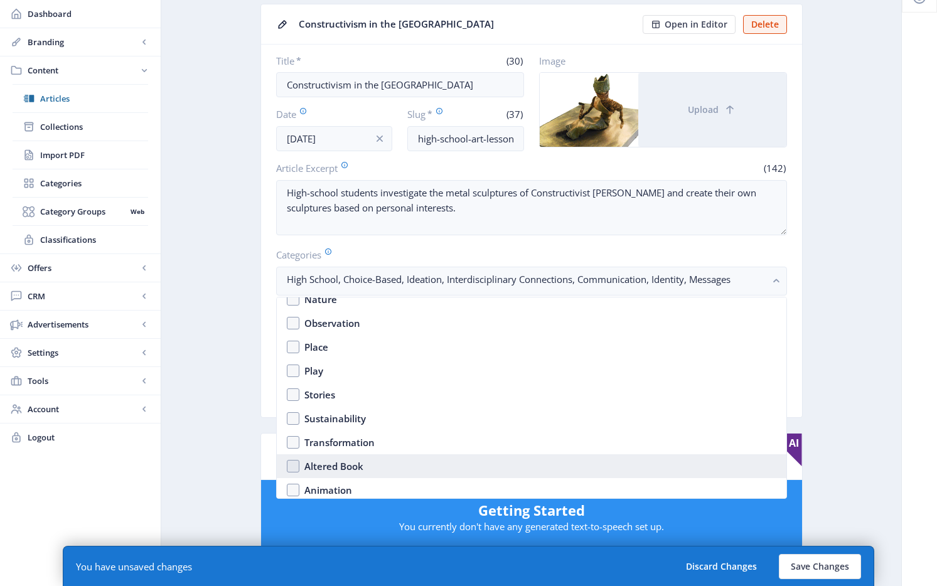
scroll to position [973, 0]
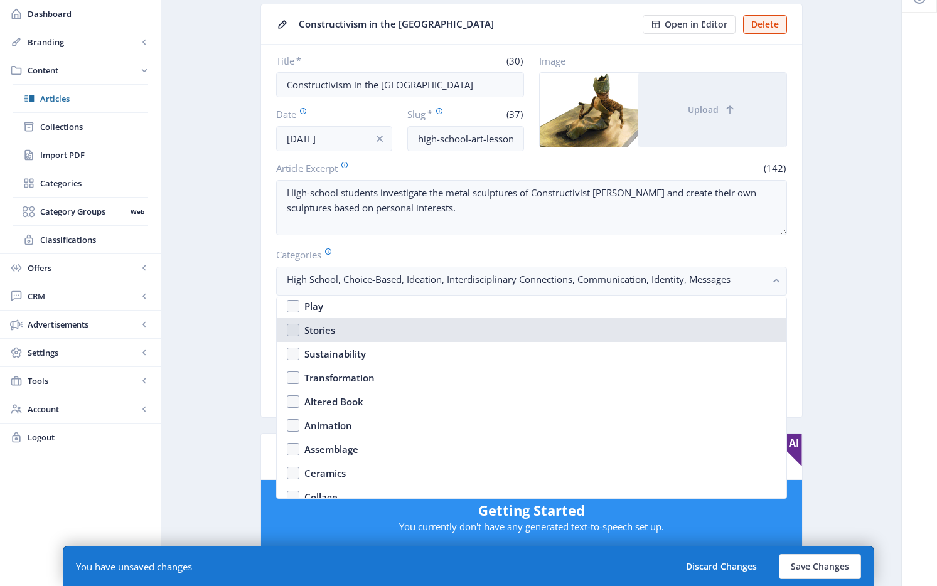
click at [315, 326] on div "Stories" at bounding box center [319, 330] width 31 height 15
checkbox input "true"
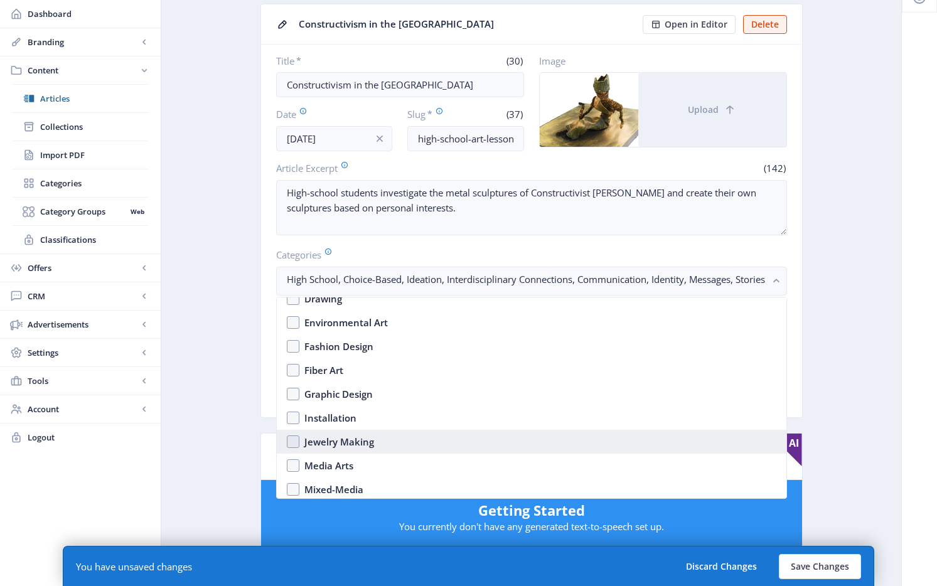
scroll to position [1257, 0]
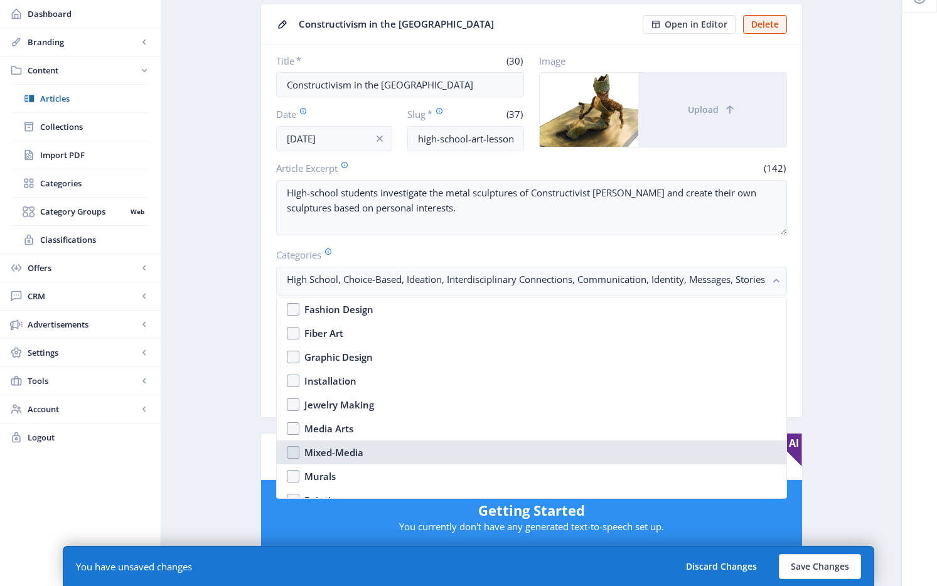
click at [336, 455] on div "Mixed-Media" at bounding box center [333, 452] width 59 height 15
checkbox input "true"
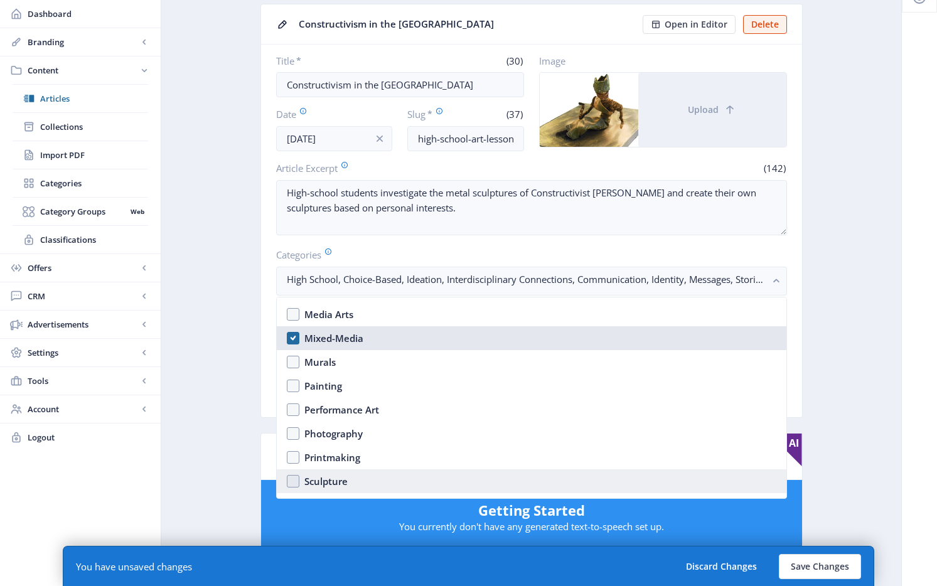
scroll to position [1418, 0]
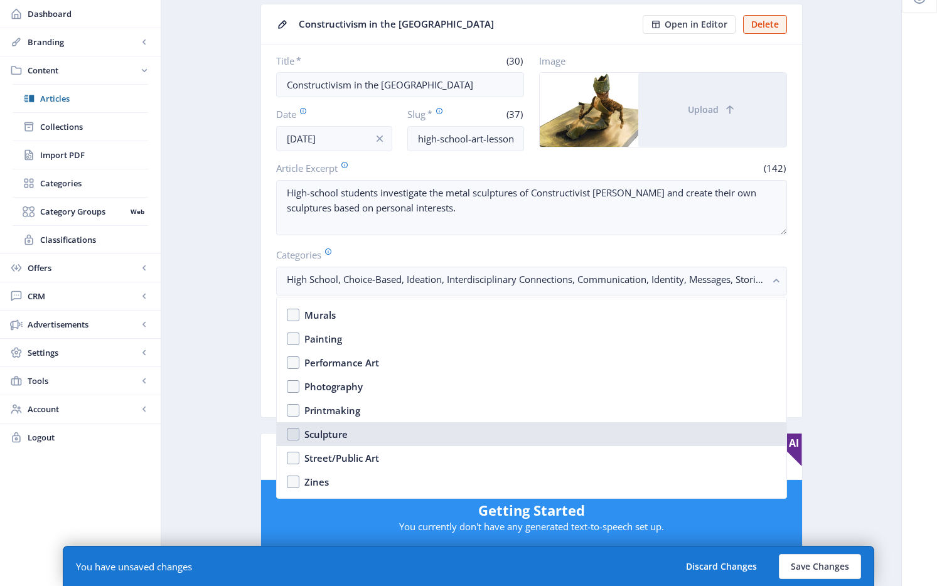
click at [346, 432] on div "Sculpture" at bounding box center [325, 434] width 43 height 15
checkbox input "true"
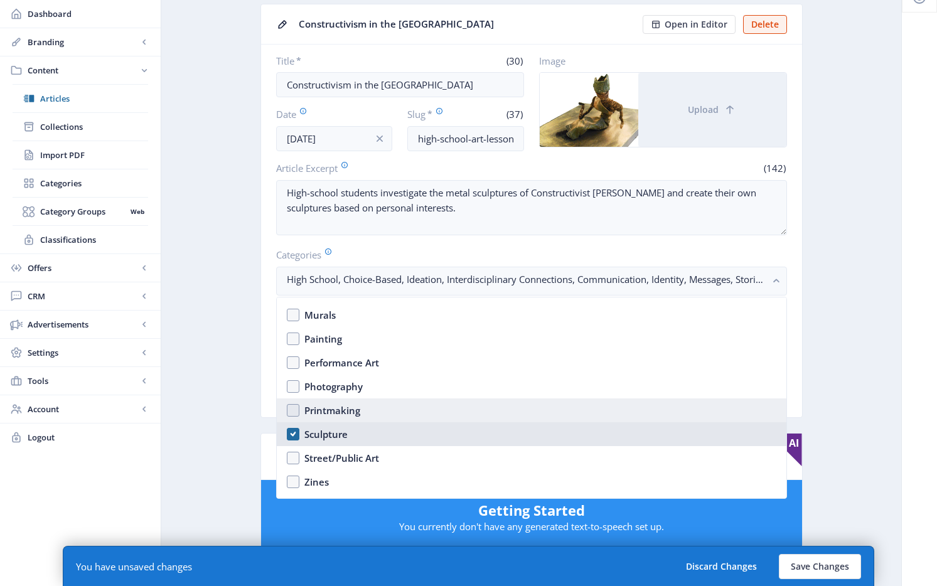
scroll to position [1568, 0]
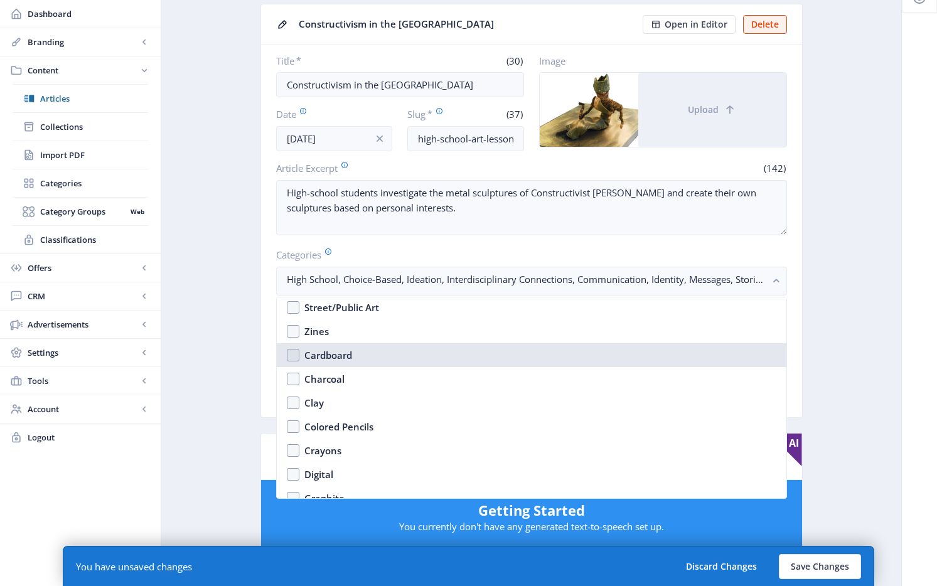
click at [332, 354] on div "Cardboard" at bounding box center [328, 355] width 48 height 15
checkbox input "true"
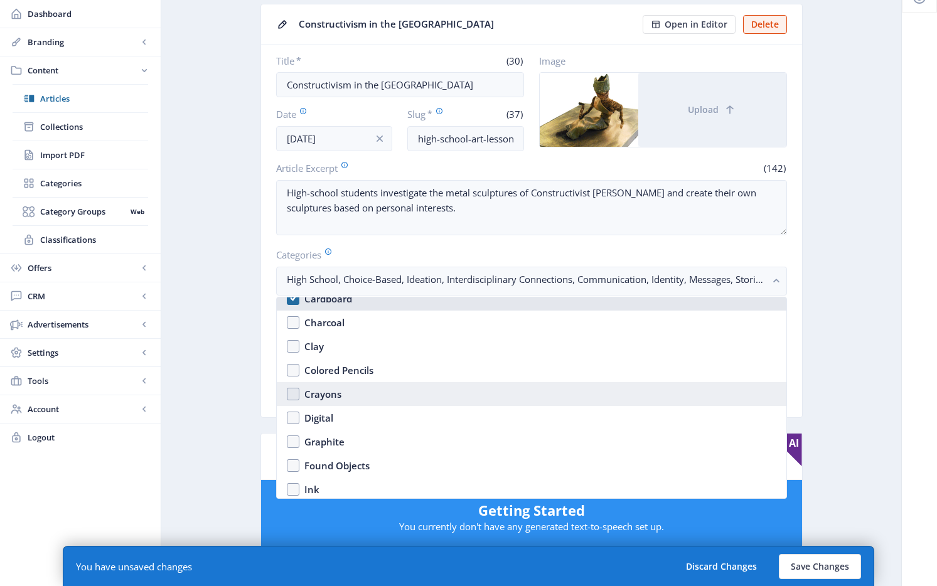
scroll to position [1633, 0]
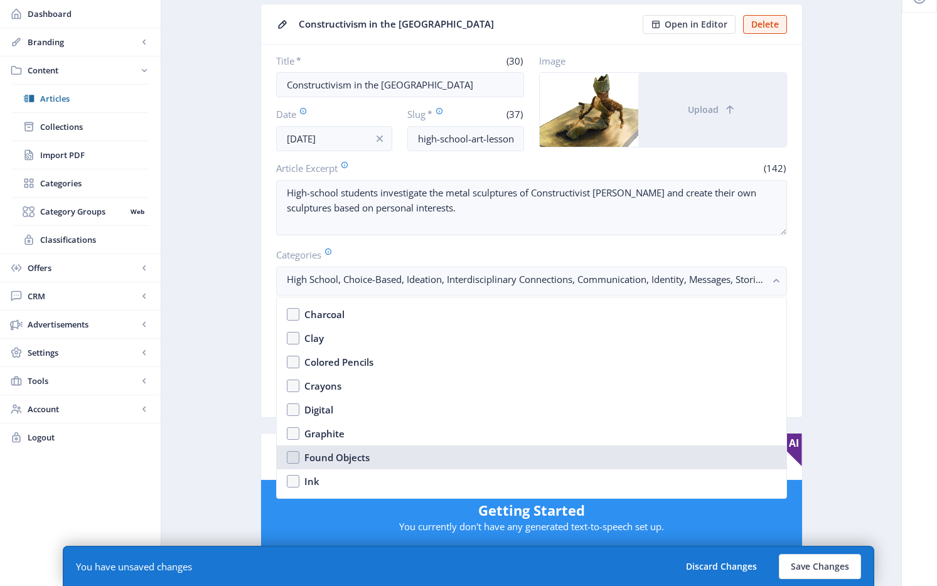
click at [330, 464] on div "Found Objects" at bounding box center [336, 457] width 65 height 15
checkbox input "true"
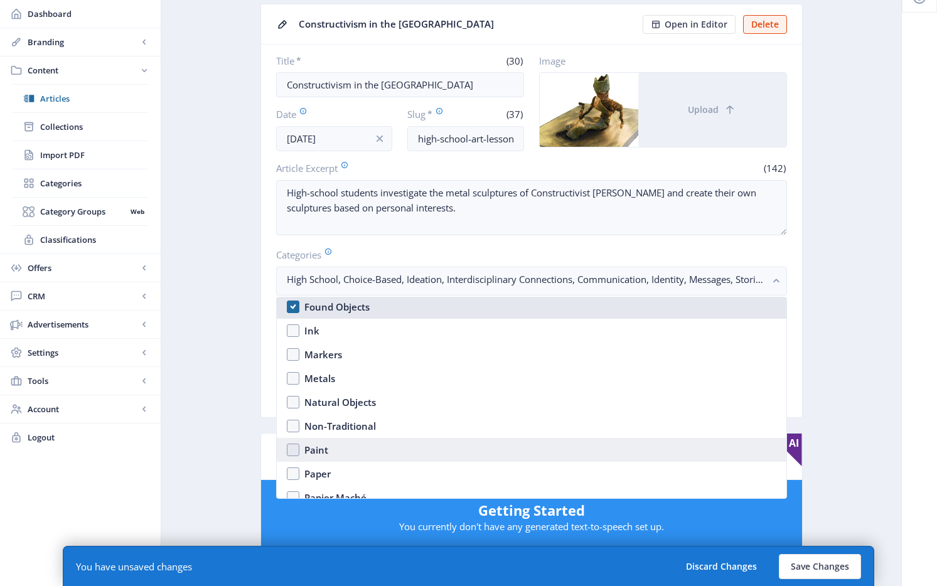
scroll to position [1792, 0]
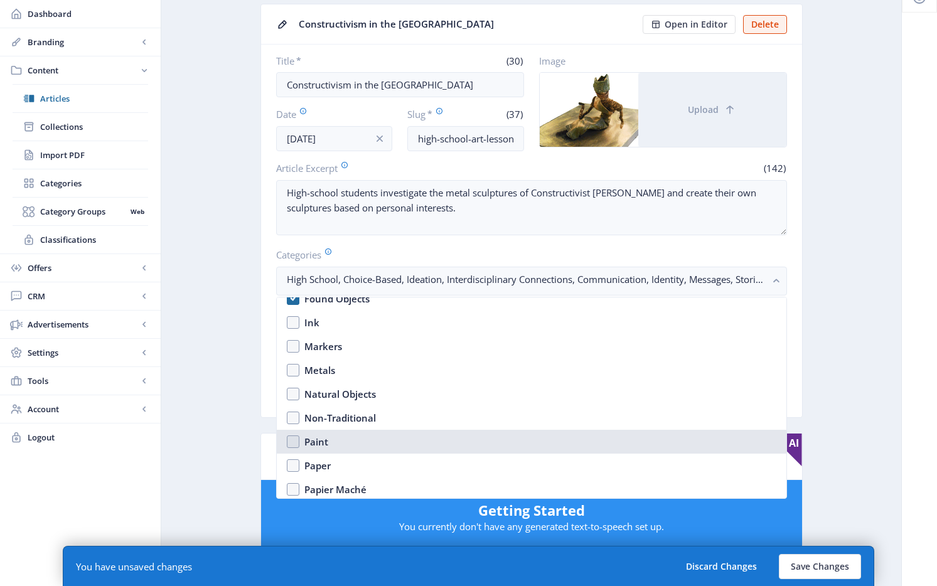
click at [335, 439] on nb-option "Paint" at bounding box center [532, 442] width 510 height 24
checkbox input "true"
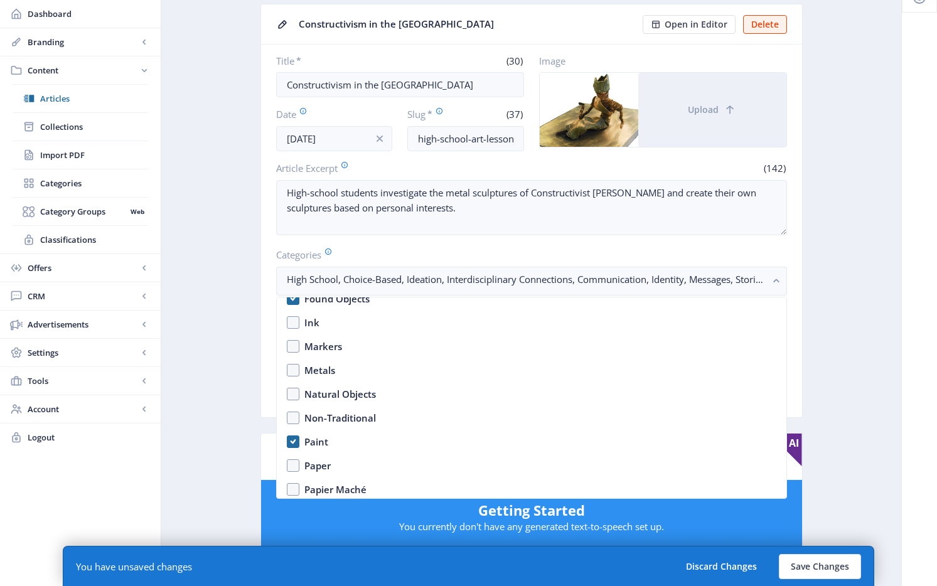
click at [823, 355] on app-content-article "Export Generate Post Constructivism in the Art Room Open in Editor Delete Title…" at bounding box center [531, 556] width 696 height 1162
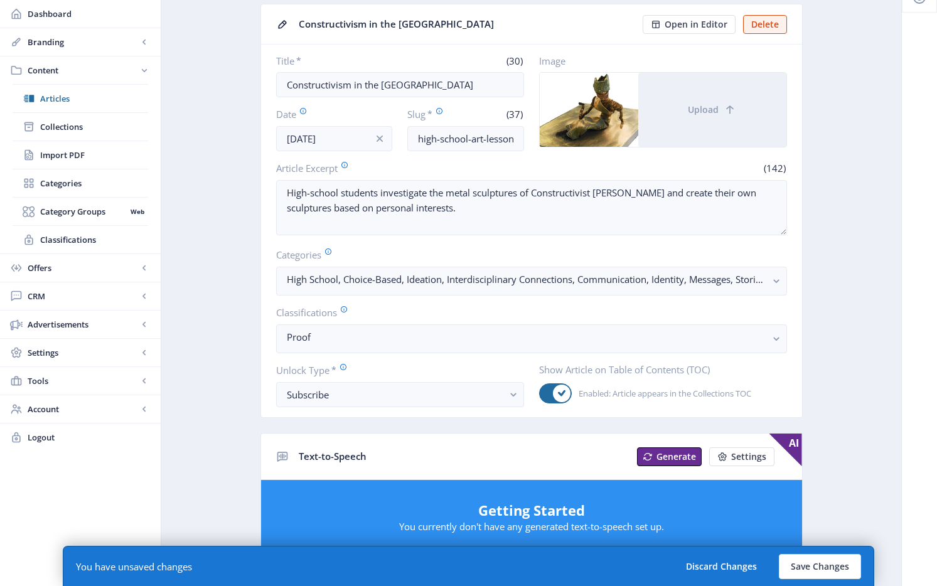
scroll to position [261, 0]
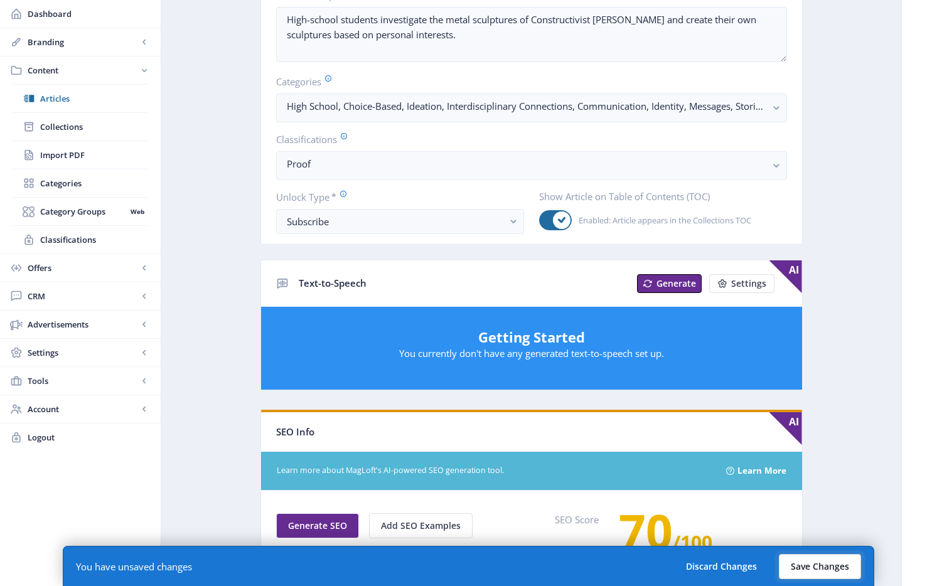
click at [841, 563] on button "Save Changes" at bounding box center [820, 566] width 82 height 25
click at [825, 563] on button "Save Changes" at bounding box center [820, 566] width 82 height 25
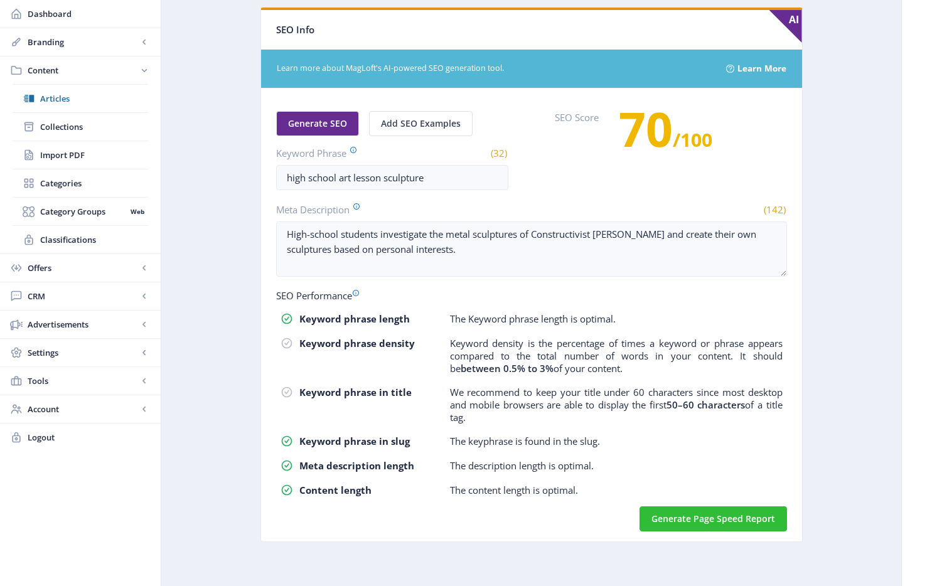
scroll to position [289, 0]
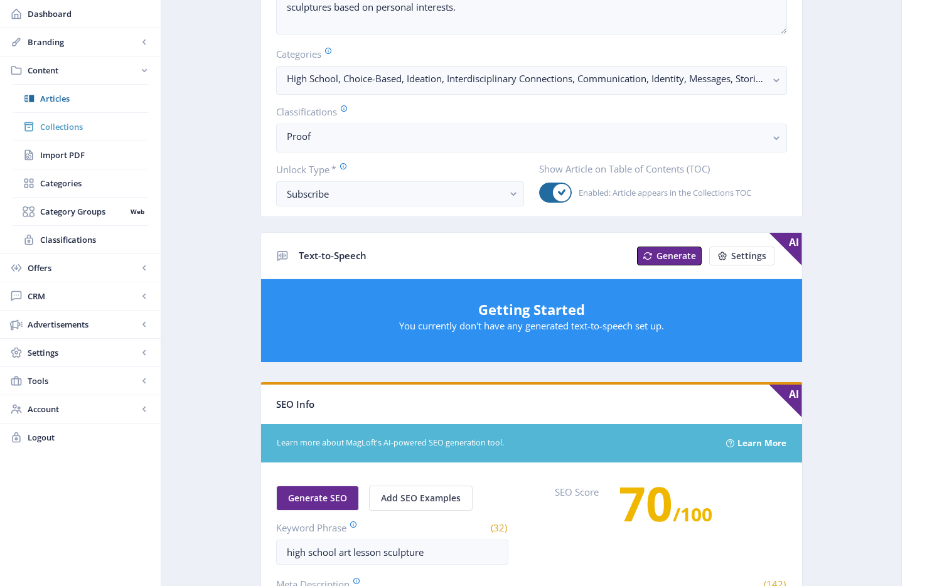
click at [66, 130] on span "Collections" at bounding box center [94, 127] width 108 height 13
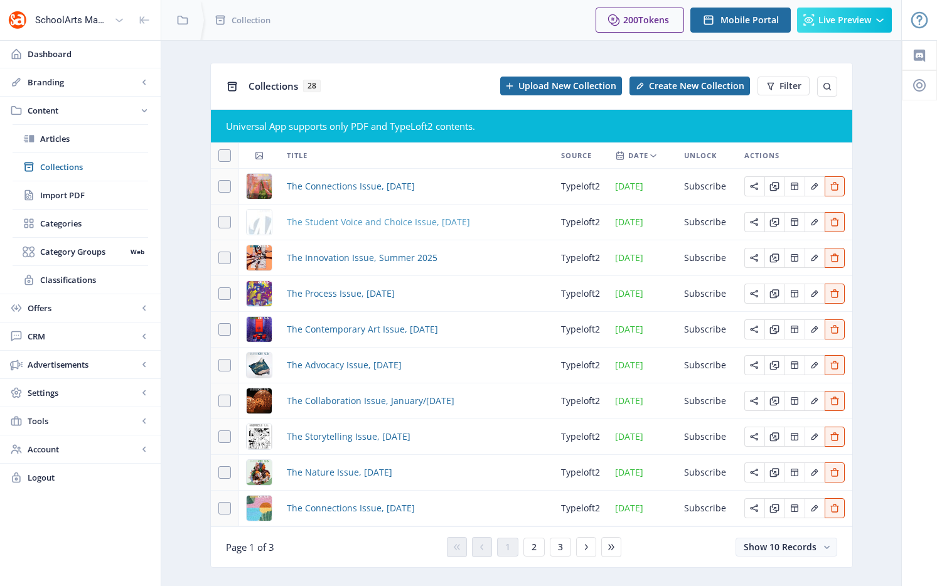
click at [365, 221] on span "The Student Voice and Choice Issue, [DATE]" at bounding box center [378, 222] width 183 height 15
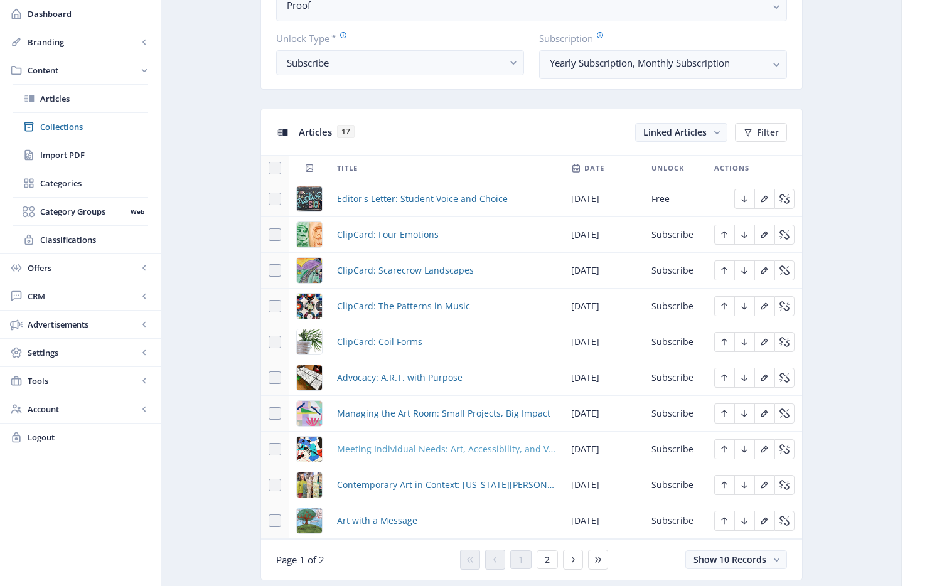
scroll to position [608, 0]
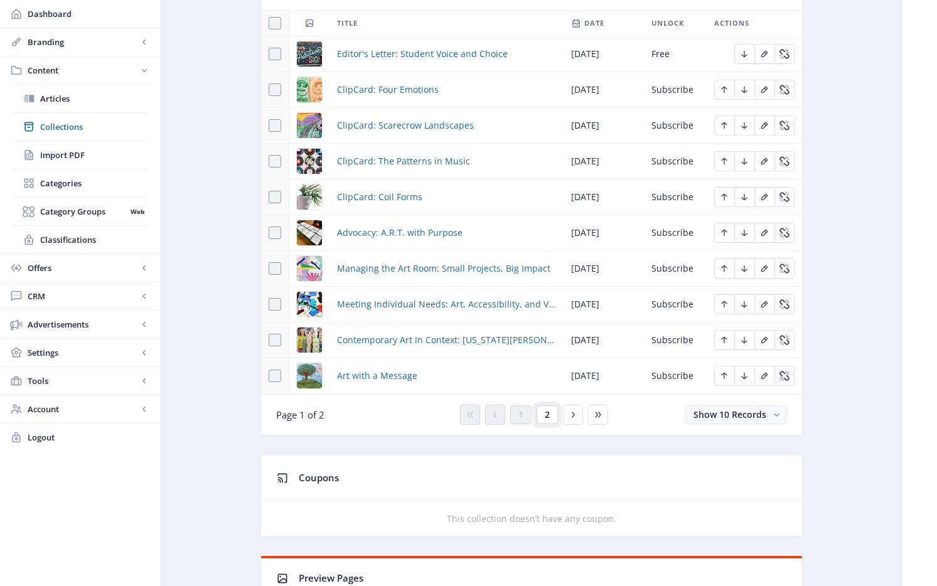
click at [553, 417] on button "2" at bounding box center [547, 414] width 21 height 19
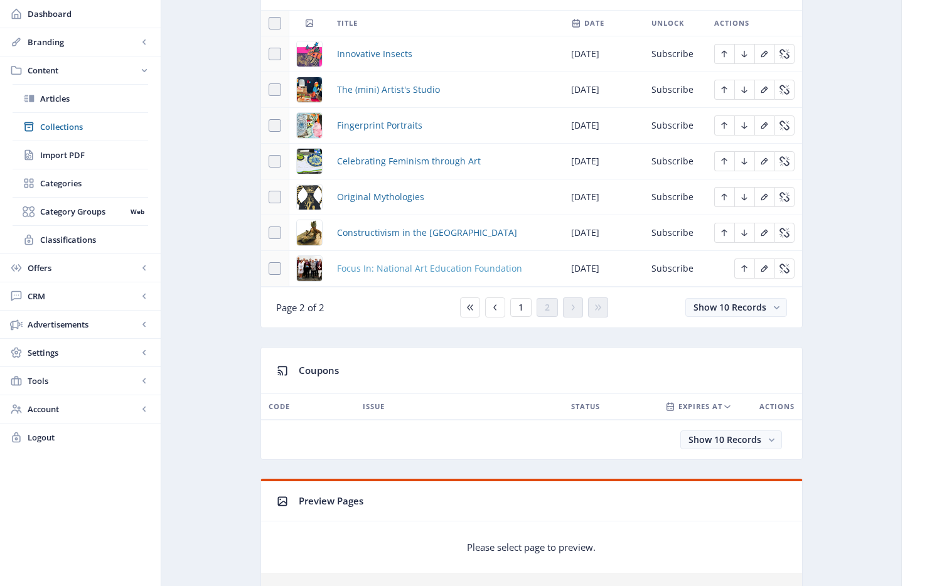
click at [399, 265] on span "Focus In: National Art Education Foundation" at bounding box center [429, 268] width 185 height 15
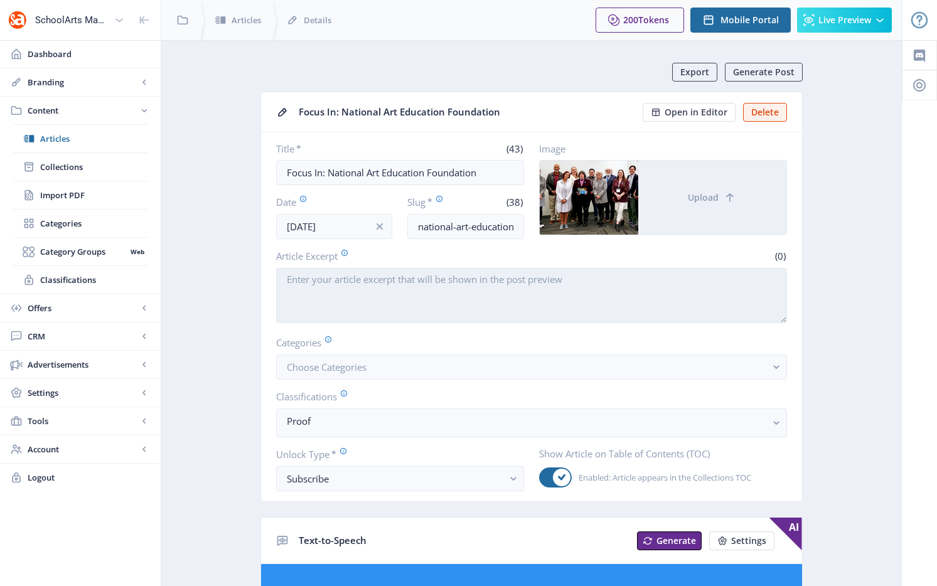
click at [371, 287] on textarea "Article Excerpt" at bounding box center [531, 295] width 511 height 55
paste textarea "A philanthropic organization discusses its mission to support innovative initia…"
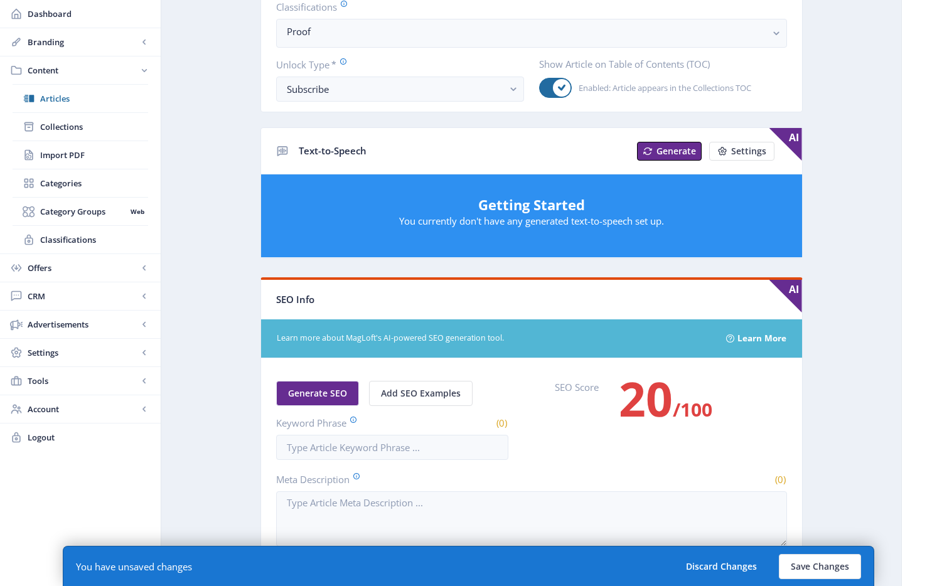
scroll to position [696, 0]
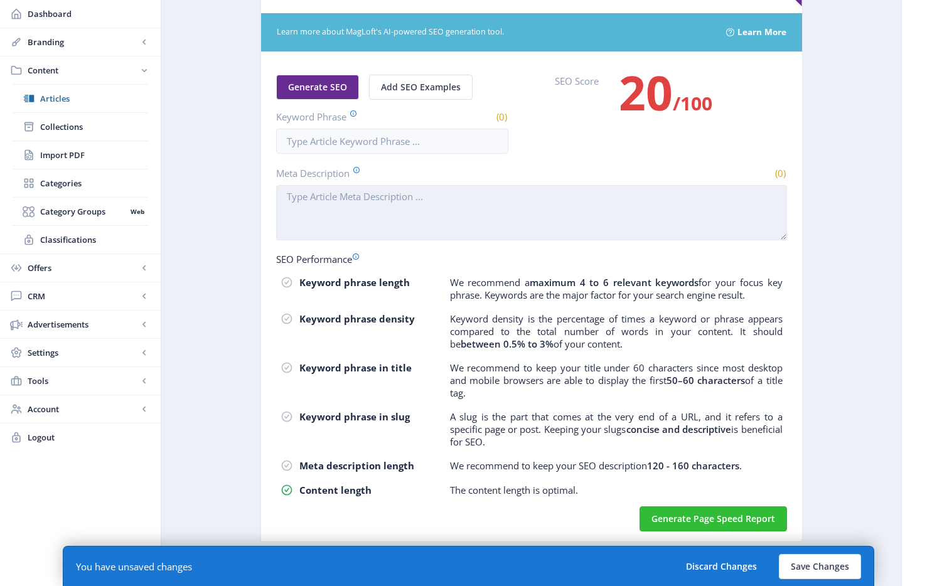
type textarea "A philanthropic organization discusses its mission to support innovative initia…"
click at [356, 231] on textarea "Meta Description" at bounding box center [531, 212] width 511 height 55
paste textarea "A philanthropic organization discusses its mission to support innovative initia…"
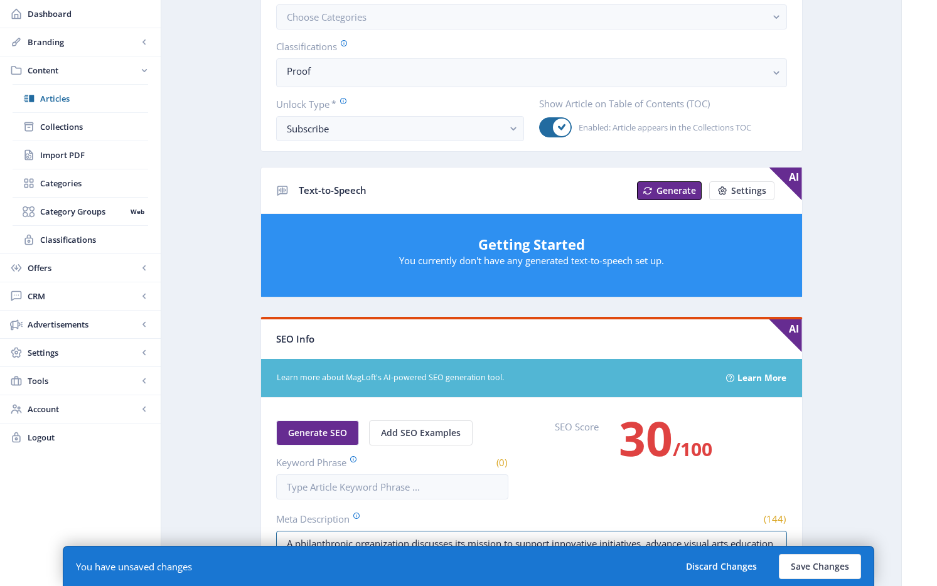
scroll to position [0, 0]
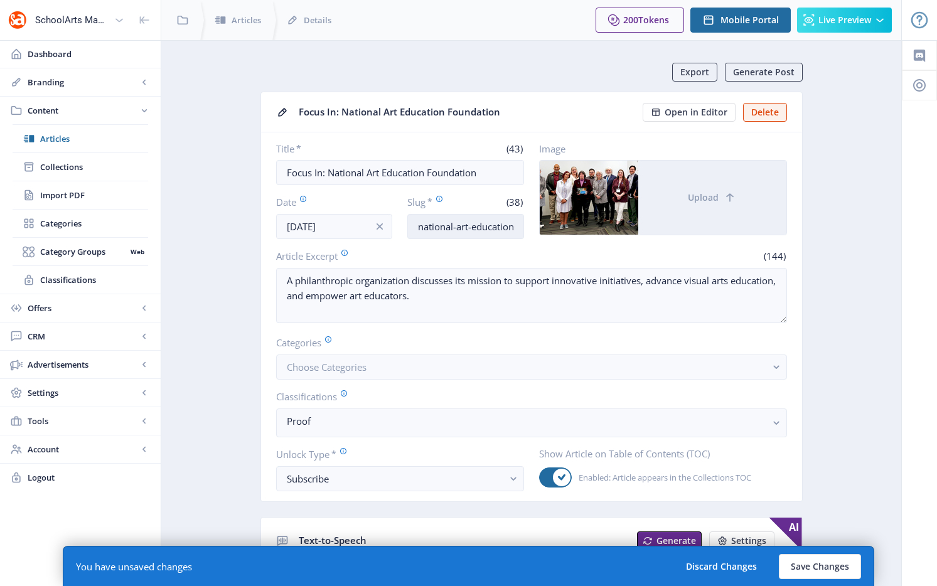
type textarea "A philanthropic organization discusses its mission to support innovative initia…"
click at [456, 228] on input "national-art-education-foundation-1025" at bounding box center [465, 226] width 117 height 25
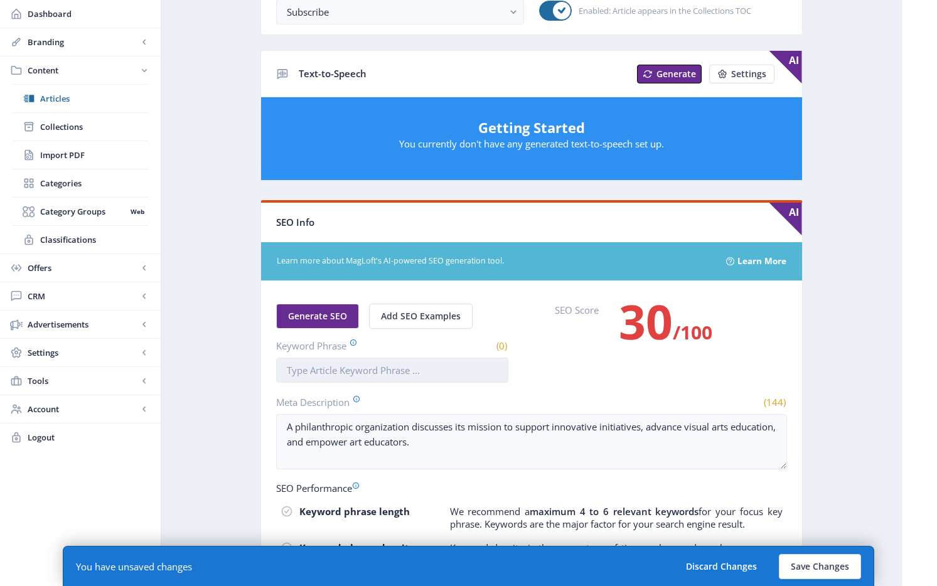
click at [374, 375] on input "Keyword Phrase" at bounding box center [392, 370] width 232 height 25
paste input "national-art-education-foundation-1025"
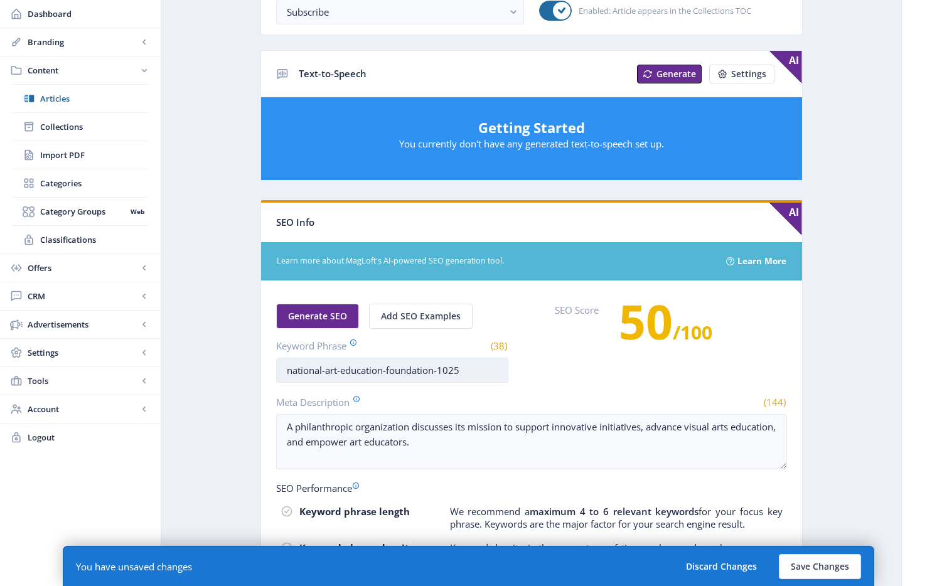
click at [324, 372] on input "national-art-education-foundation-1025" at bounding box center [392, 370] width 232 height 25
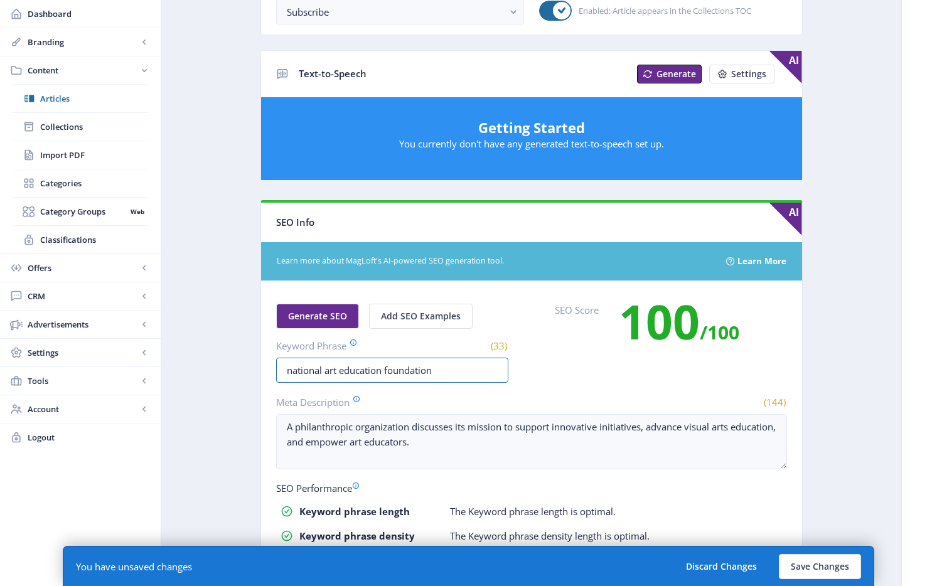
type input "national art education foundation"
click at [591, 388] on nb-card-body "Generate SEO Add SEO Examples Keyword Phrase (33) national art education founda…" at bounding box center [531, 483] width 541 height 404
click at [806, 348] on app-content-article "Export Generate Post Focus In: National Art Education Foundation Open in Editor…" at bounding box center [531, 150] width 696 height 1109
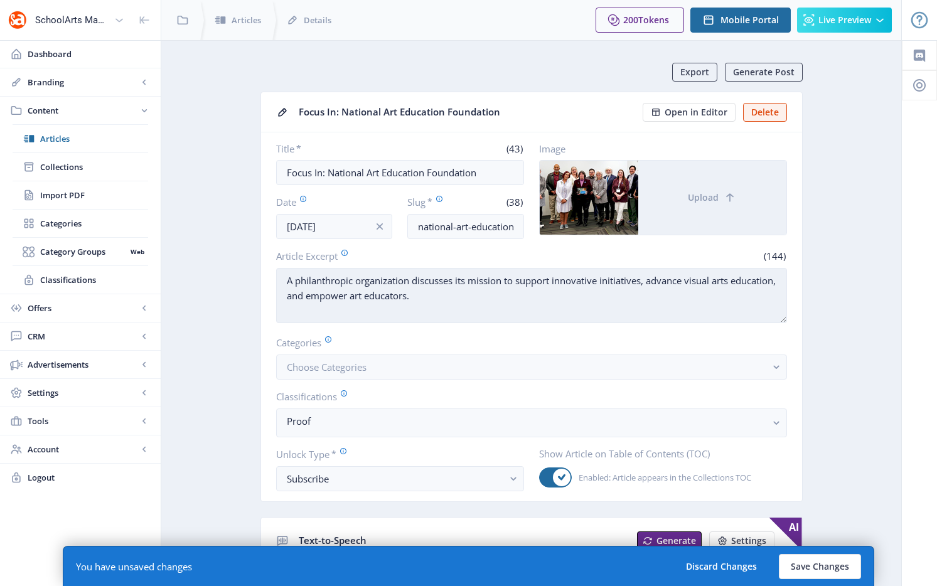
scroll to position [51, 0]
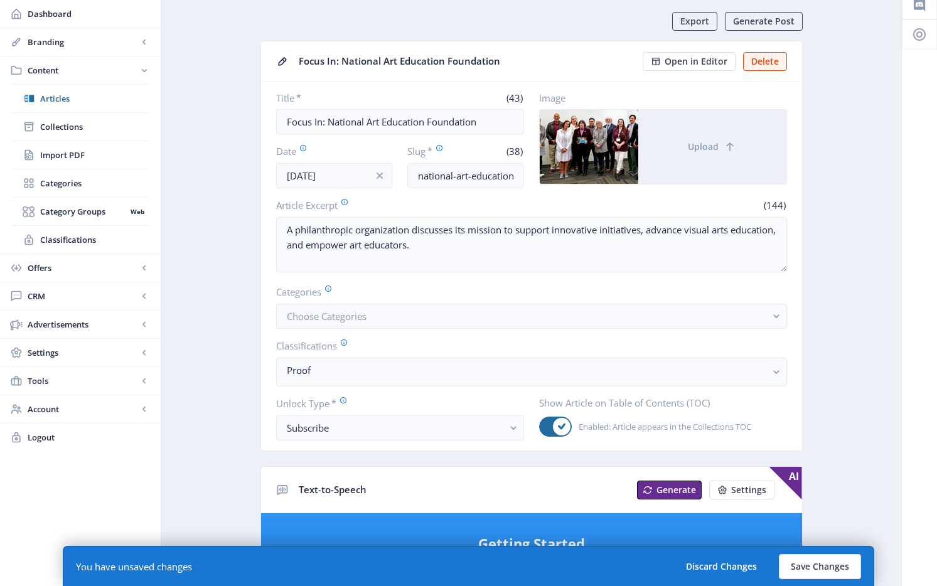
click at [382, 332] on nb-card-body "Title * (43) Focus In: National Art Education Foundation Date [DATE] Slug * (38…" at bounding box center [531, 266] width 541 height 369
click at [383, 326] on button "Choose Categories" at bounding box center [531, 316] width 511 height 25
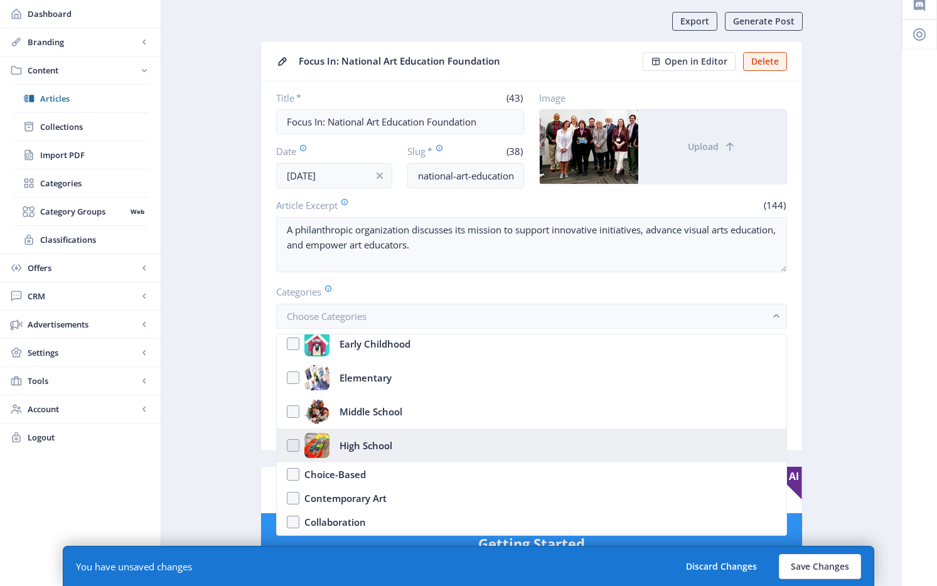
scroll to position [185, 0]
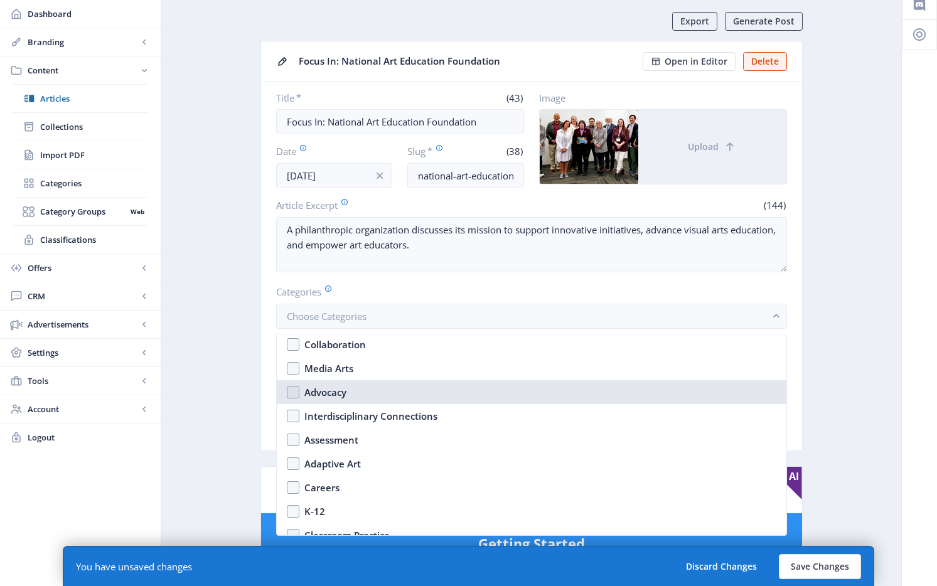
click at [335, 394] on div "Advocacy" at bounding box center [325, 392] width 42 height 15
checkbox input "true"
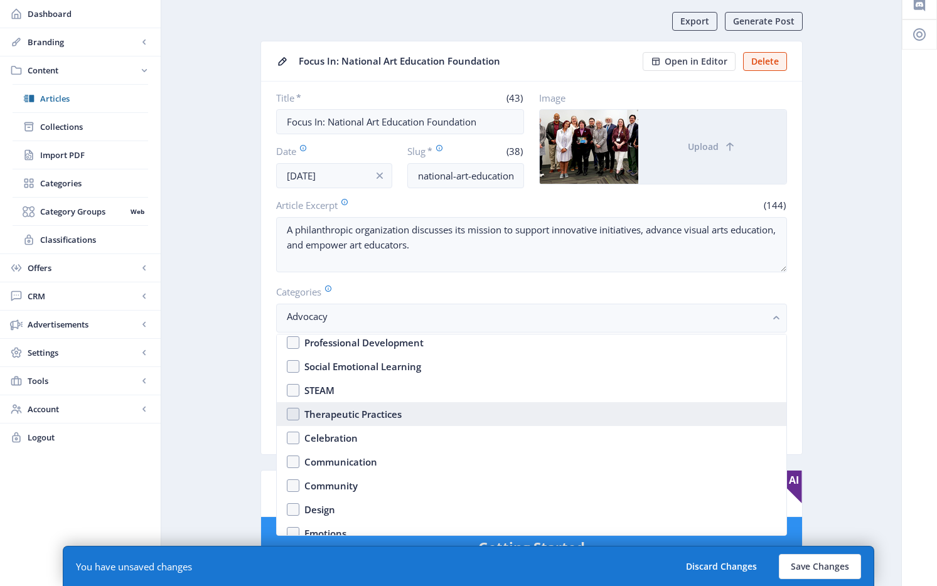
scroll to position [456, 0]
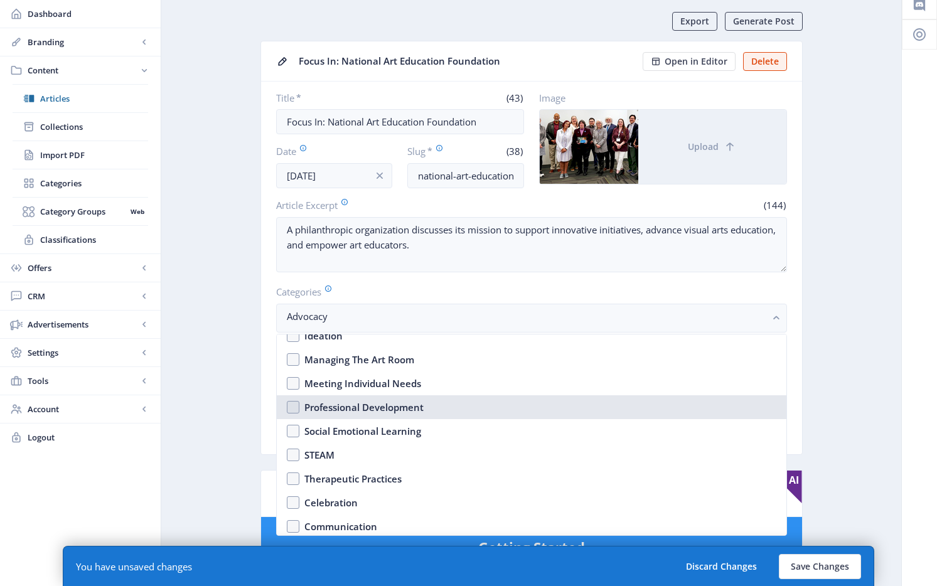
click at [362, 409] on div "Professional Development" at bounding box center [363, 407] width 119 height 15
checkbox input "true"
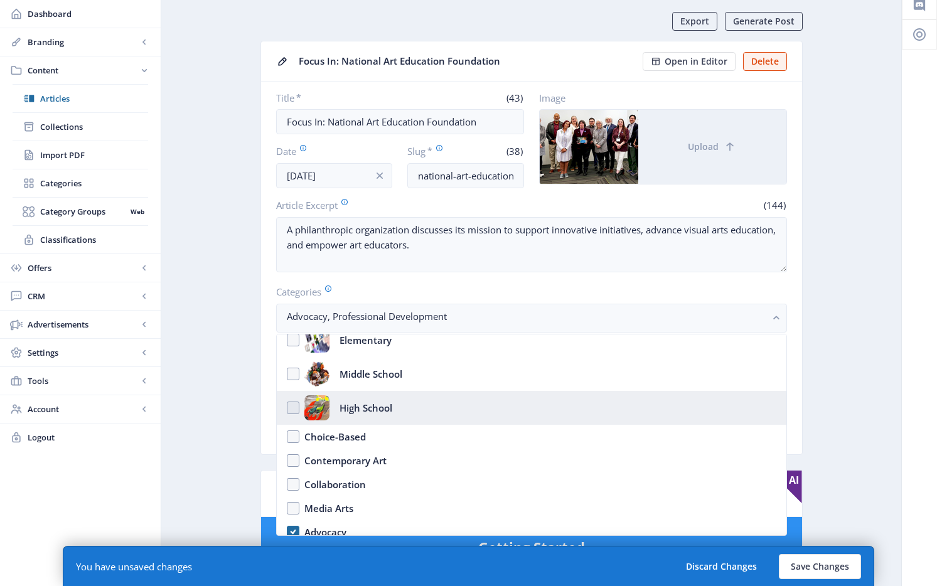
scroll to position [0, 0]
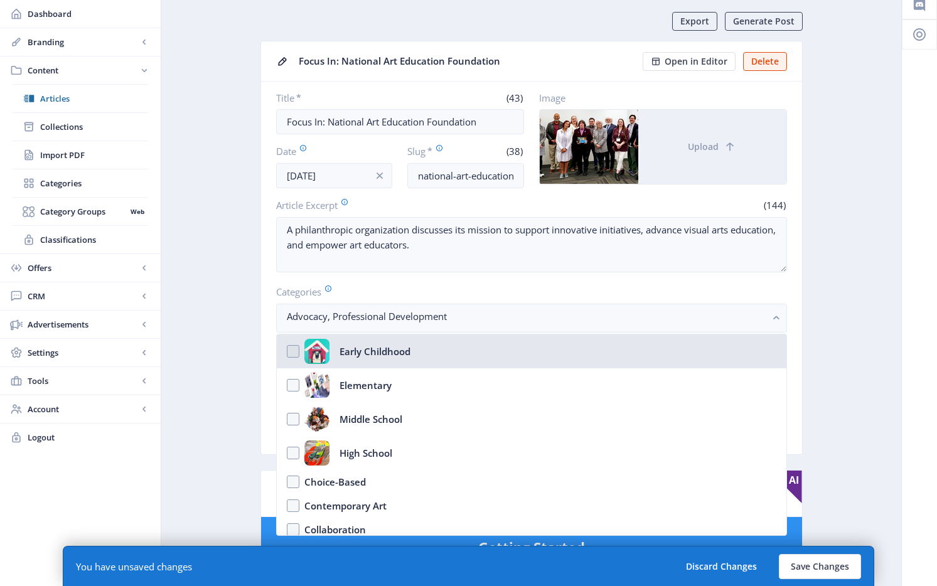
click at [371, 351] on div "Early Childhood" at bounding box center [375, 351] width 71 height 25
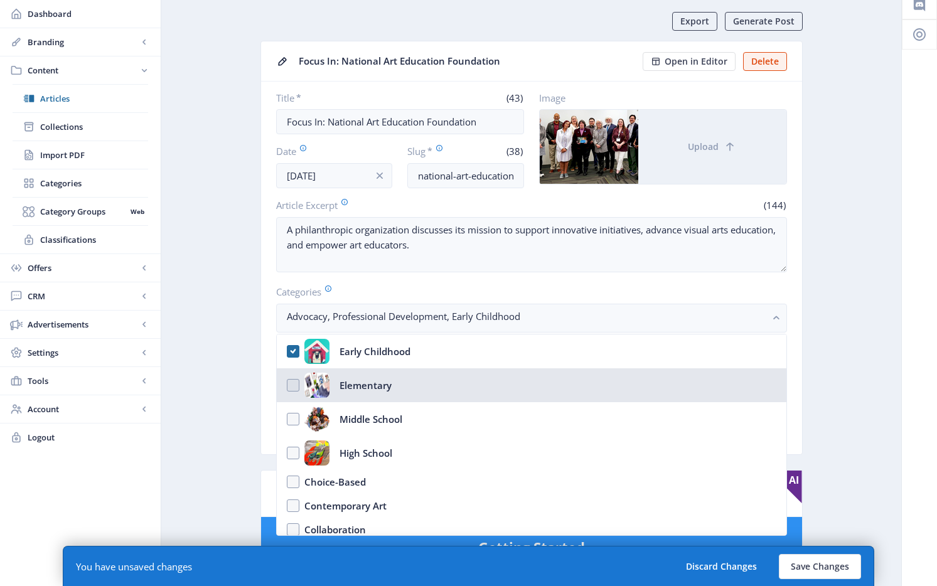
click at [366, 387] on div "Elementary" at bounding box center [366, 385] width 52 height 25
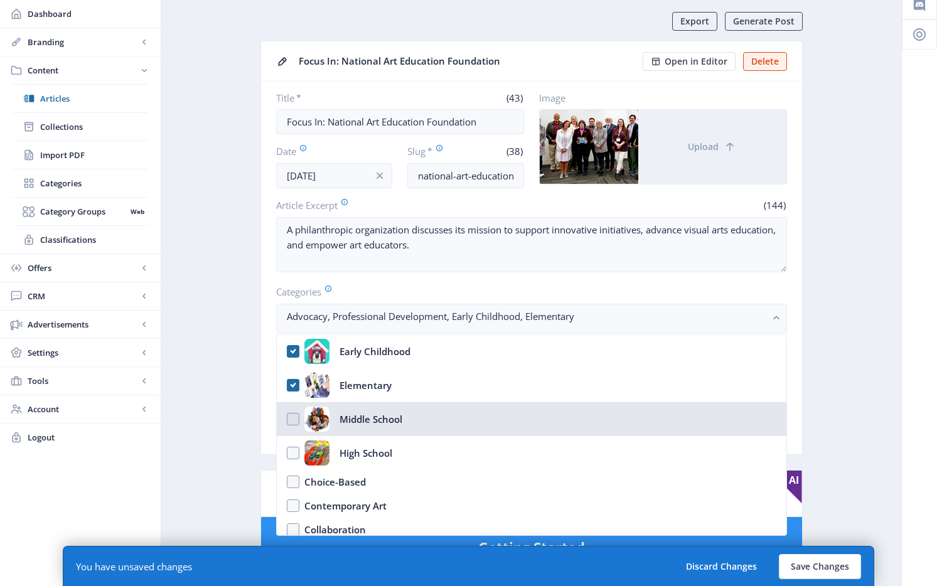
click at [357, 434] on nb-option "Middle School" at bounding box center [532, 419] width 510 height 34
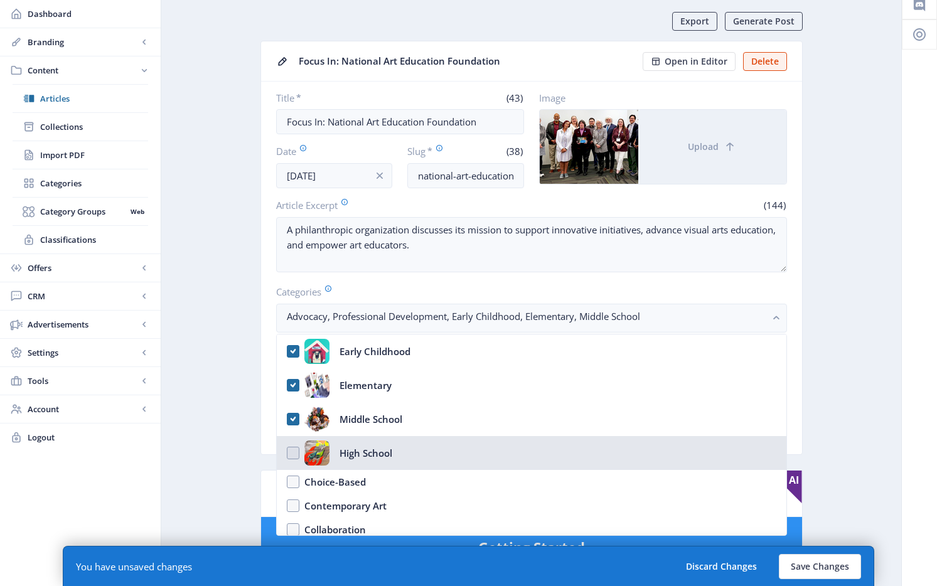
click at [356, 451] on div "High School" at bounding box center [366, 453] width 53 height 25
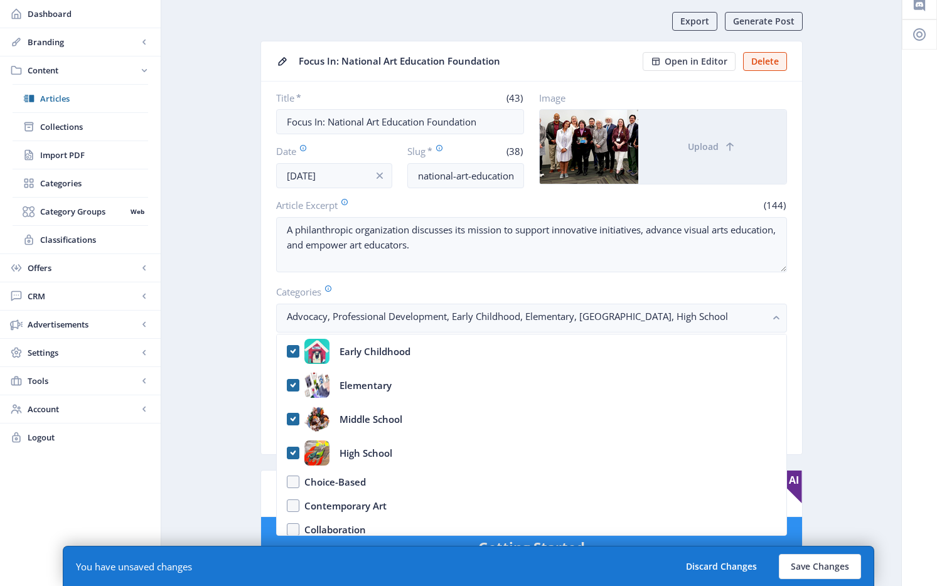
click at [829, 368] on app-content-article "Export Generate Post Focus In: National Art Education Foundation Open in Editor…" at bounding box center [531, 568] width 696 height 1113
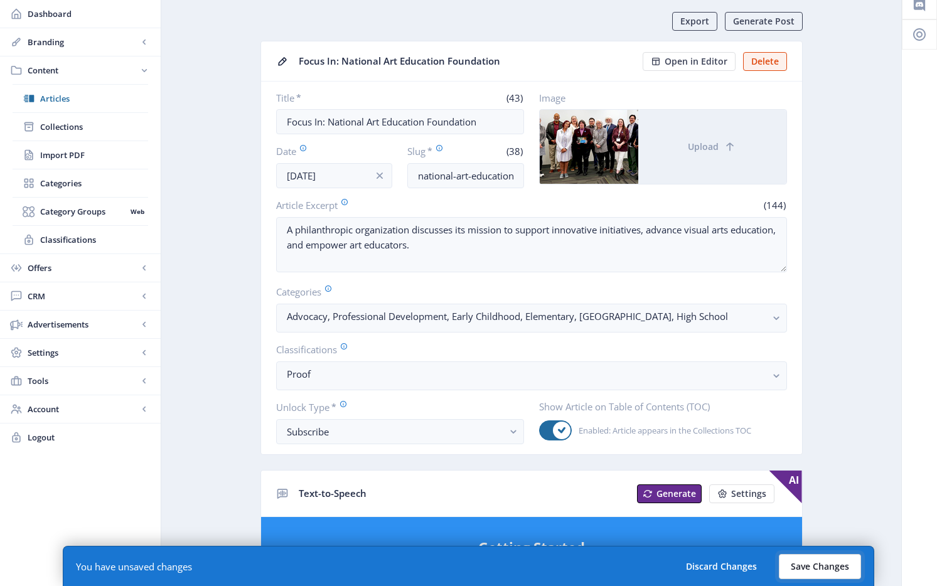
click at [845, 559] on button "Save Changes" at bounding box center [820, 566] width 82 height 25
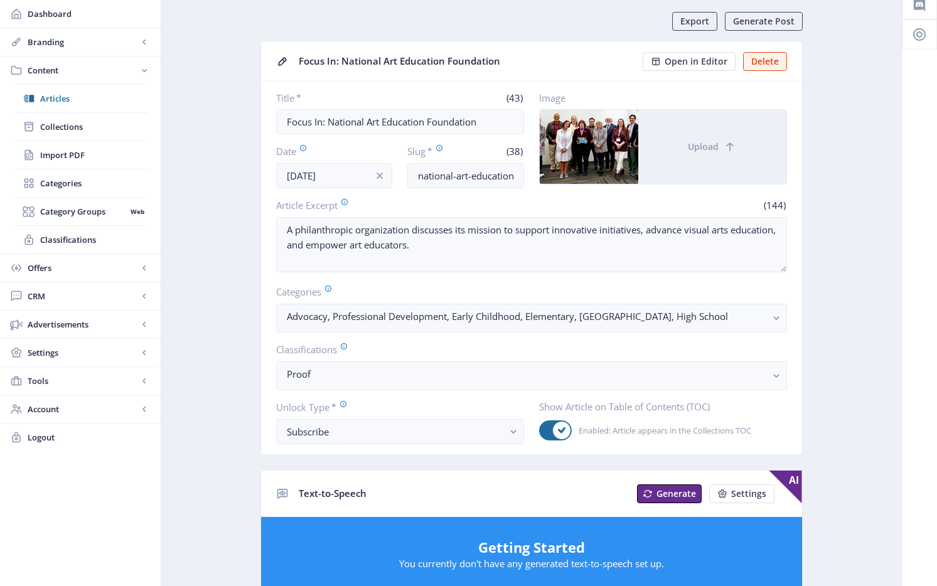
click at [228, 170] on app-content-article "Export Generate Post Focus In: National Art Education Foundation Open in Editor…" at bounding box center [531, 568] width 696 height 1113
click at [67, 126] on span "Collections" at bounding box center [94, 127] width 108 height 13
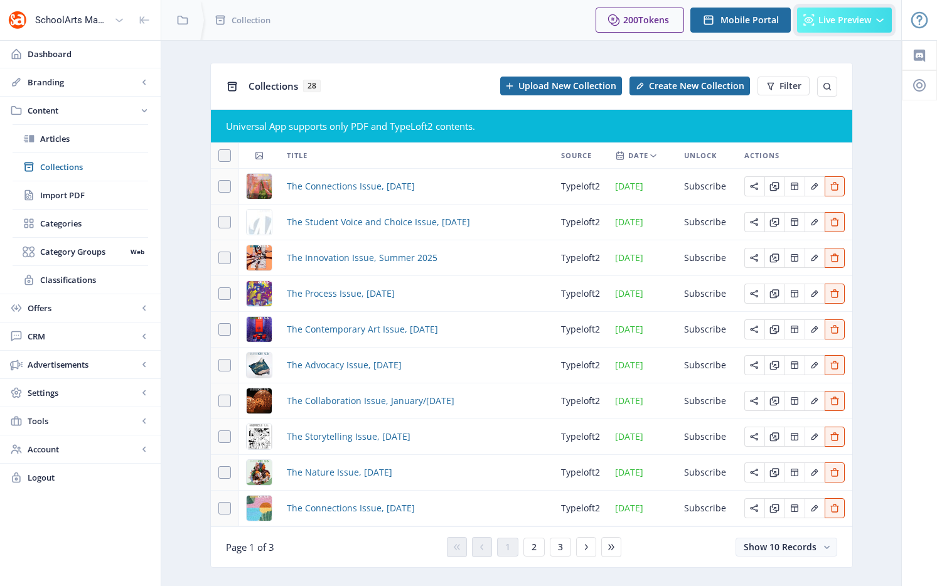
click at [823, 23] on span "Live Preview" at bounding box center [844, 20] width 53 height 10
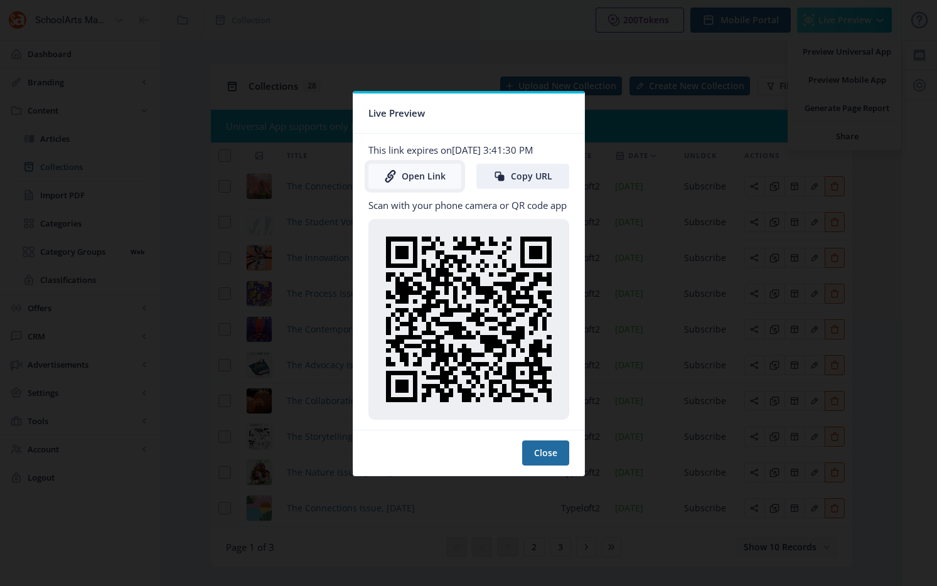
click at [417, 182] on link "Open Link" at bounding box center [414, 176] width 93 height 25
click at [762, 169] on div at bounding box center [468, 293] width 937 height 586
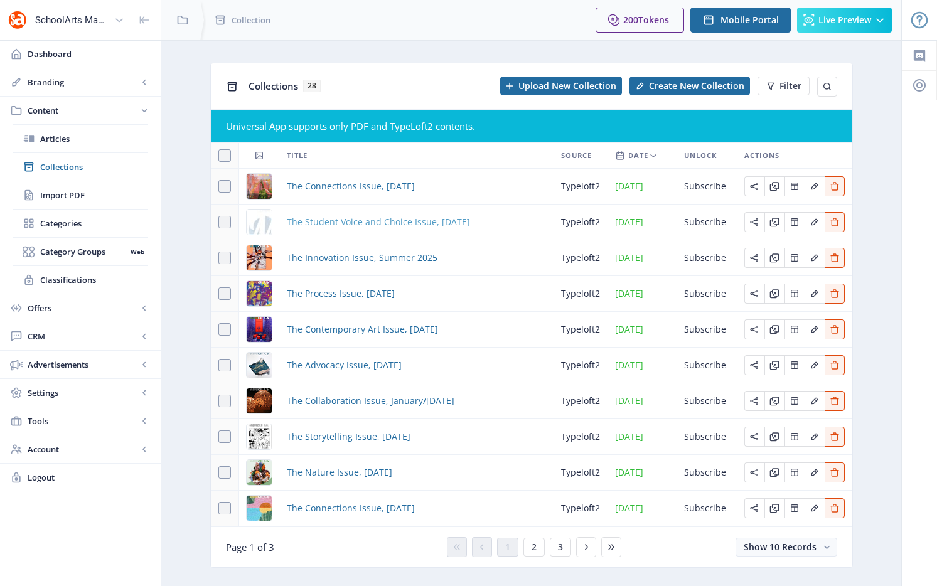
click at [370, 224] on span "The Student Voice and Choice Issue, [DATE]" at bounding box center [378, 222] width 183 height 15
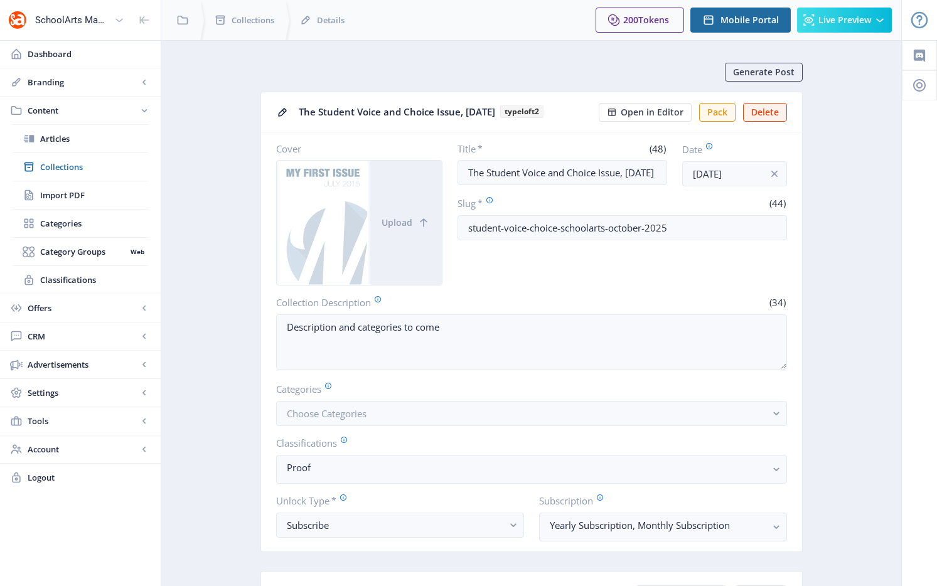
scroll to position [403, 0]
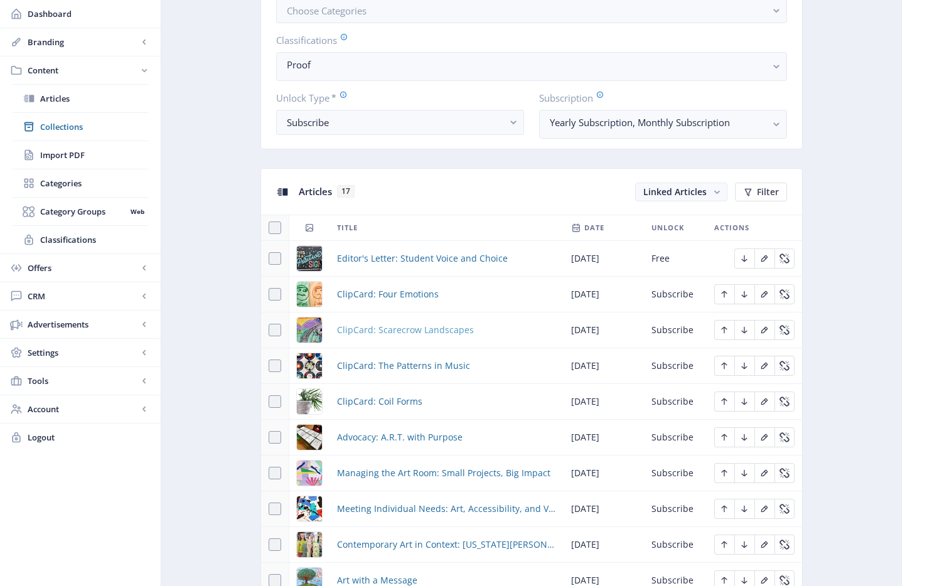
click at [404, 328] on span "ClipCard: Scarecrow Landscapes" at bounding box center [405, 330] width 137 height 15
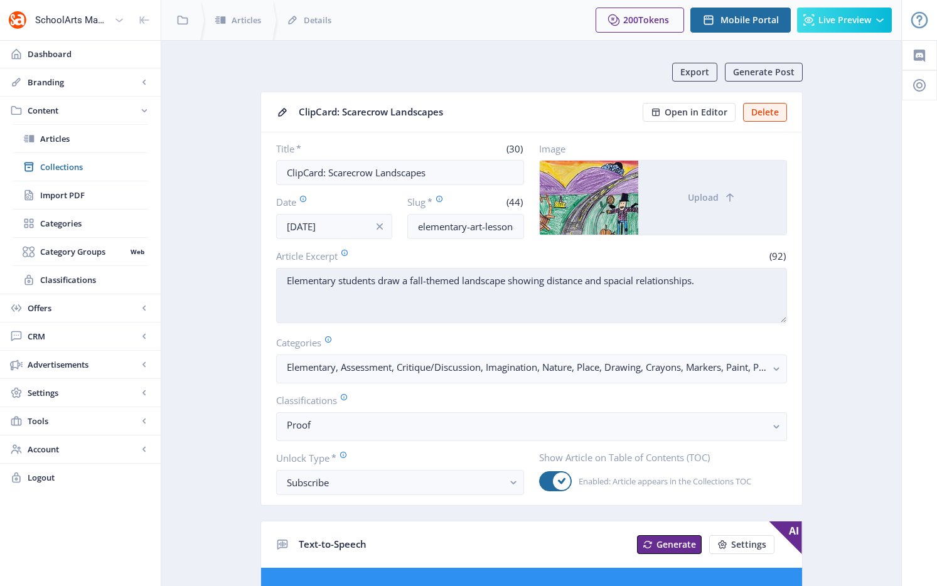
click at [630, 284] on textarea "Elementary students draw a fall-themed landscape showing distance and spacial r…" at bounding box center [531, 295] width 511 height 55
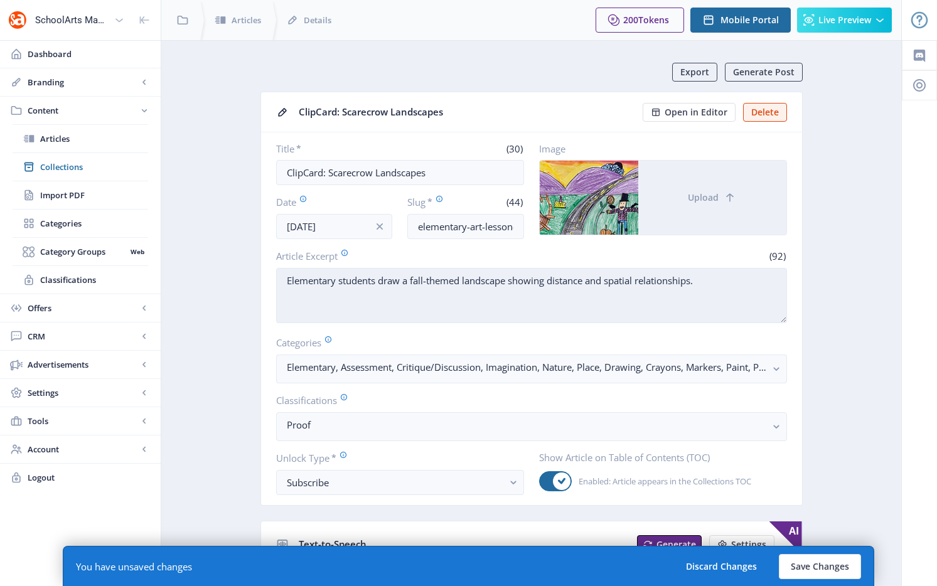
scroll to position [663, 0]
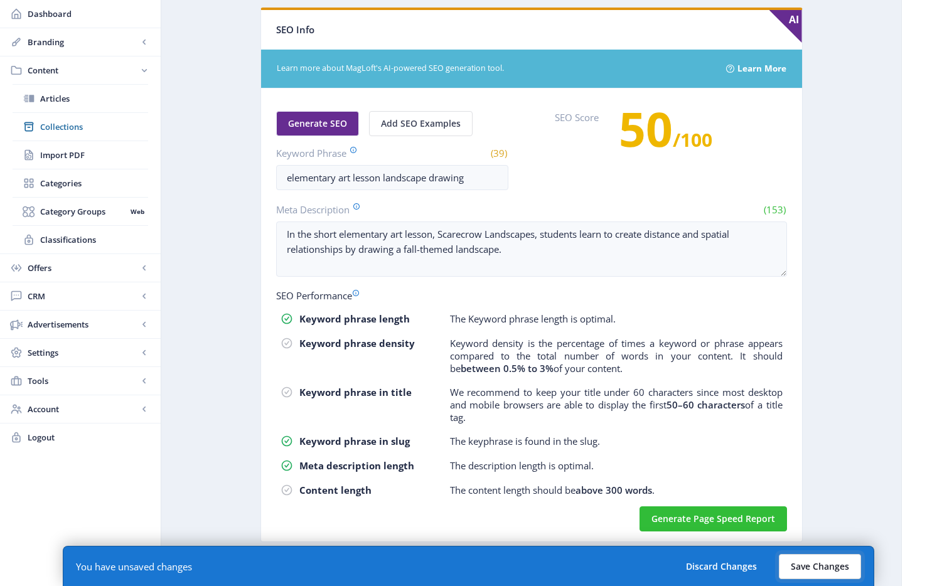
click at [804, 569] on button "Save Changes" at bounding box center [820, 566] width 82 height 25
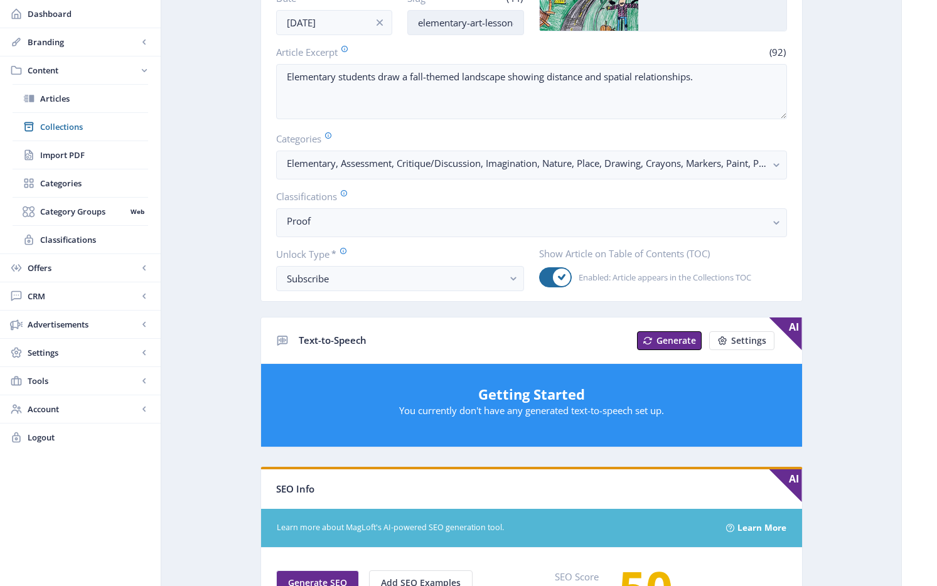
scroll to position [0, 0]
